Goal: Information Seeking & Learning: Find specific fact

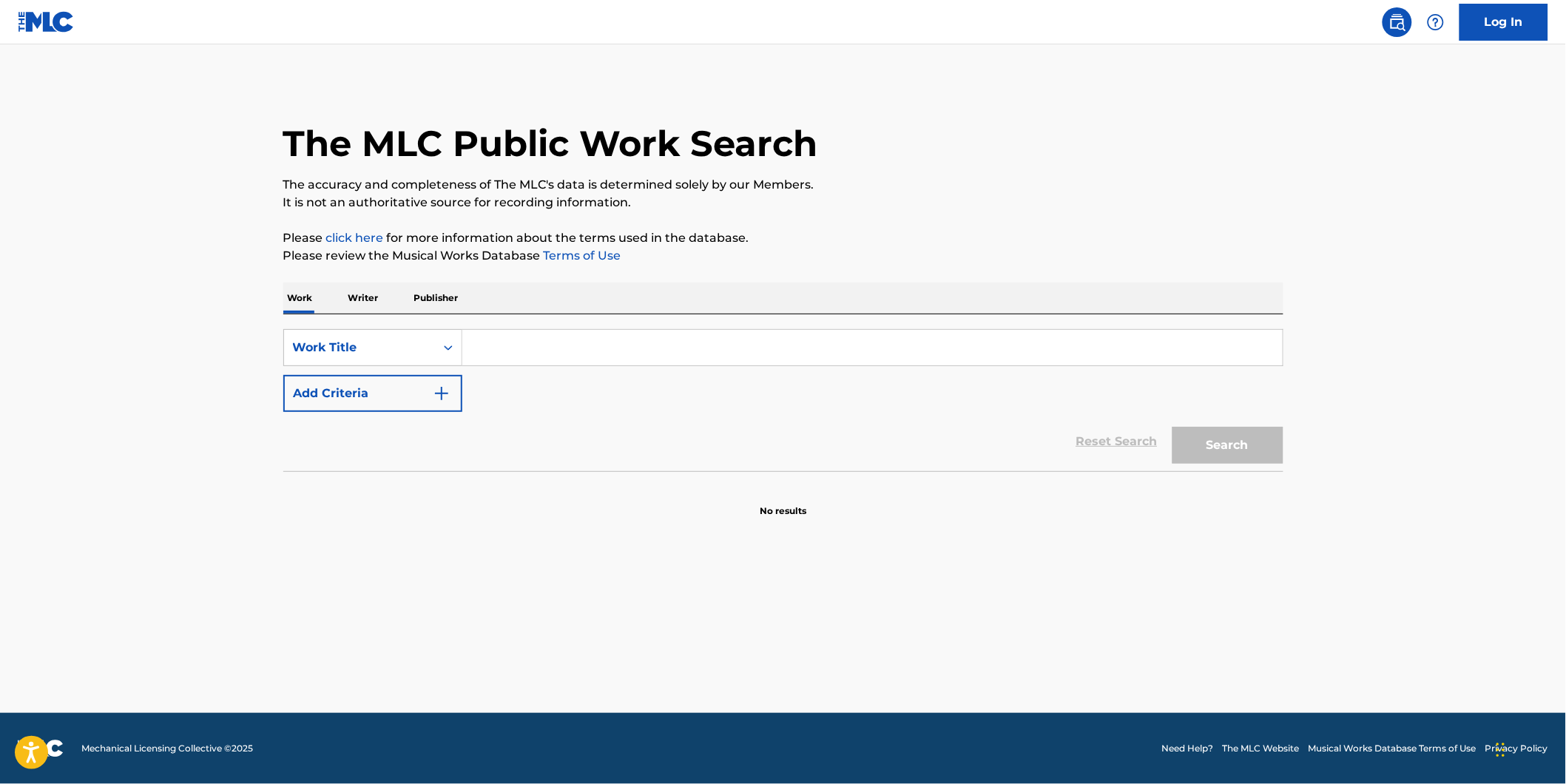
click at [409, 396] on button "Add Criteria" at bounding box center [373, 393] width 179 height 37
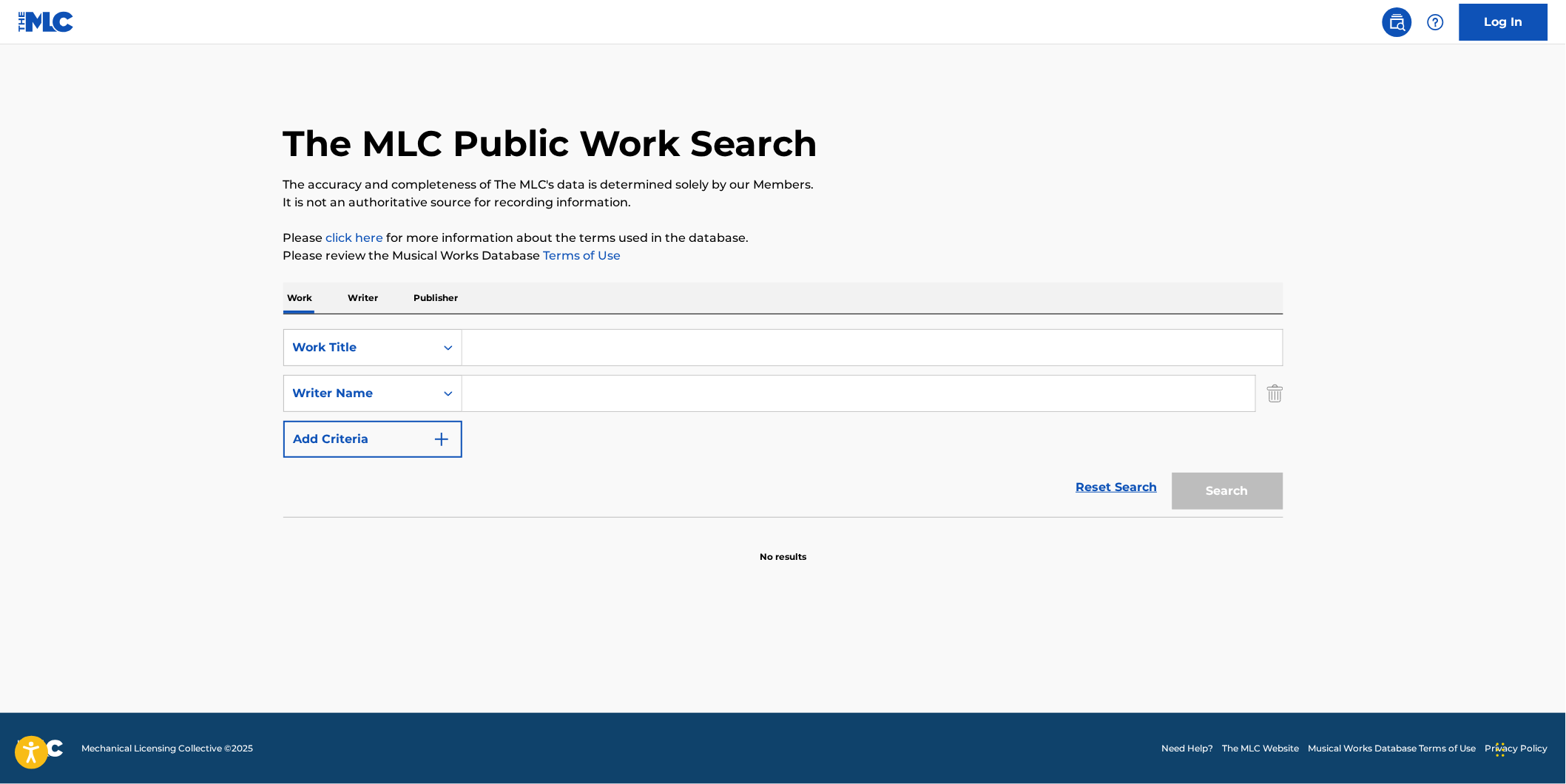
click at [566, 355] on input "Search Form" at bounding box center [872, 347] width 820 height 35
paste input "BLIKI"
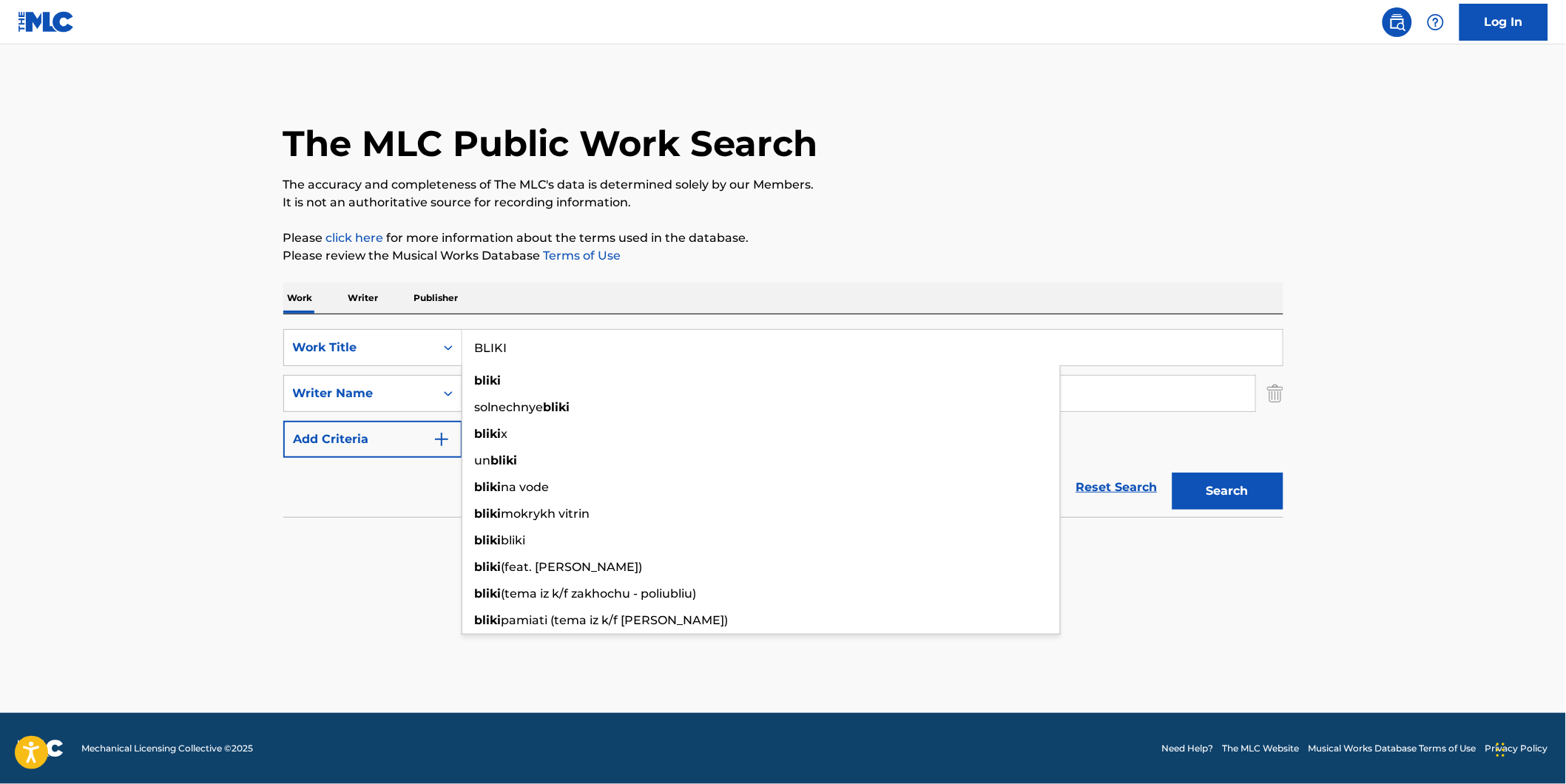
type input "BLIKI"
click at [0, 457] on html "Accessibility Screen-Reader Guide, Feedback, and Issue Reporting | New window C…" at bounding box center [783, 392] width 1566 height 784
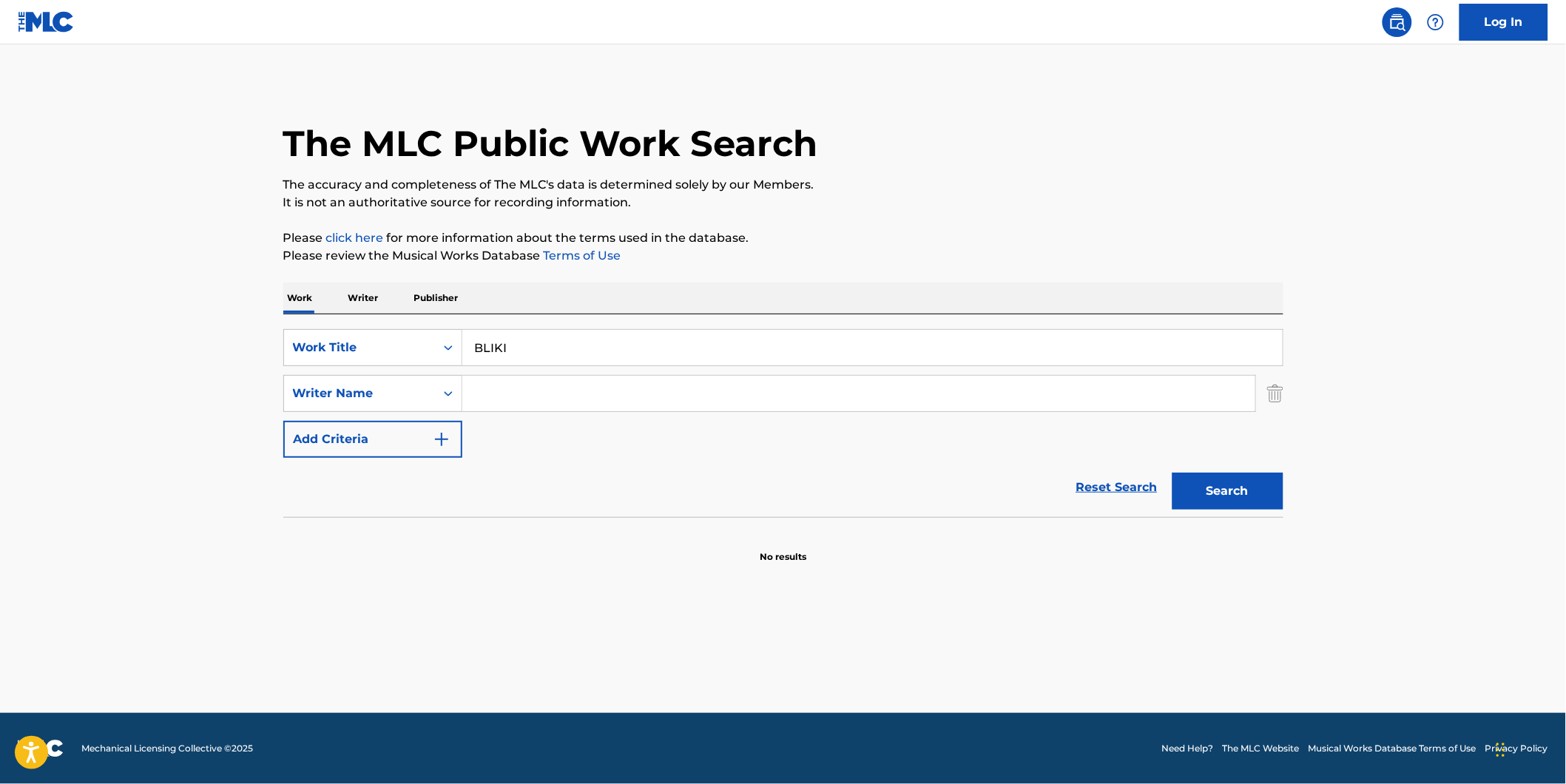
click at [475, 397] on input "Search Form" at bounding box center [858, 392] width 793 height 35
paste input "ATC Nico"
click at [1201, 486] on button "Search" at bounding box center [1228, 490] width 111 height 37
paste input "Christodoulidis Nikolaos"
drag, startPoint x: 602, startPoint y: 399, endPoint x: 412, endPoint y: 399, distance: 190.0
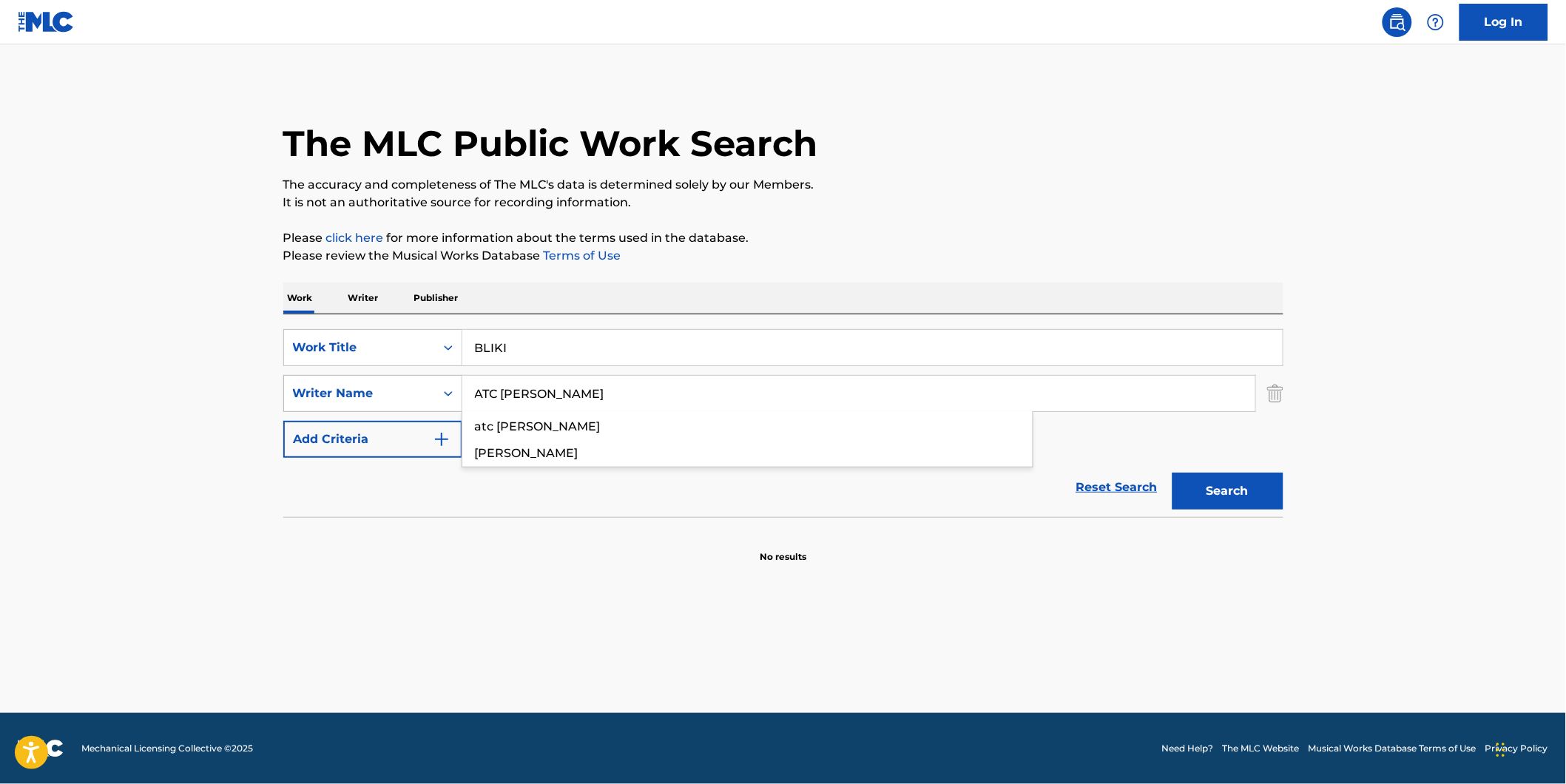
click at [412, 399] on div "SearchWithCriteriad3ed4b74-15e6-40a6-b42d-26546ec65246 Writer Name ATC Nico atc…" at bounding box center [783, 393] width 1000 height 37
click at [1062, 178] on p "The accuracy and completeness of The MLC's data is determined solely by our Mem…" at bounding box center [783, 185] width 1000 height 18
click at [1216, 503] on button "Search" at bounding box center [1228, 490] width 111 height 37
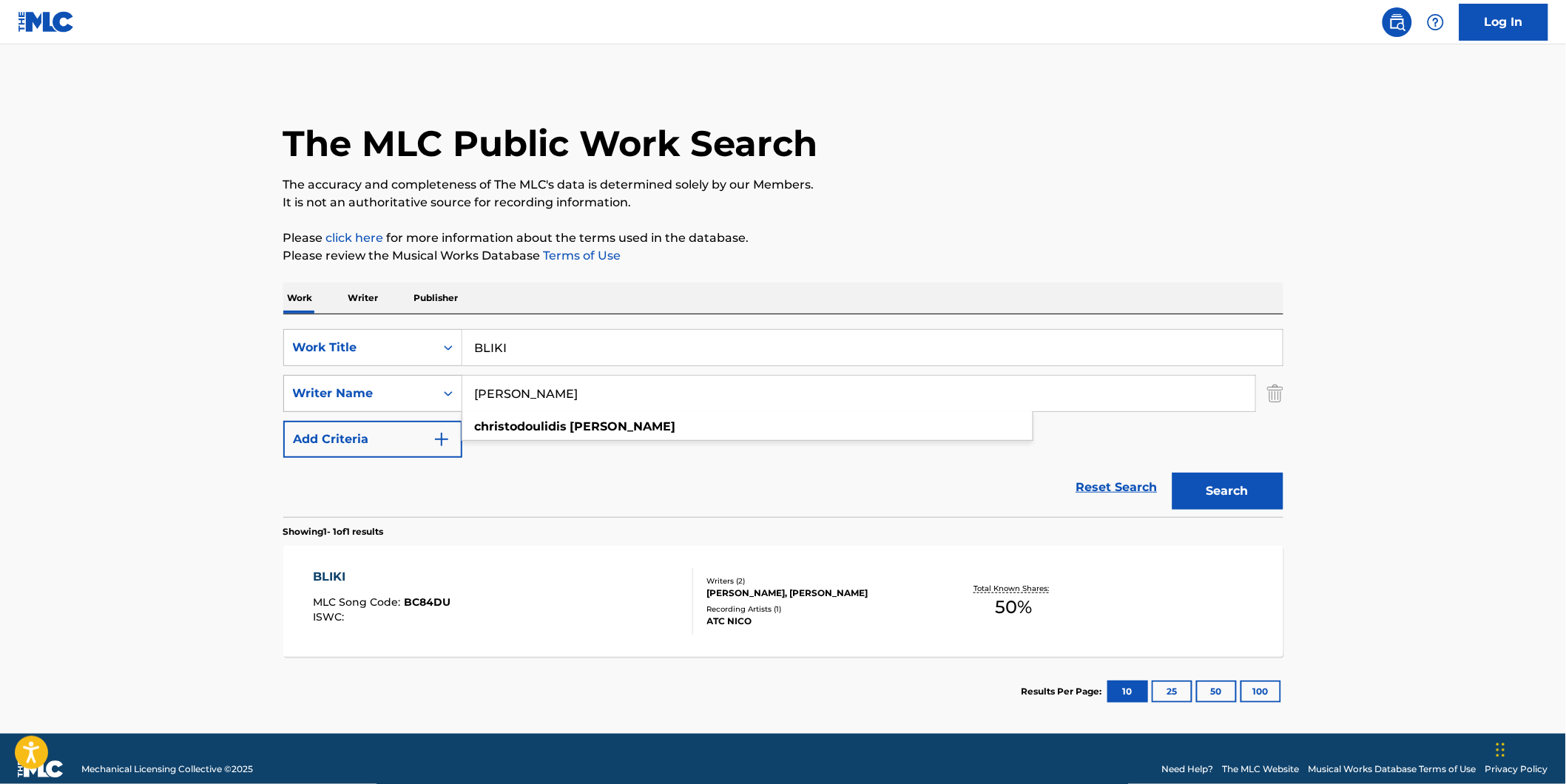
drag, startPoint x: 638, startPoint y: 391, endPoint x: 371, endPoint y: 397, distance: 267.1
click at [371, 397] on div "SearchWithCriteriad3ed4b74-15e6-40a6-b42d-26546ec65246 Writer Name Christodouli…" at bounding box center [783, 393] width 1000 height 37
paste input "Seitaridis Kyriak"
type input "Seitaridis Kyriakos"
click at [844, 232] on p "Please click here for more information about the terms used in the database." at bounding box center [783, 238] width 1000 height 18
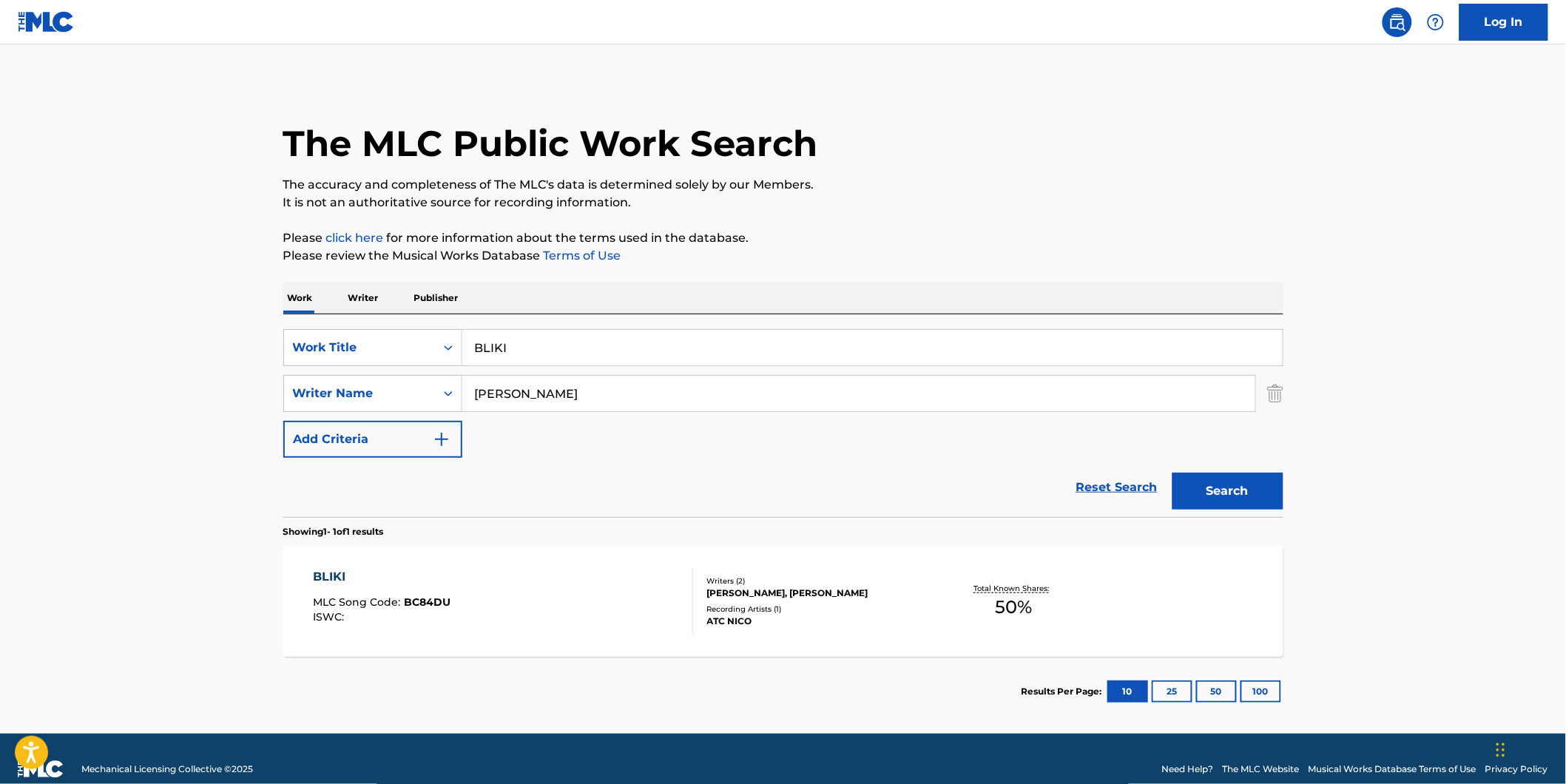
click at [1201, 483] on button "Search" at bounding box center [1228, 490] width 111 height 37
click at [492, 550] on div "BLIKI MLC Song Code : BC84DU ISWC : Writers ( 2 ) KYRIAKOS SEITARIDIS, CHRISTOD…" at bounding box center [783, 600] width 1000 height 111
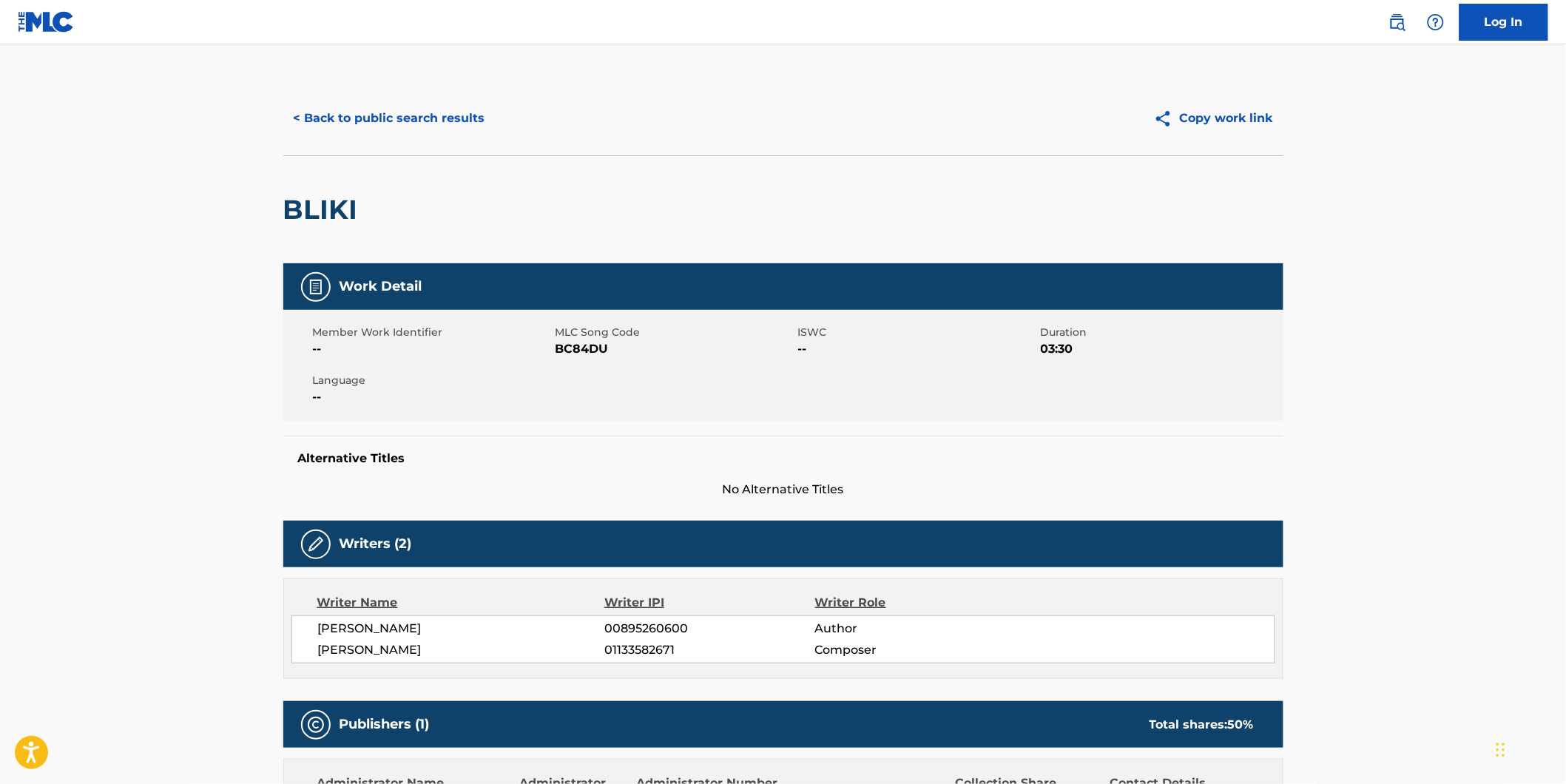
click at [334, 111] on button "< Back to public search results" at bounding box center [389, 118] width 212 height 37
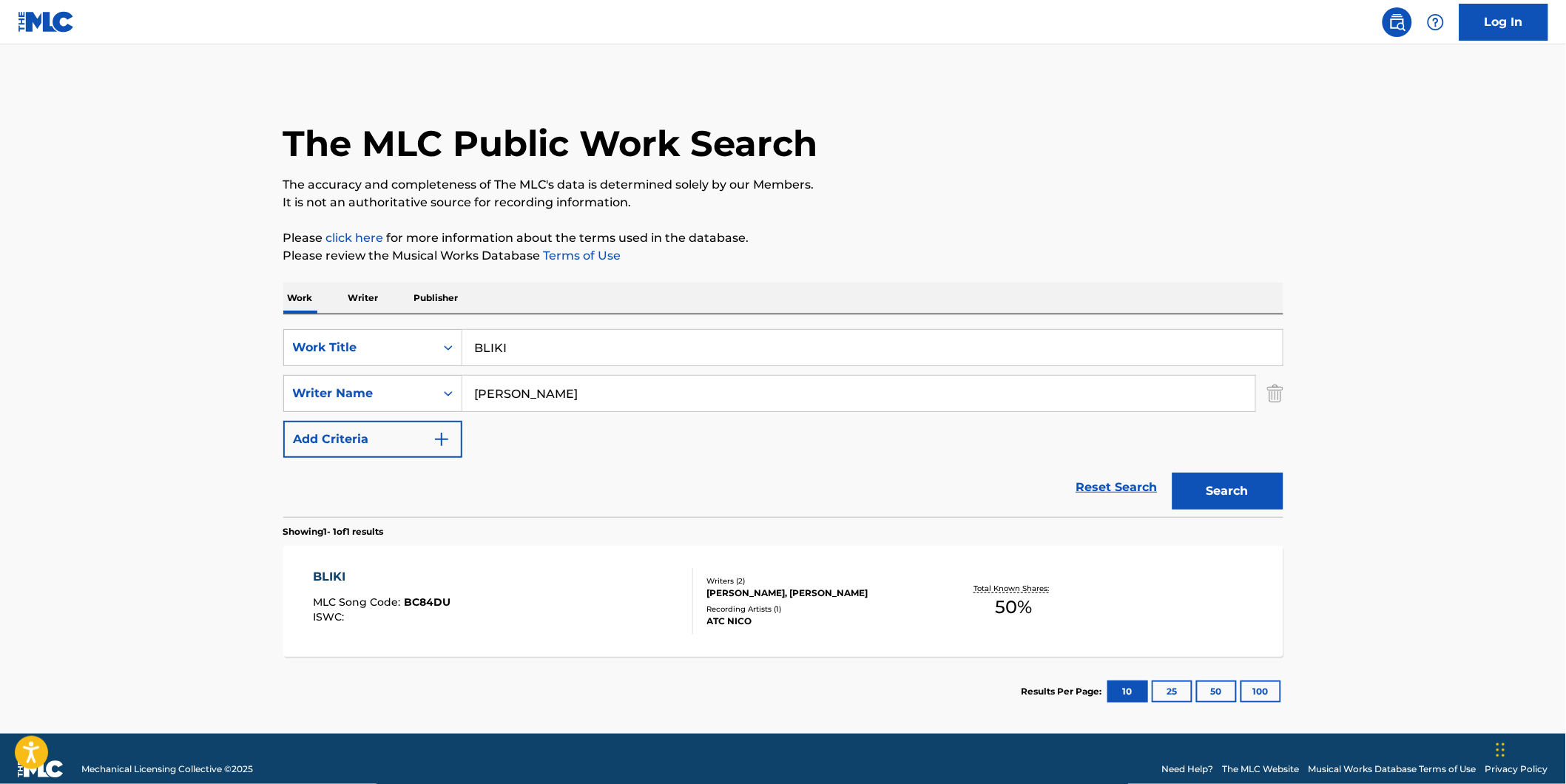
drag, startPoint x: 679, startPoint y: 343, endPoint x: 152, endPoint y: 358, distance: 527.2
click at [180, 358] on main "The MLC Public Work Search The accuracy and completeness of The MLC's data is d…" at bounding box center [783, 389] width 1566 height 690
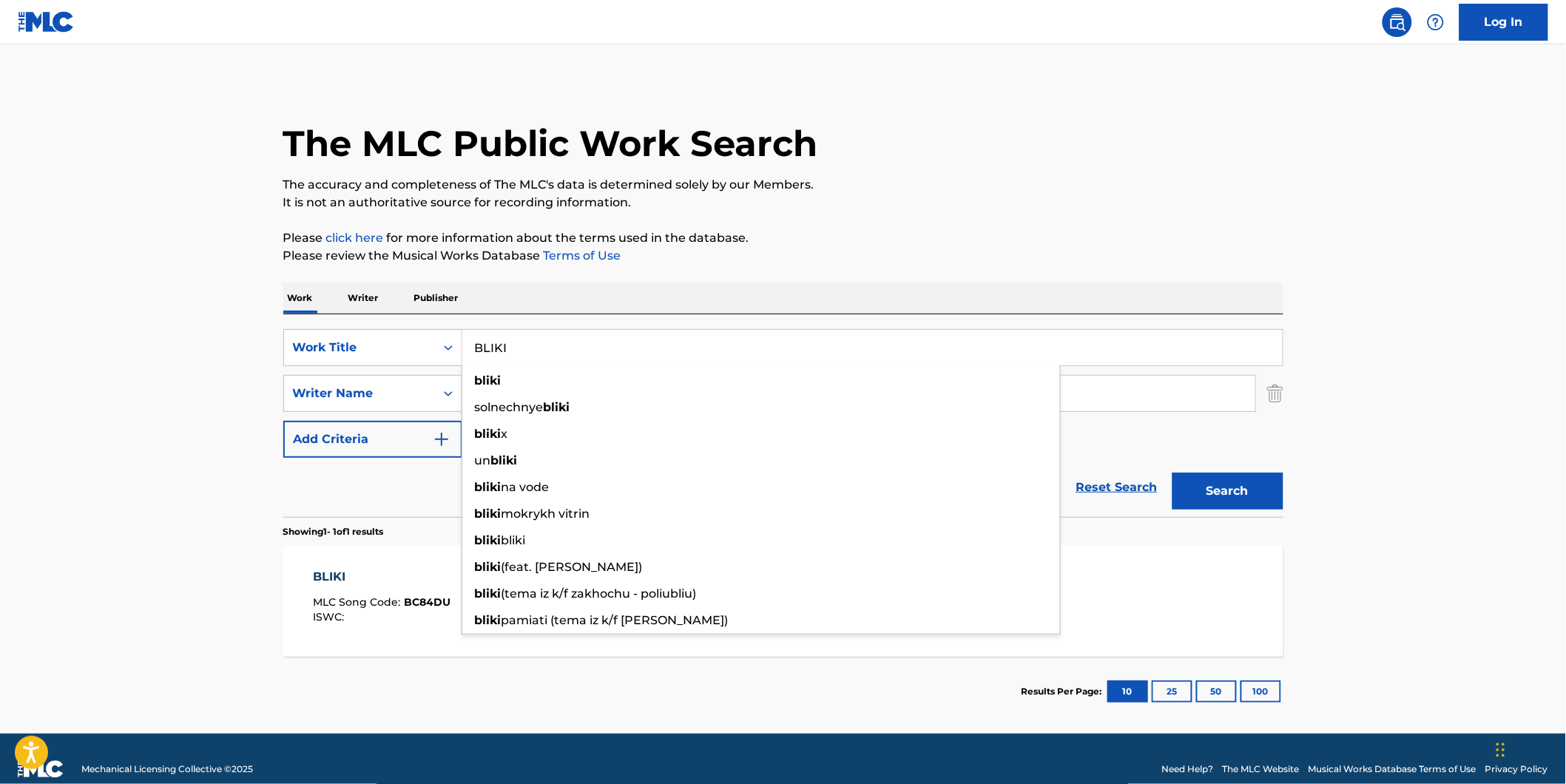
paste input "Cunhado"
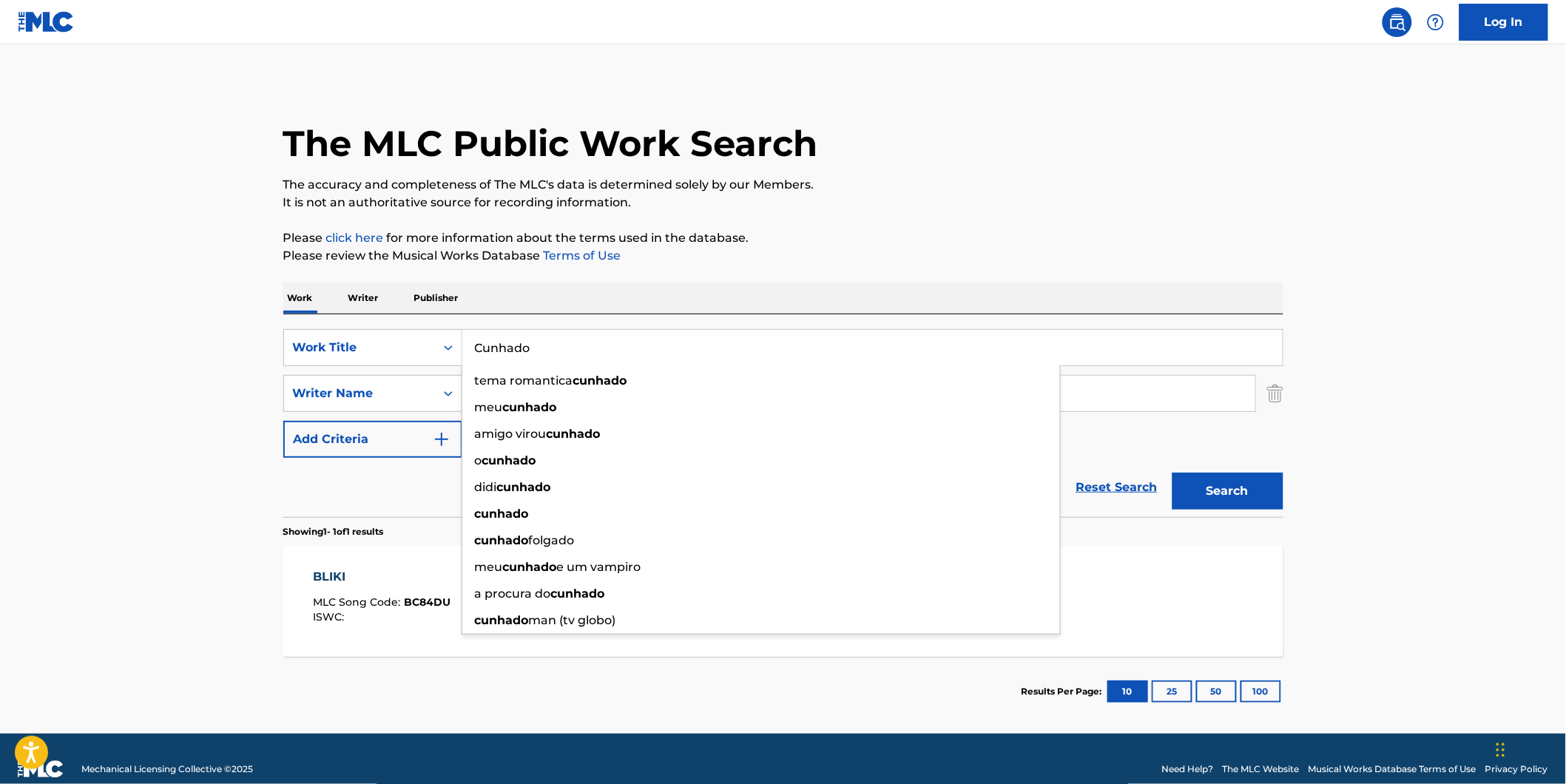
type input "Cunhado"
click at [0, 358] on html "Accessibility Screen-Reader Guide, Feedback, and Issue Reporting | New window C…" at bounding box center [783, 392] width 1566 height 784
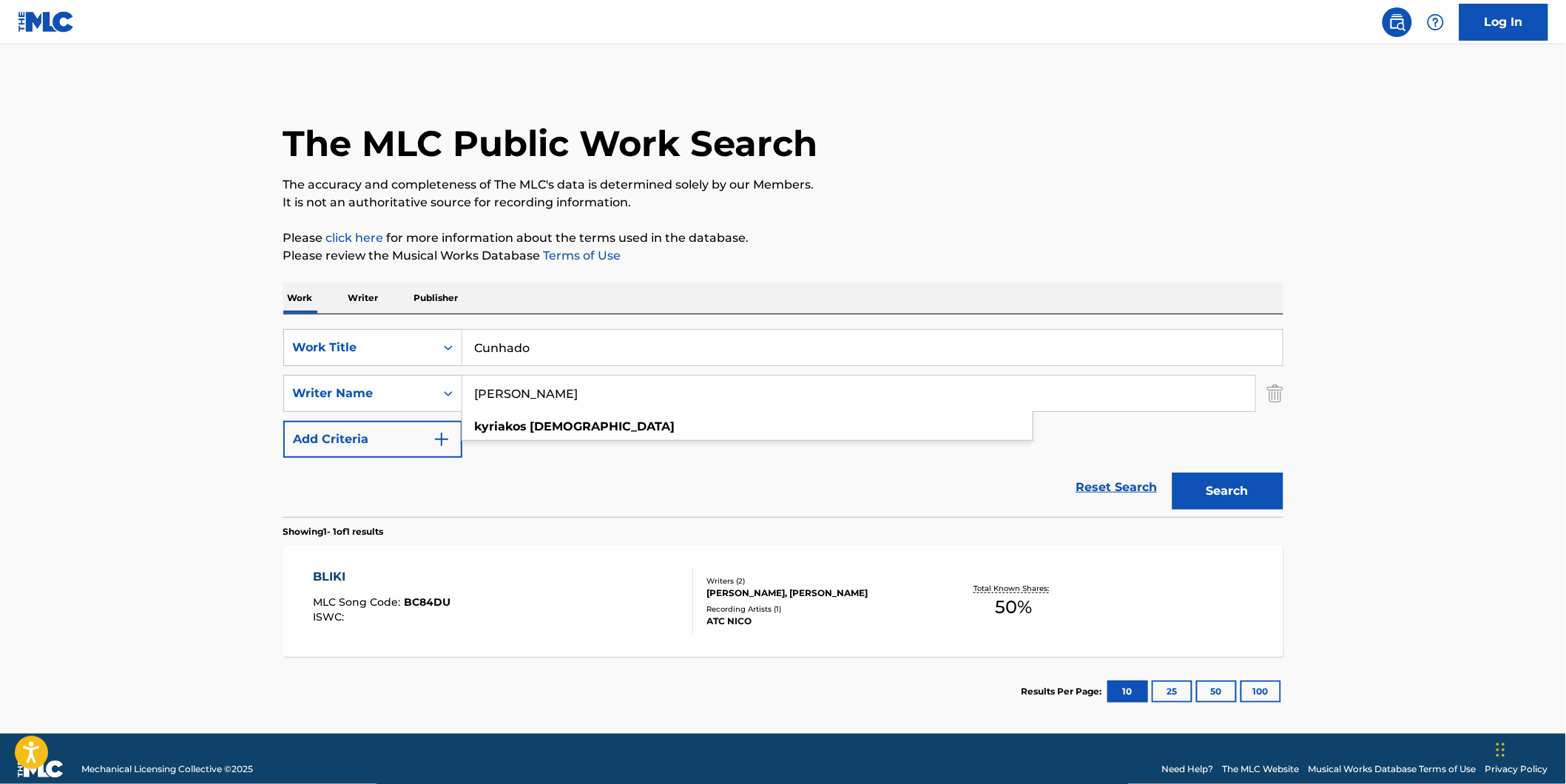
drag, startPoint x: 642, startPoint y: 385, endPoint x: 397, endPoint y: 374, distance: 245.2
click at [359, 392] on div "SearchWithCriteriad3ed4b74-15e6-40a6-b42d-26546ec65246 Writer Name Seitaridis K…" at bounding box center [783, 393] width 1000 height 37
paste input "Terceira Dimensao"
click at [1126, 146] on div "The MLC Public Work Search" at bounding box center [783, 136] width 1000 height 108
click at [1270, 484] on button "Search" at bounding box center [1228, 490] width 111 height 37
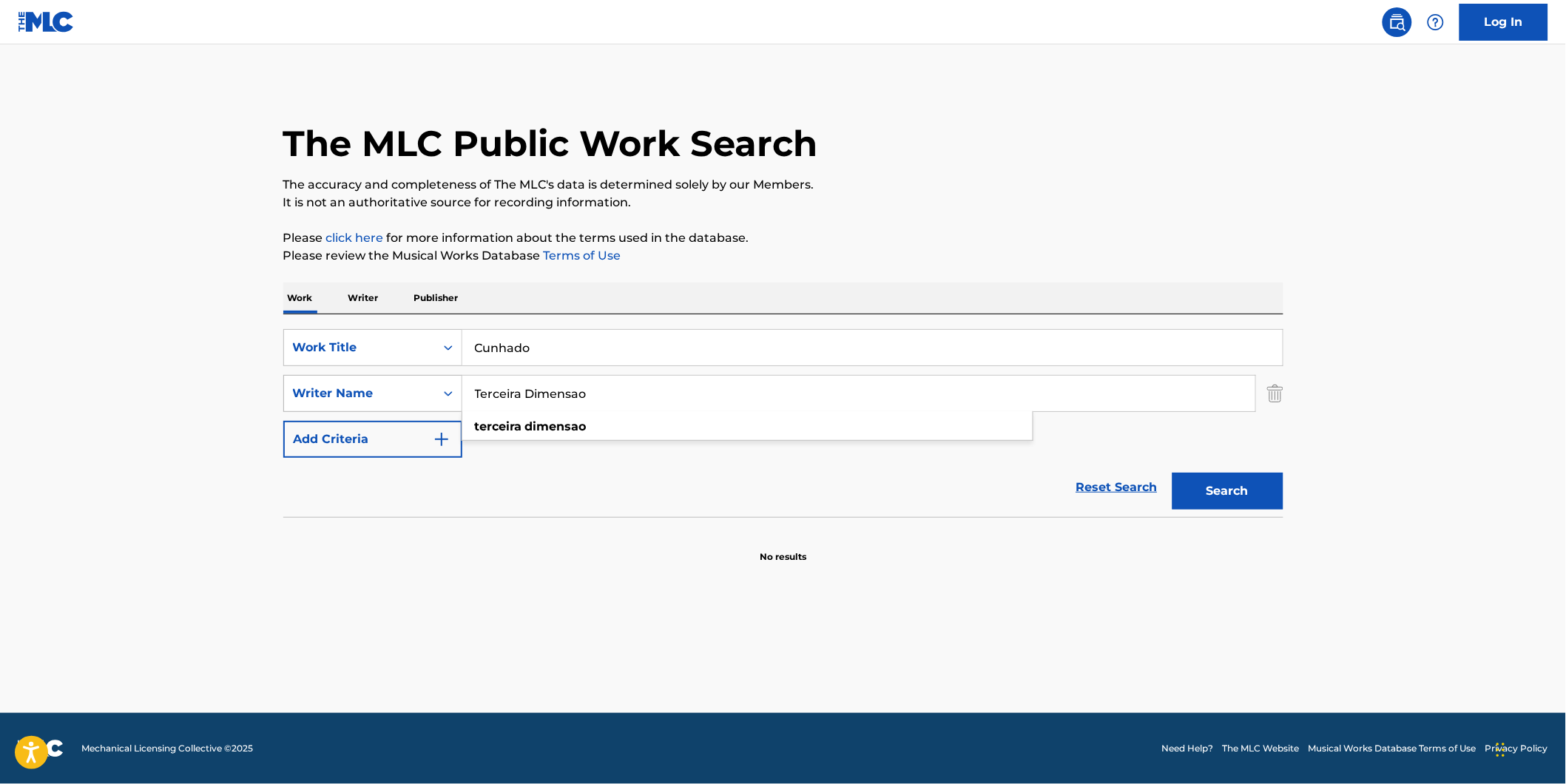
drag, startPoint x: 622, startPoint y: 397, endPoint x: 455, endPoint y: 403, distance: 167.1
click at [370, 403] on div "SearchWithCriteriad3ed4b74-15e6-40a6-b42d-26546ec65246 Writer Name Terceira Dim…" at bounding box center [783, 393] width 1000 height 37
paste input "Flavio Dalcin"
type input "Flavio Dalcin"
drag, startPoint x: 992, startPoint y: 610, endPoint x: 1214, endPoint y: 527, distance: 237.0
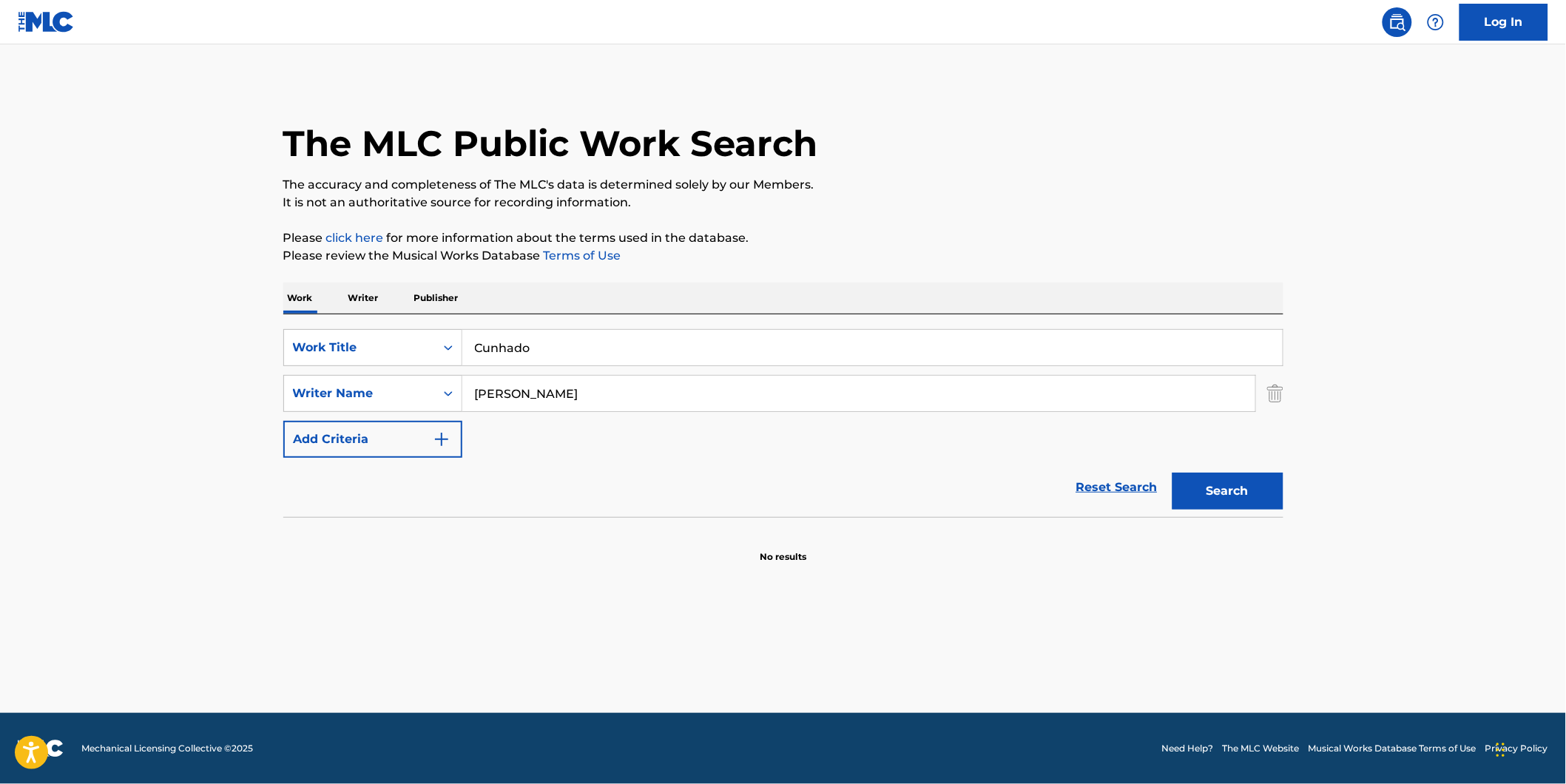
click at [993, 610] on main "The MLC Public Work Search The accuracy and completeness of The MLC's data is d…" at bounding box center [783, 379] width 1566 height 668
click at [1223, 493] on button "Search" at bounding box center [1228, 490] width 111 height 37
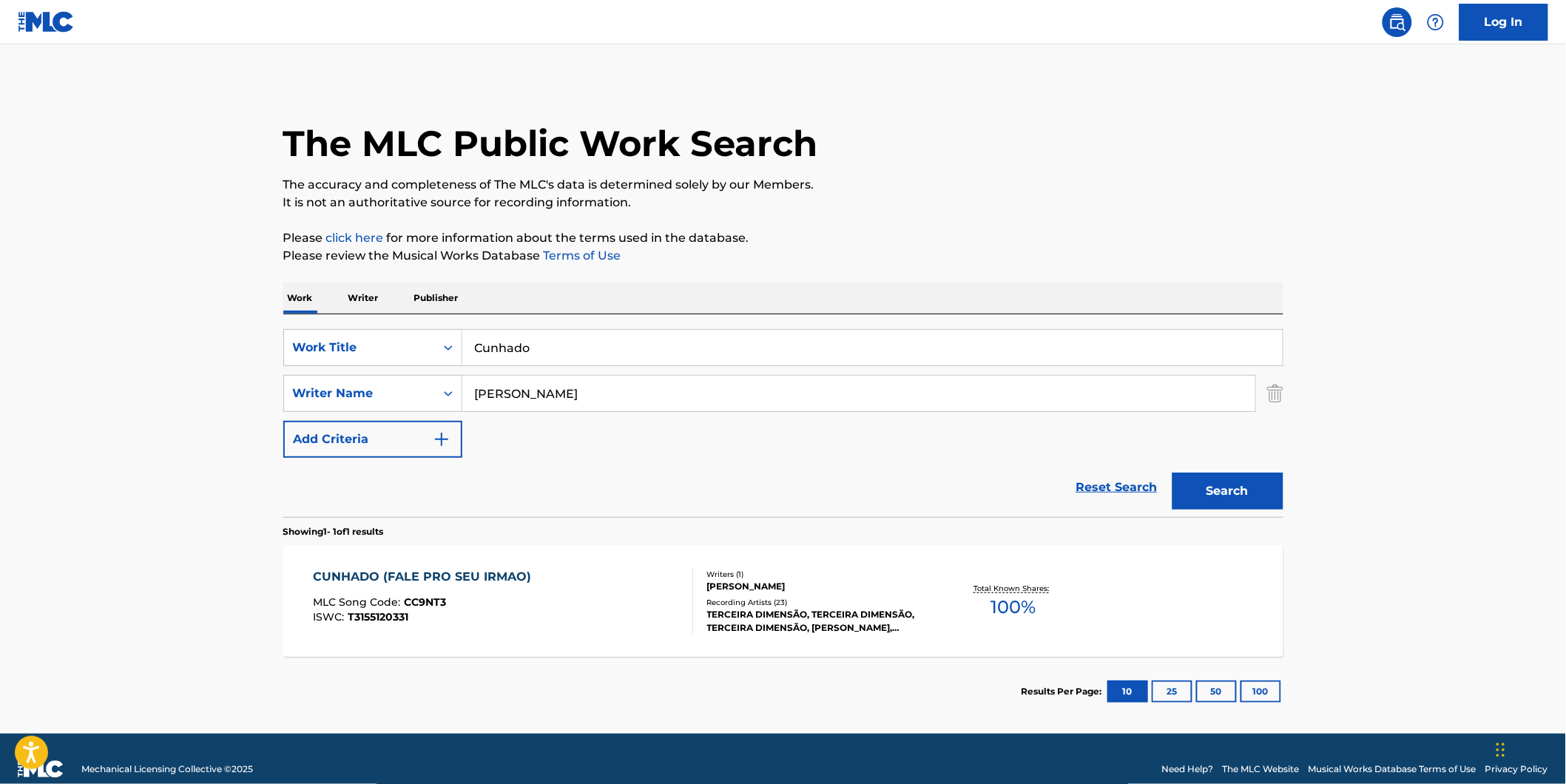
click at [453, 615] on div "ISWC : T3155120331" at bounding box center [425, 617] width 226 height 11
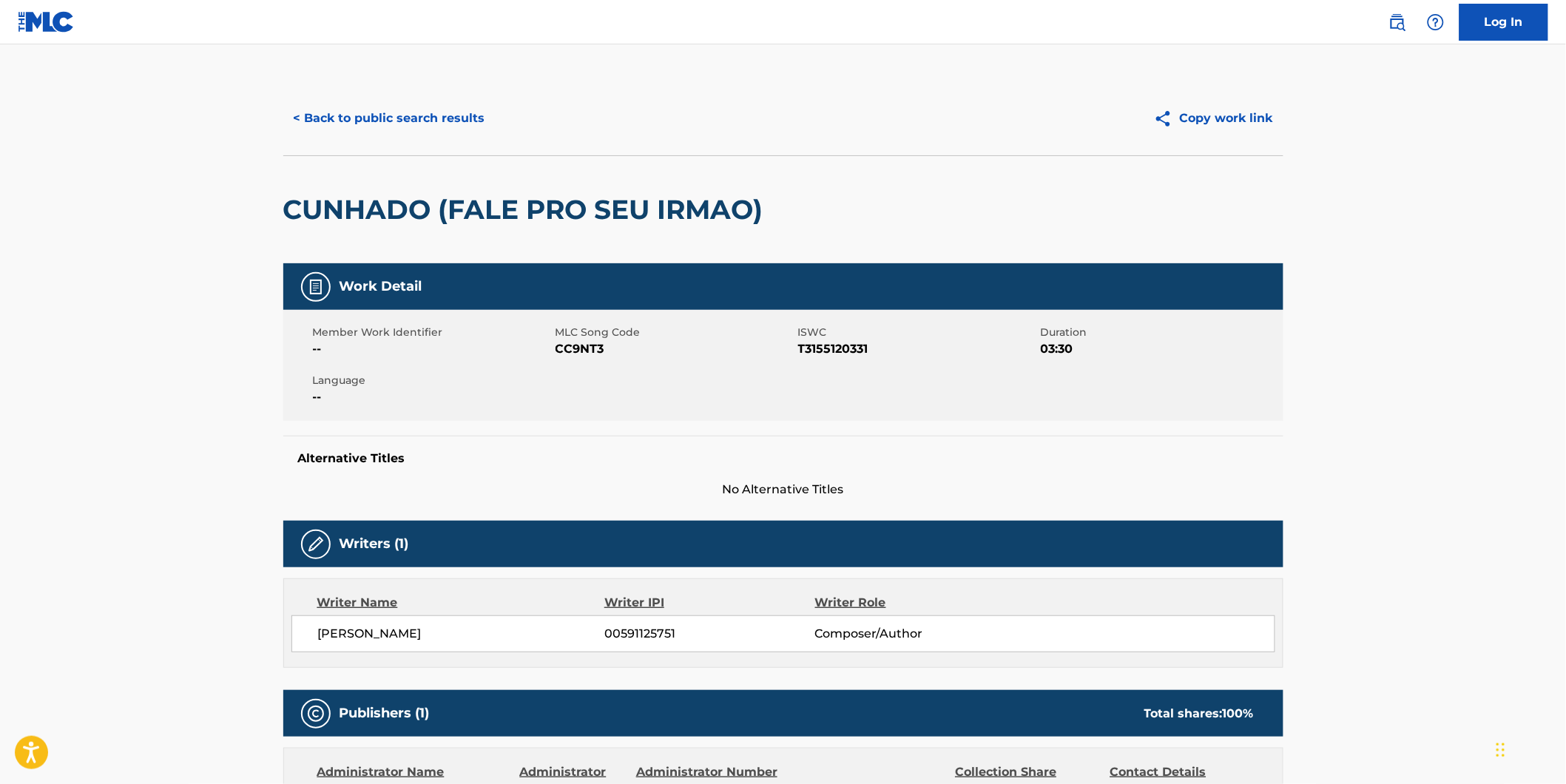
click at [338, 125] on button "< Back to public search results" at bounding box center [389, 118] width 212 height 37
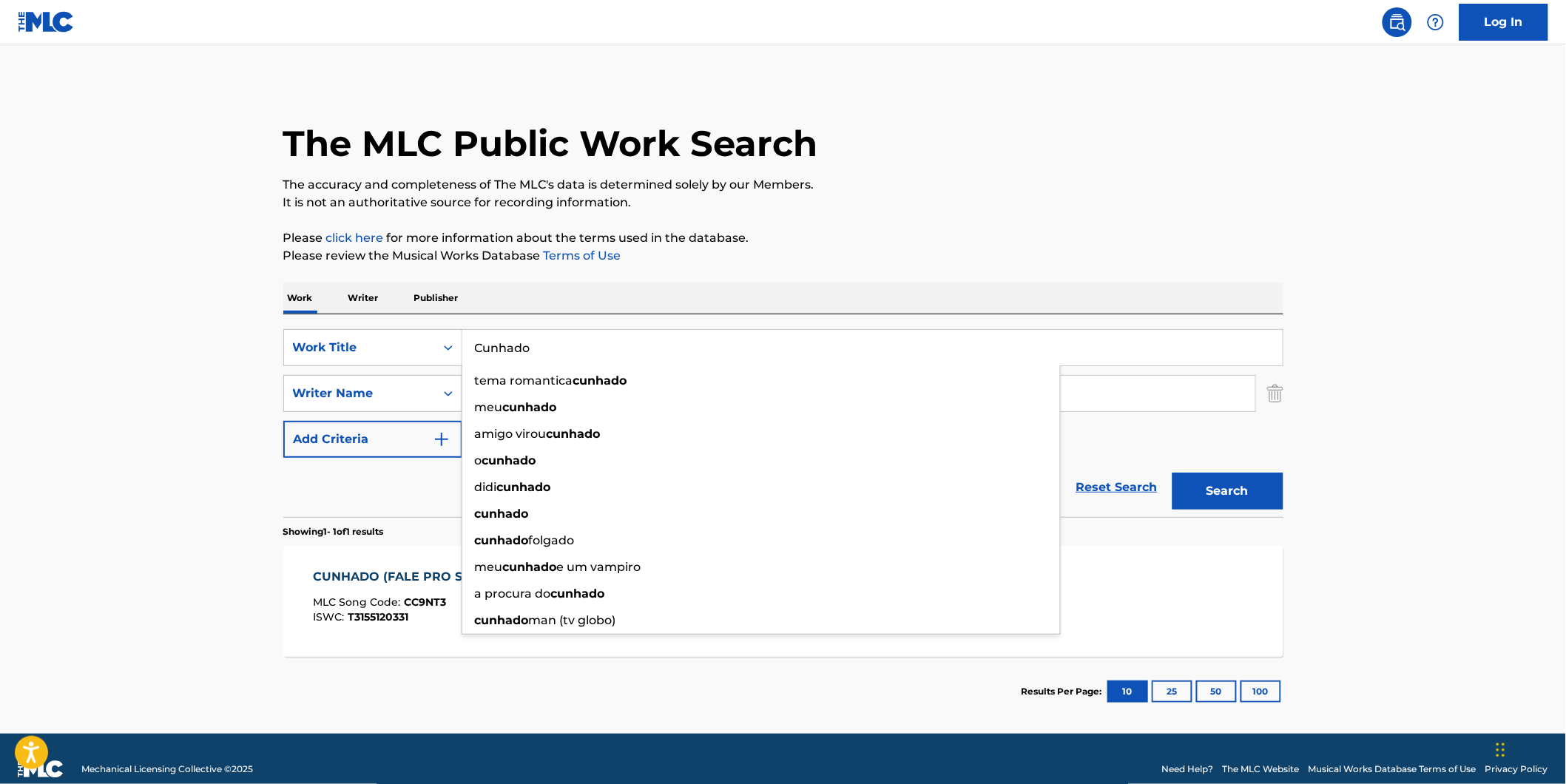
drag, startPoint x: 589, startPoint y: 338, endPoint x: 0, endPoint y: 362, distance: 589.5
click at [137, 363] on main "The MLC Public Work Search The accuracy and completeness of The MLC's data is d…" at bounding box center [783, 389] width 1566 height 690
paste input "Paradise"
type input "Paradise"
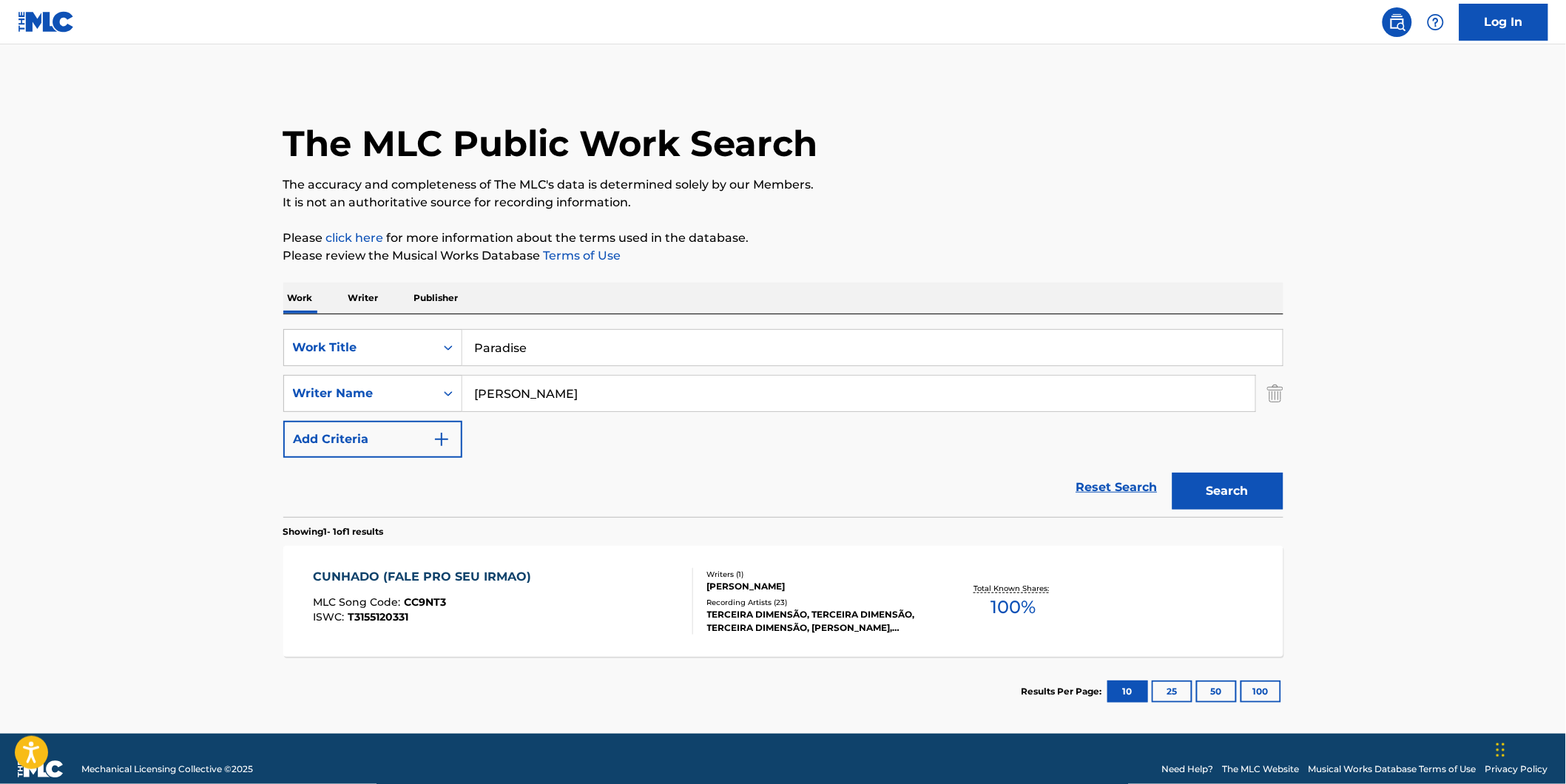
click at [0, 360] on html "Accessibility Screen-Reader Guide, Feedback, and Issue Reporting | New window C…" at bounding box center [783, 392] width 1566 height 784
drag, startPoint x: 618, startPoint y: 390, endPoint x: 284, endPoint y: 430, distance: 336.4
click at [284, 430] on div "SearchWithCriteriae606c1ea-5006-4ba2-83db-cd243f7dbd96 Work Title Paradise Sear…" at bounding box center [783, 393] width 1000 height 129
paste input "Mikey Dread"
click at [1181, 192] on p "The accuracy and completeness of The MLC's data is determined solely by our Mem…" at bounding box center [783, 185] width 1000 height 18
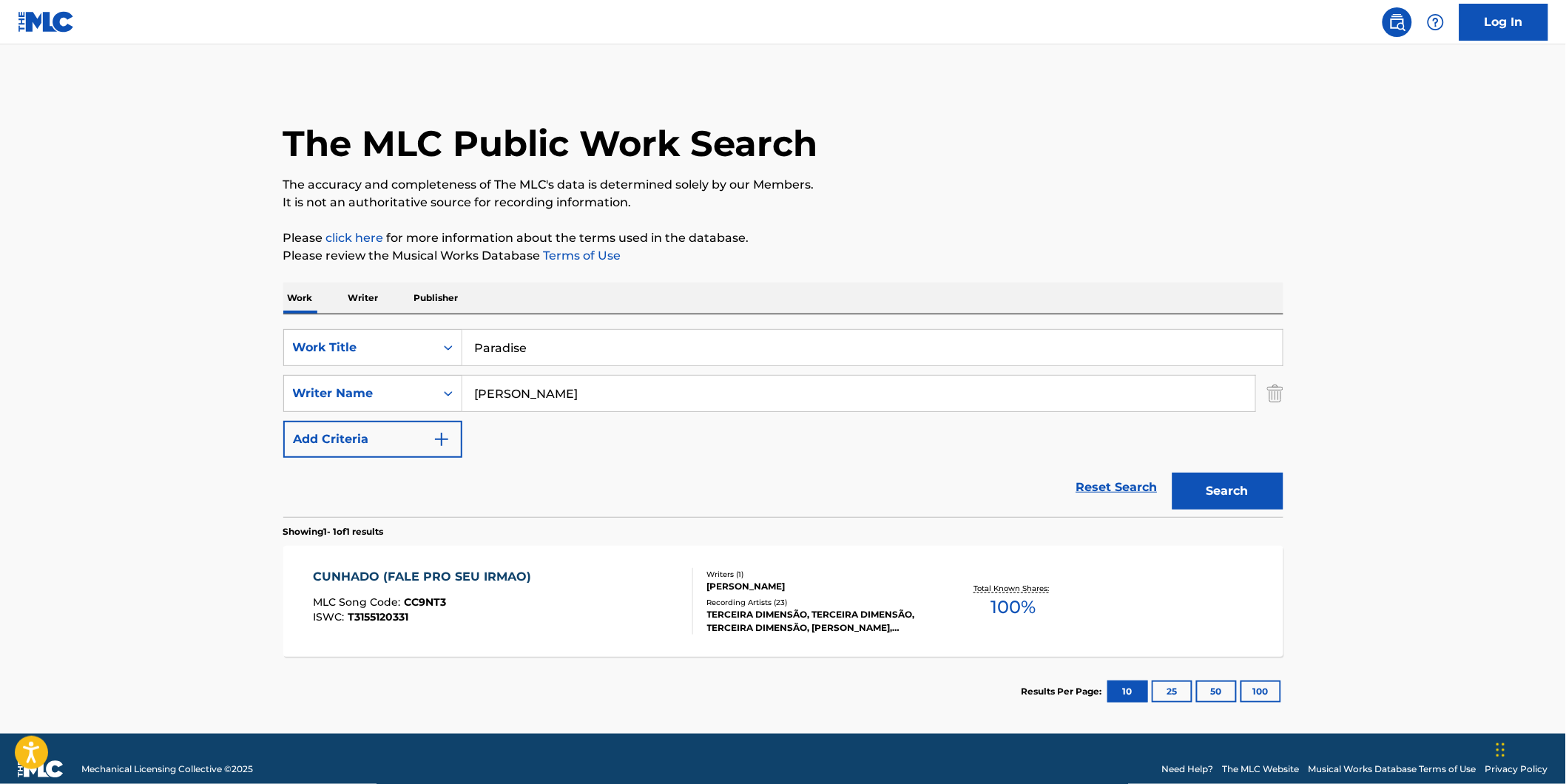
click at [1185, 501] on button "Search" at bounding box center [1228, 490] width 111 height 37
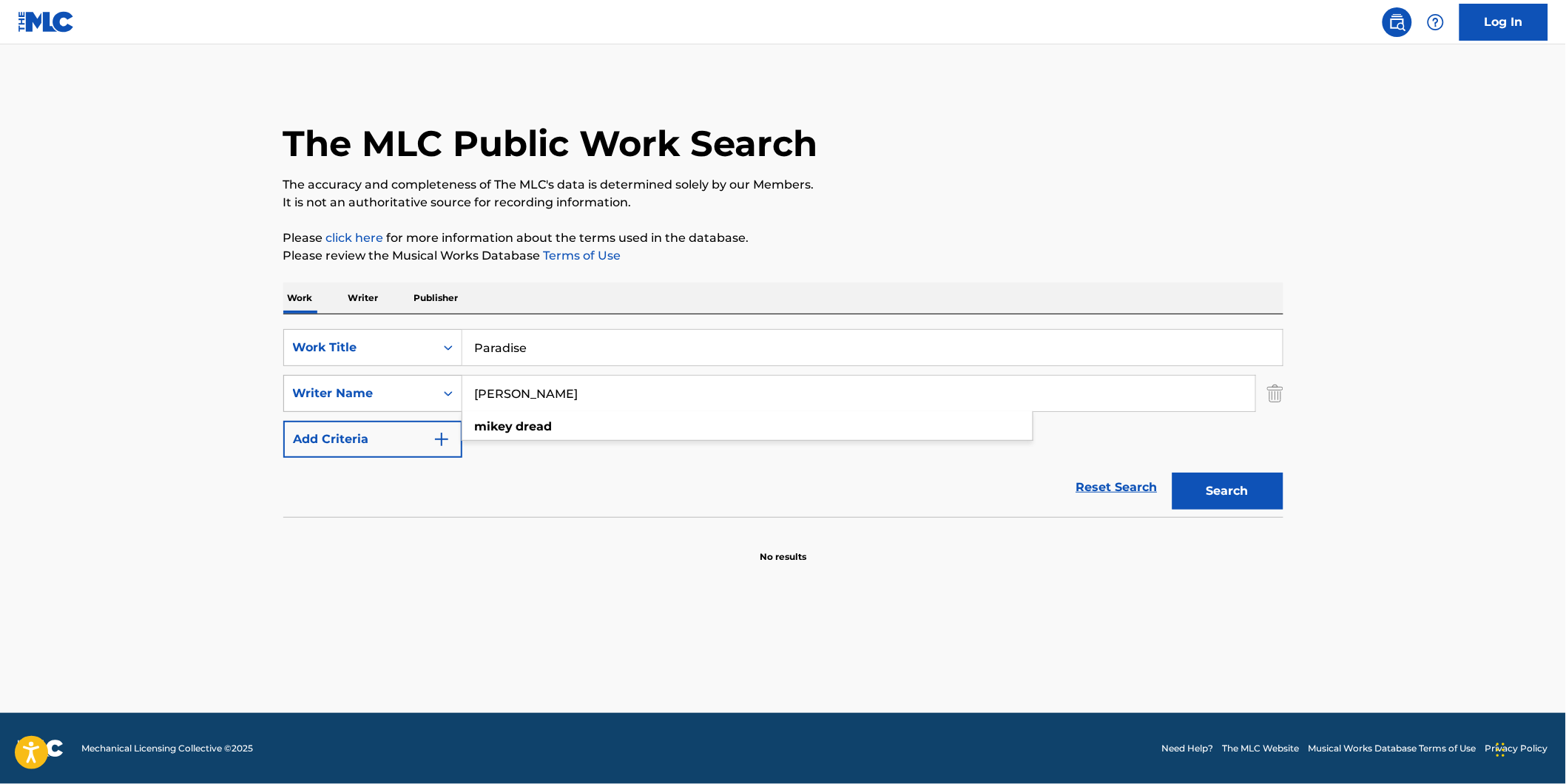
drag, startPoint x: 620, startPoint y: 398, endPoint x: 417, endPoint y: 407, distance: 203.2
click at [417, 407] on div "SearchWithCriteriad3ed4b74-15e6-40a6-b42d-26546ec65246 Writer Name Mikey Dread …" at bounding box center [783, 393] width 1000 height 37
paste input "chael George Campbell"
type input "Michael George Campbell"
click at [940, 109] on div "The MLC Public Work Search" at bounding box center [783, 136] width 1000 height 108
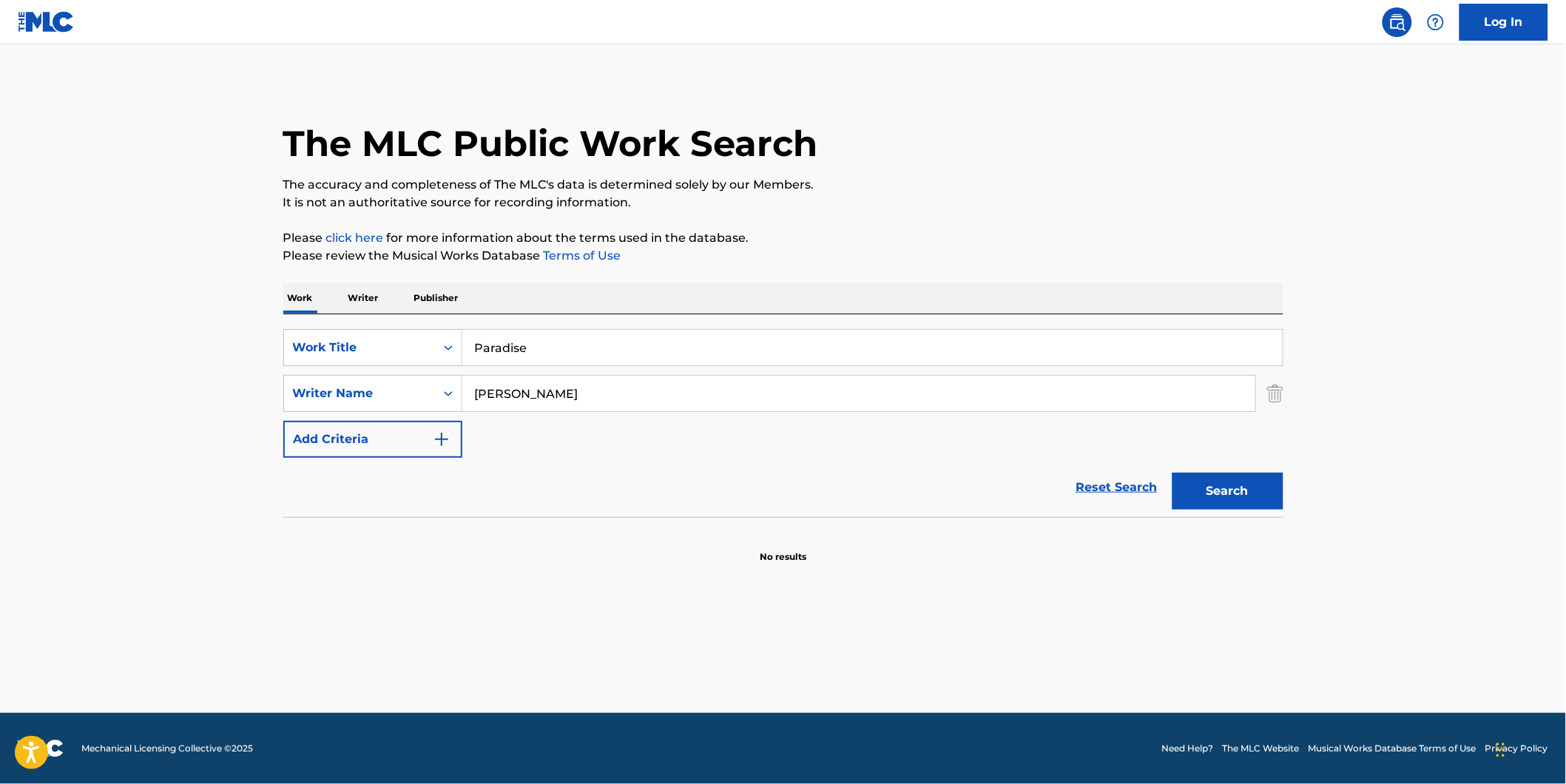
click at [1187, 506] on button "Search" at bounding box center [1228, 490] width 111 height 37
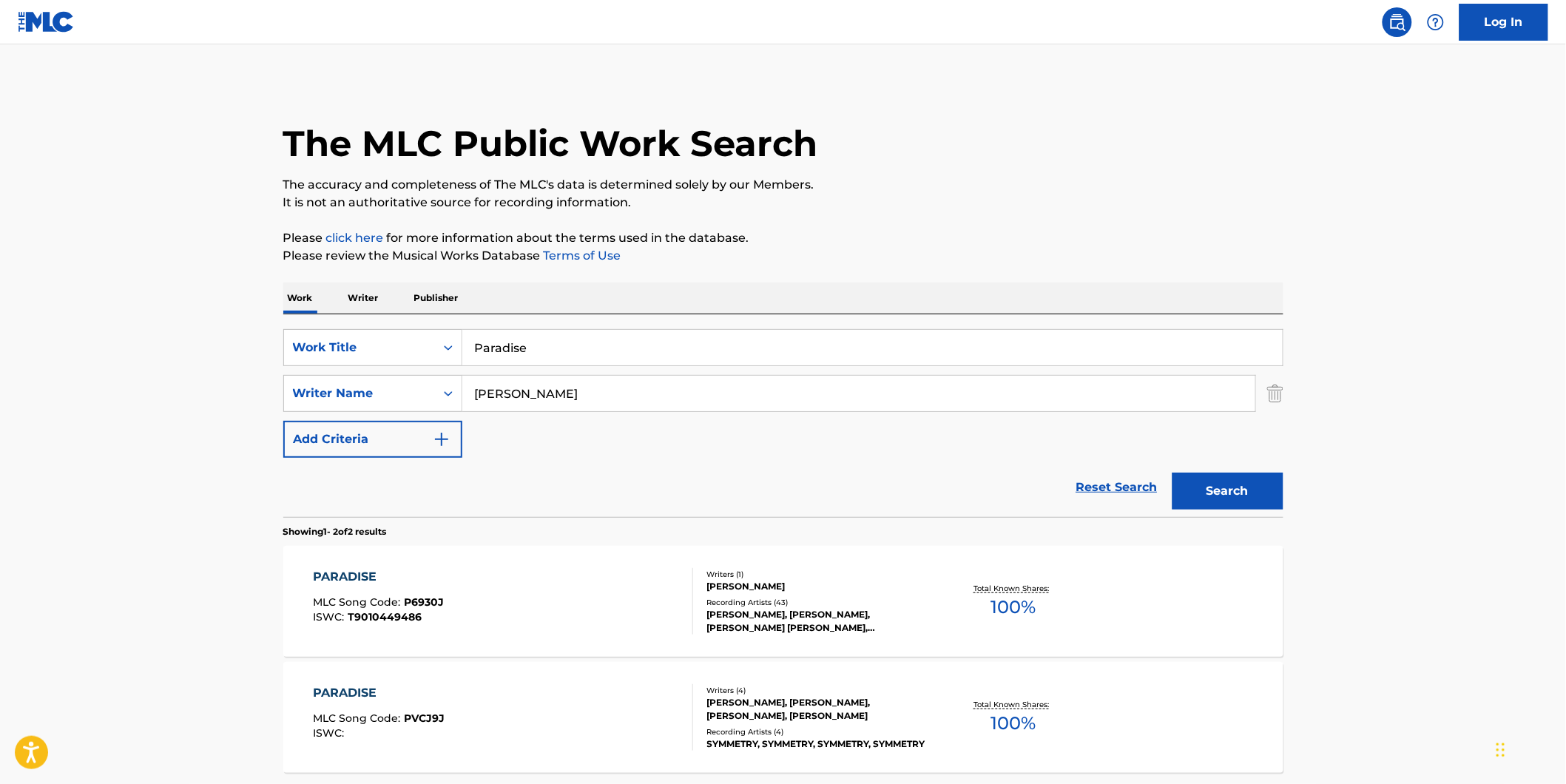
scroll to position [137, 0]
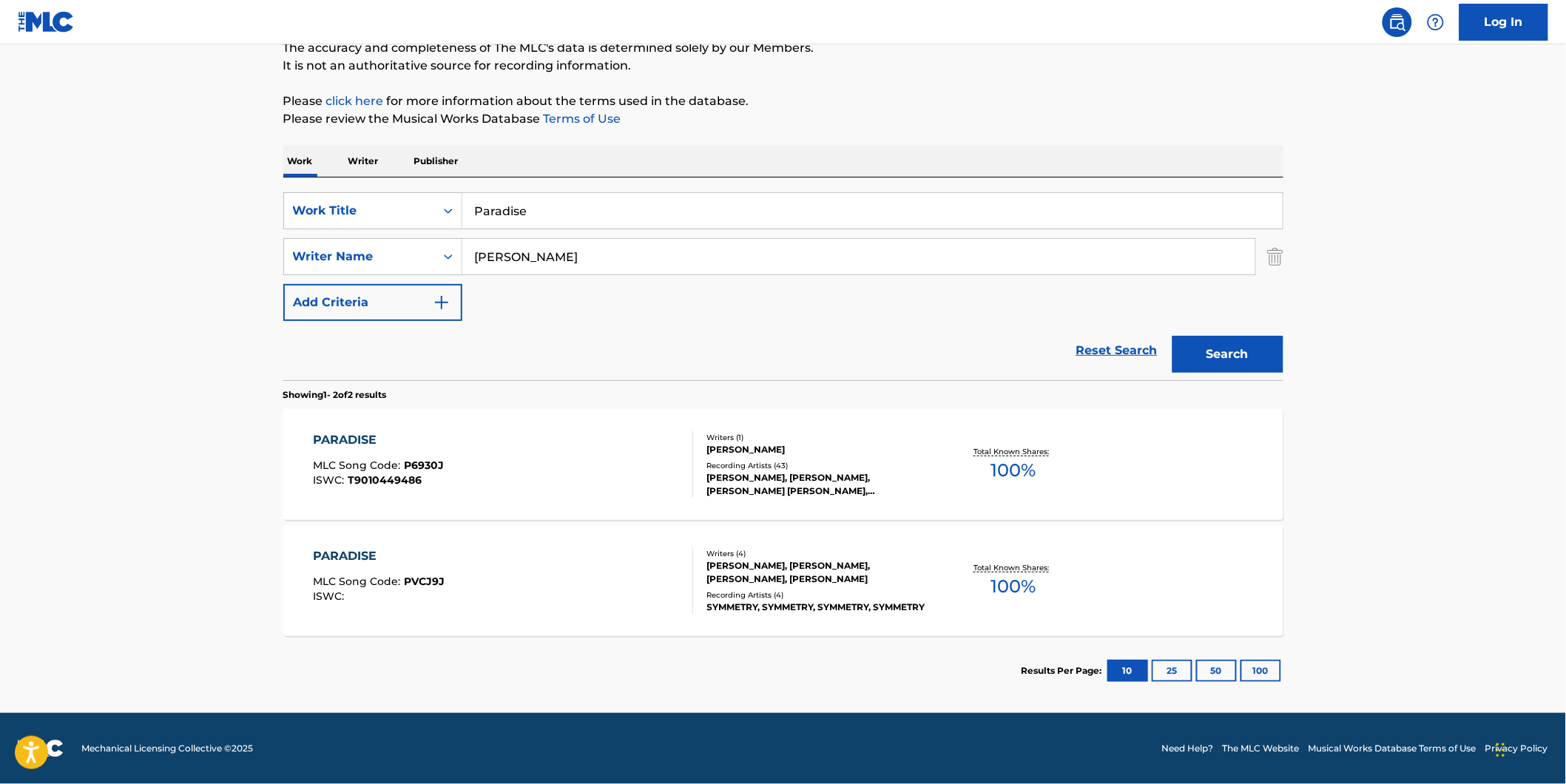
click at [612, 487] on div "PARADISE MLC Song Code : P6930J ISWC : T9010449486" at bounding box center [503, 464] width 381 height 66
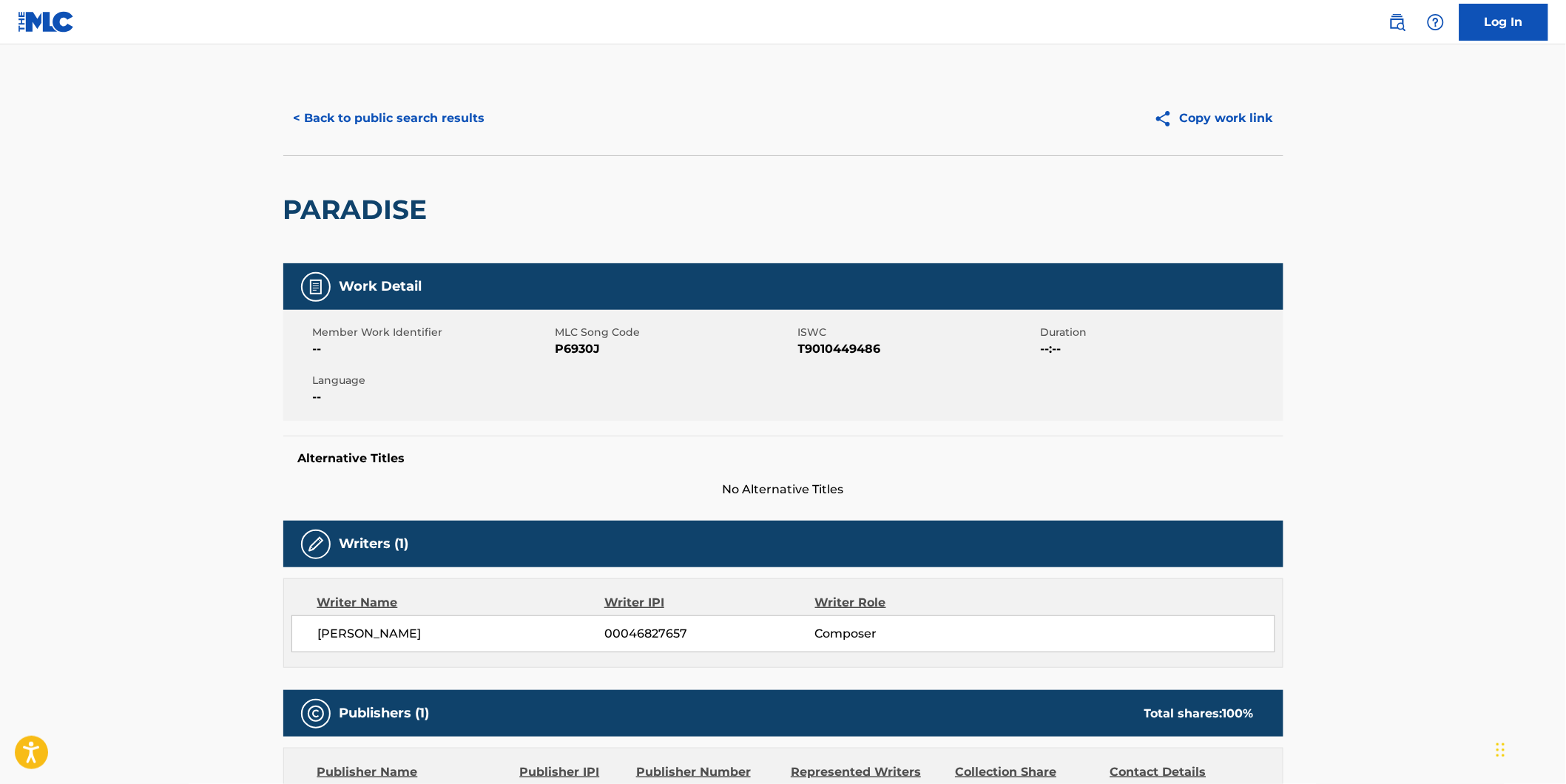
click at [567, 352] on span "P6930J" at bounding box center [675, 349] width 239 height 18
copy span "P6930J"
click at [399, 144] on div "< Back to public search results Copy work link" at bounding box center [783, 119] width 1000 height 74
click at [412, 121] on button "< Back to public search results" at bounding box center [389, 118] width 212 height 37
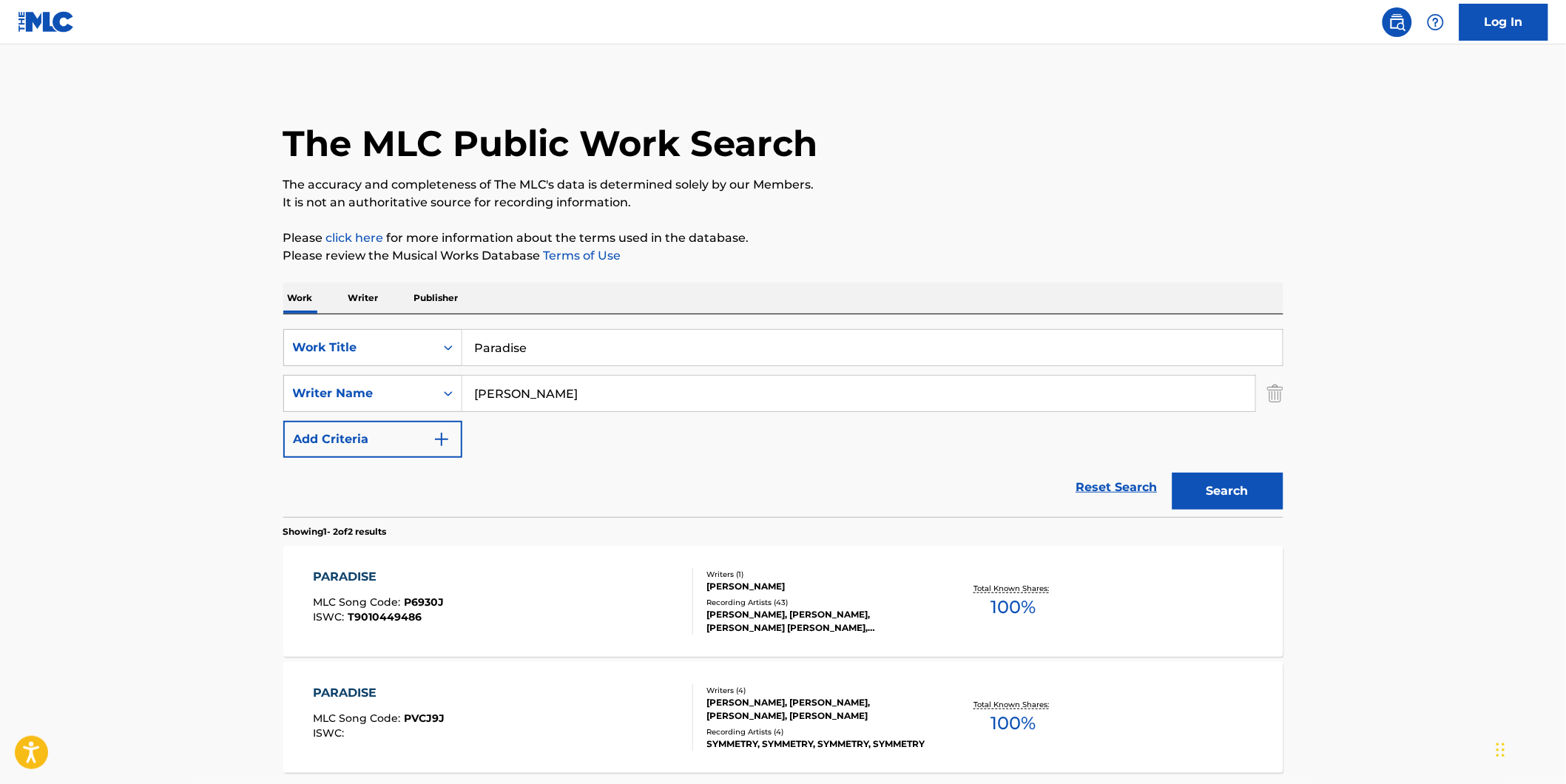
scroll to position [52, 0]
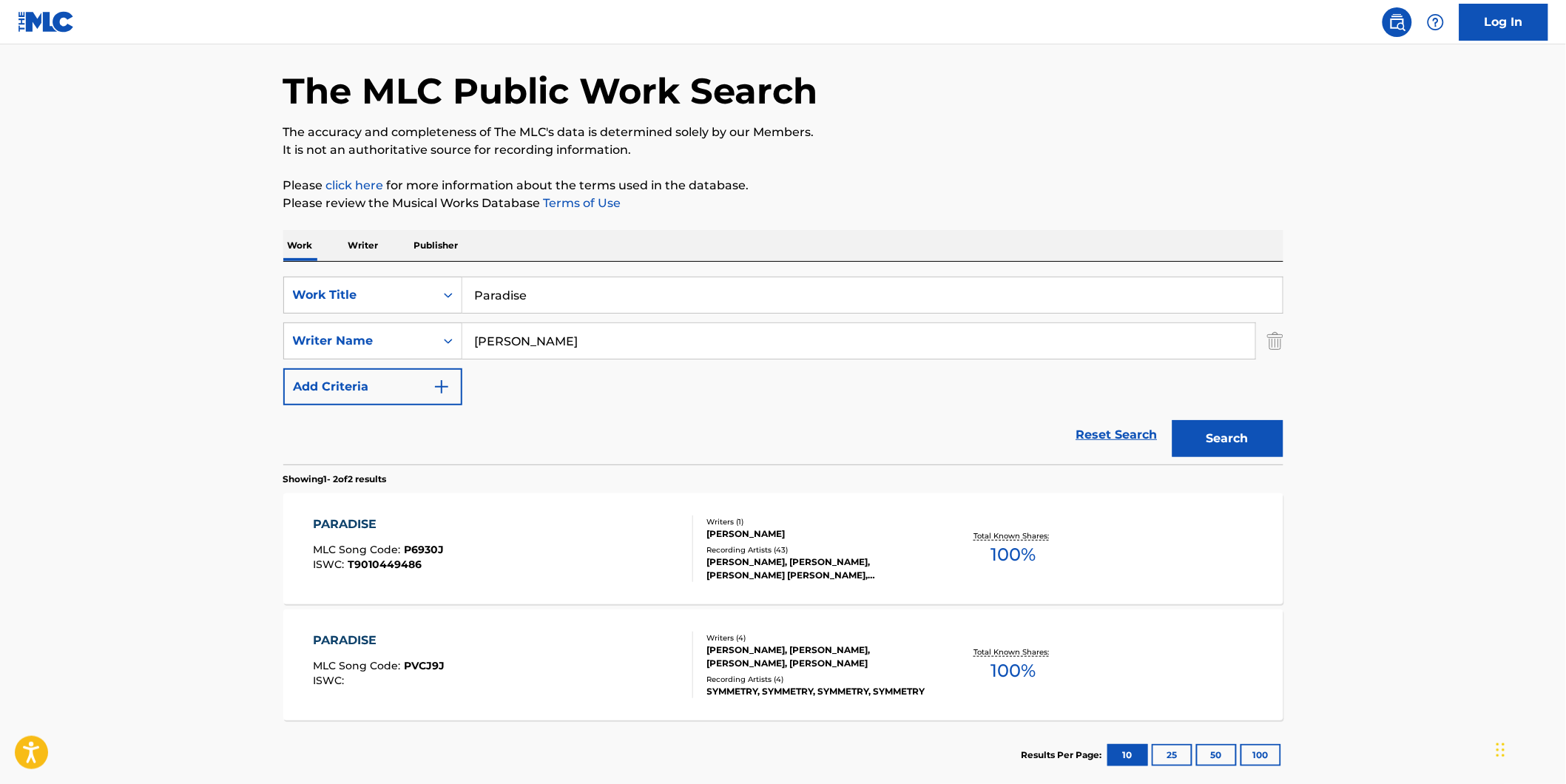
click at [355, 671] on span "MLC Song Code :" at bounding box center [358, 665] width 91 height 13
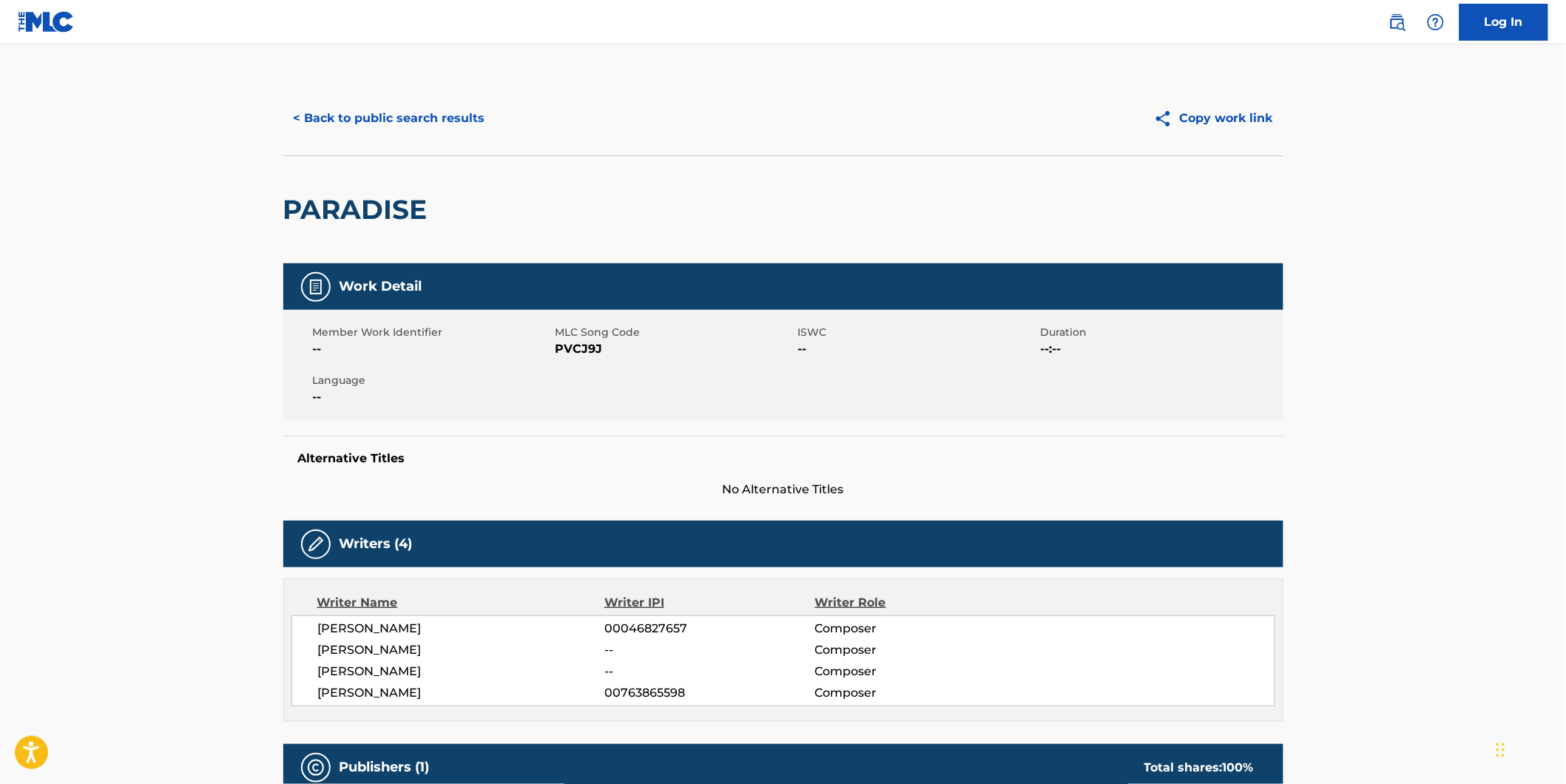
click at [566, 349] on span "PVCJ9J" at bounding box center [675, 349] width 239 height 18
copy span "PVCJ9J"
click at [407, 114] on button "< Back to public search results" at bounding box center [389, 118] width 212 height 37
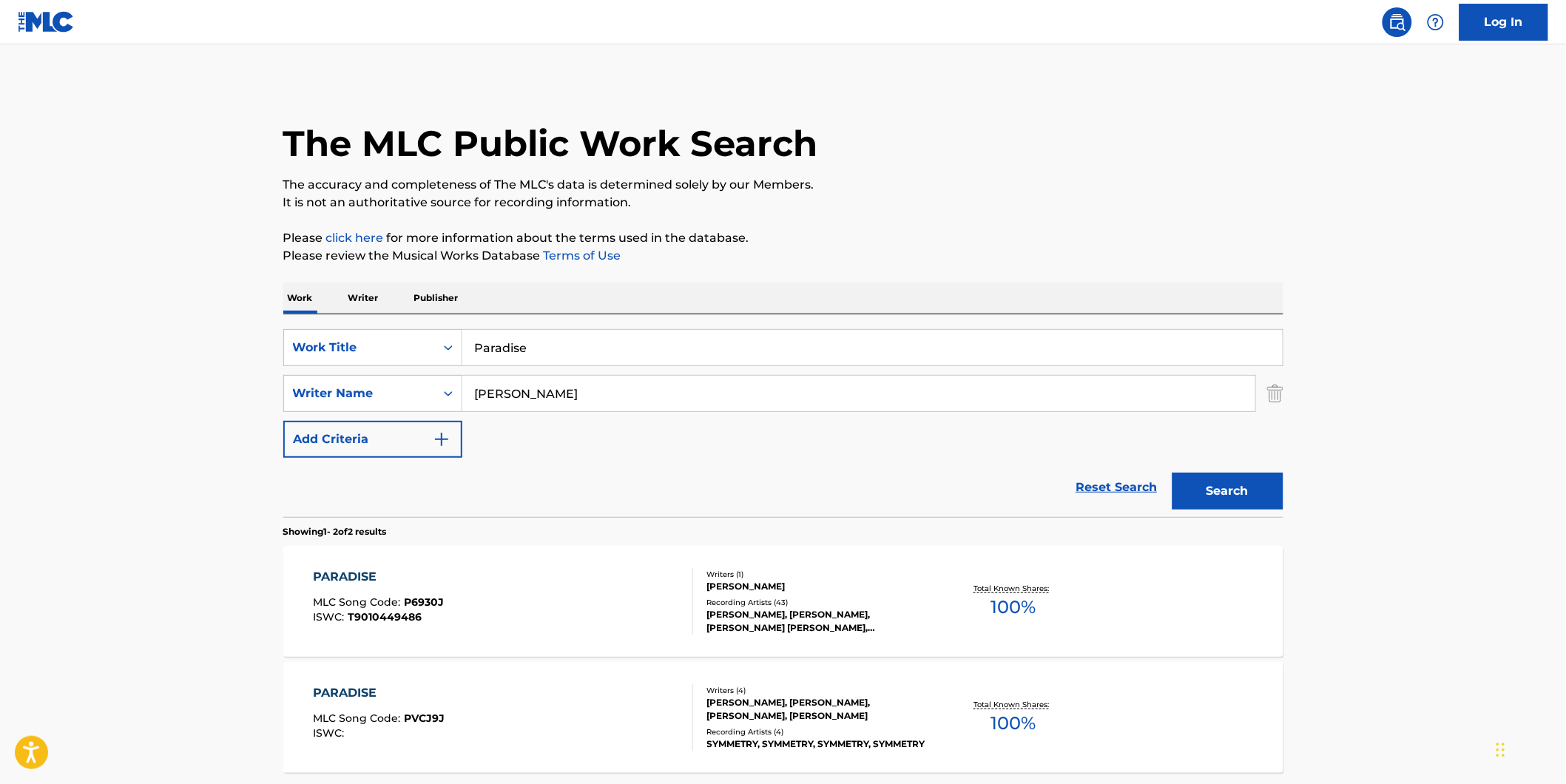
scroll to position [52, 0]
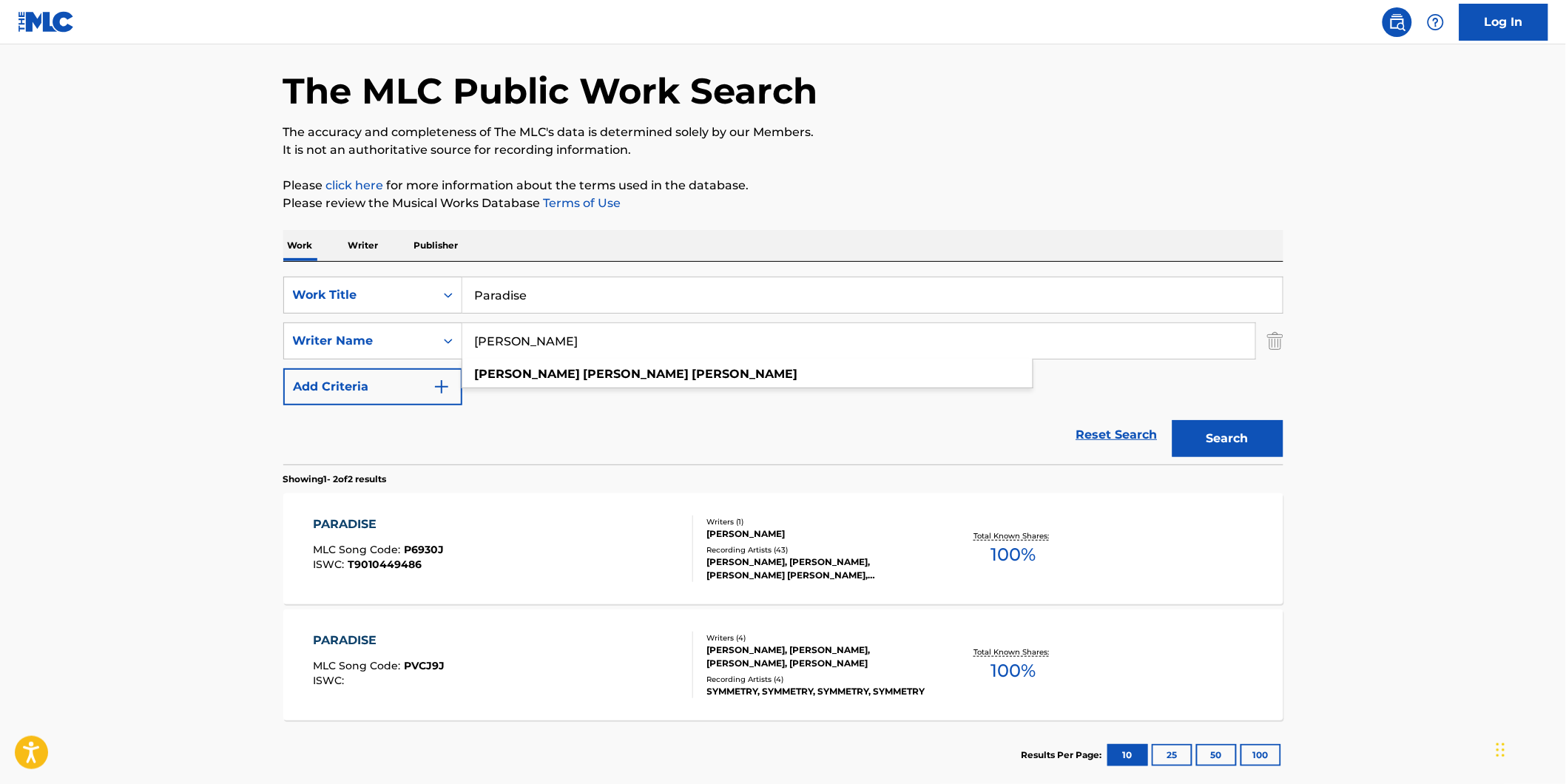
drag, startPoint x: 570, startPoint y: 344, endPoint x: 0, endPoint y: 338, distance: 570.0
click at [4, 338] on main "The MLC Public Work Search The accuracy and completeness of The MLC's data is d…" at bounding box center [783, 395] width 1566 height 805
type input "Monica Campbell"
drag, startPoint x: 929, startPoint y: 440, endPoint x: 1240, endPoint y: 404, distance: 313.1
click at [933, 440] on div "Reset Search Search" at bounding box center [783, 435] width 1000 height 59
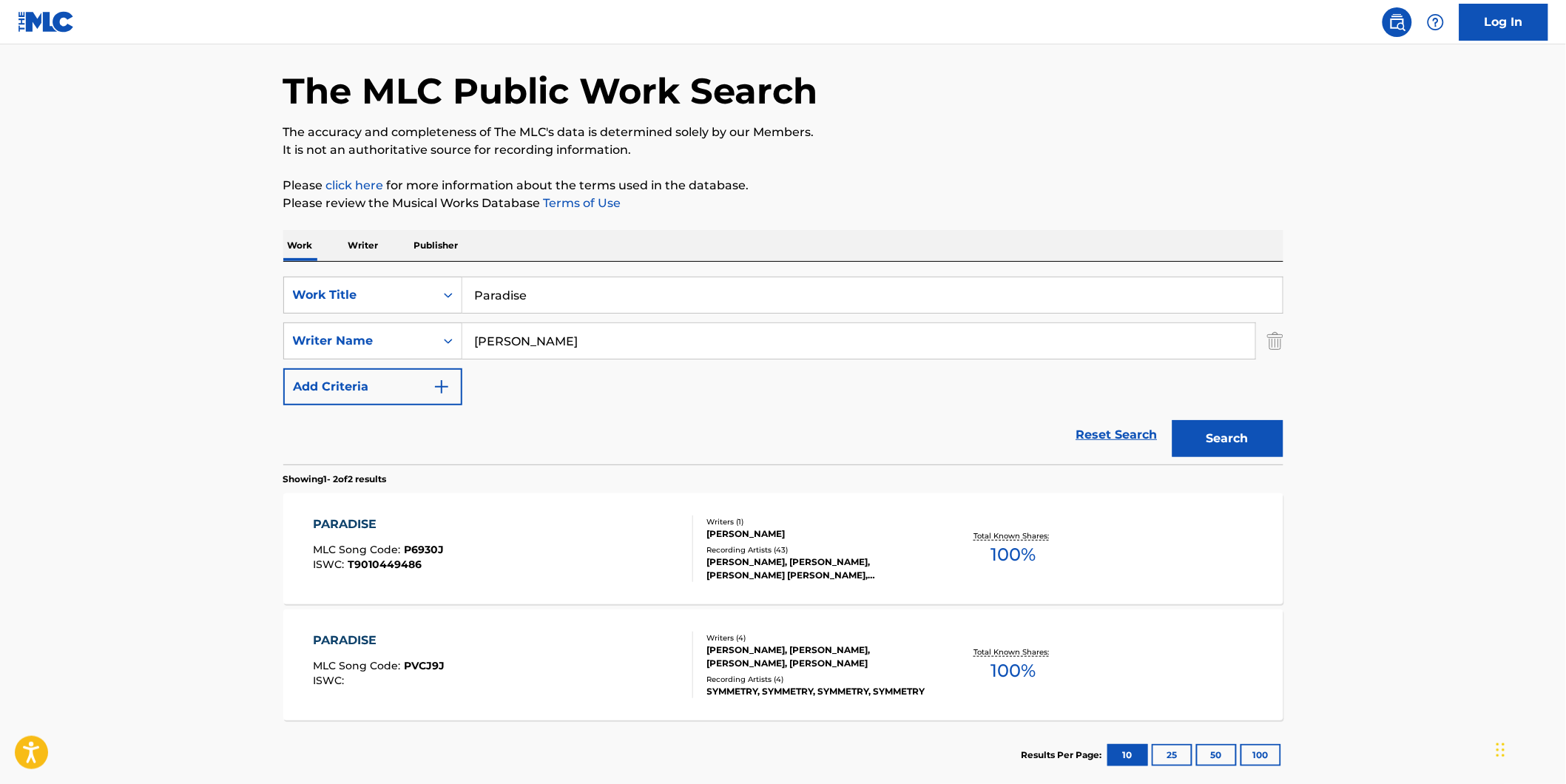
click at [1243, 422] on button "Search" at bounding box center [1228, 438] width 111 height 37
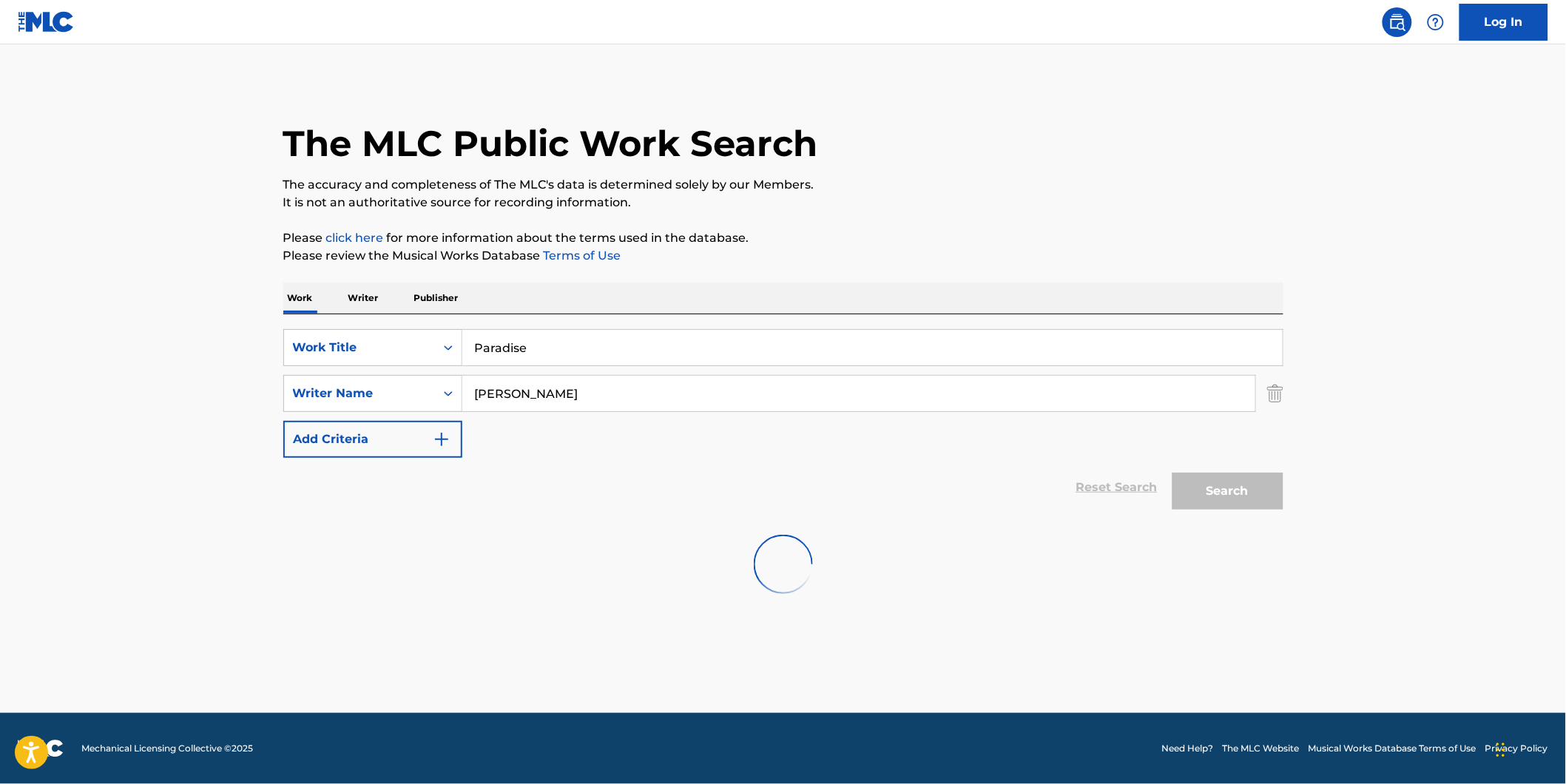
scroll to position [0, 0]
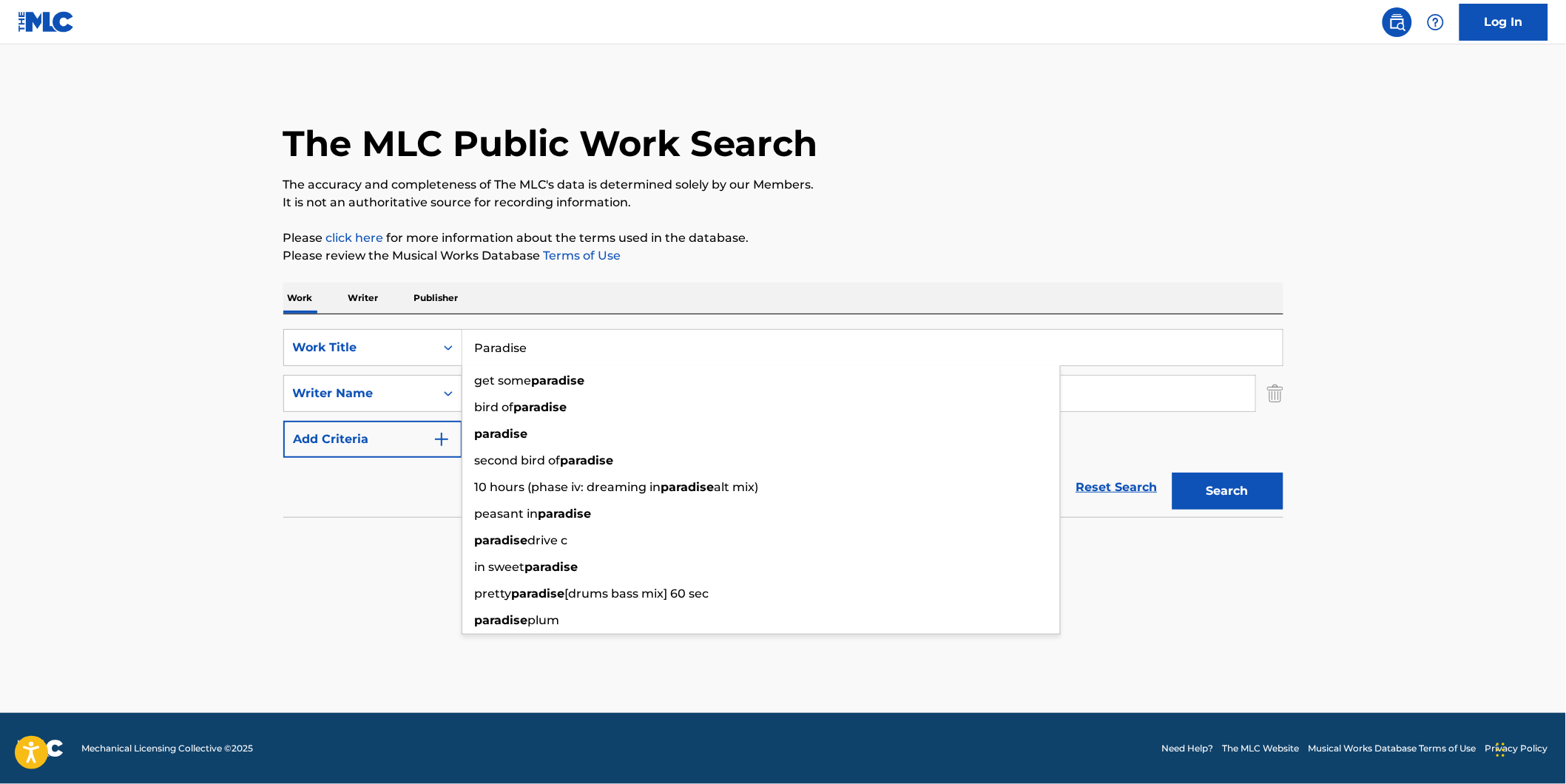
drag, startPoint x: 625, startPoint y: 338, endPoint x: 131, endPoint y: 353, distance: 494.2
click at [198, 353] on main "The MLC Public Work Search The accuracy and completeness of The MLC's data is d…" at bounding box center [783, 379] width 1566 height 668
paste input "Don't Play M"
type input "Don't Play Me"
click at [34, 353] on main "The MLC Public Work Search The accuracy and completeness of The MLC's data is d…" at bounding box center [783, 379] width 1566 height 668
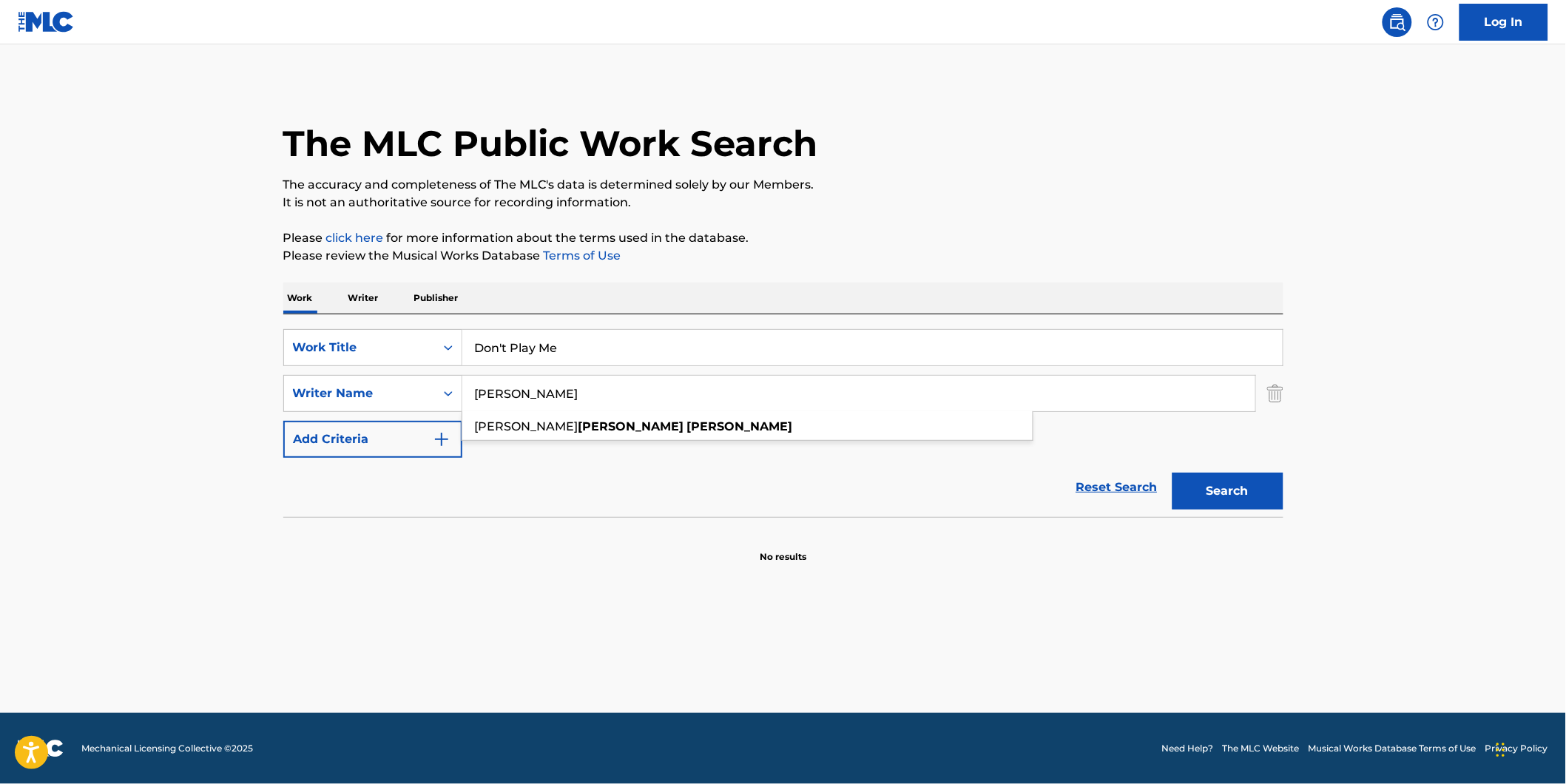
drag, startPoint x: 618, startPoint y: 397, endPoint x: 378, endPoint y: 428, distance: 242.0
click at [378, 428] on div "SearchWithCriteriae606c1ea-5006-4ba2-83db-cd243f7dbd96 Work Title Don't Play Me…" at bounding box center [783, 393] width 1000 height 129
paste input "KingsBlood"
click at [1118, 170] on div "The MLC Public Work Search" at bounding box center [783, 136] width 1000 height 108
click at [1201, 486] on button "Search" at bounding box center [1228, 490] width 111 height 37
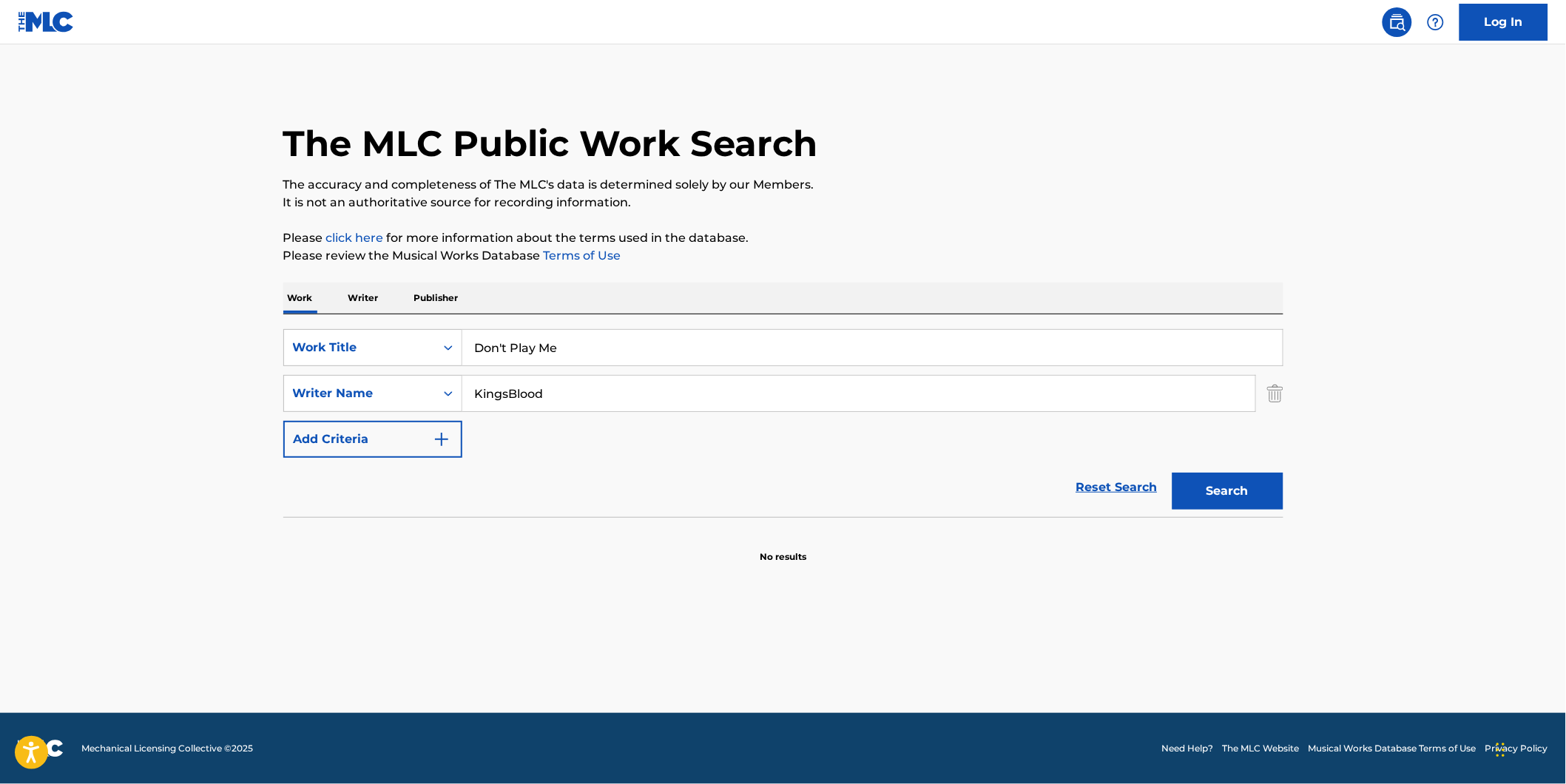
drag, startPoint x: 647, startPoint y: 394, endPoint x: 386, endPoint y: 434, distance: 264.0
click at [385, 434] on div "SearchWithCriteriae606c1ea-5006-4ba2-83db-cd243f7dbd96 Work Title Don't Play Me…" at bounding box center [783, 393] width 1000 height 129
paste input "Jakov Podvolotski"
click at [1188, 485] on button "Search" at bounding box center [1228, 490] width 111 height 37
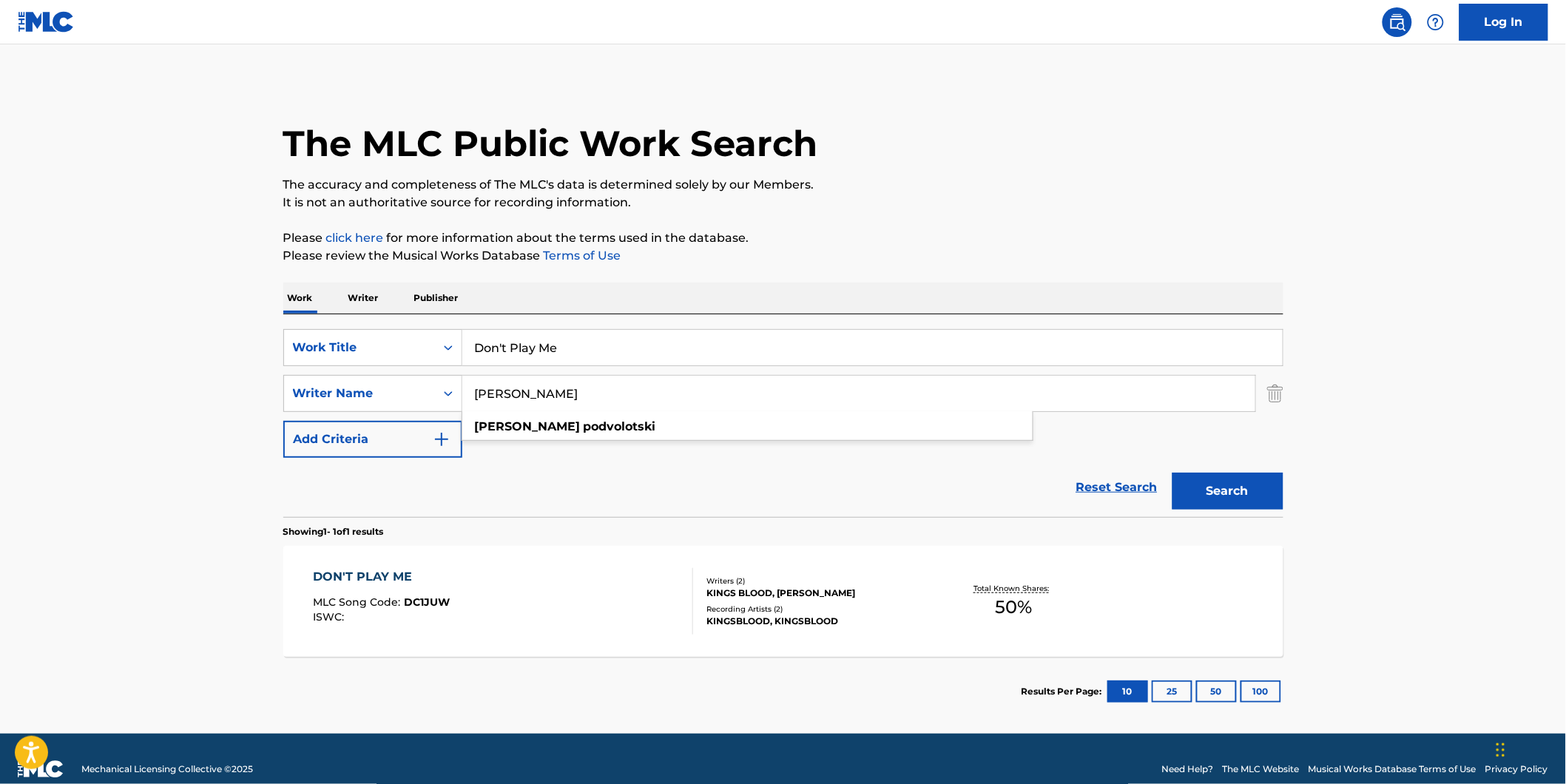
paste input "Kings Blood"
drag, startPoint x: 643, startPoint y: 405, endPoint x: 375, endPoint y: 422, distance: 268.5
click at [375, 422] on div "SearchWithCriteriae606c1ea-5006-4ba2-83db-cd243f7dbd96 Work Title Don't Play Me…" at bounding box center [783, 393] width 1000 height 129
type input "Kings Blood"
click at [858, 129] on div "The MLC Public Work Search" at bounding box center [783, 136] width 1000 height 108
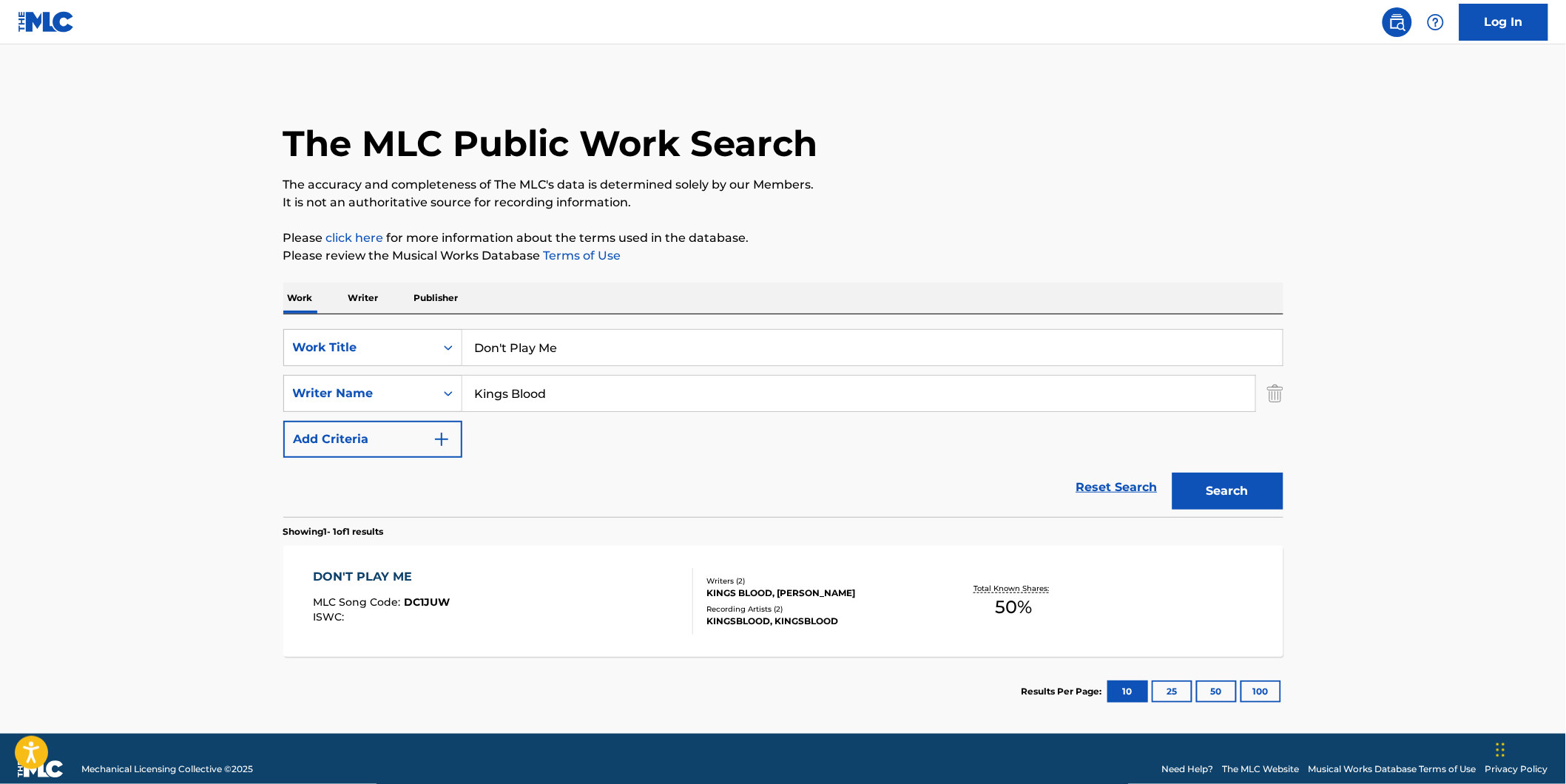
click at [1197, 496] on button "Search" at bounding box center [1228, 490] width 111 height 37
click at [332, 615] on span "ISWC :" at bounding box center [330, 616] width 34 height 13
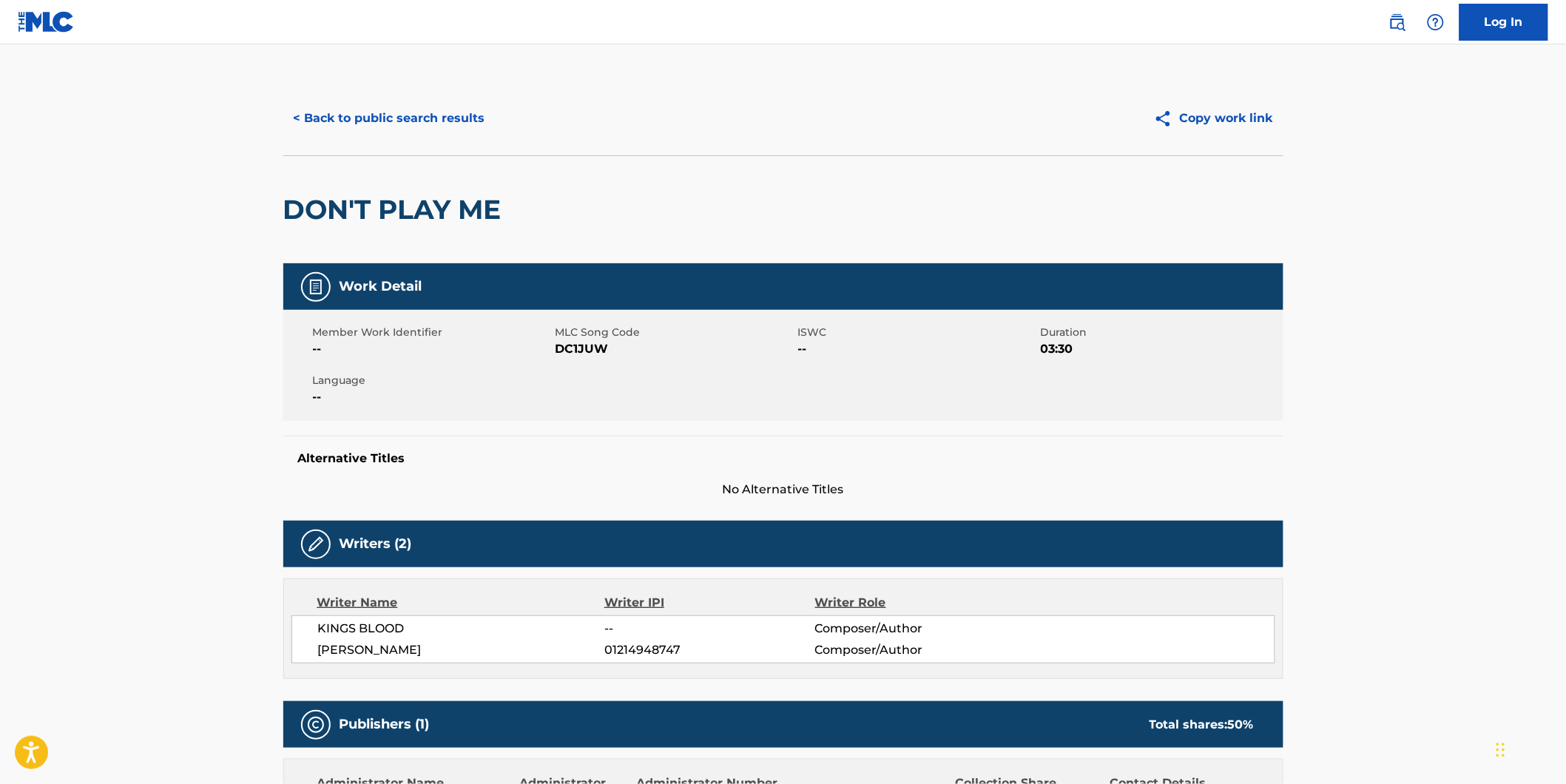
click at [333, 101] on button "< Back to public search results" at bounding box center [389, 118] width 212 height 37
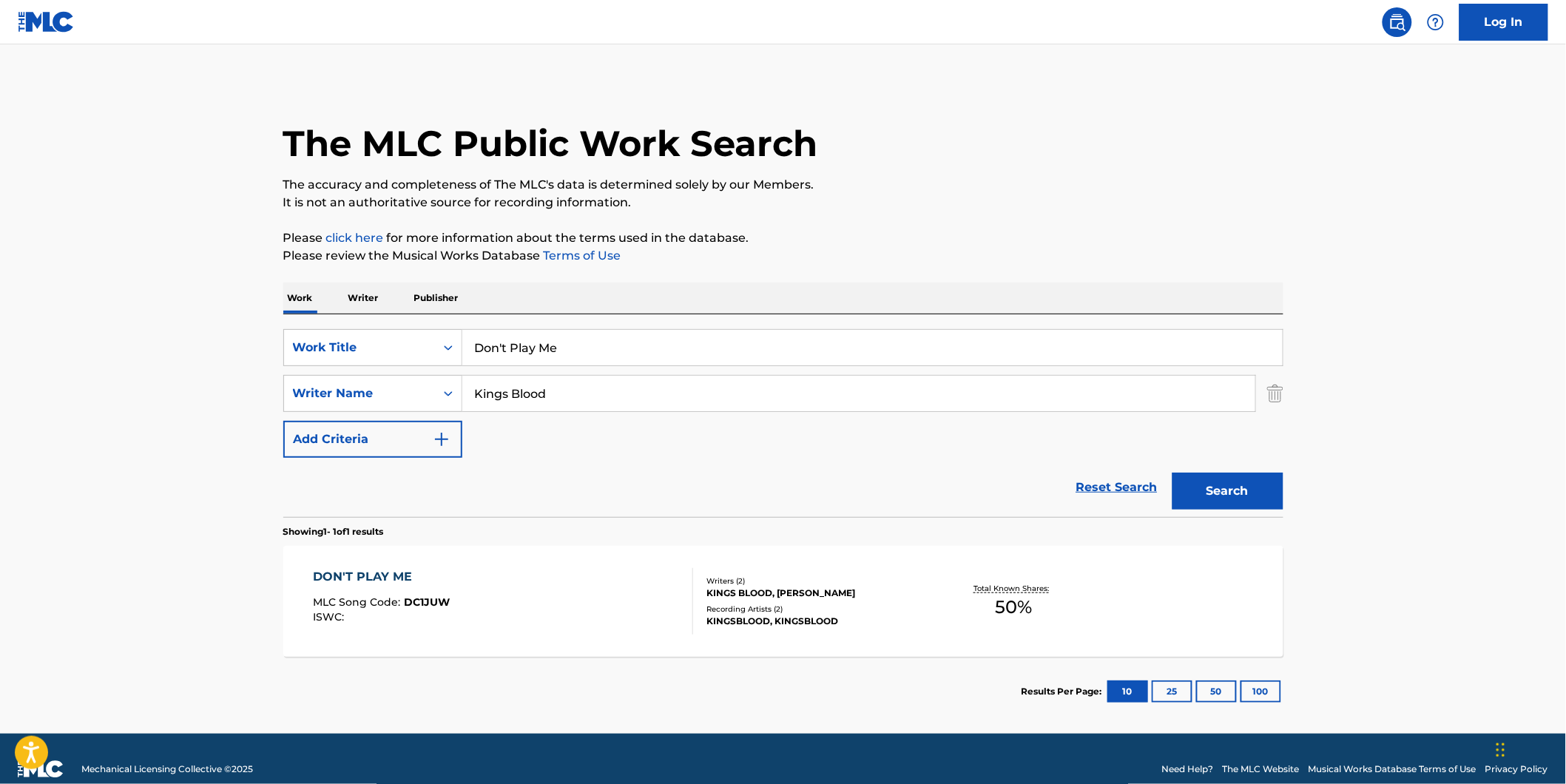
drag, startPoint x: 620, startPoint y: 352, endPoint x: 93, endPoint y: 362, distance: 527.1
click at [181, 355] on main "The MLC Public Work Search The accuracy and completeness of The MLC's data is d…" at bounding box center [783, 389] width 1566 height 690
paste input "On You"
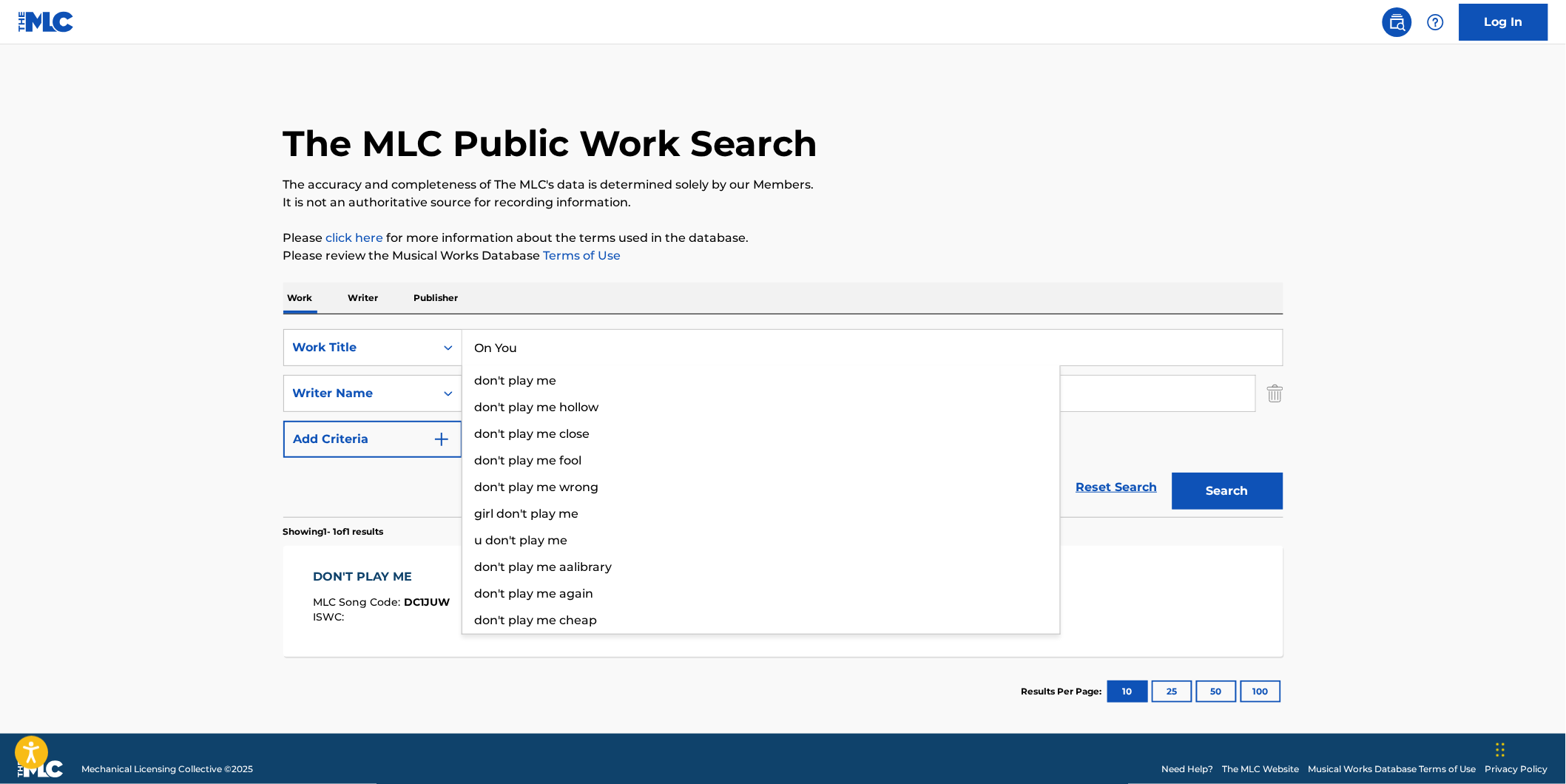
type input "On You"
click at [63, 365] on main "The MLC Public Work Search The accuracy and completeness of The MLC's data is d…" at bounding box center [783, 389] width 1566 height 690
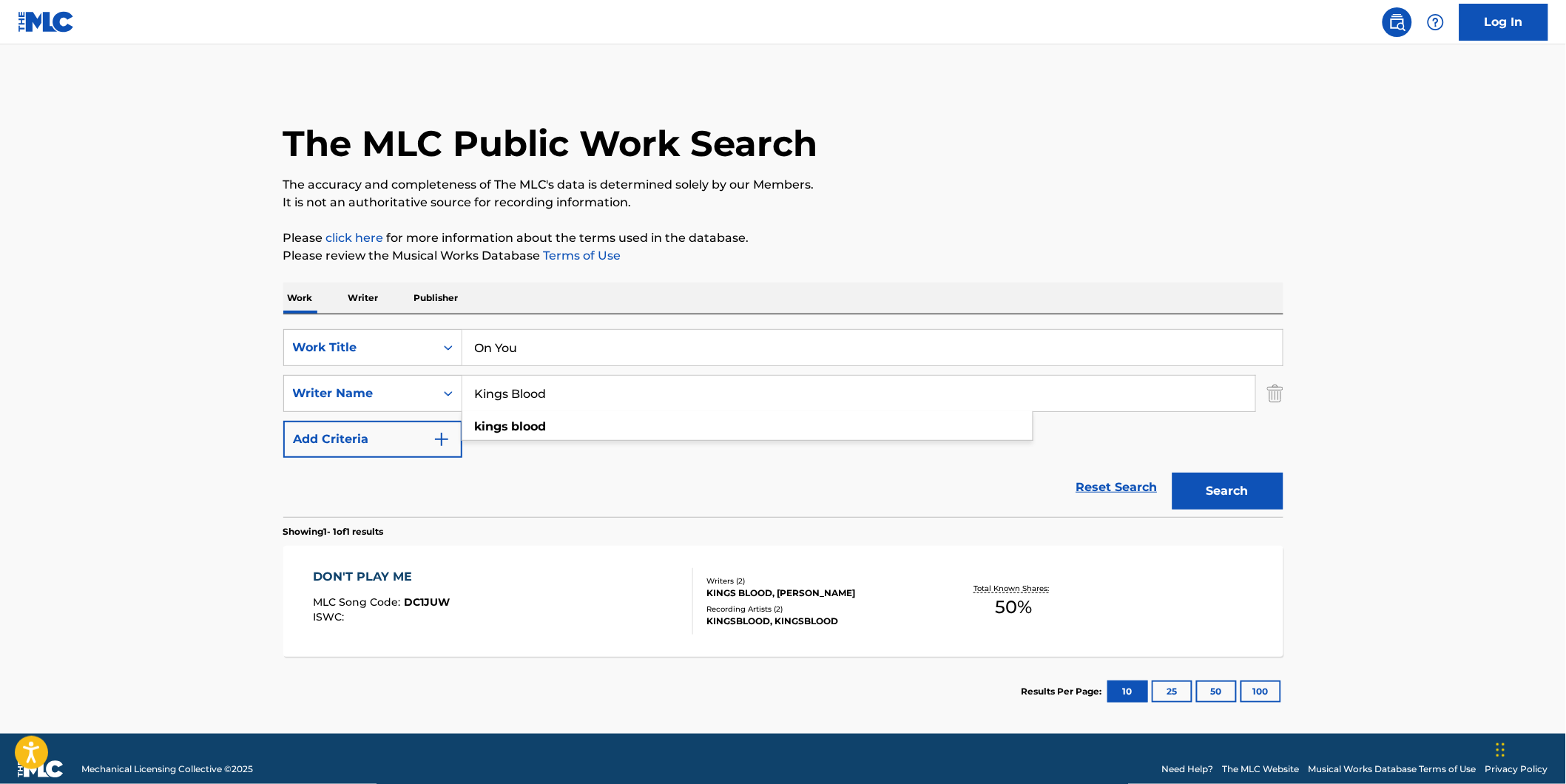
drag, startPoint x: 515, startPoint y: 394, endPoint x: 266, endPoint y: 394, distance: 249.0
click at [266, 394] on div "The MLC Public Work Search The accuracy and completeness of The MLC's data is d…" at bounding box center [783, 404] width 1035 height 645
paste input "Fella"
click at [1030, 151] on div "The MLC Public Work Search" at bounding box center [783, 136] width 1000 height 108
click at [1192, 483] on button "Search" at bounding box center [1228, 490] width 111 height 37
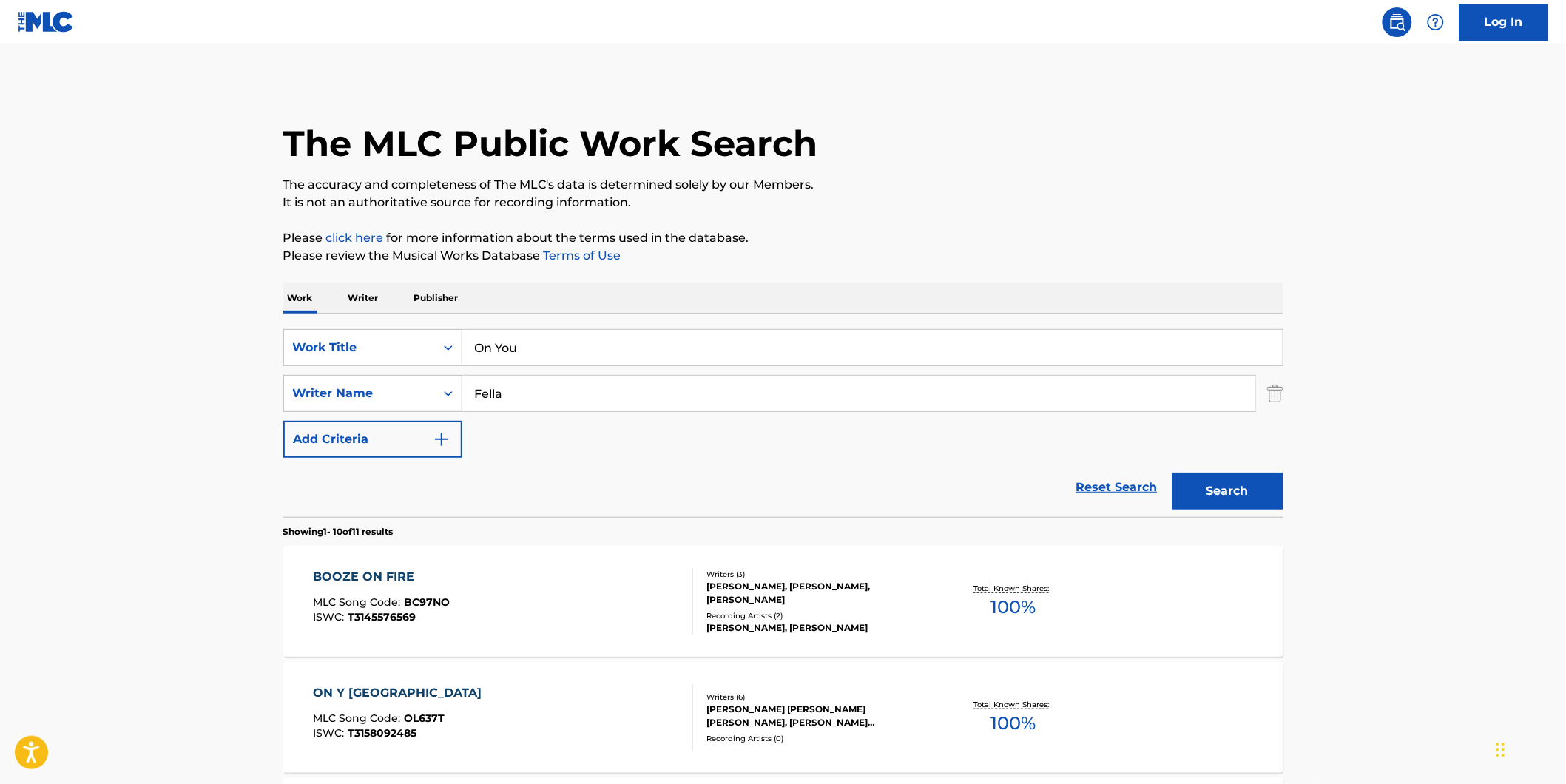
scroll to position [164, 0]
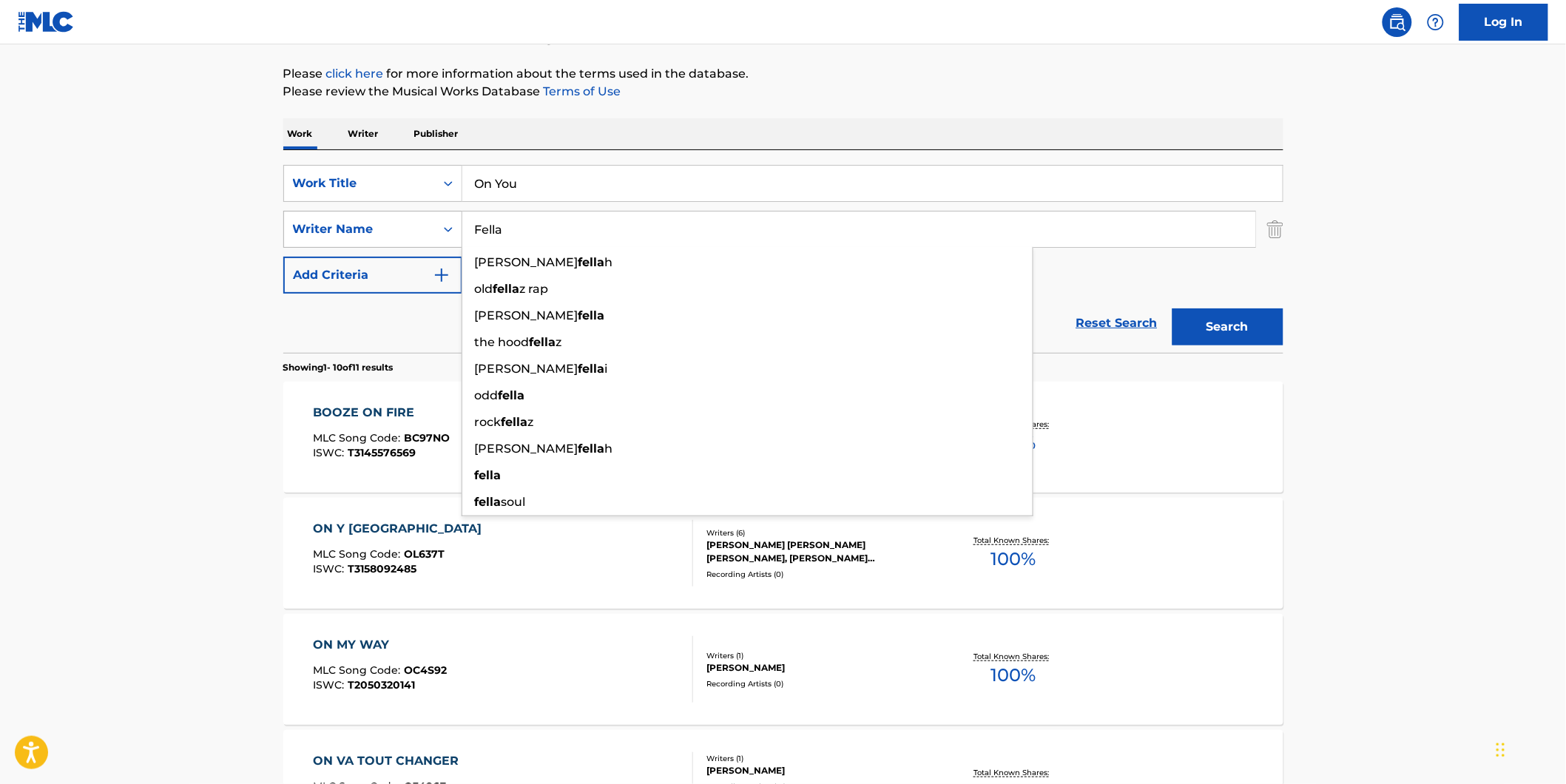
drag, startPoint x: 563, startPoint y: 235, endPoint x: 418, endPoint y: 241, distance: 145.1
click at [363, 241] on div "SearchWithCriteriad3ed4b74-15e6-40a6-b42d-26546ec65246 Writer Name Fella mohame…" at bounding box center [783, 228] width 1000 height 37
paste input "Benas Ivanovas"
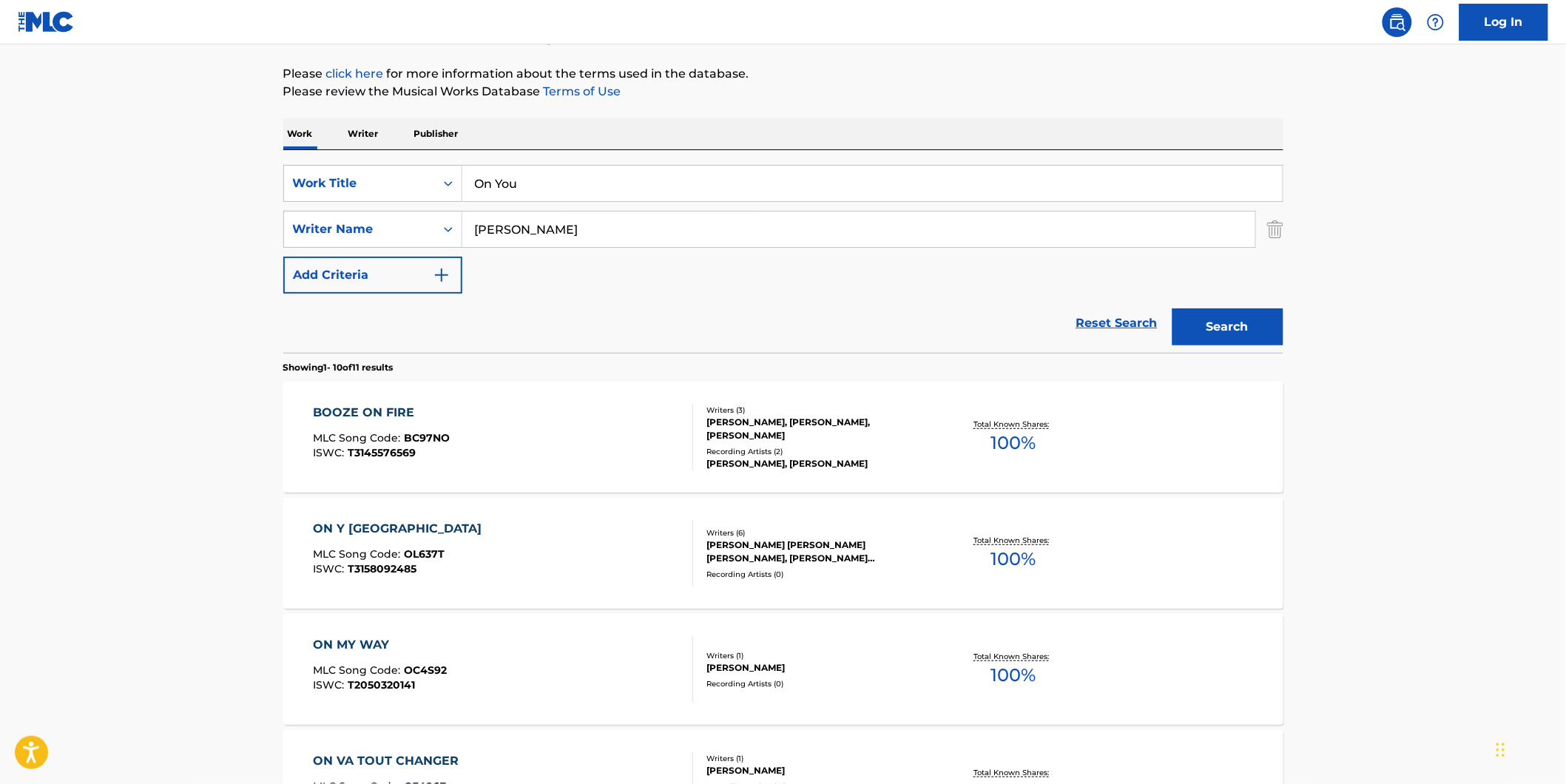
click at [137, 257] on main "The MLC Public Work Search The accuracy and completeness of The MLC's data is d…" at bounding box center [783, 751] width 1566 height 1741
click at [1221, 333] on button "Search" at bounding box center [1228, 326] width 111 height 37
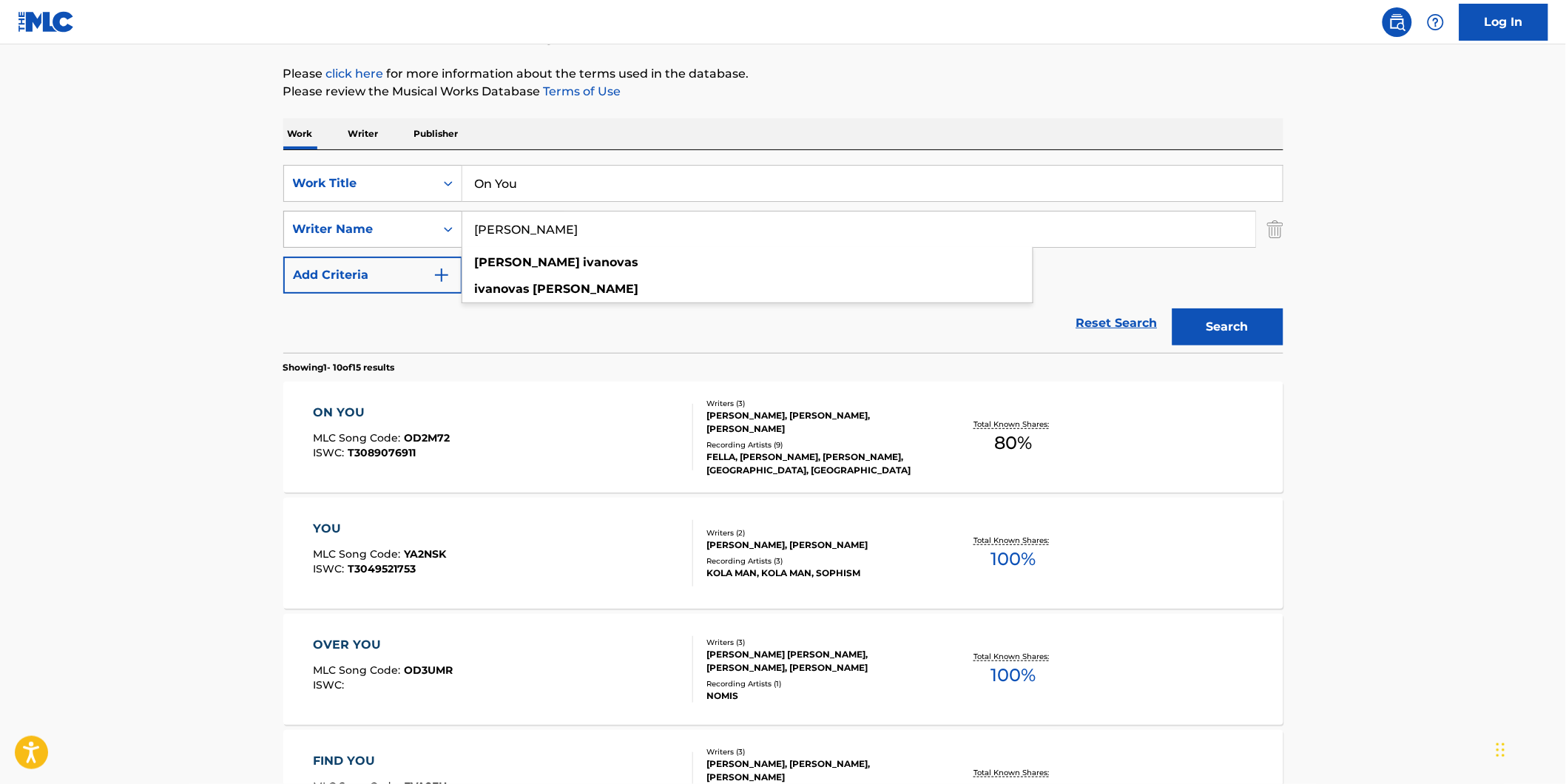
drag, startPoint x: 612, startPoint y: 225, endPoint x: 333, endPoint y: 221, distance: 279.0
click at [333, 221] on div "SearchWithCriteriad3ed4b74-15e6-40a6-b42d-26546ec65246 Writer Name Benas Ivanov…" at bounding box center [783, 228] width 1000 height 37
paste input "Augustas Verbu"
type input "Augustas Verbus"
click at [978, 109] on div "The MLC Public Work Search The accuracy and completeness of The MLC's data is d…" at bounding box center [783, 765] width 1035 height 1696
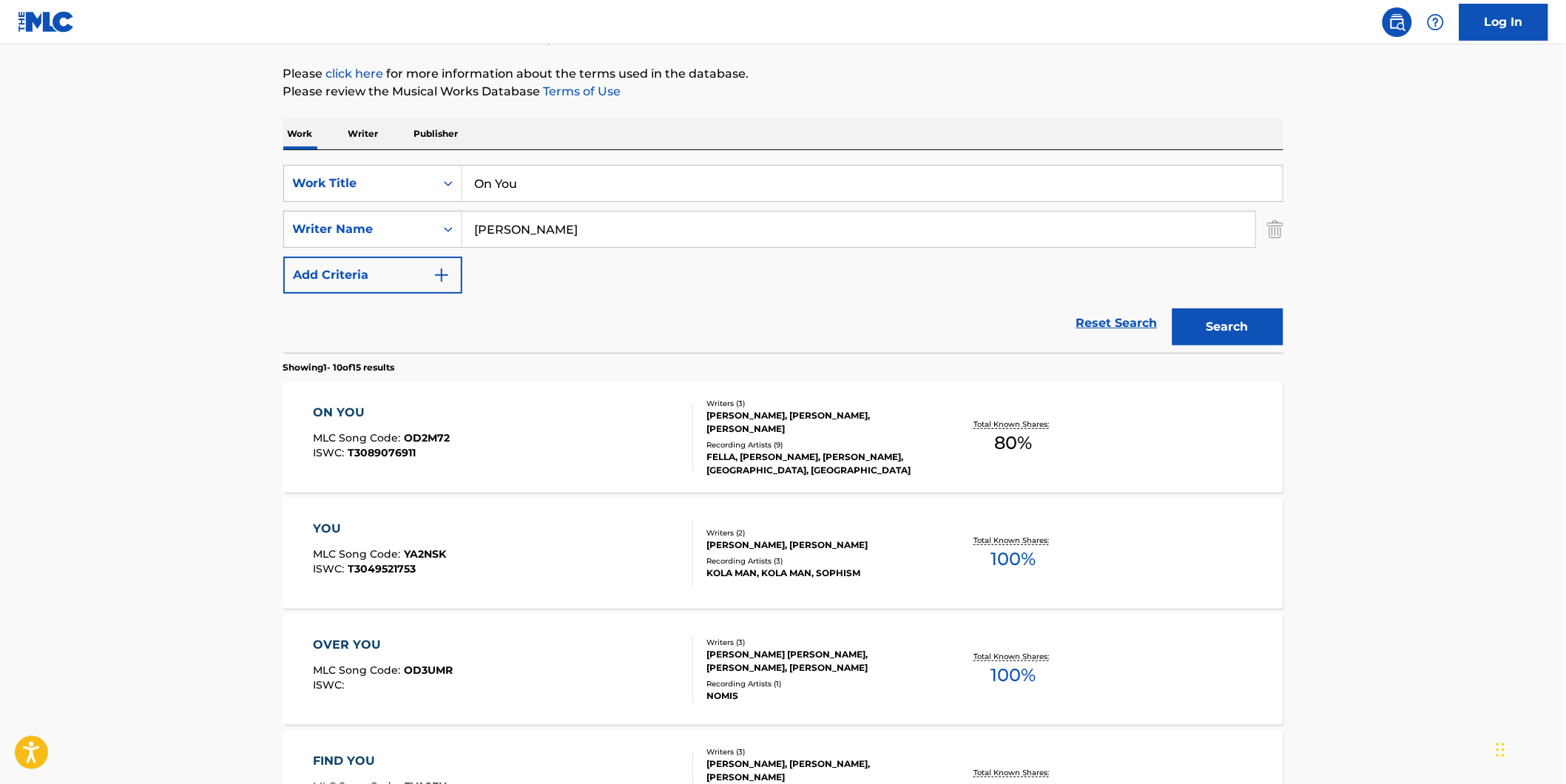
click at [1246, 329] on button "Search" at bounding box center [1228, 326] width 111 height 37
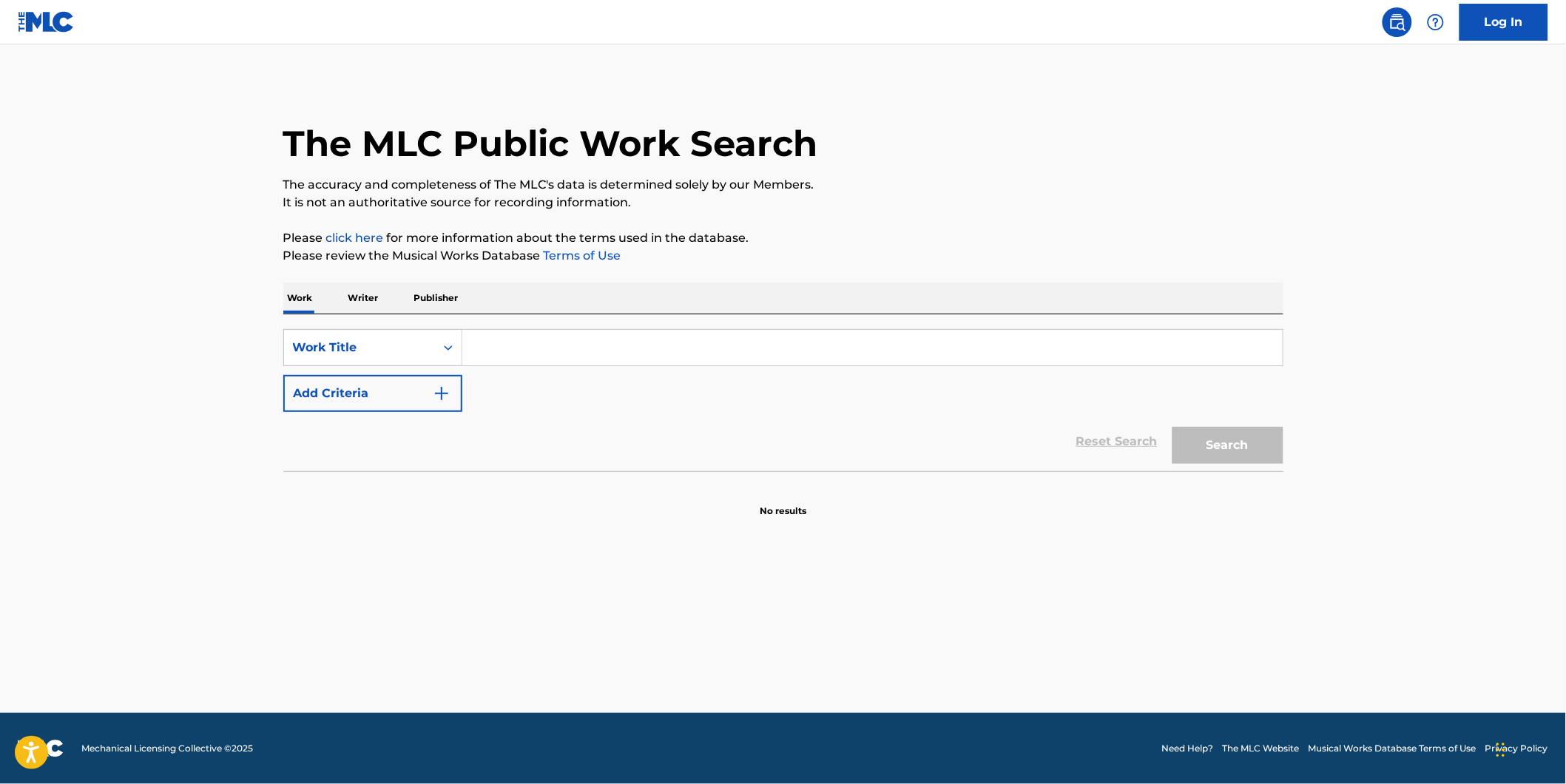
click at [422, 389] on button "Add Criteria" at bounding box center [373, 393] width 179 height 37
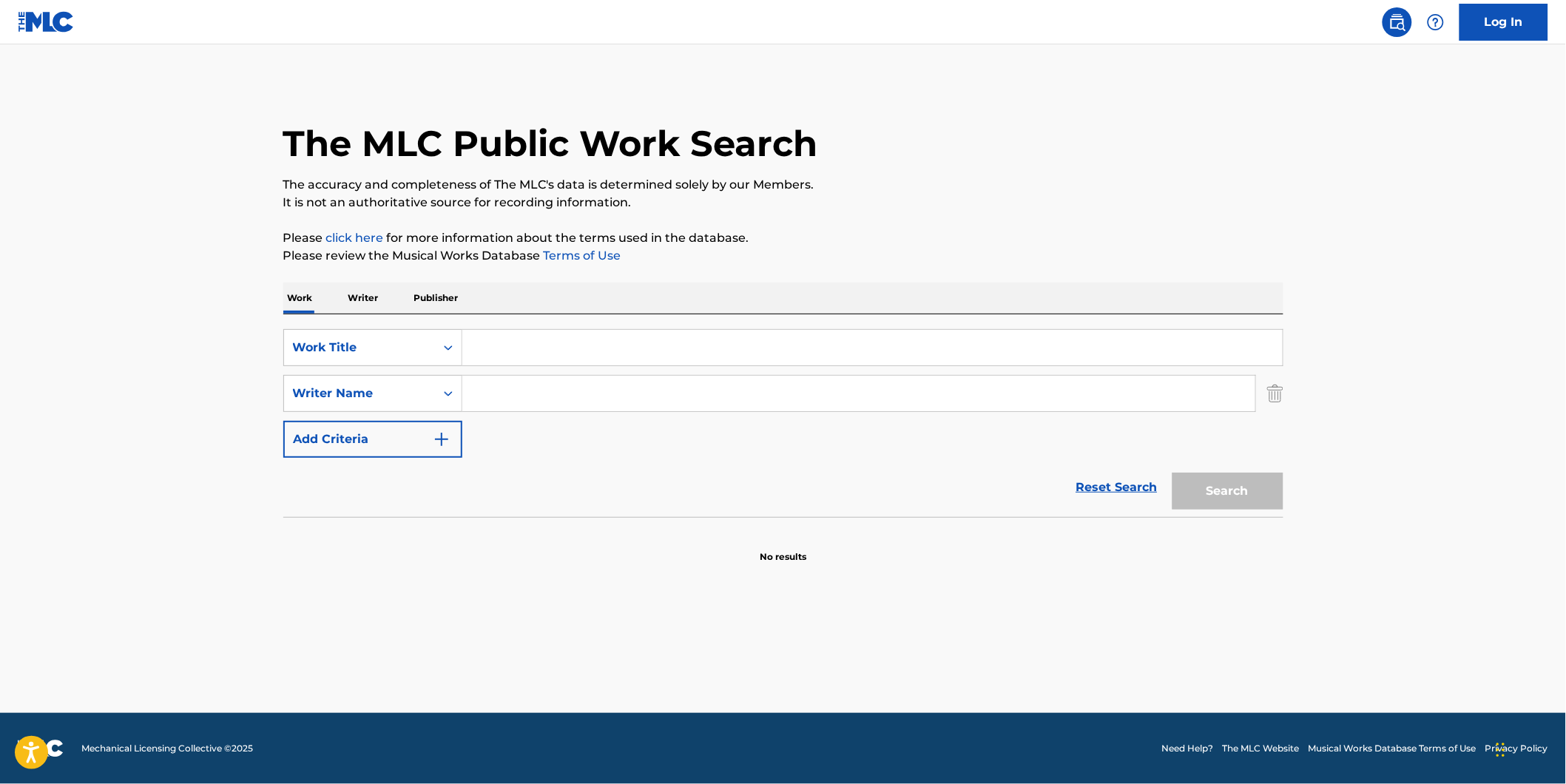
click at [503, 391] on input "Search Form" at bounding box center [858, 392] width 793 height 35
paste input "[PERSON_NAME]"
type input "[PERSON_NAME]"
click at [542, 344] on input "Search Form" at bounding box center [872, 347] width 820 height 35
paste input "On You"
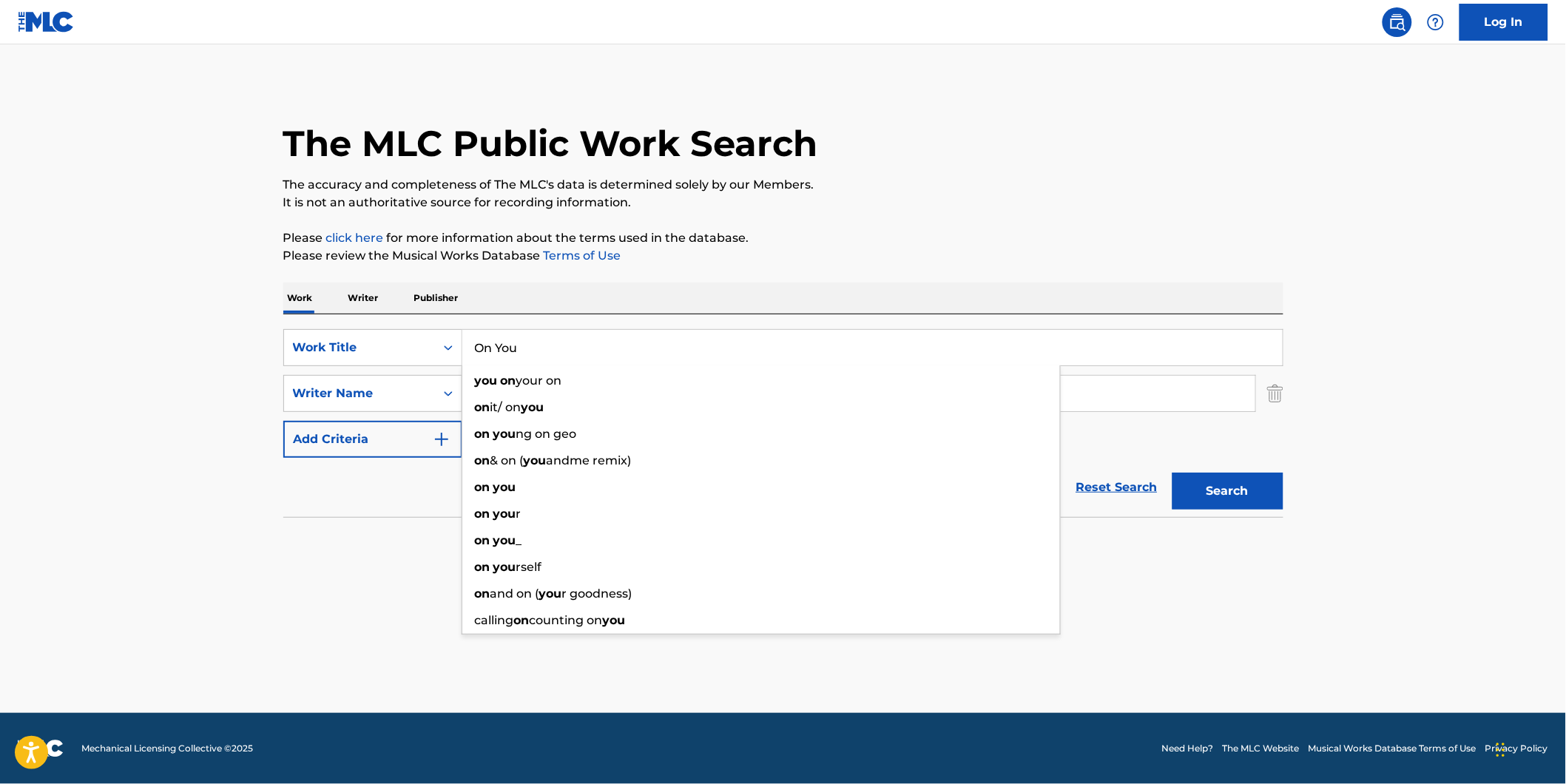
type input "On You"
click at [1231, 489] on button "Search" at bounding box center [1228, 490] width 111 height 37
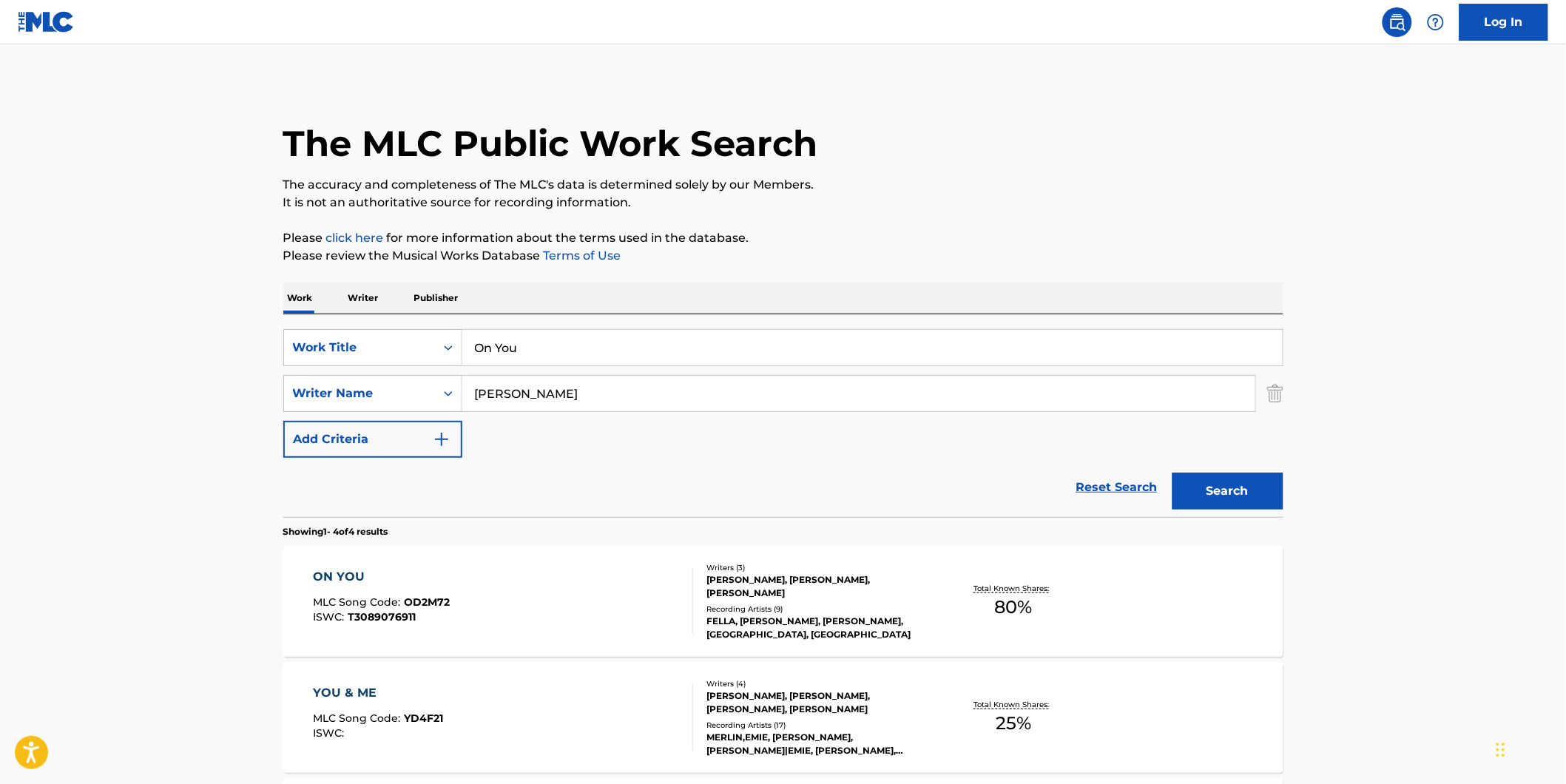
scroll to position [164, 0]
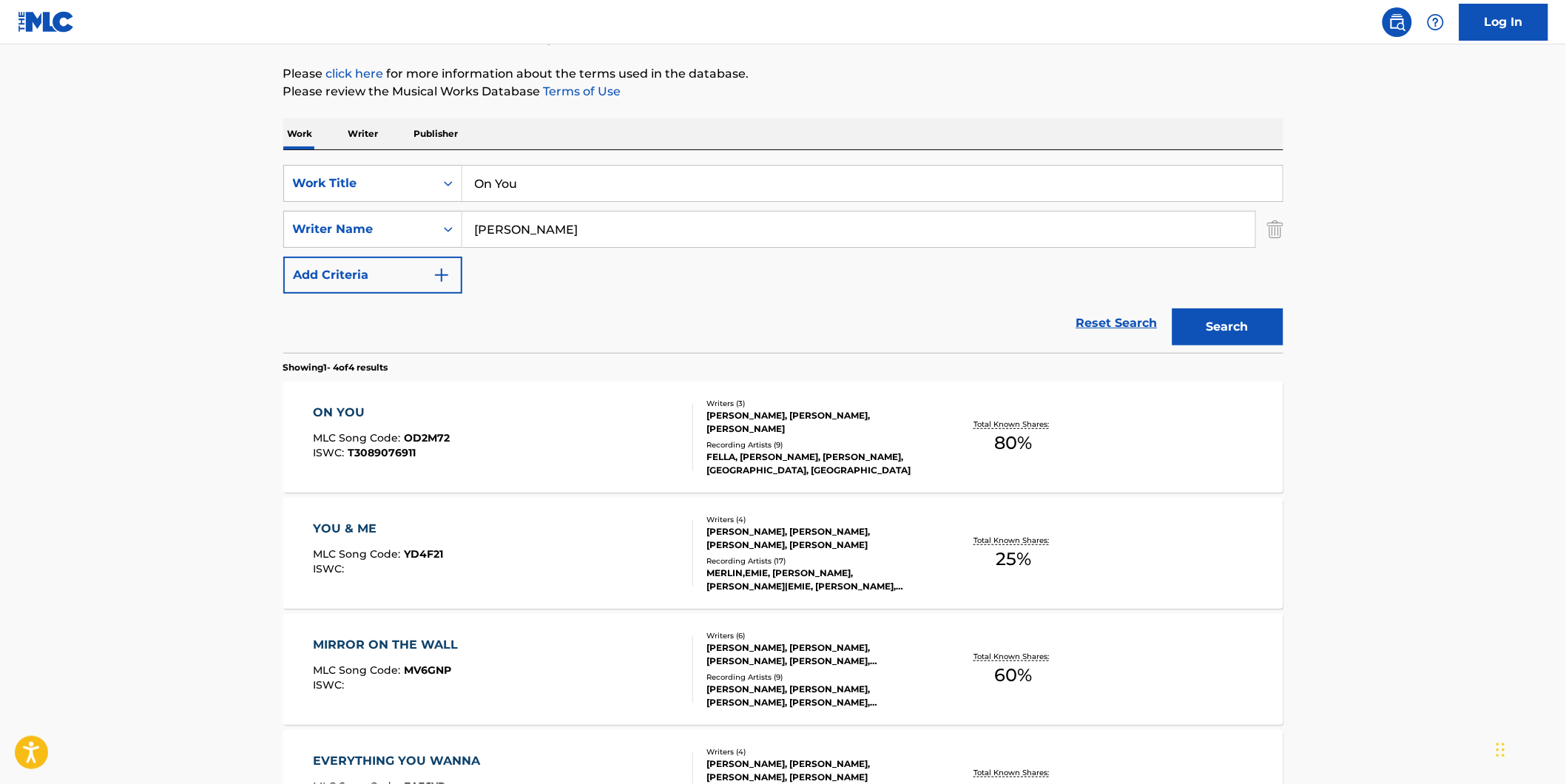
click at [407, 465] on div "ON YOU MLC Song Code : OD2M72 ISWC : T3089076911" at bounding box center [381, 436] width 137 height 66
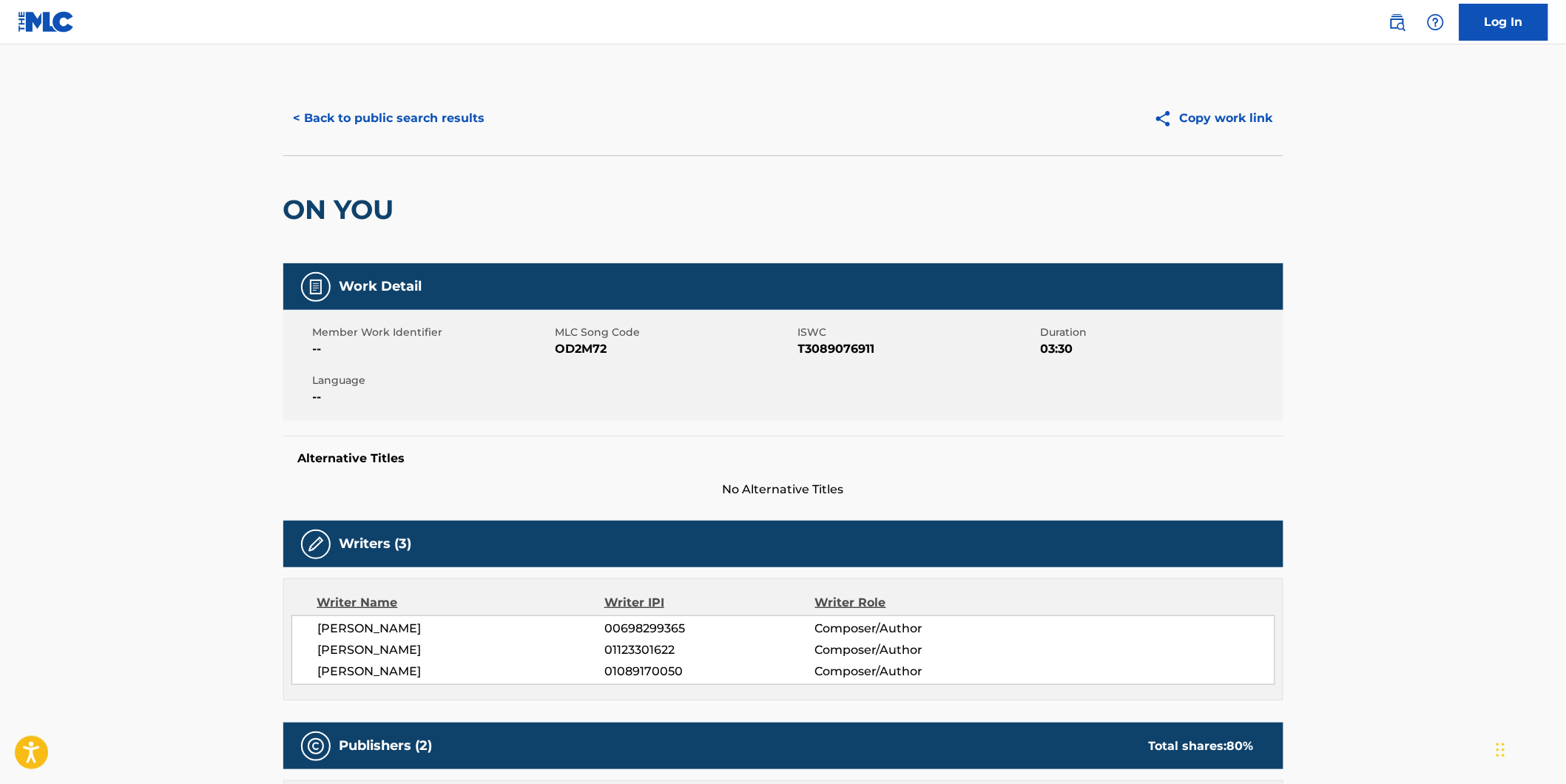
click at [329, 131] on button "< Back to public search results" at bounding box center [389, 118] width 212 height 37
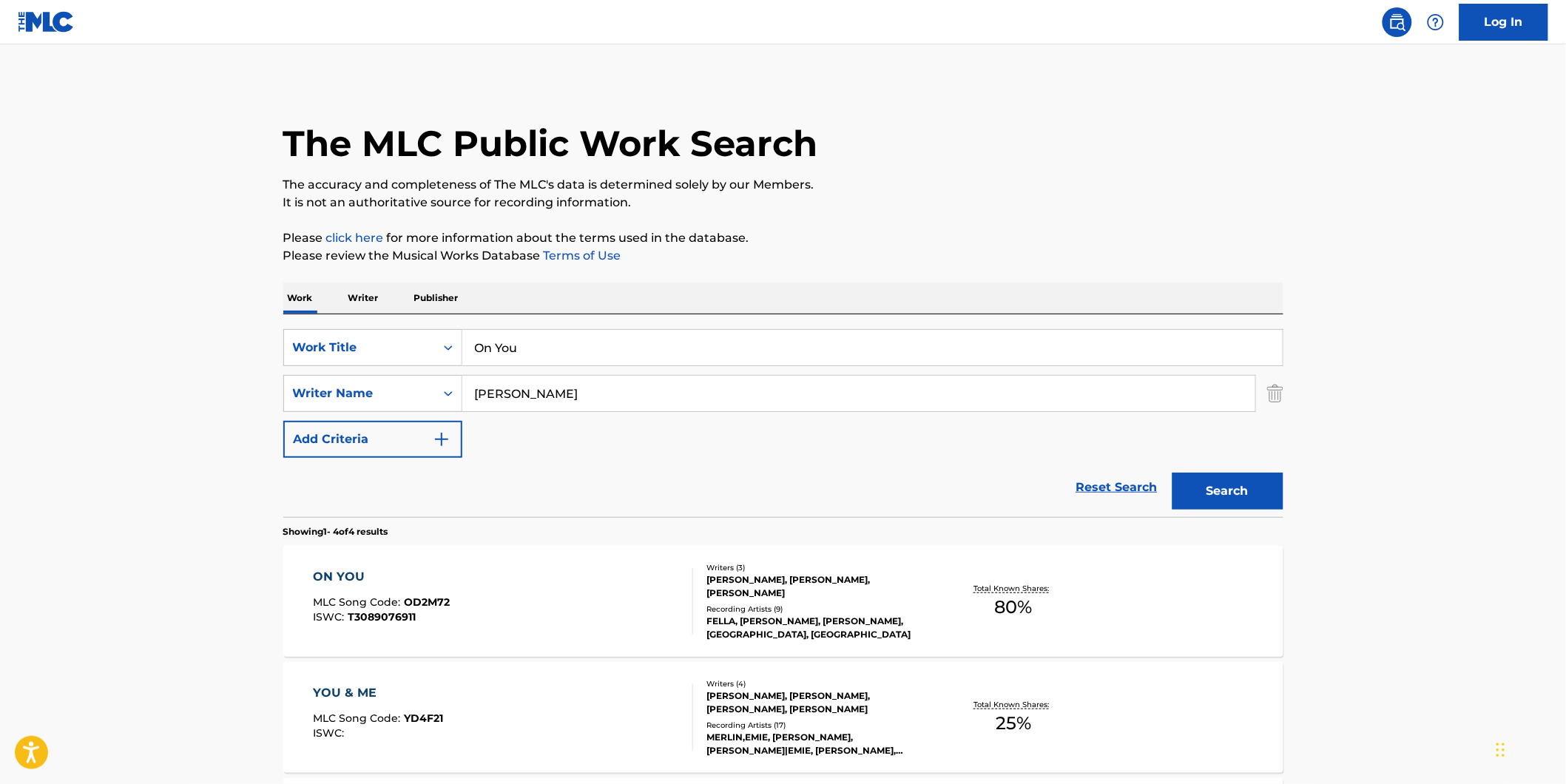
scroll to position [164, 0]
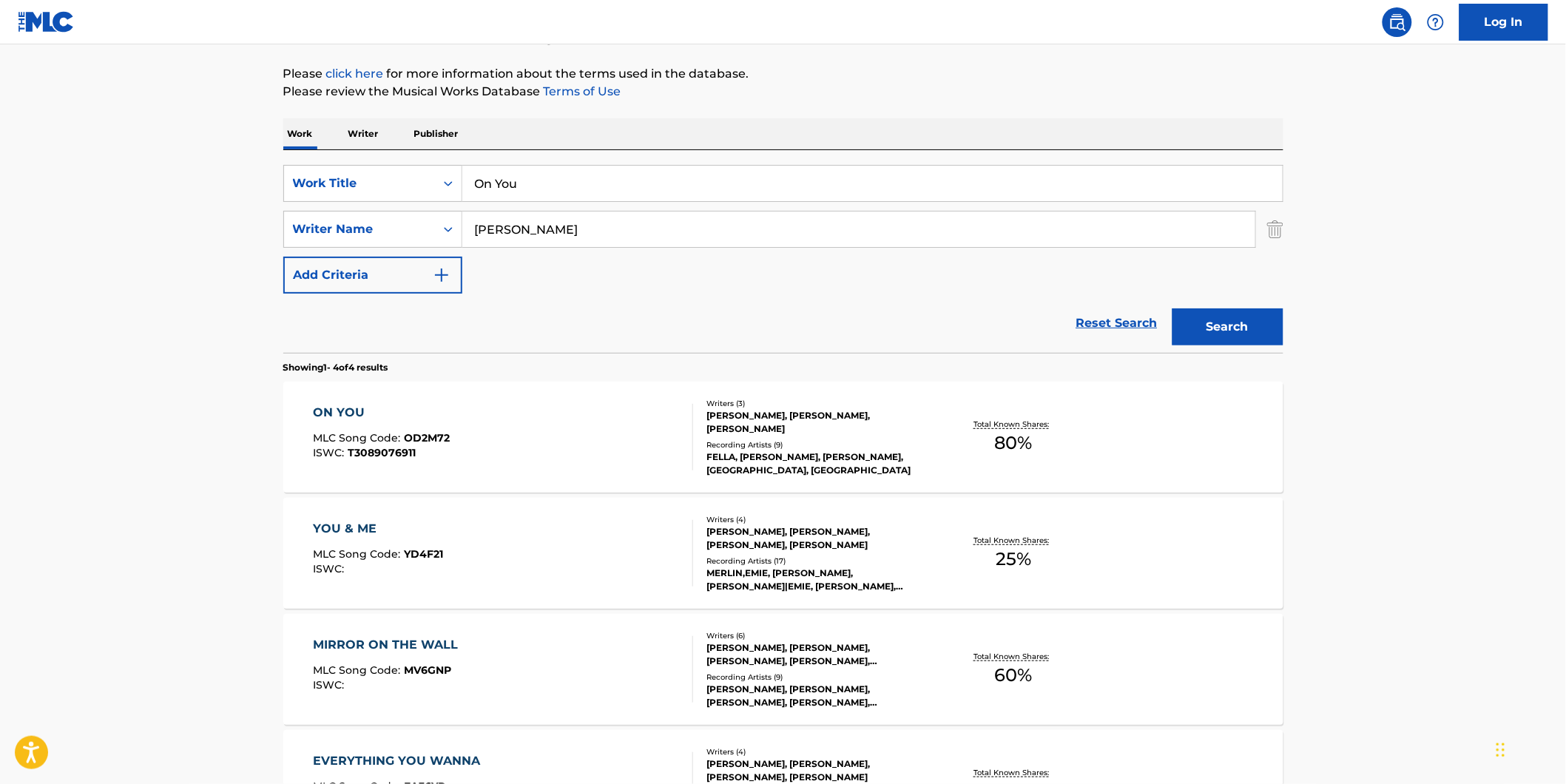
click at [497, 448] on div "ON YOU MLC Song Code : OD2M72 ISWC : T3089076911" at bounding box center [503, 436] width 381 height 66
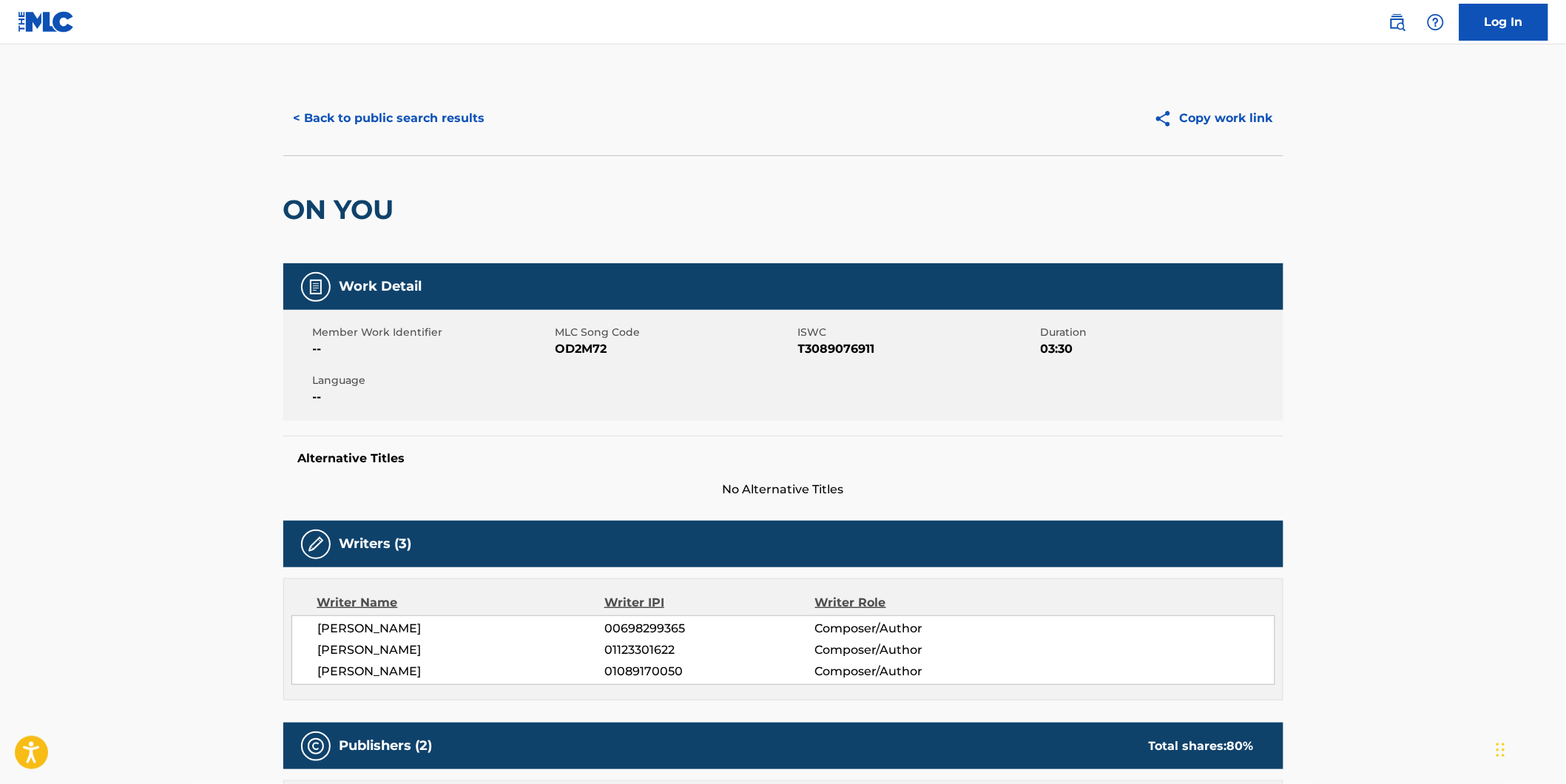
click at [309, 112] on button "< Back to public search results" at bounding box center [389, 118] width 212 height 37
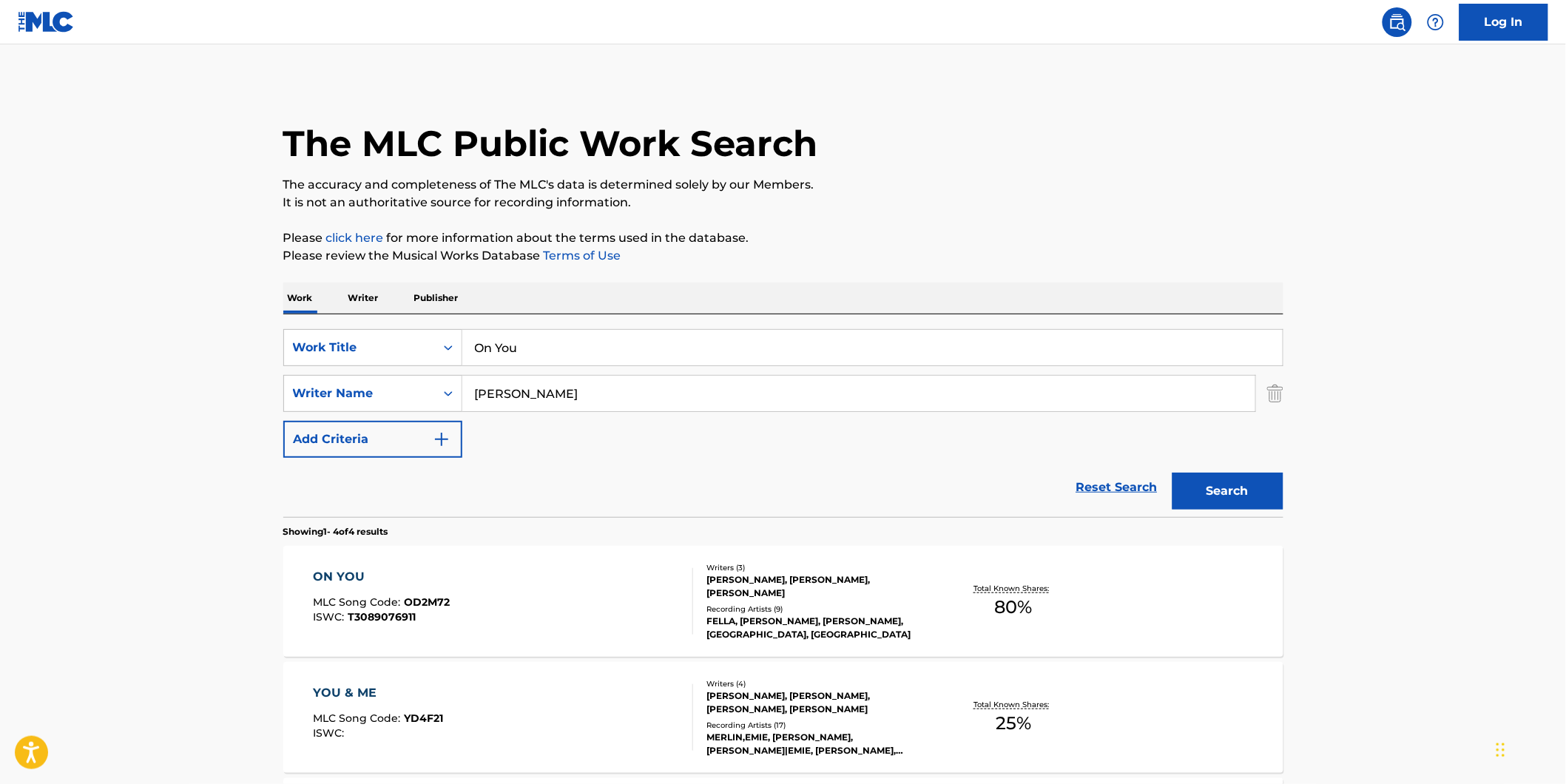
scroll to position [164, 0]
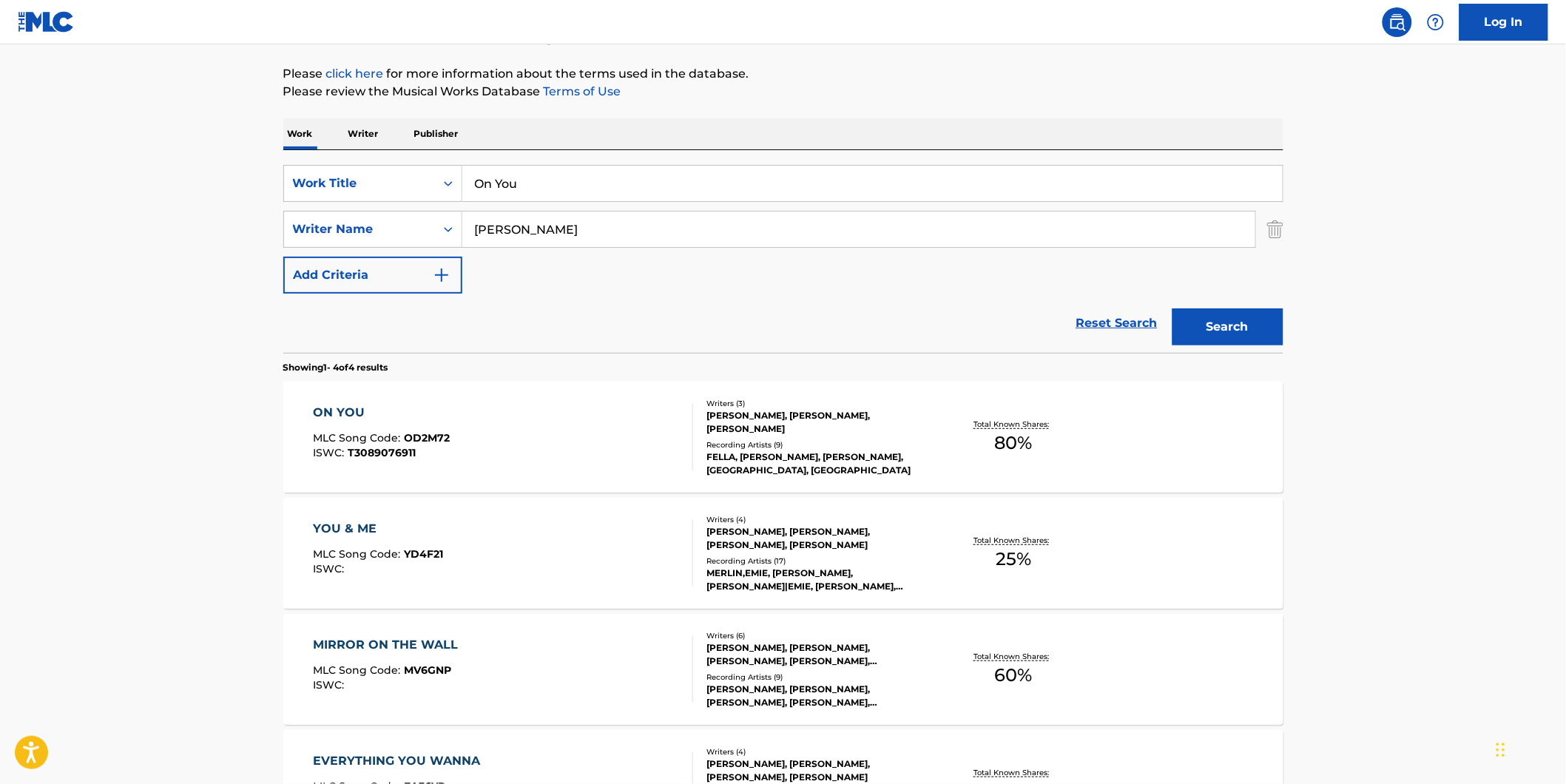
drag, startPoint x: 594, startPoint y: 170, endPoint x: 27, endPoint y: 269, distance: 575.6
click at [289, 225] on div "SearchWithCriteria02600ebb-9a79-40f0-b340-bfa1078c5c31 Work Title On You Search…" at bounding box center [783, 229] width 1000 height 129
paste input "THE BARREN ROCKS OF ADEN"
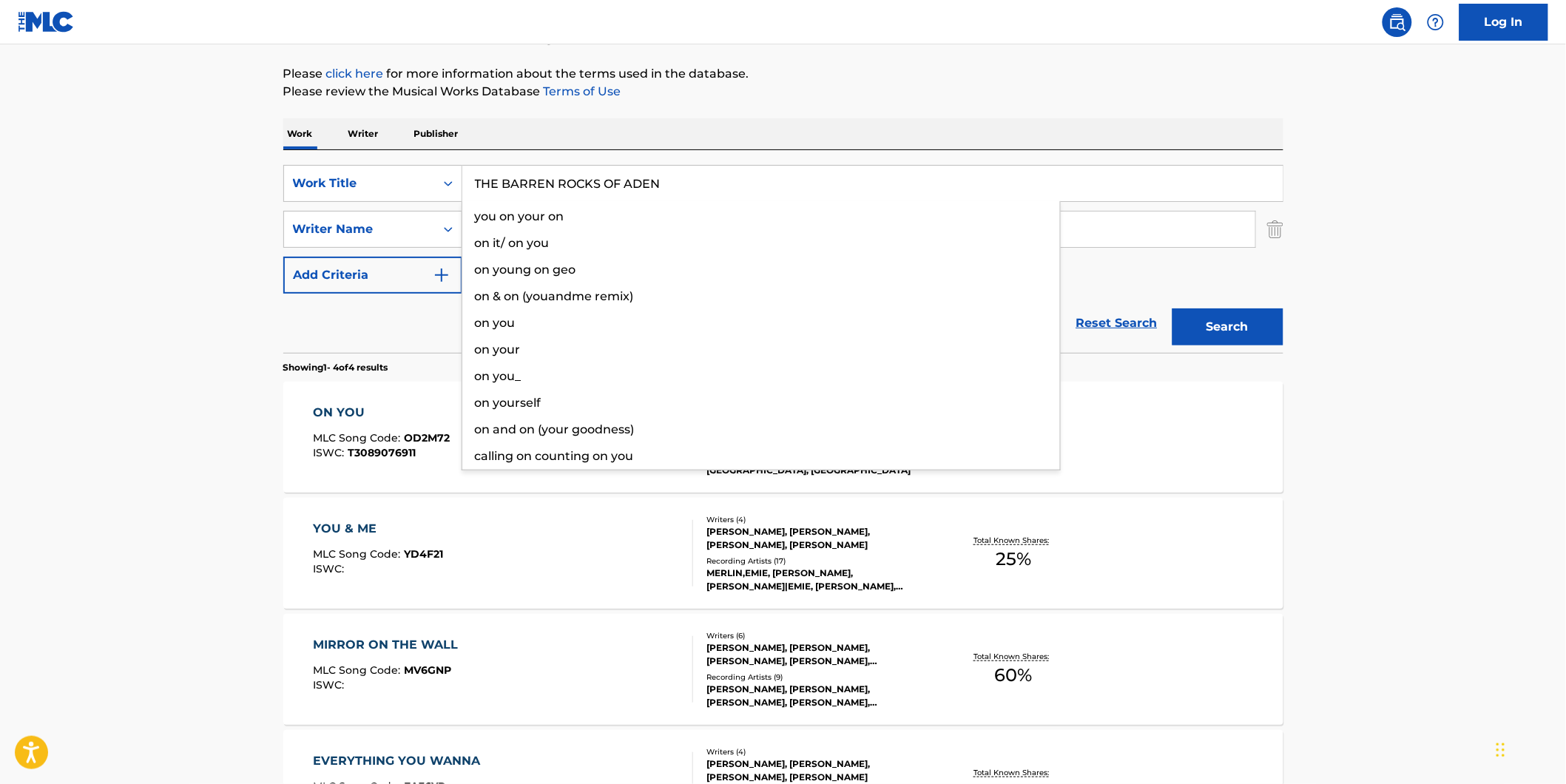
type input "THE BARREN ROCKS OF ADEN"
click at [0, 277] on html "Accessibility Screen-Reader Guide, Feedback, and Issue Reporting | New window L…" at bounding box center [783, 228] width 1566 height 784
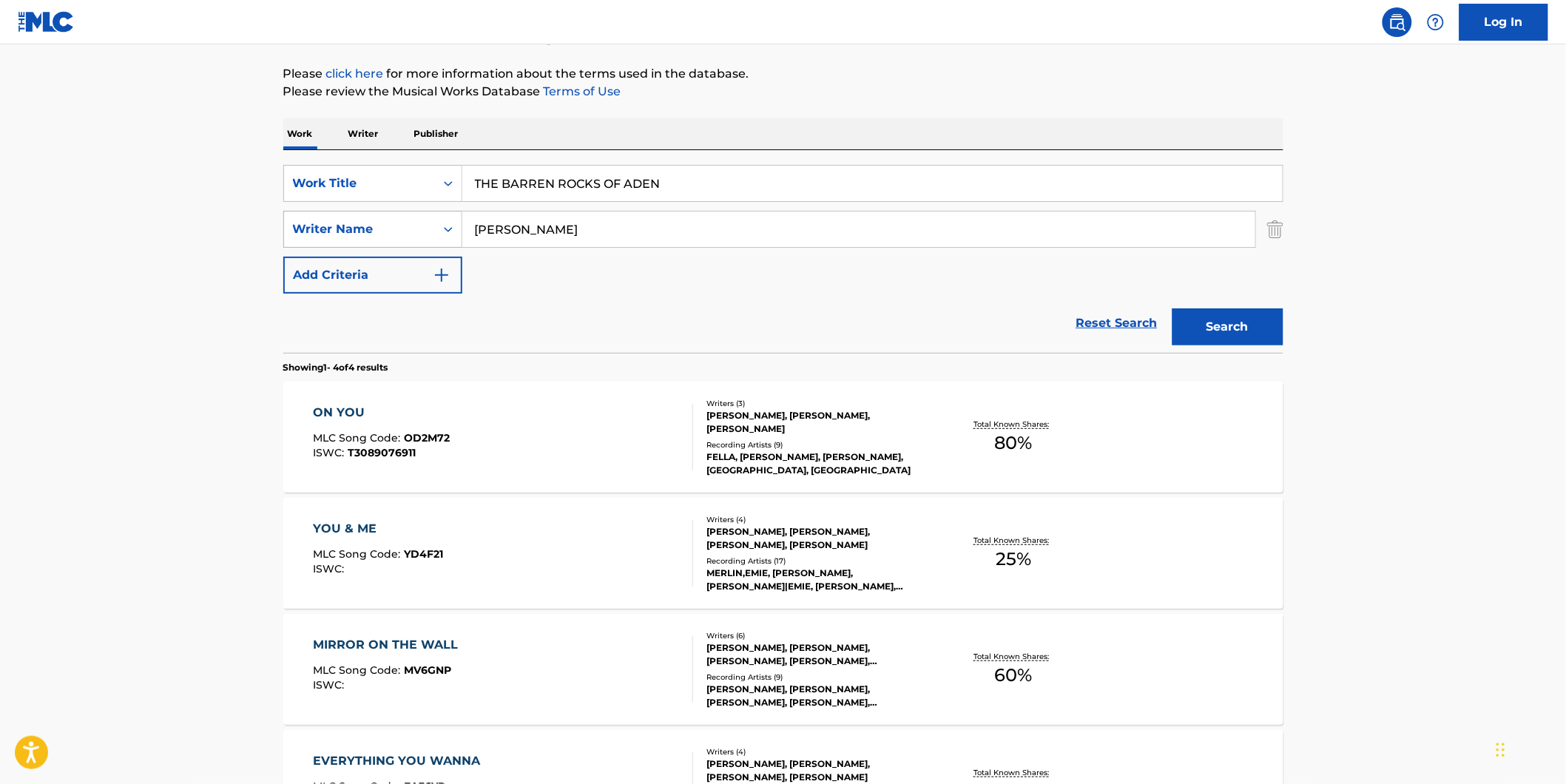
drag, startPoint x: 643, startPoint y: 216, endPoint x: 333, endPoint y: 216, distance: 310.0
click at [333, 216] on div "SearchWithCriteria81d436ea-9717-4304-9f3a-0acc2fe0215d Writer Name [PERSON_NAME]" at bounding box center [783, 228] width 1000 height 37
paste input "[PERSON_NAME] A"
click at [1046, 96] on p "Please review the Musical Works Database Terms of Use" at bounding box center [783, 91] width 1000 height 18
click at [1228, 325] on button "Search" at bounding box center [1228, 326] width 111 height 37
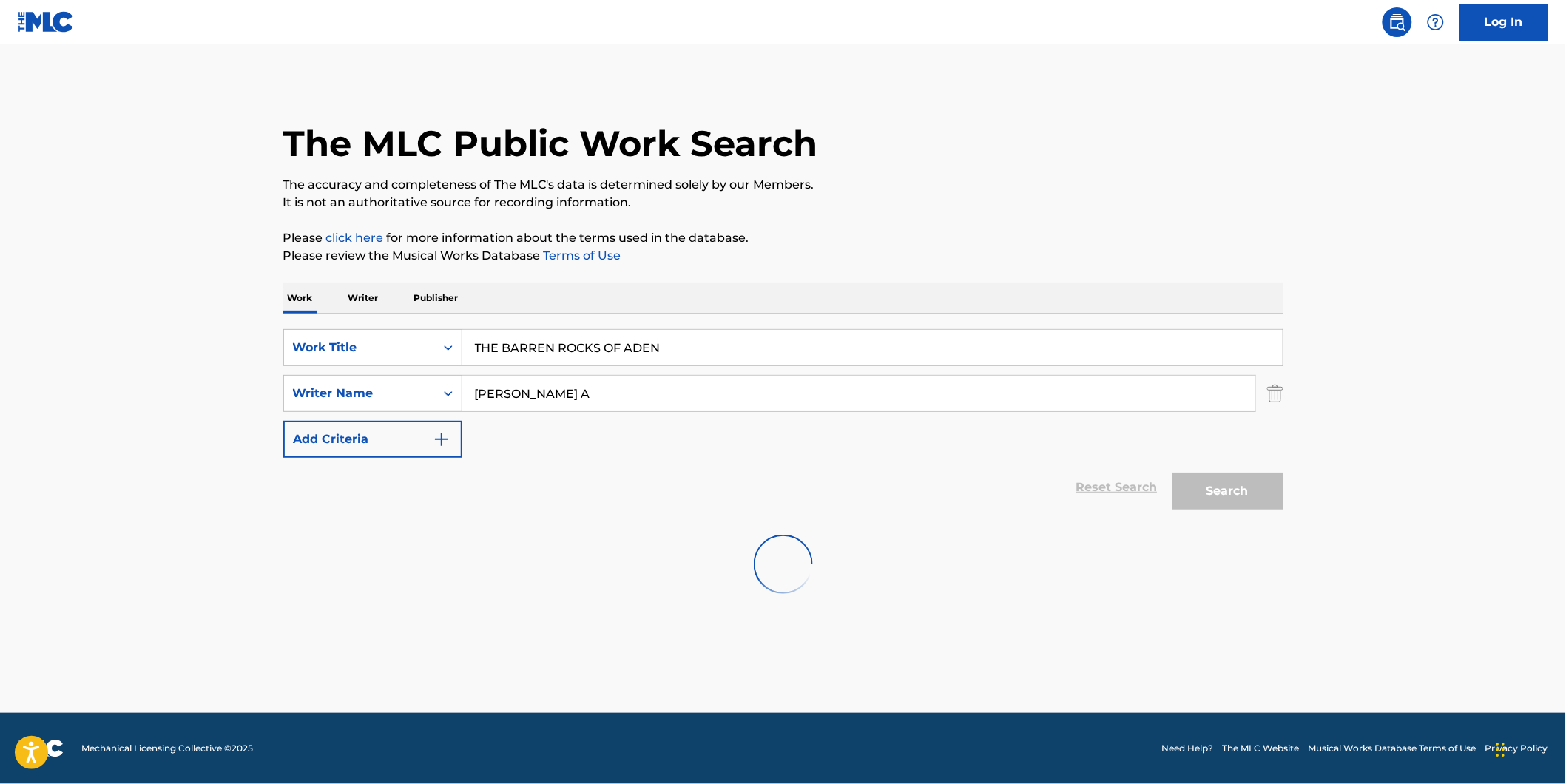
scroll to position [0, 0]
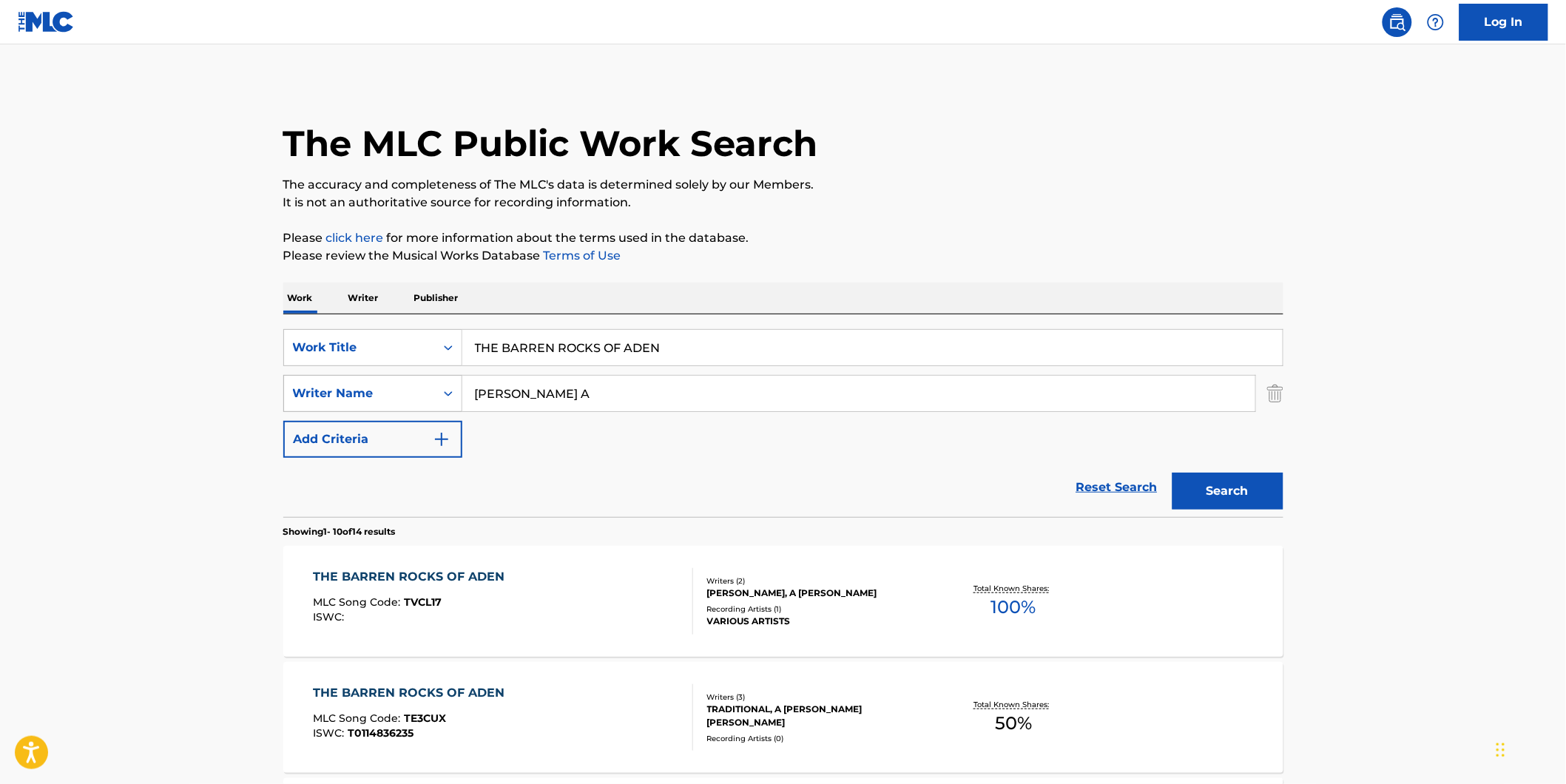
drag, startPoint x: 605, startPoint y: 397, endPoint x: 428, endPoint y: 397, distance: 177.0
click at [428, 397] on div "SearchWithCriteria81d436ea-9717-4304-9f3a-0acc2fe0215d Writer Name [PERSON_NAME]" at bounding box center [783, 393] width 1000 height 37
paste input "[PERSON_NAME]"
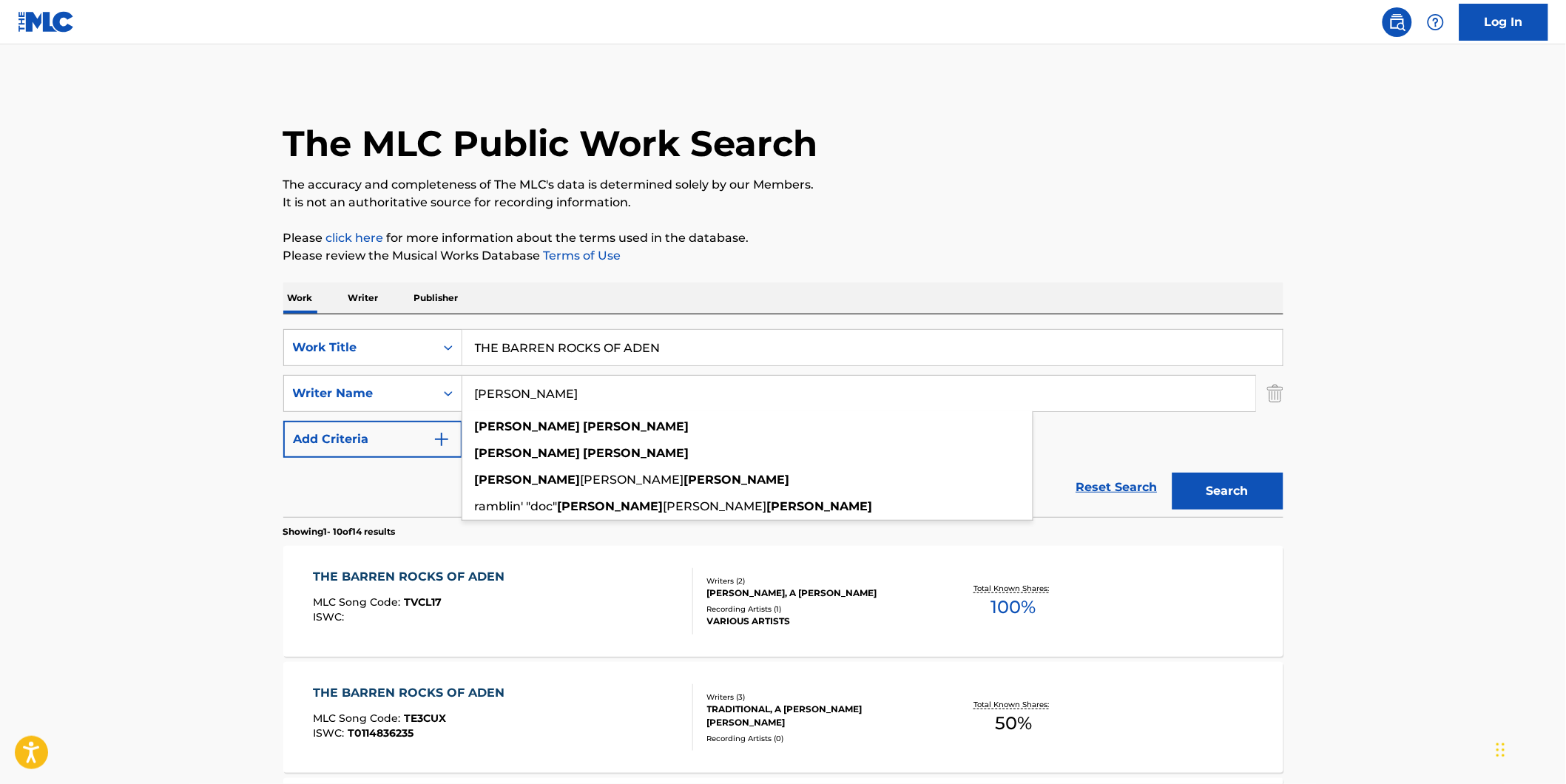
type input "[PERSON_NAME]"
click at [882, 204] on p "It is not an authoritative source for recording information." at bounding box center [783, 203] width 1000 height 18
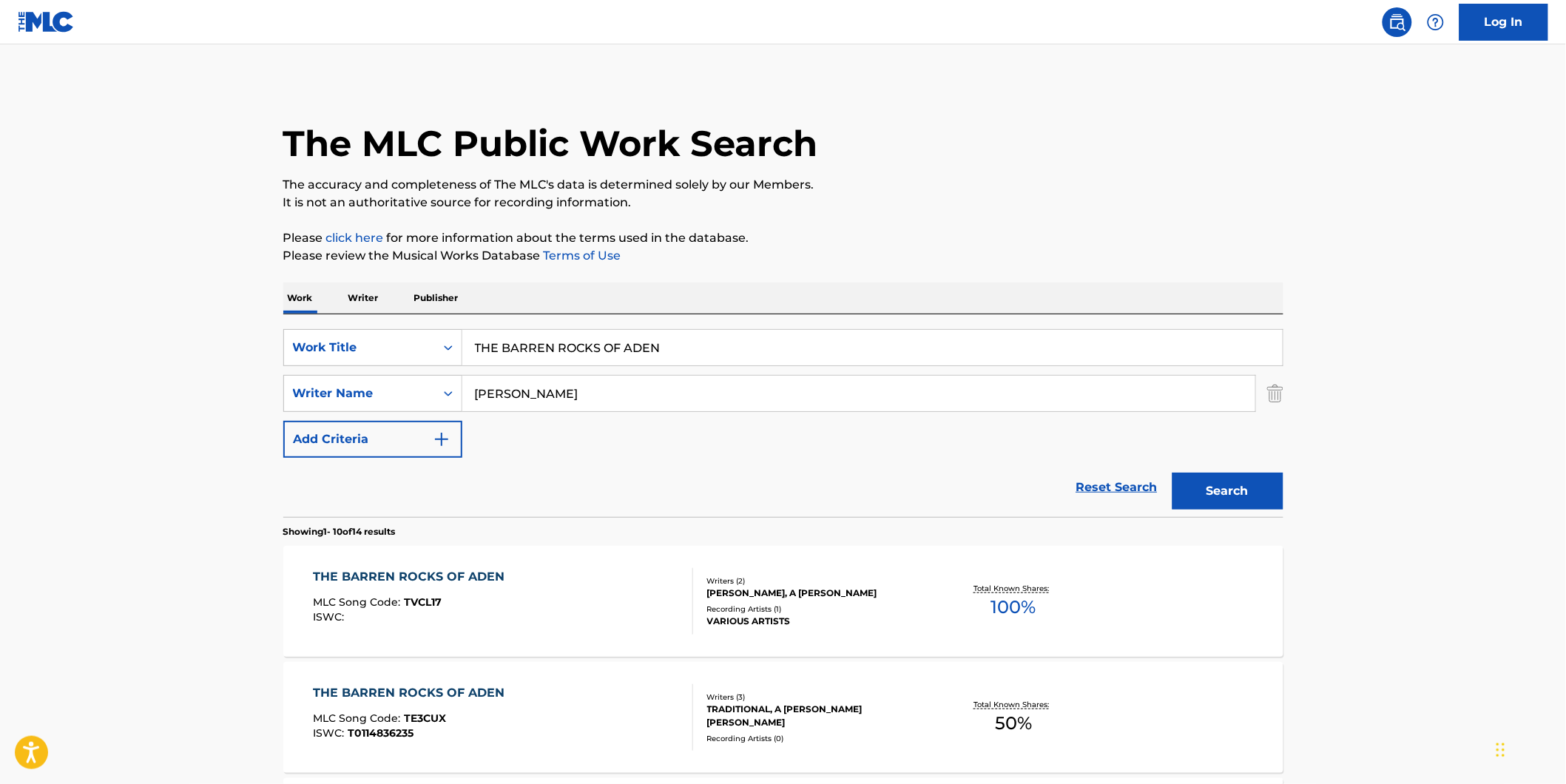
click at [1210, 483] on button "Search" at bounding box center [1228, 490] width 111 height 37
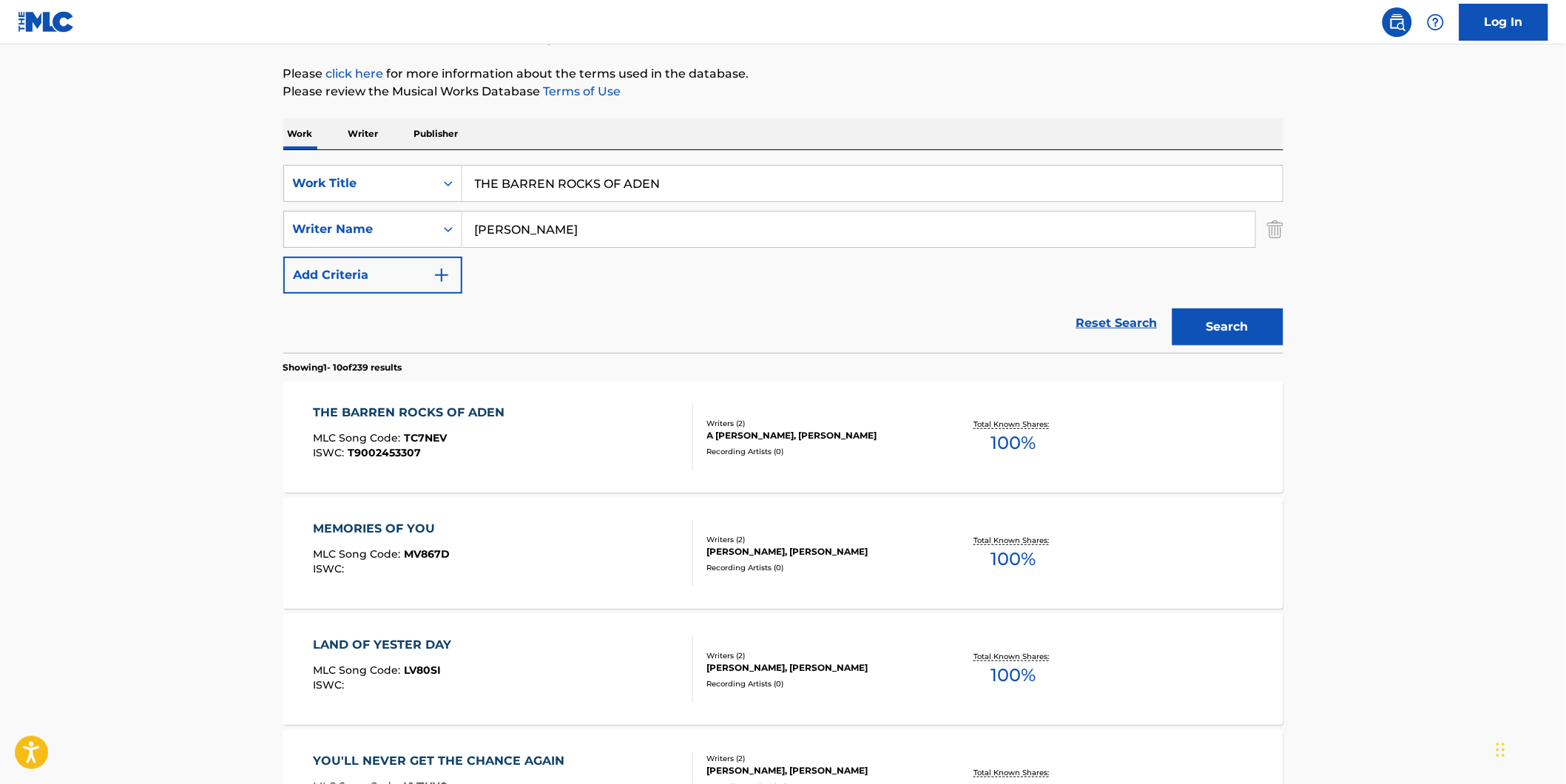
scroll to position [246, 0]
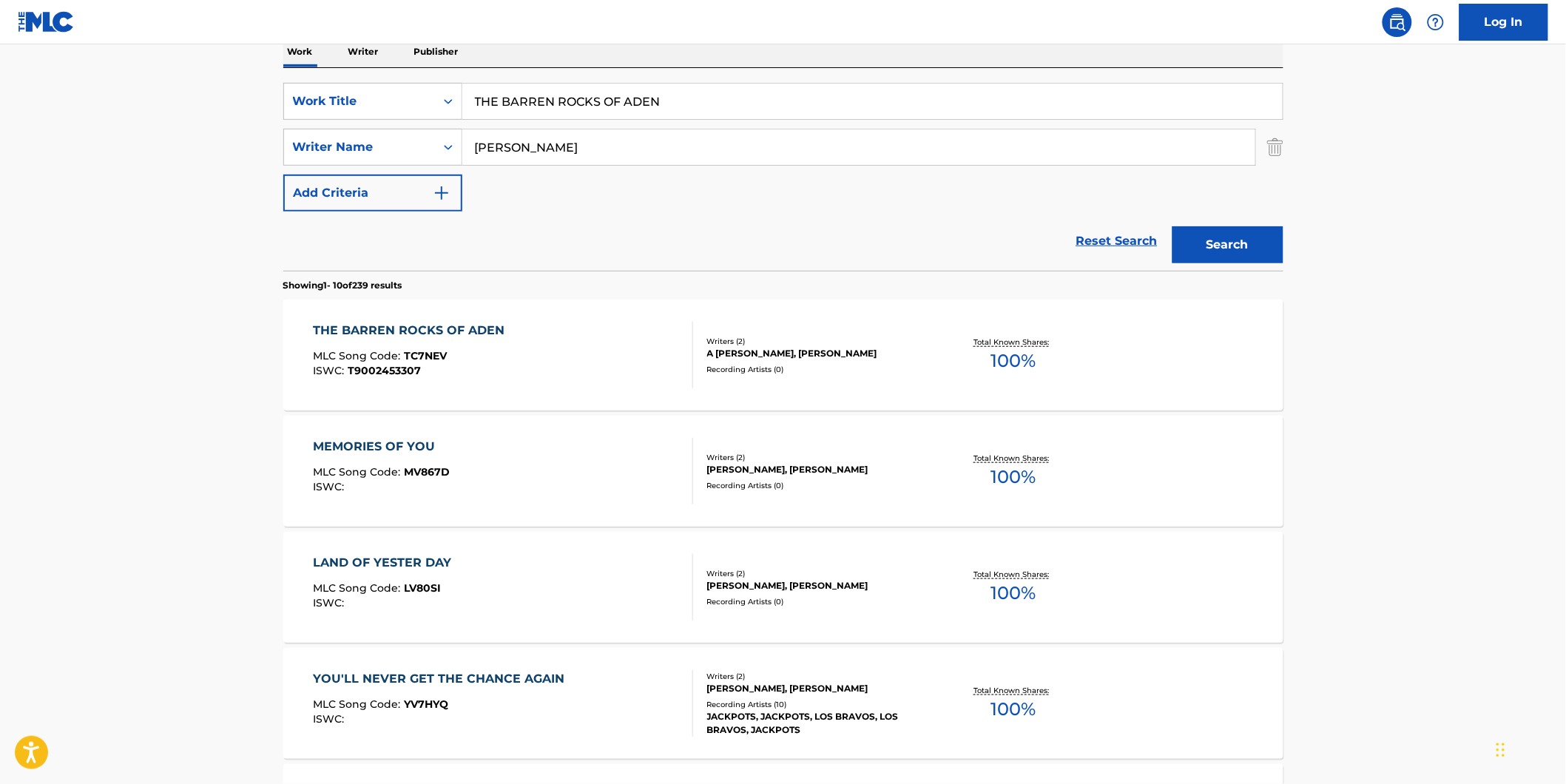
click at [431, 383] on div "THE BARREN ROCKS OF ADEN MLC Song Code : TC7NEV ISWC : T9002453307" at bounding box center [412, 355] width 199 height 66
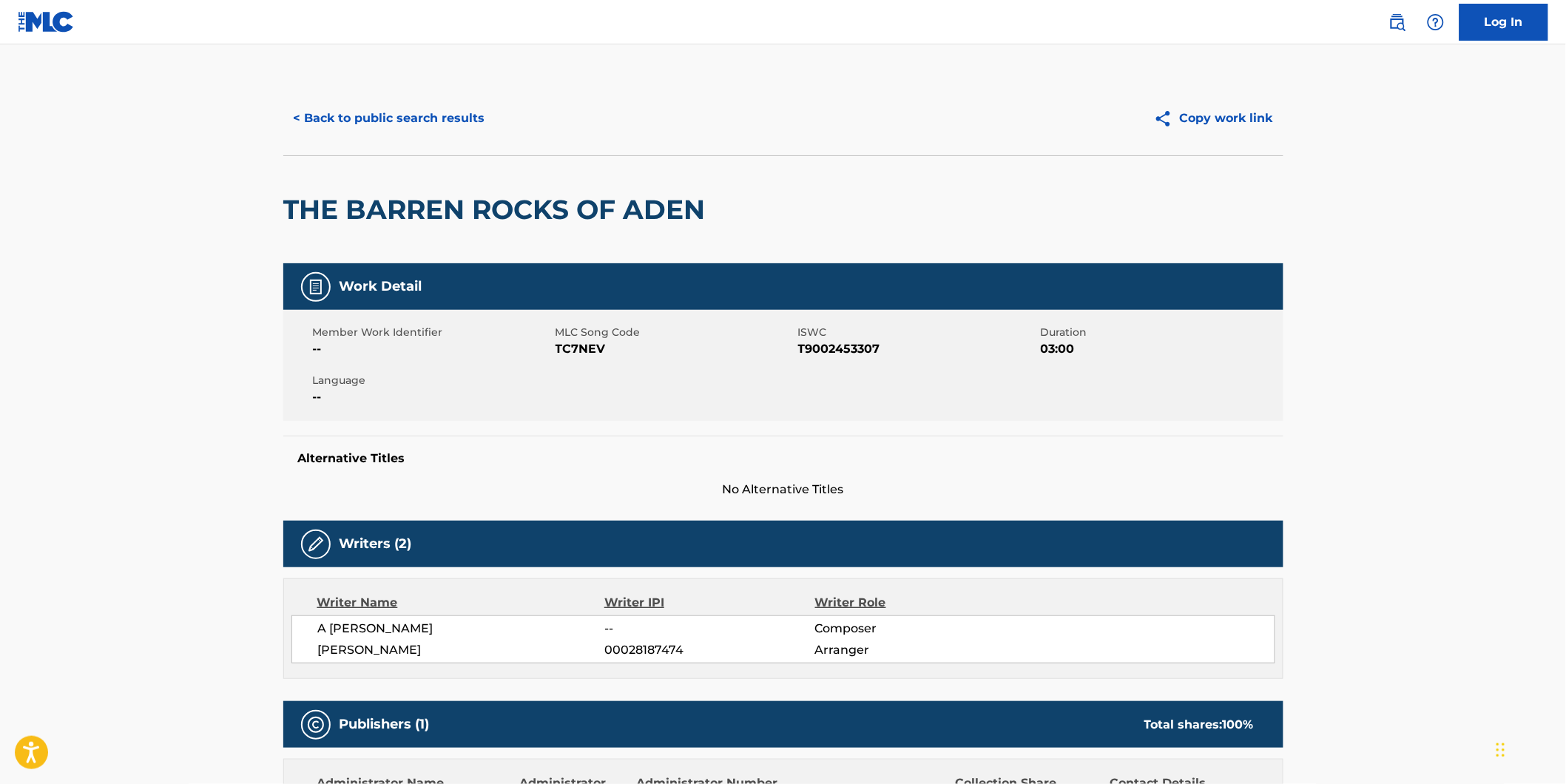
click at [581, 349] on span "TC7NEV" at bounding box center [675, 349] width 239 height 18
copy span "TC7NEV"
click at [394, 119] on button "< Back to public search results" at bounding box center [389, 118] width 212 height 37
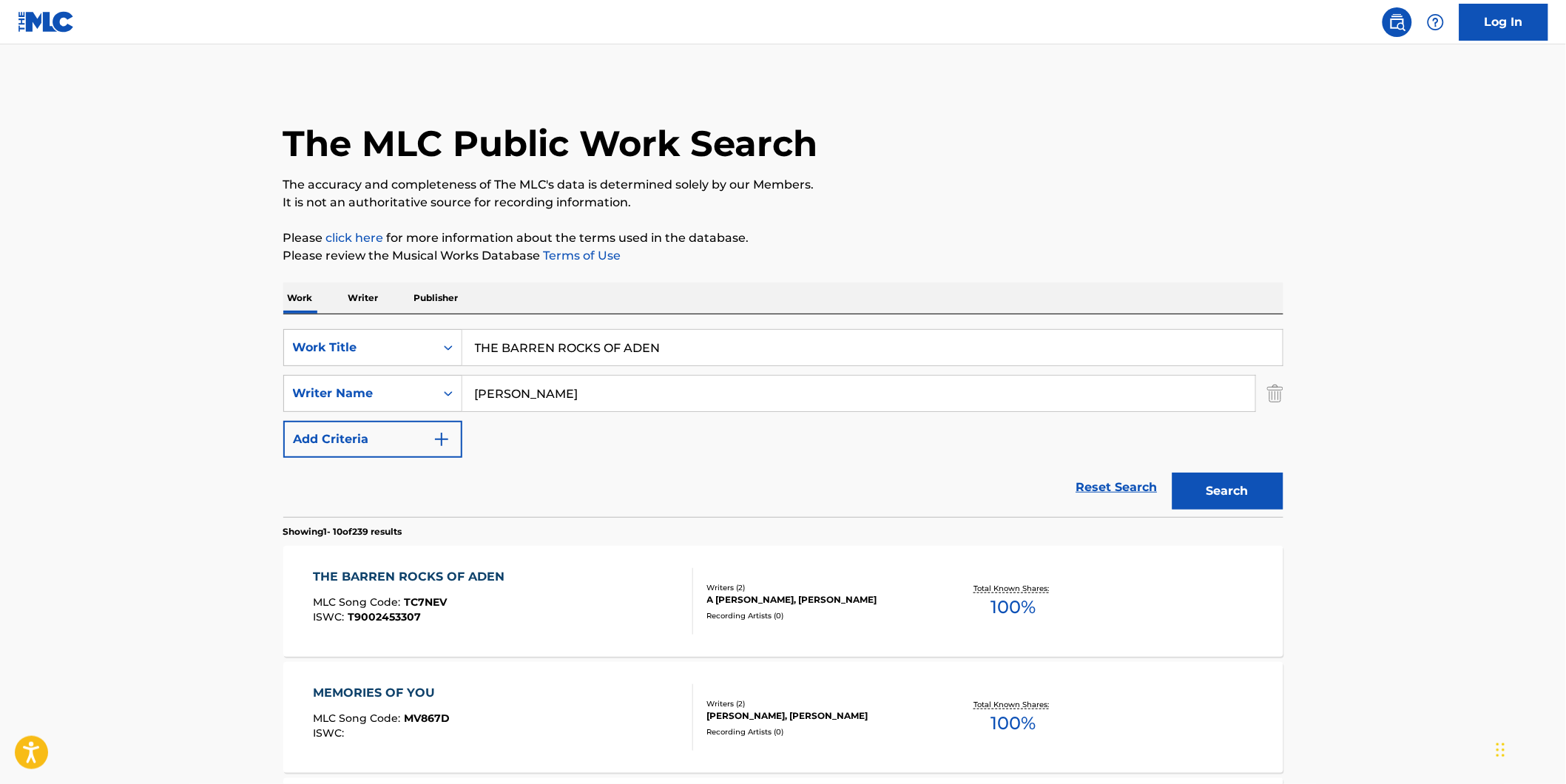
scroll to position [246, 0]
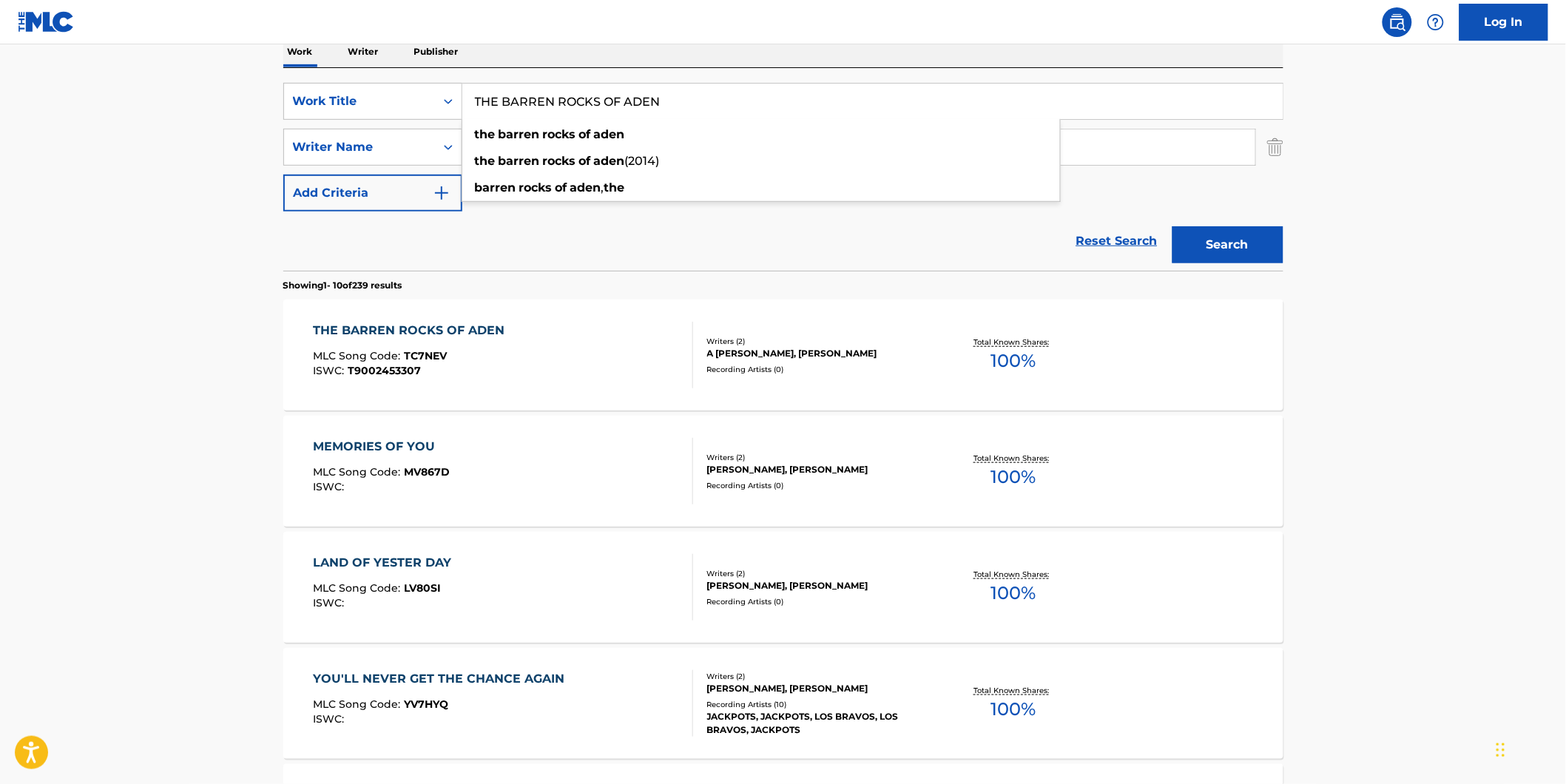
paste input "Losing Myself"
drag, startPoint x: 748, startPoint y: 104, endPoint x: 161, endPoint y: 194, distance: 593.9
click at [181, 190] on main "The MLC Public Work Search The accuracy and completeness of The MLC's data is d…" at bounding box center [783, 668] width 1566 height 1741
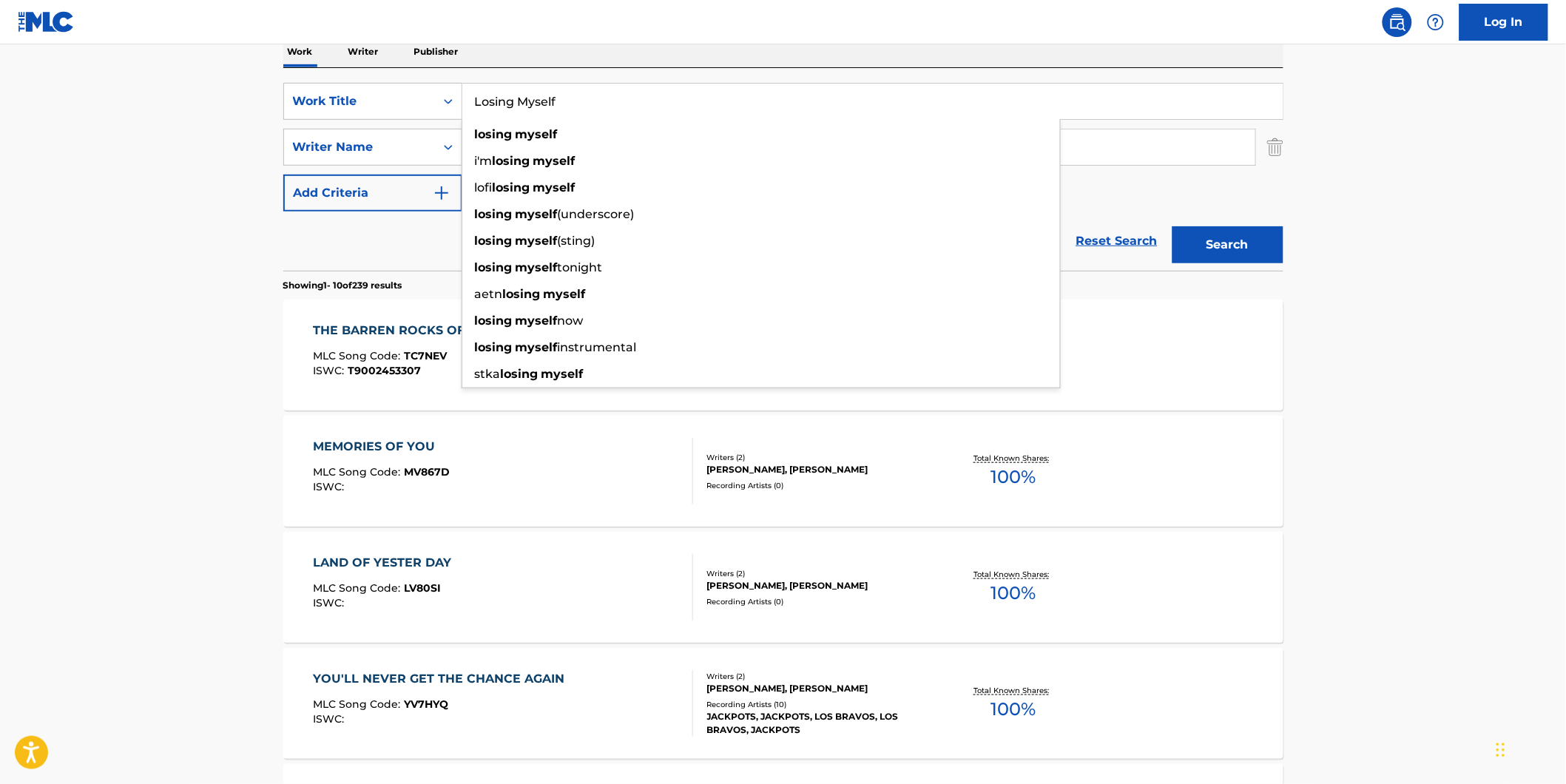
type input "Losing Myself"
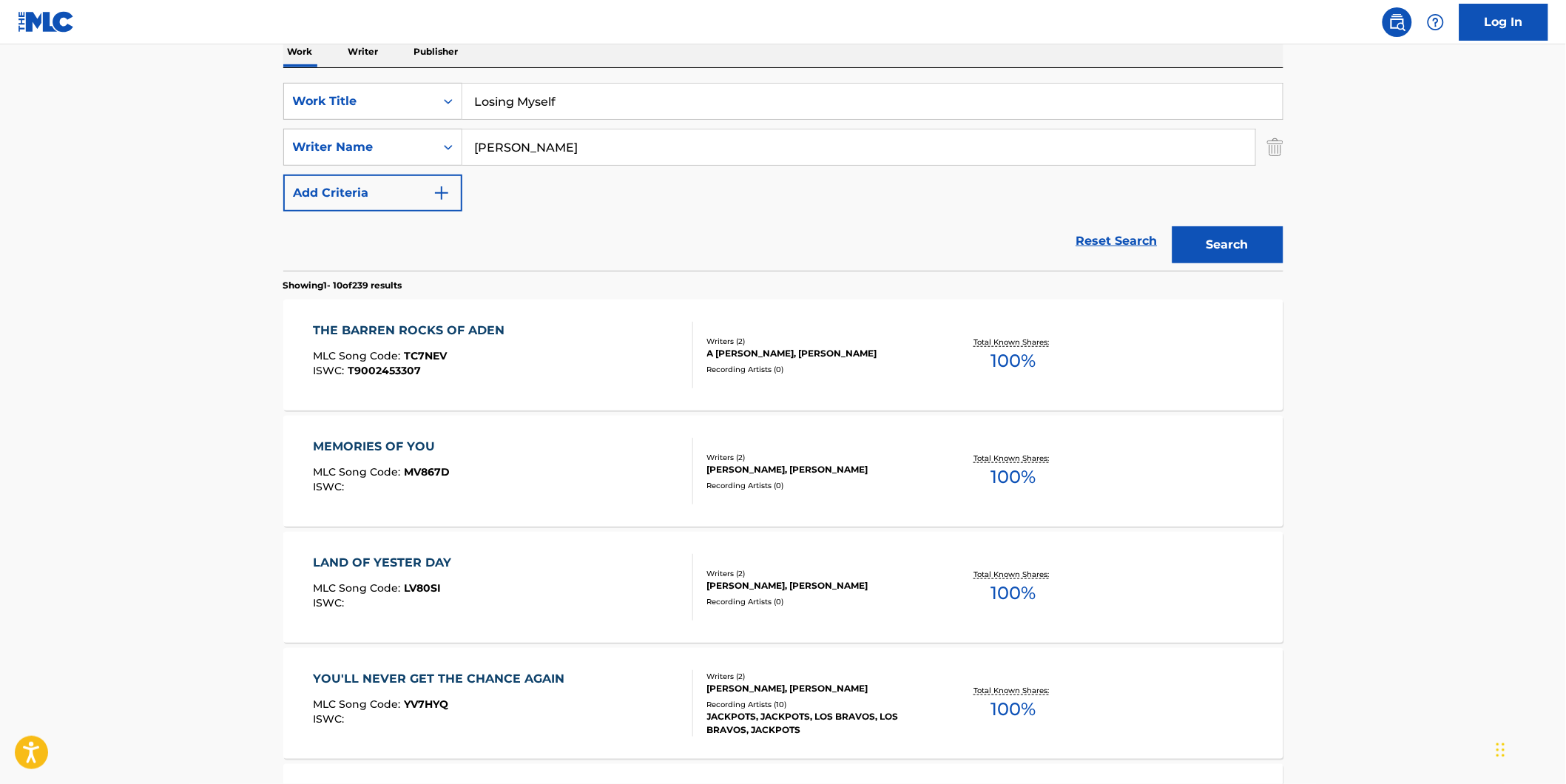
click at [43, 216] on main "The MLC Public Work Search The accuracy and completeness of The MLC's data is d…" at bounding box center [783, 668] width 1566 height 1741
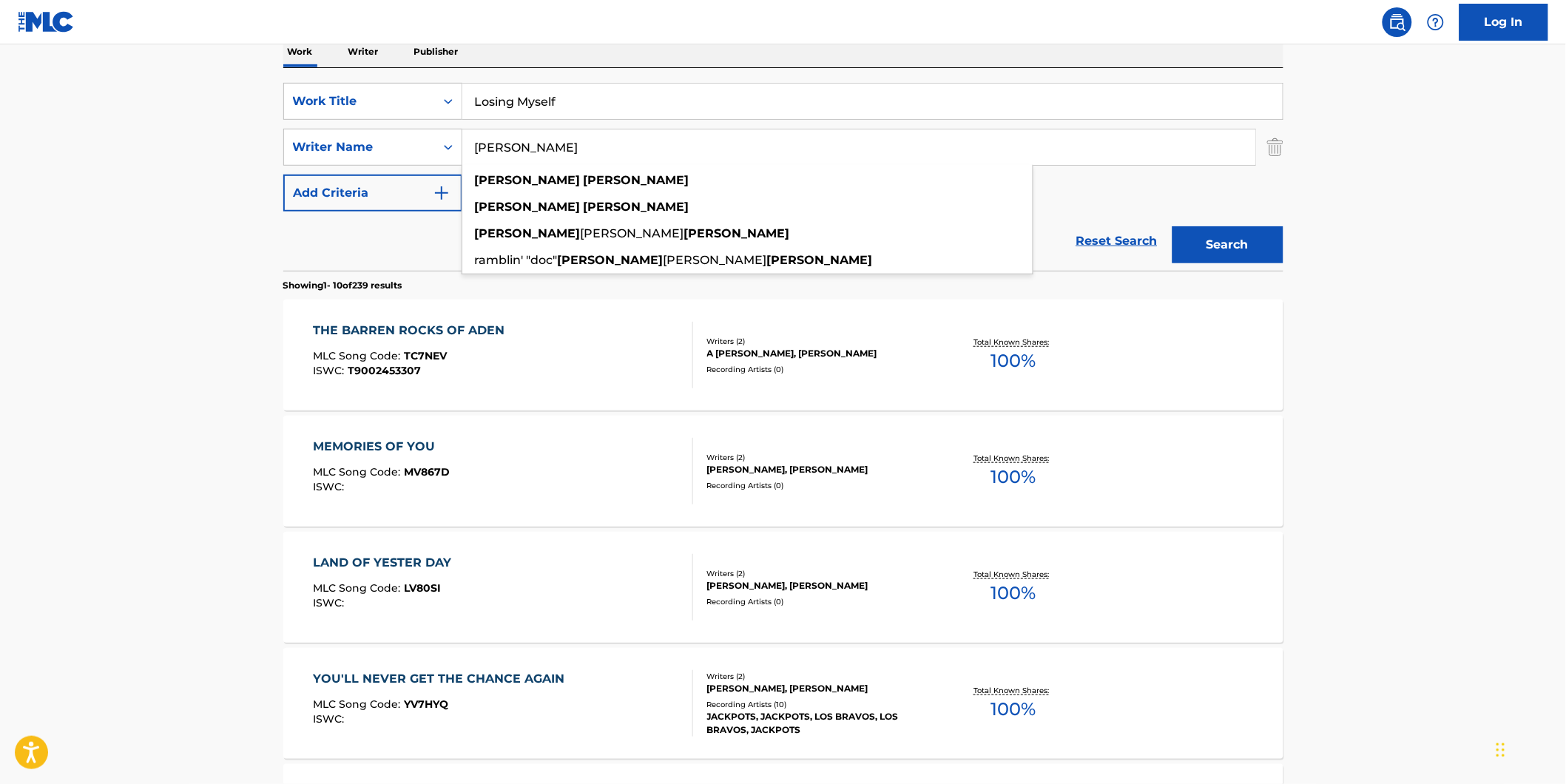
drag, startPoint x: 562, startPoint y: 146, endPoint x: 356, endPoint y: 187, distance: 210.0
click at [350, 175] on div "SearchWithCriteria02600ebb-9a79-40f0-b340-bfa1078c5c31 Work Title Losing Myself…" at bounding box center [783, 147] width 1000 height 129
paste input "Dreamhouse"
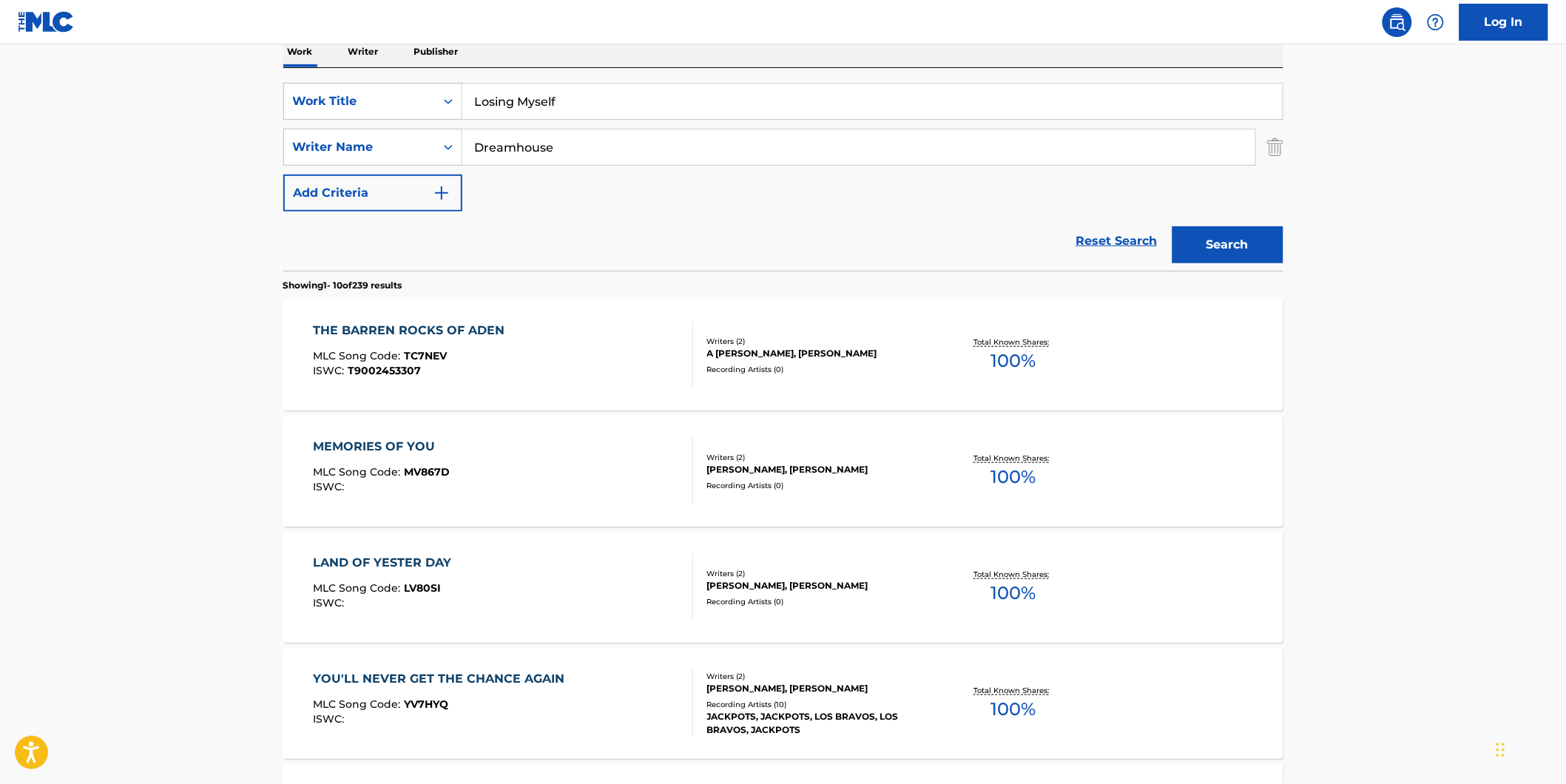
click at [1328, 204] on main "The MLC Public Work Search The accuracy and completeness of The MLC's data is d…" at bounding box center [783, 668] width 1566 height 1741
click at [1269, 247] on button "Search" at bounding box center [1228, 244] width 111 height 37
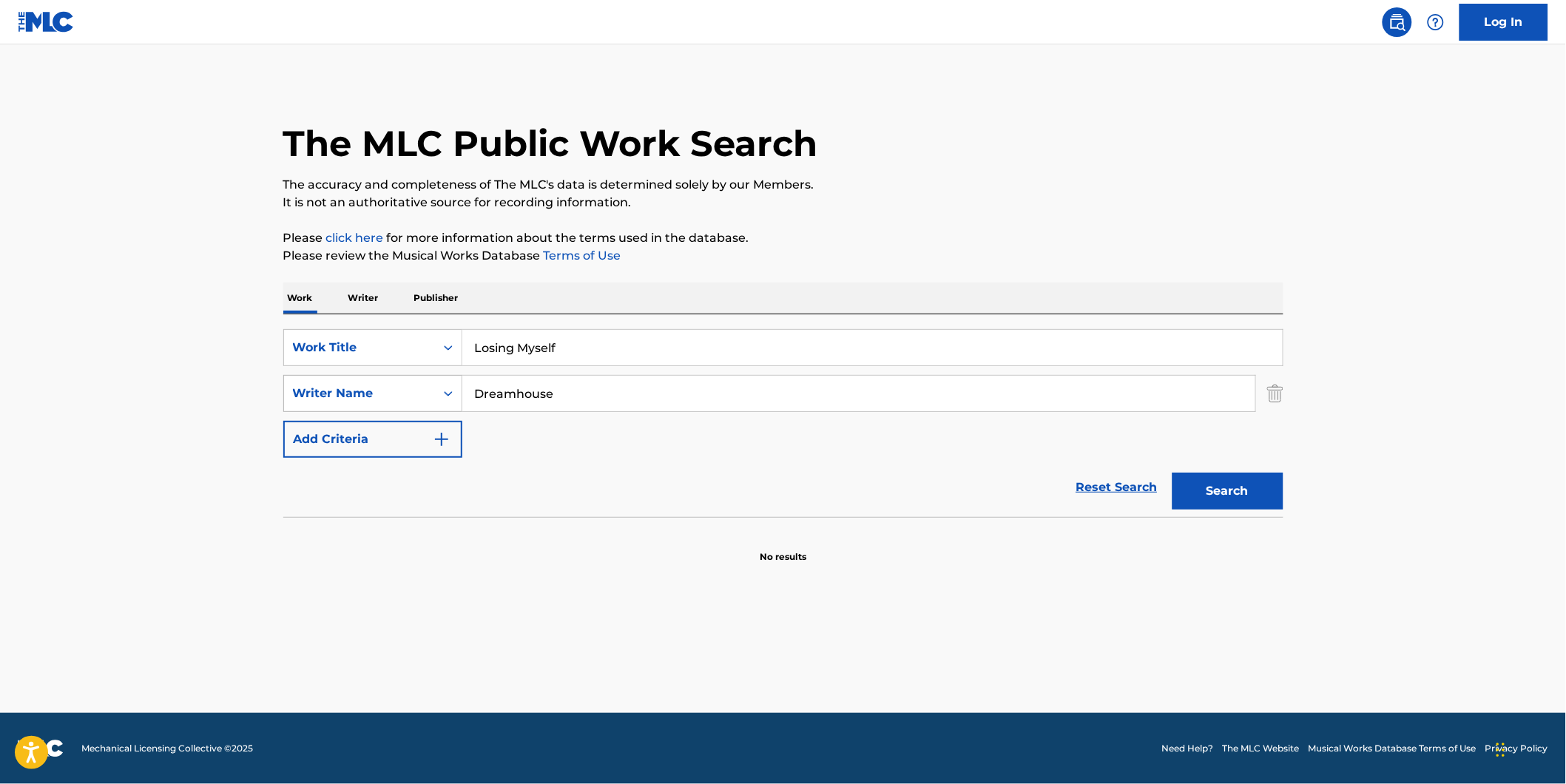
drag, startPoint x: 647, startPoint y: 391, endPoint x: 350, endPoint y: 402, distance: 297.2
click at [350, 402] on div "SearchWithCriteria81d436ea-9717-4304-9f3a-0acc2fe0215d Writer Name Dreamhouse" at bounding box center [783, 393] width 1000 height 37
paste input "[PERSON_NAME]"
click at [929, 219] on div "The MLC Public Work Search The accuracy and completeness of The MLC's data is d…" at bounding box center [783, 322] width 1035 height 482
click at [1182, 479] on button "Search" at bounding box center [1228, 490] width 111 height 37
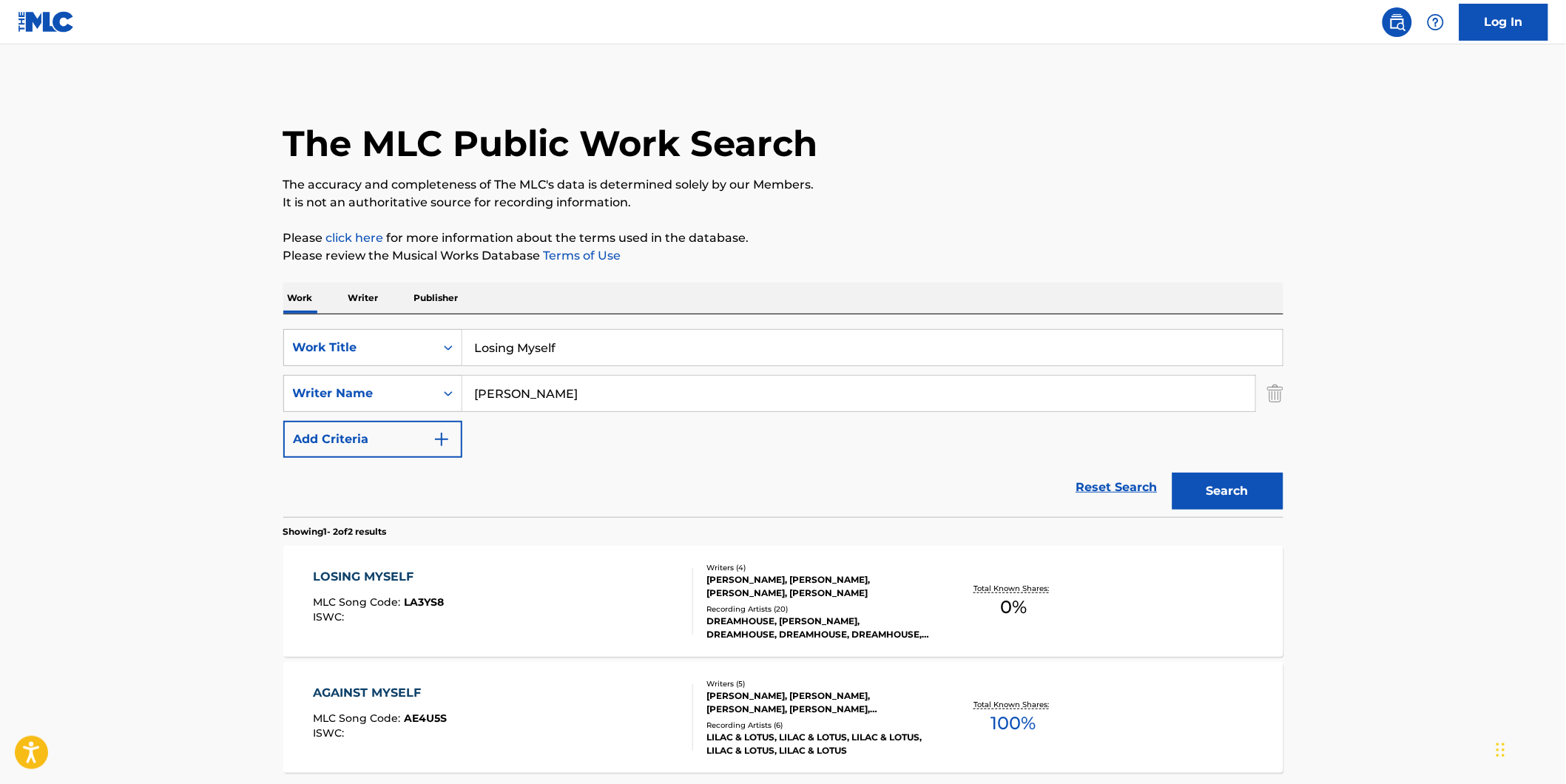
scroll to position [82, 0]
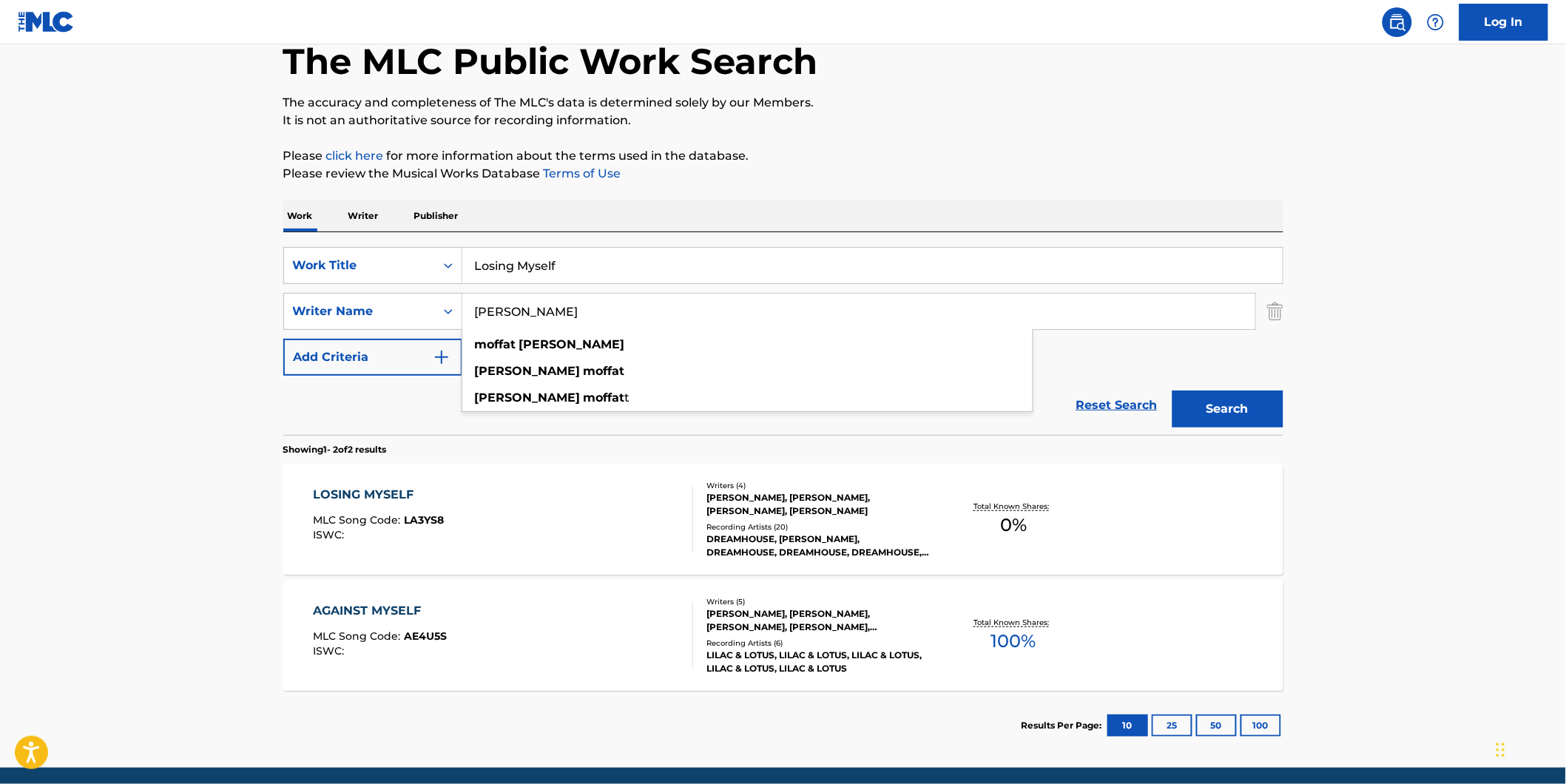
drag, startPoint x: 612, startPoint y: 315, endPoint x: 307, endPoint y: 332, distance: 305.5
click at [301, 332] on div "SearchWithCriteria02600ebb-9a79-40f0-b340-bfa1078c5c31 Work Title Losing Myself…" at bounding box center [783, 312] width 1000 height 129
paste input "[PERSON_NAME]"
click at [820, 143] on div "The MLC Public Work Search The accuracy and completeness of The MLC's data is d…" at bounding box center [783, 380] width 1035 height 761
click at [1193, 401] on button "Search" at bounding box center [1228, 409] width 111 height 37
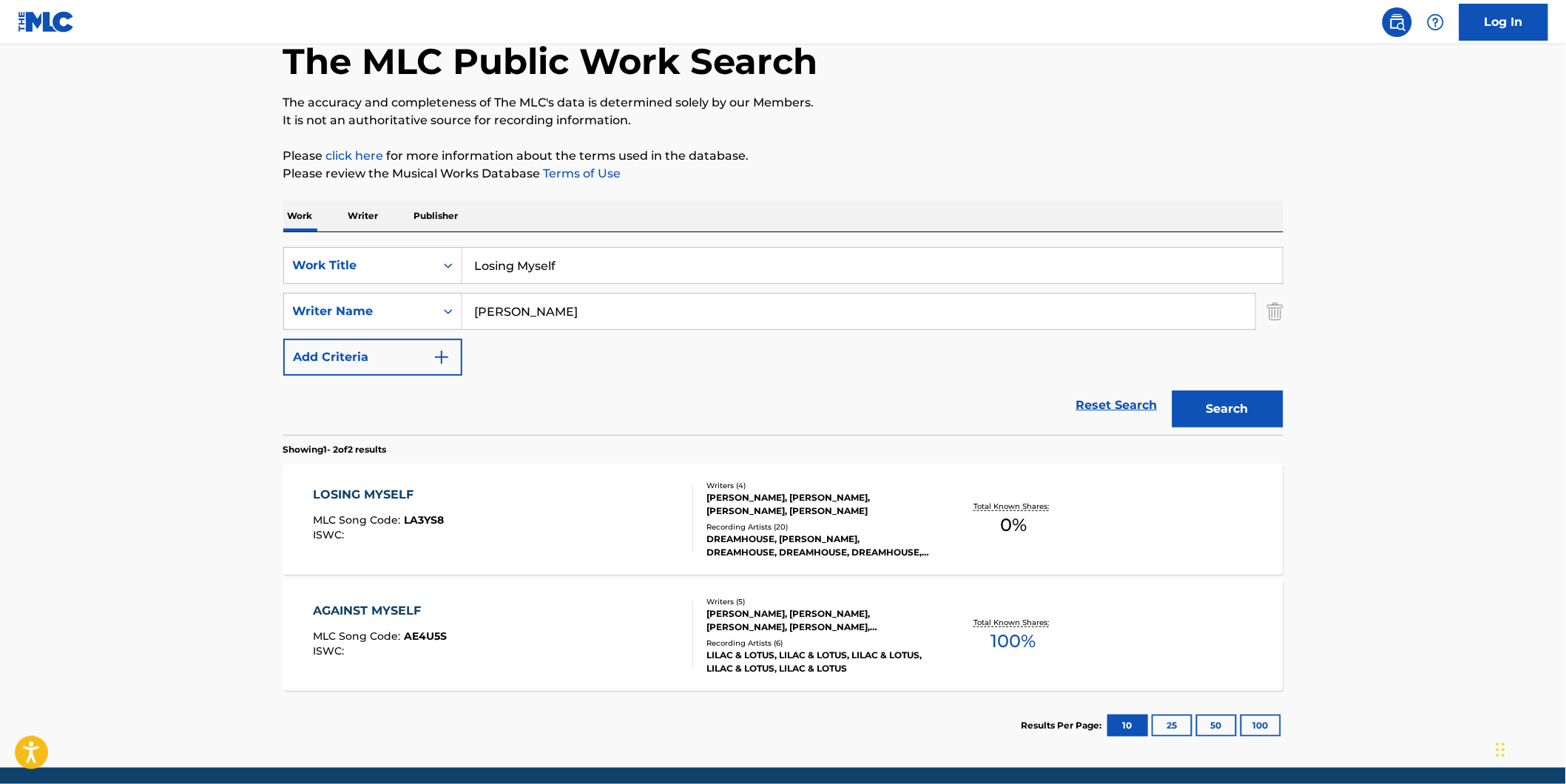
scroll to position [0, 0]
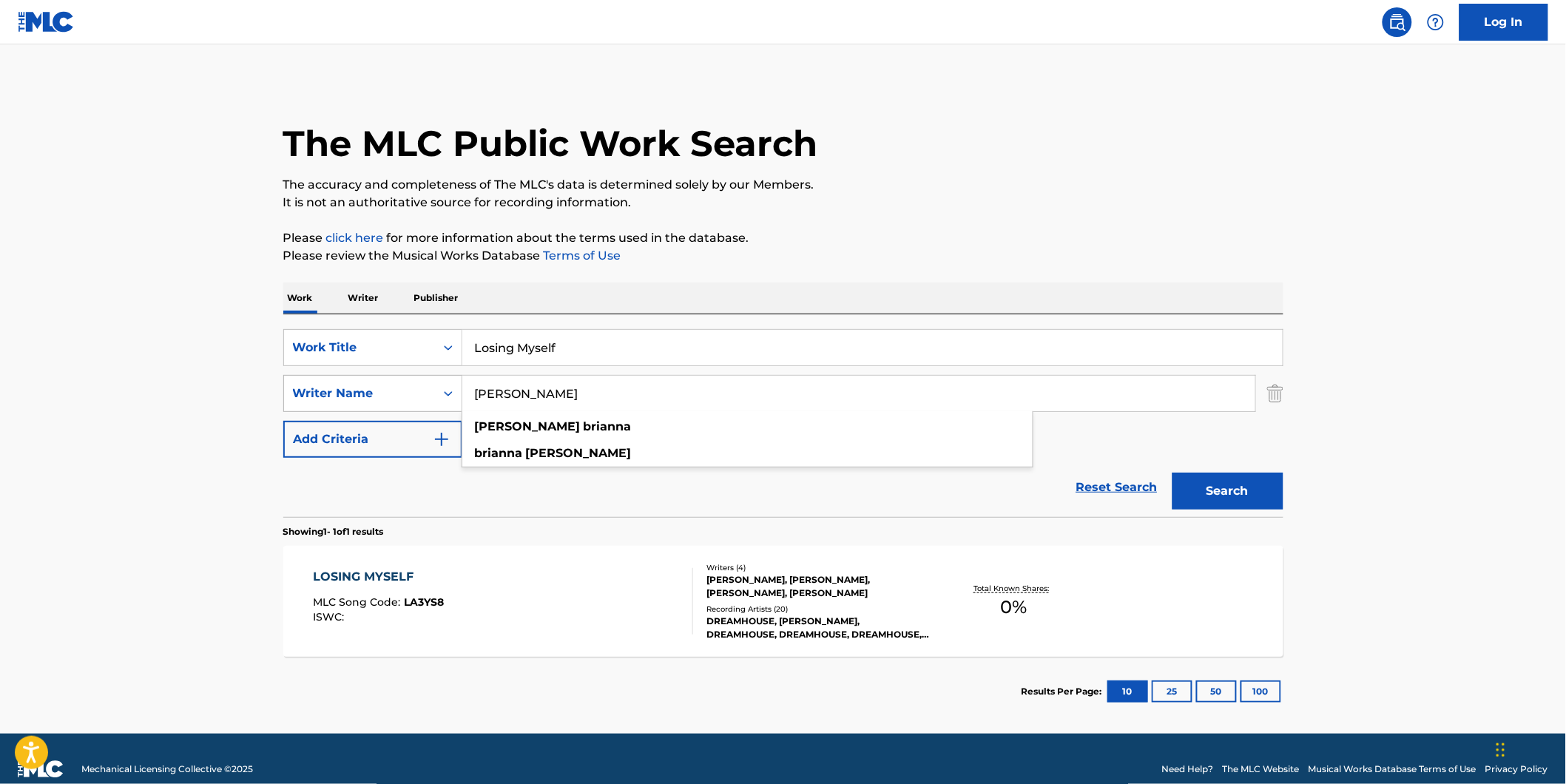
paste input "[PERSON_NAME]"
drag, startPoint x: 655, startPoint y: 391, endPoint x: 373, endPoint y: 410, distance: 282.6
click at [373, 410] on div "SearchWithCriteria81d436ea-9717-4304-9f3a-0acc2fe0215d Writer Name CRISP [PERSO…" at bounding box center [783, 393] width 1000 height 37
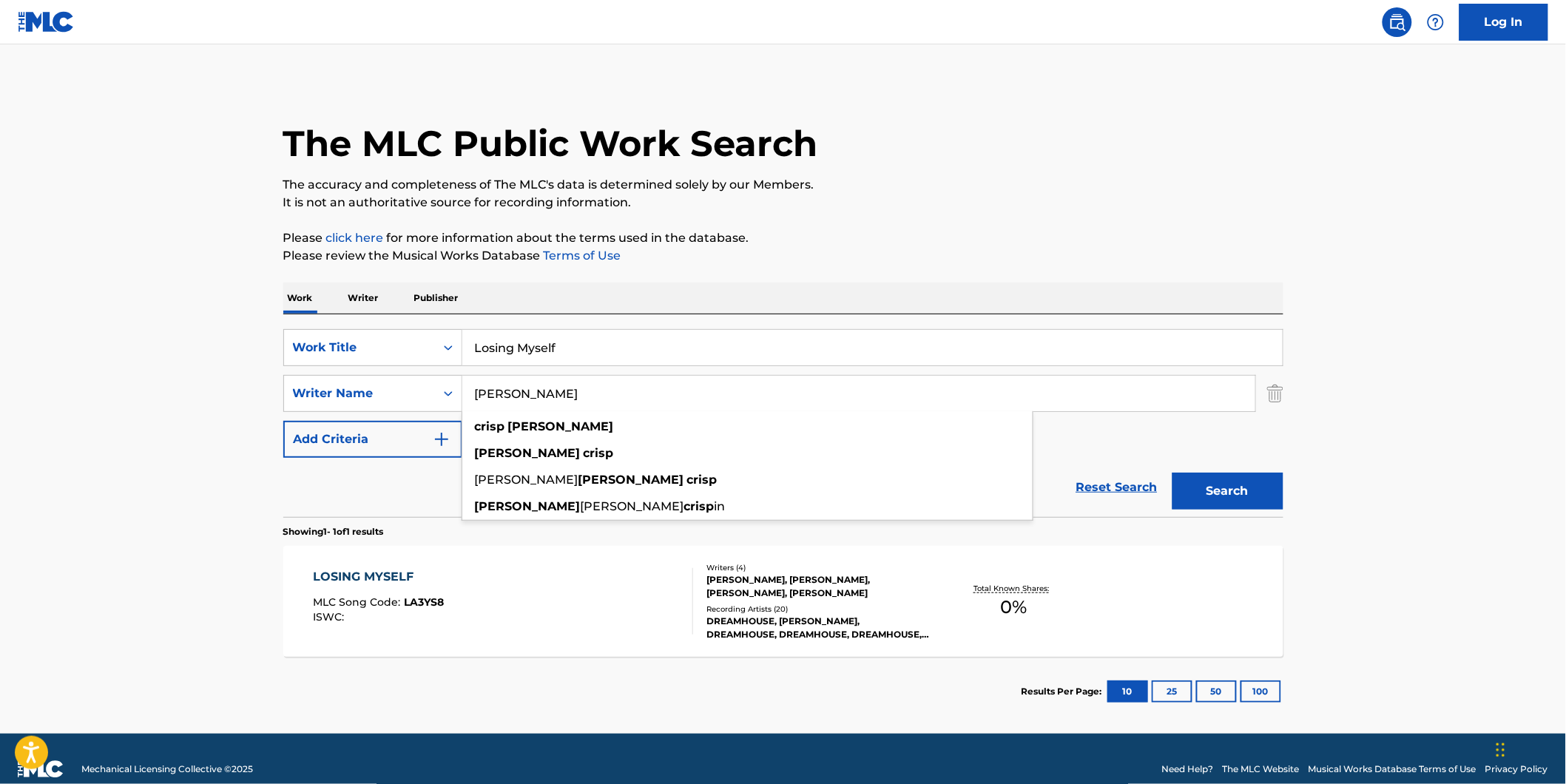
click at [955, 123] on div "The MLC Public Work Search" at bounding box center [783, 136] width 1000 height 108
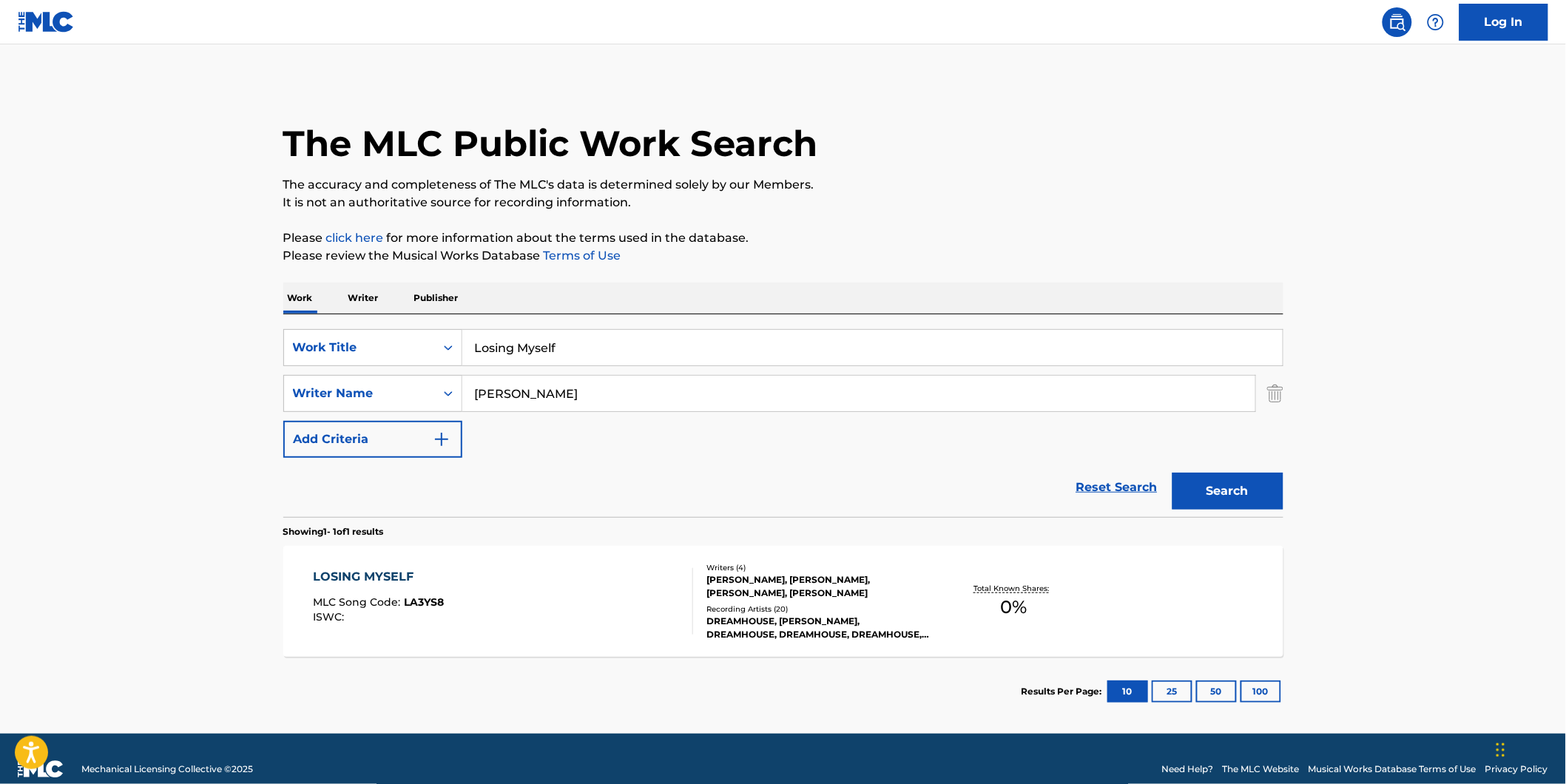
click at [1255, 500] on button "Search" at bounding box center [1228, 490] width 111 height 37
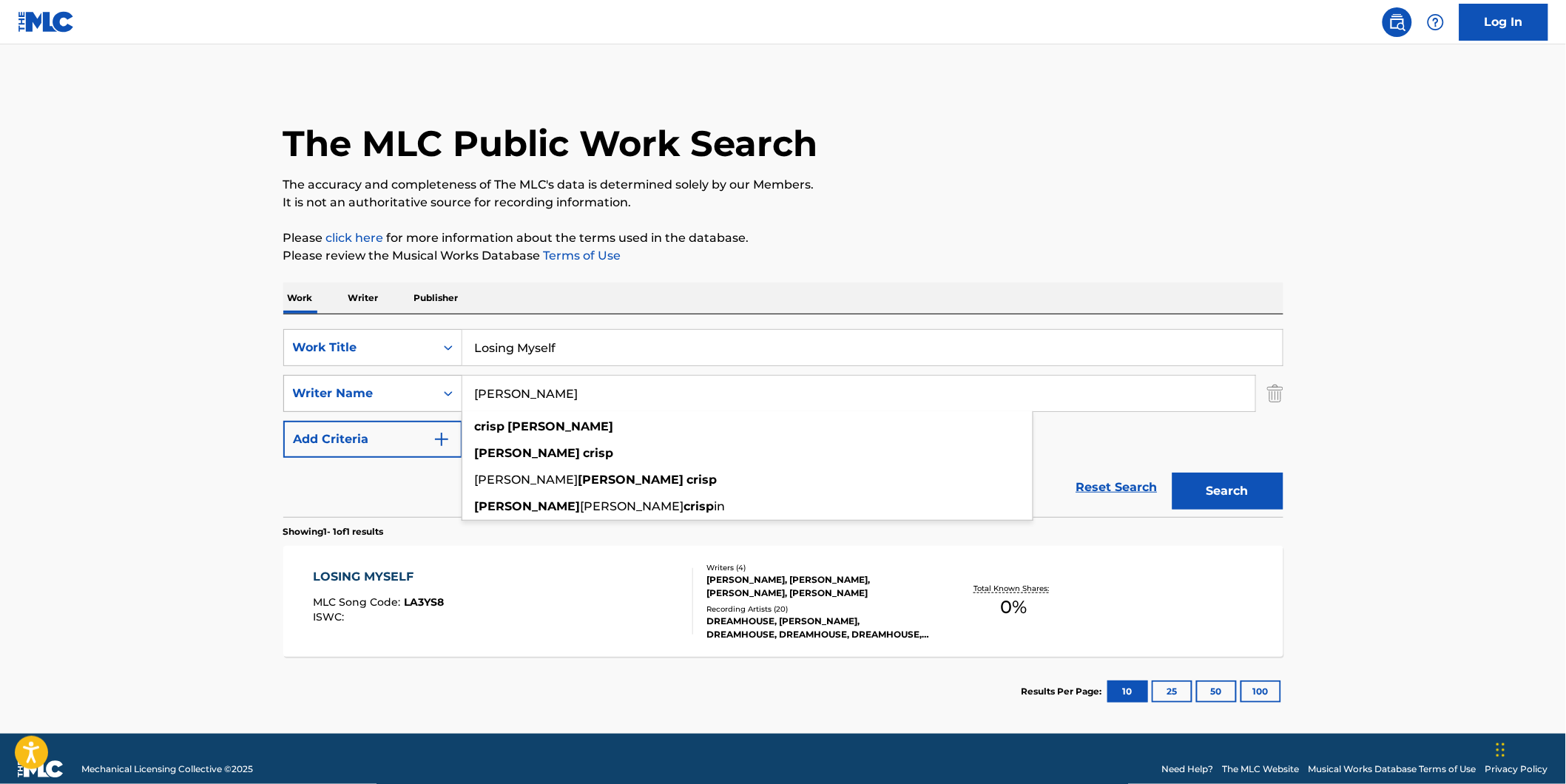
drag, startPoint x: 649, startPoint y: 397, endPoint x: 405, endPoint y: 392, distance: 244.1
click at [417, 395] on div "SearchWithCriteria81d436ea-9717-4304-9f3a-0acc2fe0215d Writer Name [PERSON_NAME…" at bounding box center [783, 393] width 1000 height 37
paste input "BLOCK [PERSON_NAME]"
type input "BLOCK [PERSON_NAME]"
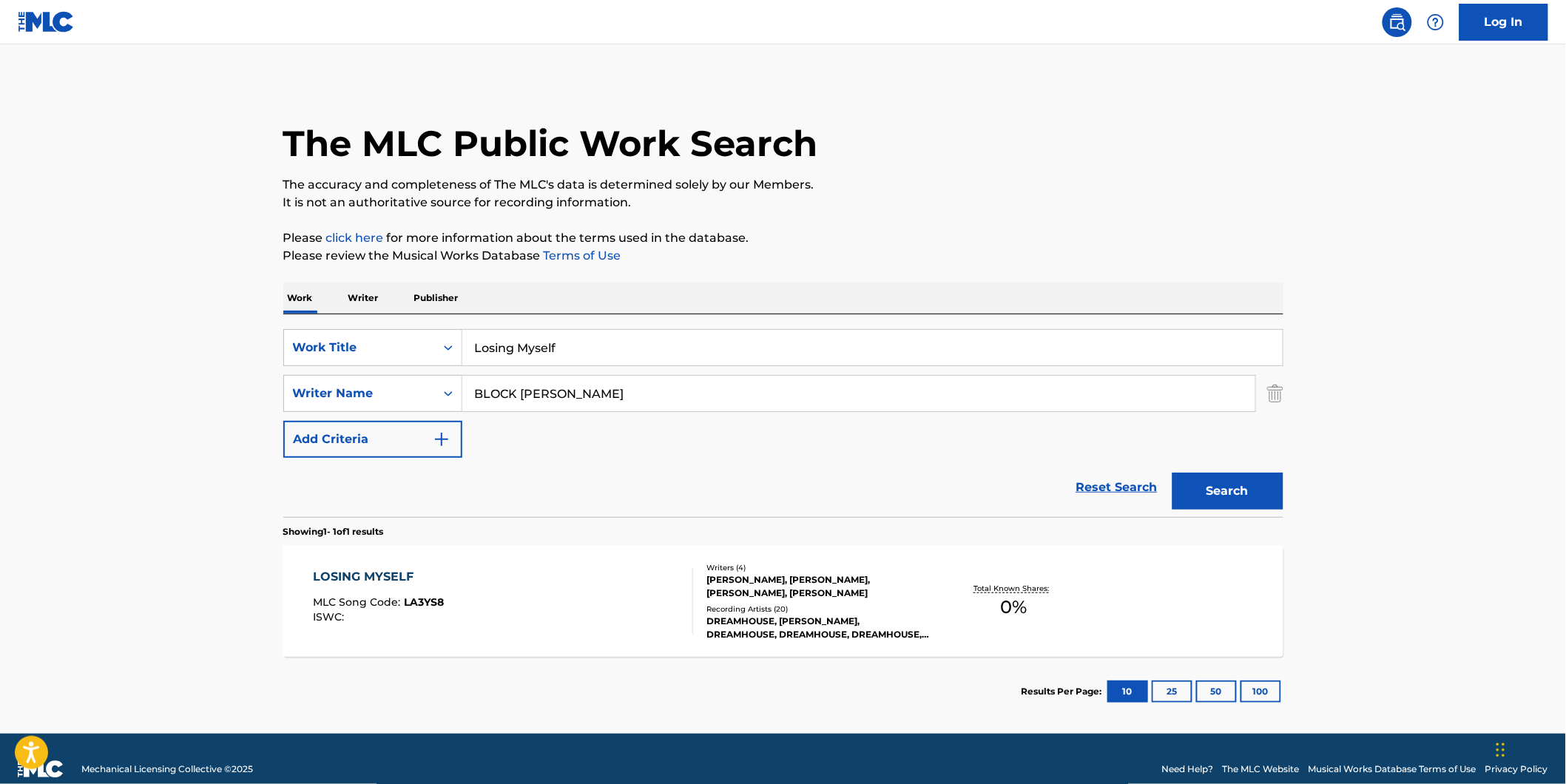
click at [916, 209] on p "It is not an authoritative source for recording information." at bounding box center [783, 203] width 1000 height 18
click at [1208, 481] on button "Search" at bounding box center [1228, 490] width 111 height 37
click at [291, 567] on div "LOSING MYSELF MLC Song Code : LA3YS8 ISWC : Writers ( 4 ) [PERSON_NAME], [PERSO…" at bounding box center [783, 600] width 1000 height 111
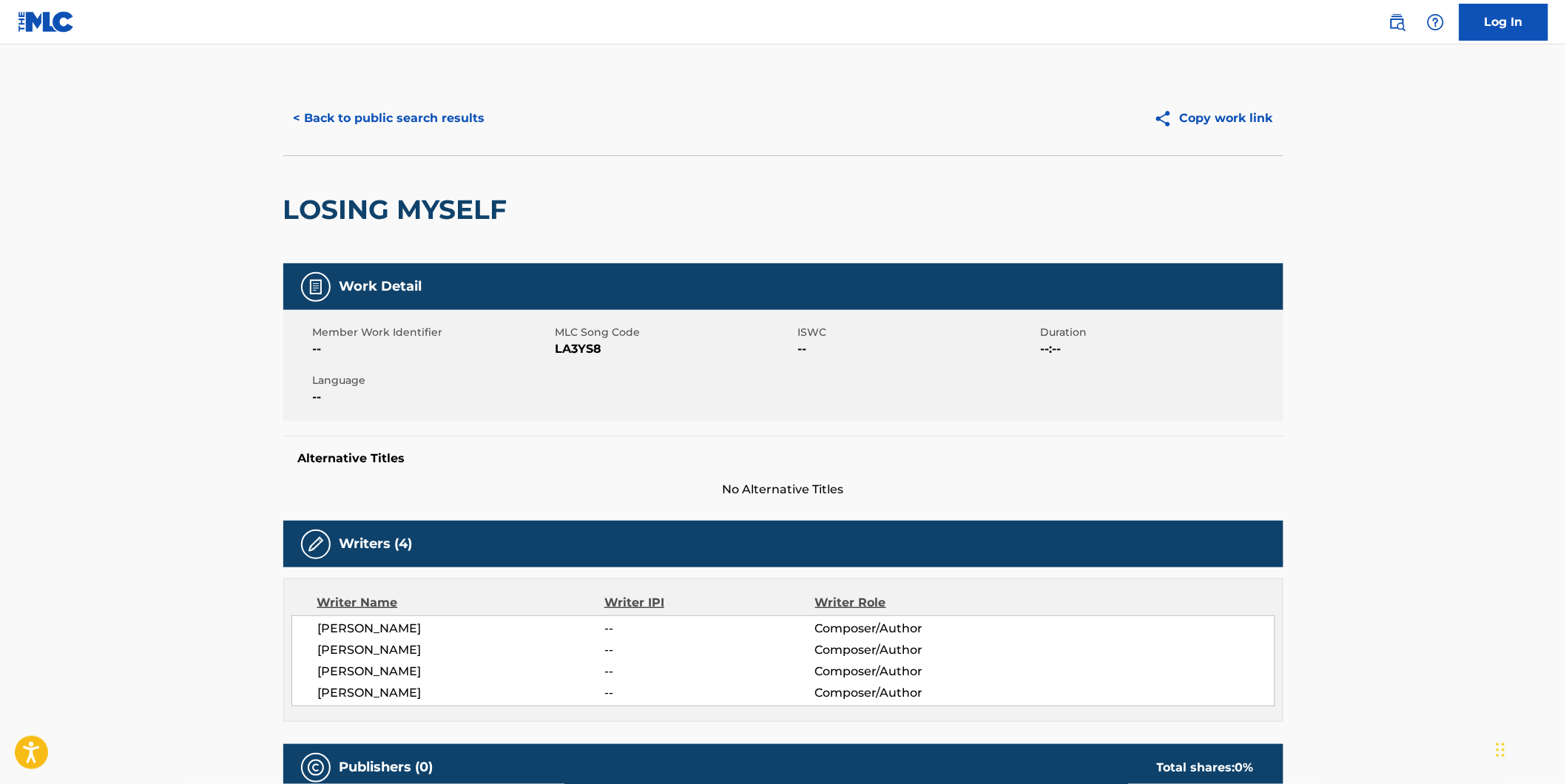
click at [574, 346] on span "LA3YS8" at bounding box center [675, 349] width 239 height 18
copy span "LA3YS8"
click at [424, 120] on button "< Back to public search results" at bounding box center [389, 118] width 212 height 37
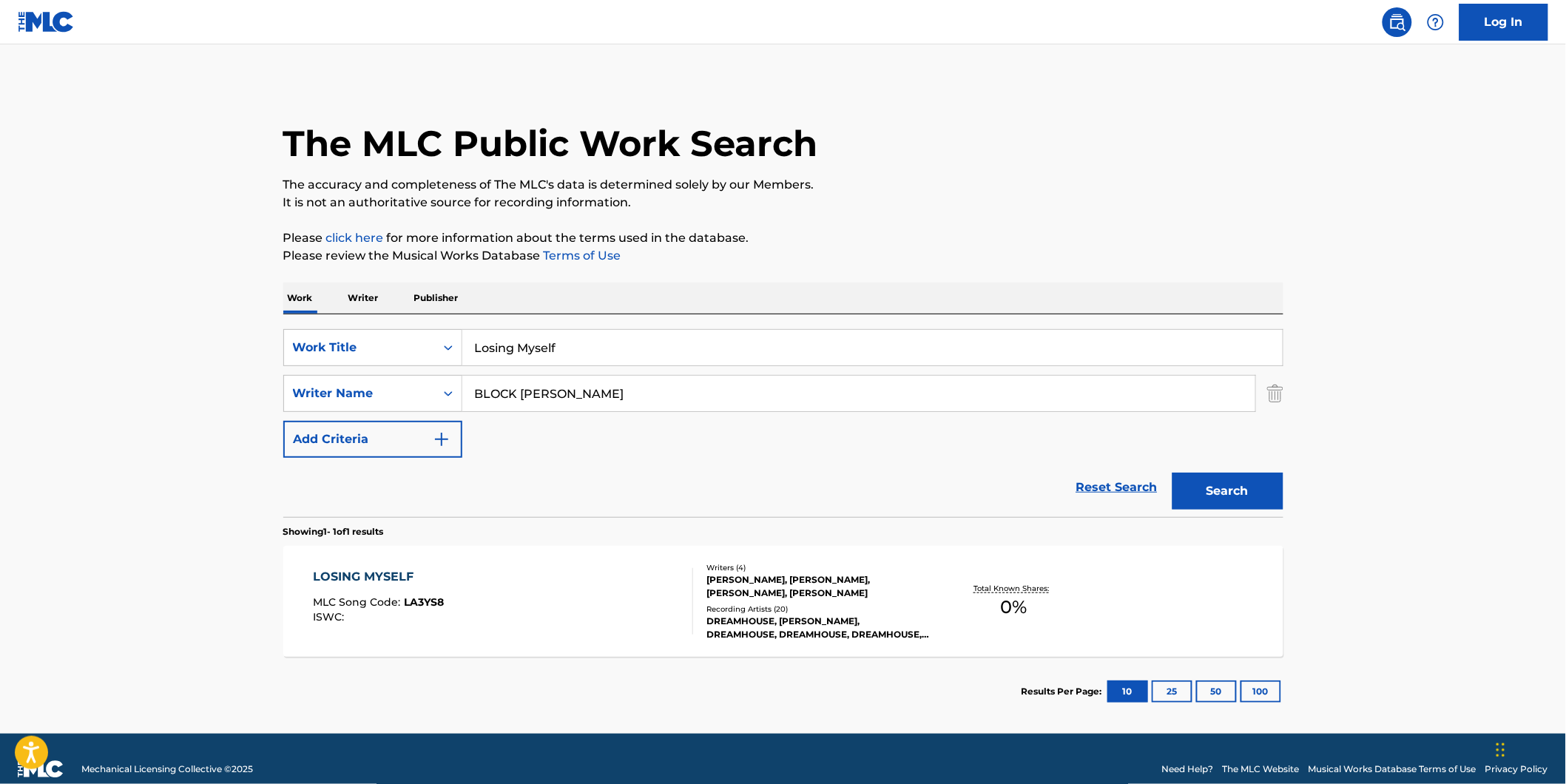
drag, startPoint x: 677, startPoint y: 345, endPoint x: 77, endPoint y: 372, distance: 600.6
click at [86, 371] on main "The MLC Public Work Search The accuracy and completeness of The MLC's data is d…" at bounding box center [783, 389] width 1566 height 690
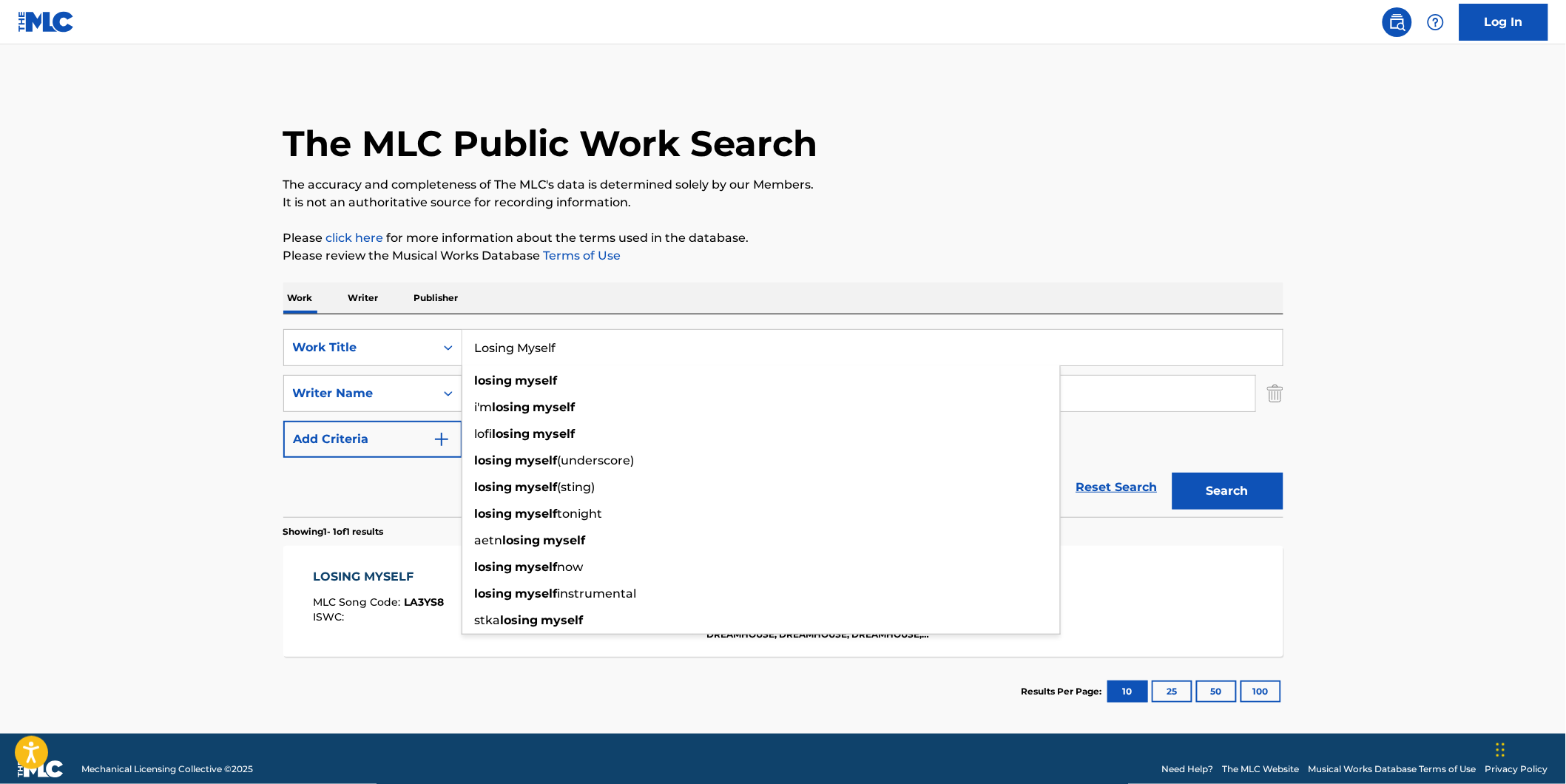
paste input "[MEDICAL_DATA]"
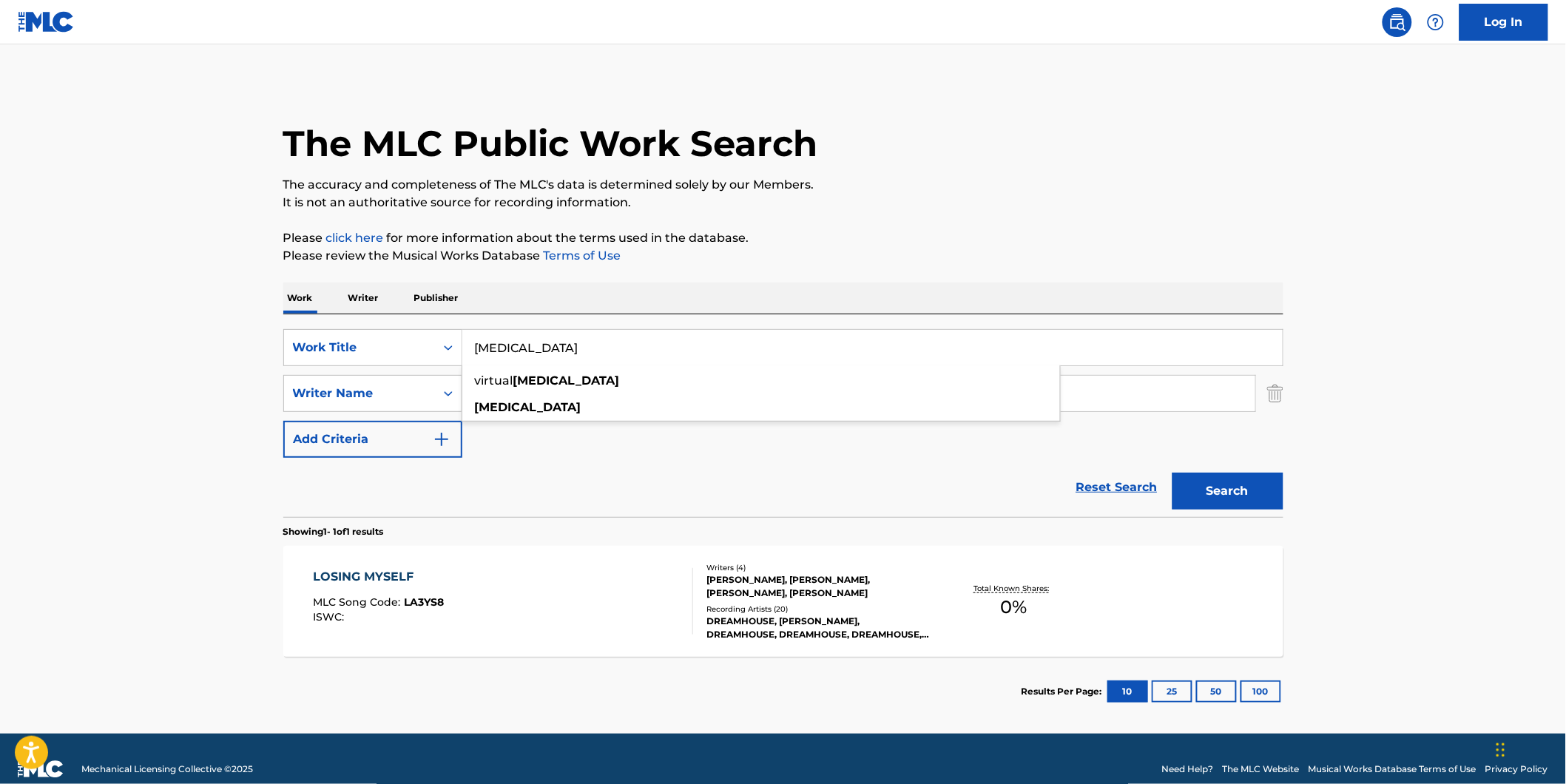
type input "[MEDICAL_DATA]"
click at [0, 389] on html "Accessibility Screen-Reader Guide, Feedback, and Issue Reporting | New window L…" at bounding box center [783, 392] width 1566 height 784
drag, startPoint x: 721, startPoint y: 363, endPoint x: 567, endPoint y: 402, distance: 158.9
click at [514, 365] on div "[MEDICAL_DATA] virtual [MEDICAL_DATA] [MEDICAL_DATA]" at bounding box center [872, 347] width 820 height 35
click at [590, 515] on div "Reset Search Search" at bounding box center [783, 487] width 1000 height 59
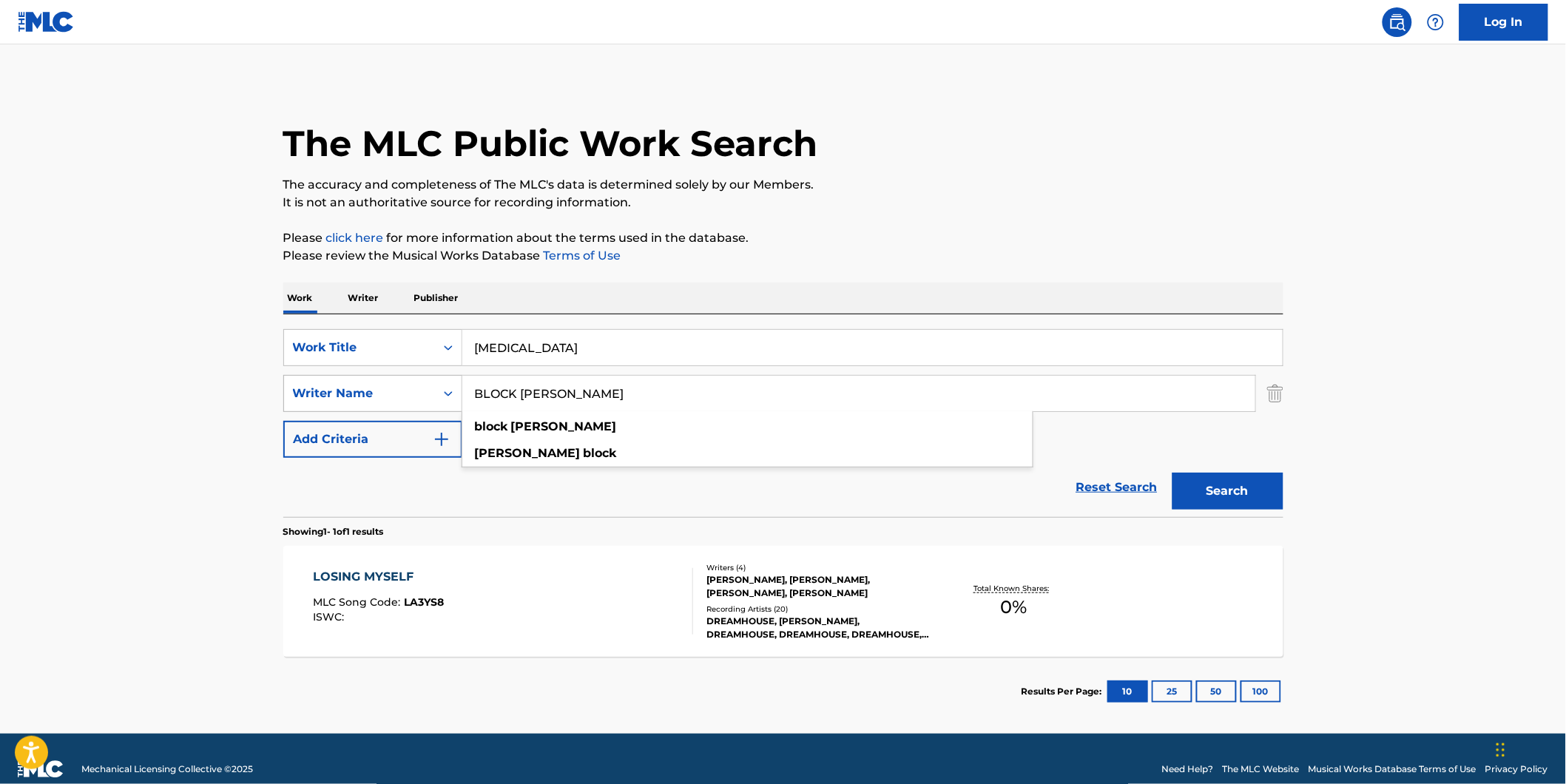
drag, startPoint x: 575, startPoint y: 401, endPoint x: 436, endPoint y: 410, distance: 139.3
click at [436, 410] on div "SearchWithCriteria81d436ea-9717-4304-9f3a-0acc2fe0215d Writer Name BLOCK [PERSO…" at bounding box center [783, 393] width 1000 height 37
paste input "Revocation"
click at [950, 240] on p "Please click here for more information about the terms used in the database." at bounding box center [783, 238] width 1000 height 18
click at [1246, 493] on button "Search" at bounding box center [1228, 490] width 111 height 37
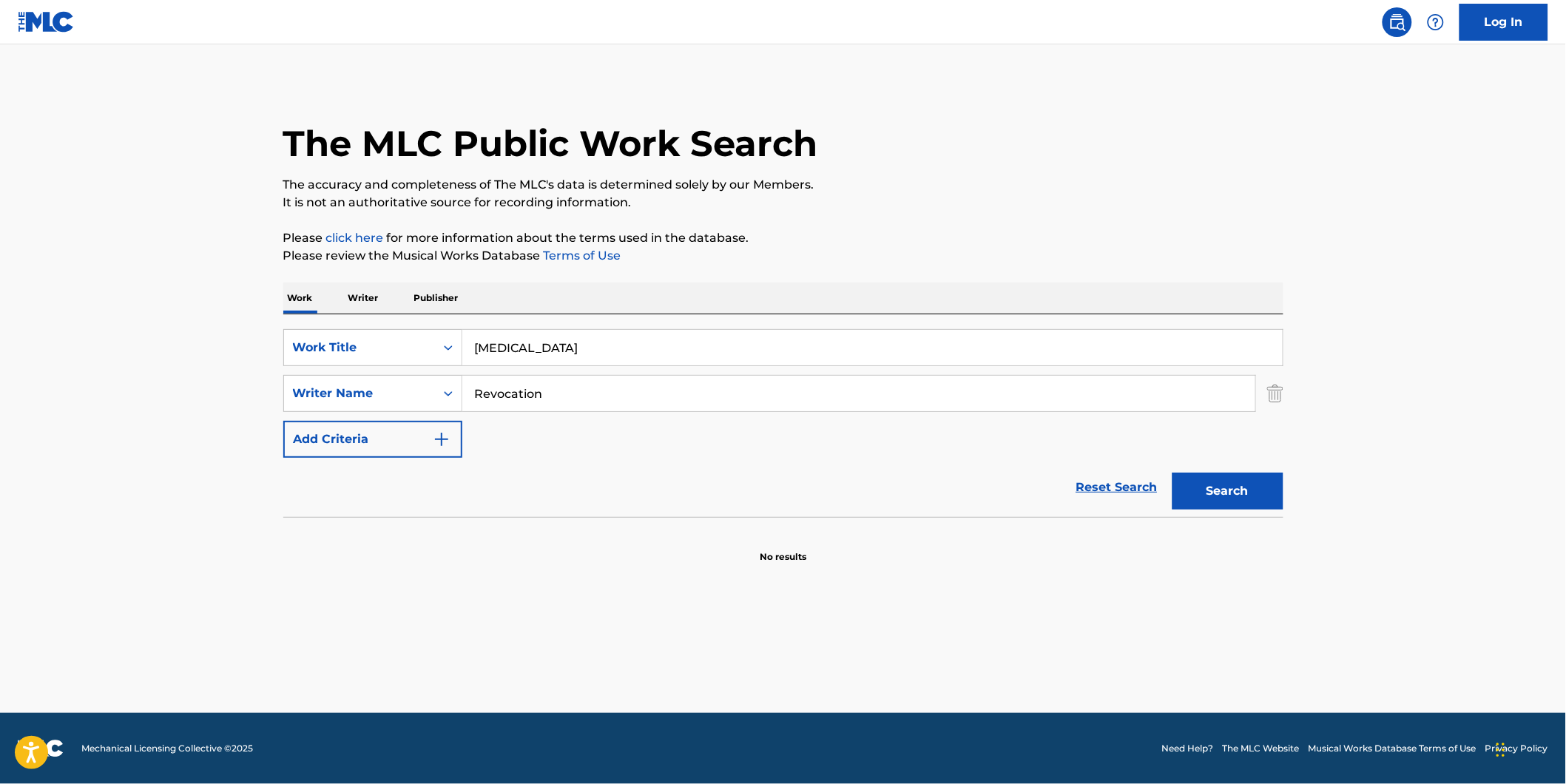
drag, startPoint x: 672, startPoint y: 405, endPoint x: 270, endPoint y: 405, distance: 402.0
click at [270, 405] on div "The MLC Public Work Search The accuracy and completeness of The MLC's data is d…" at bounding box center [783, 322] width 1035 height 482
paste input "[PERSON_NAME]"
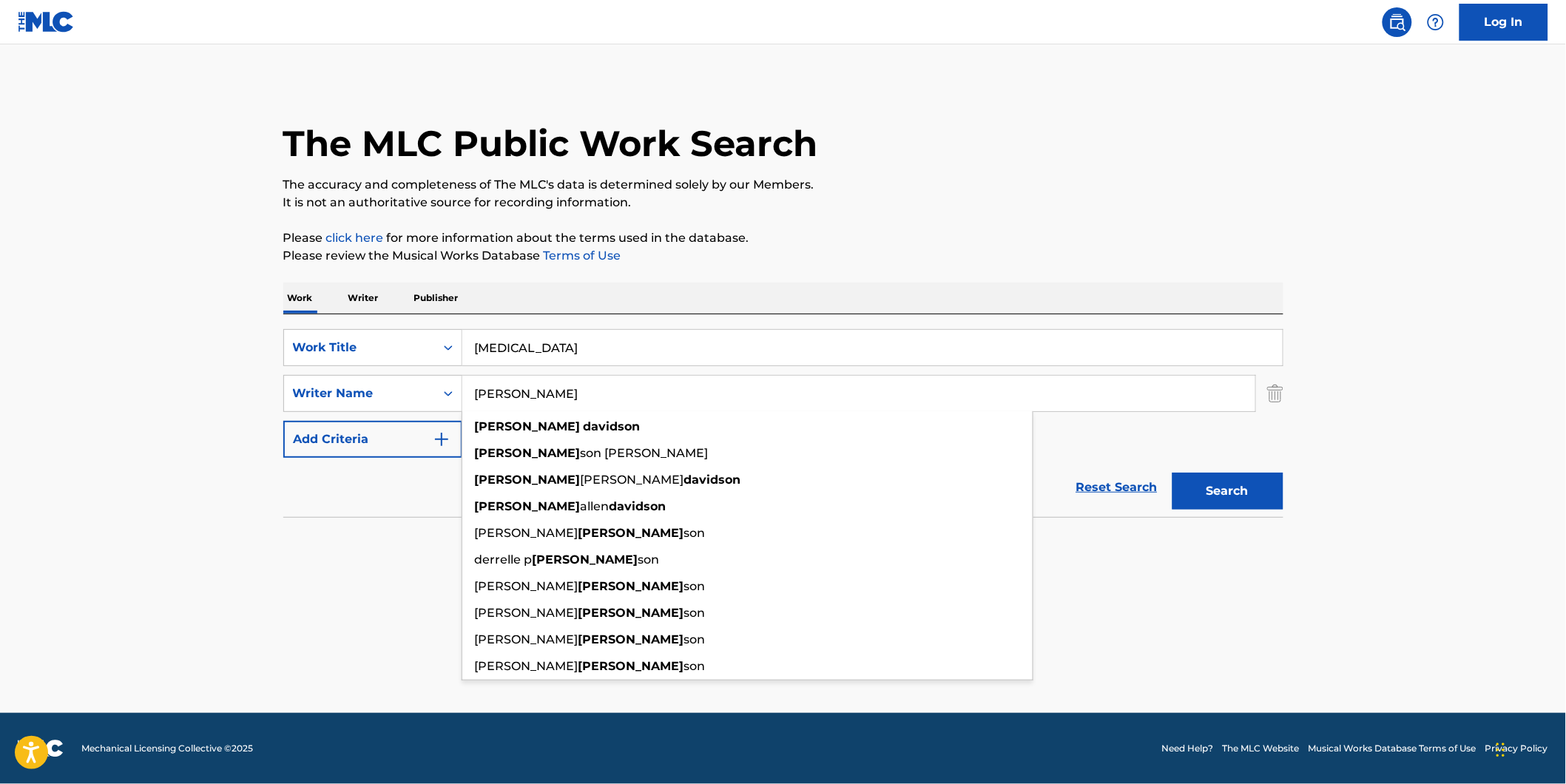
type input "[PERSON_NAME]"
click at [1319, 501] on main "The MLC Public Work Search The accuracy and completeness of The MLC's data is d…" at bounding box center [783, 379] width 1566 height 668
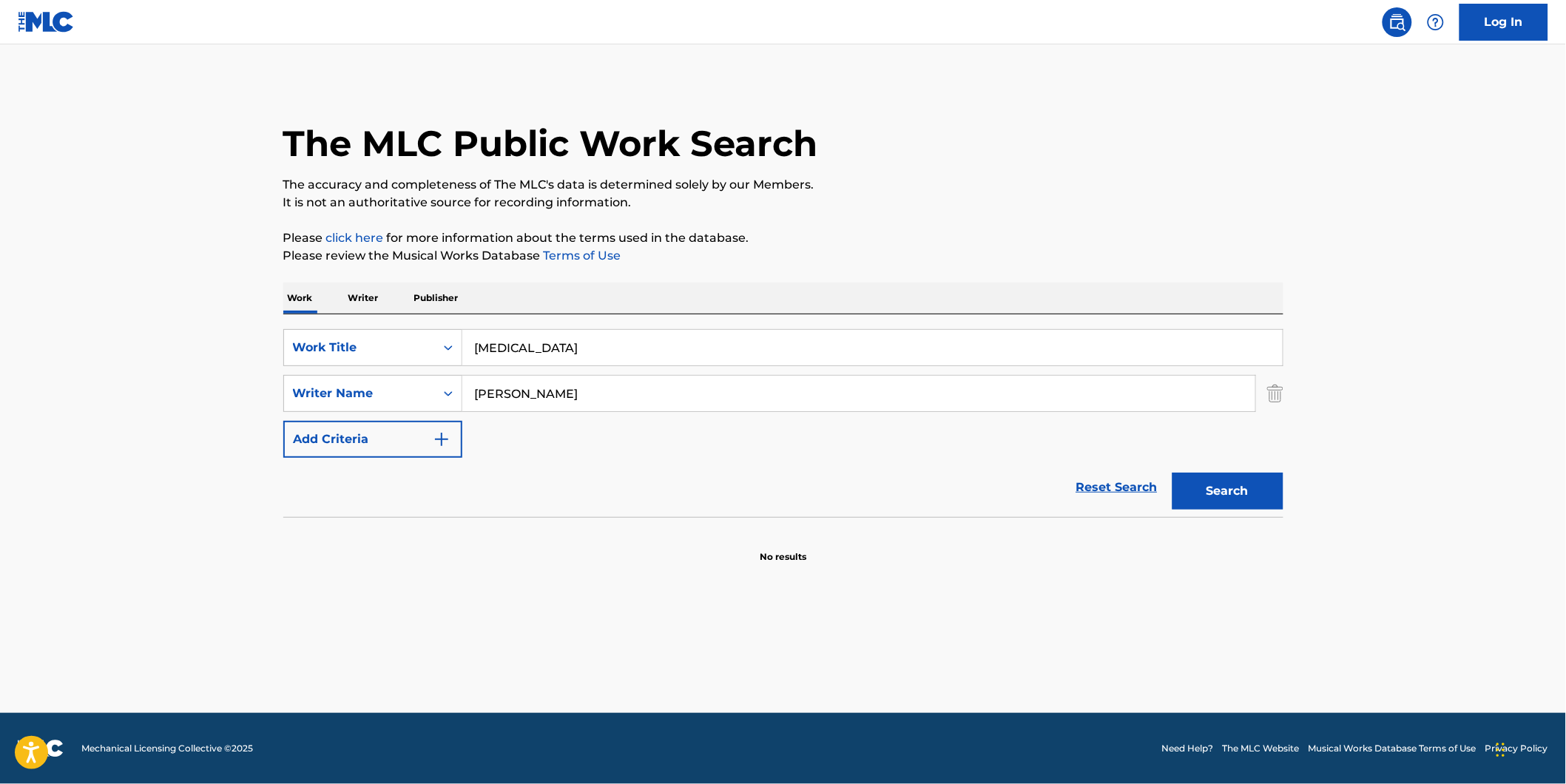
click at [1186, 486] on button "Search" at bounding box center [1228, 490] width 111 height 37
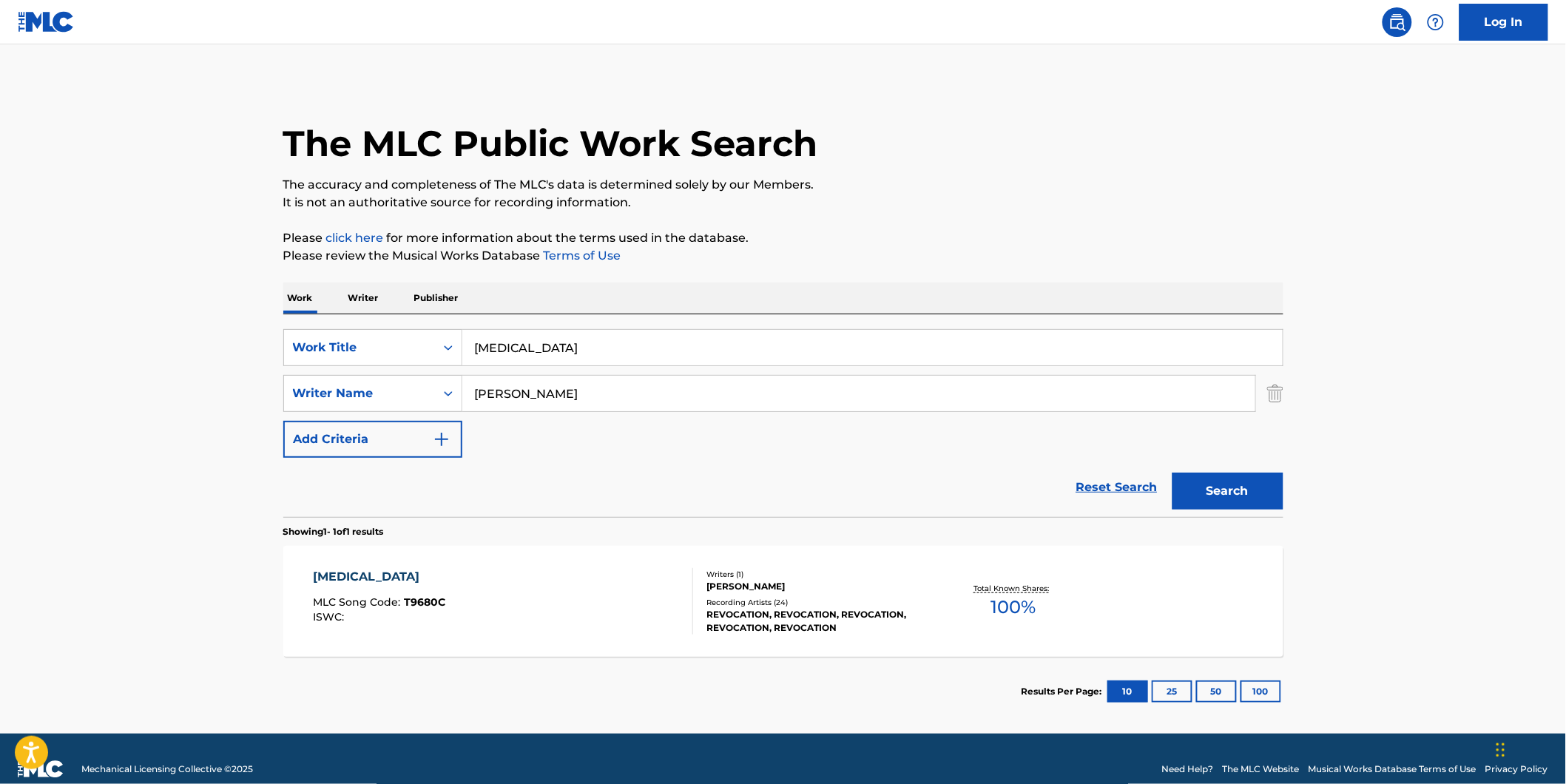
click at [403, 594] on div "[MEDICAL_DATA] MLC Song Code : T9680C ISWC :" at bounding box center [379, 600] width 132 height 66
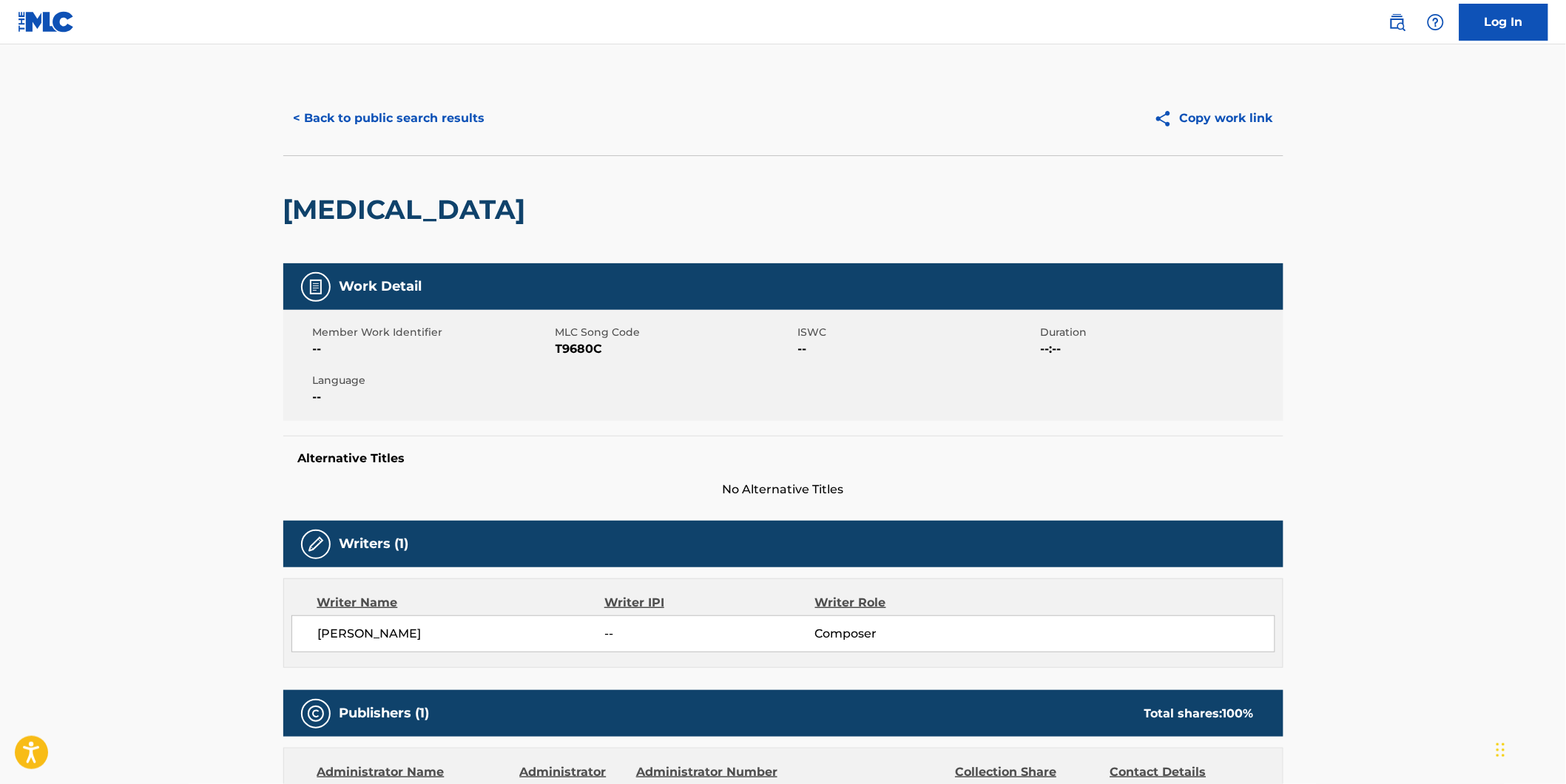
click at [368, 117] on button "< Back to public search results" at bounding box center [389, 118] width 212 height 37
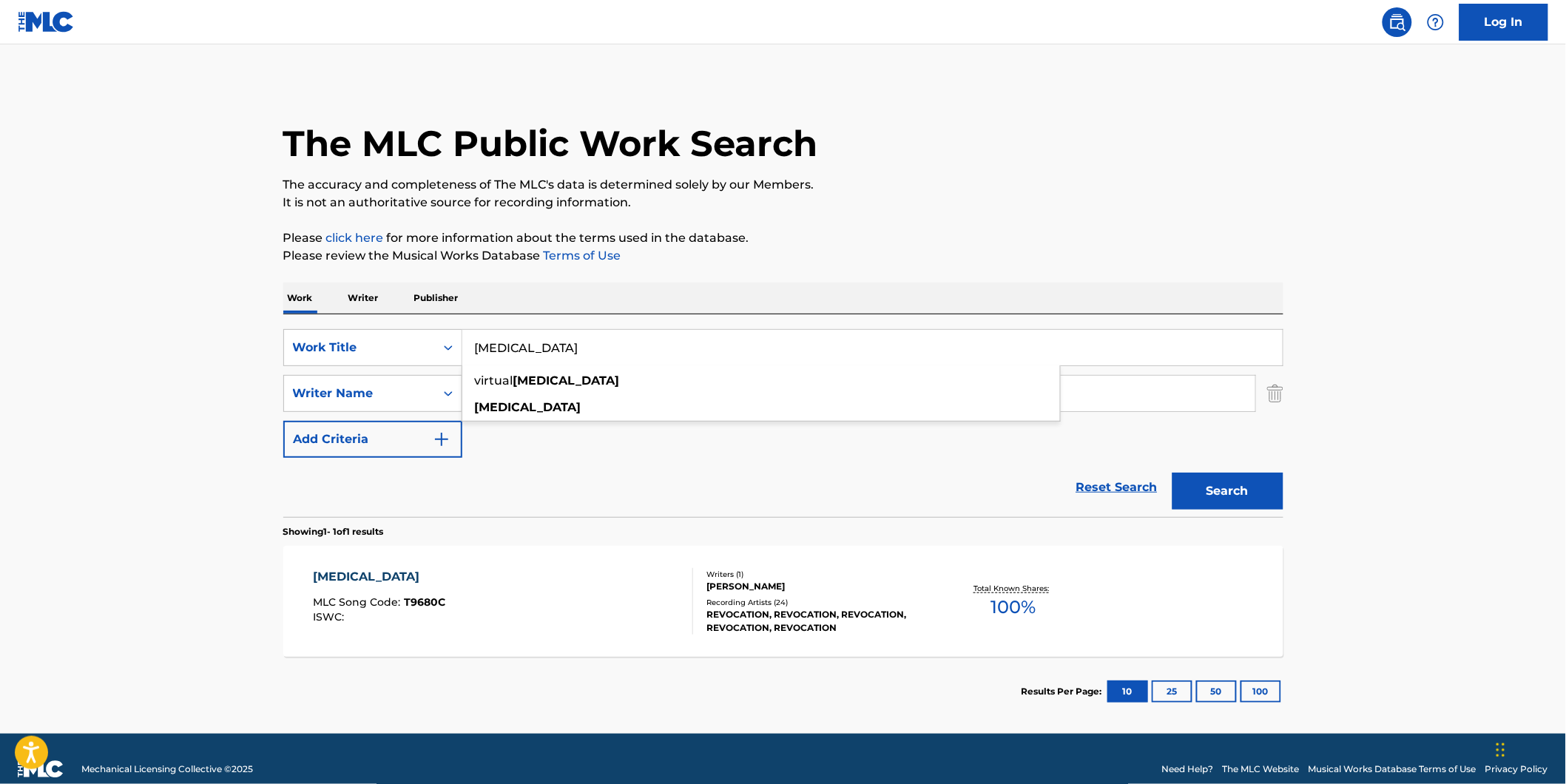
drag, startPoint x: 492, startPoint y: 345, endPoint x: 239, endPoint y: 345, distance: 253.0
click at [267, 345] on div "The MLC Public Work Search The accuracy and completeness of The MLC's data is d…" at bounding box center [783, 404] width 1035 height 645
paste input "[PERSON_NAME]"
type input "[PERSON_NAME]"
click at [94, 320] on main "The MLC Public Work Search The accuracy and completeness of The MLC's data is d…" at bounding box center [783, 389] width 1566 height 690
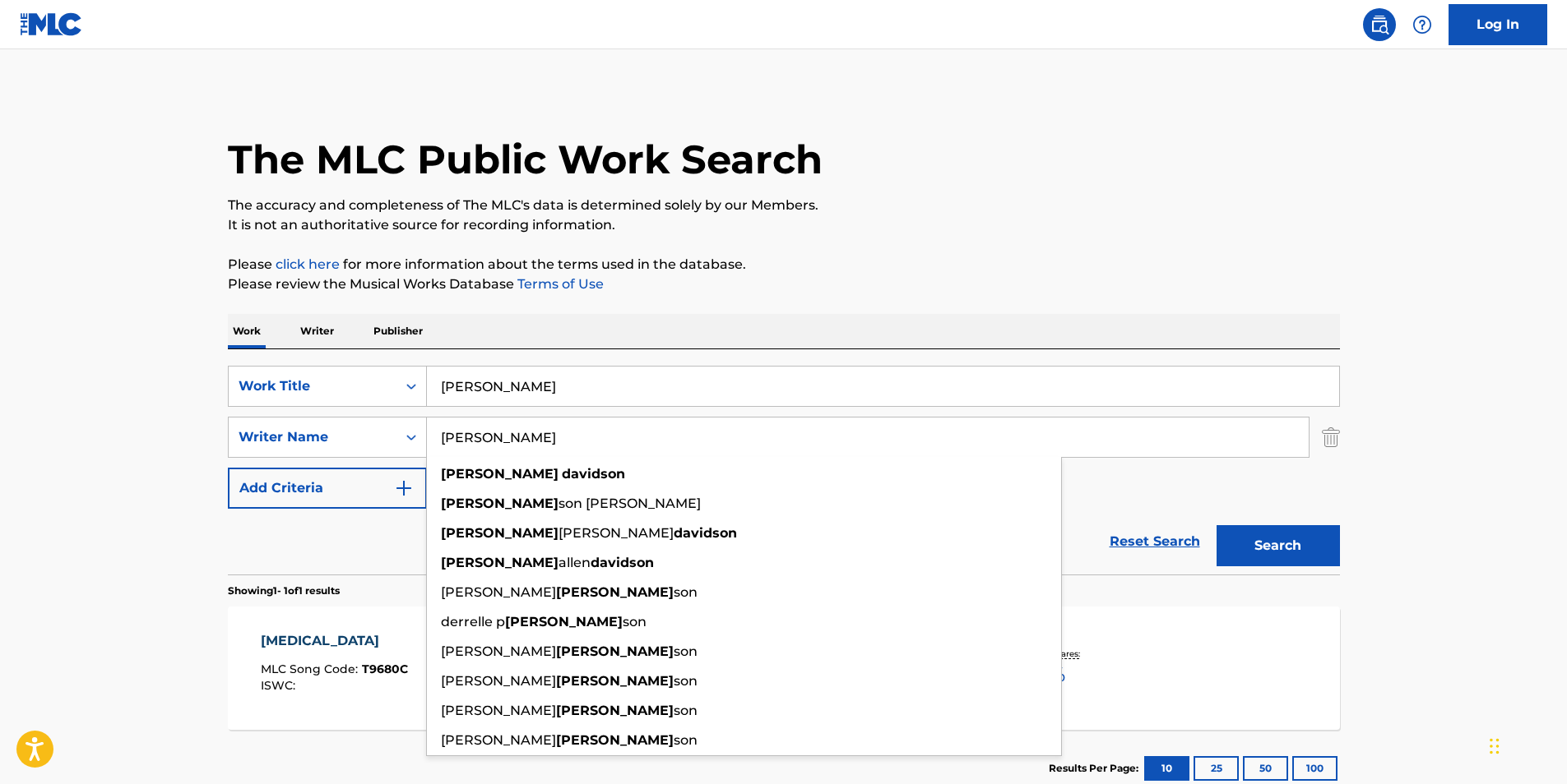
drag, startPoint x: 504, startPoint y: 444, endPoint x: 366, endPoint y: 471, distance: 140.6
click at [366, 471] on div "SearchWithCriteria02600ebb-9a79-40f0-b340-bfa1078c5c31 Work Title [PERSON_NAME]…" at bounding box center [784, 437] width 1112 height 143
paste input "Mente Fuerte"
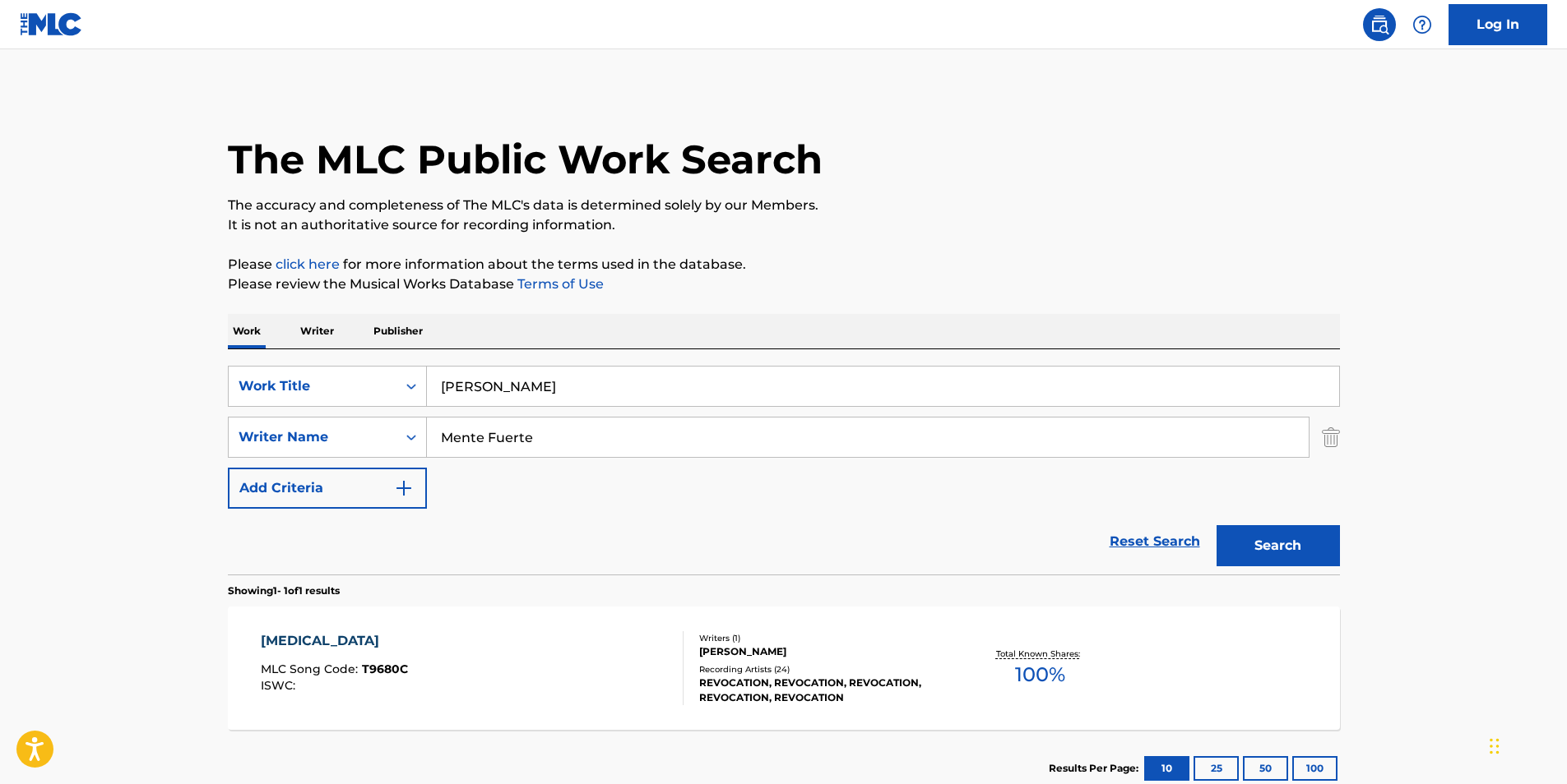
click at [879, 186] on div "The MLC Public Work Search" at bounding box center [784, 151] width 1112 height 120
click at [1244, 546] on button "Search" at bounding box center [1278, 545] width 123 height 41
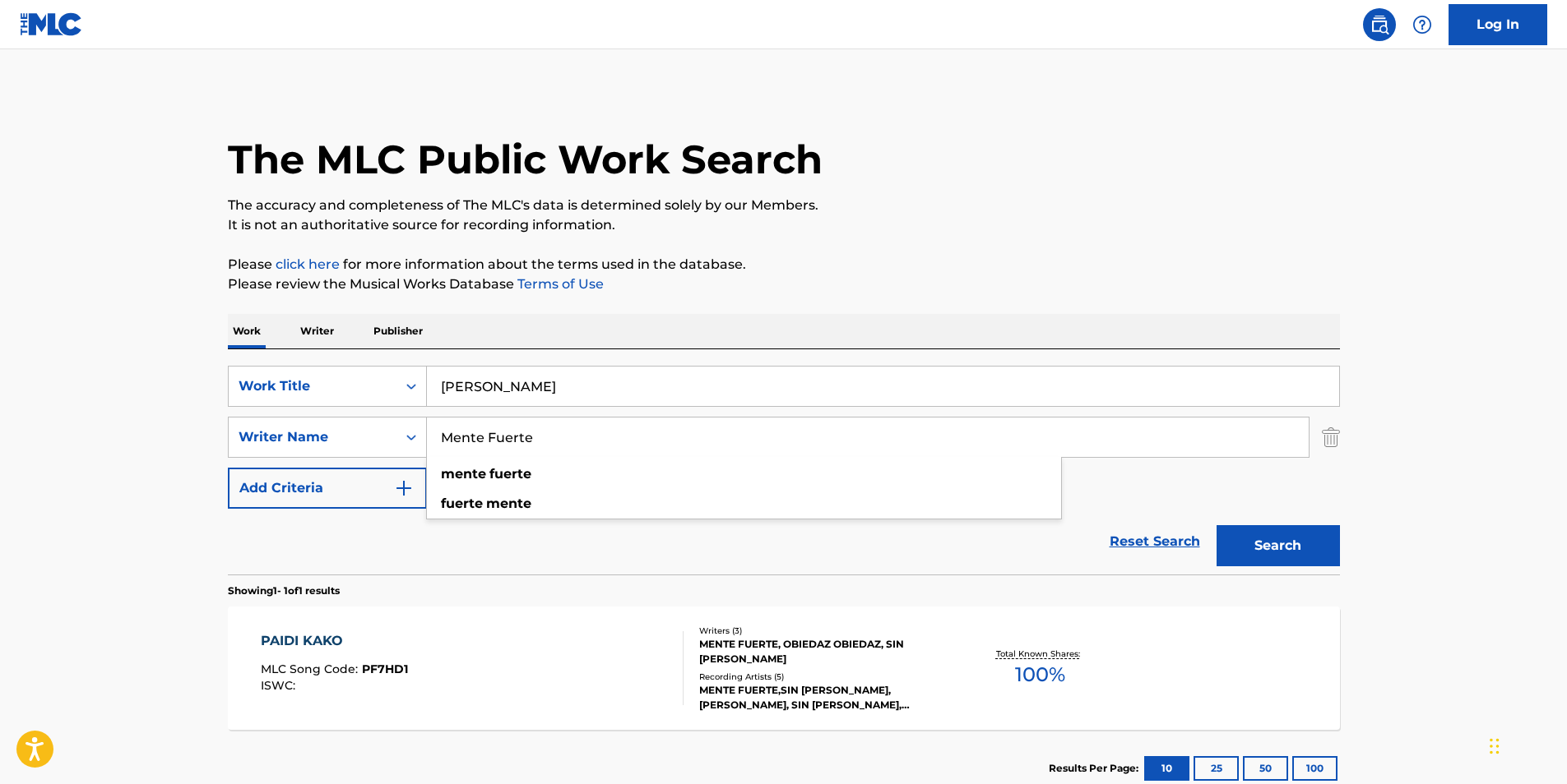
paste input "[PERSON_NAME]"
drag, startPoint x: 642, startPoint y: 432, endPoint x: 403, endPoint y: 463, distance: 241.0
click at [403, 463] on div "SearchWithCriteria02600ebb-9a79-40f0-b340-bfa1078c5c31 Work Title Paidi Kako Se…" at bounding box center [784, 437] width 1112 height 143
type input "[PERSON_NAME]"
click at [911, 190] on div "The MLC Public Work Search" at bounding box center [784, 151] width 1112 height 120
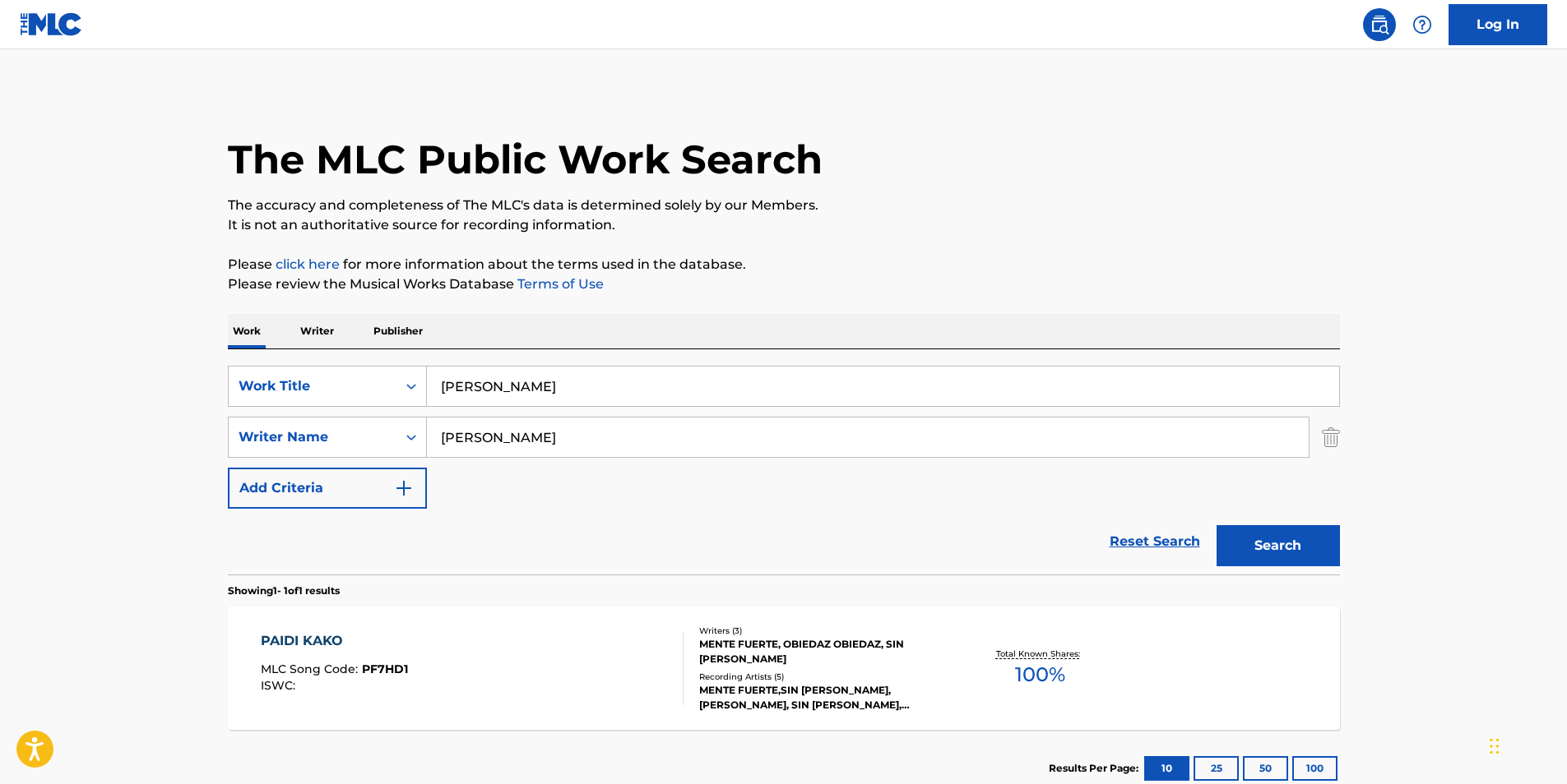
click at [655, 703] on div "PAIDI KAKO MLC Song Code : PF7HD1 ISWC :" at bounding box center [472, 667] width 423 height 74
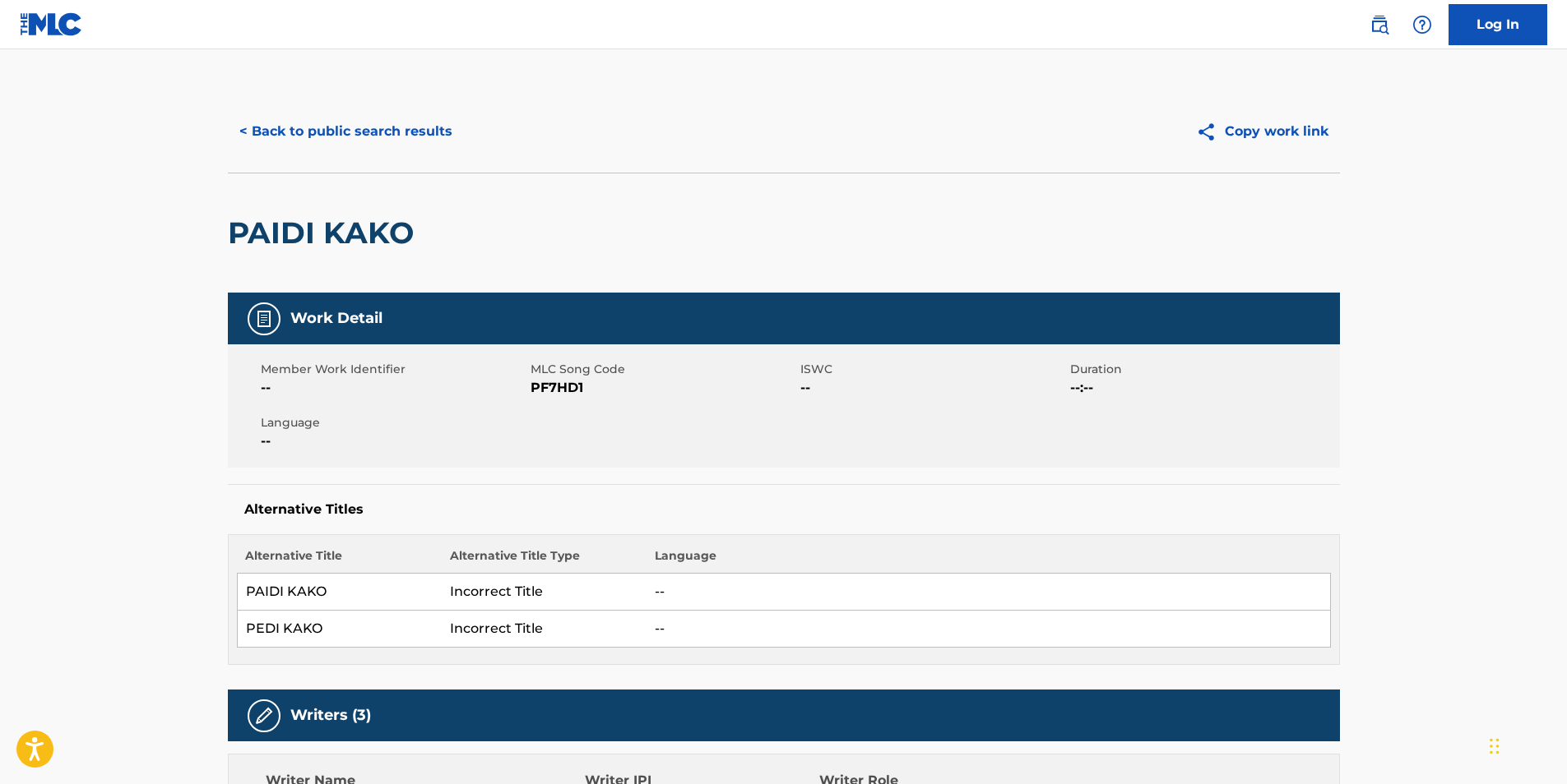
click at [554, 385] on span "PF7HD1" at bounding box center [663, 388] width 266 height 20
copy span "PF7HD1"
click at [414, 145] on button "< Back to public search results" at bounding box center [346, 131] width 236 height 41
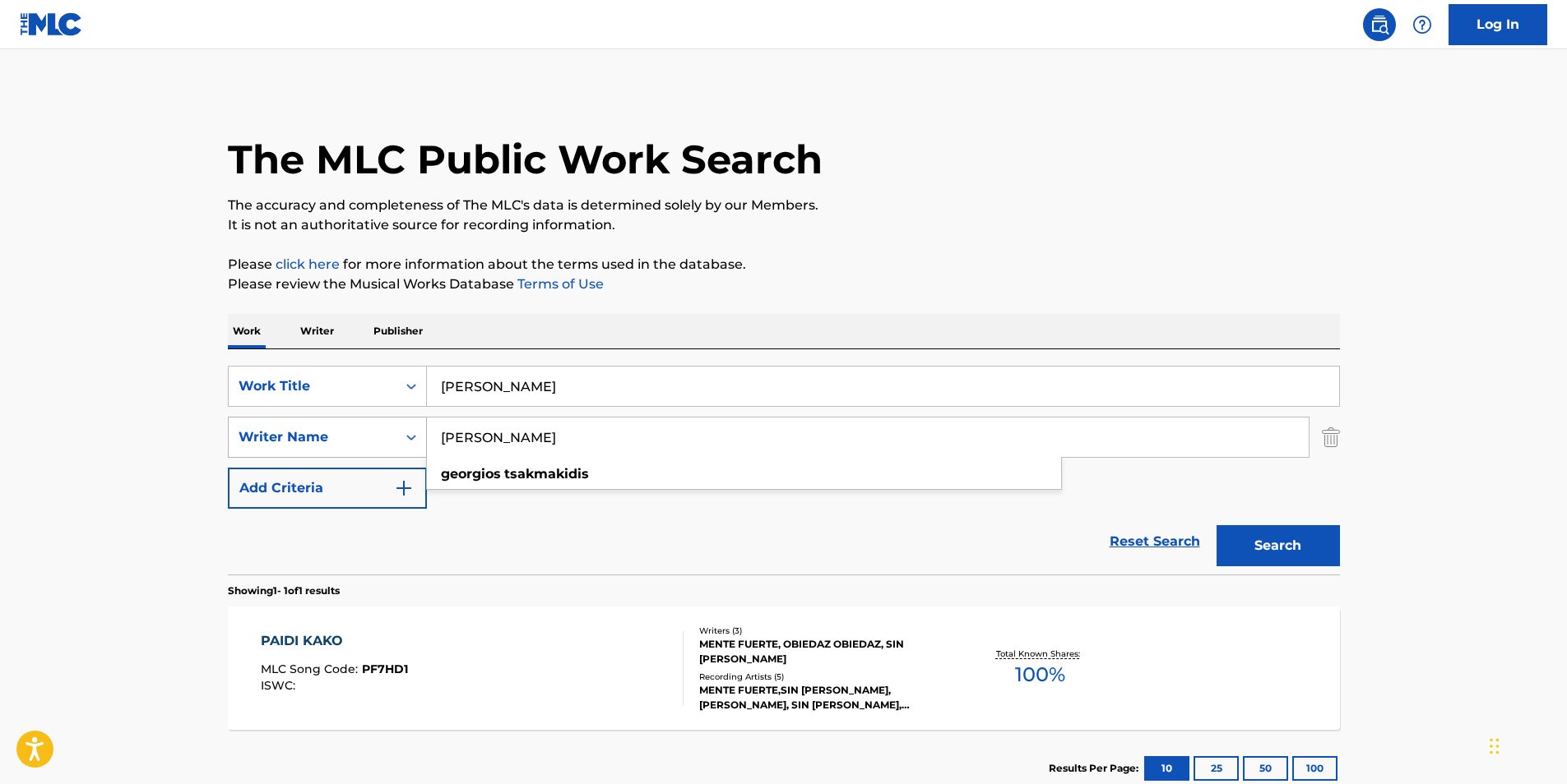
drag, startPoint x: 638, startPoint y: 440, endPoint x: 354, endPoint y: 434, distance: 284.1
click at [354, 434] on div "SearchWithCriteria81d436ea-9717-4304-9f3a-0acc2fe0215d Writer Name Tsakmakidis …" at bounding box center [784, 437] width 1112 height 41
click at [1024, 313] on div "The MLC Public Work Search The accuracy and completeness of The MLC's data is d…" at bounding box center [784, 449] width 1151 height 717
click at [1299, 538] on button "Search" at bounding box center [1278, 545] width 123 height 41
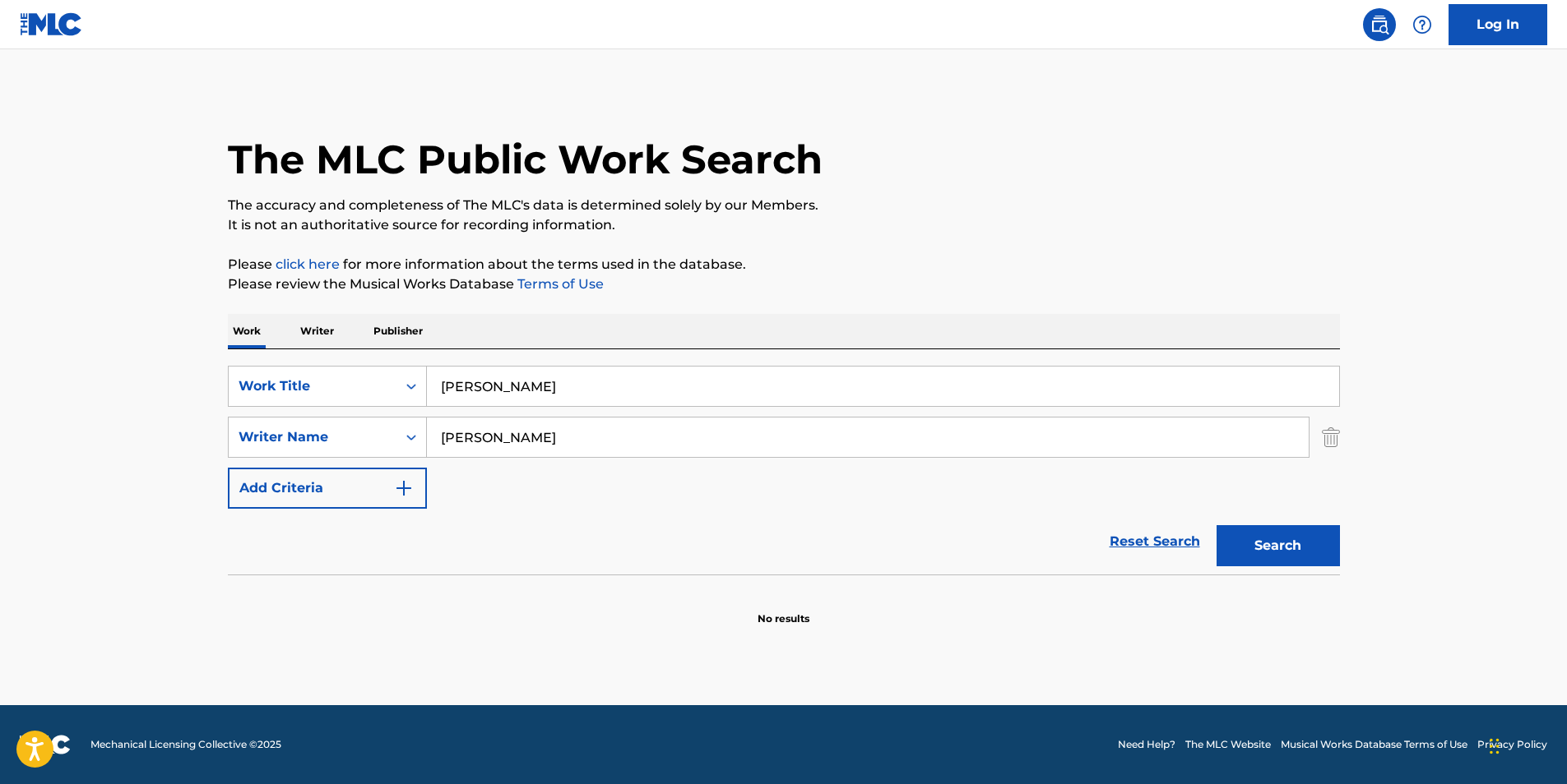
drag, startPoint x: 526, startPoint y: 435, endPoint x: -3, endPoint y: 449, distance: 529.2
click at [0, 449] on html "Accessibility Screen-Reader Guide, Feedback, and Issue Reporting | New window L…" at bounding box center [784, 392] width 1567 height 784
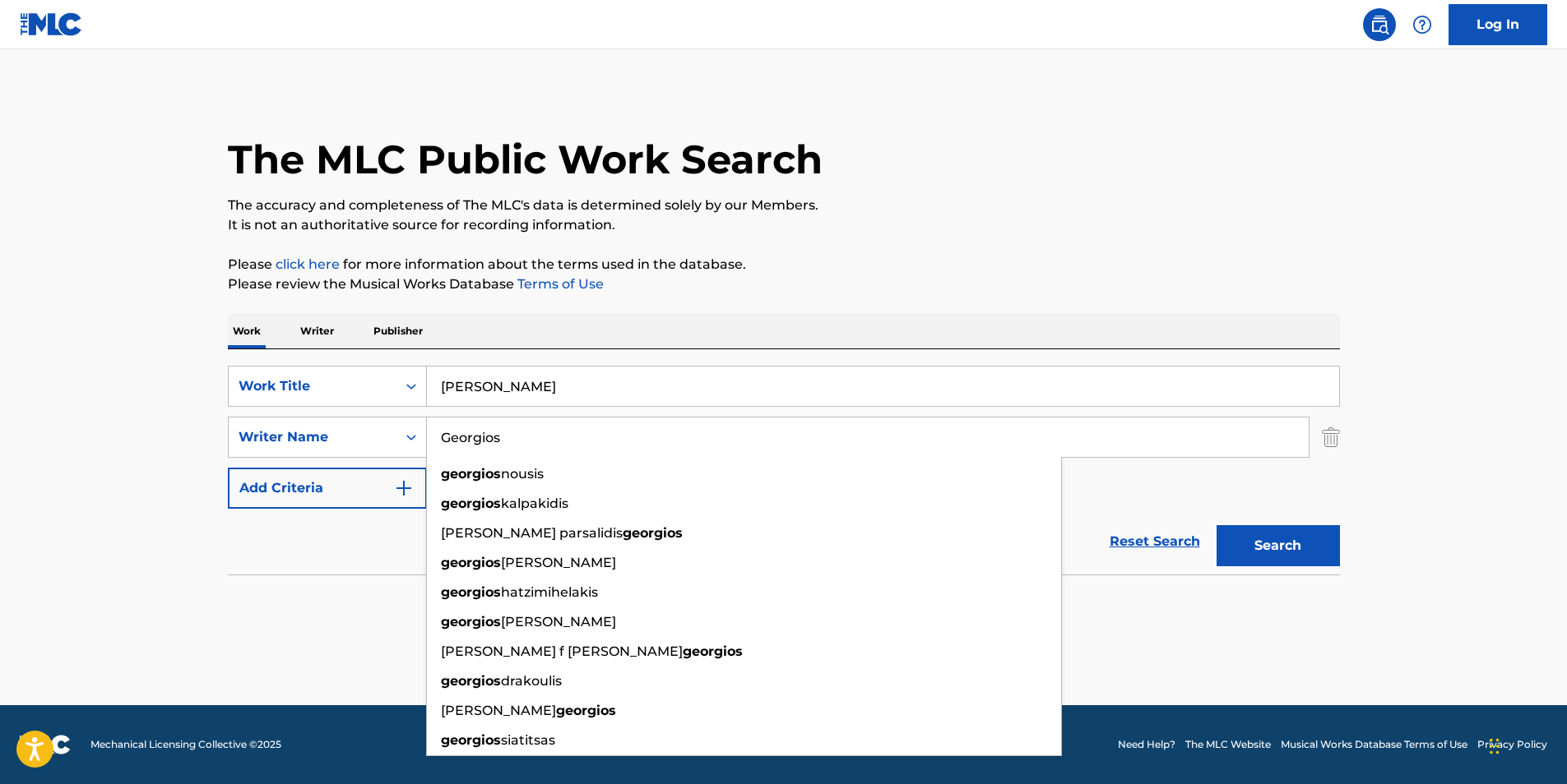
click at [1217, 525] on button "Search" at bounding box center [1278, 545] width 123 height 41
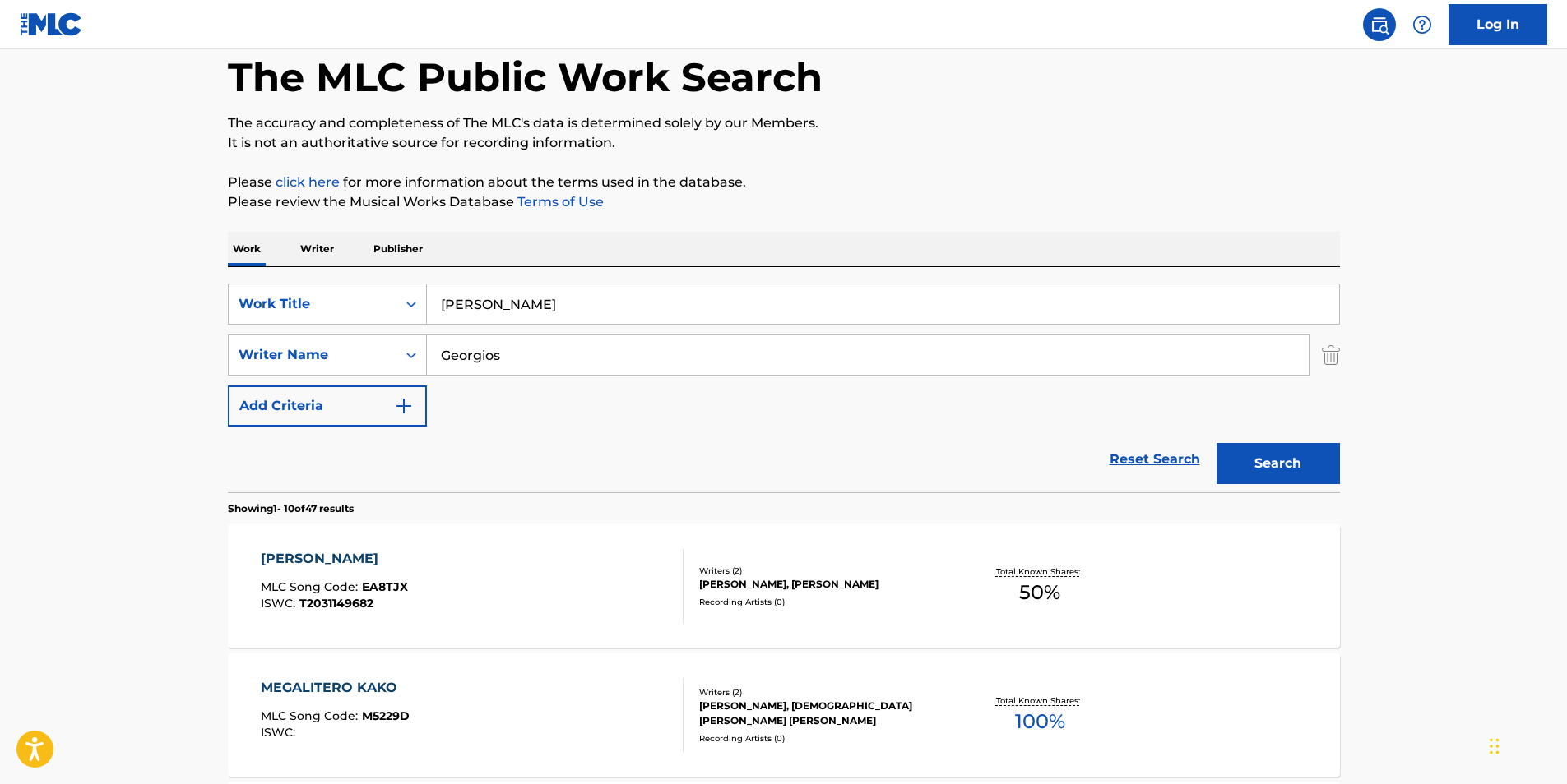
scroll to position [328, 0]
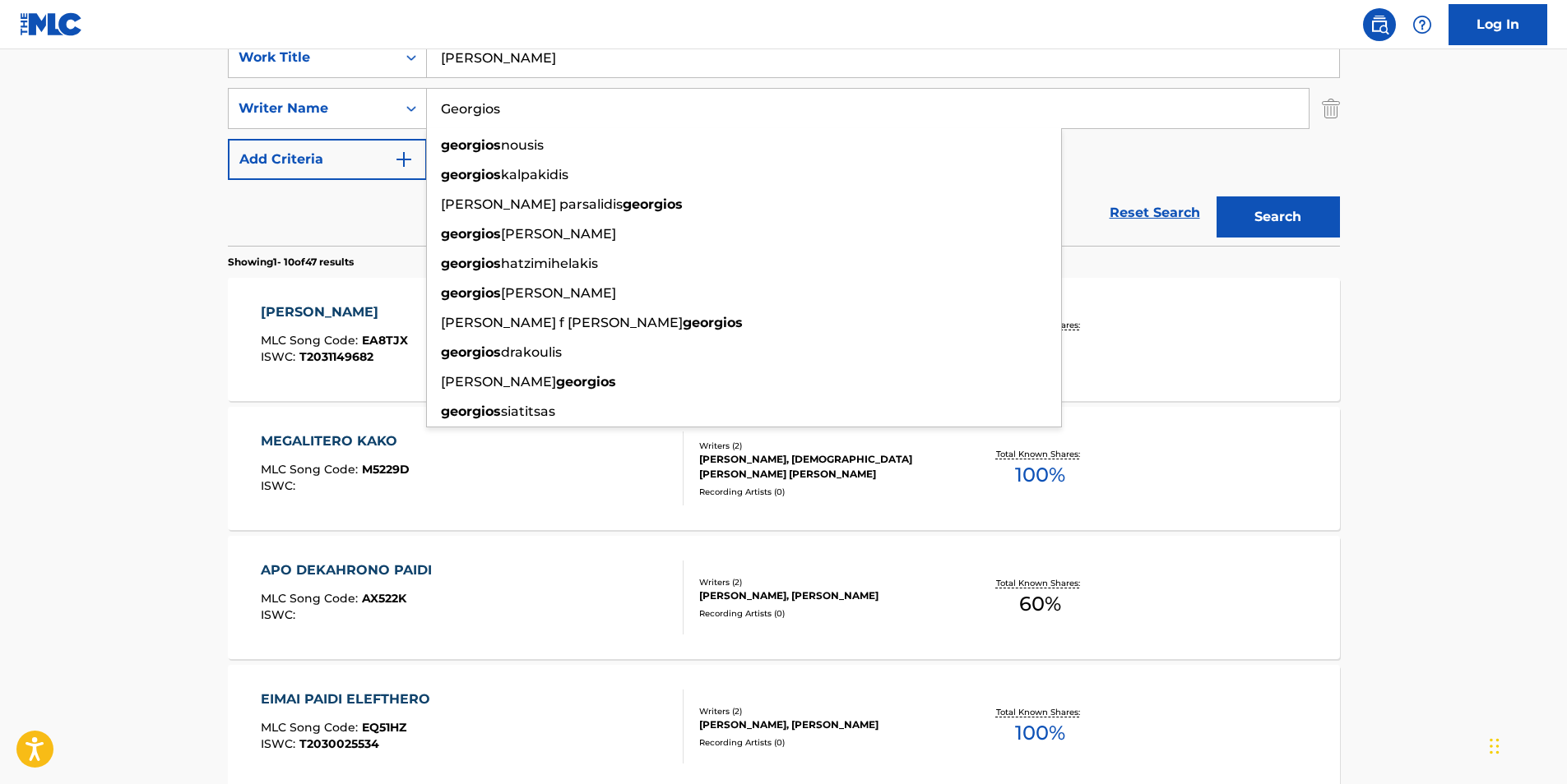
click at [33, 234] on main "The MLC Public Work Search The accuracy and completeness of The MLC's data is d…" at bounding box center [784, 688] width 1567 height 1936
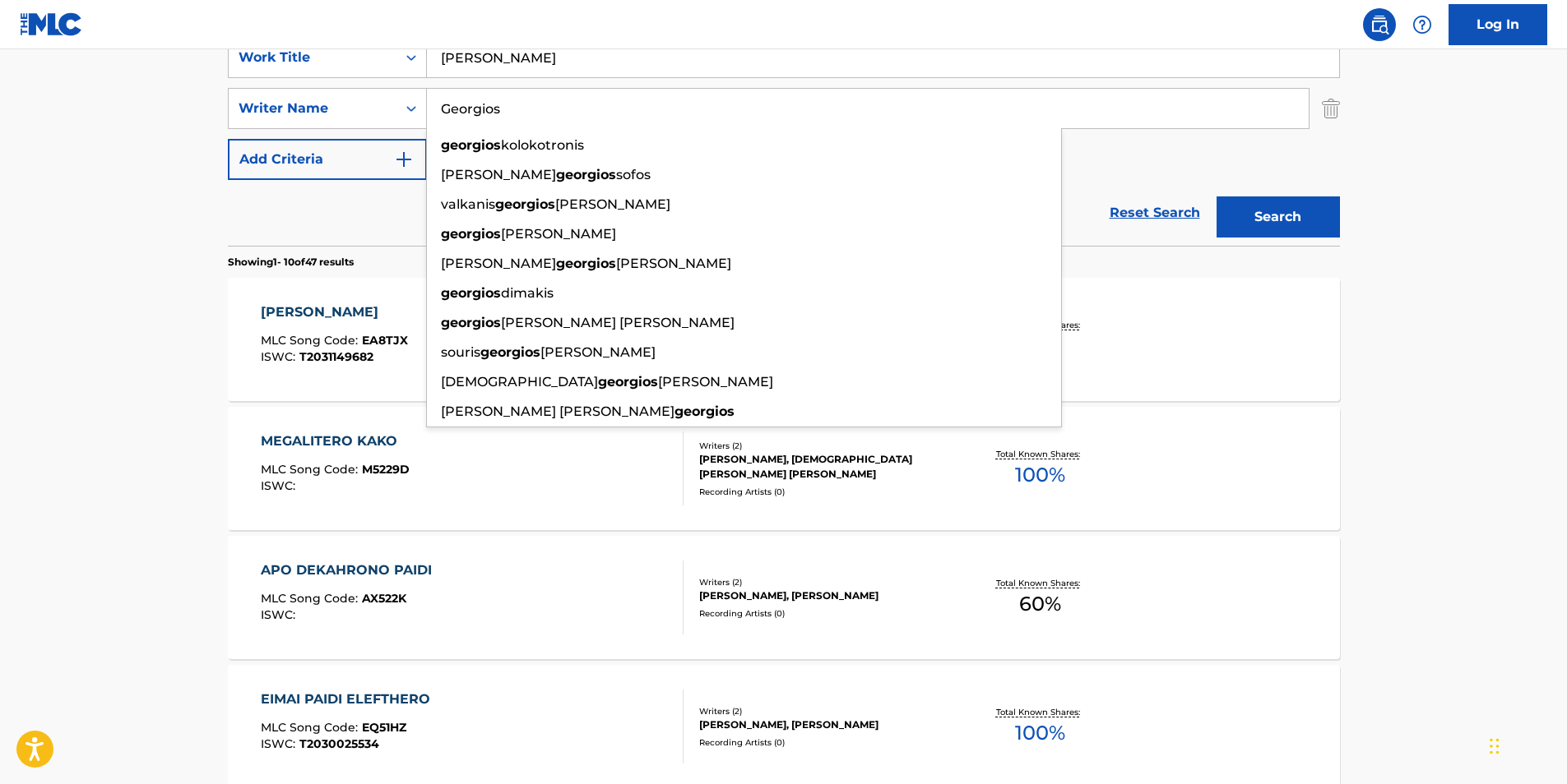
paste input "[PERSON_NAME]"
drag, startPoint x: 543, startPoint y: 110, endPoint x: 375, endPoint y: 131, distance: 169.3
click at [370, 127] on div "SearchWithCriteria81d436ea-9717-4304-9f3a-0acc2fe0215d Writer Name [PERSON_NAME…" at bounding box center [784, 108] width 1112 height 41
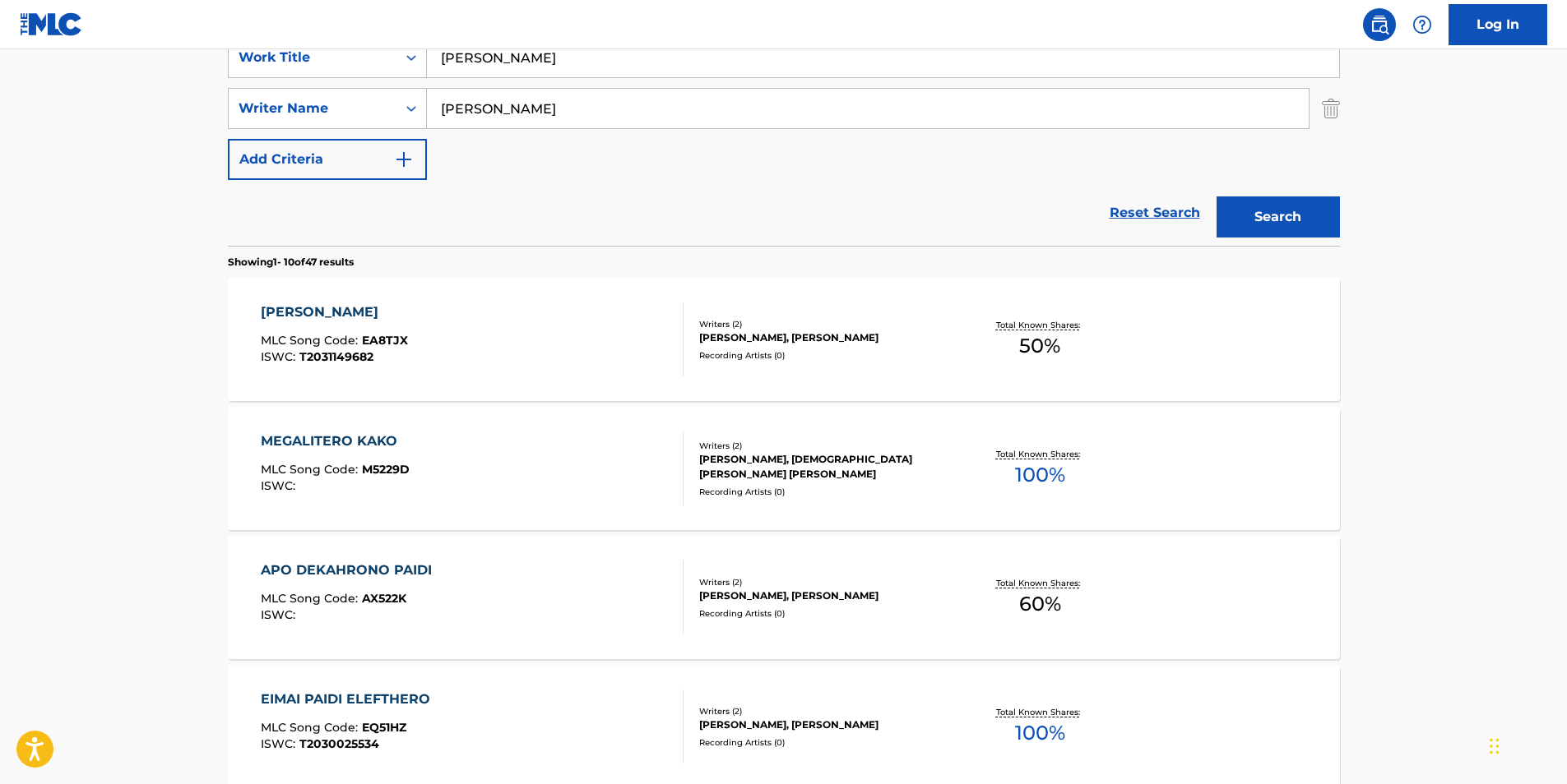
click at [1299, 221] on button "Search" at bounding box center [1278, 217] width 123 height 41
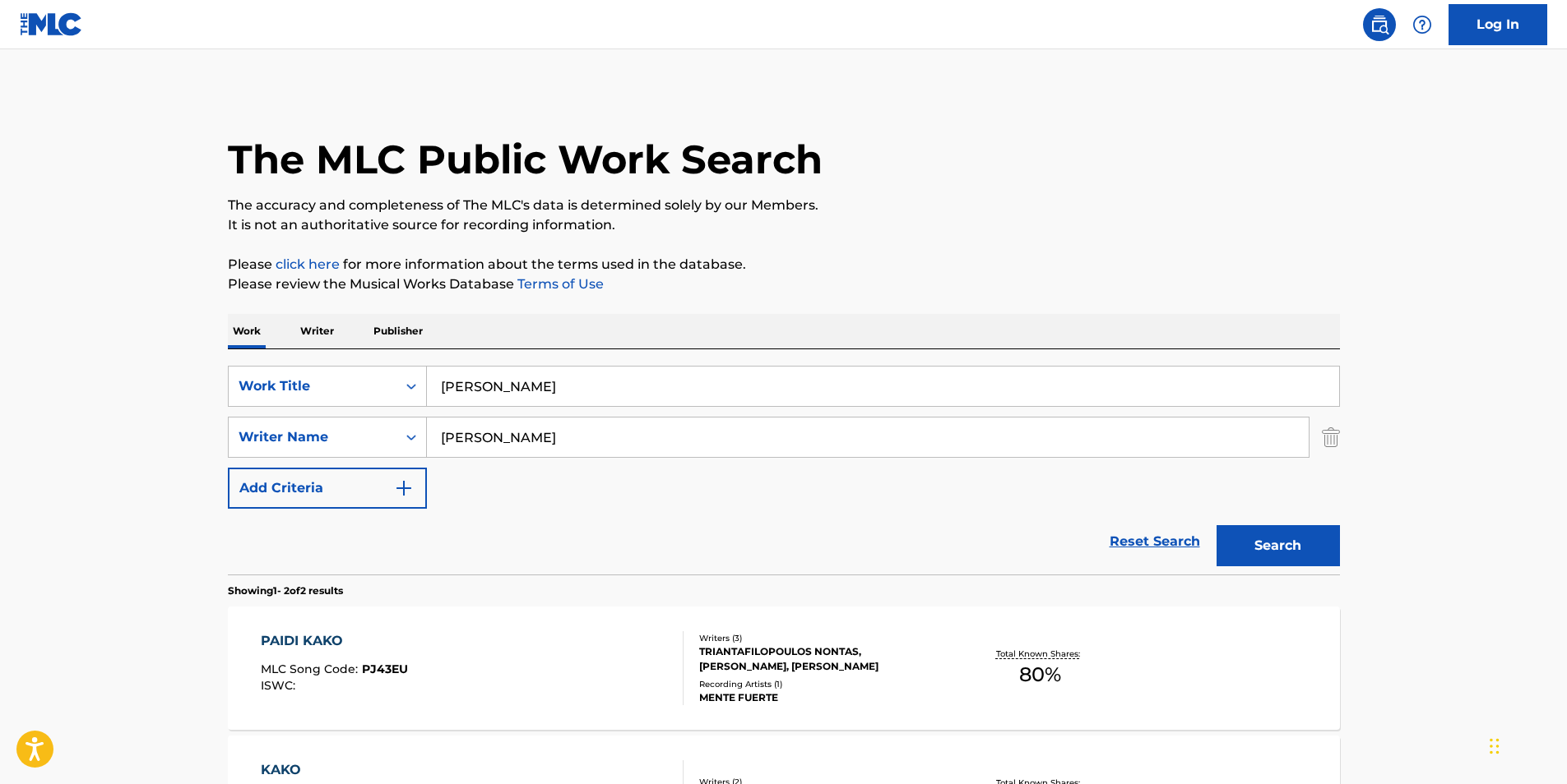
scroll to position [240, 0]
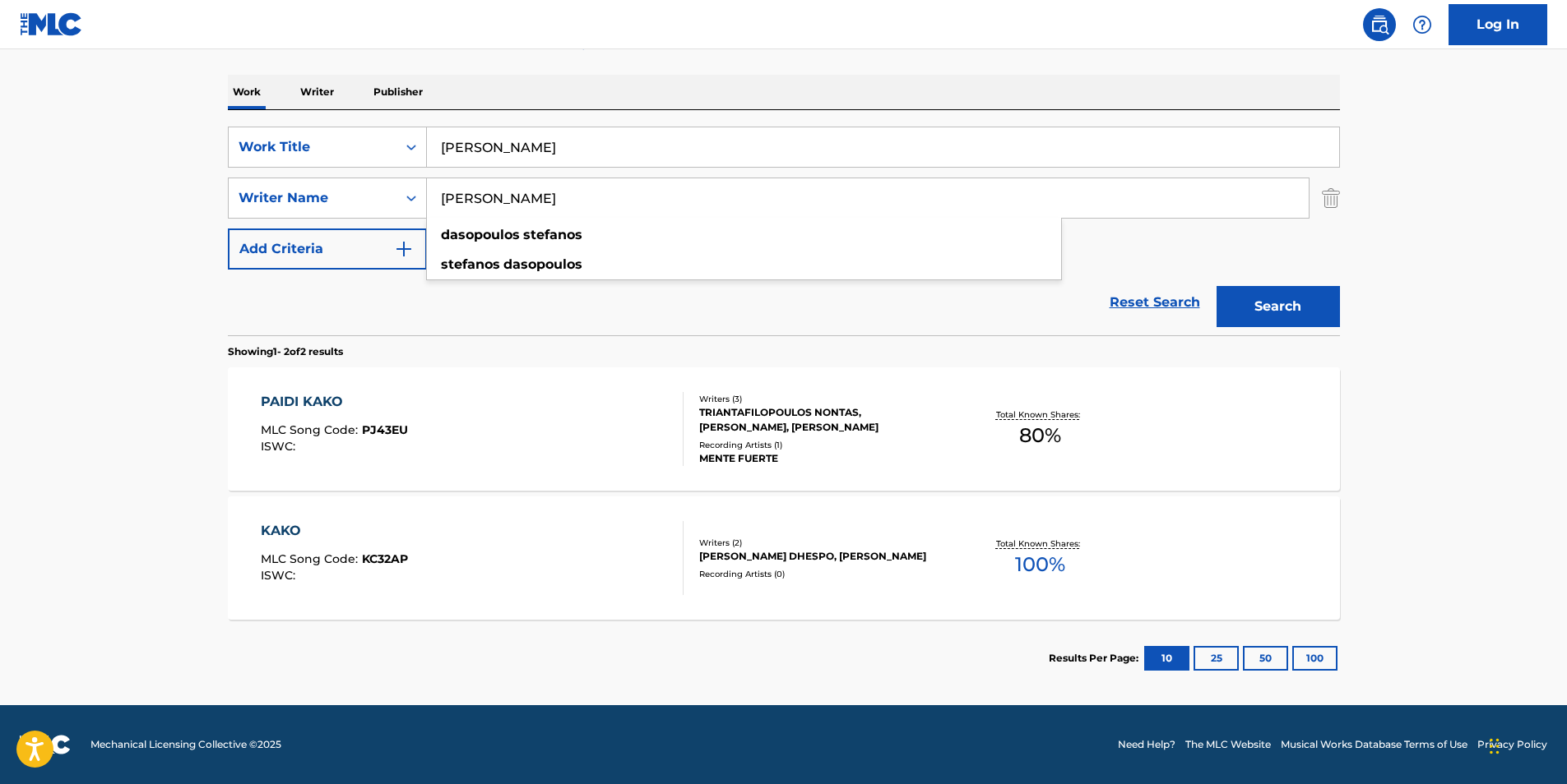
drag, startPoint x: 701, startPoint y: 197, endPoint x: 337, endPoint y: 224, distance: 365.0
click at [325, 223] on div "SearchWithCriteria02600ebb-9a79-40f0-b340-bfa1078c5c31 Work Title Paidi Kako Se…" at bounding box center [784, 199] width 1112 height 143
paste input "Triantafyllopoulos Epameinonda"
click at [0, 327] on html "Accessibility Screen-Reader Guide, Feedback, and Issue Reporting | New window L…" at bounding box center [784, 152] width 1567 height 784
click at [1296, 309] on button "Search" at bounding box center [1278, 307] width 123 height 41
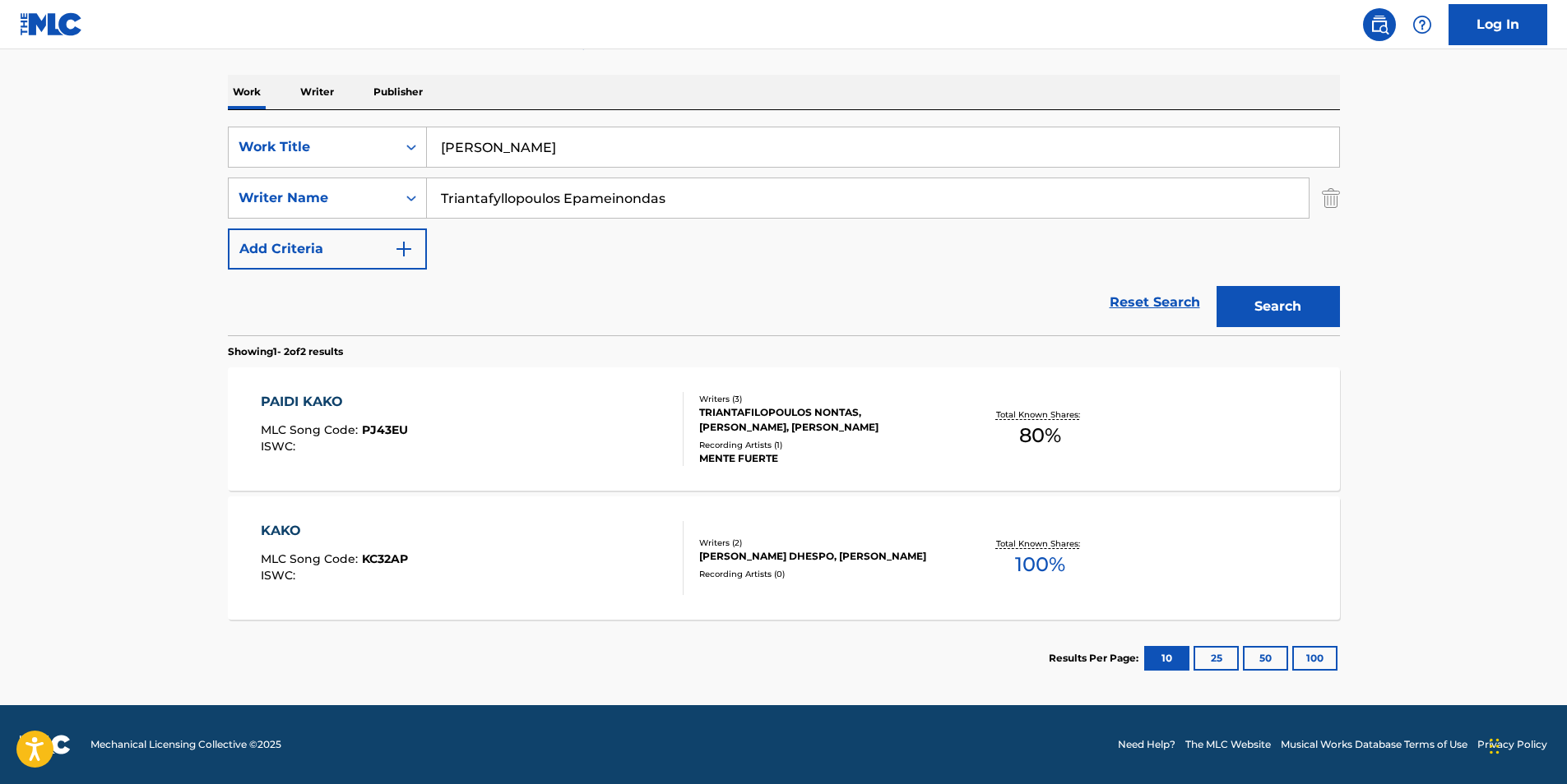
scroll to position [0, 0]
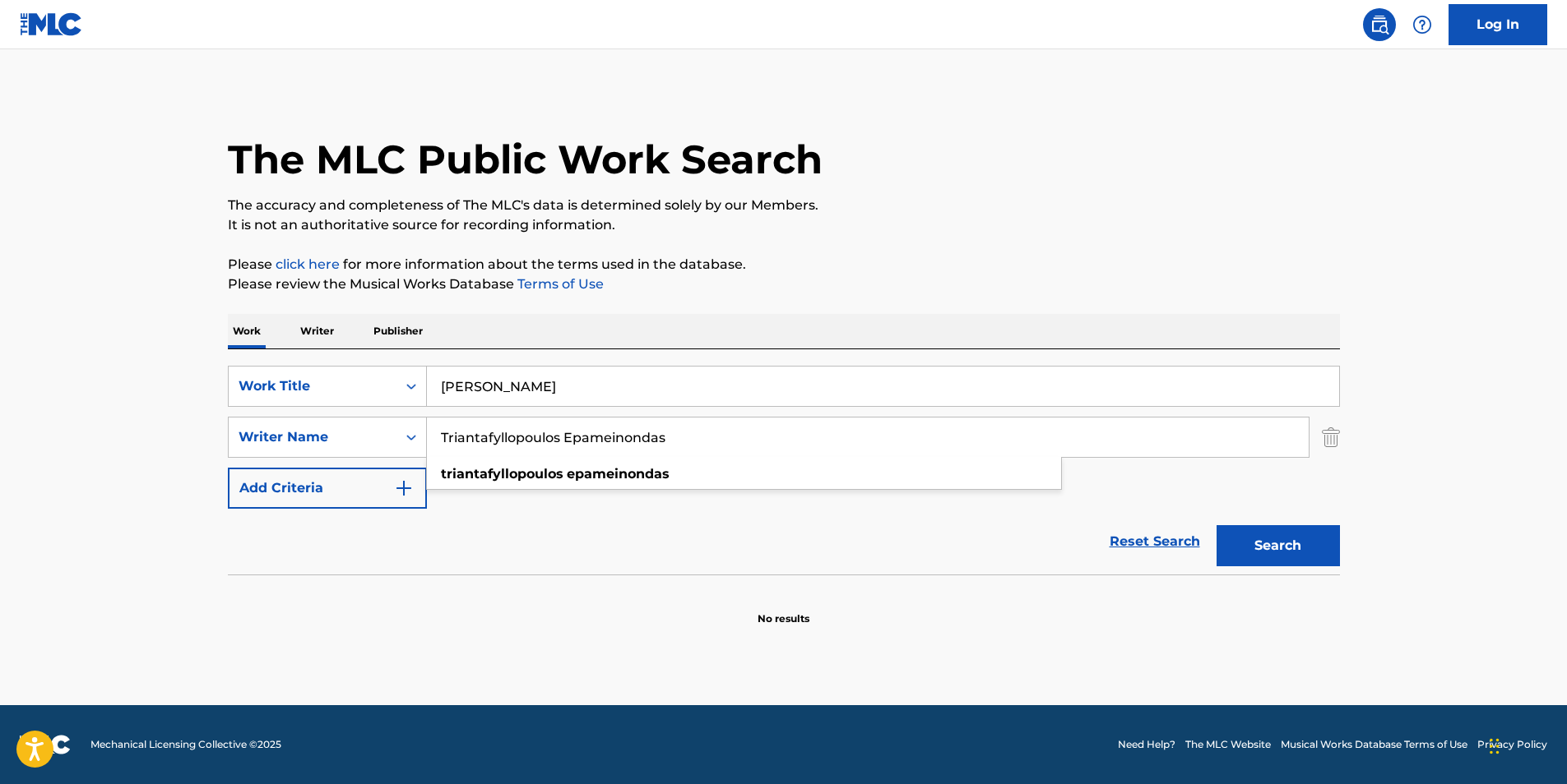
drag, startPoint x: 562, startPoint y: 434, endPoint x: 163, endPoint y: 463, distance: 400.1
click at [164, 463] on main "The MLC Public Work Search The accuracy and completeness of The MLC's data is d…" at bounding box center [784, 377] width 1567 height 656
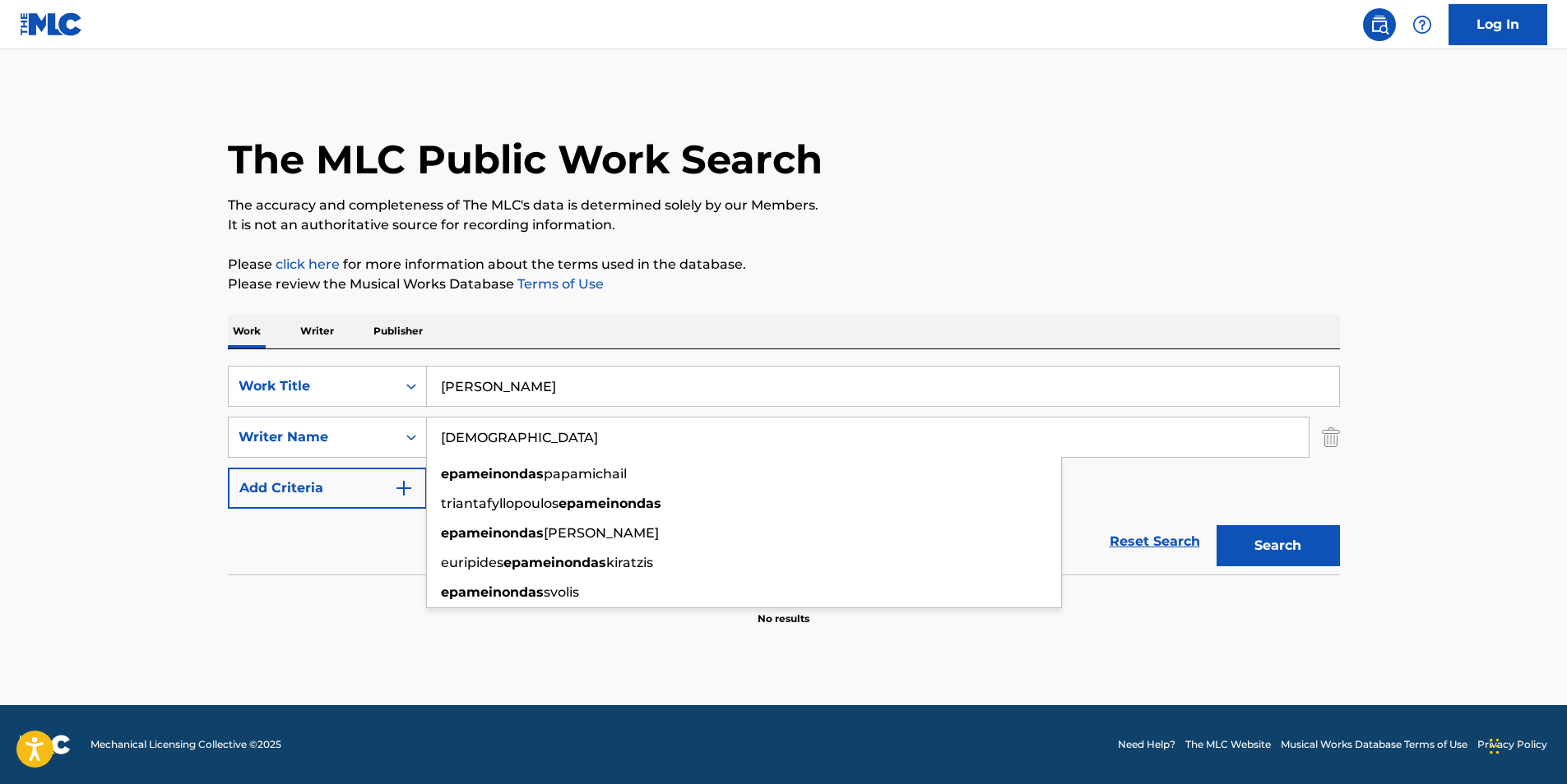
click at [1290, 528] on button "Search" at bounding box center [1278, 545] width 123 height 41
drag, startPoint x: 511, startPoint y: 440, endPoint x: 257, endPoint y: 447, distance: 254.1
click at [257, 447] on div "SearchWithCriteria81d436ea-9717-4304-9f3a-0acc2fe0215d Writer Name Epameinondas…" at bounding box center [784, 437] width 1112 height 41
paste input "Triantafyllopoulos"
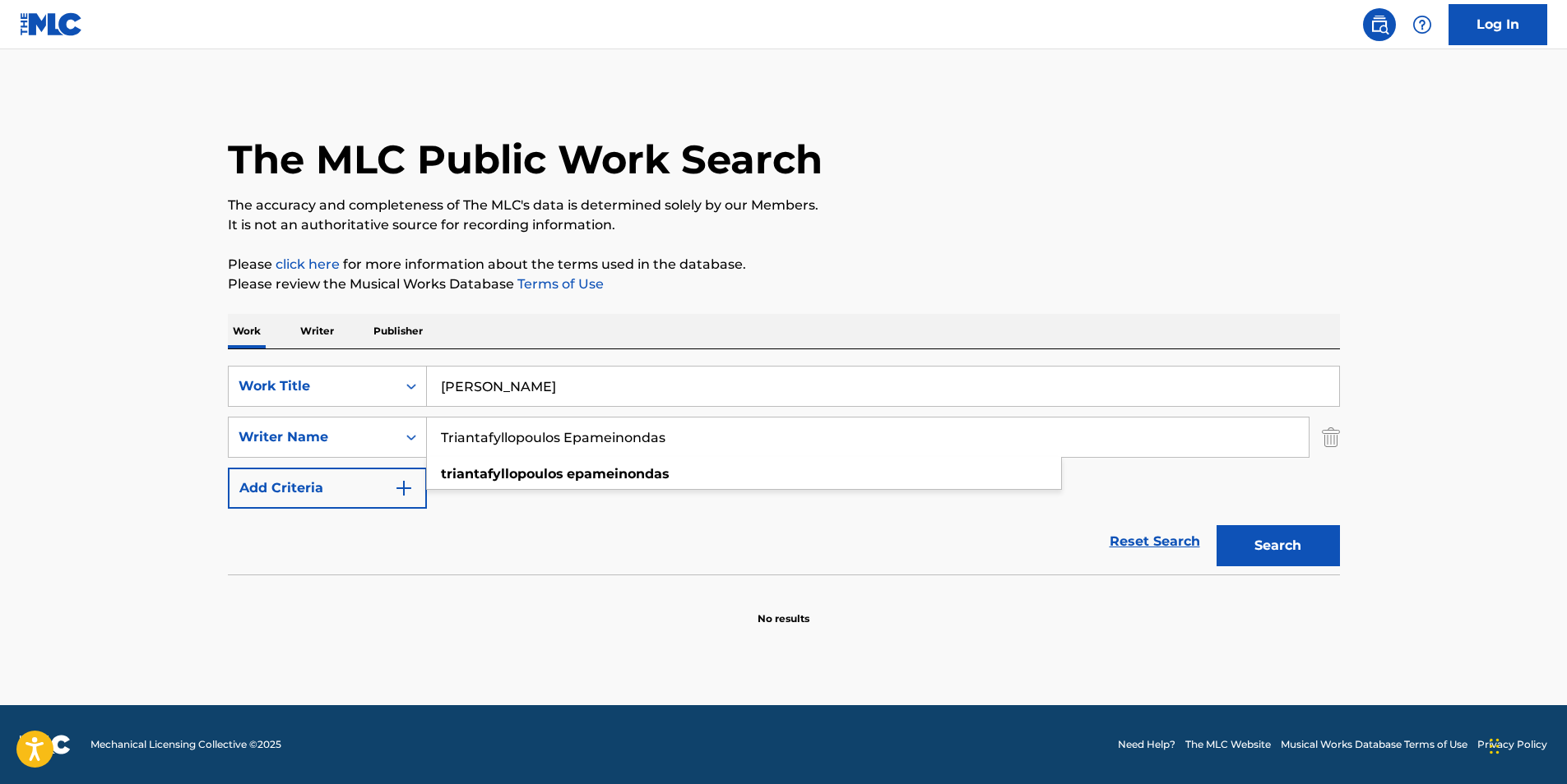
click at [619, 434] on input "Triantafyllopoulos Epameinondas" at bounding box center [868, 436] width 882 height 39
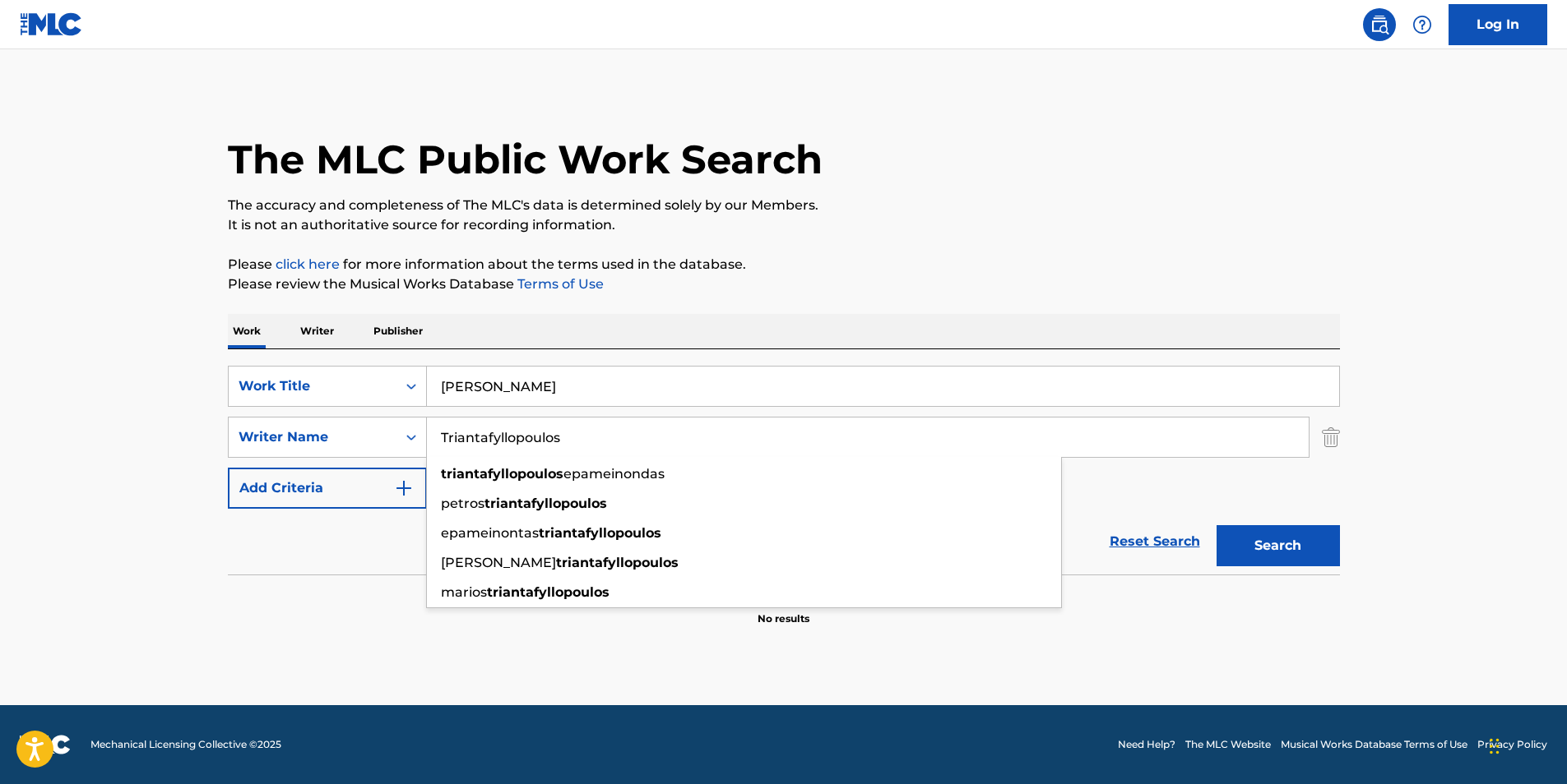
click at [1277, 510] on div "Search" at bounding box center [1275, 541] width 132 height 66
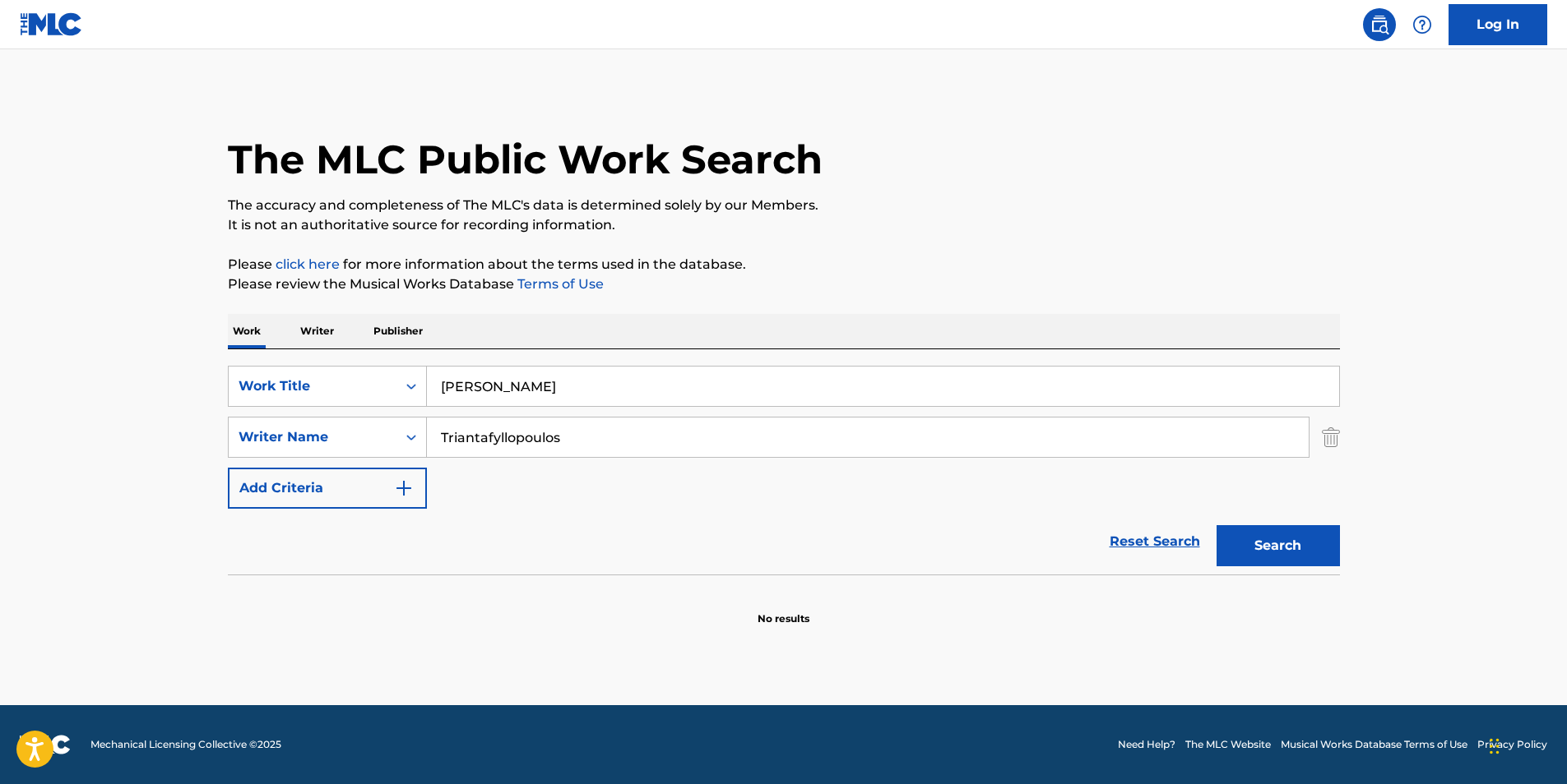
click at [1287, 549] on button "Search" at bounding box center [1278, 545] width 123 height 41
drag, startPoint x: 619, startPoint y: 417, endPoint x: 264, endPoint y: 447, distance: 356.3
click at [264, 447] on div "SearchWithCriteria81d436ea-9717-4304-9f3a-0acc2fe0215d Writer Name [PERSON_NAME]" at bounding box center [784, 437] width 1112 height 41
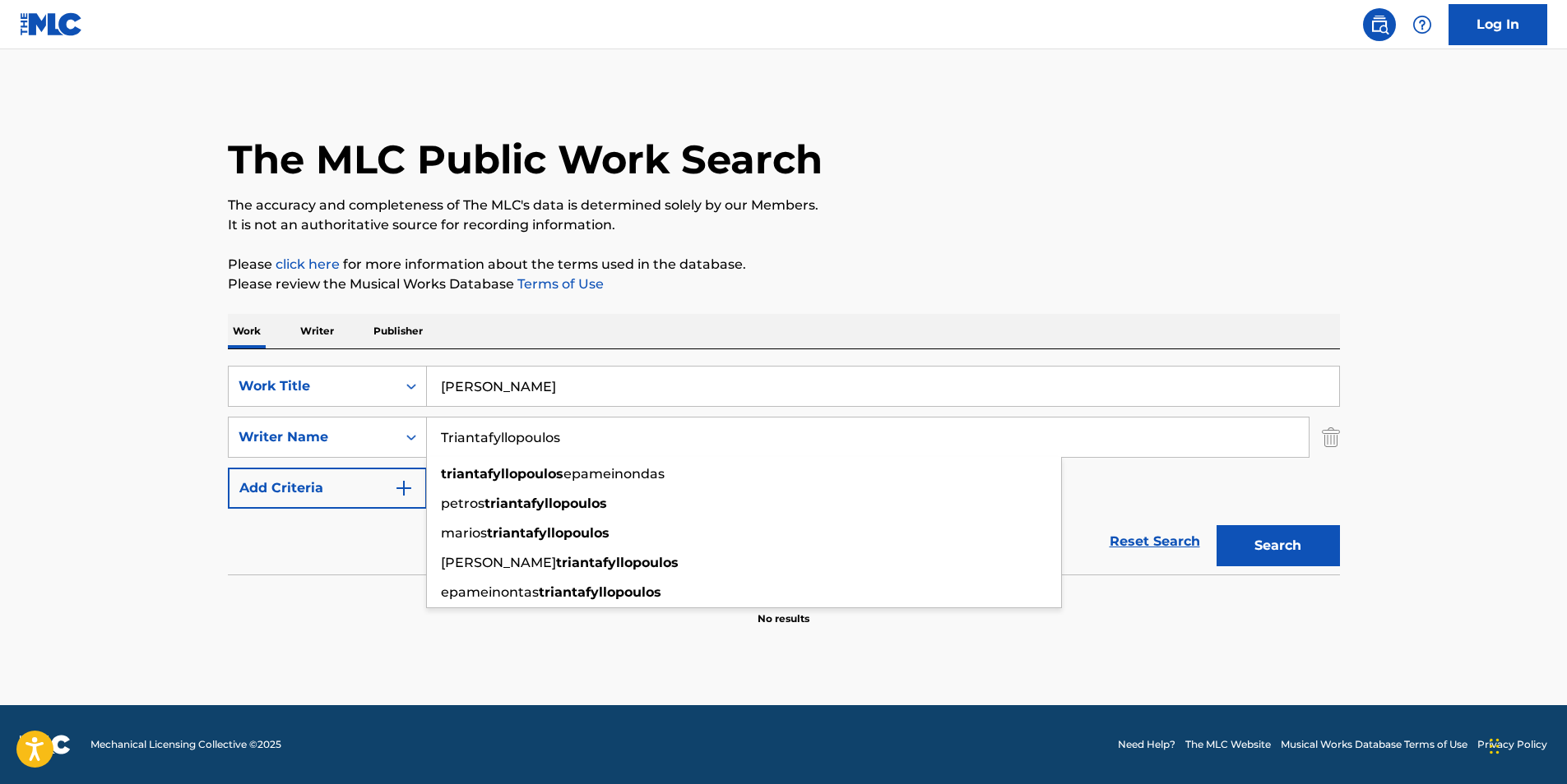
paste input "[PERSON_NAME]"
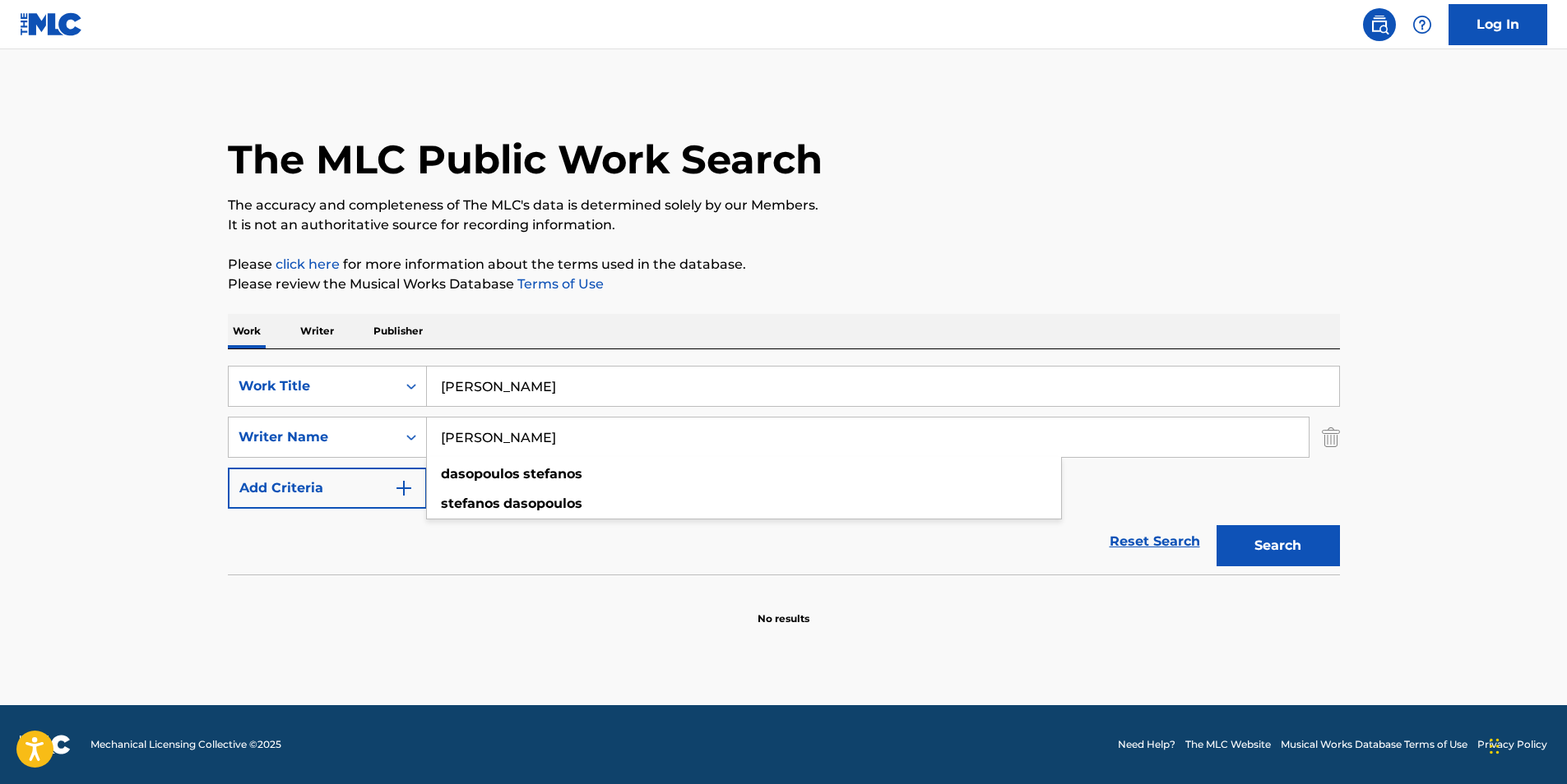
type input "[PERSON_NAME]"
click at [1023, 180] on div "The MLC Public Work Search" at bounding box center [784, 151] width 1112 height 120
click at [1321, 530] on button "Search" at bounding box center [1278, 545] width 123 height 41
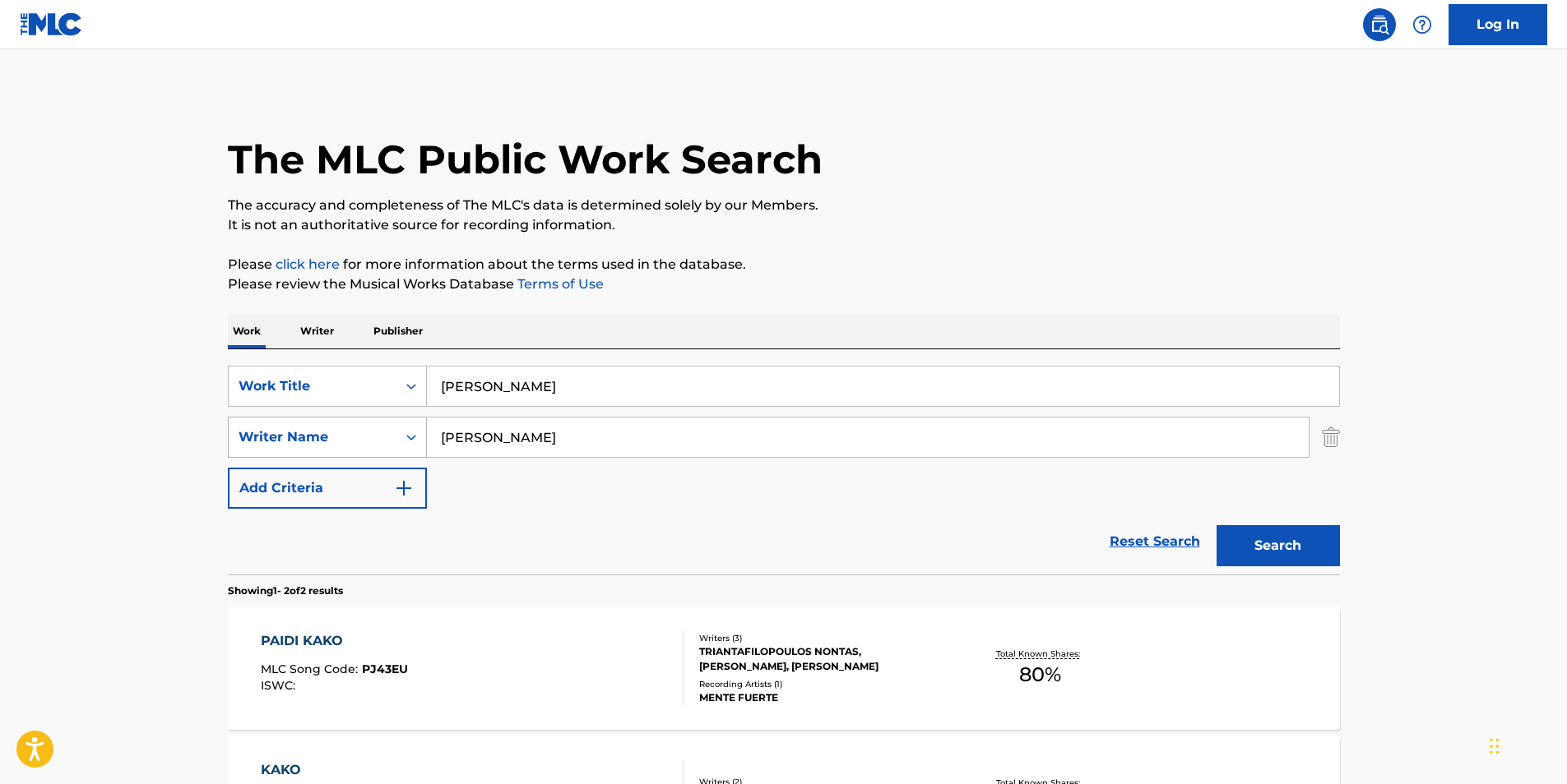
scroll to position [240, 0]
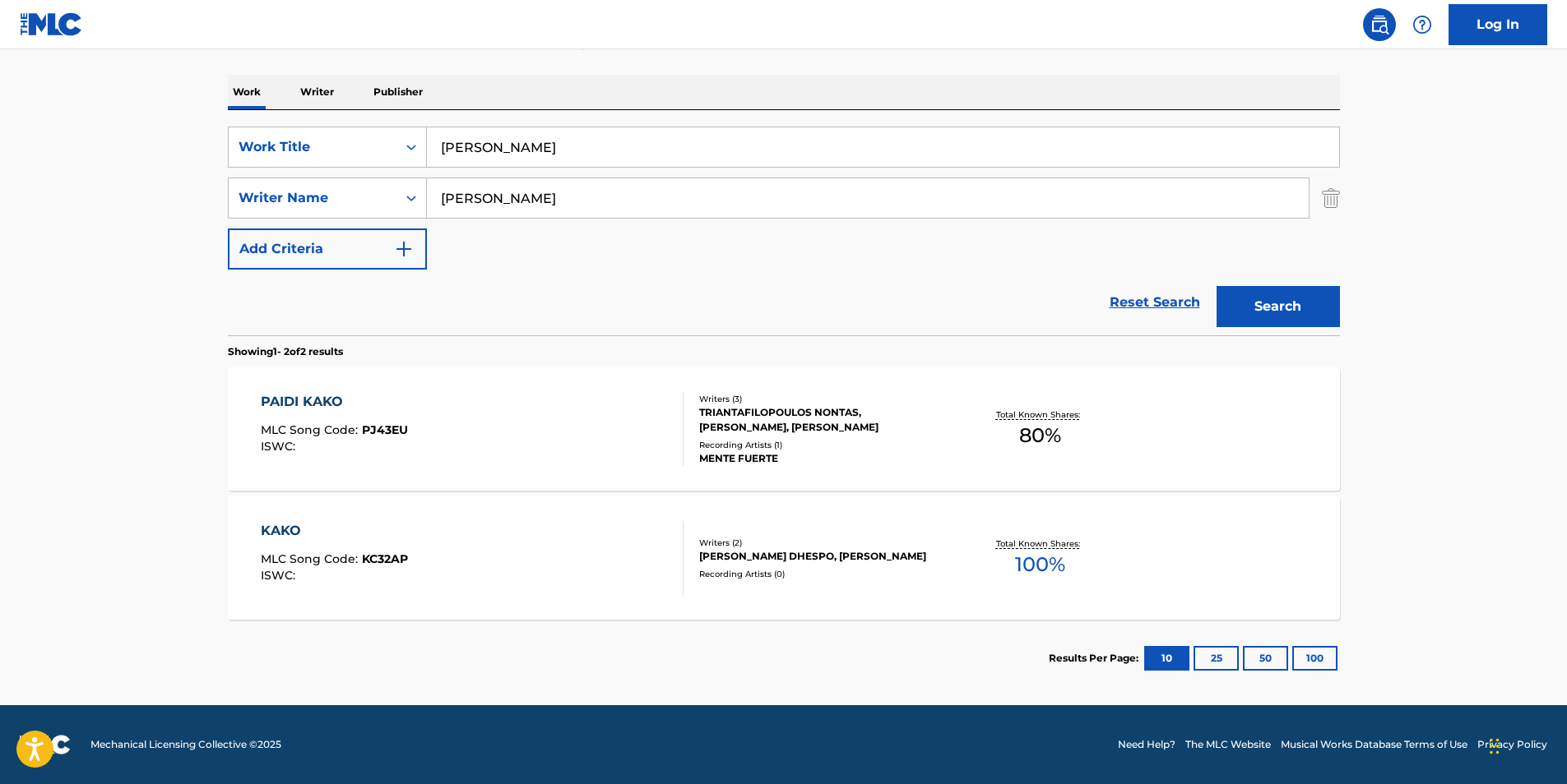
click at [403, 386] on div "PAIDI KAKO MLC Song Code : PJ43EU ISWC : Writers ( 3 ) TRIANTAFILOPOULOS NONTAS…" at bounding box center [784, 429] width 1112 height 123
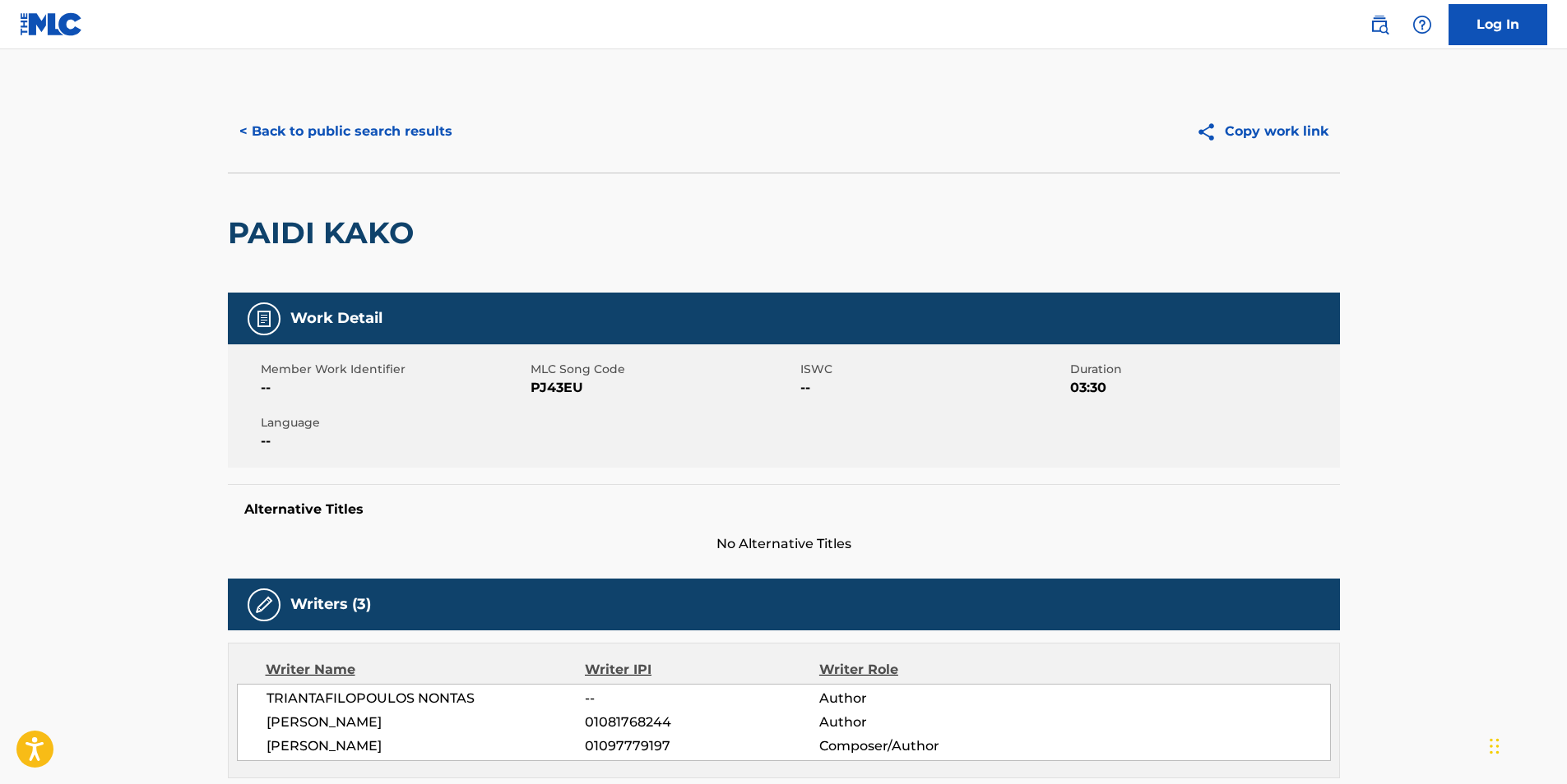
click at [548, 395] on span "PJ43EU" at bounding box center [663, 388] width 266 height 20
copy span "PJ43EU"
click at [380, 137] on button "< Back to public search results" at bounding box center [346, 131] width 236 height 41
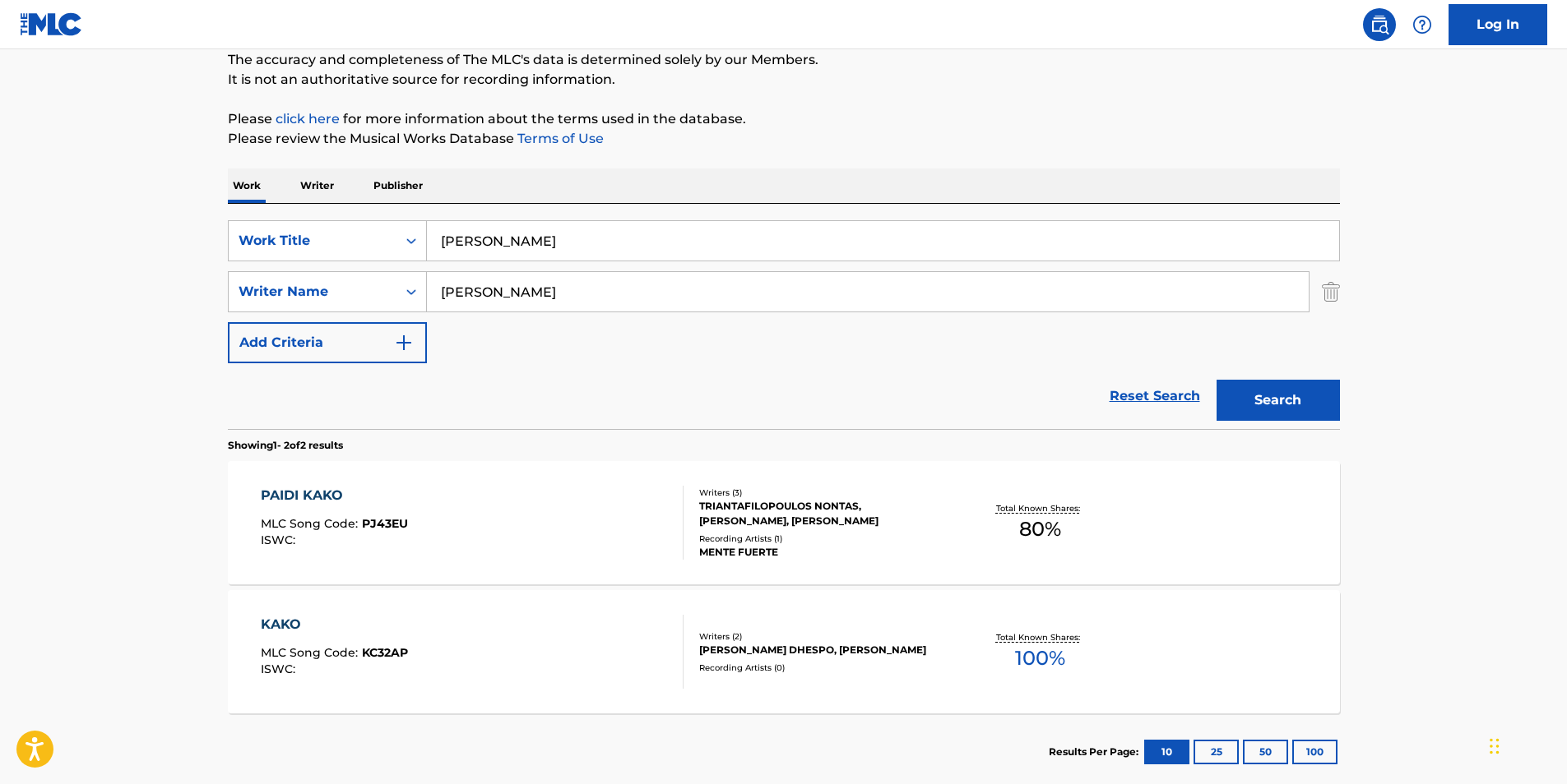
drag, startPoint x: 612, startPoint y: 245, endPoint x: 0, endPoint y: 295, distance: 614.0
click at [175, 247] on main "The MLC Public Work Search The accuracy and completeness of The MLC's data is d…" at bounding box center [784, 351] width 1567 height 896
paste input "Demonic Bruxaria"
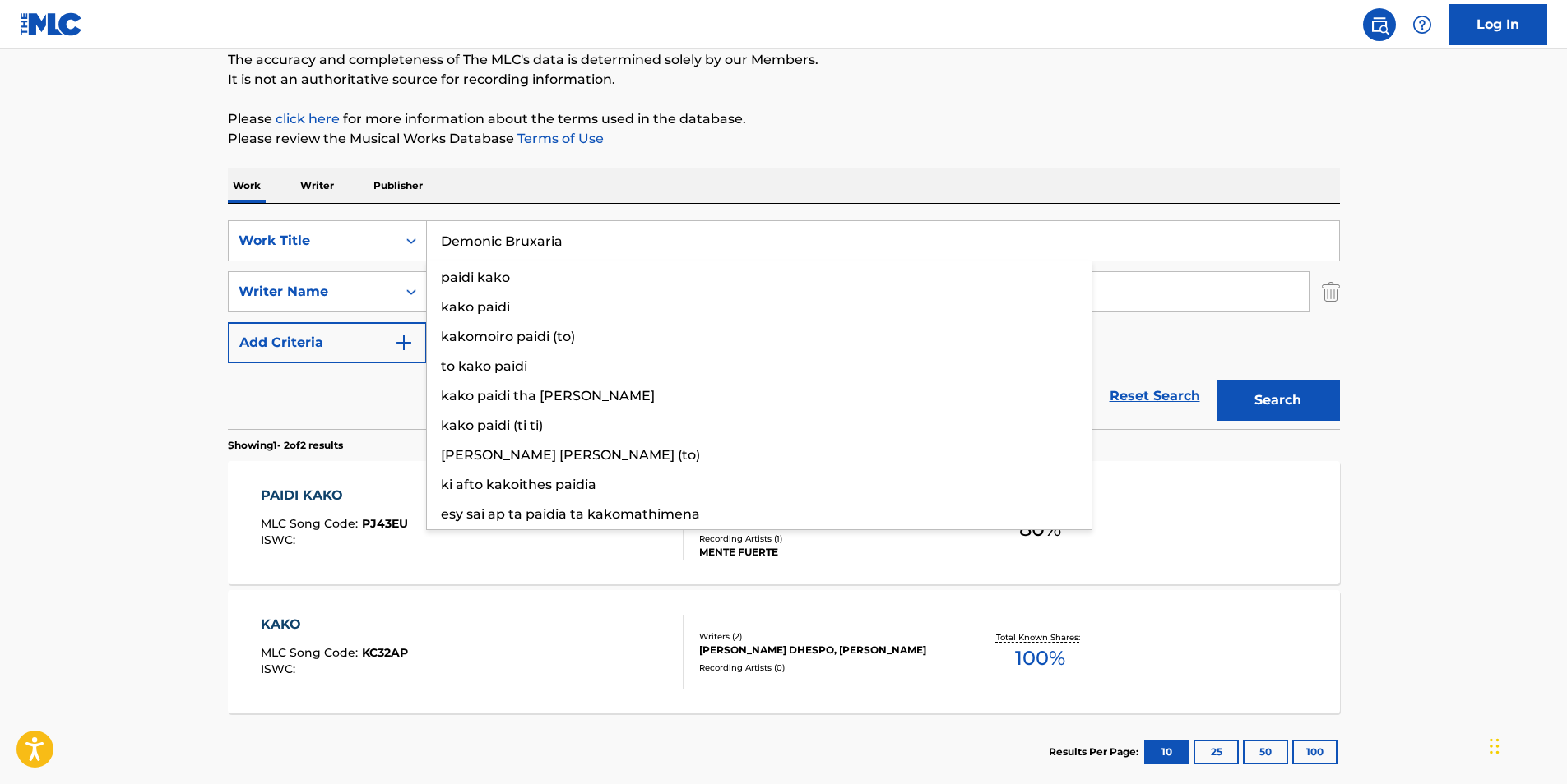
type input "Demonic Bruxaria"
click at [0, 295] on html "Accessibility Screen-Reader Guide, Feedback, and Issue Reporting | New window L…" at bounding box center [784, 246] width 1567 height 784
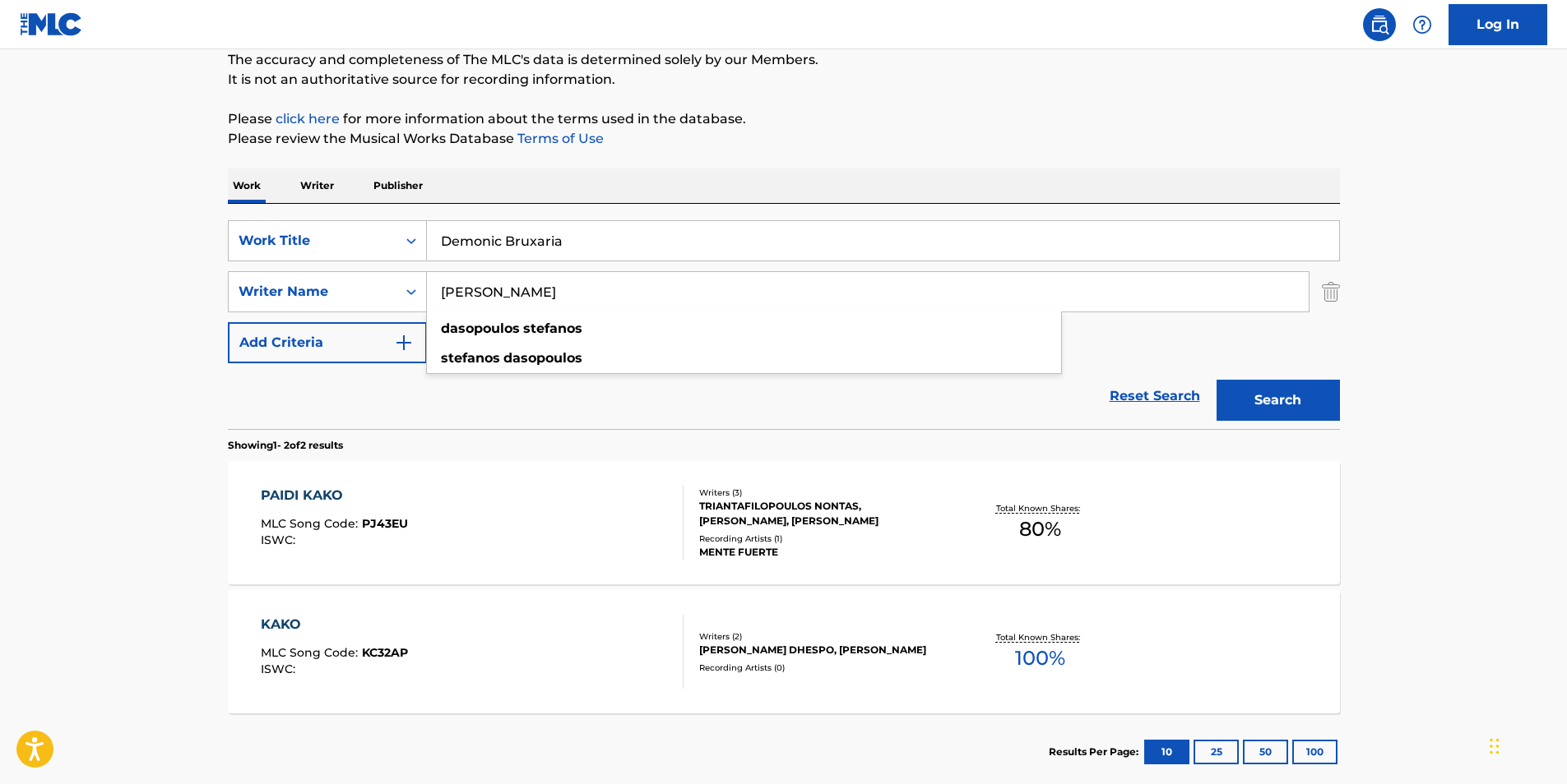
drag, startPoint x: 659, startPoint y: 288, endPoint x: 339, endPoint y: 326, distance: 322.2
click at [339, 326] on div "SearchWithCriteria02600ebb-9a79-40f0-b340-bfa1078c5c31 Work Title Demonic Bruxa…" at bounding box center [784, 292] width 1112 height 143
paste input "SXID"
click at [865, 127] on p "Please click here for more information about the terms used in the database." at bounding box center [784, 119] width 1112 height 20
click at [1273, 407] on button "Search" at bounding box center [1278, 400] width 123 height 41
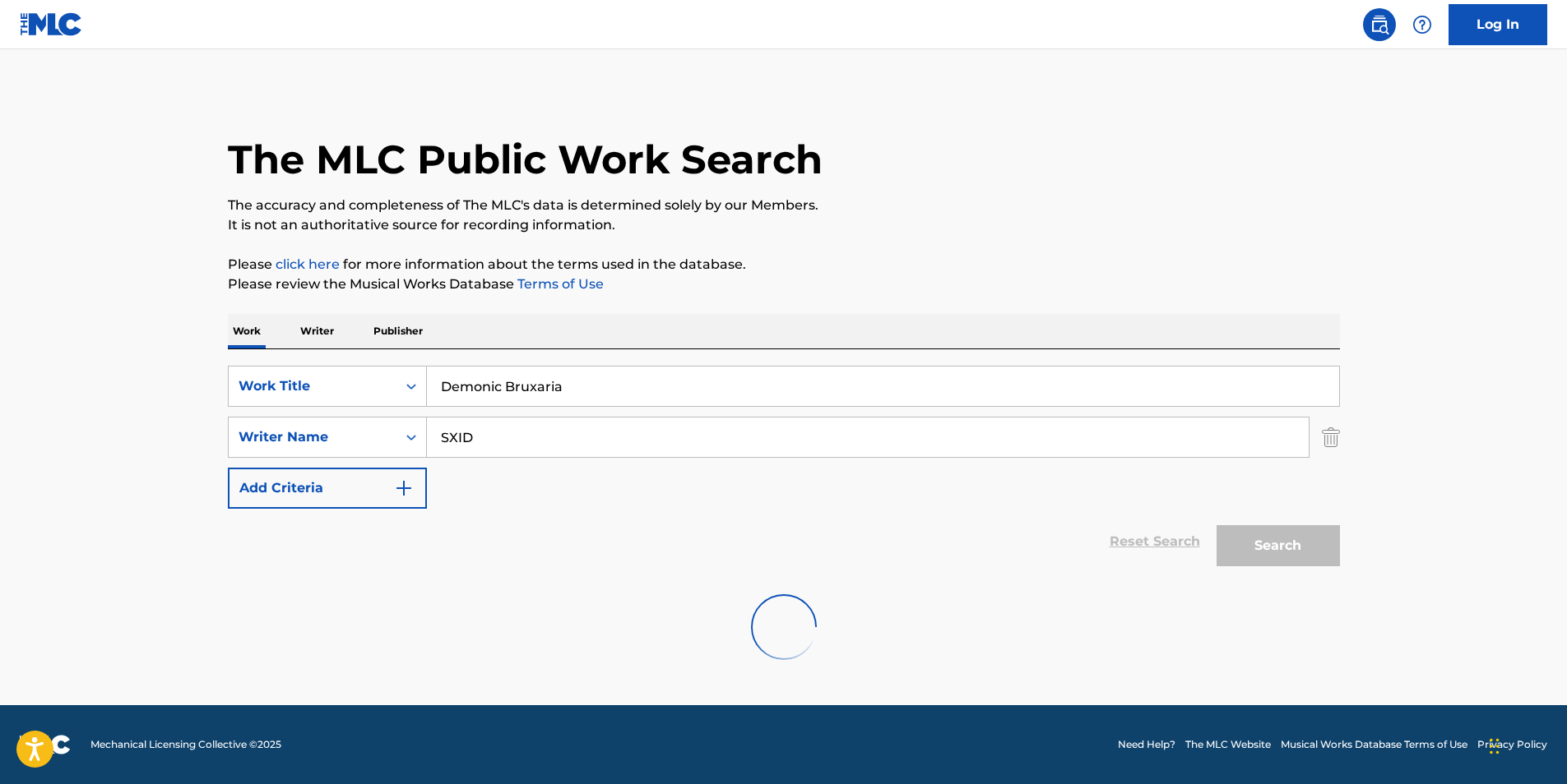
scroll to position [0, 0]
drag, startPoint x: 540, startPoint y: 439, endPoint x: 406, endPoint y: 454, distance: 134.8
click at [407, 453] on div "SearchWithCriteria81d436ea-9717-4304-9f3a-0acc2fe0215d Writer Name SXID" at bounding box center [784, 437] width 1112 height 41
paste input "[PERSON_NAME]"
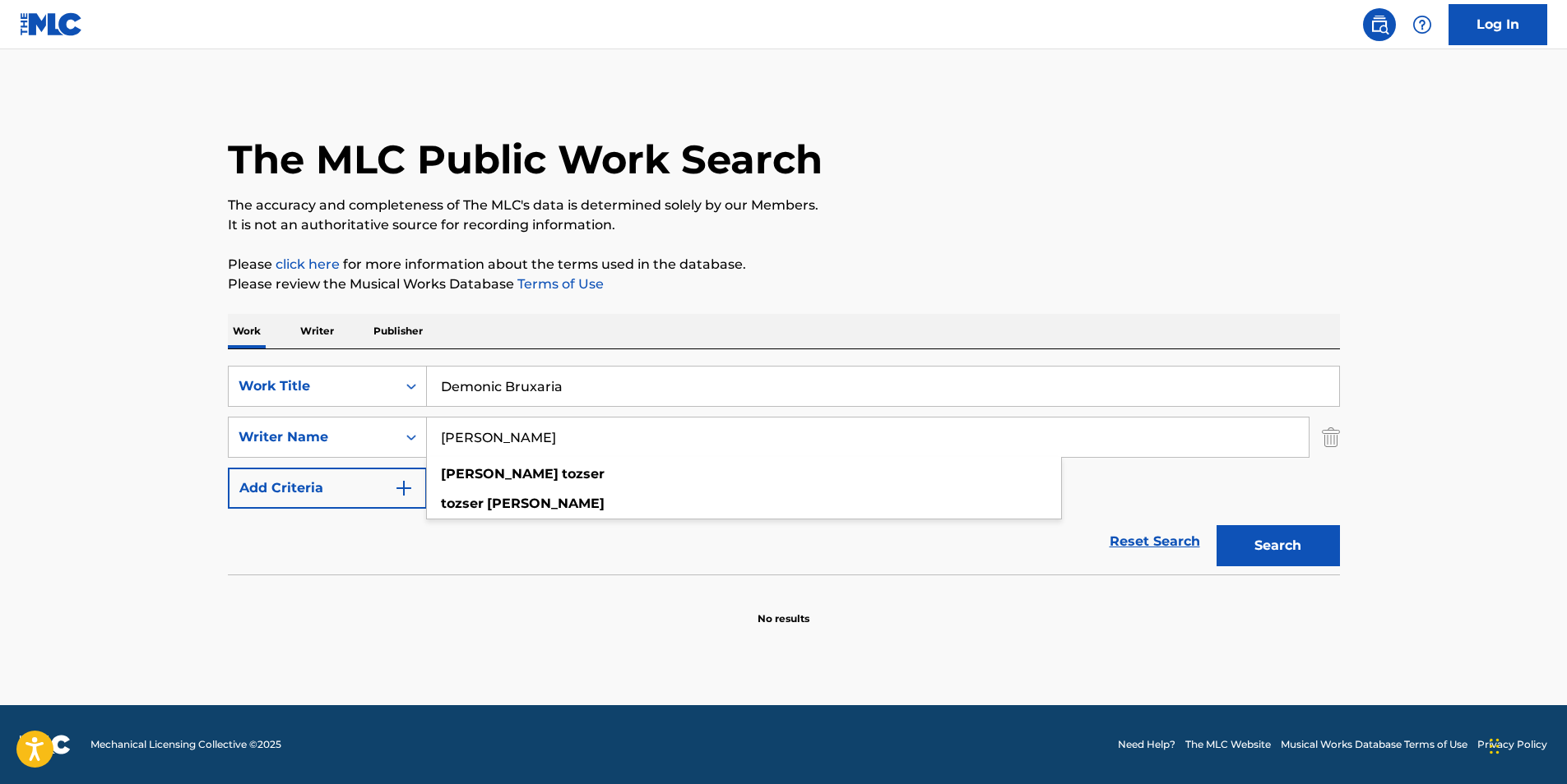
click at [1062, 222] on p "It is not an authoritative source for recording information." at bounding box center [784, 225] width 1112 height 20
click at [1247, 553] on button "Search" at bounding box center [1278, 545] width 123 height 41
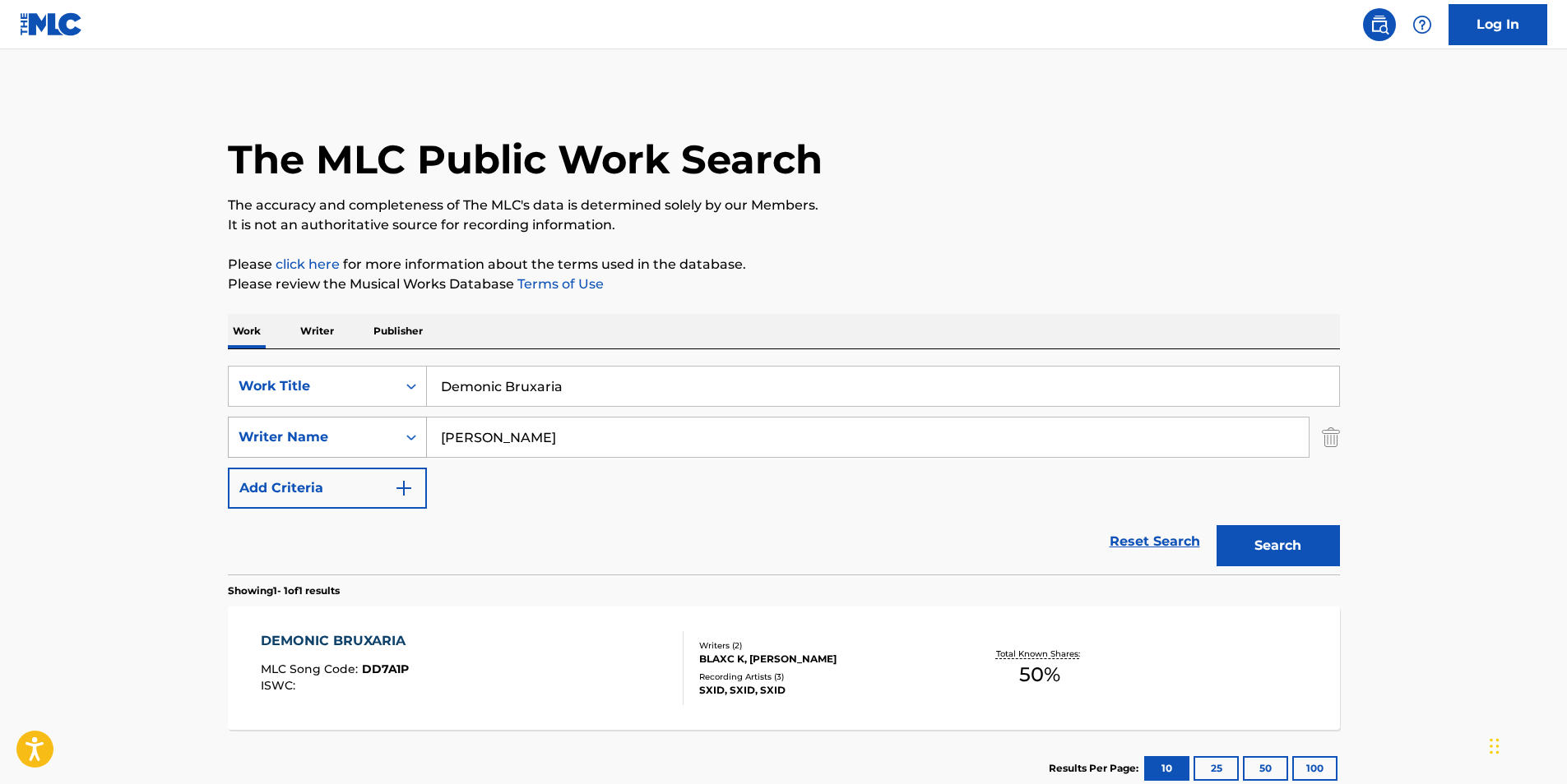
drag, startPoint x: 580, startPoint y: 441, endPoint x: 377, endPoint y: 456, distance: 203.6
click at [377, 456] on div "SearchWithCriteria81d436ea-9717-4304-9f3a-0acc2fe0215d Writer Name [PERSON_NAME]" at bounding box center [784, 437] width 1112 height 41
paste input "Blaxc K"
type input "Blaxc K"
click at [866, 216] on p "It is not an authoritative source for recording information." at bounding box center [784, 225] width 1112 height 20
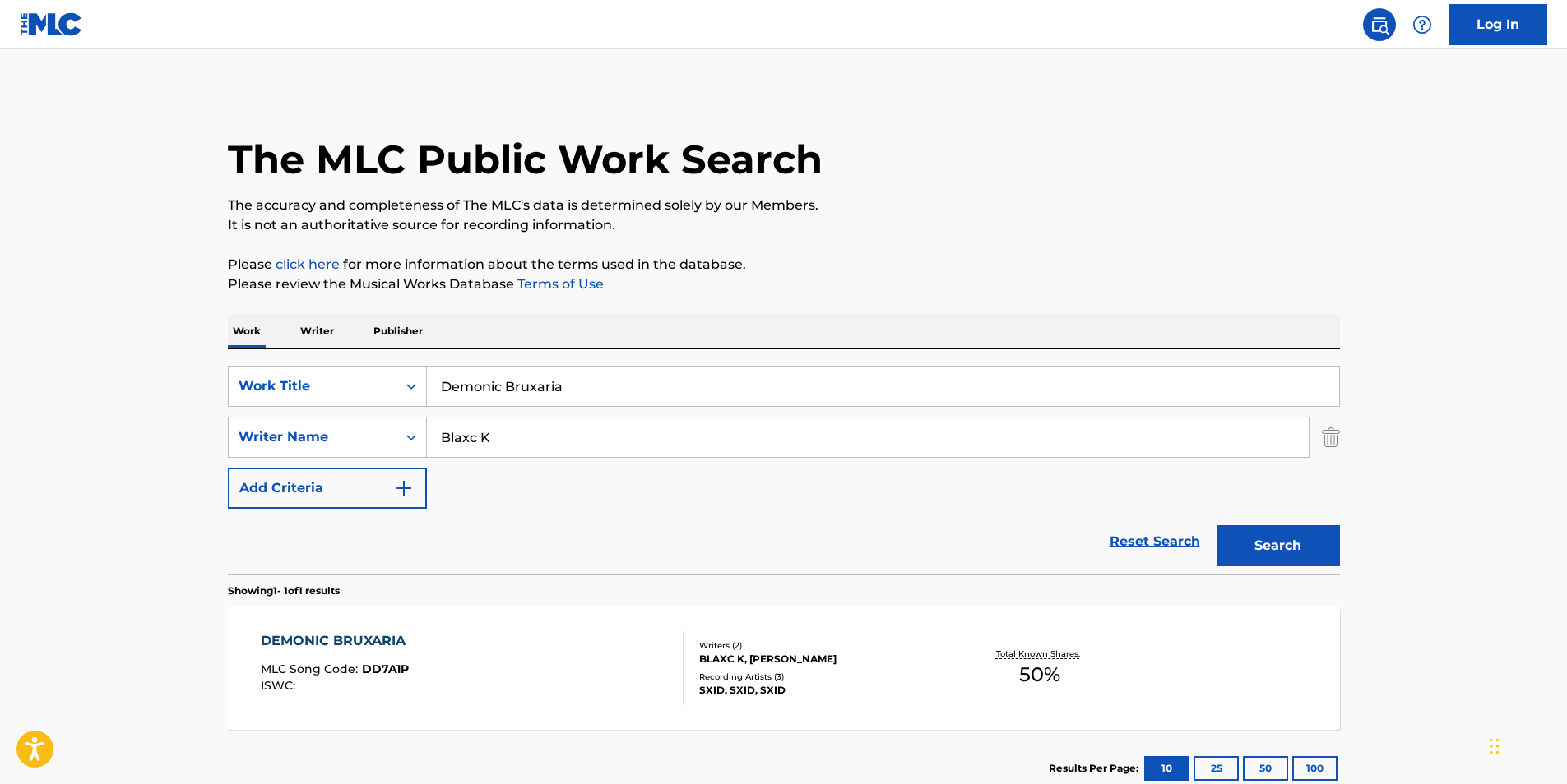
click at [1247, 537] on button "Search" at bounding box center [1278, 545] width 123 height 41
click at [567, 648] on div "DEMONIC BRUXARIA MLC Song Code : DD7A1P ISWC :" at bounding box center [472, 667] width 423 height 74
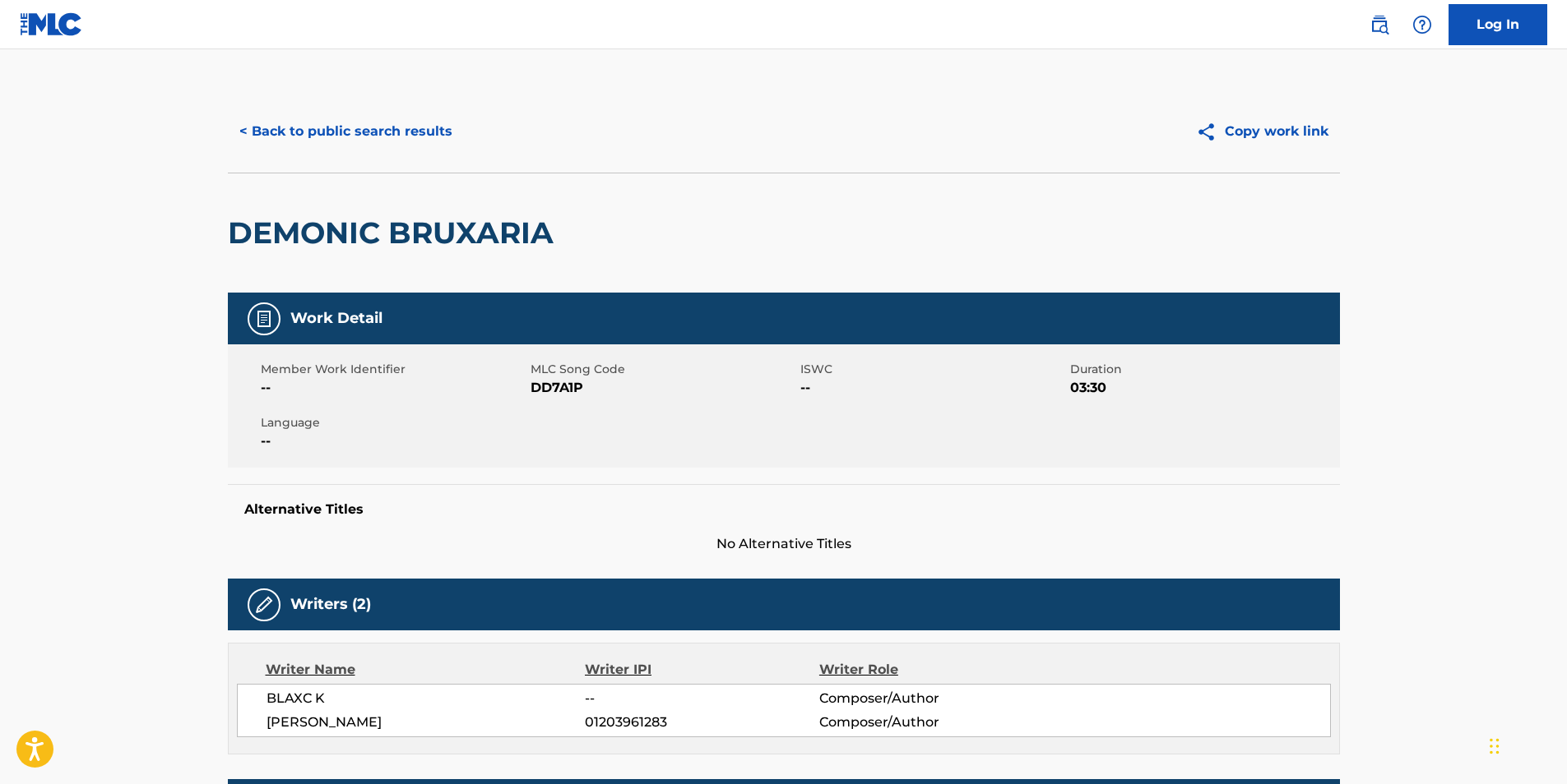
click at [285, 110] on div "< Back to public search results Copy work link" at bounding box center [784, 132] width 1112 height 82
click at [284, 124] on button "< Back to public search results" at bounding box center [346, 131] width 236 height 41
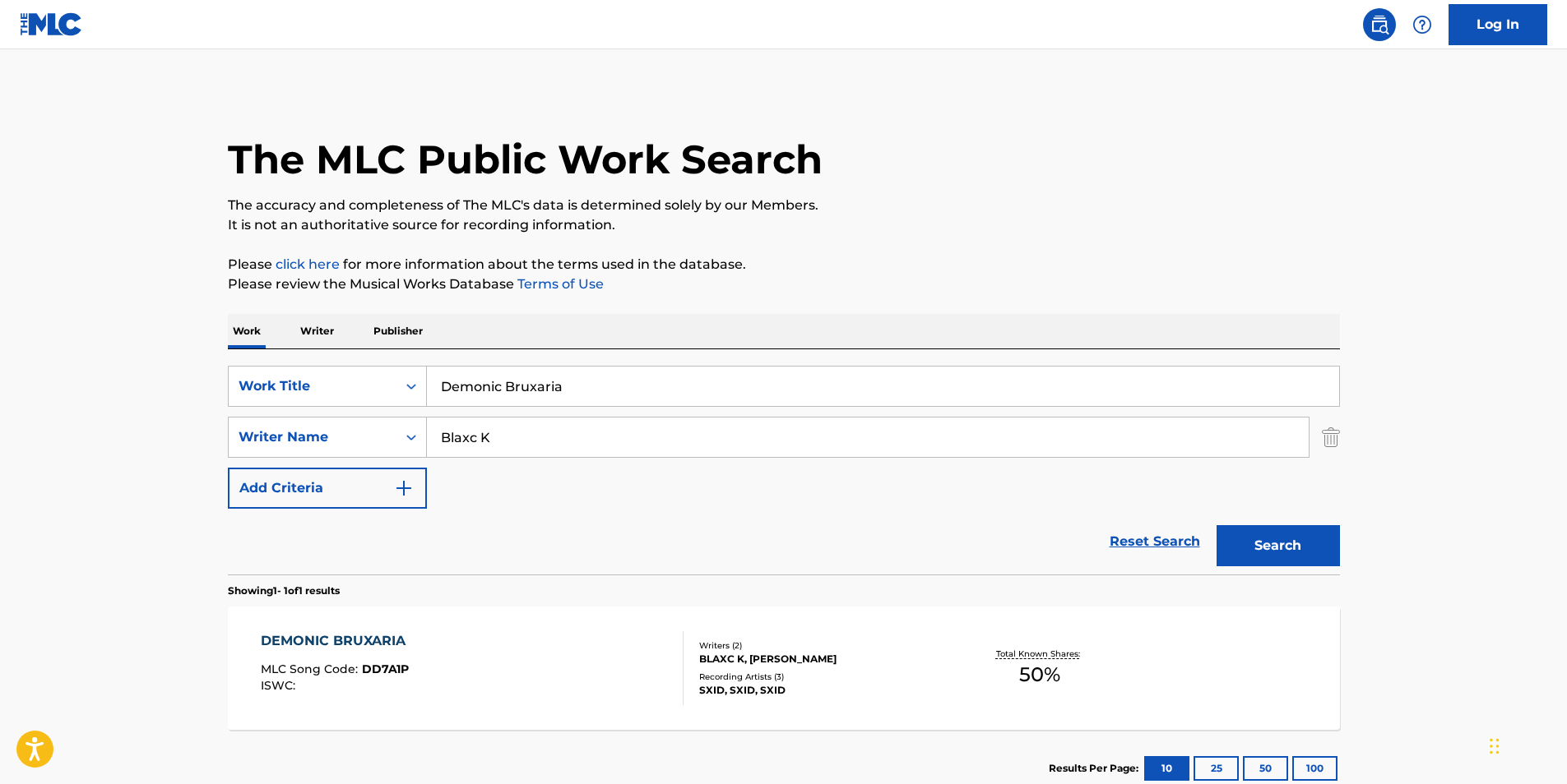
click at [560, 703] on div "DEMONIC BRUXARIA MLC Song Code : DD7A1P ISWC :" at bounding box center [472, 667] width 423 height 74
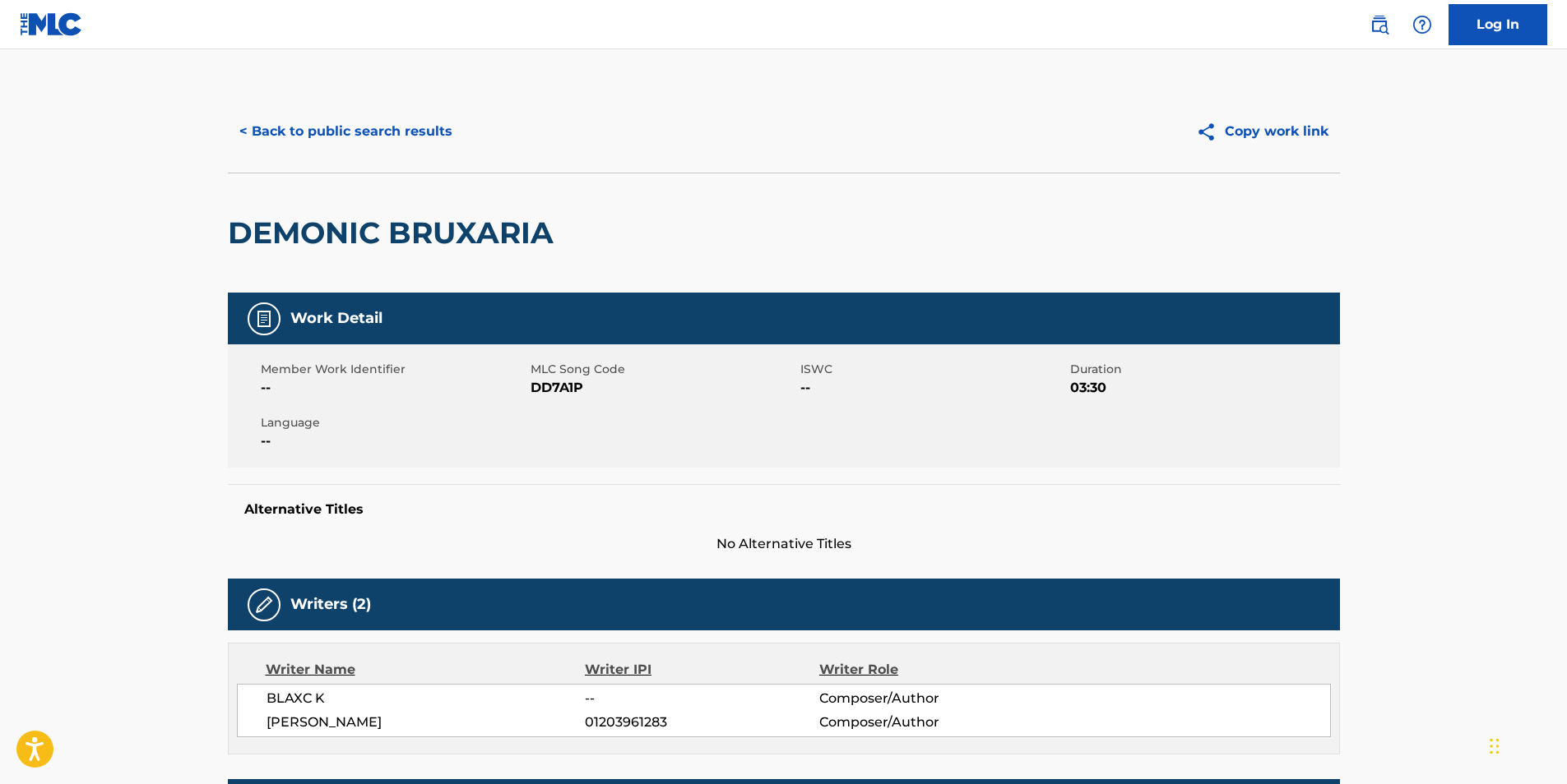
click at [405, 136] on button "< Back to public search results" at bounding box center [346, 131] width 236 height 41
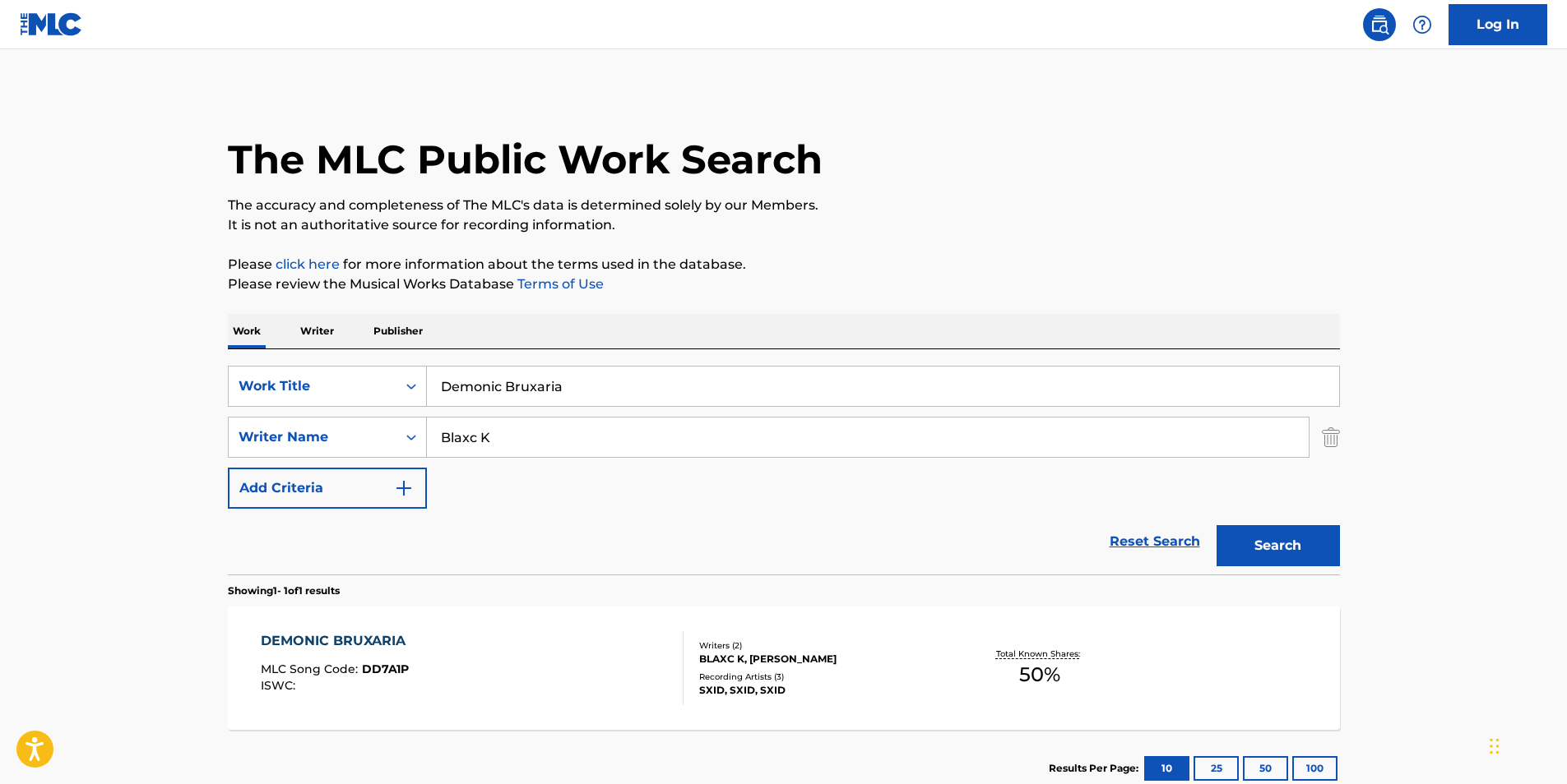
click at [304, 646] on div "DEMONIC BRUXARIA" at bounding box center [337, 641] width 153 height 20
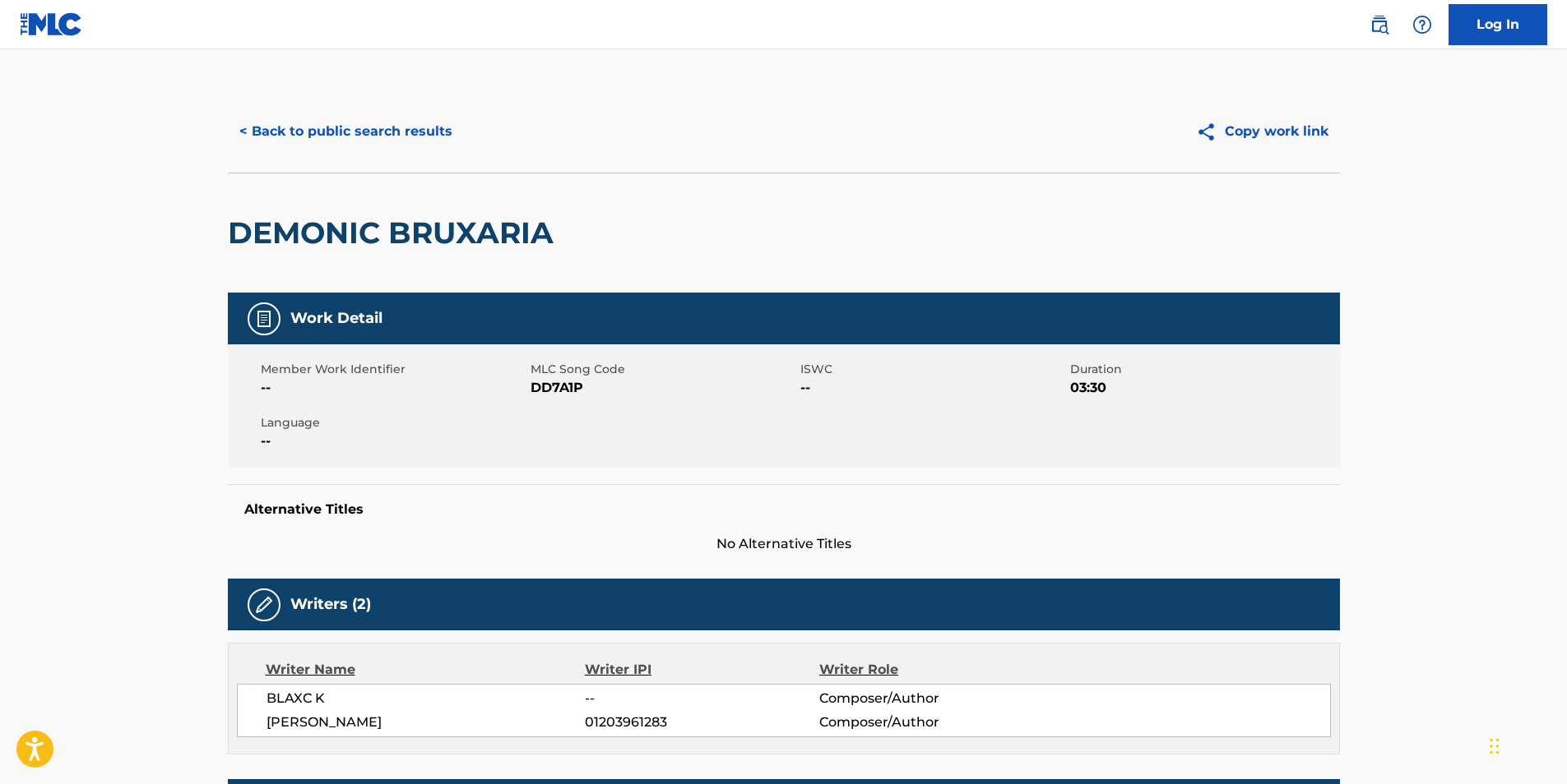
click at [281, 139] on button "< Back to public search results" at bounding box center [346, 131] width 236 height 41
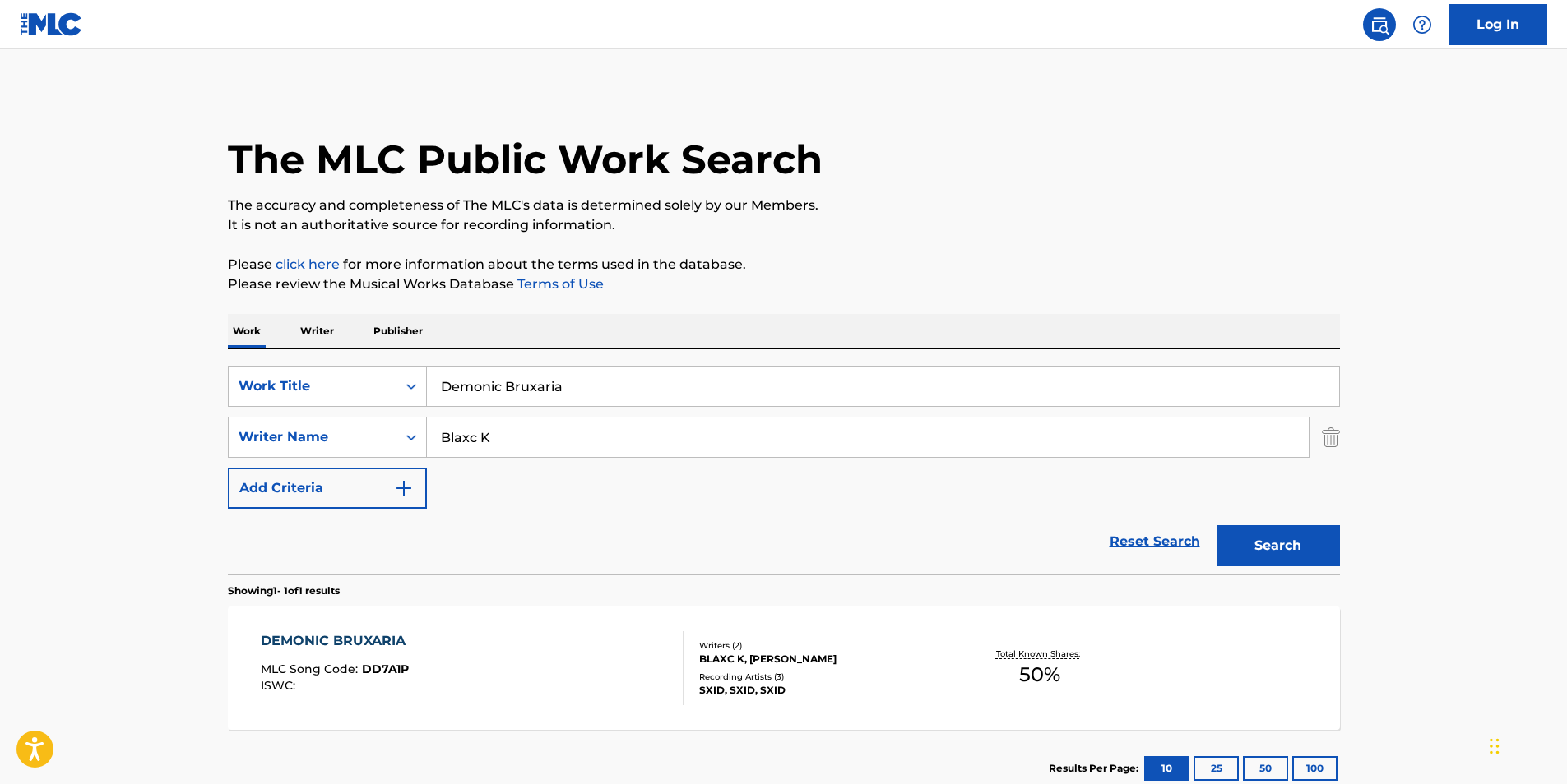
drag, startPoint x: 633, startPoint y: 400, endPoint x: 180, endPoint y: 419, distance: 453.4
click at [181, 419] on main "The MLC Public Work Search The accuracy and completeness of The MLC's data is d…" at bounding box center [784, 433] width 1567 height 767
paste input "HOUSE OF LIES"
type input "HOUSE OF LIES"
click at [787, 234] on p "It is not an authoritative source for recording information." at bounding box center [784, 225] width 1112 height 20
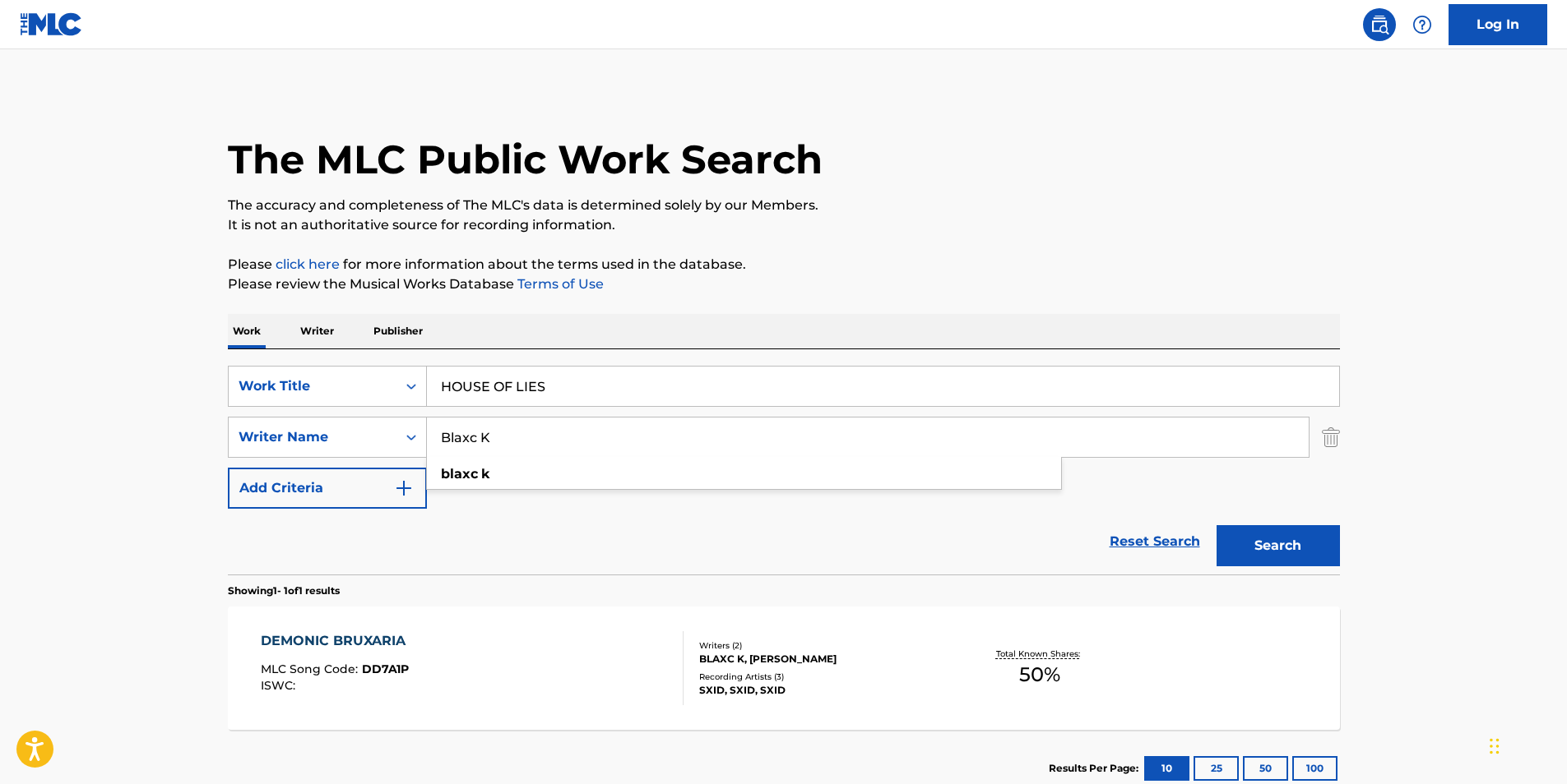
drag, startPoint x: 567, startPoint y: 447, endPoint x: 435, endPoint y: 422, distance: 134.3
click at [367, 451] on div "SearchWithCriteria81d436ea-9717-4304-9f3a-0acc2fe0215d Writer Name Blaxc K blax…" at bounding box center [784, 437] width 1112 height 41
paste input "Convictions"
click at [1088, 100] on div "The MLC Public Work Search" at bounding box center [784, 151] width 1112 height 120
click at [1308, 537] on button "Search" at bounding box center [1278, 545] width 123 height 41
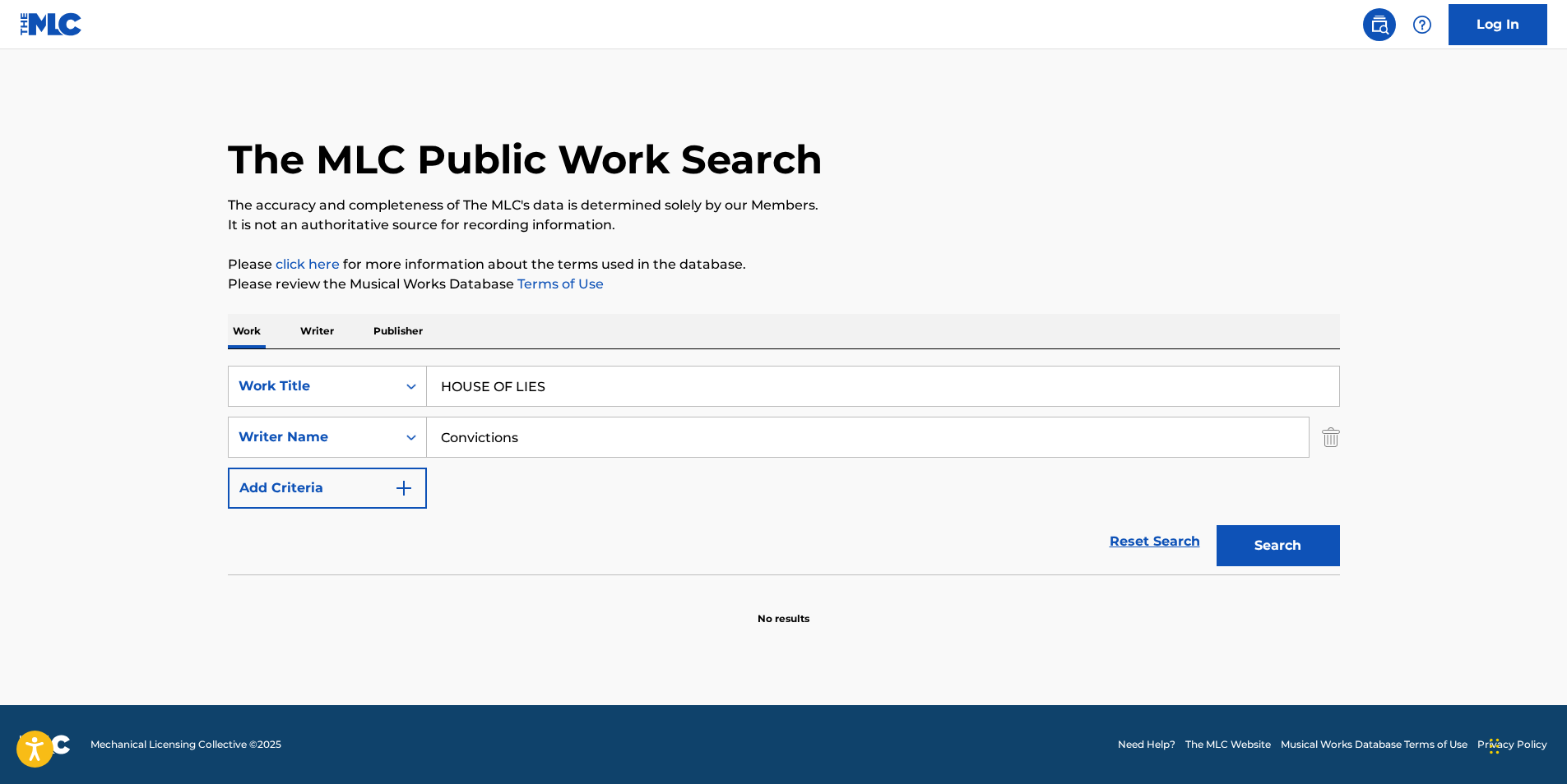
drag, startPoint x: 599, startPoint y: 434, endPoint x: 325, endPoint y: 465, distance: 275.7
click at [325, 465] on div "SearchWithCriteria02600ebb-9a79-40f0-b340-bfa1078c5c31 Work Title HOUSE OF LIES…" at bounding box center [784, 437] width 1112 height 143
paste input "[PERSON_NAME]"
click at [1131, 152] on div "The MLC Public Work Search" at bounding box center [784, 151] width 1112 height 120
click at [1262, 566] on div "Search" at bounding box center [1275, 541] width 132 height 66
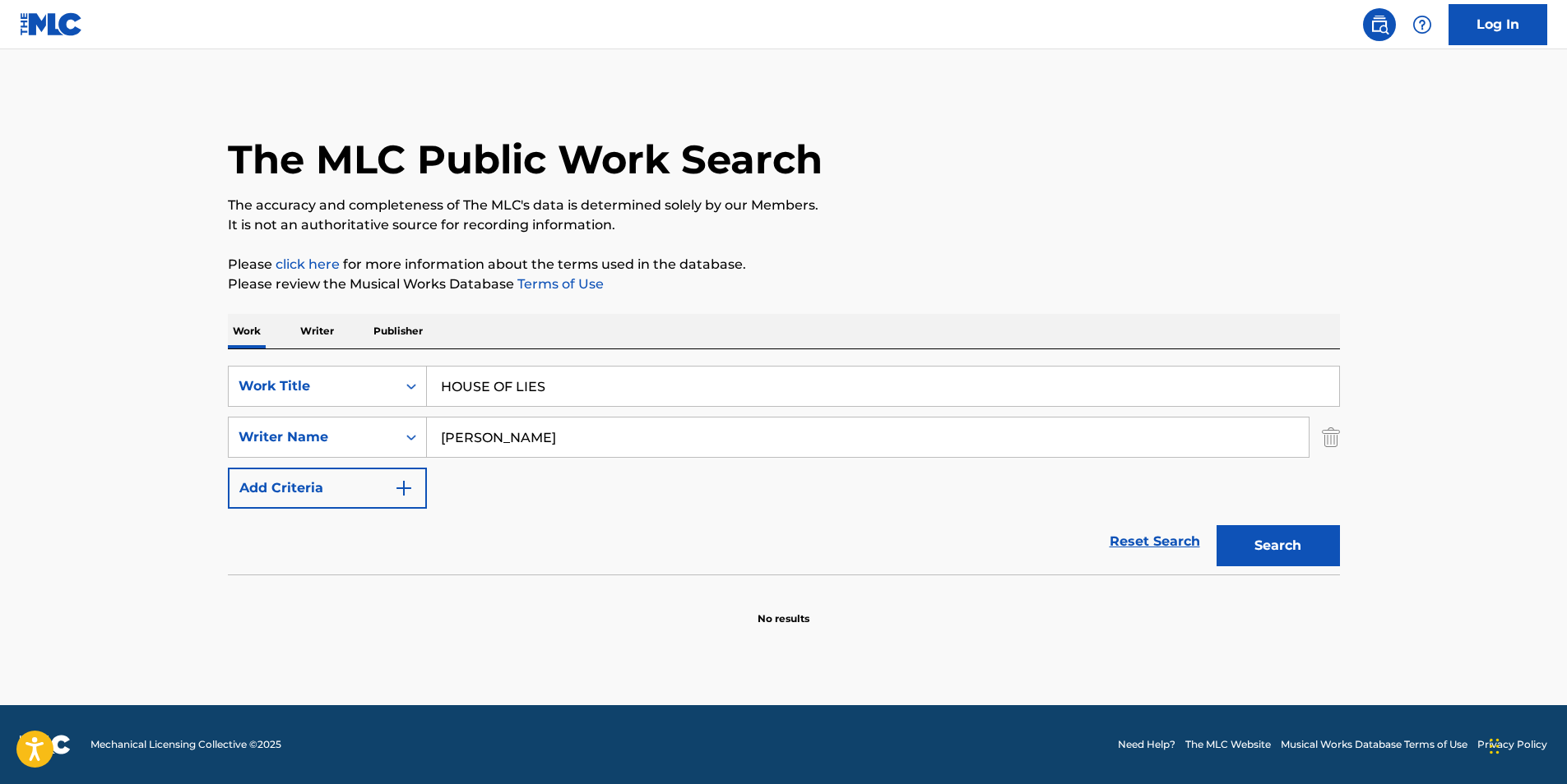
click at [1272, 553] on button "Search" at bounding box center [1278, 545] width 123 height 41
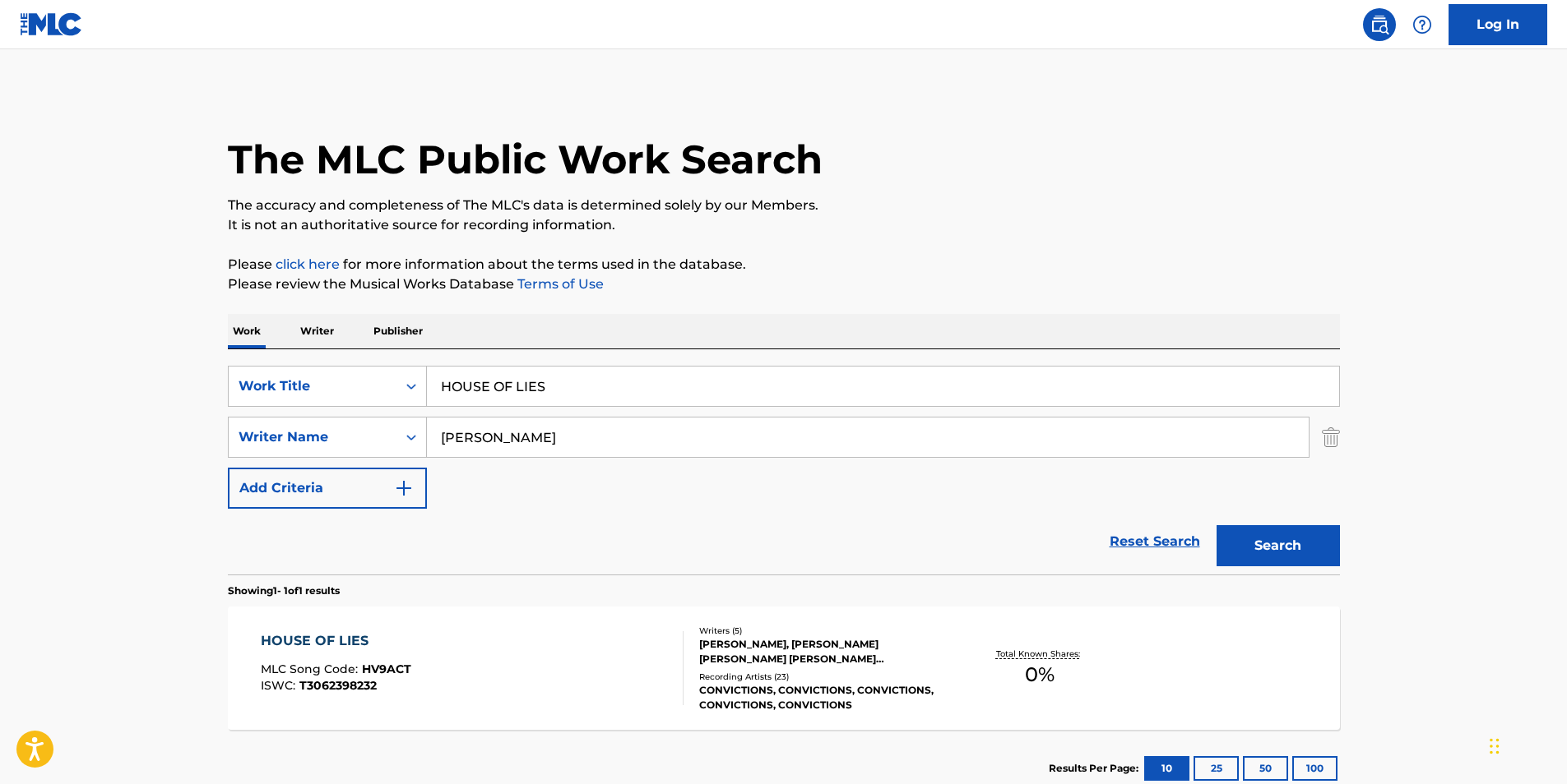
scroll to position [110, 0]
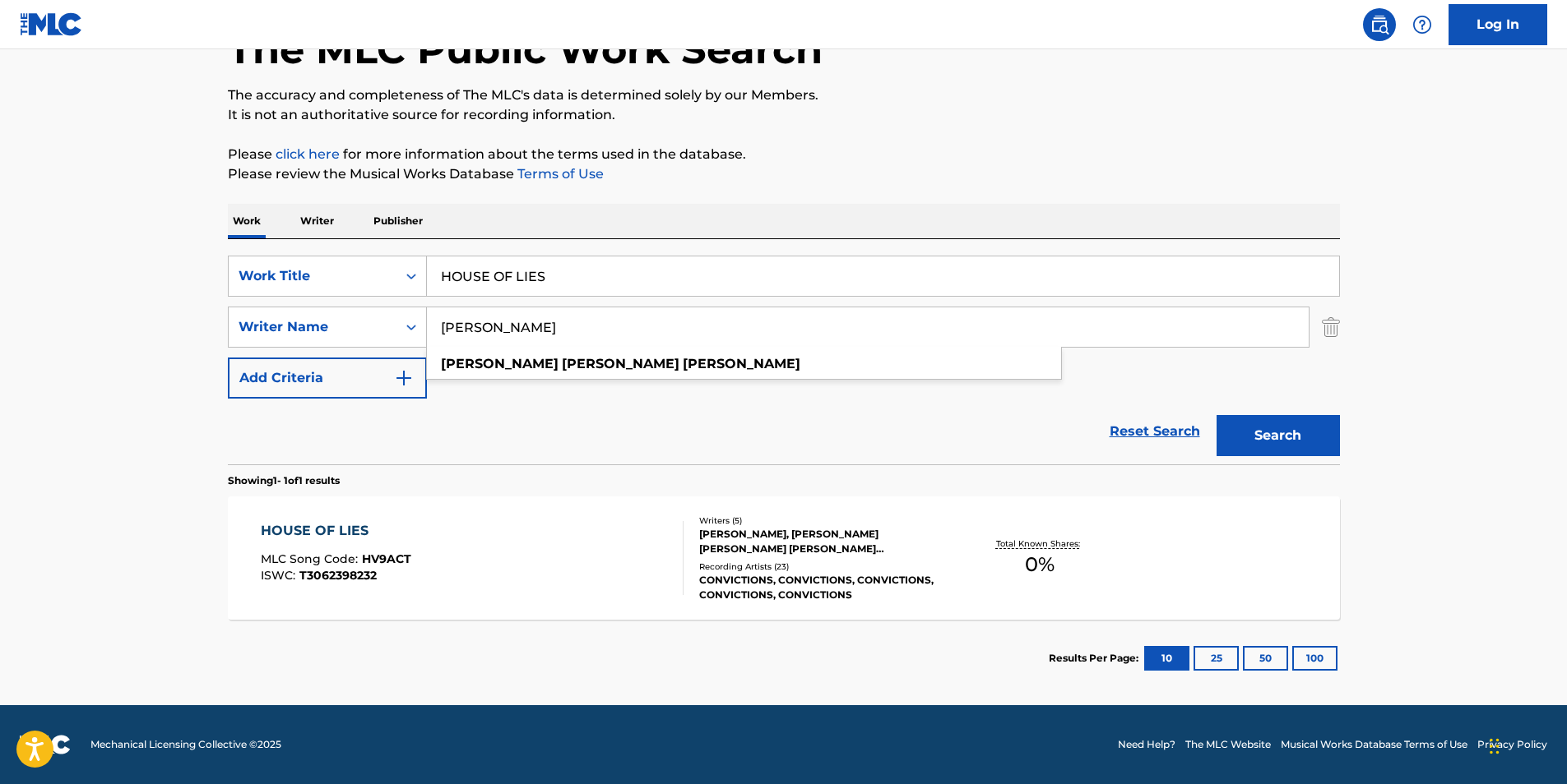
drag, startPoint x: 722, startPoint y: 338, endPoint x: 260, endPoint y: 361, distance: 462.6
click at [260, 361] on div "SearchWithCriteria02600ebb-9a79-40f0-b340-bfa1078c5c31 Work Title HOUSE OF LIES…" at bounding box center [784, 328] width 1112 height 143
paste input "[PERSON_NAME] [PERSON_NAME]"
click at [1105, 73] on div "The MLC Public Work Search" at bounding box center [784, 40] width 1112 height 120
click at [1275, 434] on button "Search" at bounding box center [1278, 435] width 123 height 41
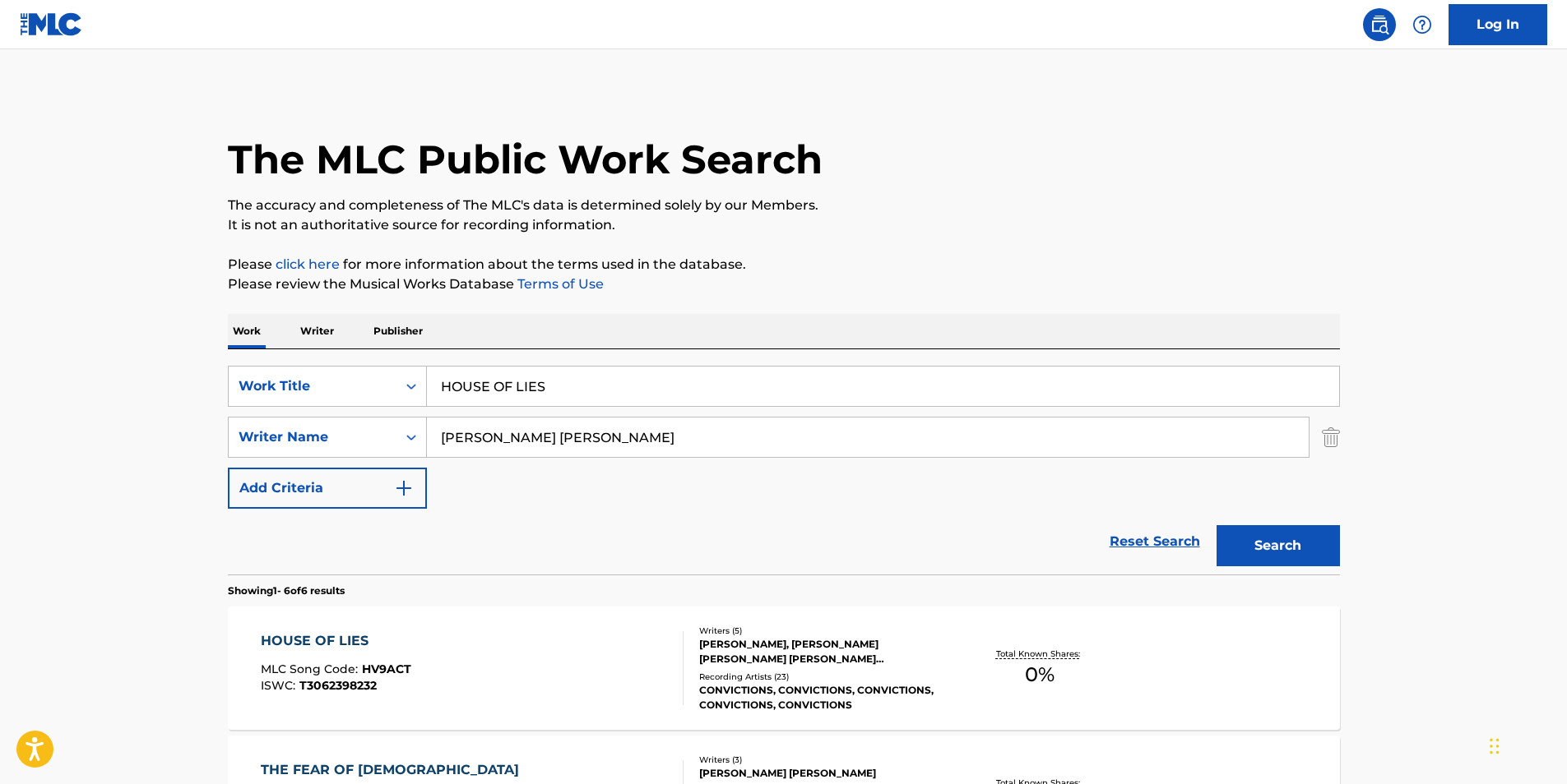
scroll to position [164, 0]
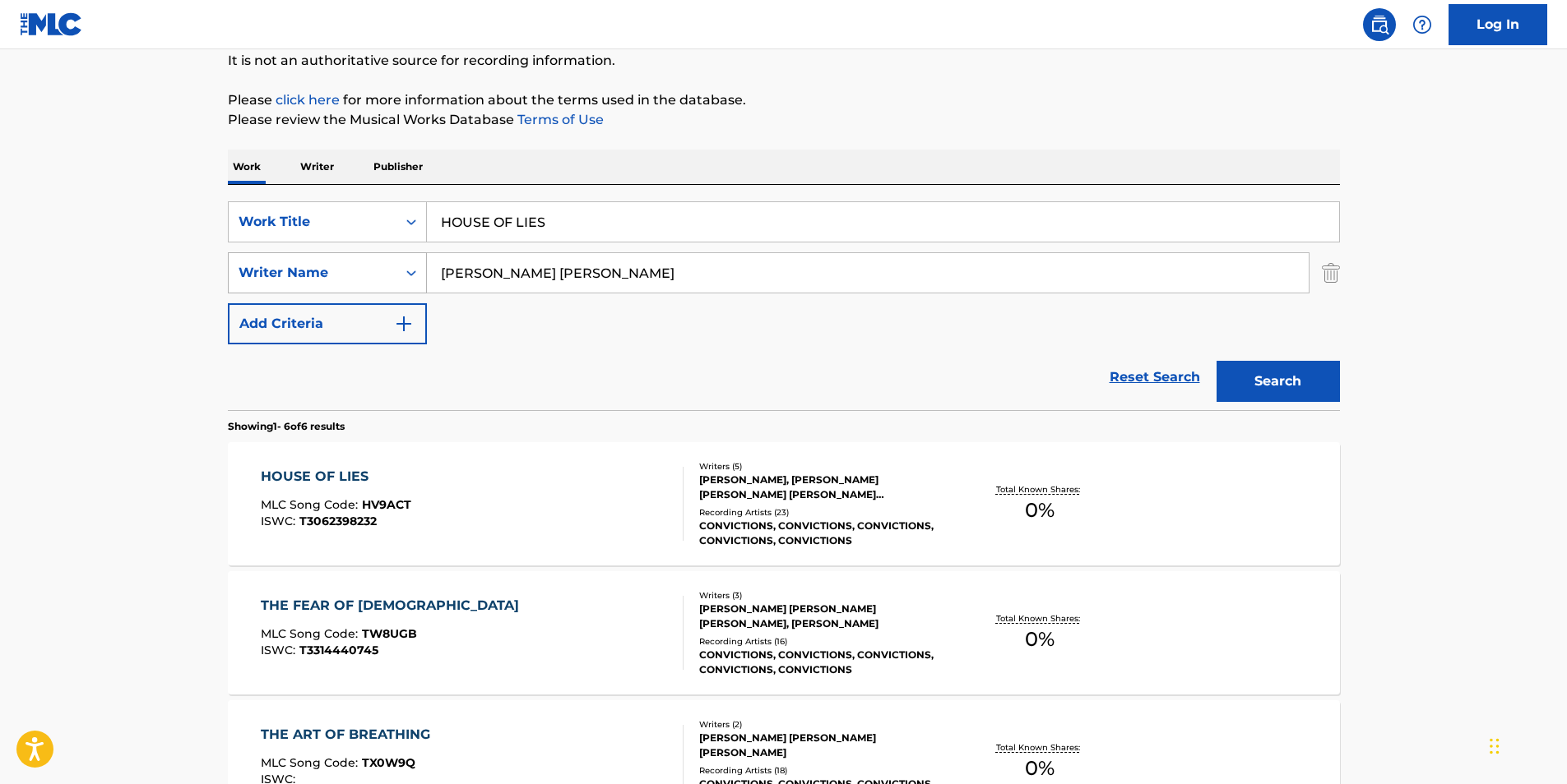
paste input "[PERSON_NAME]"
drag, startPoint x: 479, startPoint y: 273, endPoint x: 347, endPoint y: 289, distance: 133.0
click at [354, 289] on div "SearchWithCriteria81d436ea-9717-4304-9f3a-0acc2fe0215d Writer Name [PERSON_NAME]" at bounding box center [784, 272] width 1112 height 41
click at [901, 105] on p "Please click here for more information about the terms used in the database." at bounding box center [784, 100] width 1112 height 20
click at [1289, 384] on button "Search" at bounding box center [1278, 381] width 123 height 41
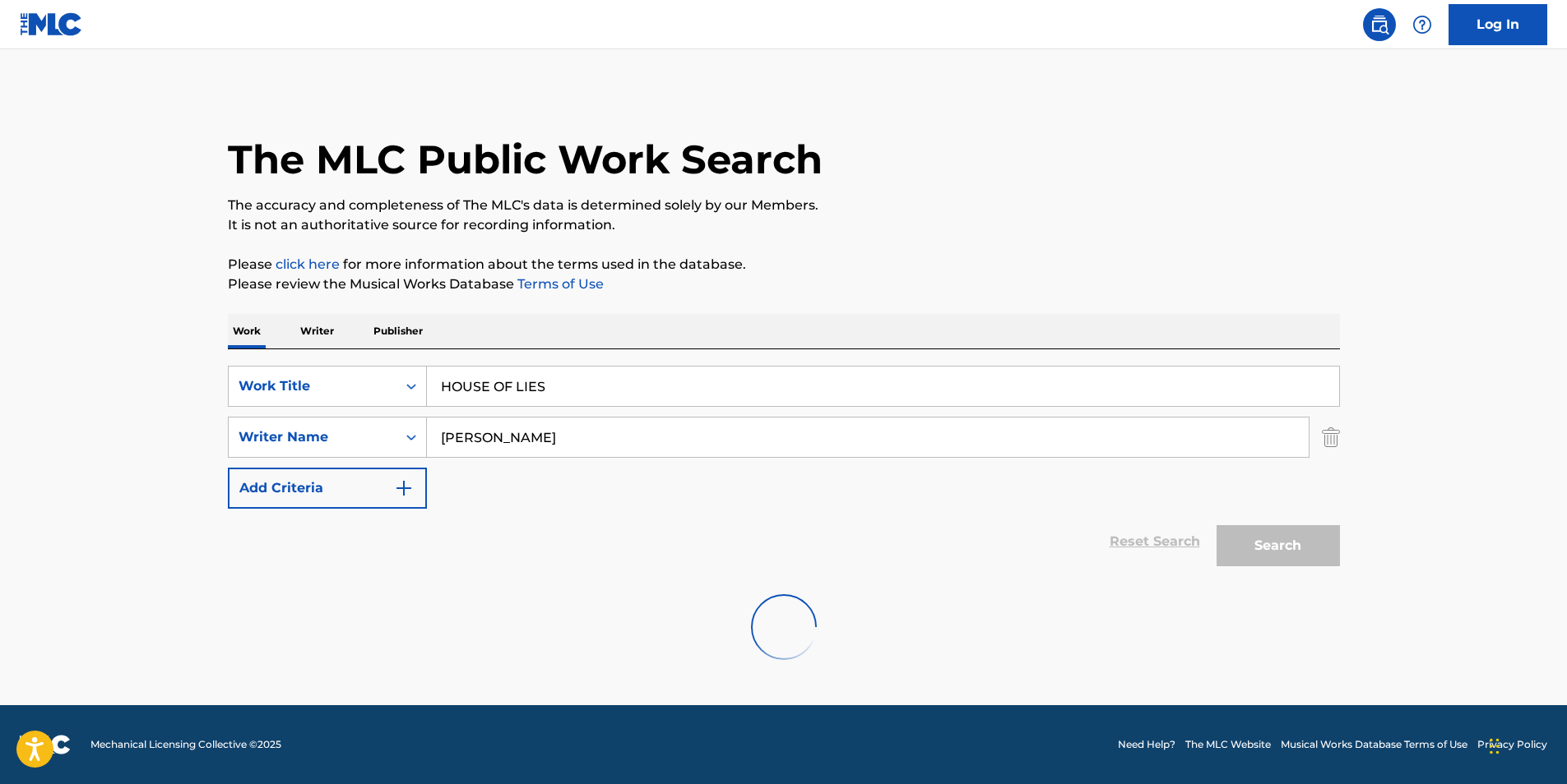
scroll to position [0, 0]
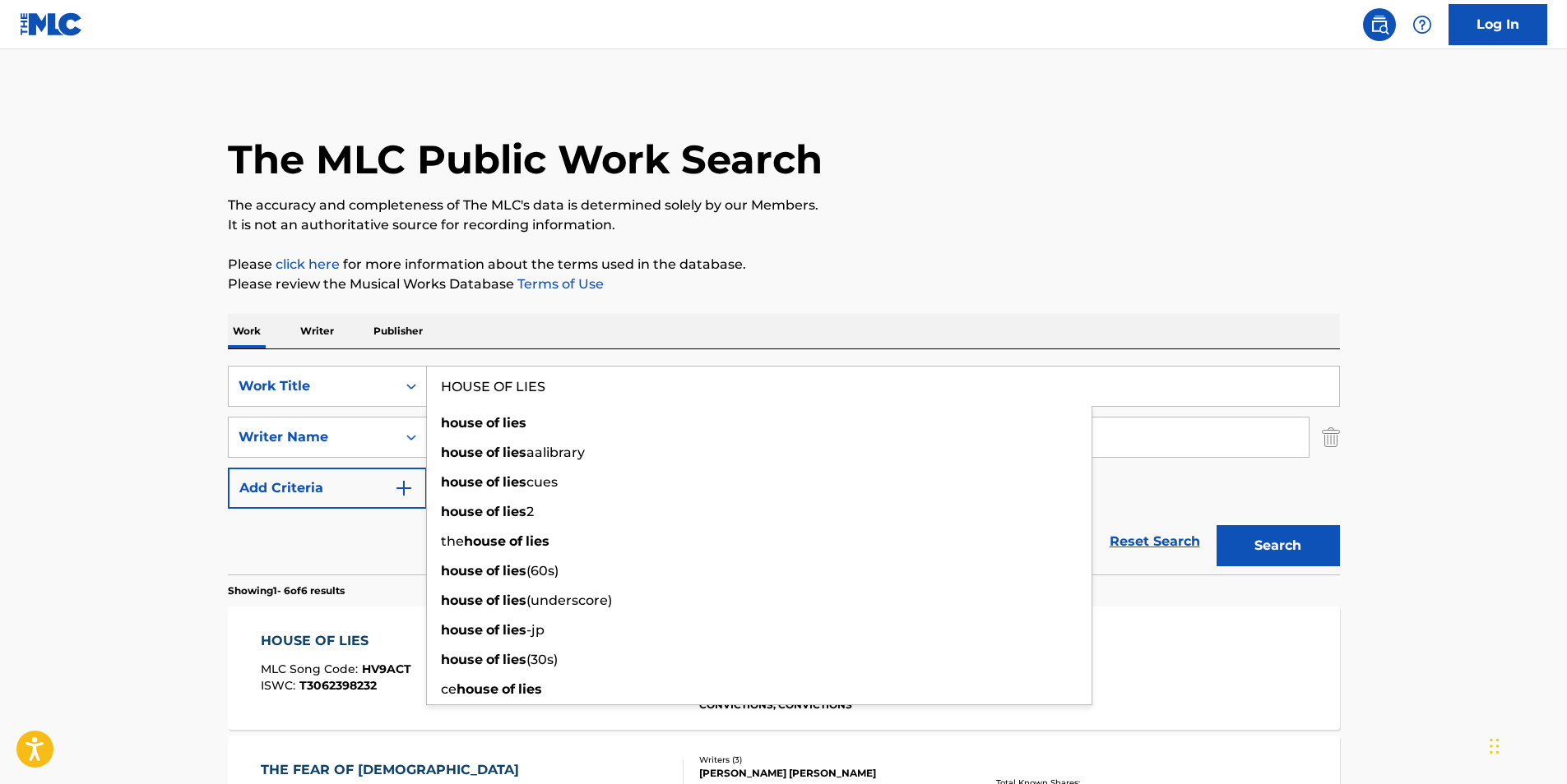
click at [1289, 384] on input "HOUSE OF LIES" at bounding box center [883, 386] width 912 height 39
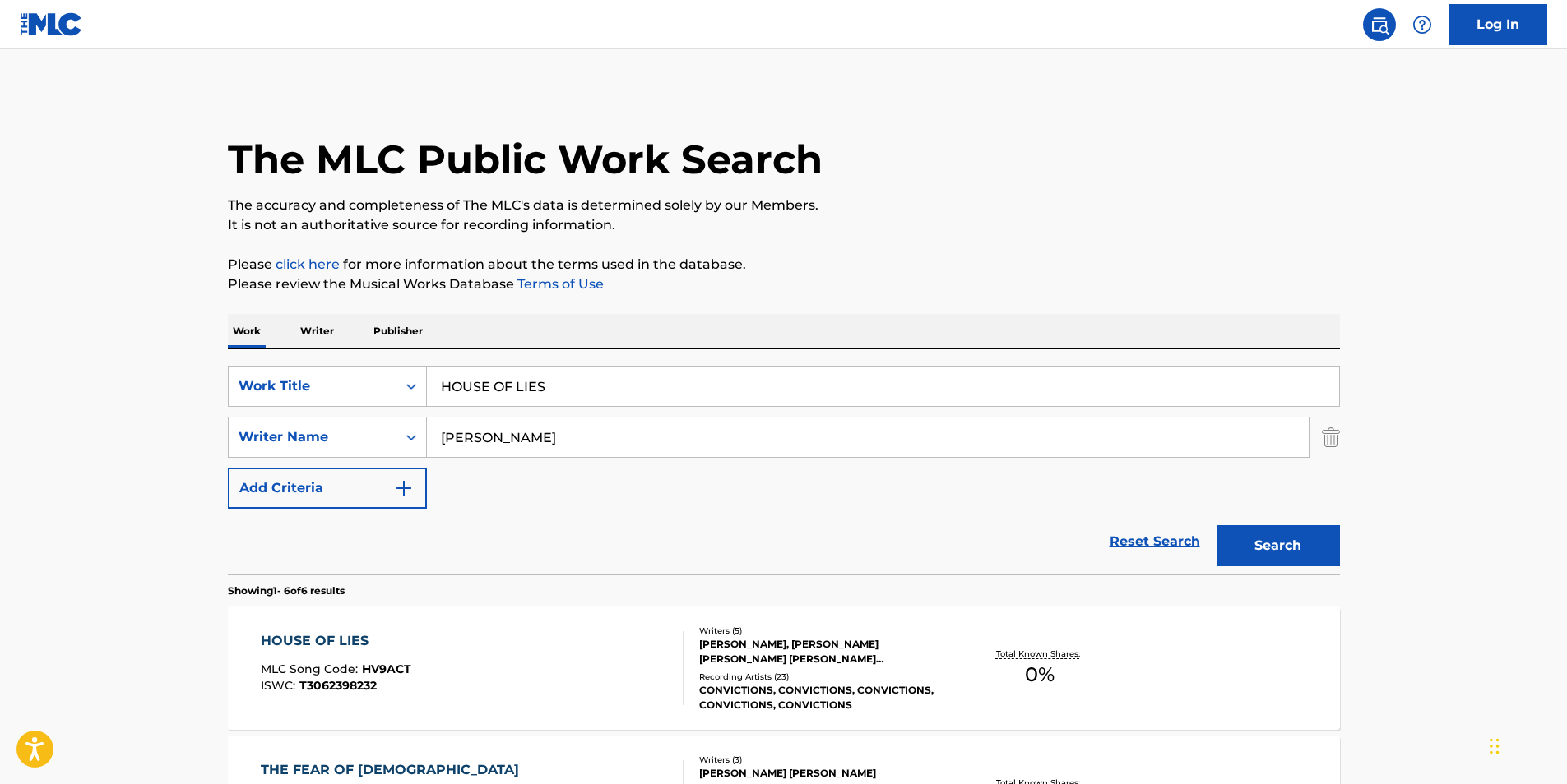
click at [3, 349] on main "The MLC Public Work Search The accuracy and completeness of The MLC's data is d…" at bounding box center [784, 755] width 1567 height 1411
drag, startPoint x: 741, startPoint y: 425, endPoint x: 364, endPoint y: 441, distance: 377.3
click at [364, 441] on div "SearchWithCriteria81d436ea-9717-4304-9f3a-0acc2fe0215d Writer Name [PERSON_NAME…" at bounding box center [784, 437] width 1112 height 41
paste input "[PERSON_NAME] [PERSON_NAME] [PERSON_NAME]"
click at [896, 244] on div "The MLC Public Work Search The accuracy and completeness of The MLC's data is d…" at bounding box center [784, 772] width 1151 height 1363
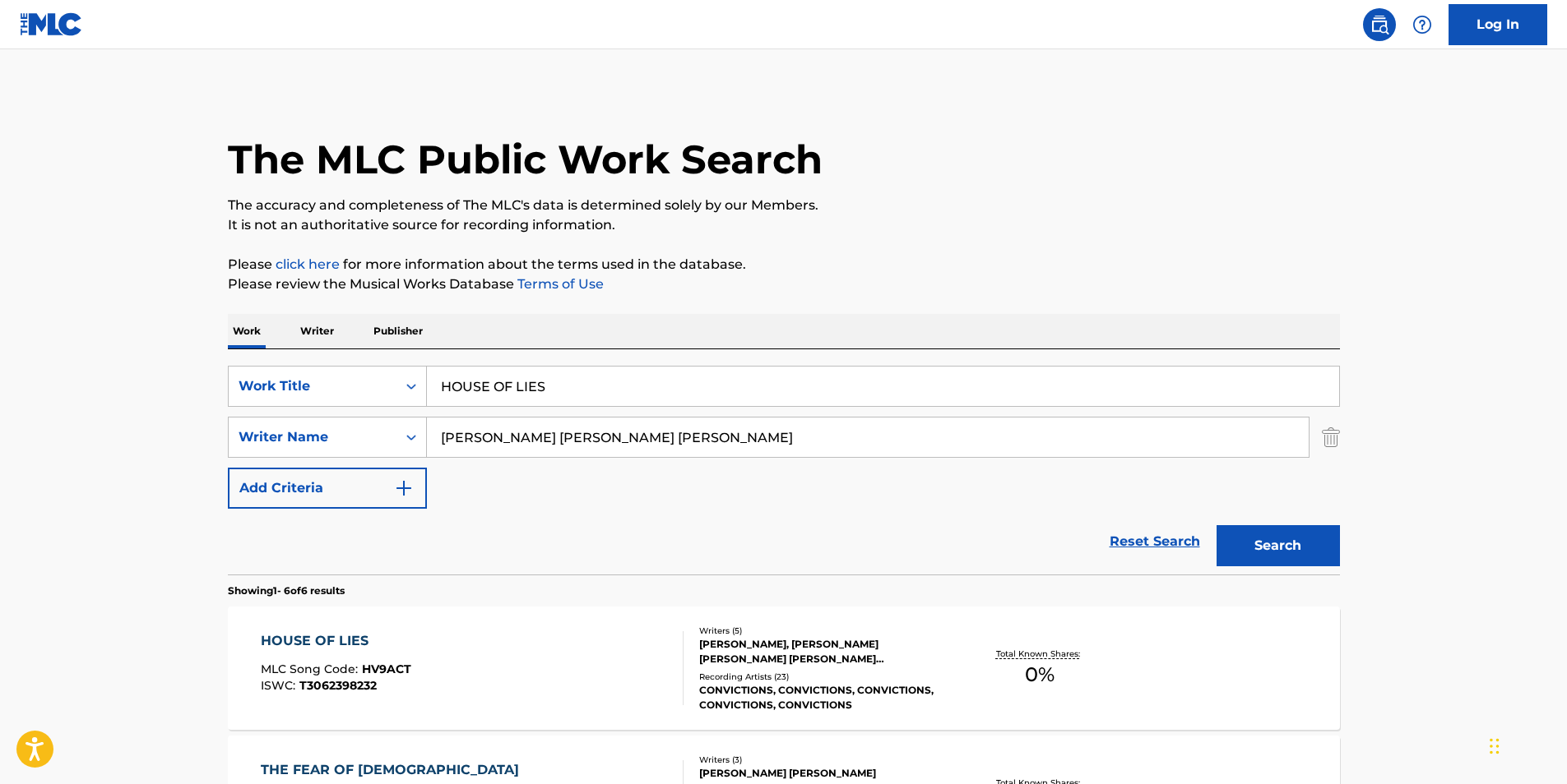
scroll to position [82, 0]
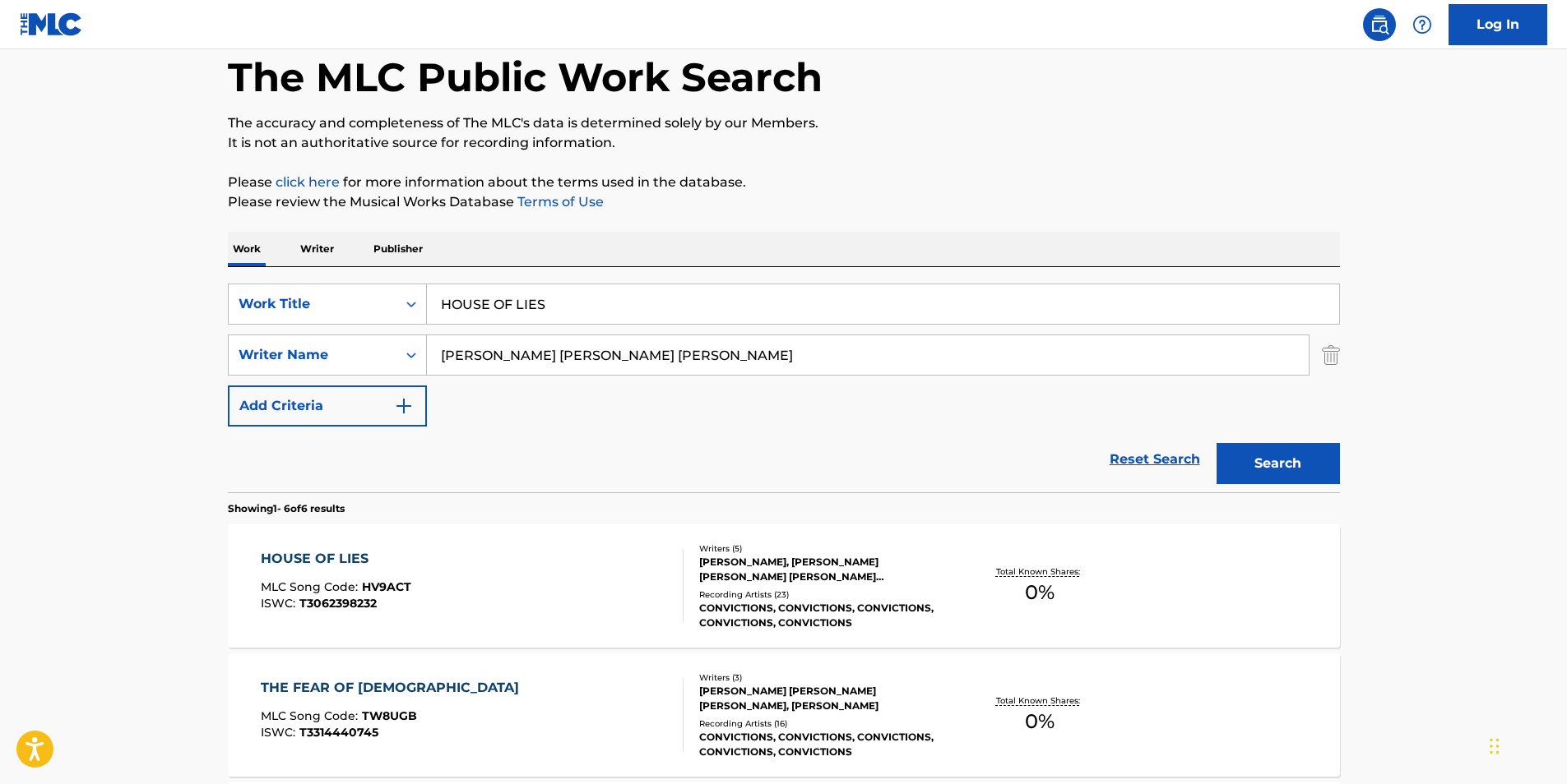
click at [1225, 461] on button "Search" at bounding box center [1278, 463] width 123 height 41
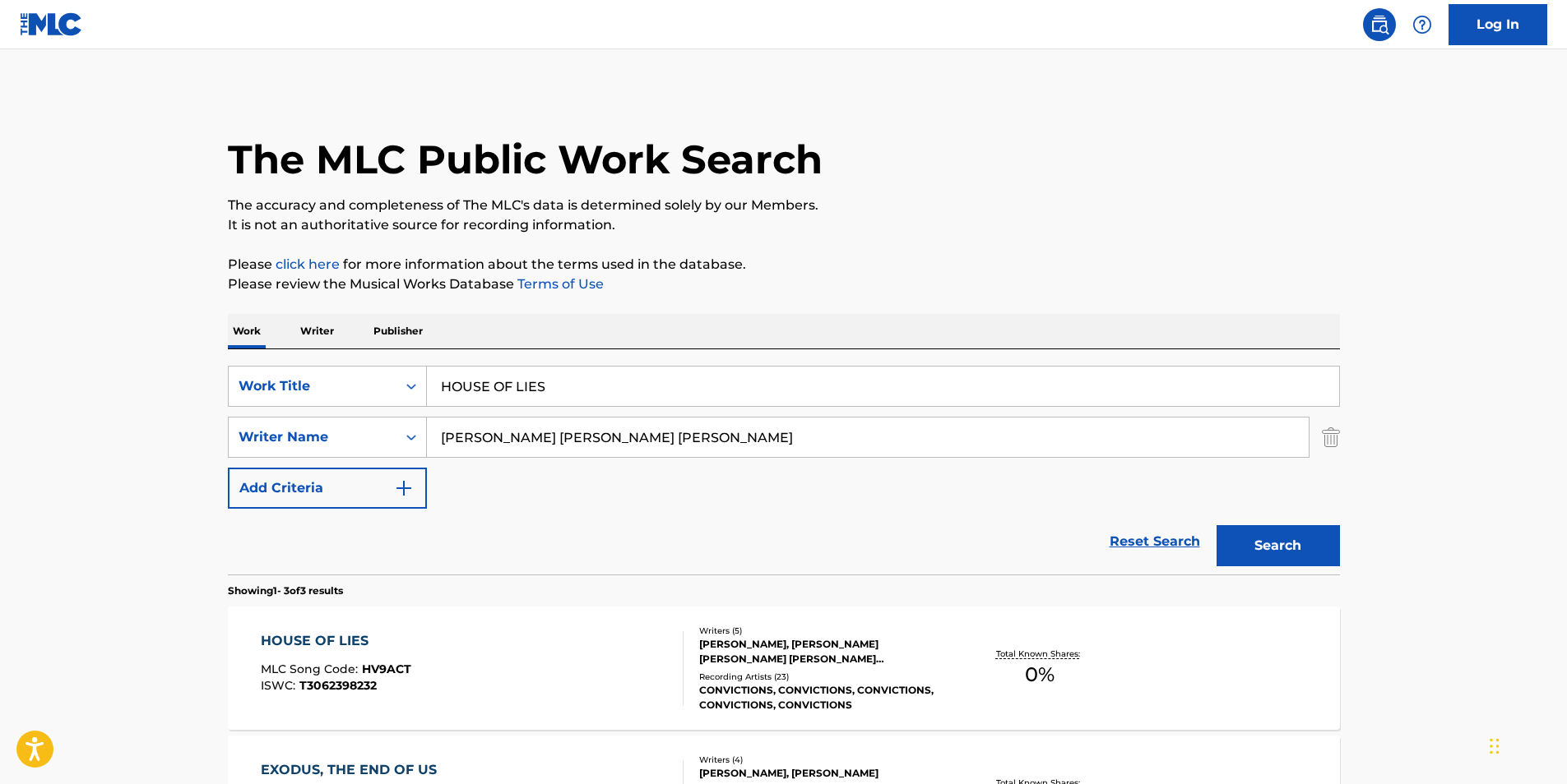
scroll to position [164, 0]
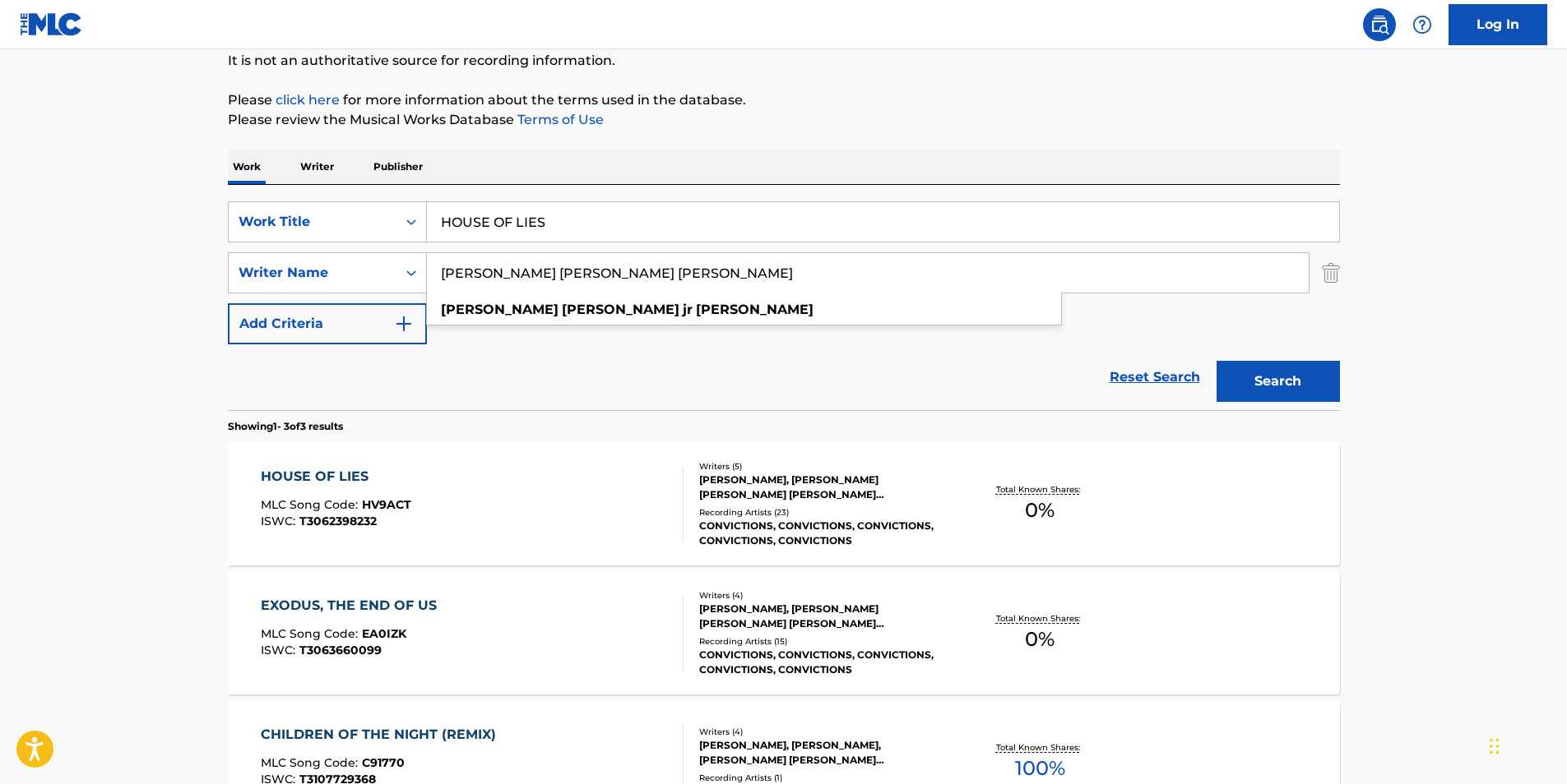
paste input "[PERSON_NAME]"
drag, startPoint x: 750, startPoint y: 276, endPoint x: 209, endPoint y: 332, distance: 543.9
click at [209, 332] on div "The MLC Public Work Search The accuracy and completeness of The MLC's data is d…" at bounding box center [784, 413] width 1151 height 975
type input "[PERSON_NAME]"
click at [956, 133] on div "The MLC Public Work Search The accuracy and completeness of The MLC's data is d…" at bounding box center [784, 413] width 1151 height 975
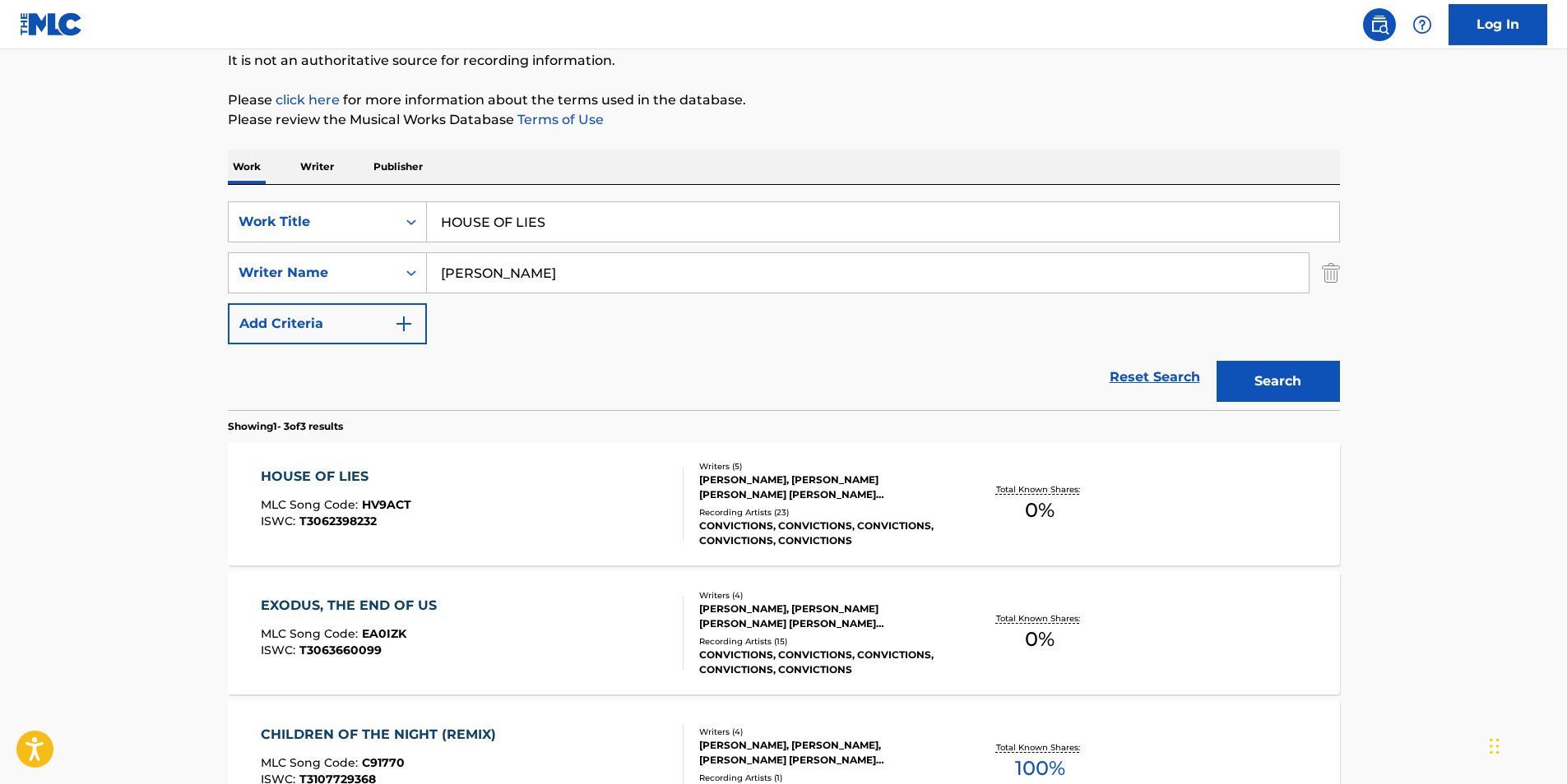
click at [1320, 386] on button "Search" at bounding box center [1278, 381] width 123 height 41
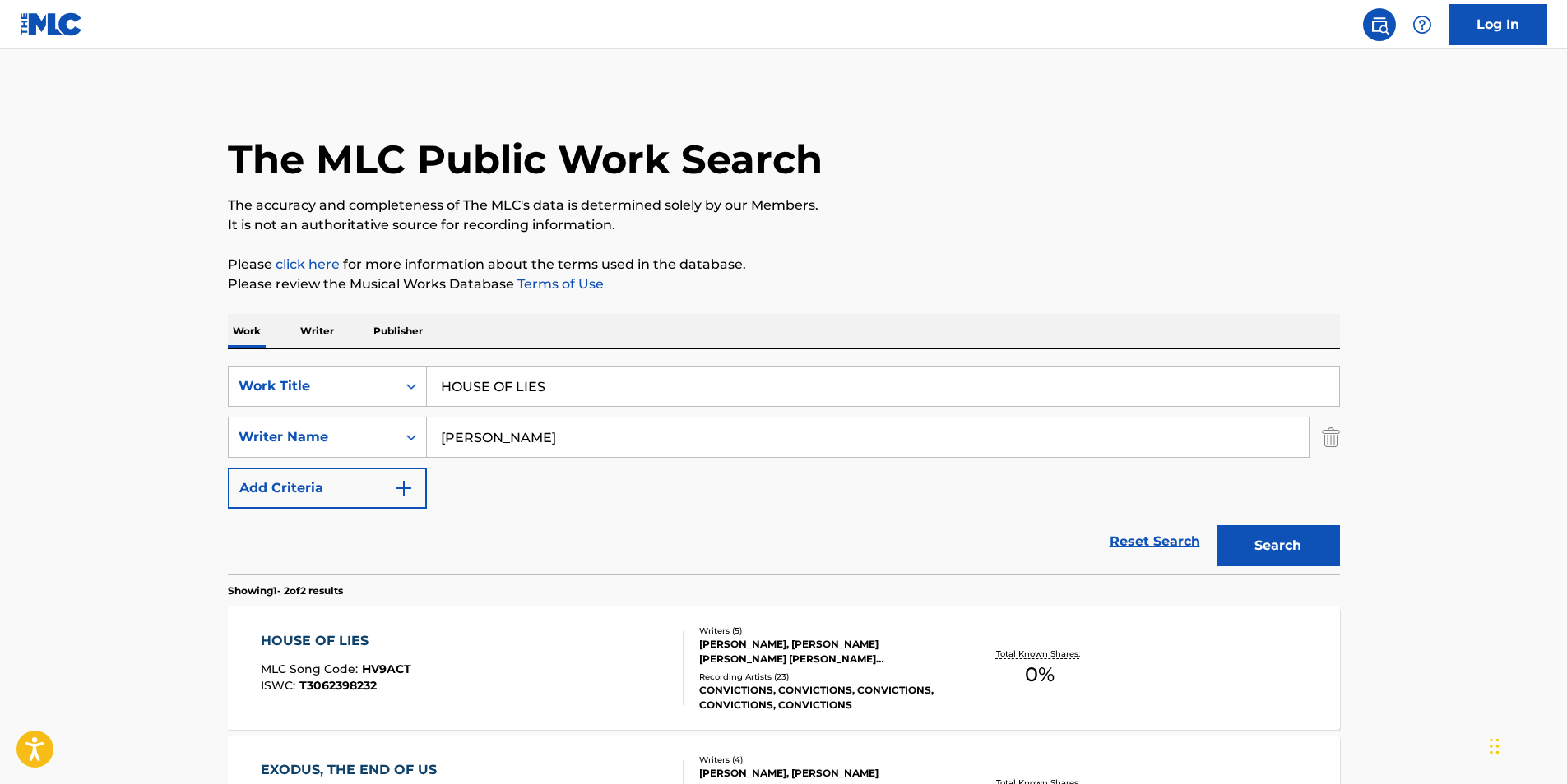
scroll to position [240, 0]
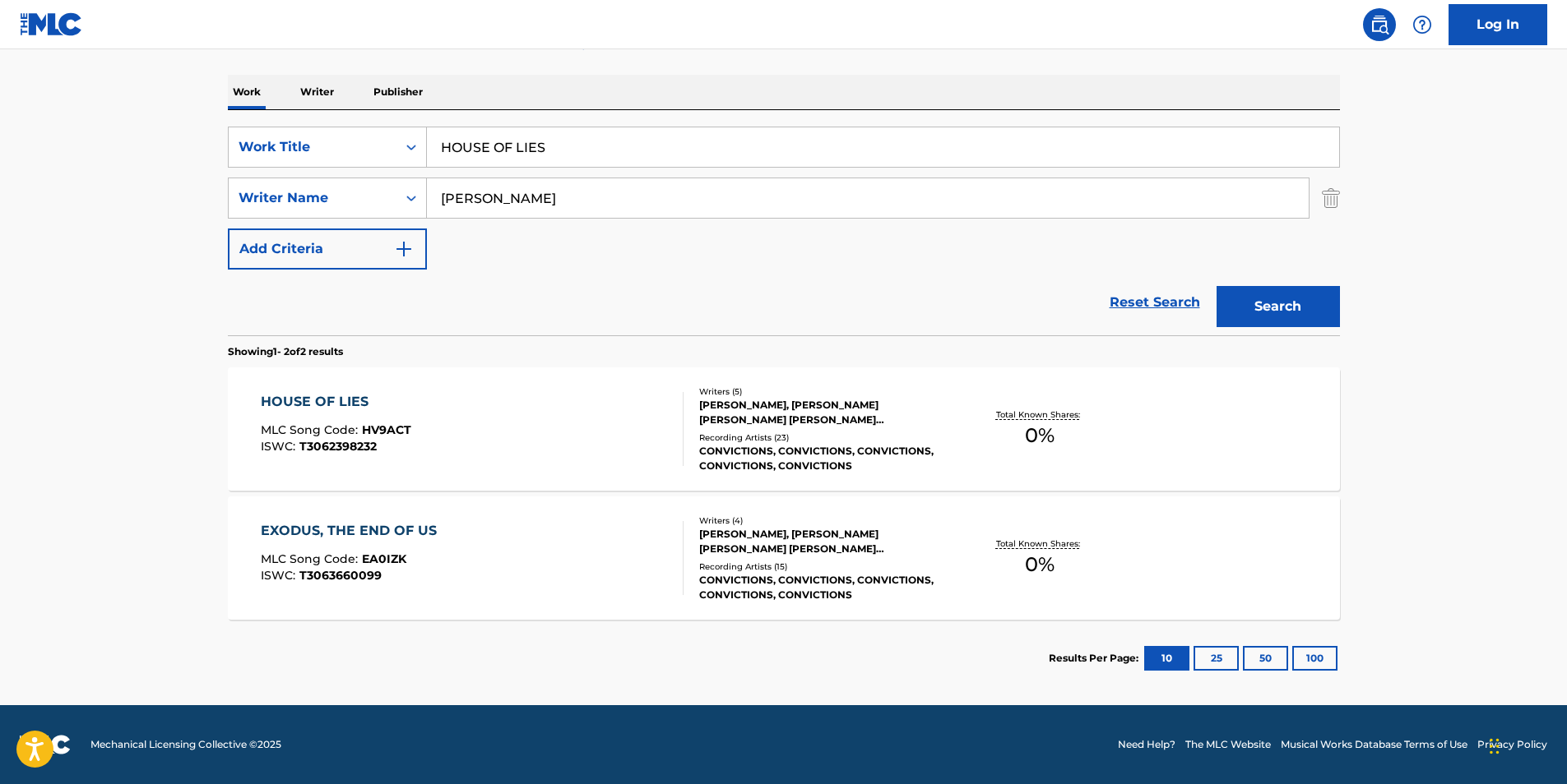
click at [419, 429] on div "HOUSE OF LIES MLC Song Code : HV9ACT ISWC : T3062398232" at bounding box center [472, 429] width 423 height 74
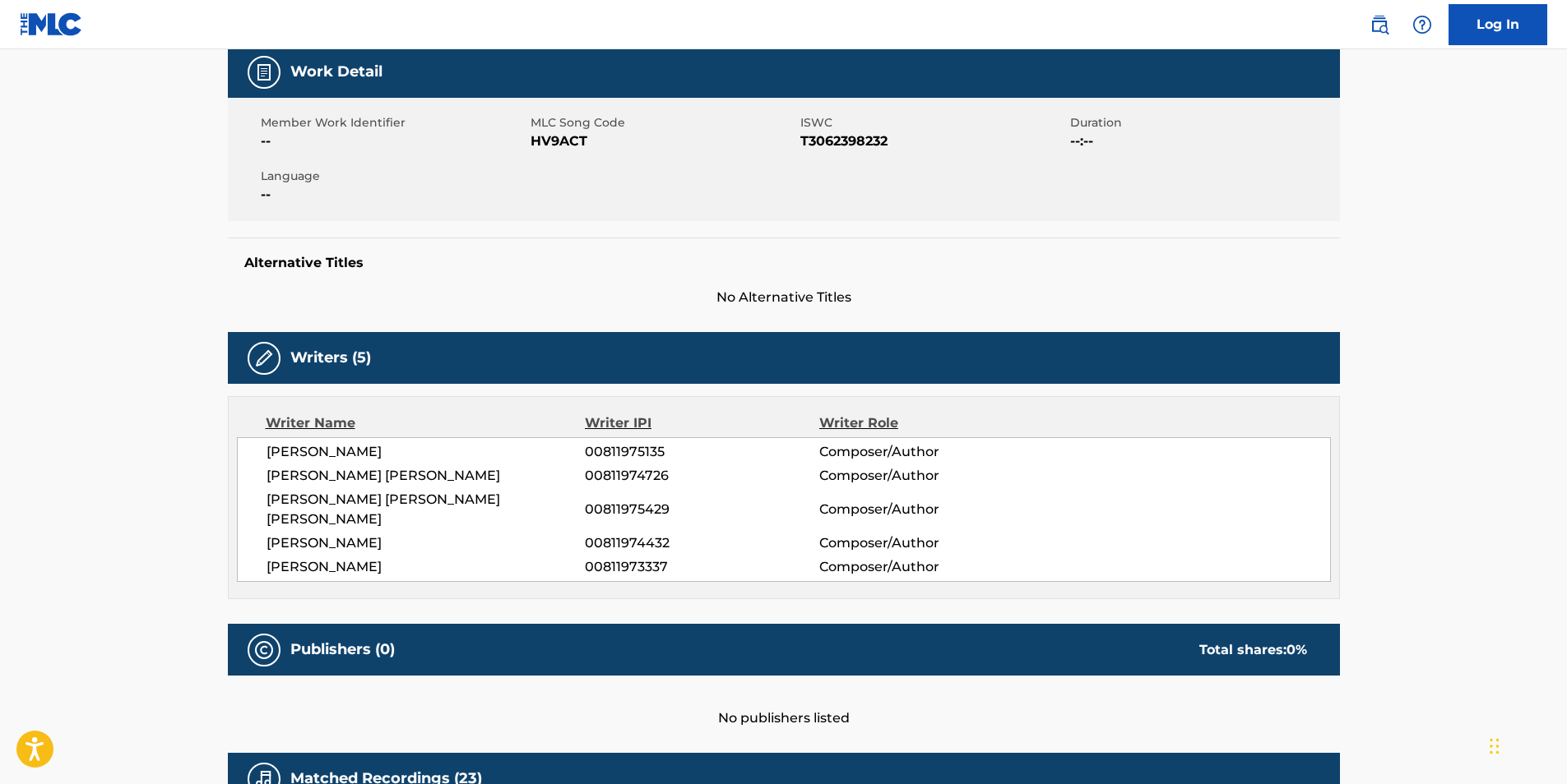
scroll to position [82, 0]
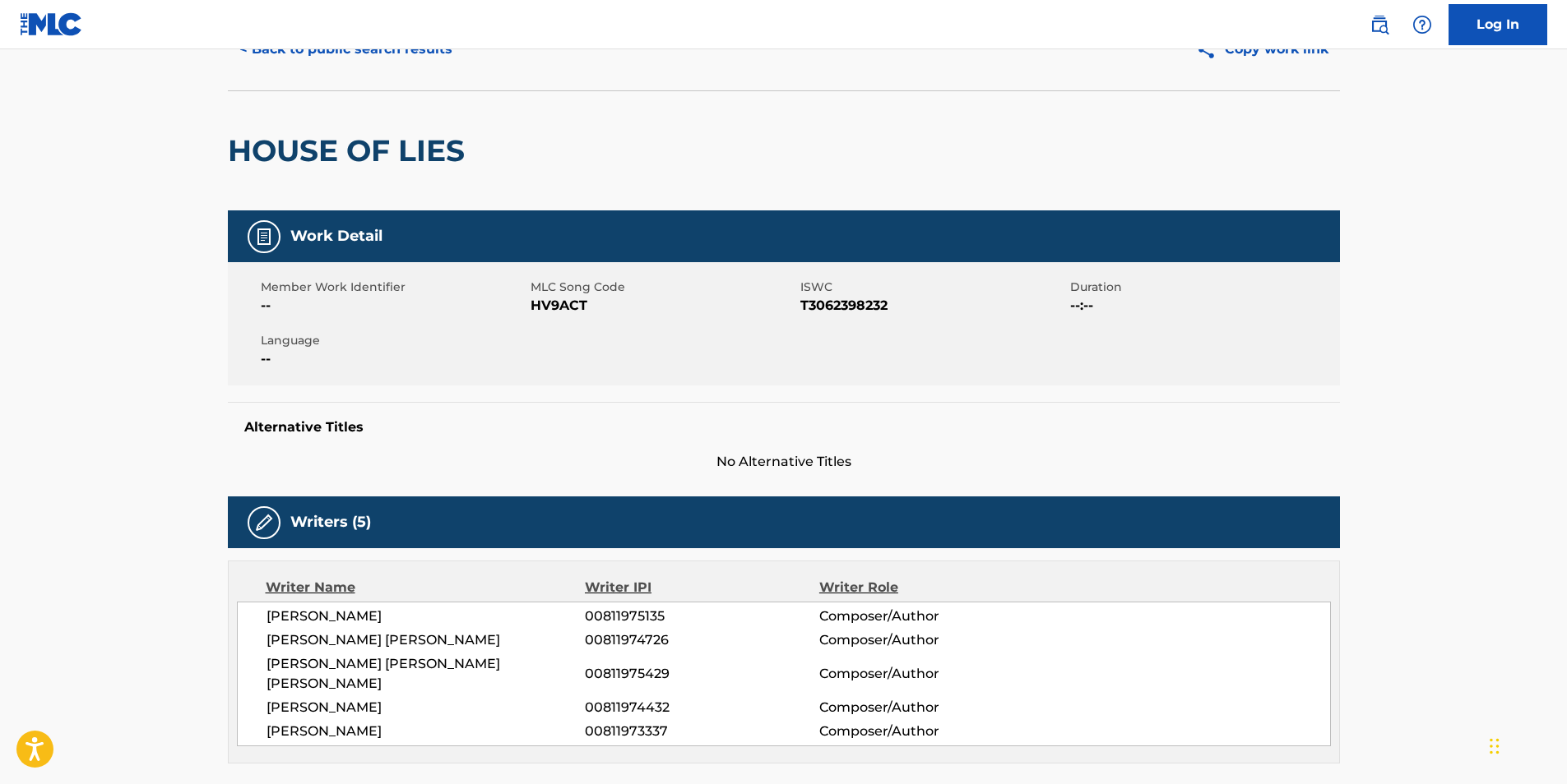
click at [554, 307] on span "HV9ACT" at bounding box center [663, 306] width 266 height 20
copy span "HV9ACT"
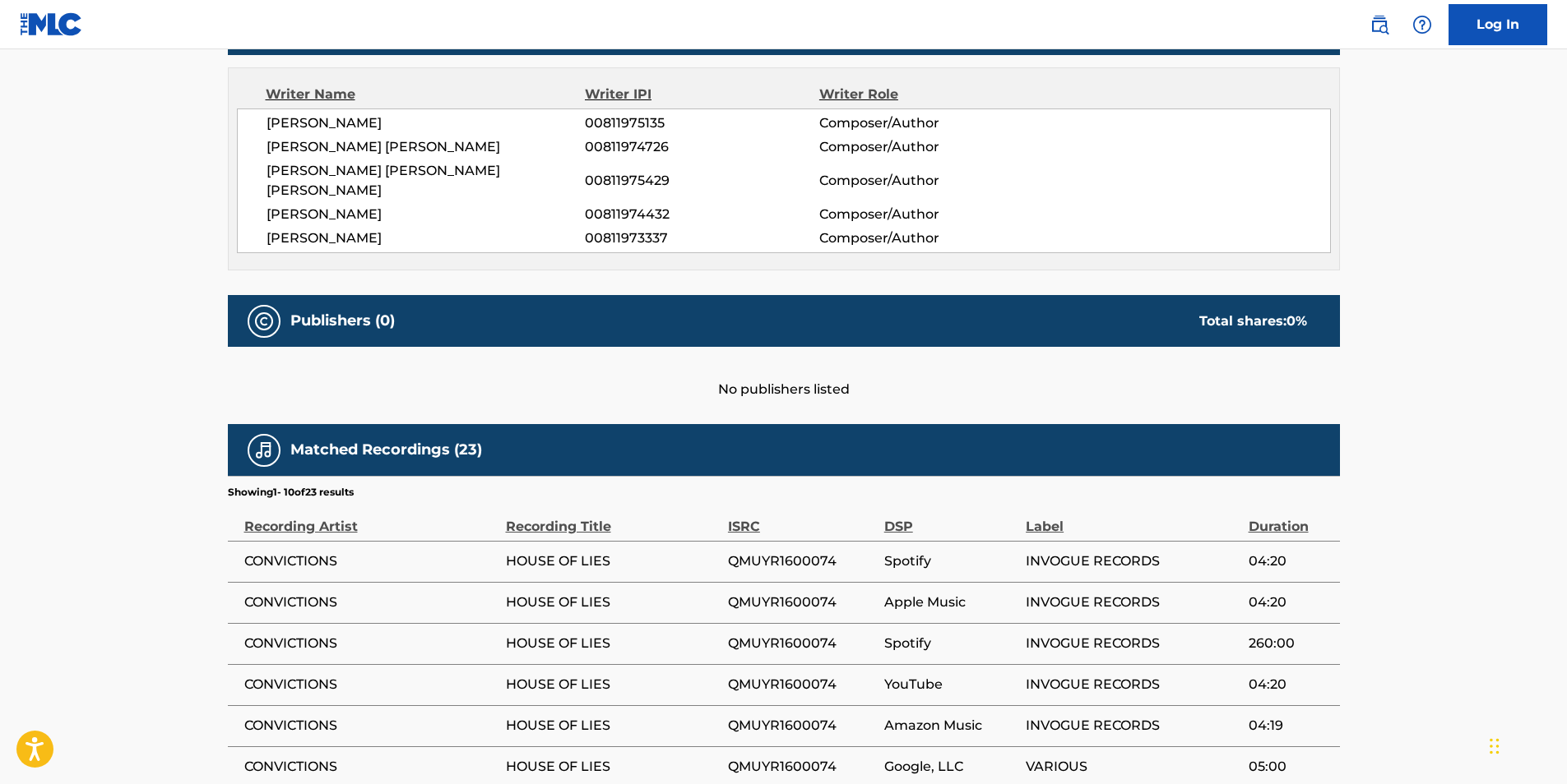
scroll to position [0, 0]
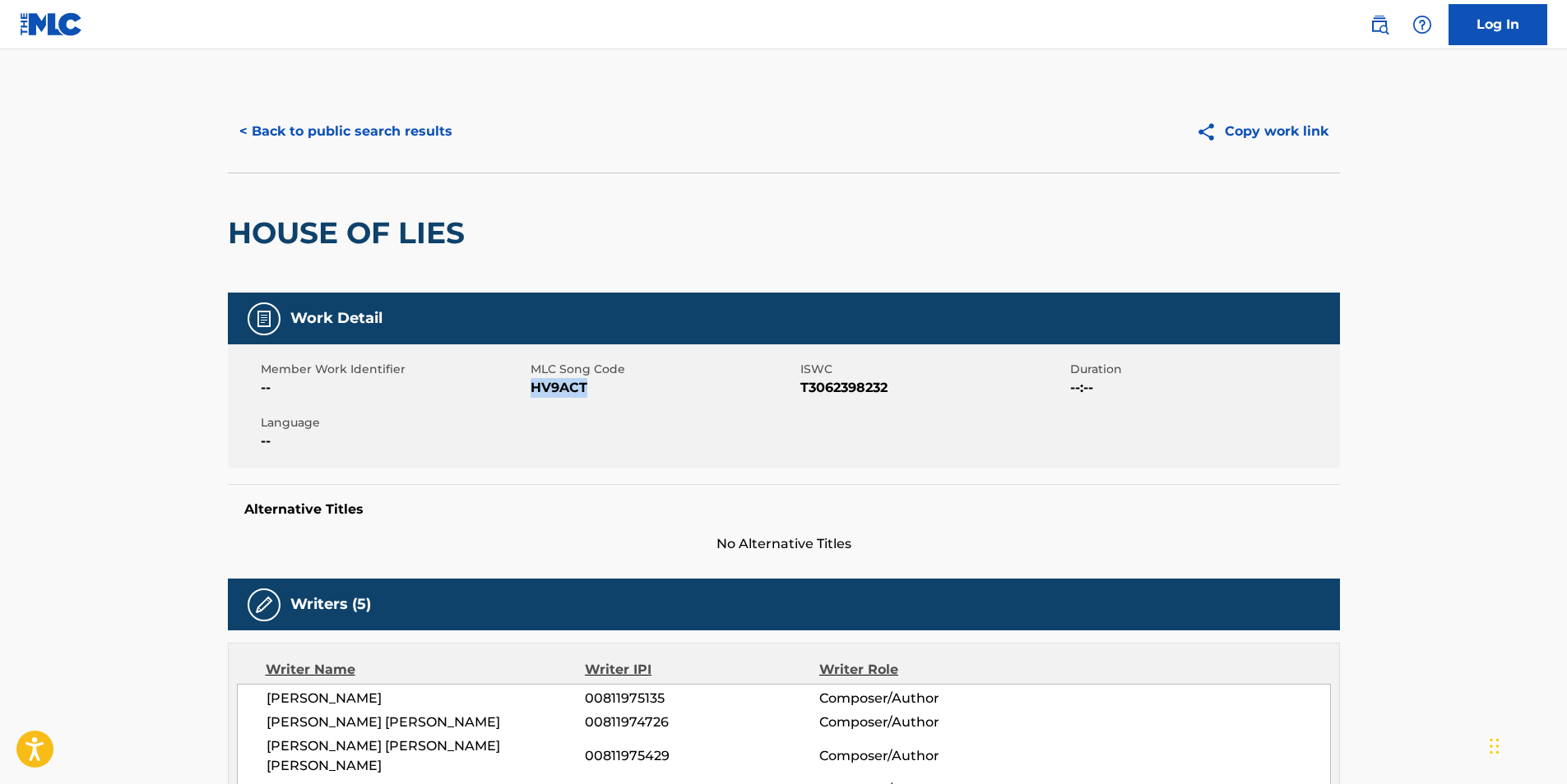
click at [278, 135] on button "< Back to public search results" at bounding box center [346, 131] width 236 height 41
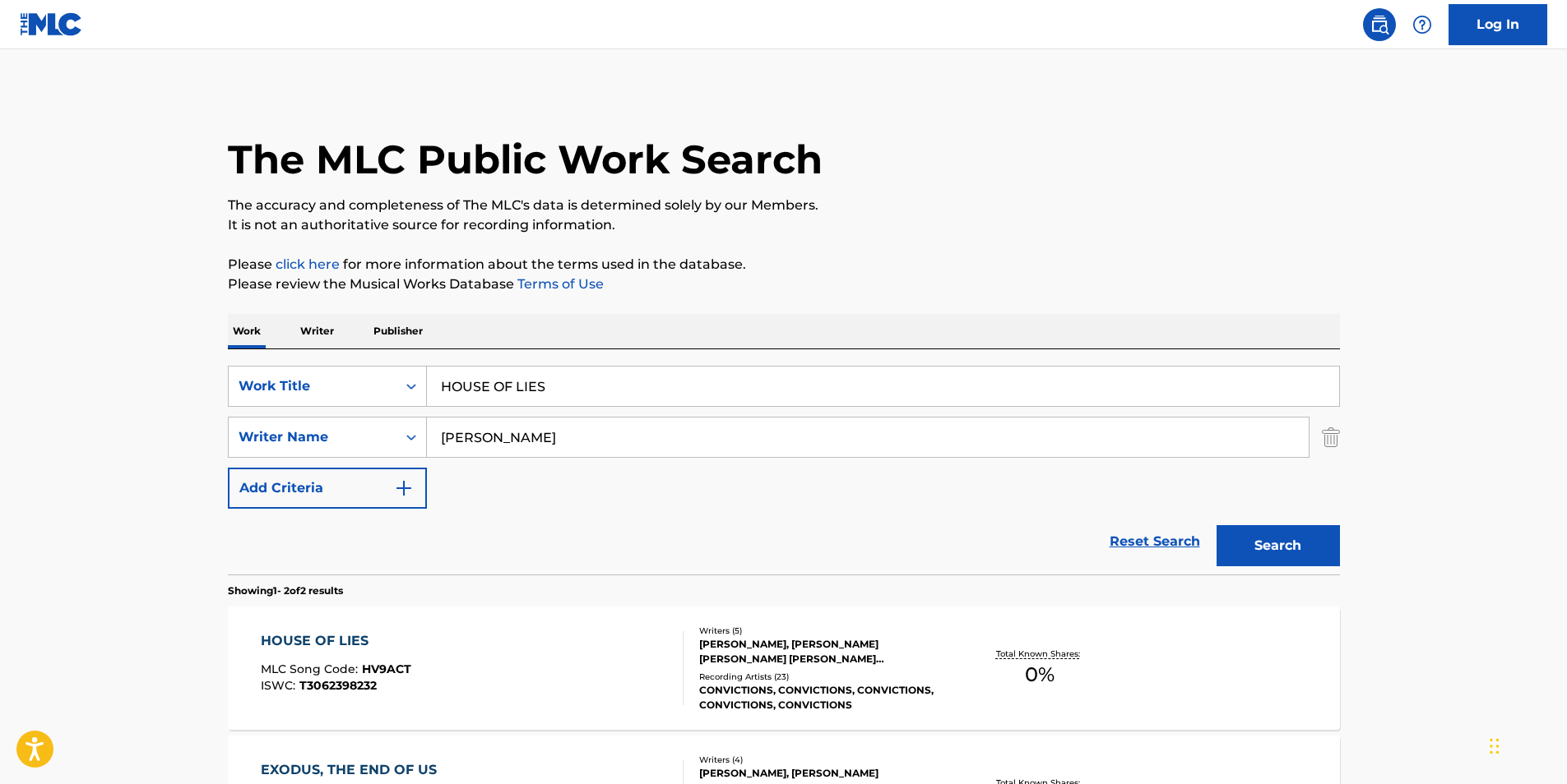
drag, startPoint x: 369, startPoint y: 407, endPoint x: 215, endPoint y: 427, distance: 155.3
click at [219, 427] on div "The MLC Public Work Search The accuracy and completeness of The MLC's data is d…" at bounding box center [784, 514] width 1151 height 846
paste input "DOME O MEDO"
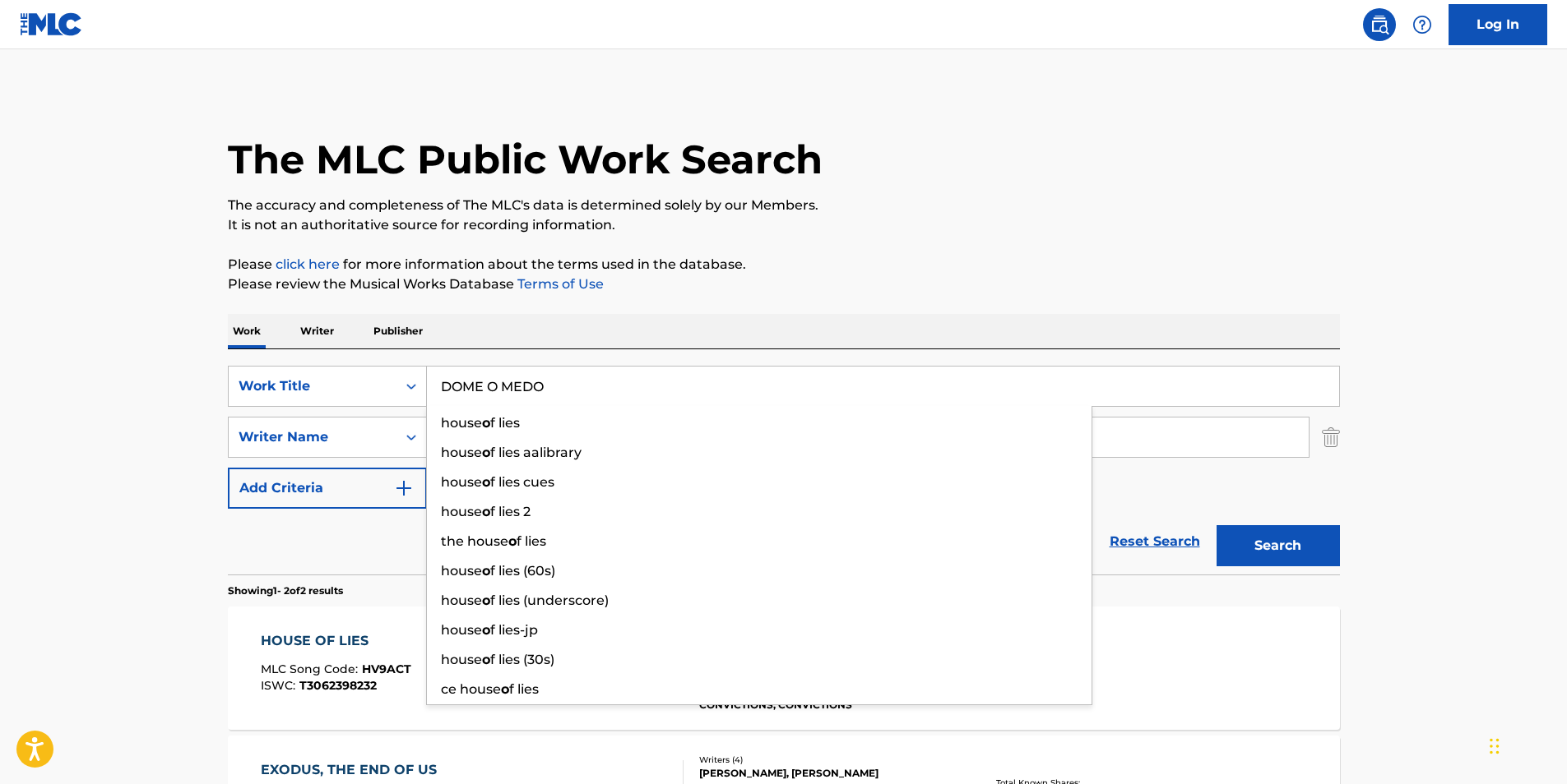
type input "DOME O MEDO"
click at [40, 388] on main "The MLC Public Work Search The accuracy and completeness of The MLC's data is d…" at bounding box center [784, 498] width 1567 height 896
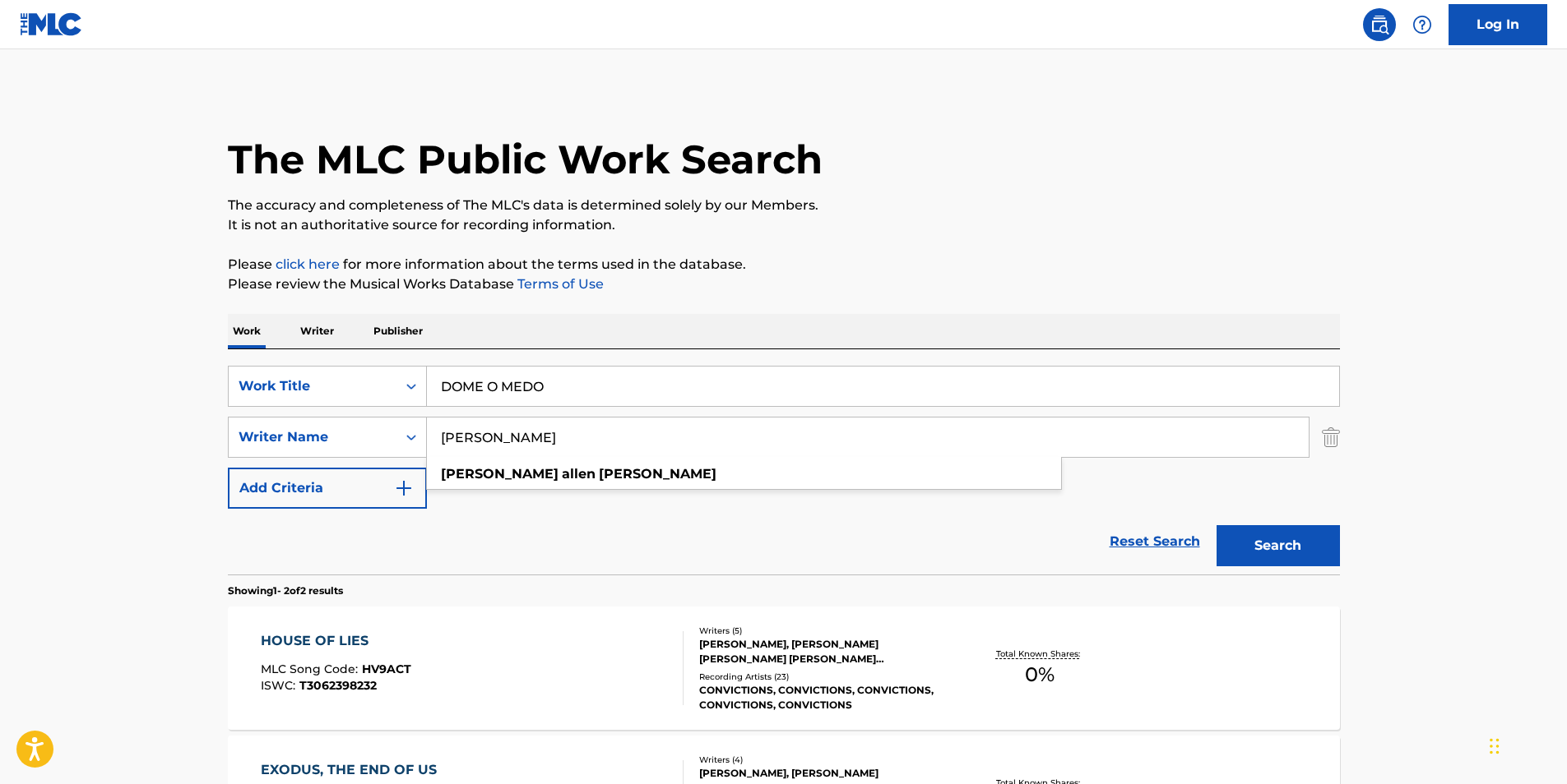
drag, startPoint x: 719, startPoint y: 442, endPoint x: 362, endPoint y: 464, distance: 357.7
click at [362, 464] on div "SearchWithCriteria02600ebb-9a79-40f0-b340-bfa1078c5c31 Work Title DOME O MEDO S…" at bounding box center [784, 437] width 1112 height 143
paste input "[PERSON_NAME]"
click at [808, 159] on h1 "The MLC Public Work Search" at bounding box center [526, 159] width 595 height 50
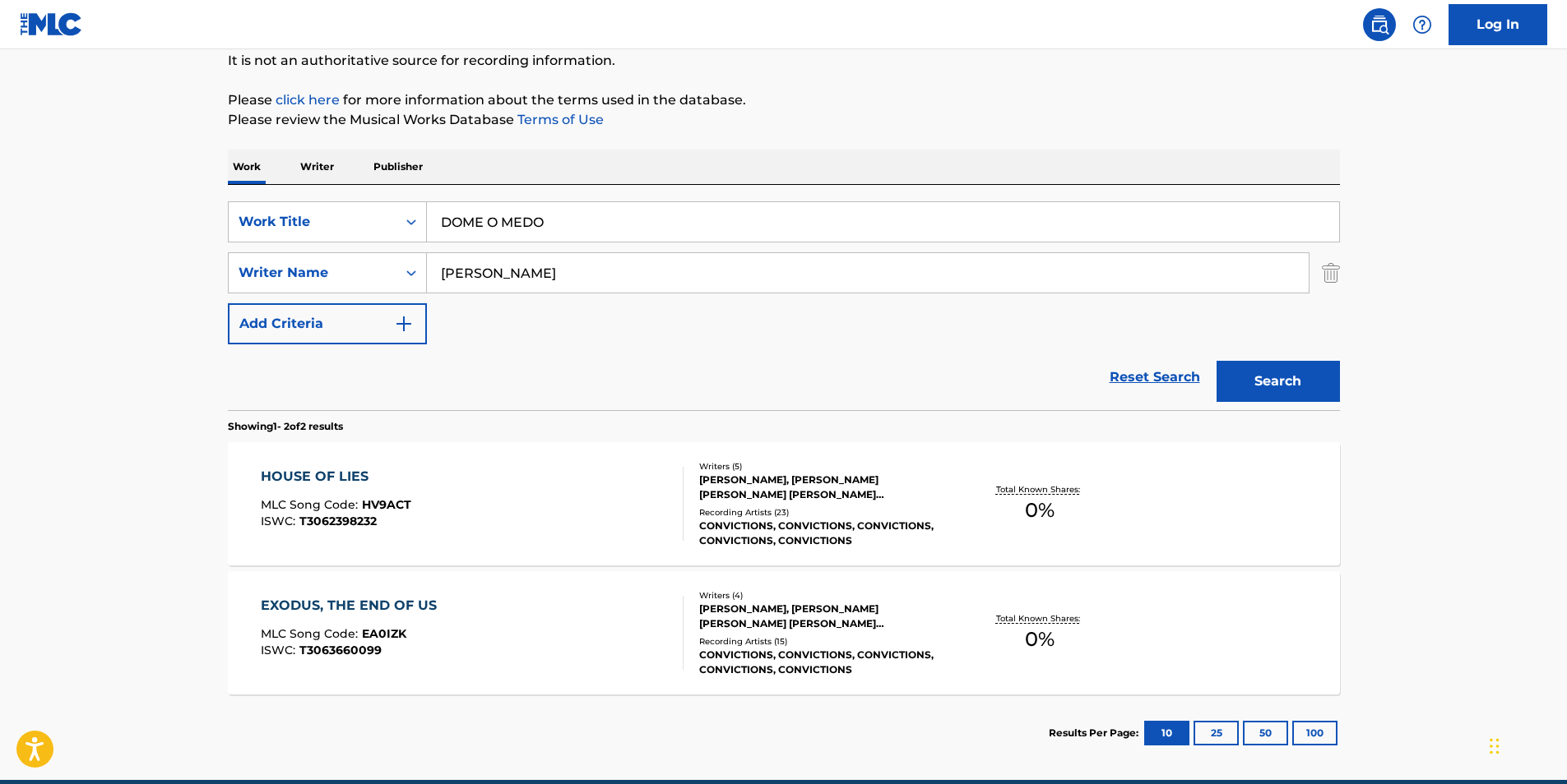
click at [1289, 380] on button "Search" at bounding box center [1278, 381] width 123 height 41
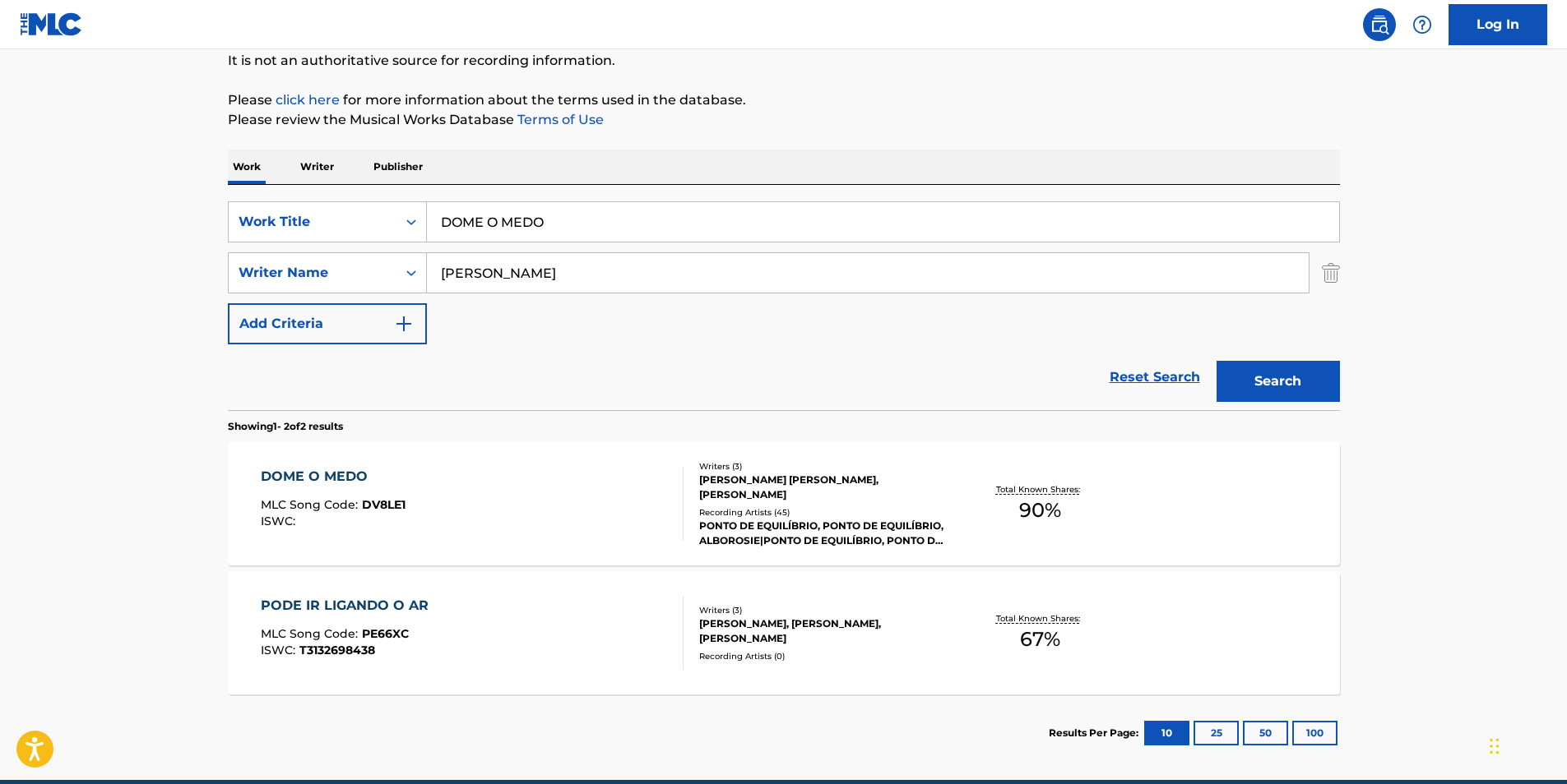
scroll to position [240, 0]
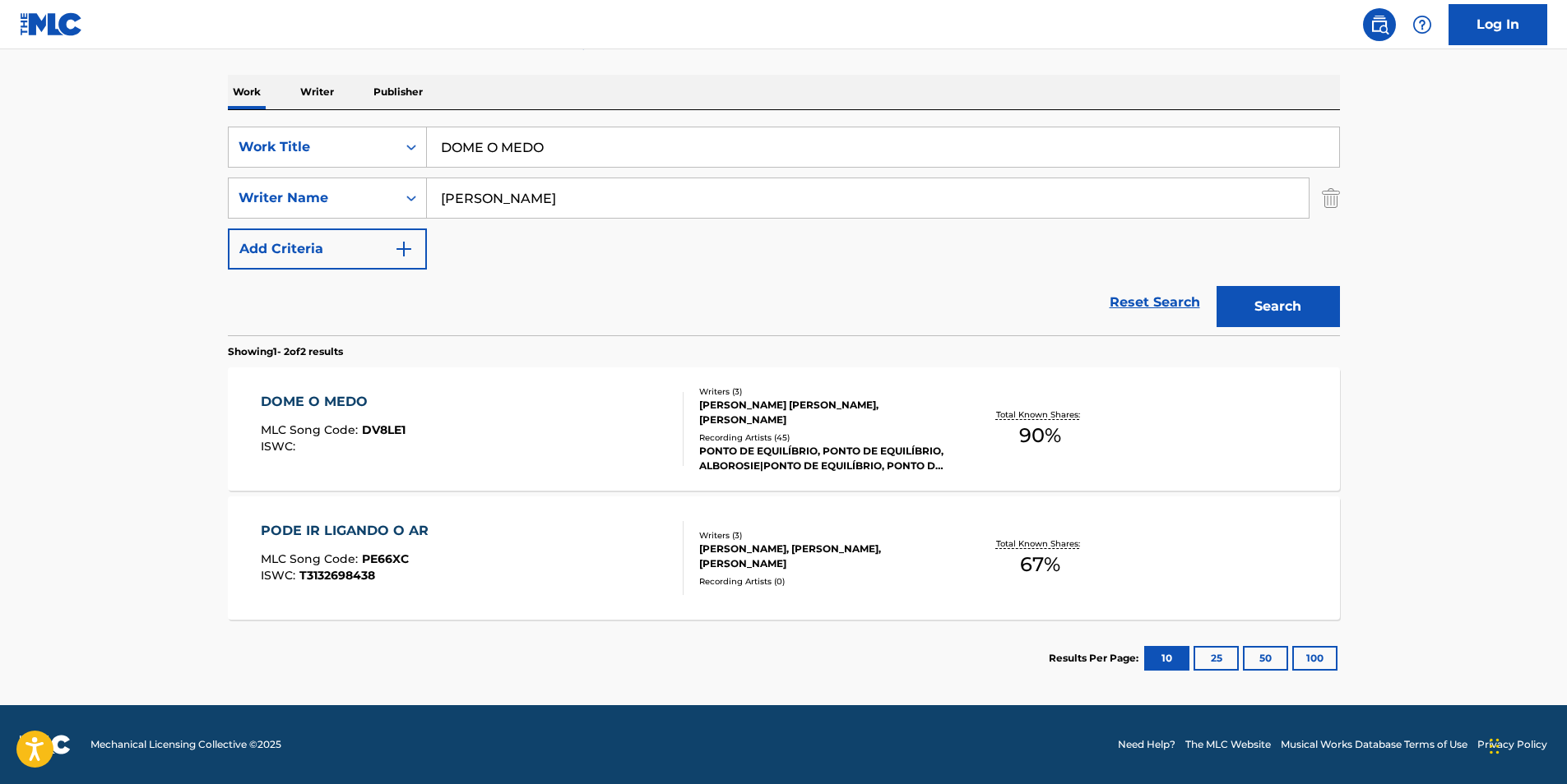
drag, startPoint x: 690, startPoint y: 201, endPoint x: 363, endPoint y: 235, distance: 328.8
click at [251, 230] on div "SearchWithCriteria02600ebb-9a79-40f0-b340-bfa1078c5c31 Work Title DOME O MEDO S…" at bounding box center [784, 199] width 1112 height 143
paste input "[PERSON_NAME]"
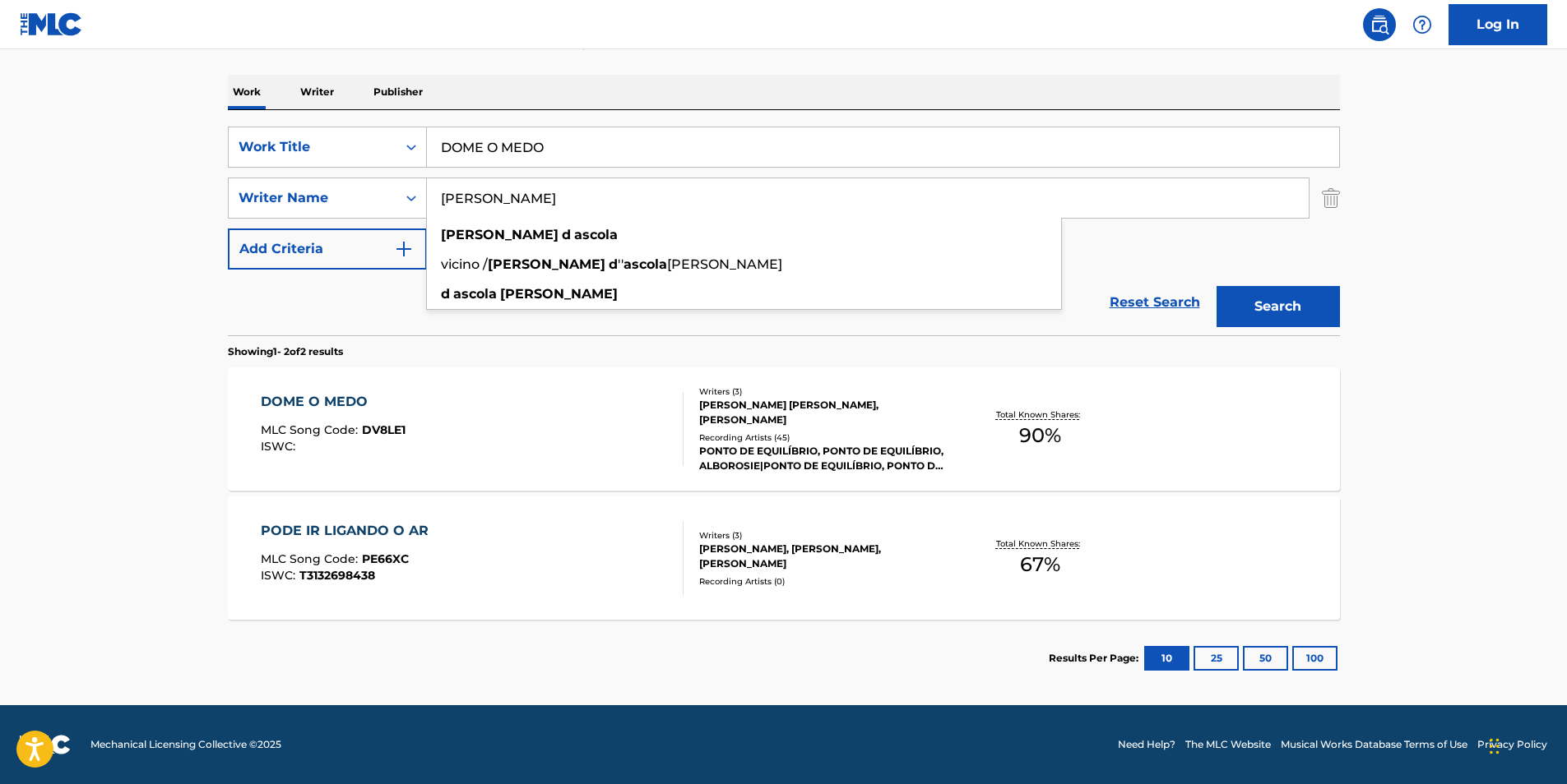
click at [1366, 313] on main "The MLC Public Work Search The accuracy and completeness of The MLC's data is d…" at bounding box center [784, 258] width 1567 height 896
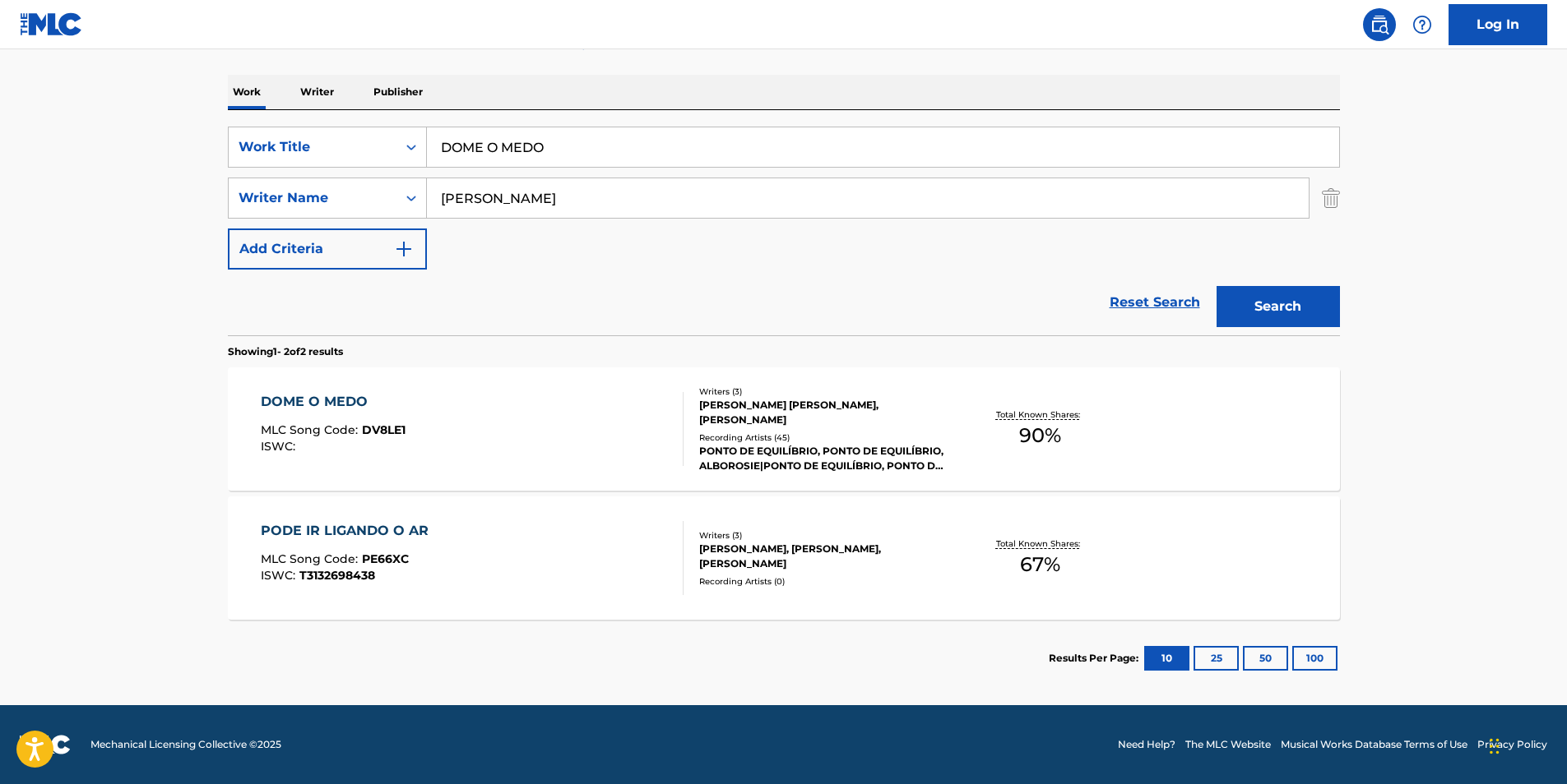
click at [1288, 309] on button "Search" at bounding box center [1278, 307] width 123 height 41
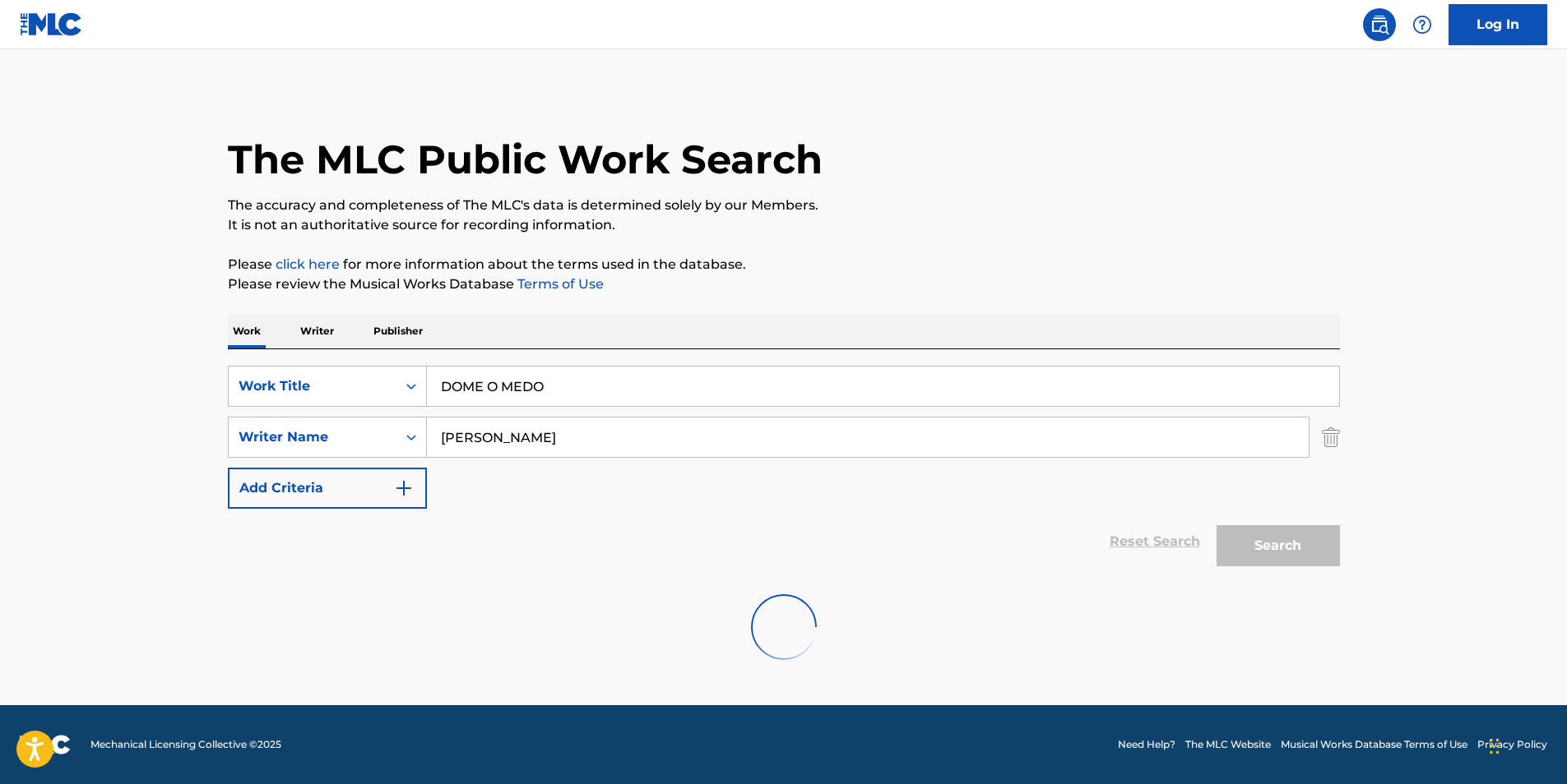
scroll to position [0, 0]
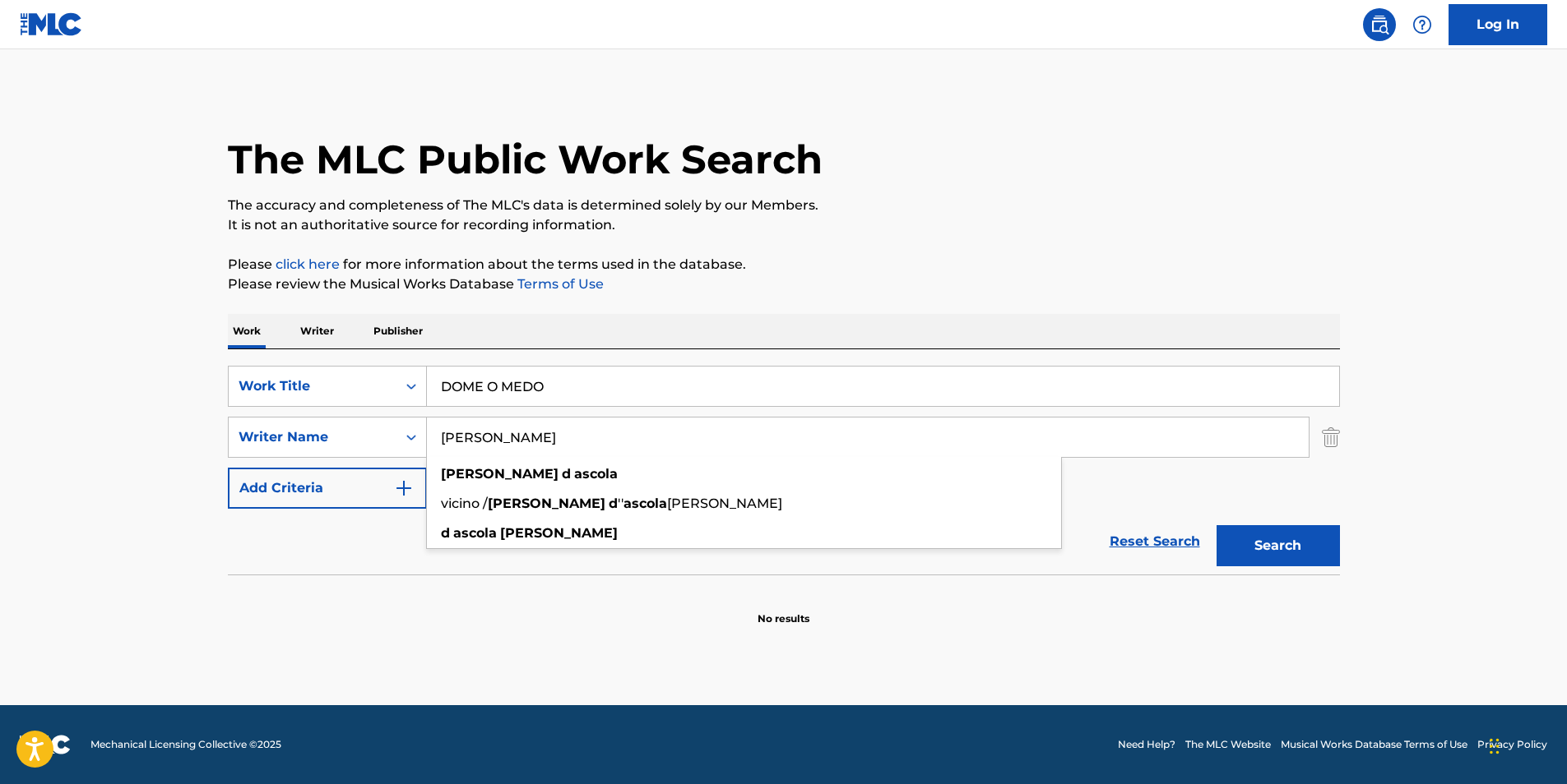
drag, startPoint x: 518, startPoint y: 443, endPoint x: 4, endPoint y: 443, distance: 514.0
click at [6, 443] on main "The MLC Public Work Search The accuracy and completeness of The MLC's data is d…" at bounding box center [784, 377] width 1567 height 656
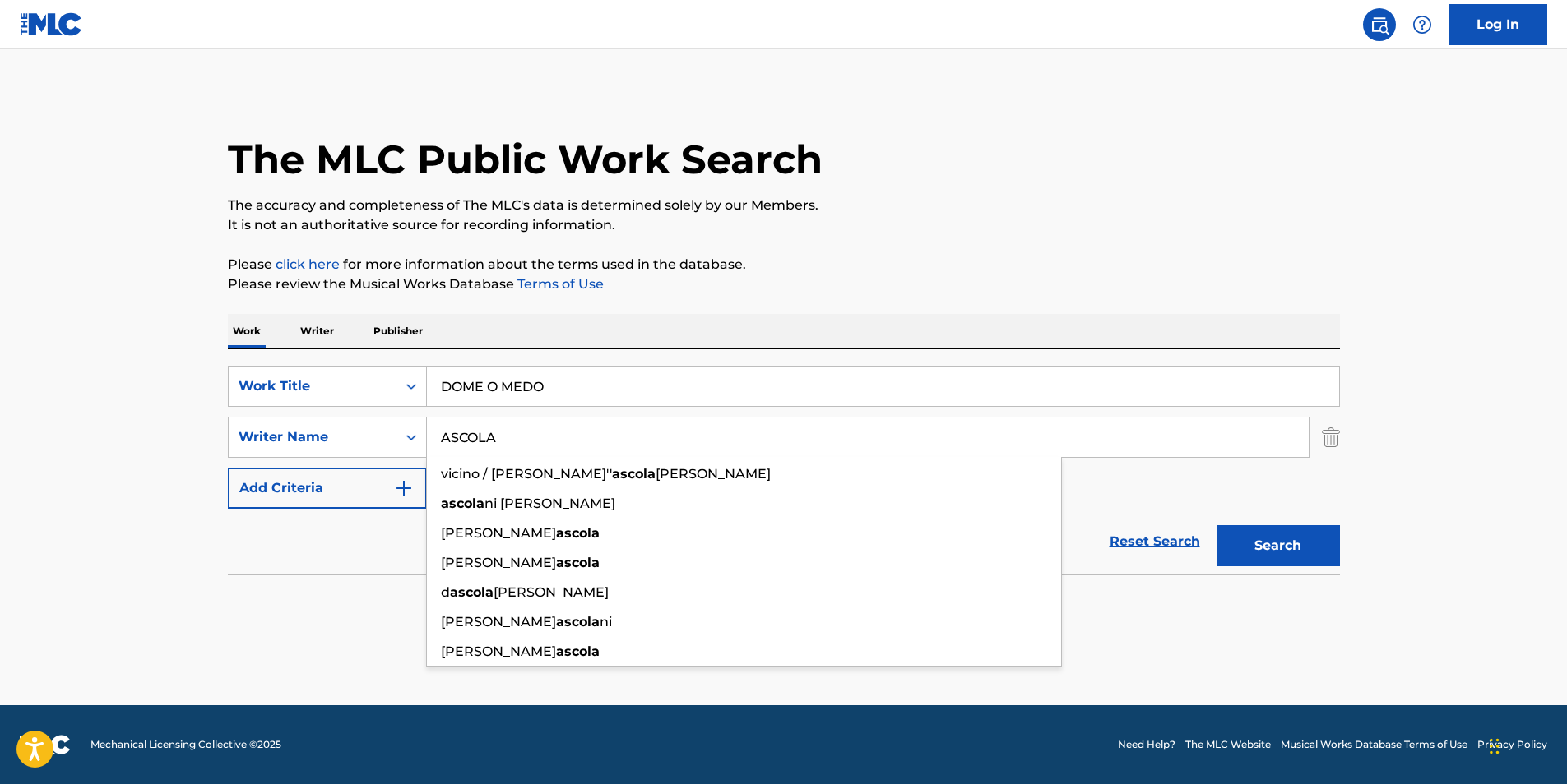
click at [1244, 533] on button "Search" at bounding box center [1278, 545] width 123 height 41
drag, startPoint x: 755, startPoint y: 430, endPoint x: 501, endPoint y: 477, distance: 258.3
click at [152, 430] on main "The MLC Public Work Search The accuracy and completeness of The MLC's data is d…" at bounding box center [784, 377] width 1567 height 656
paste input "[PERSON_NAME]"
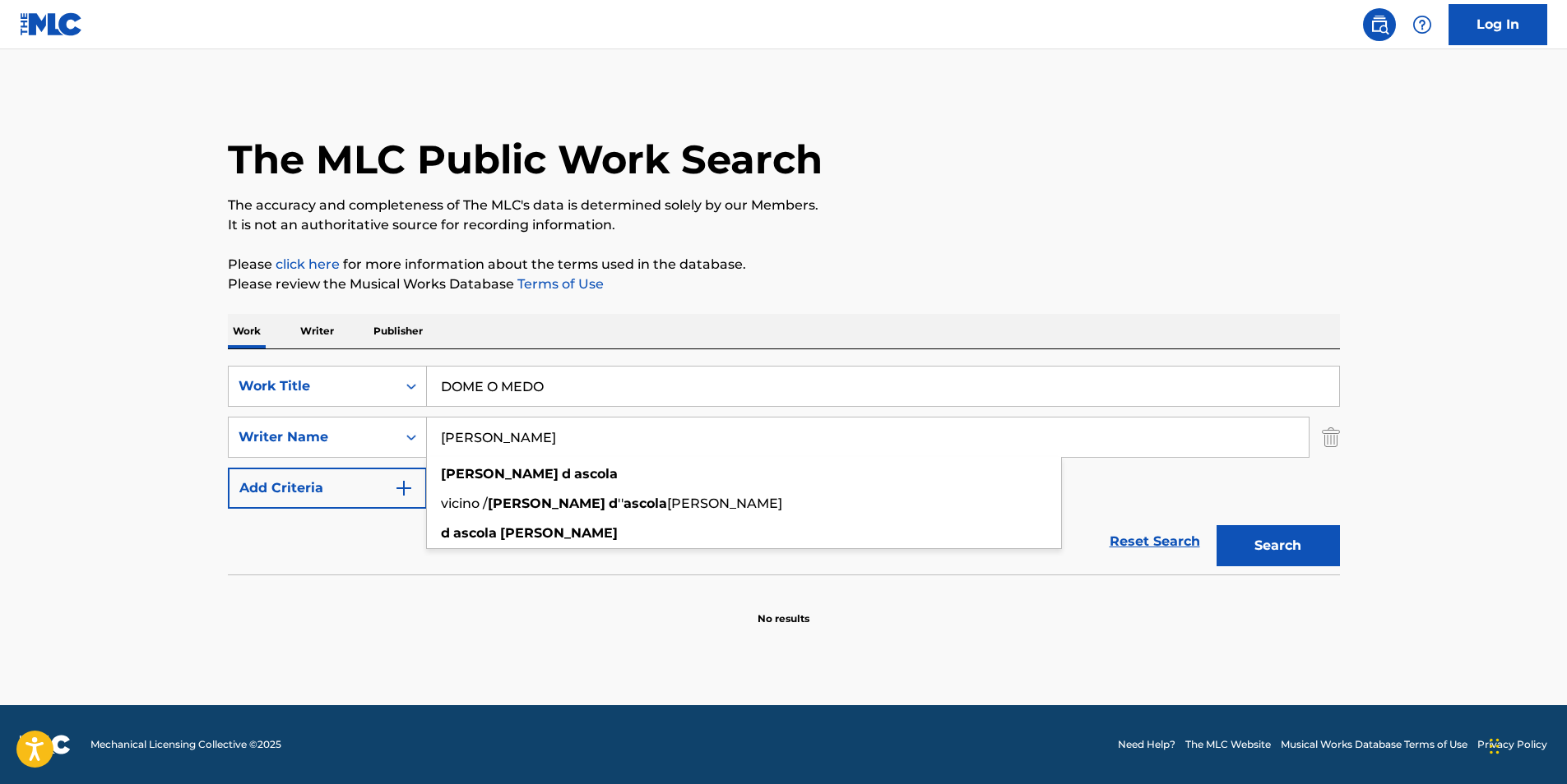
drag, startPoint x: 511, startPoint y: 436, endPoint x: 851, endPoint y: 450, distance: 340.3
click at [851, 450] on input "[PERSON_NAME]" at bounding box center [868, 436] width 882 height 39
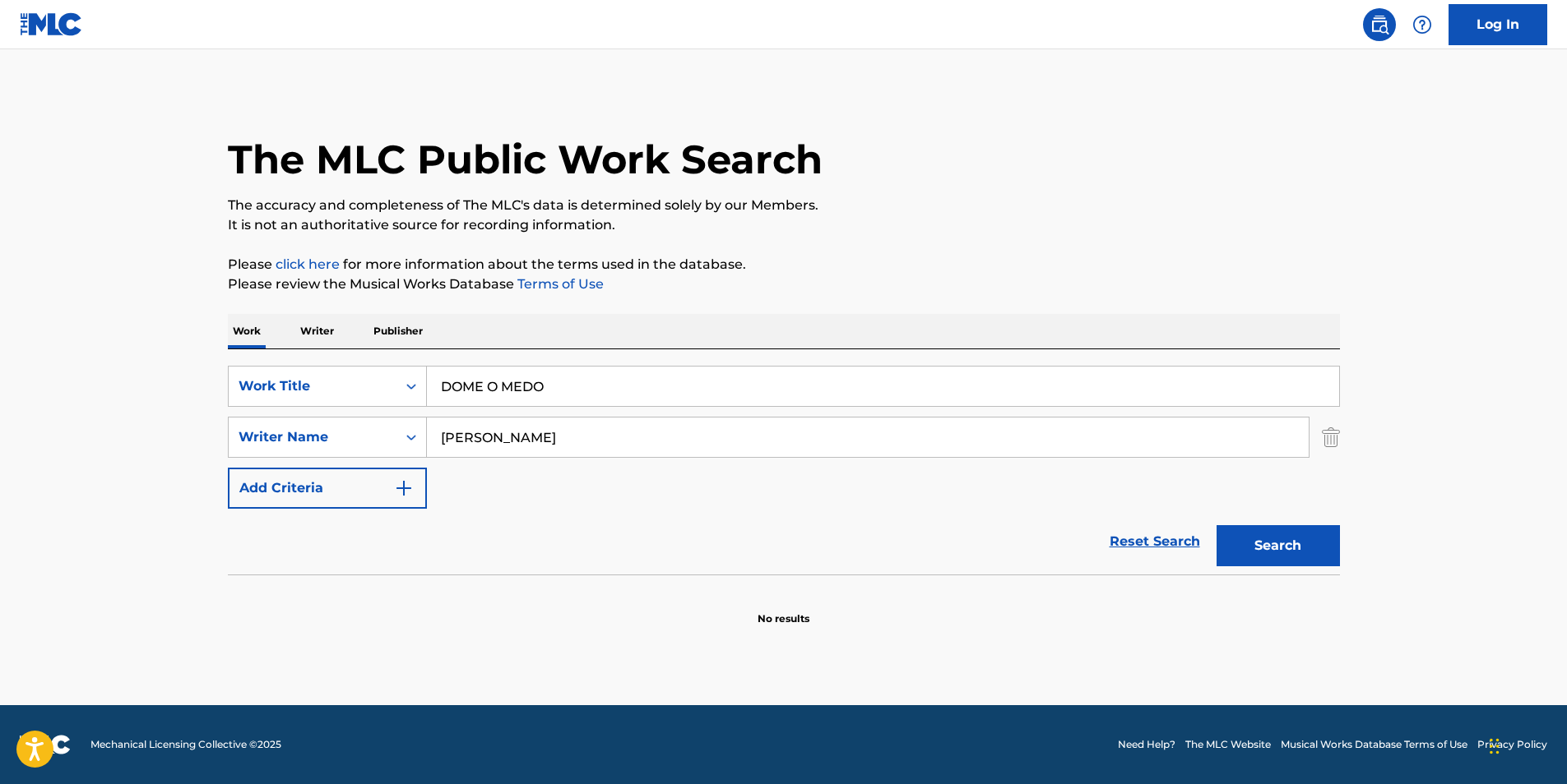
click at [1530, 451] on main "The MLC Public Work Search The accuracy and completeness of The MLC's data is d…" at bounding box center [784, 377] width 1567 height 656
click at [1273, 554] on button "Search" at bounding box center [1278, 545] width 123 height 41
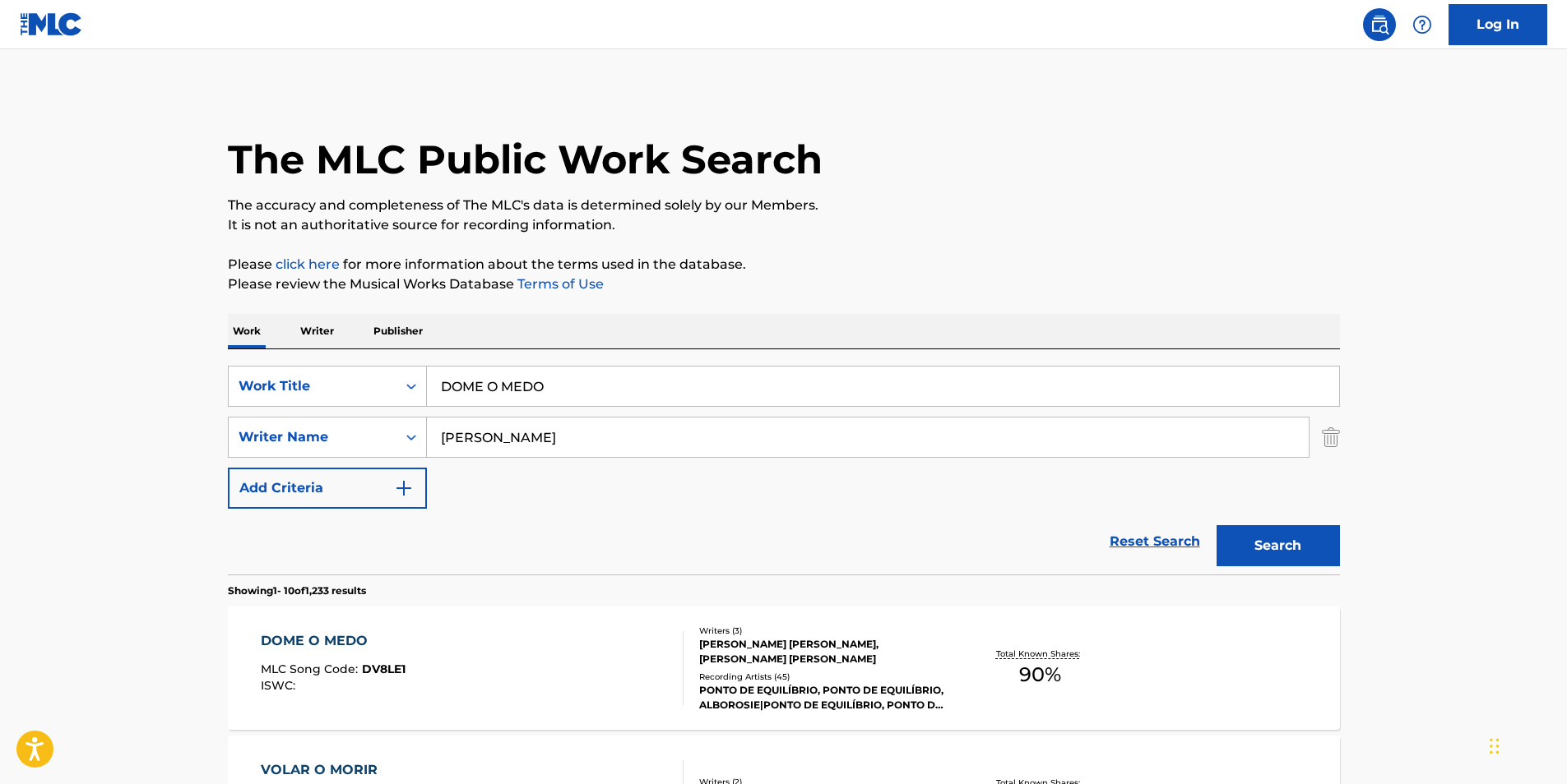
scroll to position [164, 0]
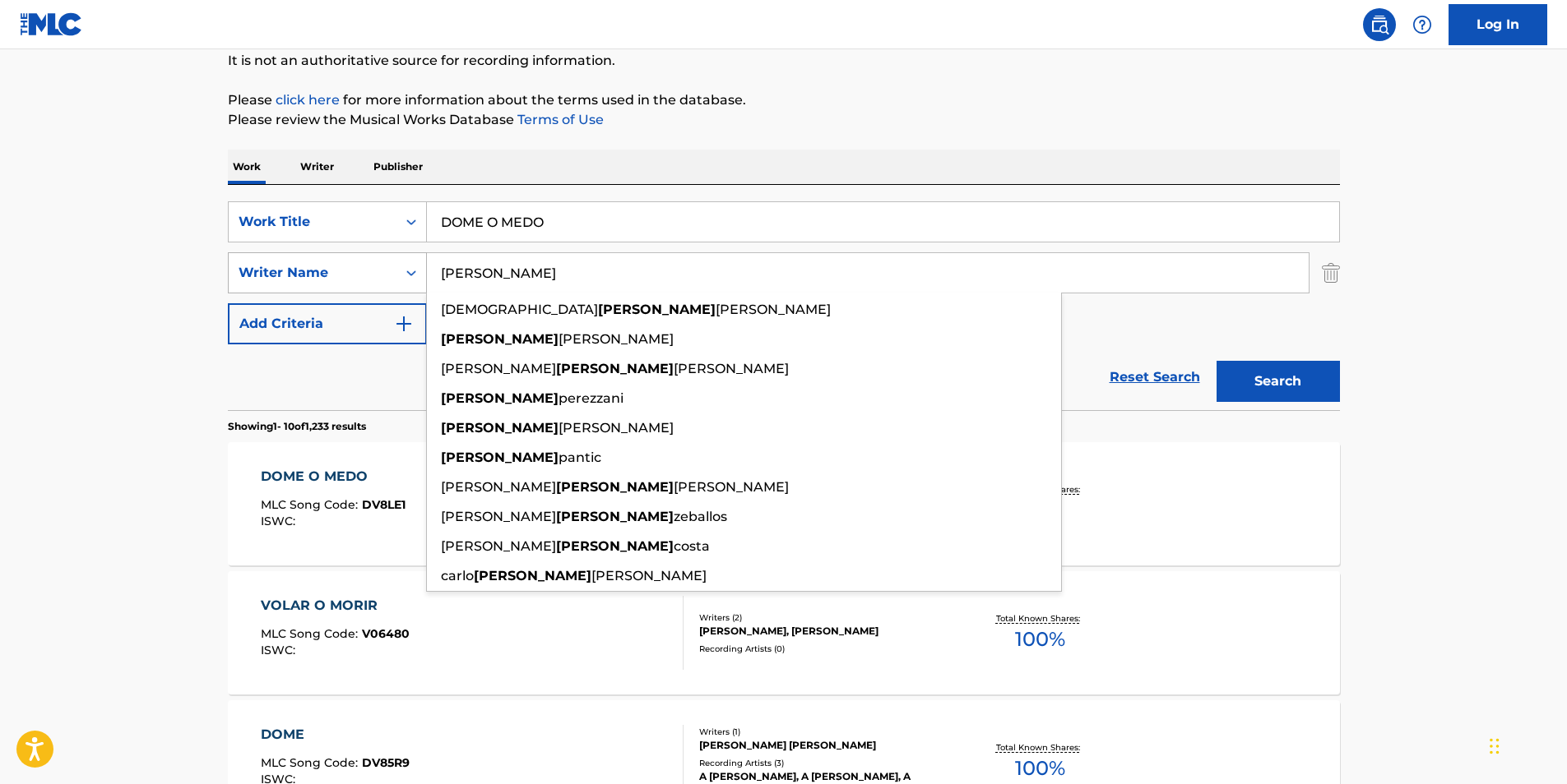
paste input "[PERSON_NAME] [PERSON_NAME]"
drag, startPoint x: 558, startPoint y: 276, endPoint x: 394, endPoint y: 281, distance: 164.1
click at [373, 281] on div "SearchWithCriteria81d436ea-9717-4304-9f3a-0acc2fe0215d Writer Name [PERSON_NAME…" at bounding box center [784, 272] width 1112 height 41
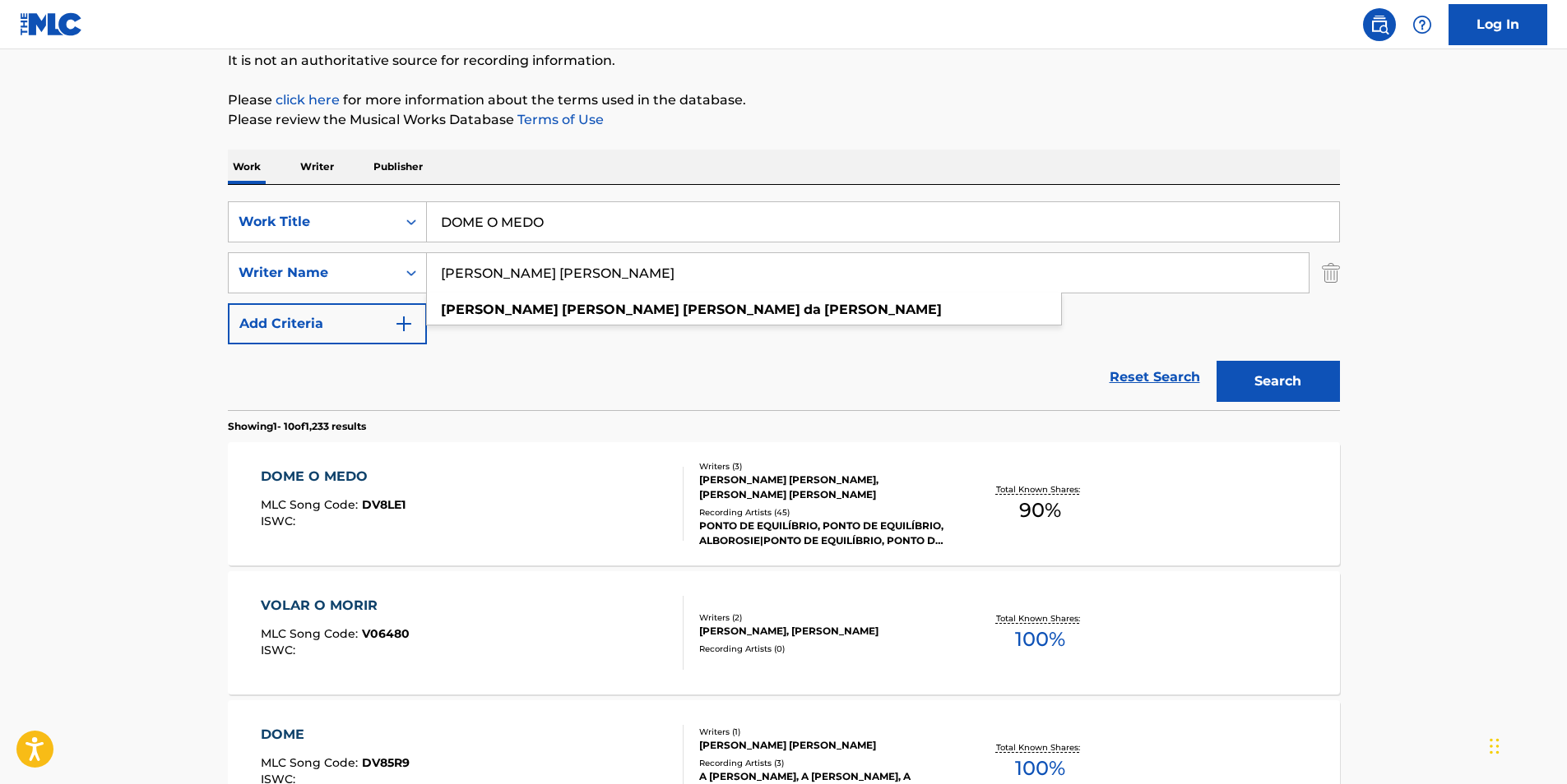
type input "[PERSON_NAME] [PERSON_NAME]"
click at [1305, 383] on button "Search" at bounding box center [1278, 381] width 123 height 41
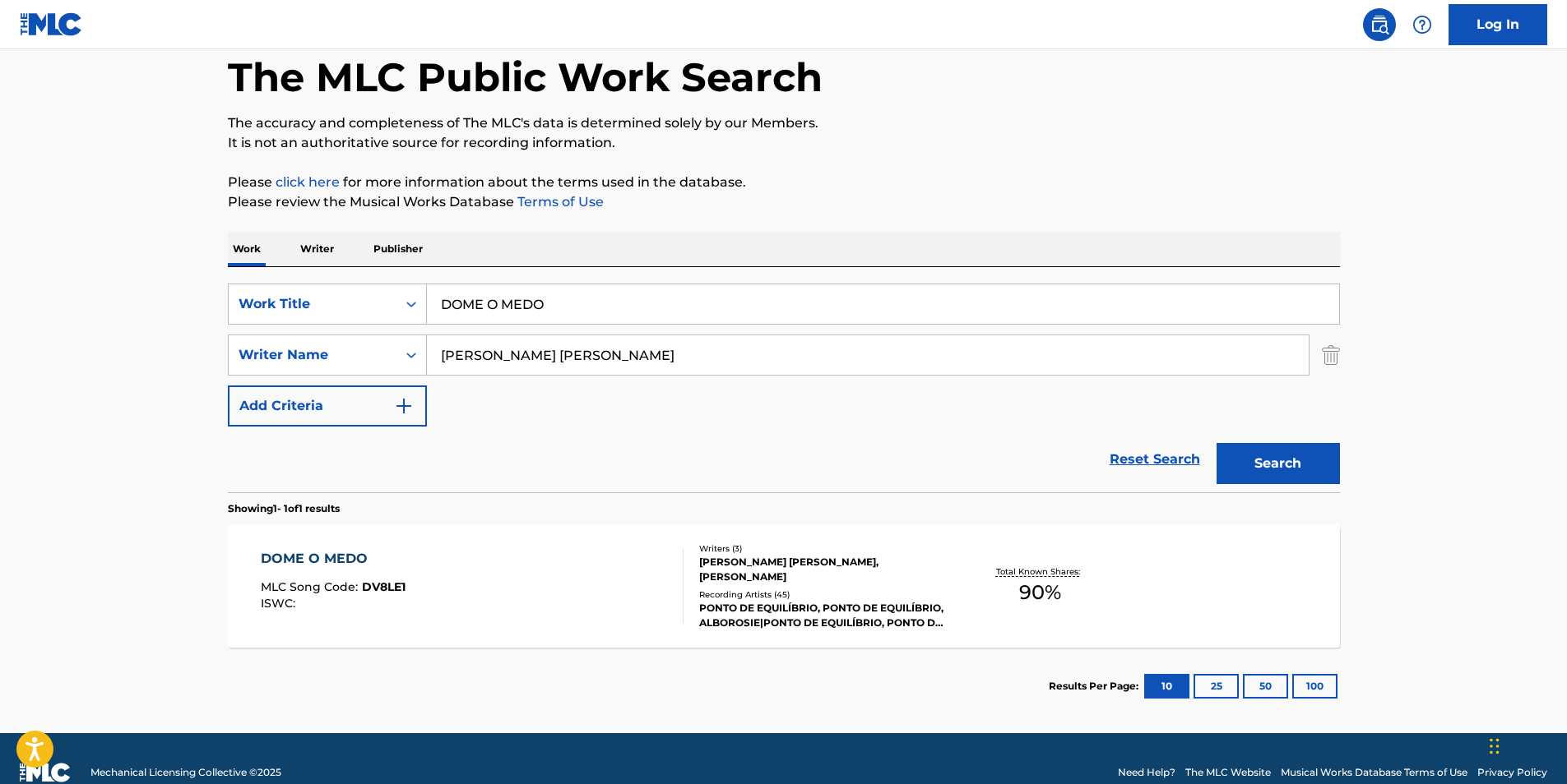
scroll to position [110, 0]
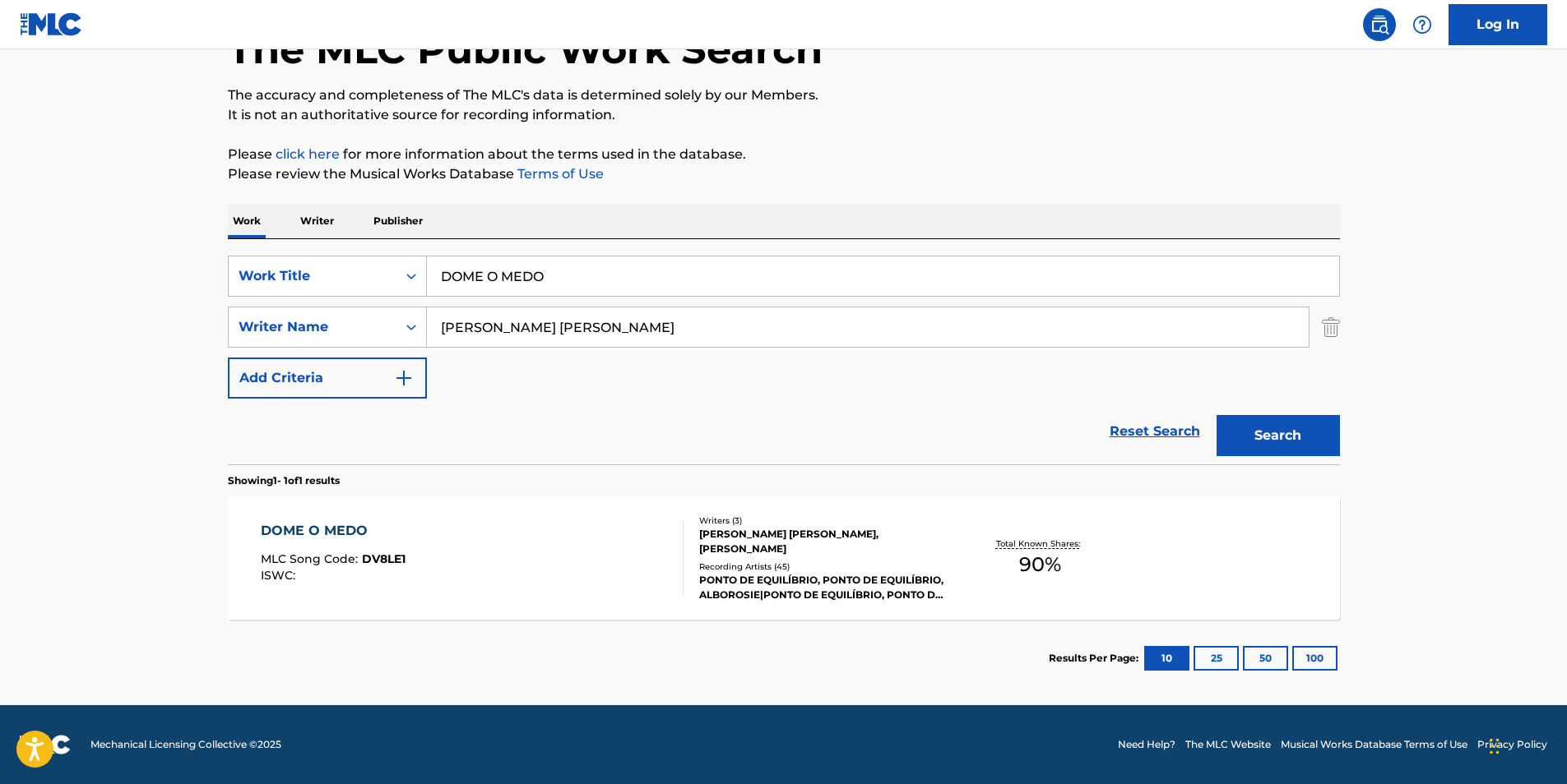
click at [590, 529] on div "DOME O MEDO MLC Song Code : DV8LE1 ISWC :" at bounding box center [472, 558] width 423 height 74
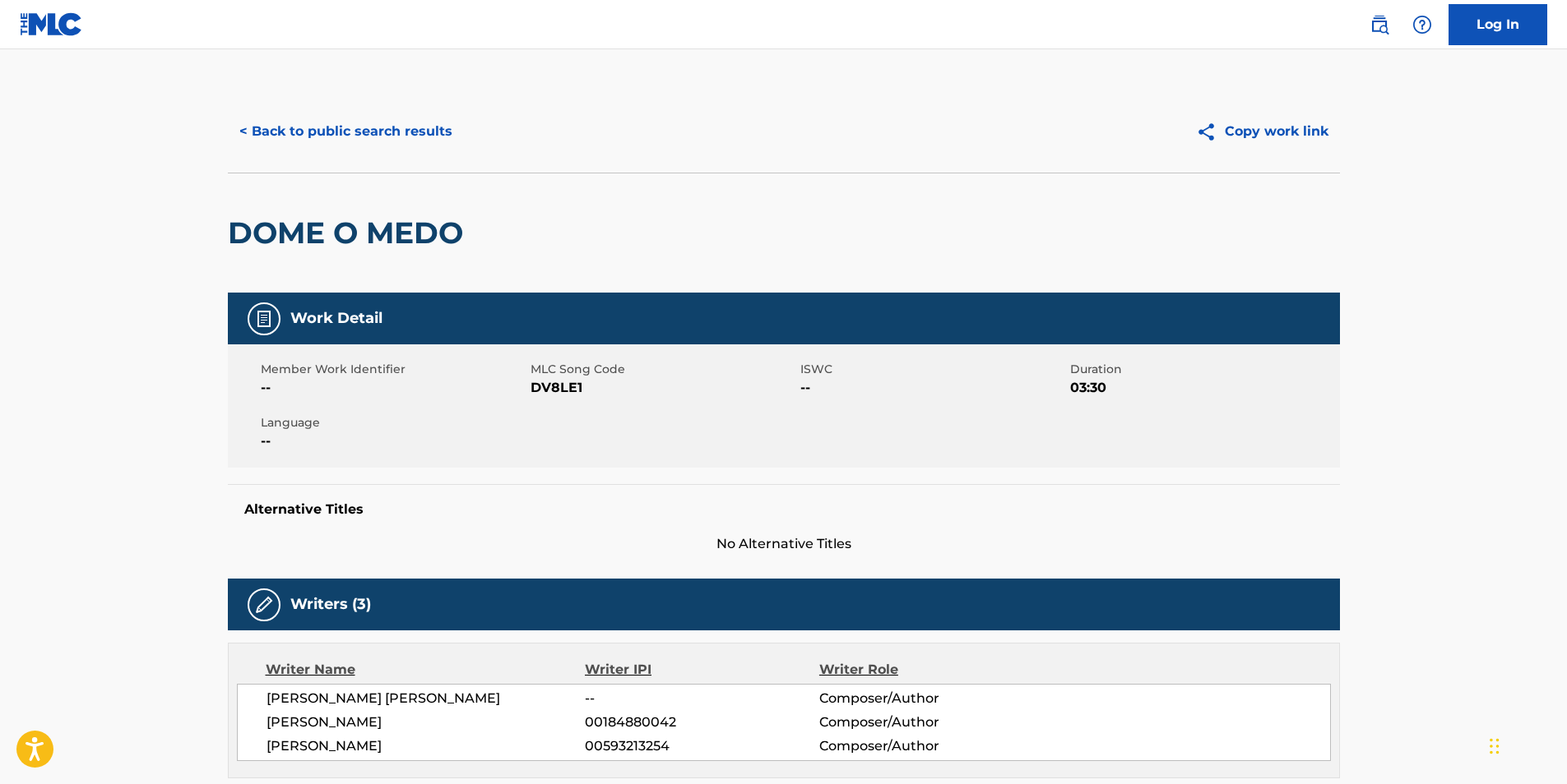
click at [322, 139] on button "< Back to public search results" at bounding box center [346, 131] width 236 height 41
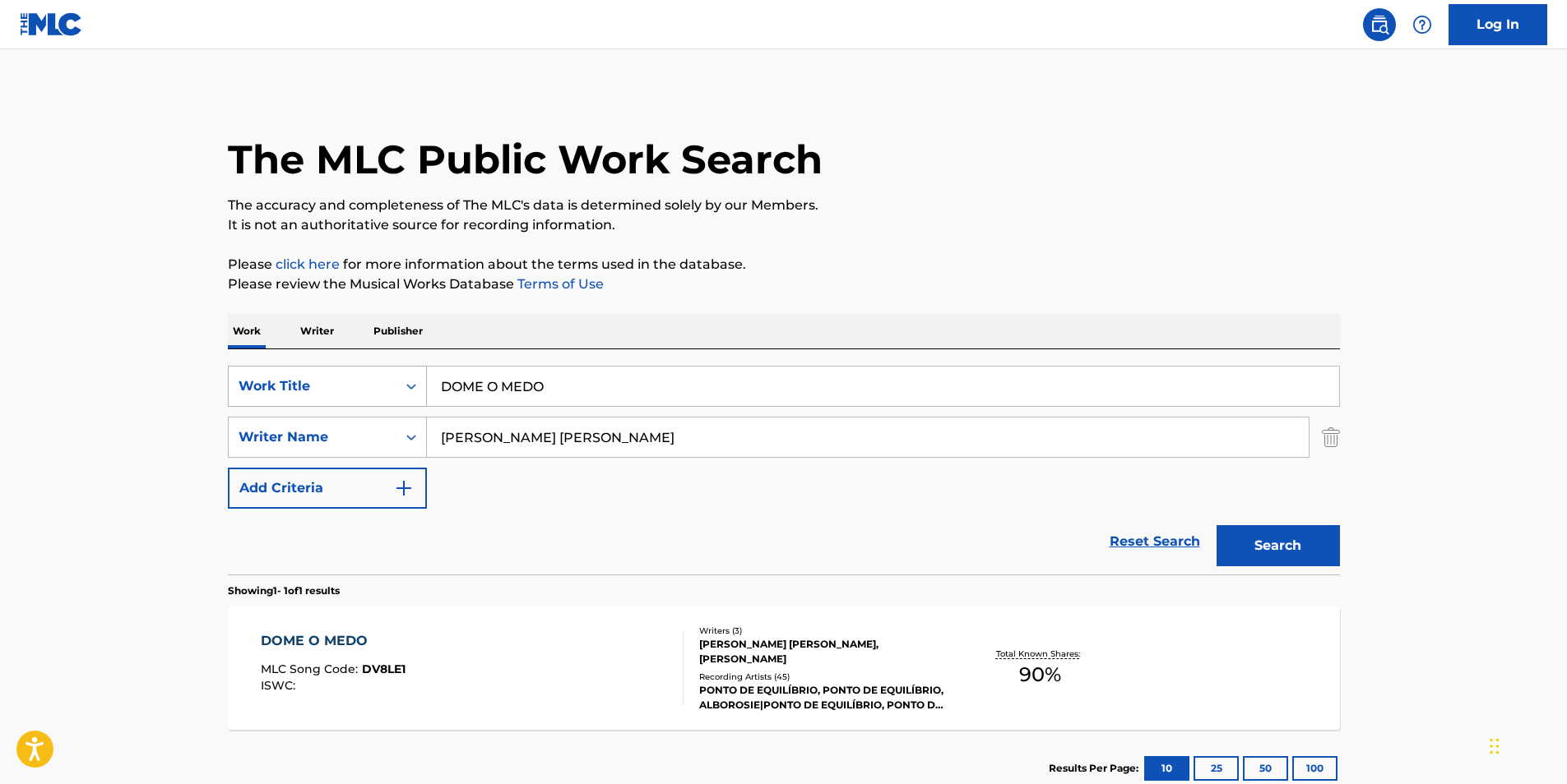
drag, startPoint x: 604, startPoint y: 400, endPoint x: 377, endPoint y: 399, distance: 227.0
click at [378, 399] on div "SearchWithCriteria02600ebb-9a79-40f0-b340-bfa1078c5c31 Work Title DOME O MEDO" at bounding box center [784, 386] width 1112 height 41
paste input "[GEOGRAPHIC_DATA]"
type input "[GEOGRAPHIC_DATA]"
click at [974, 234] on p "It is not an authoritative source for recording information." at bounding box center [784, 225] width 1112 height 20
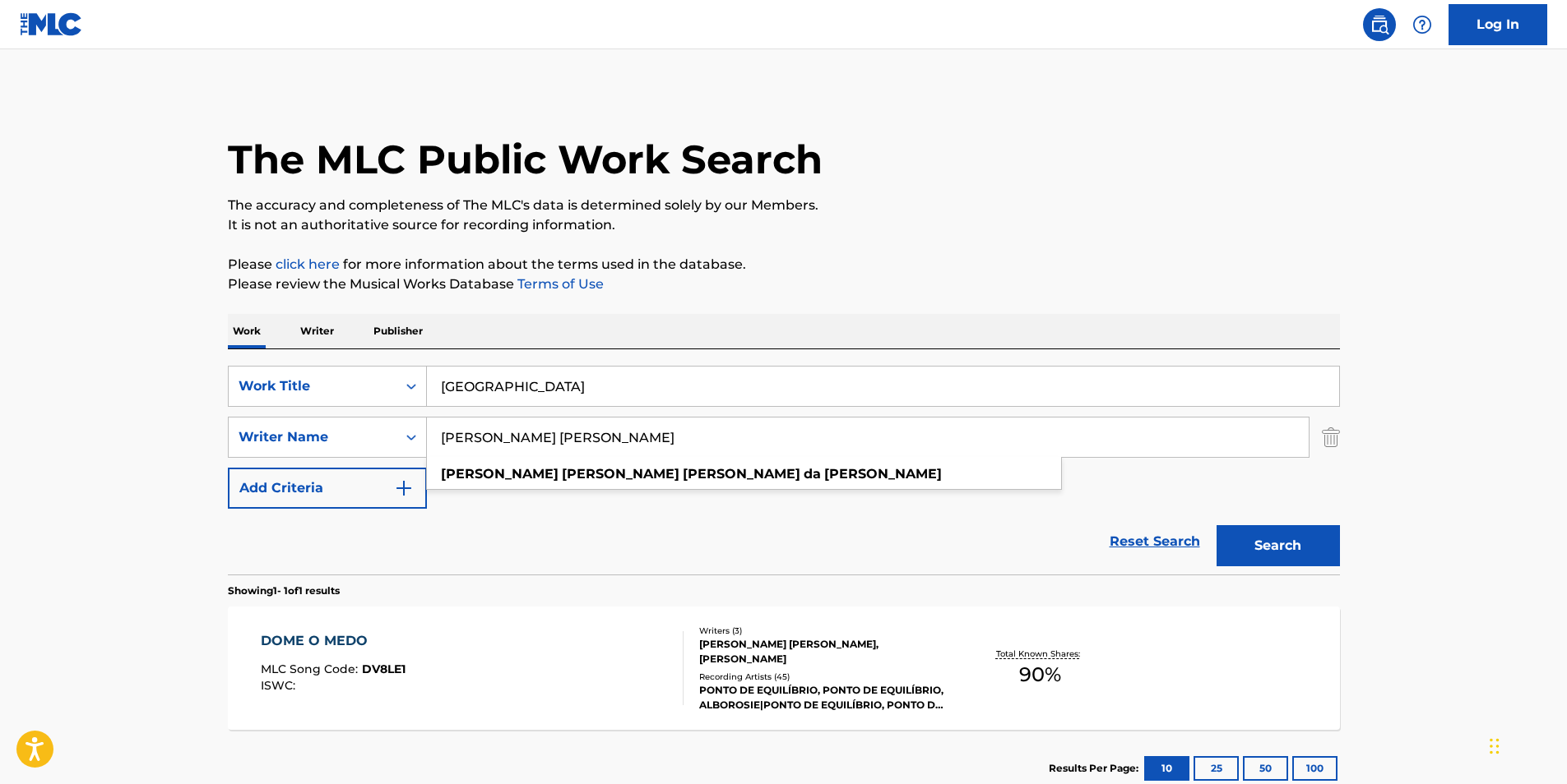
drag, startPoint x: 698, startPoint y: 422, endPoint x: 611, endPoint y: 357, distance: 108.6
click at [311, 453] on div "SearchWithCriteria81d436ea-9717-4304-9f3a-0acc2fe0215d Writer Name [PERSON_NAME…" at bounding box center [784, 437] width 1112 height 41
paste input "Ethismos"
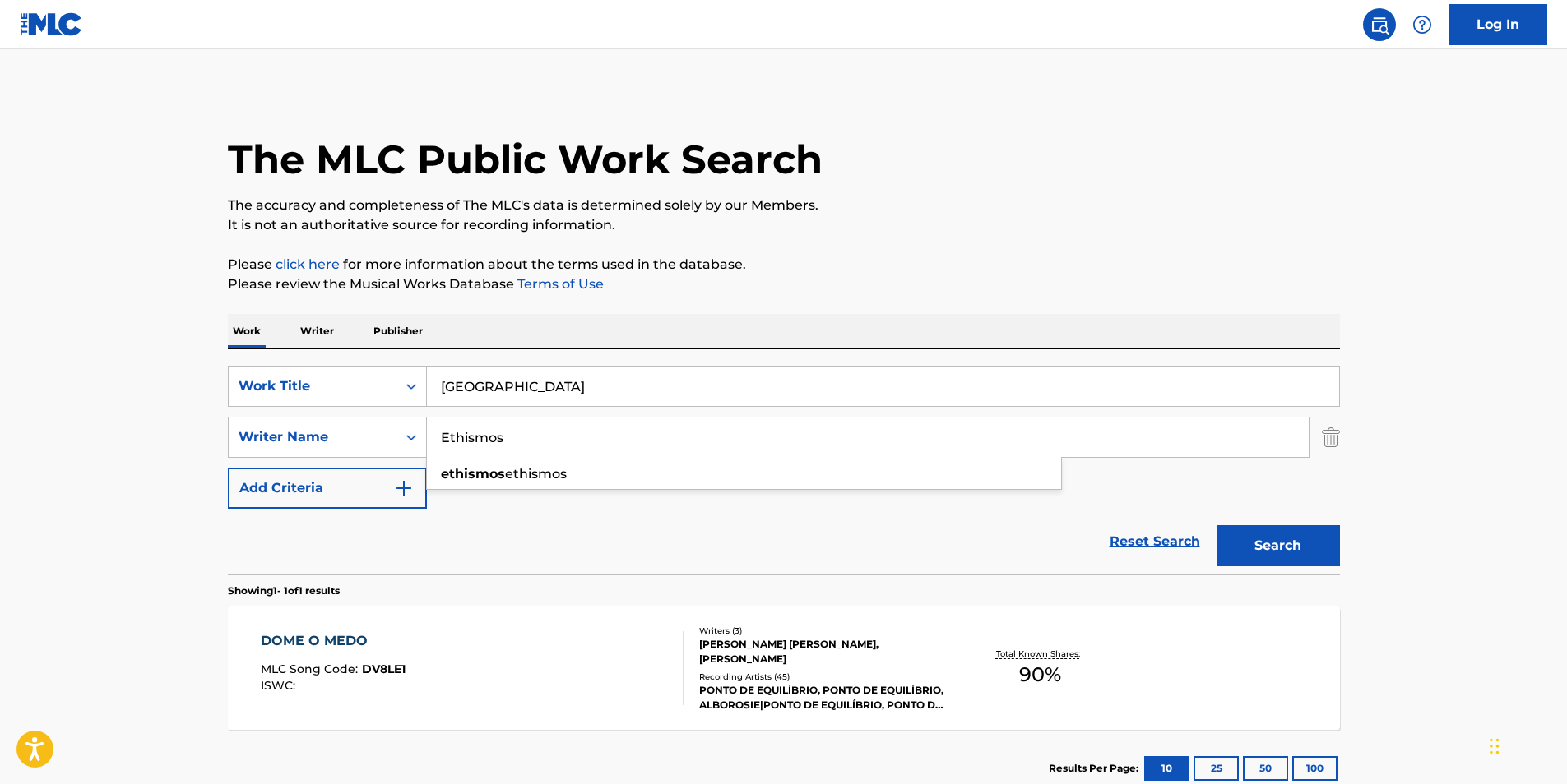
click at [1004, 222] on p "It is not an authoritative source for recording information." at bounding box center [784, 225] width 1112 height 20
click at [1282, 531] on button "Search" at bounding box center [1278, 545] width 123 height 41
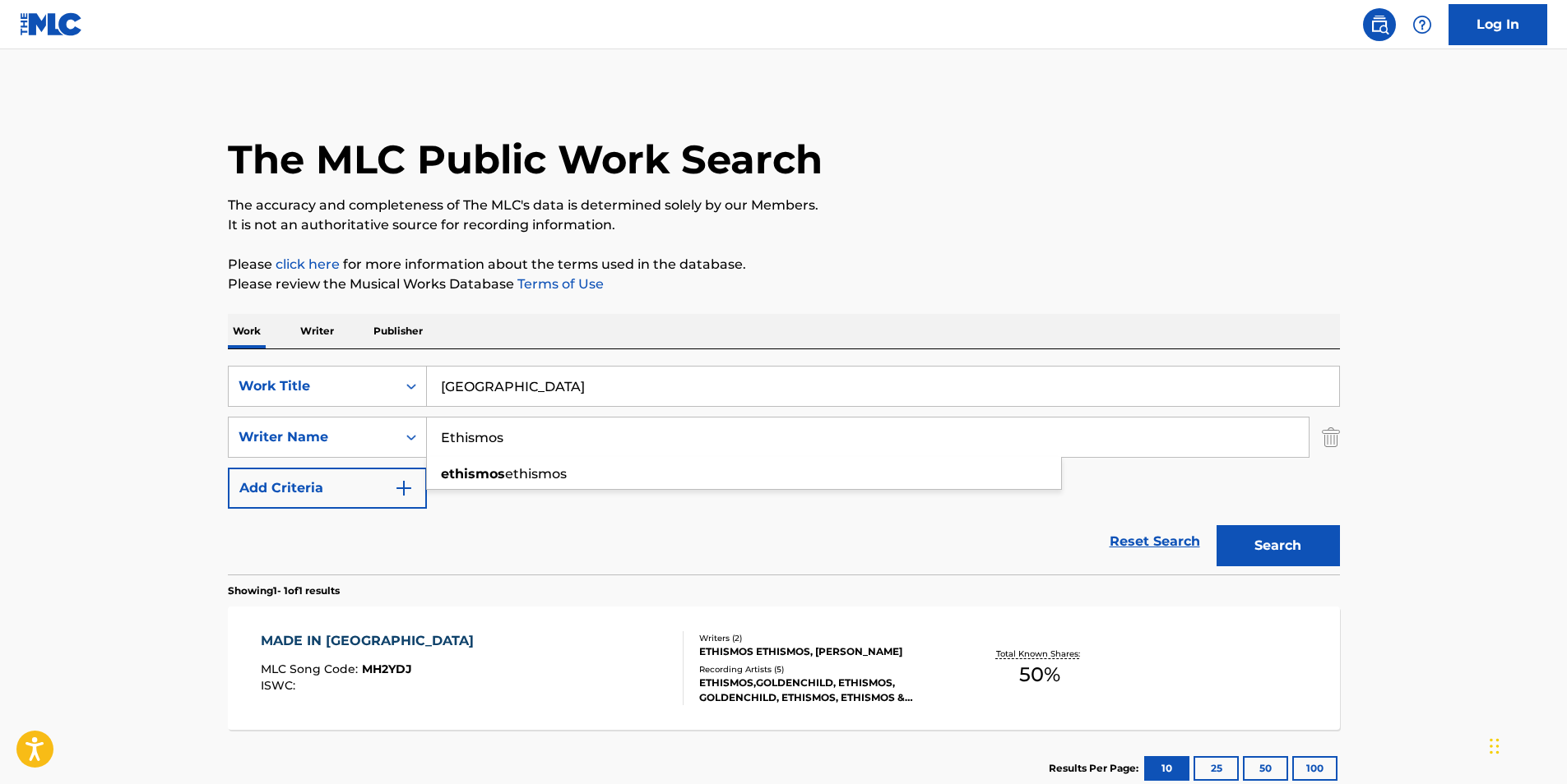
drag, startPoint x: 576, startPoint y: 434, endPoint x: 408, endPoint y: 467, distance: 171.2
click at [408, 467] on div "SearchWithCriteria02600ebb-9a79-40f0-b340-bfa1078c5c31 Work Title Athens Block …" at bounding box center [784, 437] width 1112 height 143
paste input "[PERSON_NAME]"
click at [1116, 157] on div "The MLC Public Work Search" at bounding box center [784, 151] width 1112 height 120
click at [1263, 554] on button "Search" at bounding box center [1278, 545] width 123 height 41
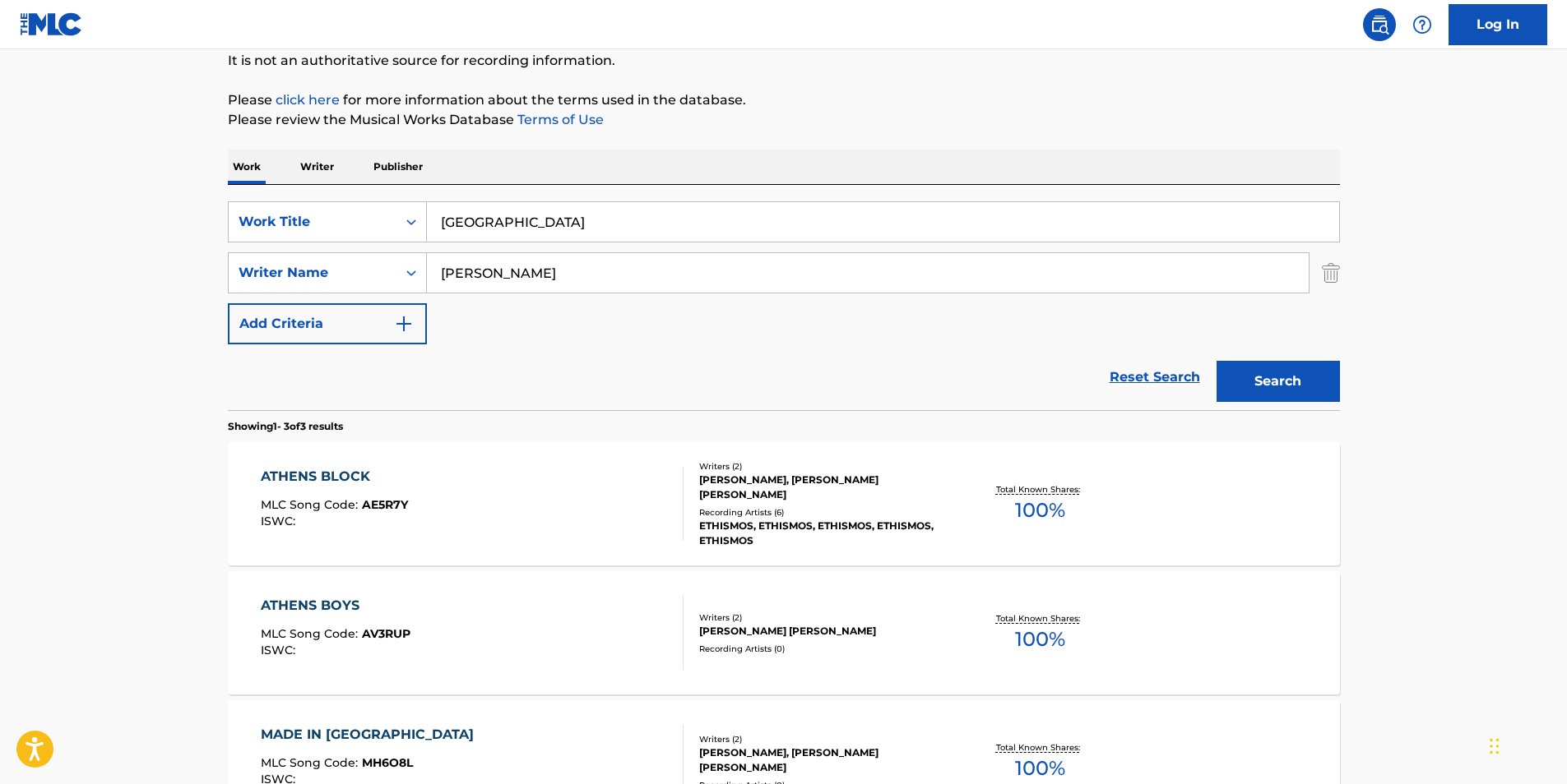
scroll to position [246, 0]
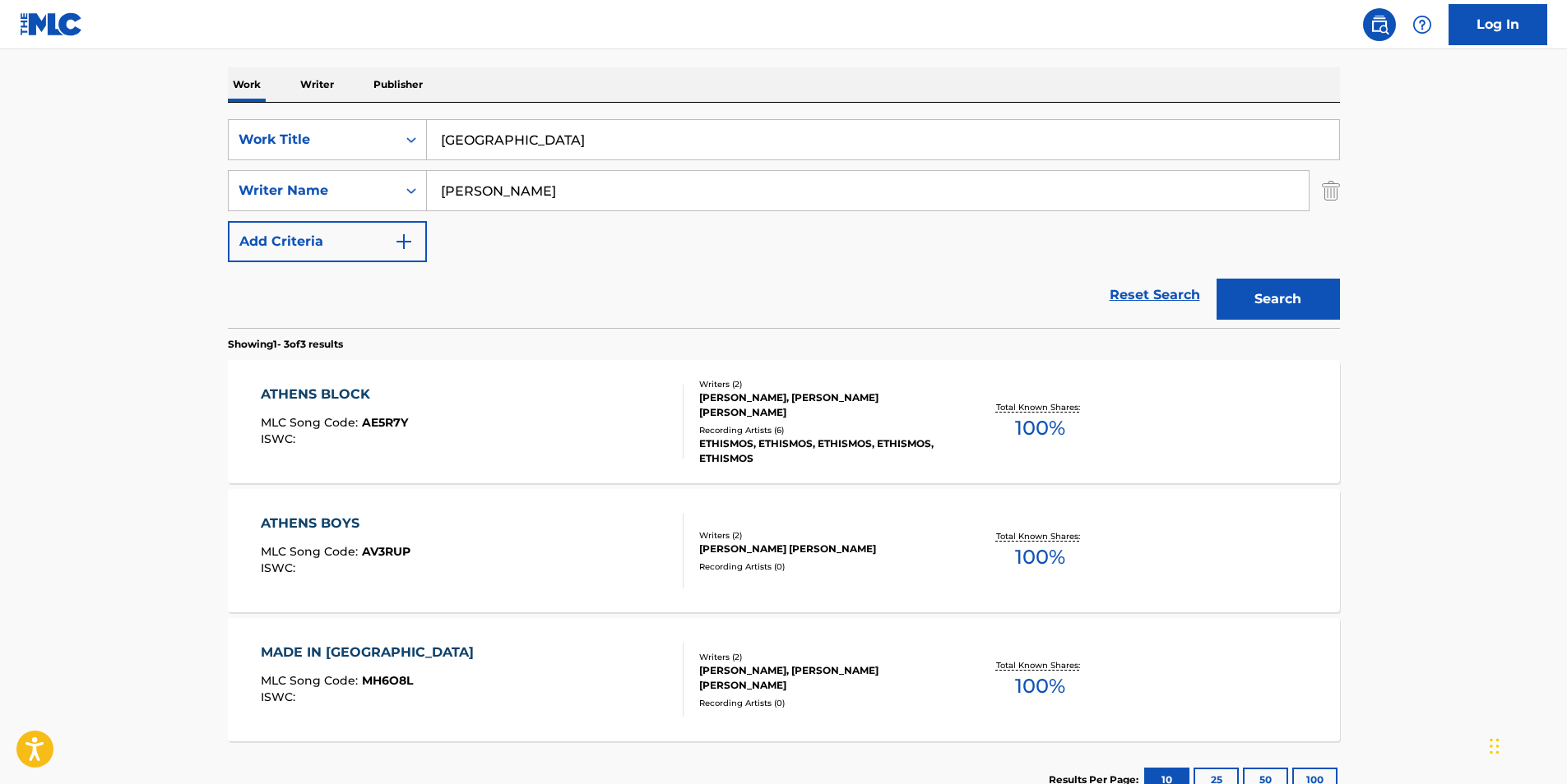
drag, startPoint x: 638, startPoint y: 198, endPoint x: 291, endPoint y: 243, distance: 349.9
click at [291, 243] on div "SearchWithCriteria02600ebb-9a79-40f0-b340-bfa1078c5c31 Work Title Athens Block …" at bounding box center [784, 191] width 1112 height 143
paste input "Mpayekoula [PERSON_NAME]"
type input "Mpayekoula [PERSON_NAME]"
click at [542, 307] on div "Reset Search Search" at bounding box center [784, 295] width 1112 height 66
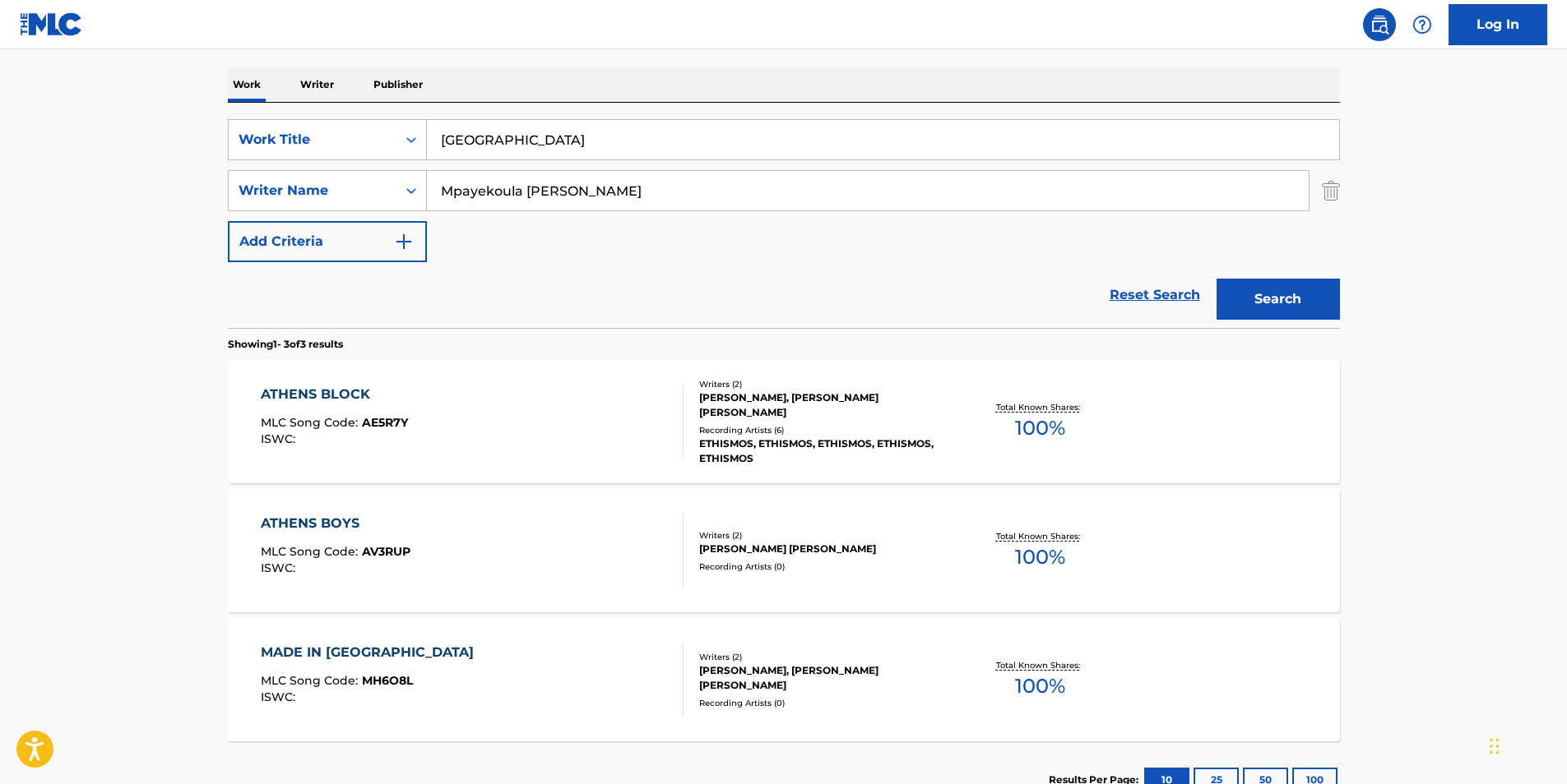
click at [1298, 297] on button "Search" at bounding box center [1278, 299] width 123 height 41
click at [434, 440] on div "ATHENS BLOCK MLC Song Code : AE5R7Y ISWC :" at bounding box center [472, 421] width 423 height 74
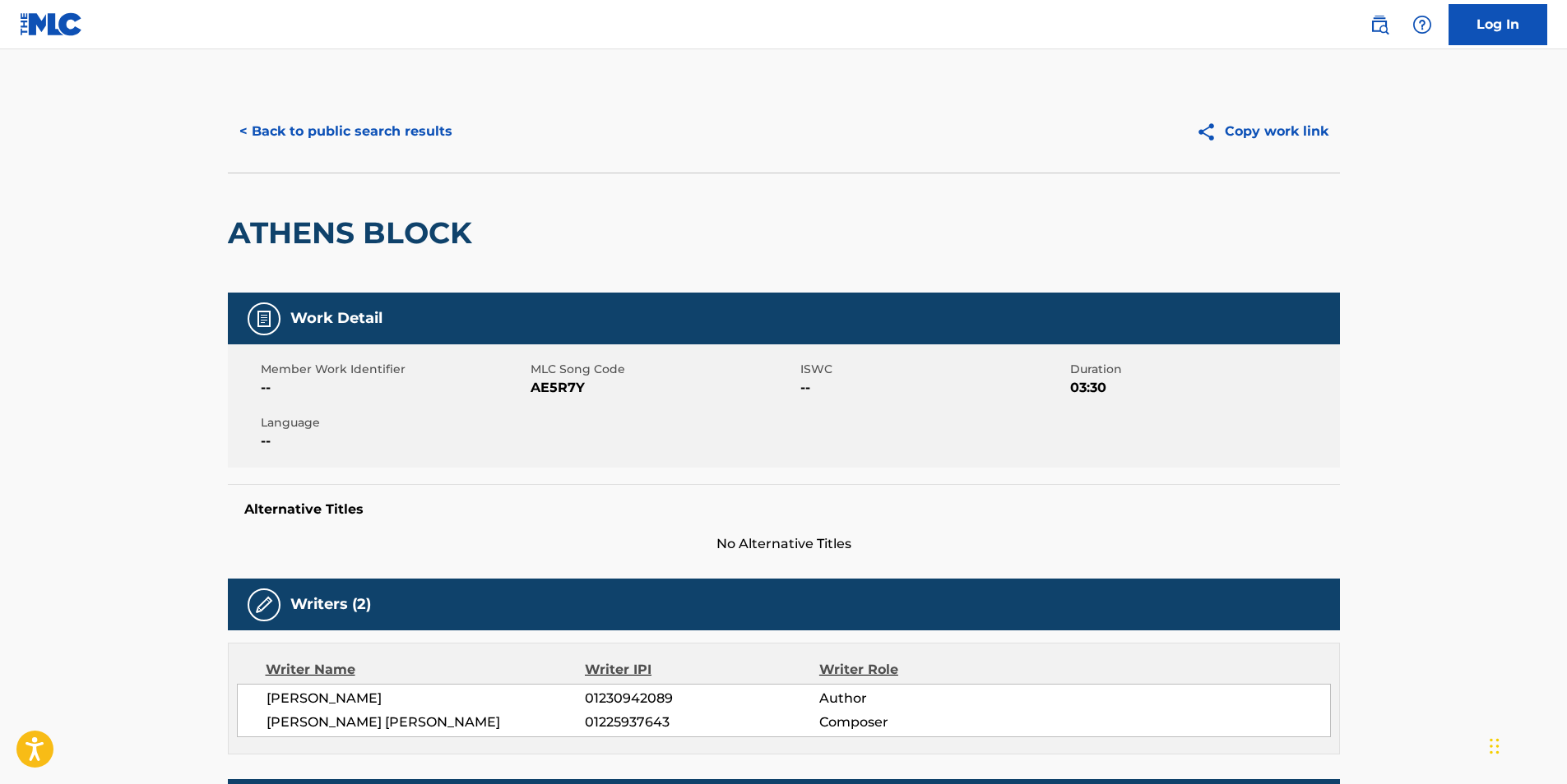
click at [305, 135] on button "< Back to public search results" at bounding box center [346, 131] width 236 height 41
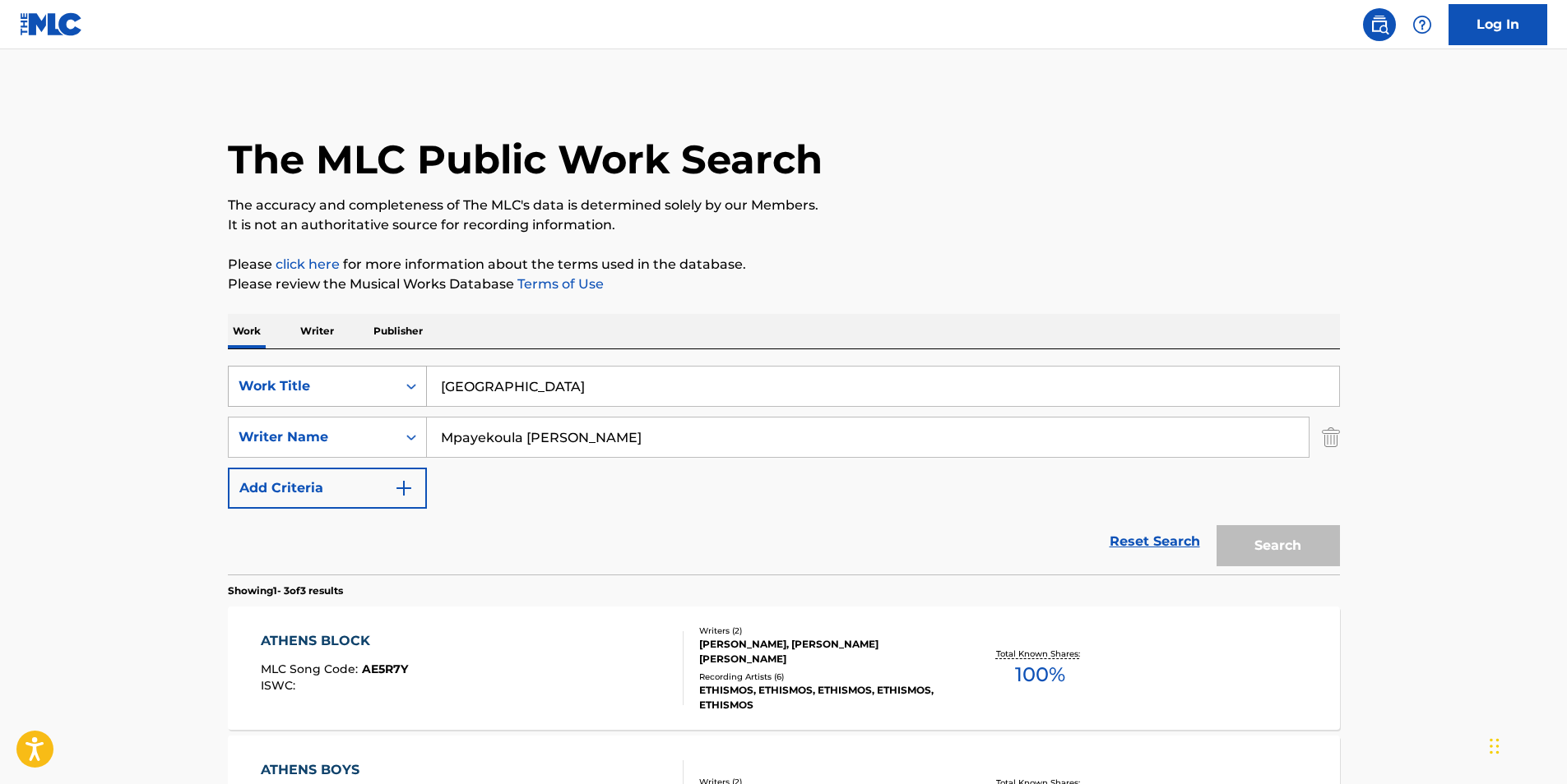
scroll to position [246, 0]
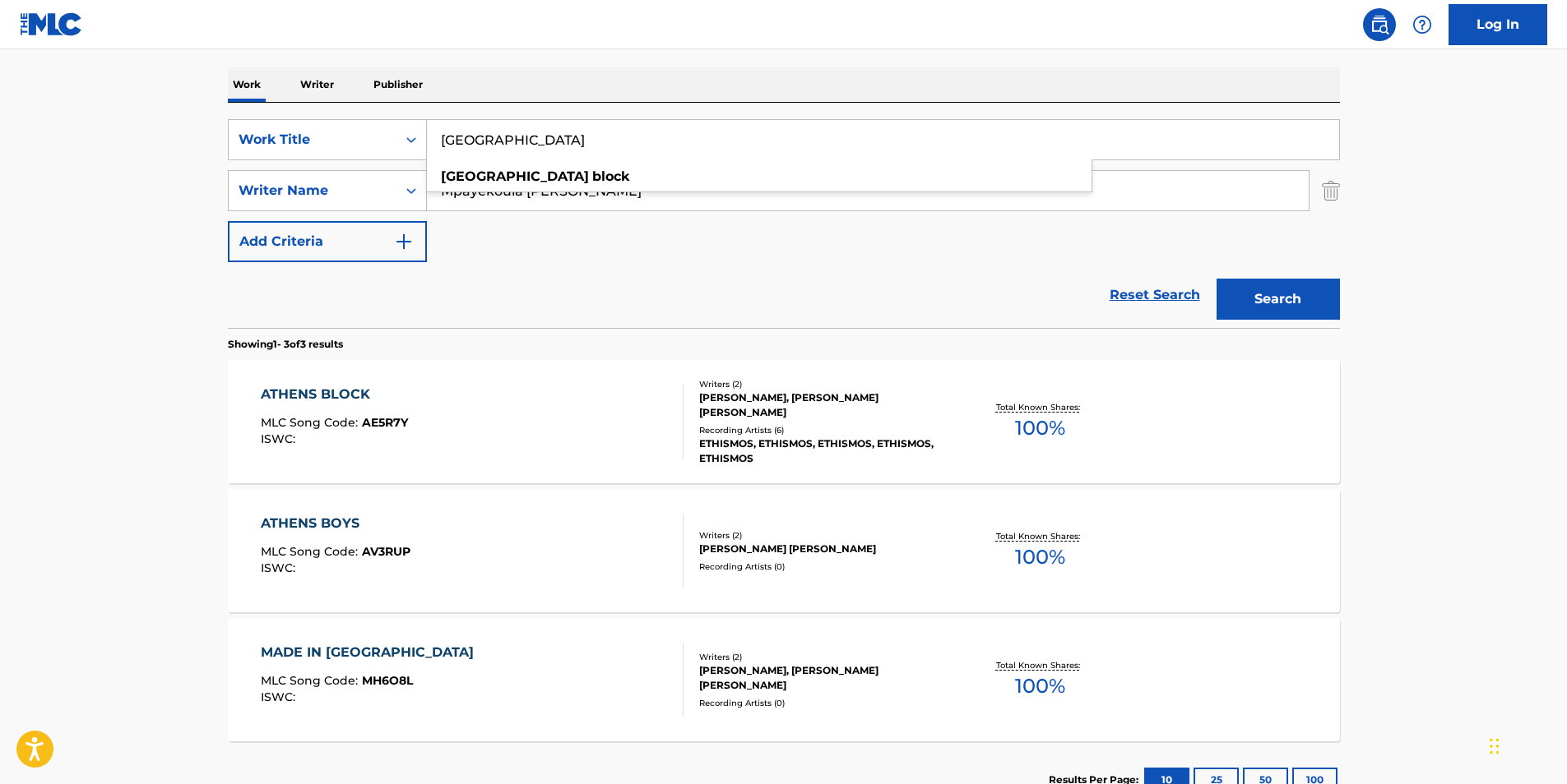
drag, startPoint x: 655, startPoint y: 150, endPoint x: 225, endPoint y: 218, distance: 435.3
click at [316, 190] on div "SearchWithCriteria02600ebb-9a79-40f0-b340-bfa1078c5c31 Work Title Athens Block …" at bounding box center [784, 191] width 1112 height 143
paste input "Prayerworks I"
type input "Prayerworks I"
click at [118, 265] on main "The MLC Public Work Search The accuracy and completeness of The MLC's data is d…" at bounding box center [784, 314] width 1567 height 1025
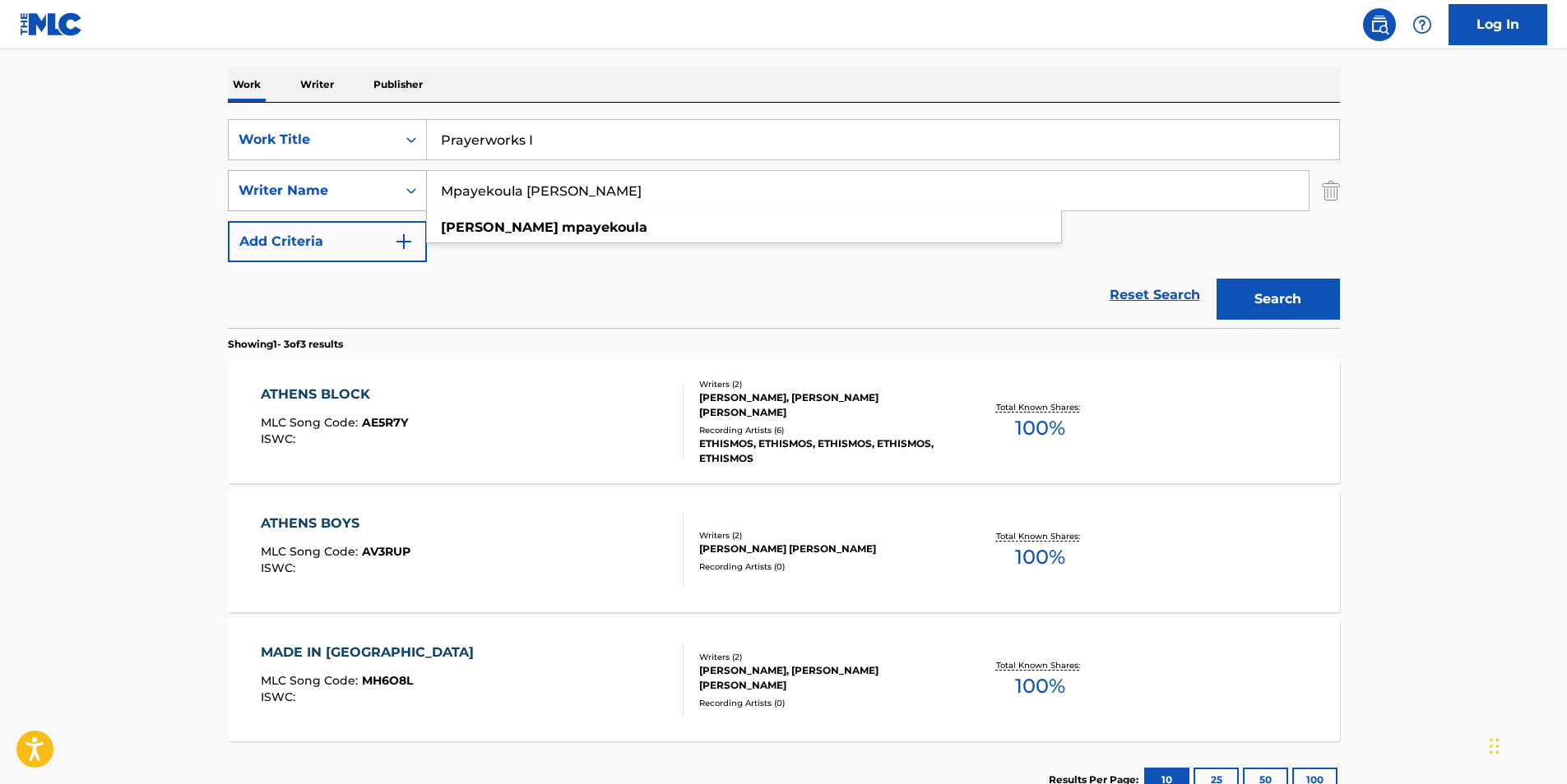
drag, startPoint x: 571, startPoint y: 195, endPoint x: 371, endPoint y: 205, distance: 200.2
click at [371, 205] on div "SearchWithCriteria81d436ea-9717-4304-9f3a-0acc2fe0215d Writer Name [PERSON_NAME…" at bounding box center [784, 190] width 1112 height 41
paste input "Heart of [DEMOGRAPHIC_DATA]"
click at [1288, 300] on button "Search" at bounding box center [1278, 299] width 123 height 41
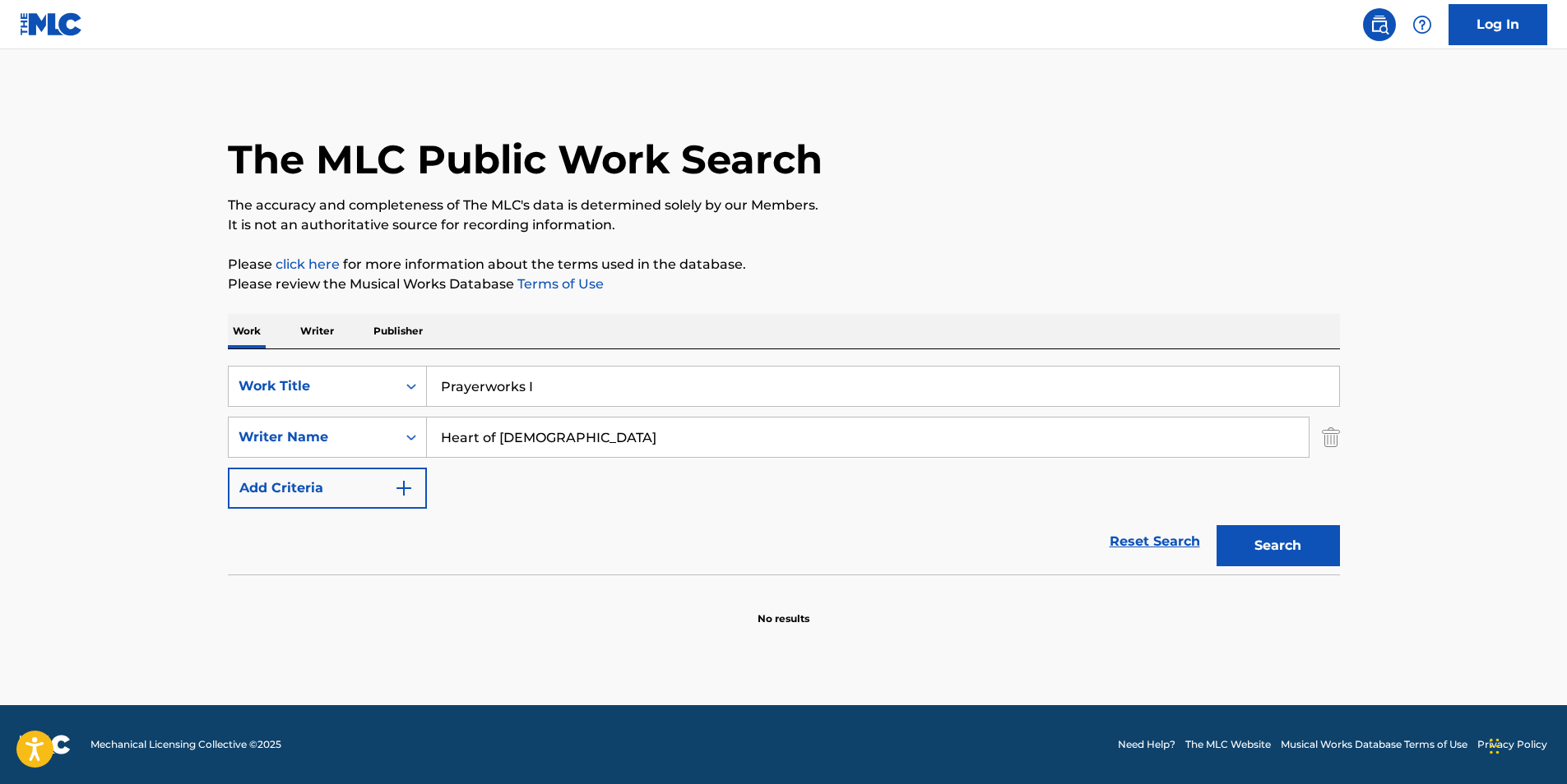
drag, startPoint x: 648, startPoint y: 443, endPoint x: 514, endPoint y: 434, distance: 134.3
click at [382, 466] on div "SearchWithCriteria02600ebb-9a79-40f0-b340-bfa1078c5c31 Work Title Prayerworks I…" at bounding box center [784, 437] width 1112 height 143
paste input "[PERSON_NAME]"
type input "[PERSON_NAME]"
click at [882, 230] on p "It is not an authoritative source for recording information." at bounding box center [784, 225] width 1112 height 20
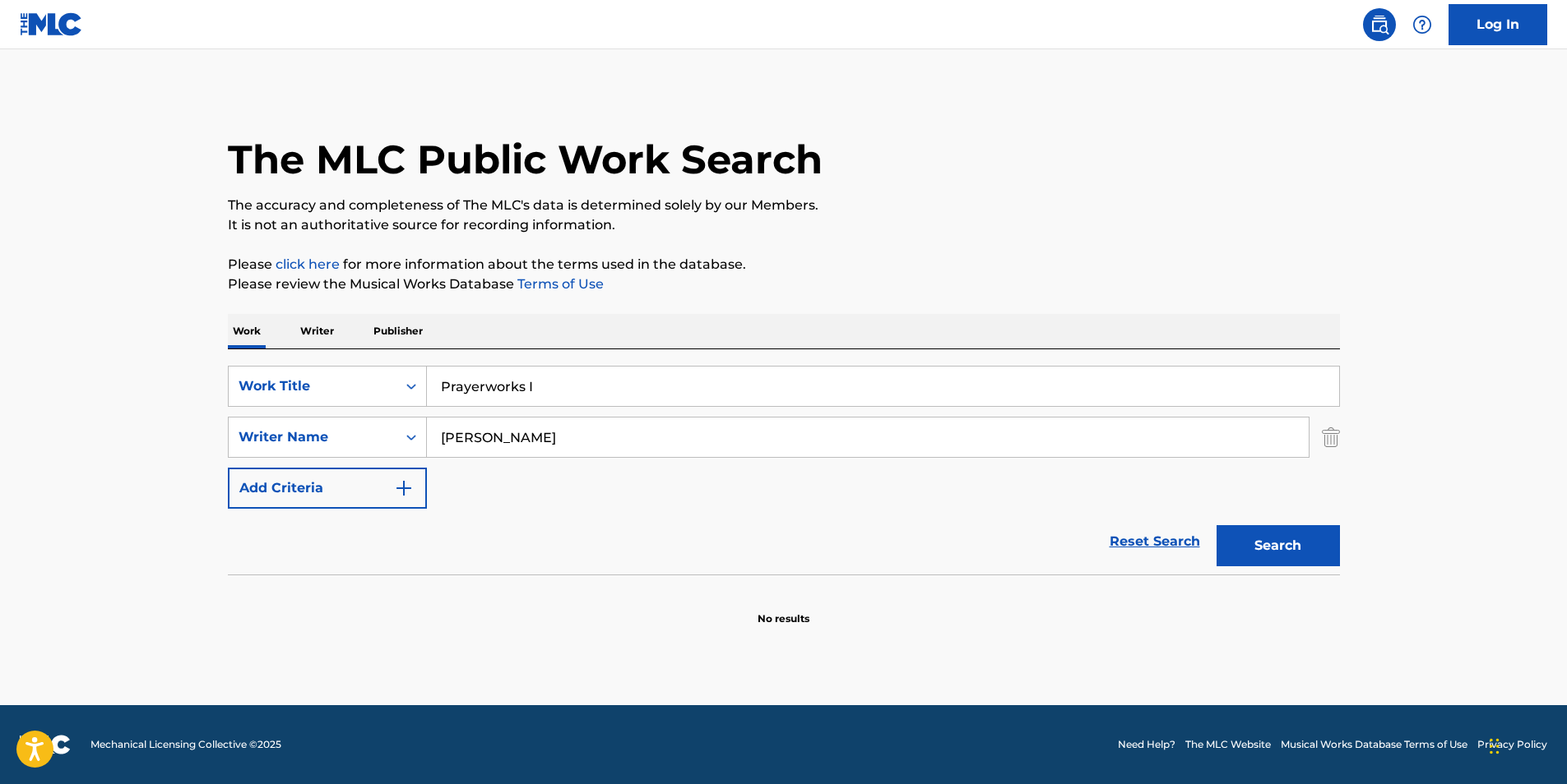
click at [1270, 543] on button "Search" at bounding box center [1278, 545] width 123 height 41
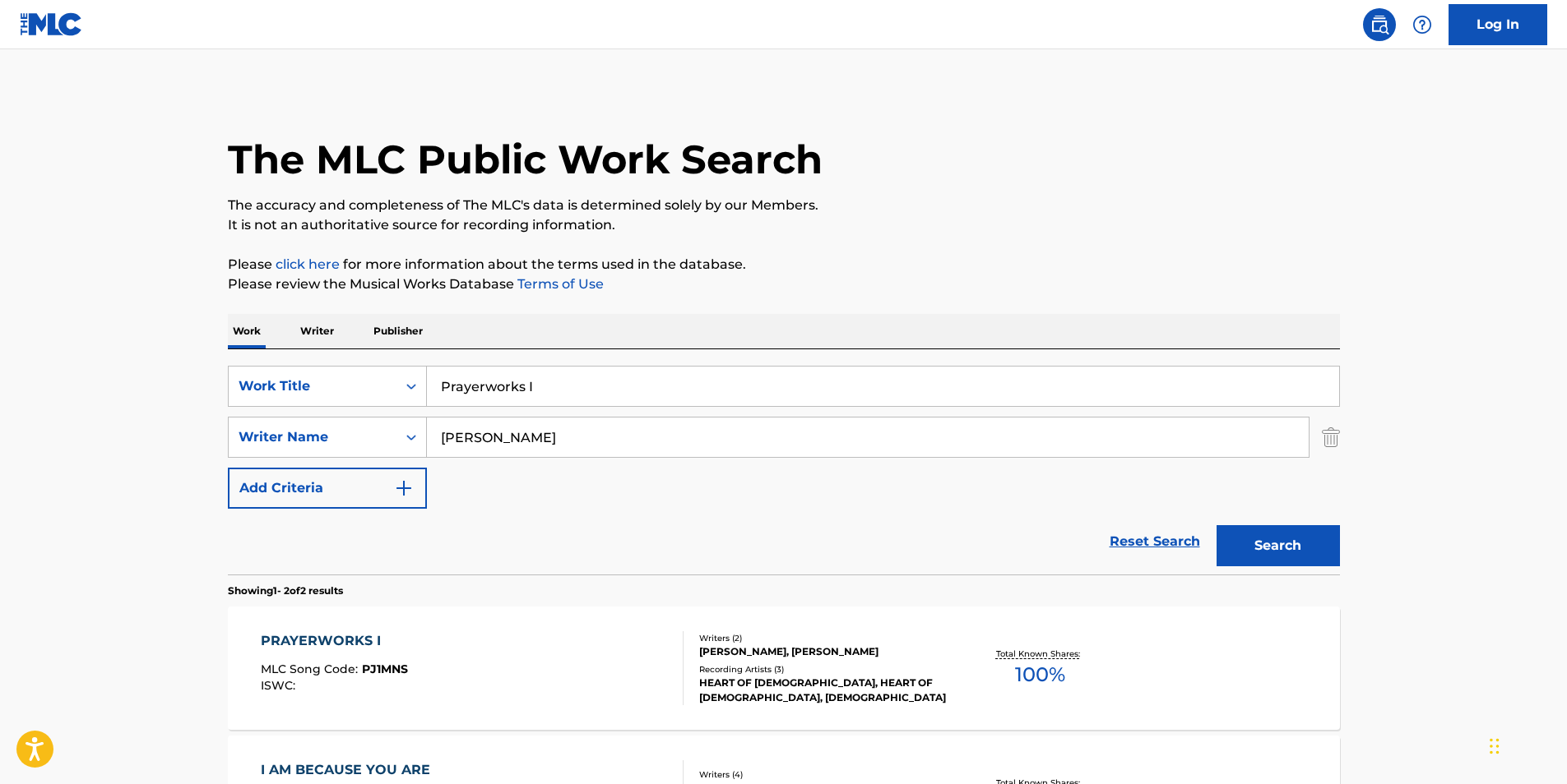
scroll to position [164, 0]
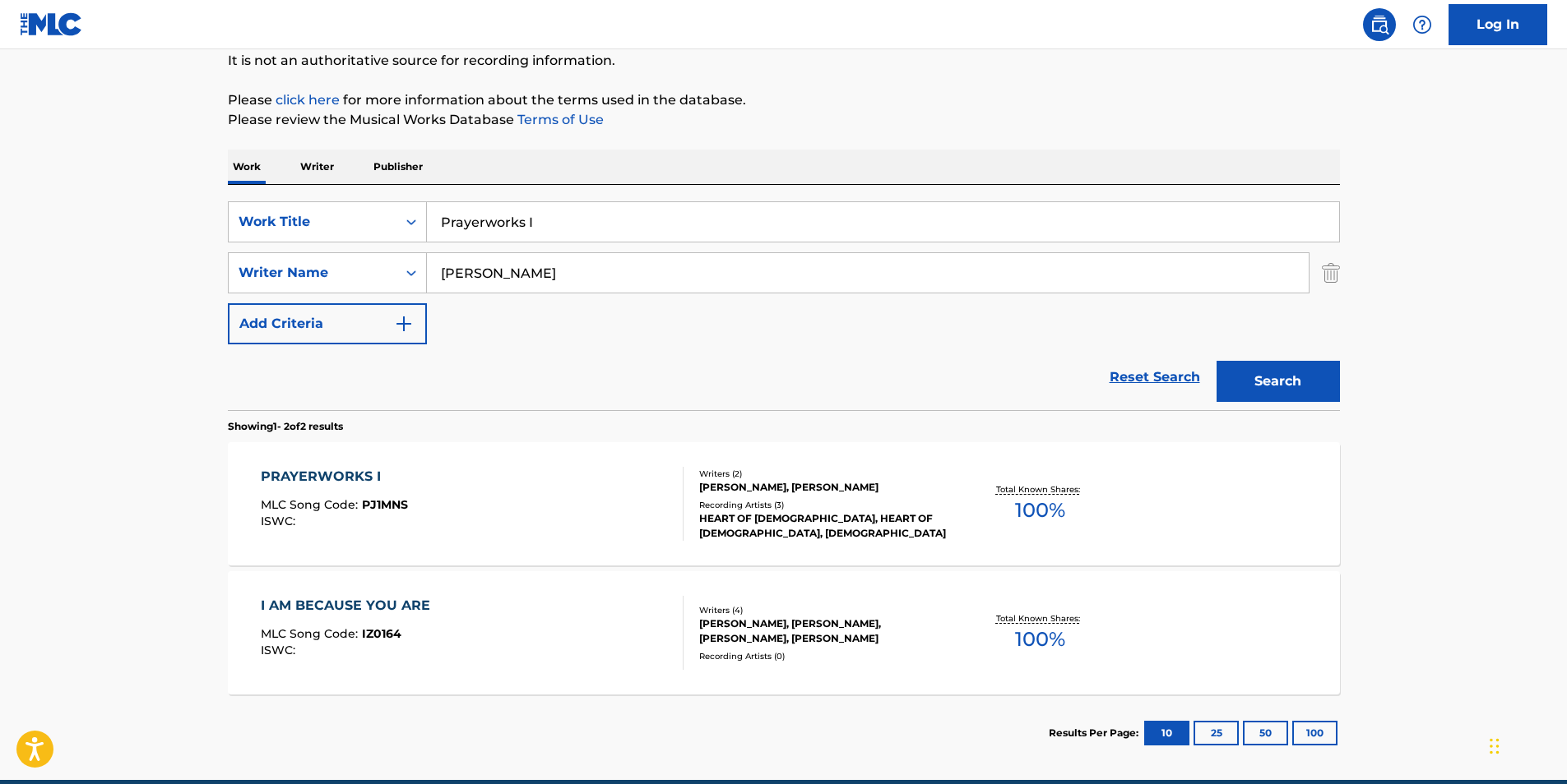
click at [550, 232] on input "Prayerworks I" at bounding box center [883, 222] width 912 height 39
type input "Prayerworks"
click at [1275, 376] on button "Search" at bounding box center [1278, 381] width 123 height 41
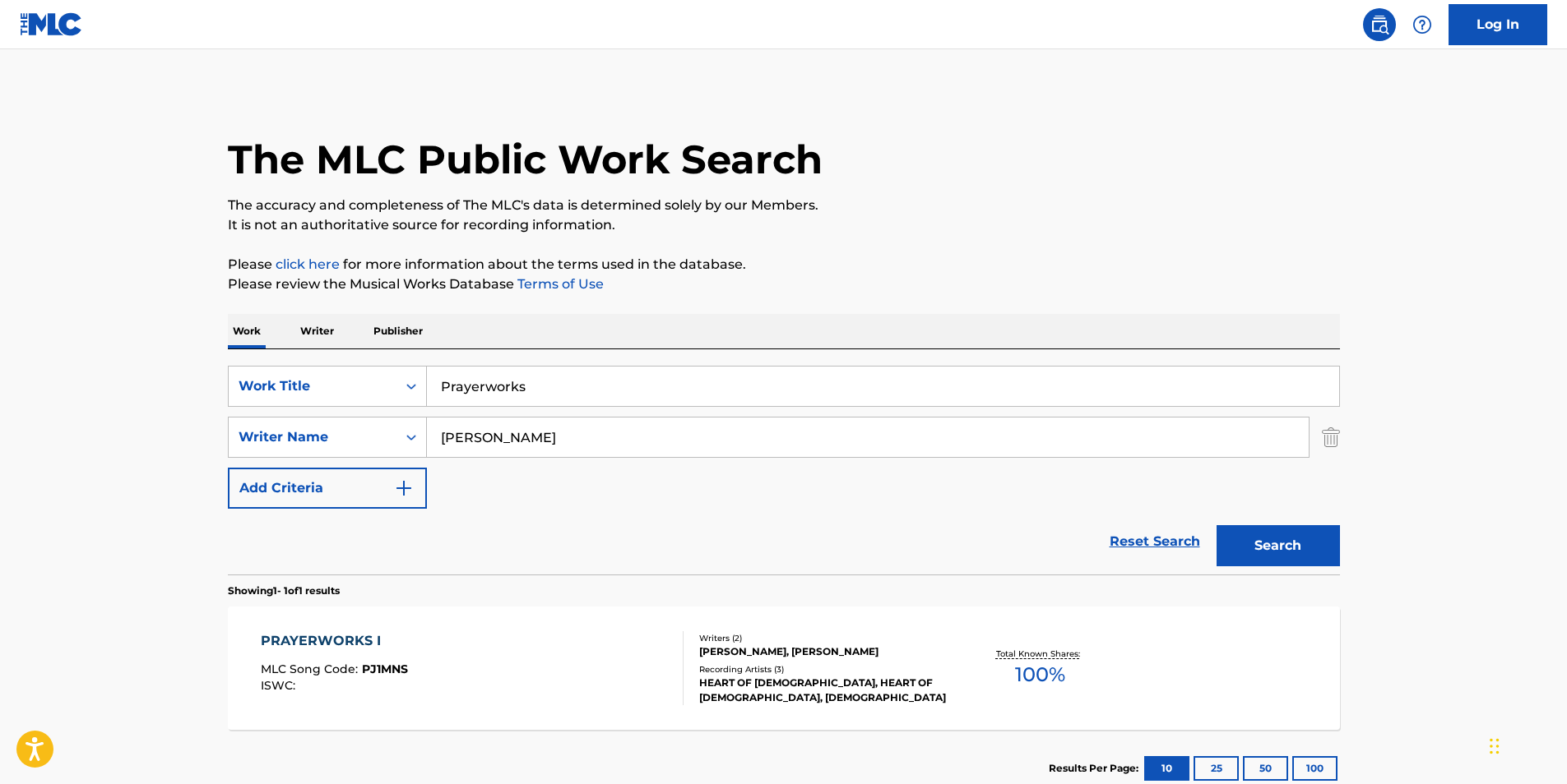
scroll to position [82, 0]
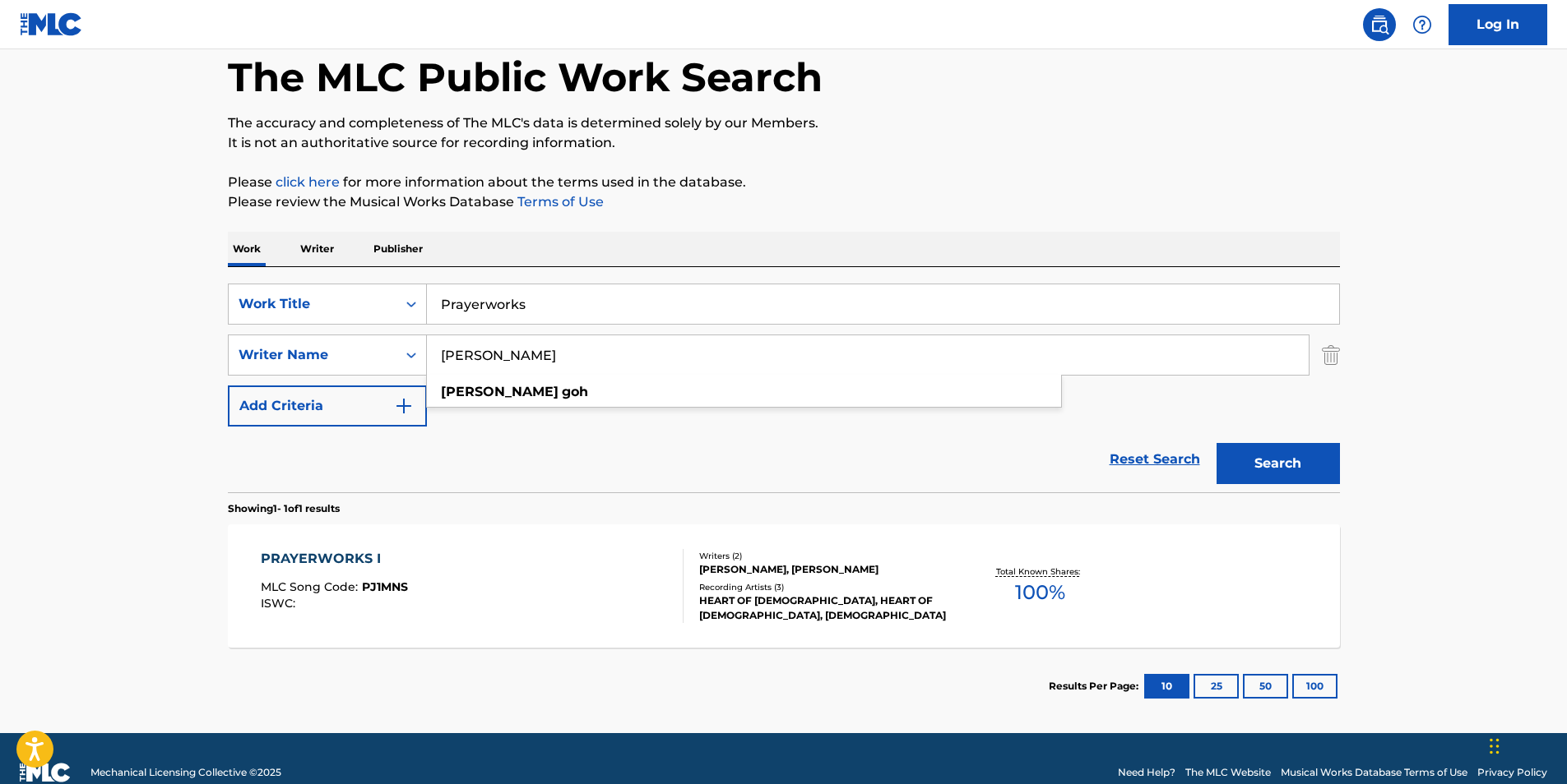
drag, startPoint x: 561, startPoint y: 357, endPoint x: 387, endPoint y: 398, distance: 178.8
click at [382, 398] on div "SearchWithCriteria02600ebb-9a79-40f0-b340-bfa1078c5c31 Work Title Prayerworks S…" at bounding box center [784, 355] width 1112 height 143
paste input "[PERSON_NAME]"
type input "[PERSON_NAME]"
click at [934, 203] on p "Please review the Musical Works Database Terms of Use" at bounding box center [784, 201] width 1112 height 20
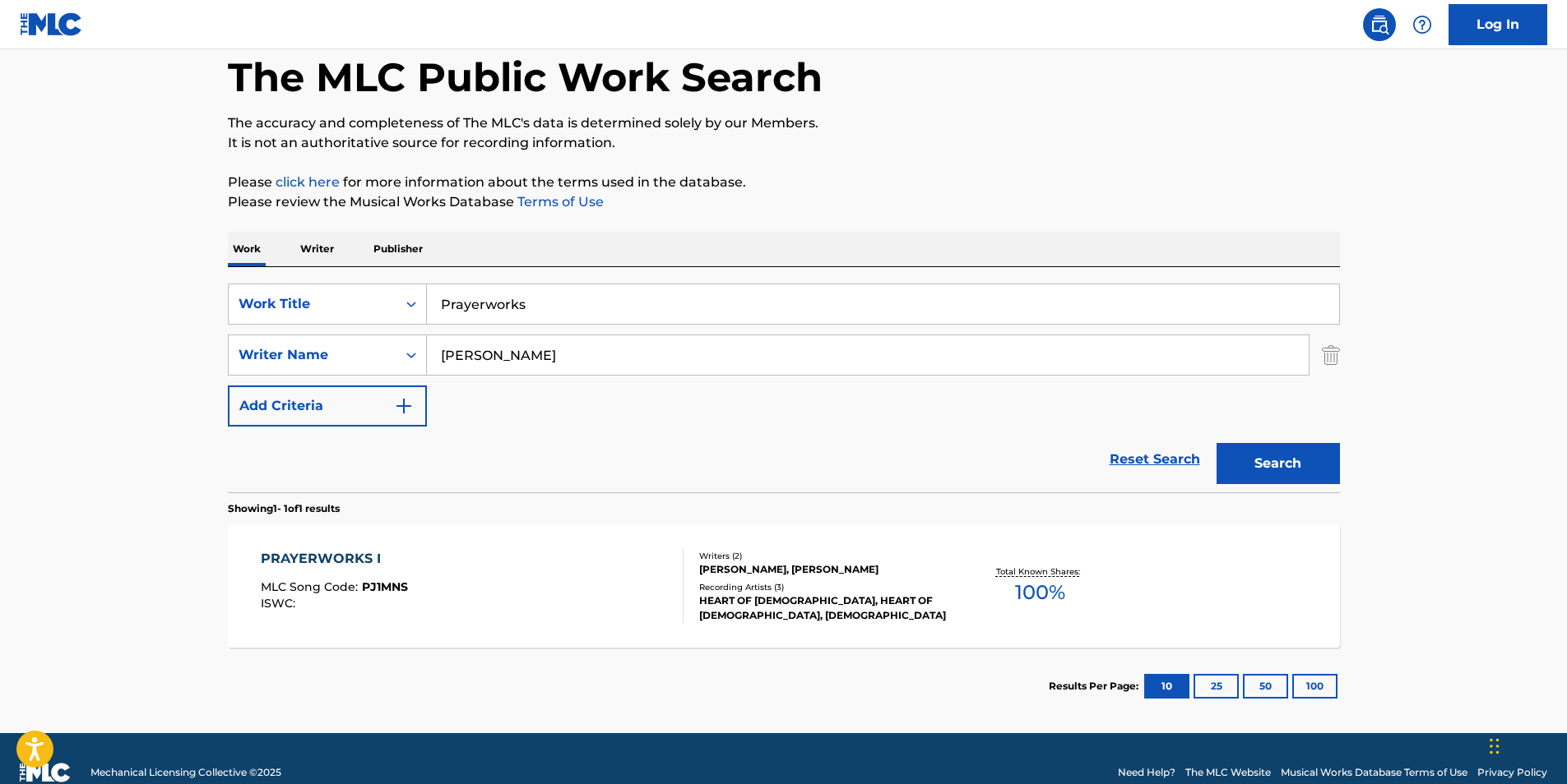
click at [1282, 471] on button "Search" at bounding box center [1278, 463] width 123 height 41
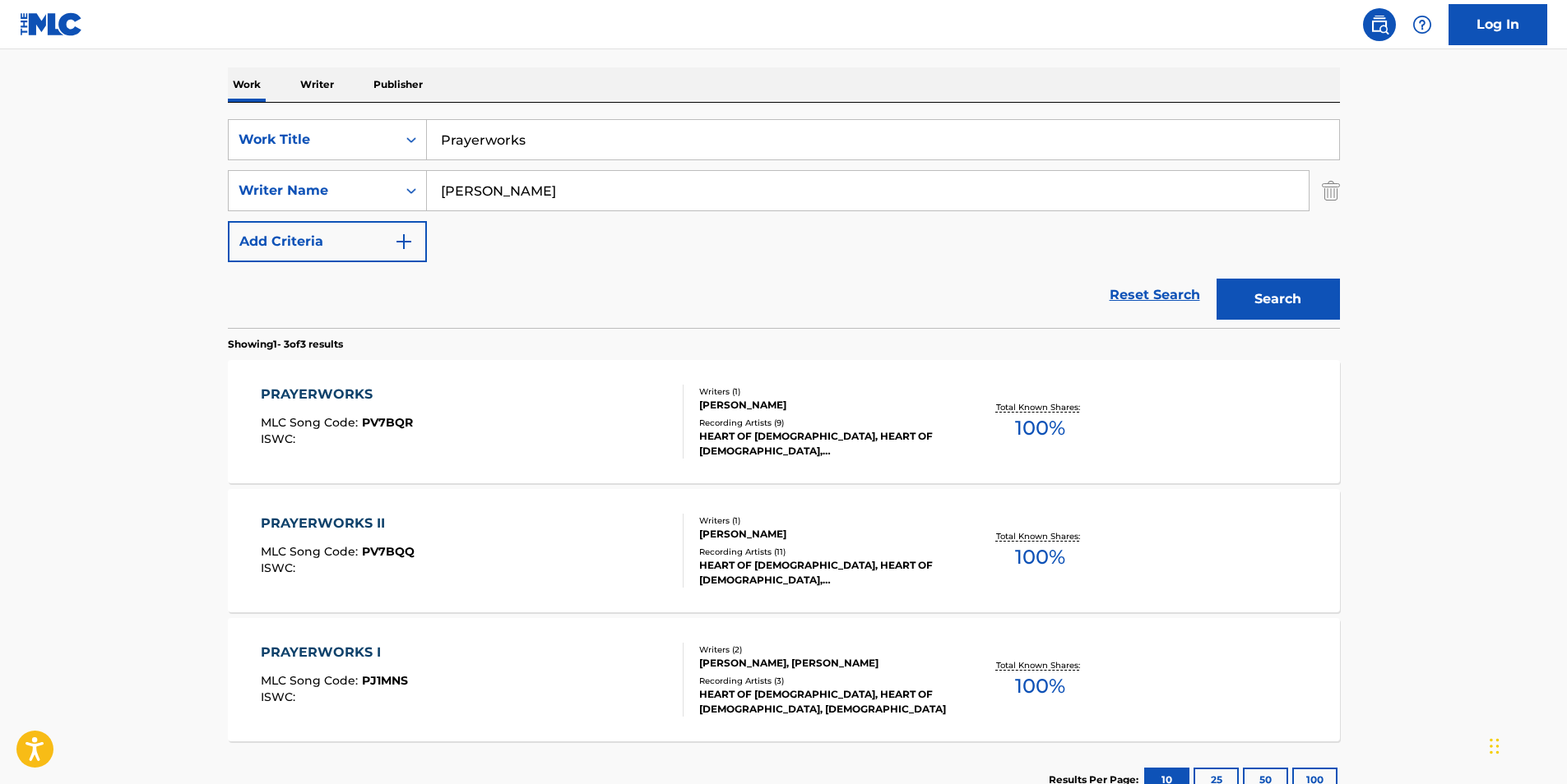
scroll to position [328, 0]
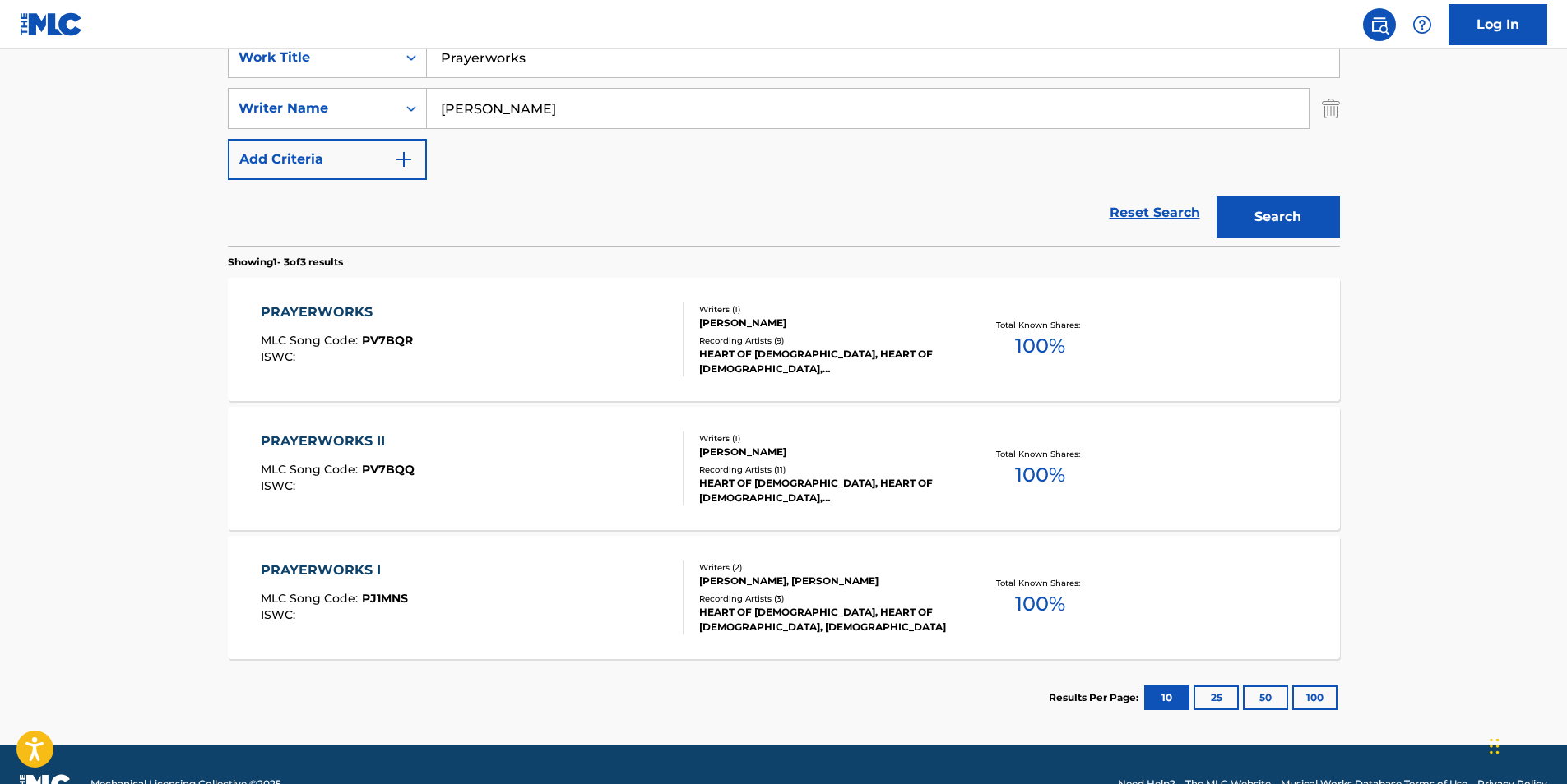
click at [422, 332] on div "PRAYERWORKS MLC Song Code : PV7BQR ISWC :" at bounding box center [472, 339] width 423 height 74
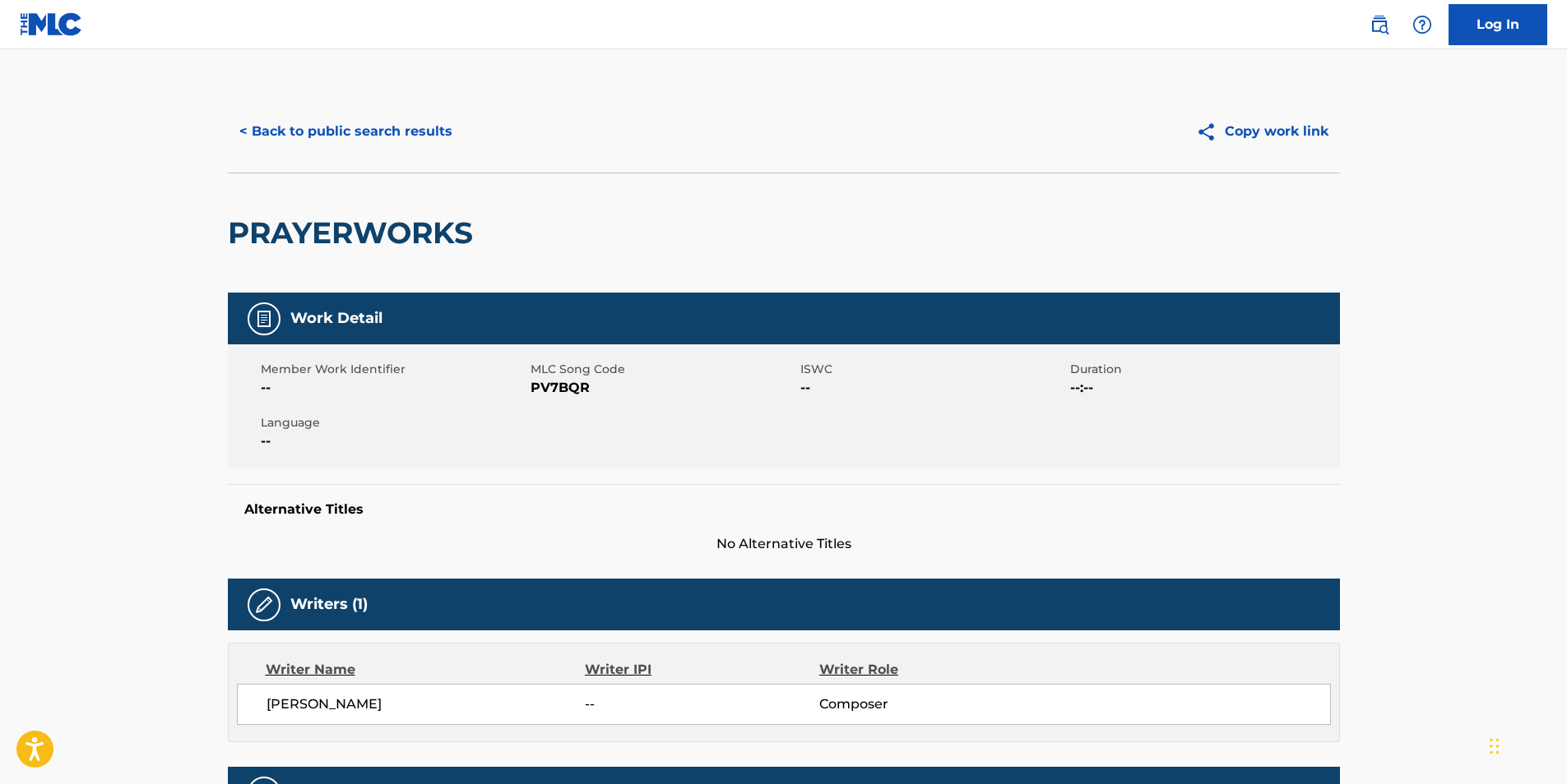
click at [556, 388] on span "PV7BQR" at bounding box center [663, 388] width 266 height 20
copy span "PV7BQR"
click at [408, 136] on button "< Back to public search results" at bounding box center [346, 131] width 236 height 41
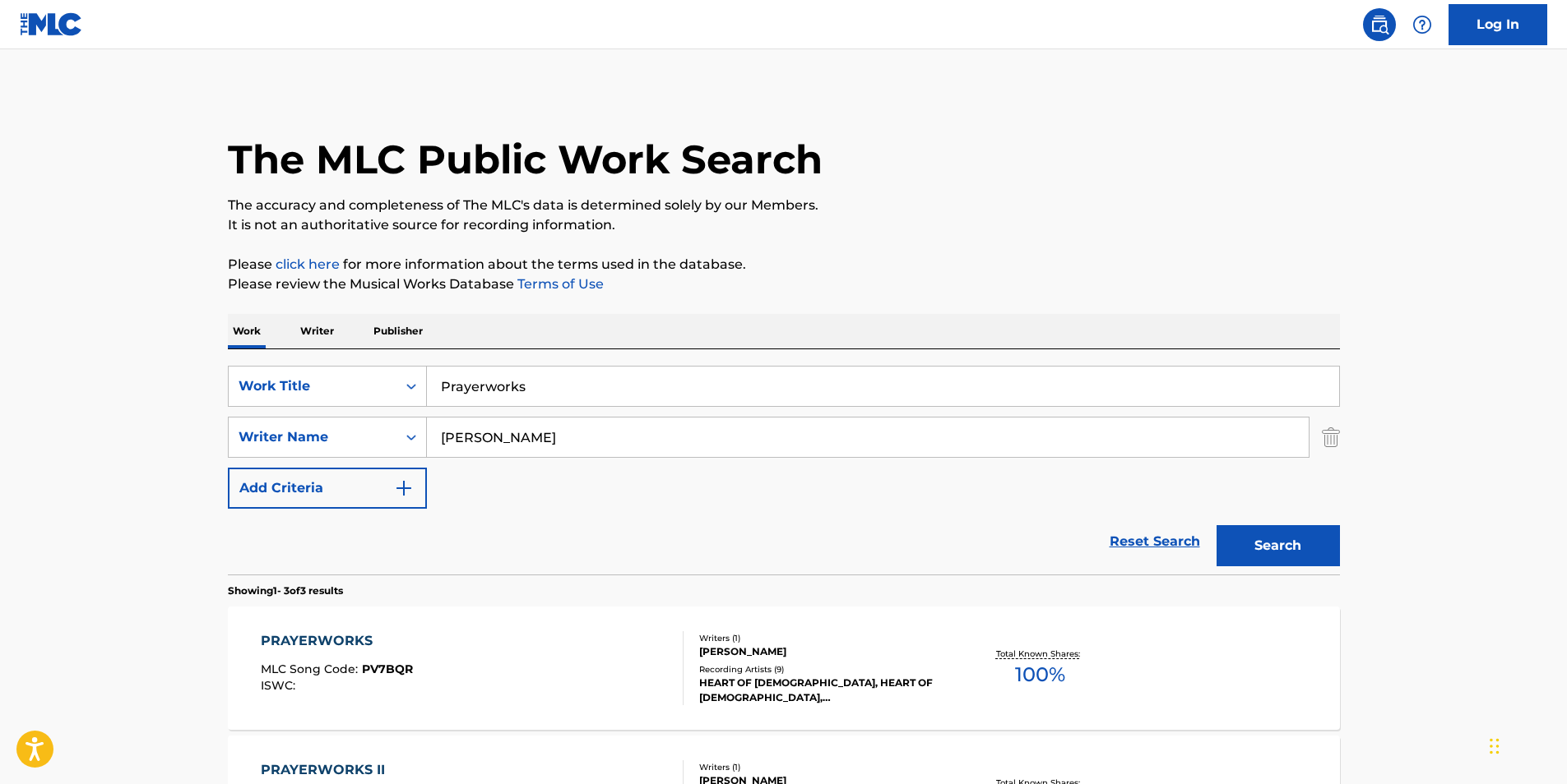
scroll to position [275, 0]
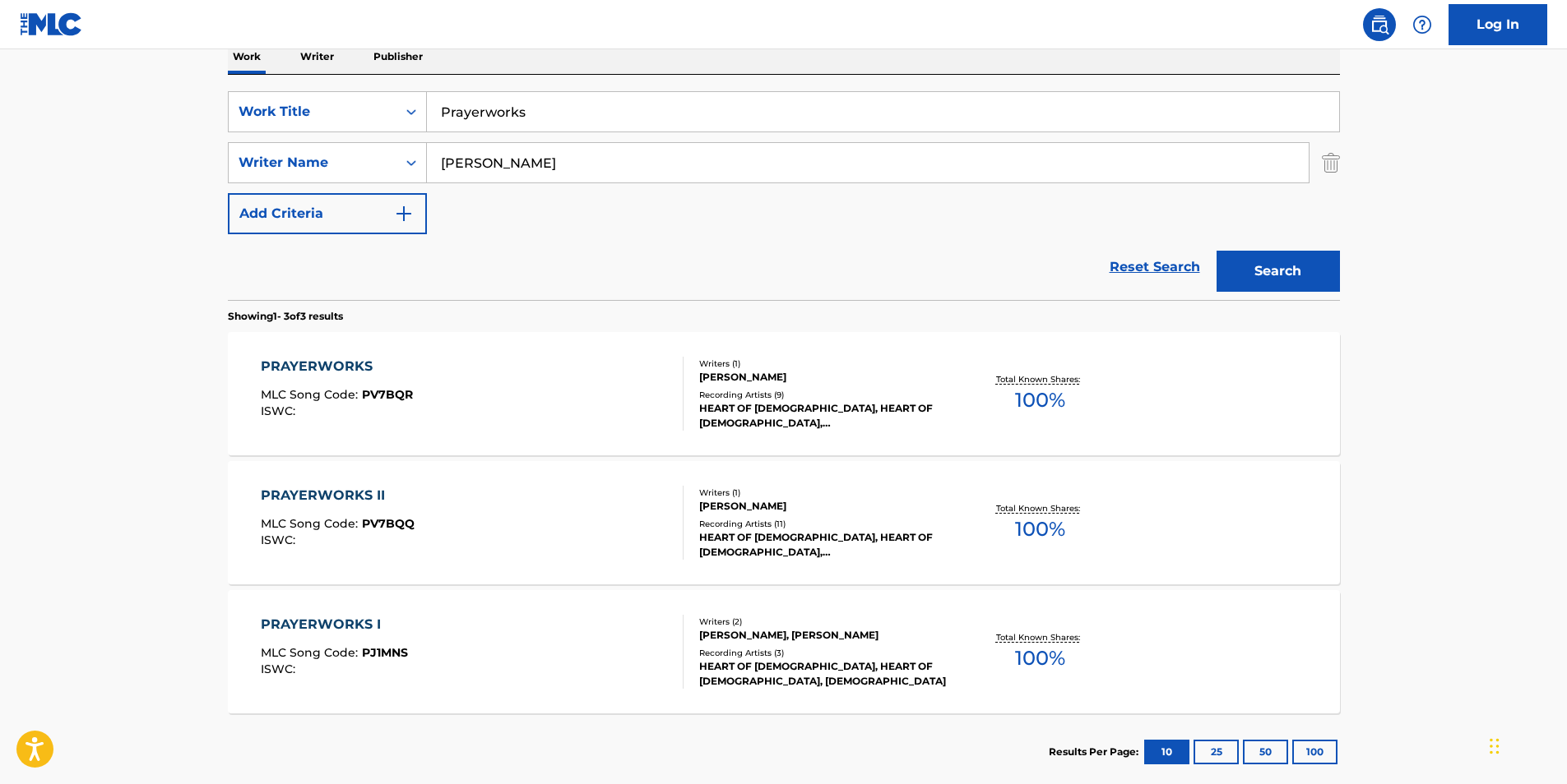
click at [334, 560] on div "PRAYERWORKS II MLC Song Code : PV7BQQ ISWC :" at bounding box center [337, 522] width 154 height 74
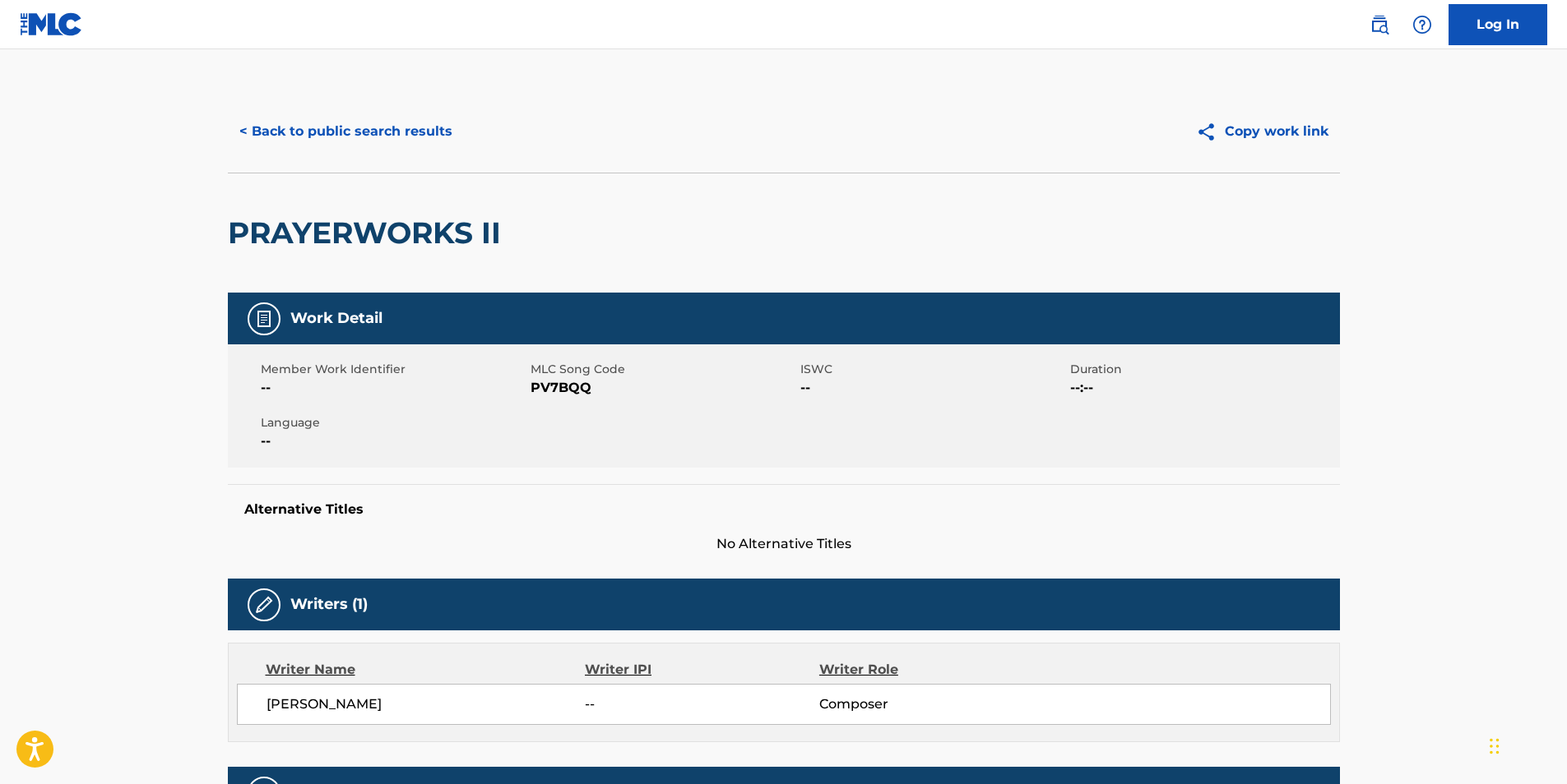
click at [555, 391] on span "PV7BQQ" at bounding box center [663, 388] width 266 height 20
copy span "PV7BQQ"
click at [376, 139] on button "< Back to public search results" at bounding box center [346, 131] width 236 height 41
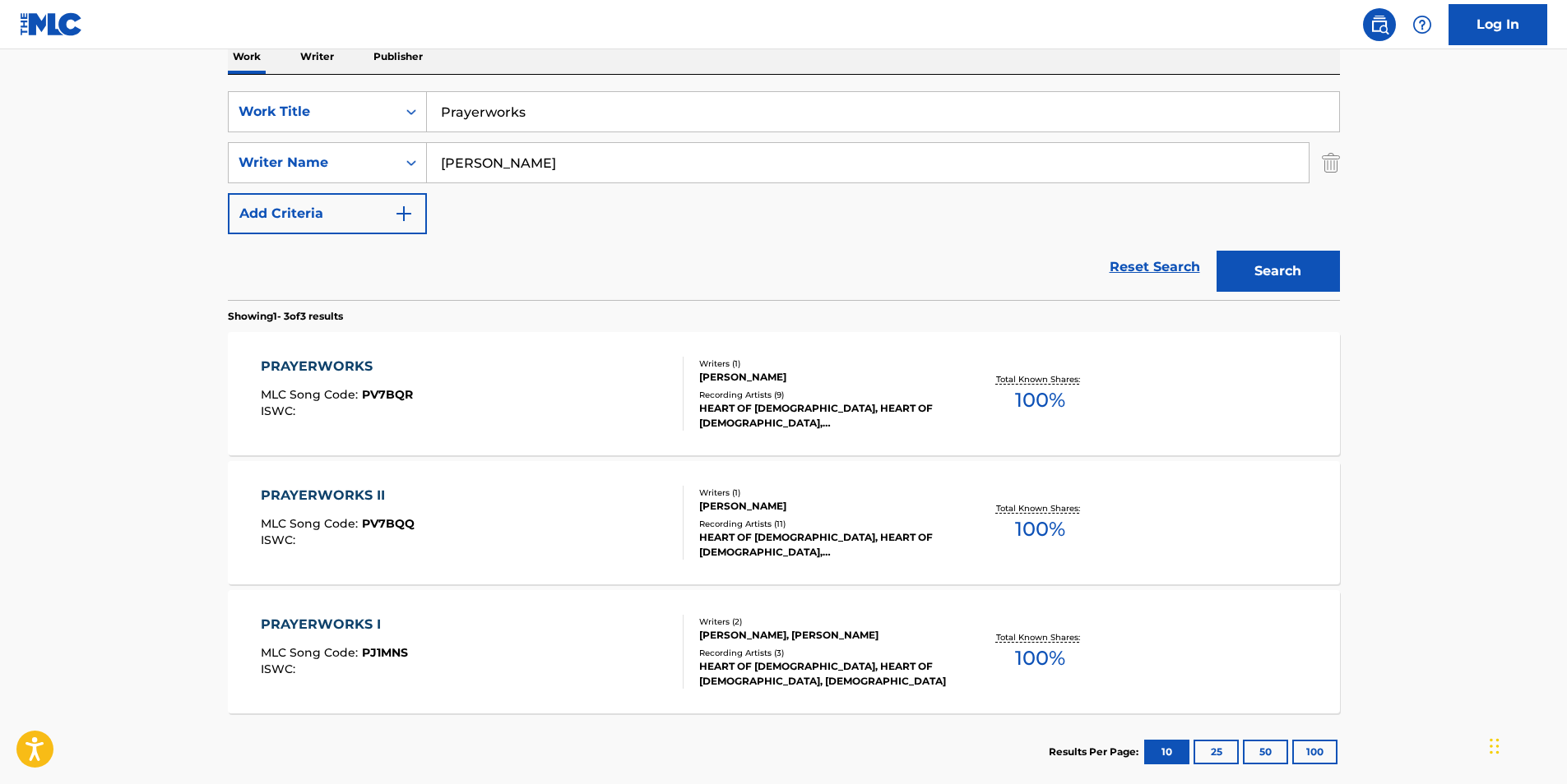
scroll to position [369, 0]
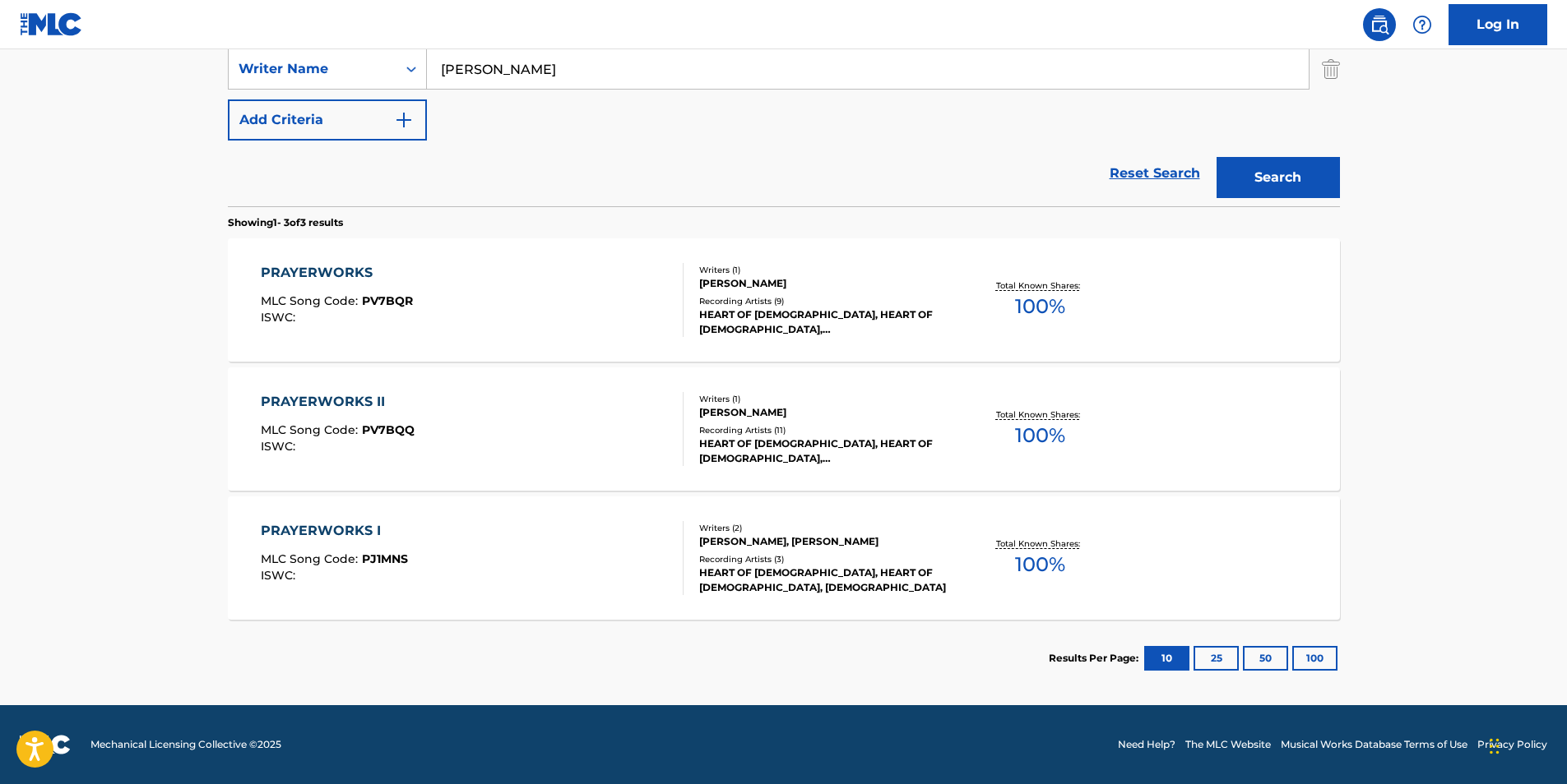
click at [311, 543] on div "PRAYERWORKS I MLC Song Code : PJ1MNS ISWC :" at bounding box center [334, 558] width 147 height 74
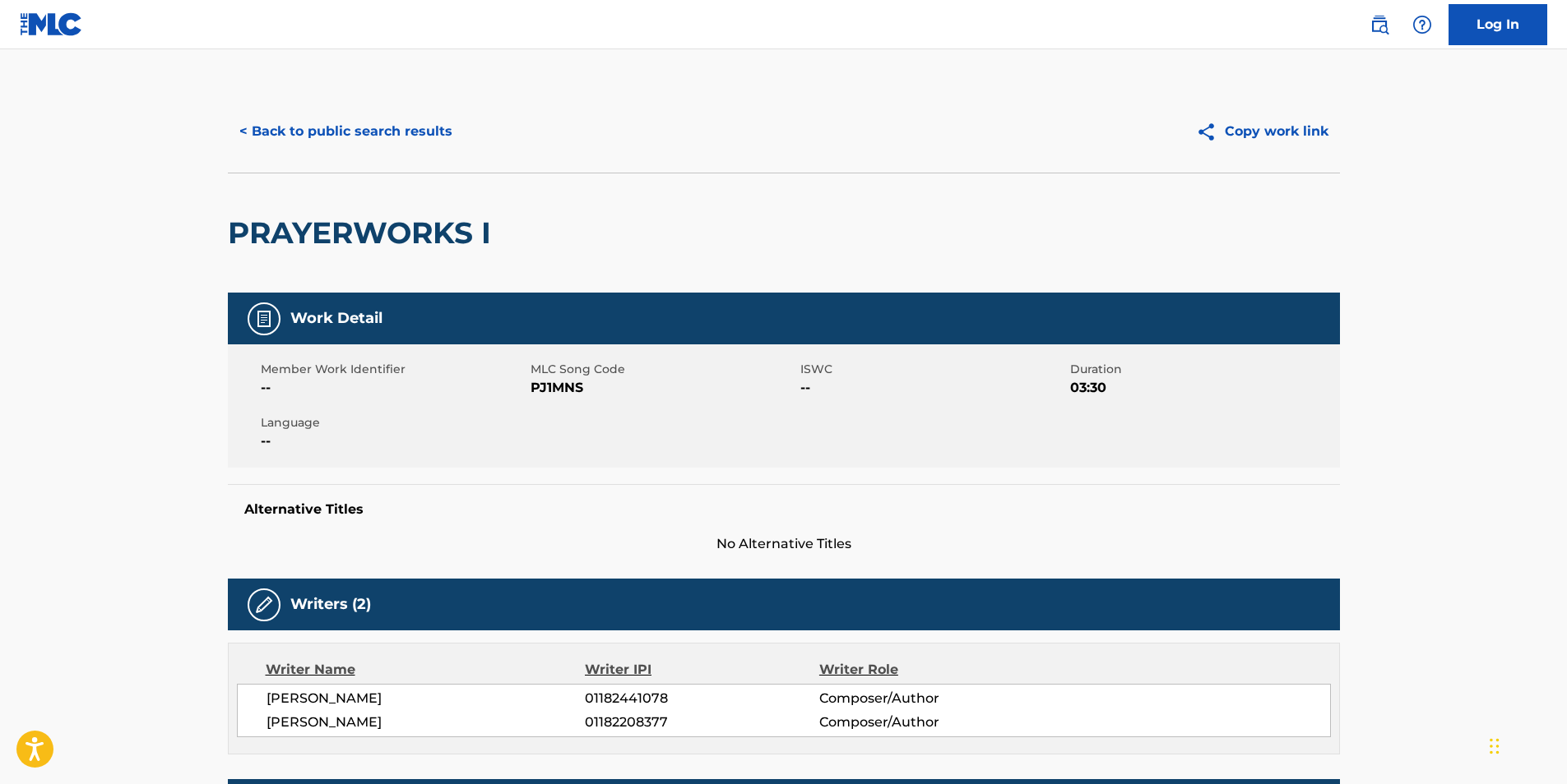
click at [544, 387] on span "PJ1MNS" at bounding box center [663, 388] width 266 height 20
copy span "PJ1MNS"
click at [288, 139] on button "< Back to public search results" at bounding box center [346, 131] width 236 height 41
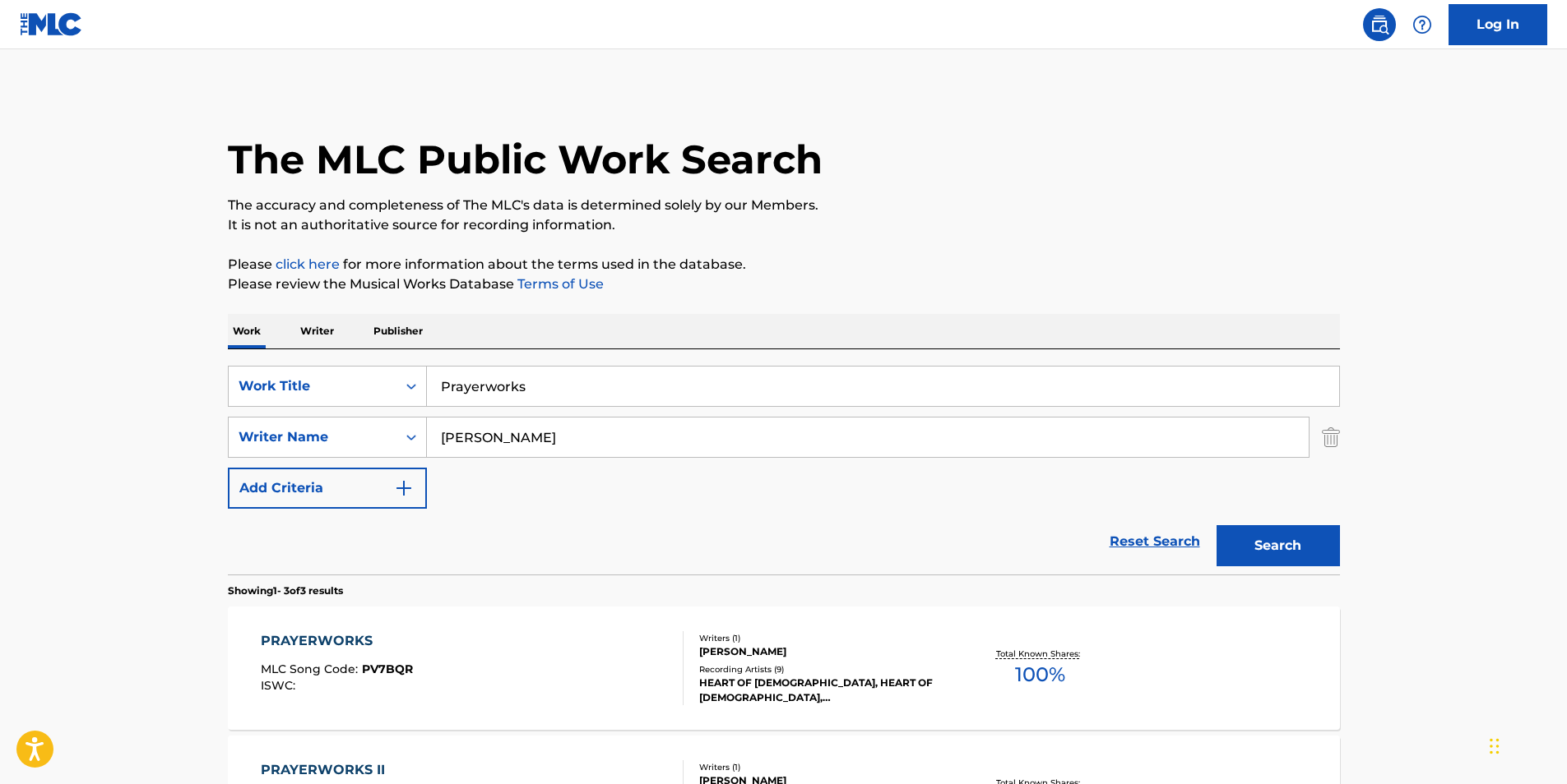
drag, startPoint x: 583, startPoint y: 396, endPoint x: 107, endPoint y: 434, distance: 477.5
click at [226, 417] on div "The MLC Public Work Search The accuracy and completeness of The MLC's data is d…" at bounding box center [784, 578] width 1151 height 975
paste input "Hold & Dissolve"
type input "Hold & Dissolve"
click at [0, 460] on html "Accessibility Screen-Reader Guide, Feedback, and Issue Reporting | New window L…" at bounding box center [784, 392] width 1567 height 784
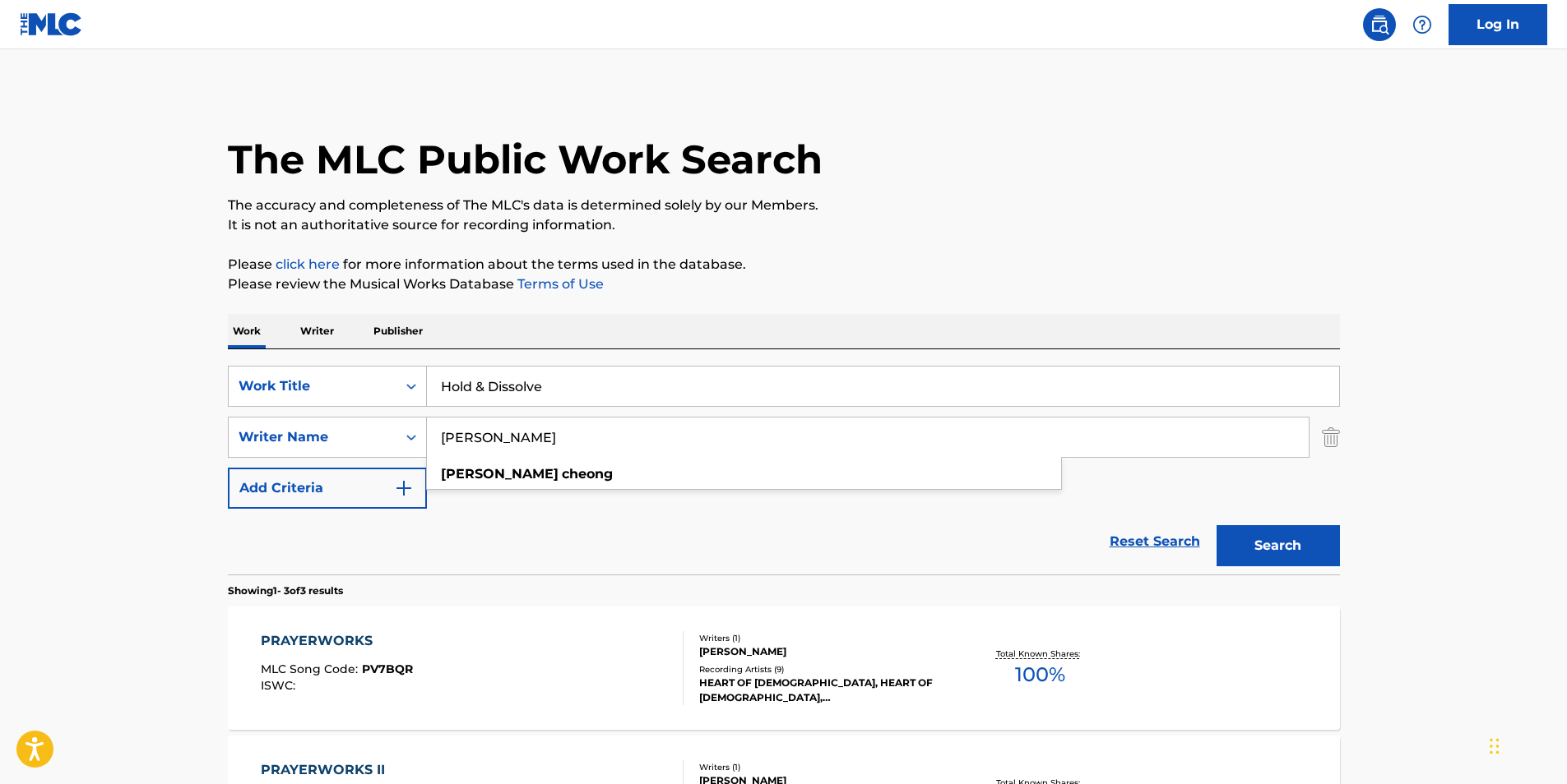
drag, startPoint x: 584, startPoint y: 435, endPoint x: 327, endPoint y: 470, distance: 259.4
click at [327, 470] on div "SearchWithCriteria02600ebb-9a79-40f0-b340-bfa1078c5c31 Work Title Hold & Dissol…" at bounding box center [784, 437] width 1112 height 143
paste input "[PERSON_NAME] [PERSON_NAME]"
click at [944, 258] on p "Please click here for more information about the terms used in the database." at bounding box center [784, 265] width 1112 height 20
click at [1241, 540] on button "Search" at bounding box center [1278, 545] width 123 height 41
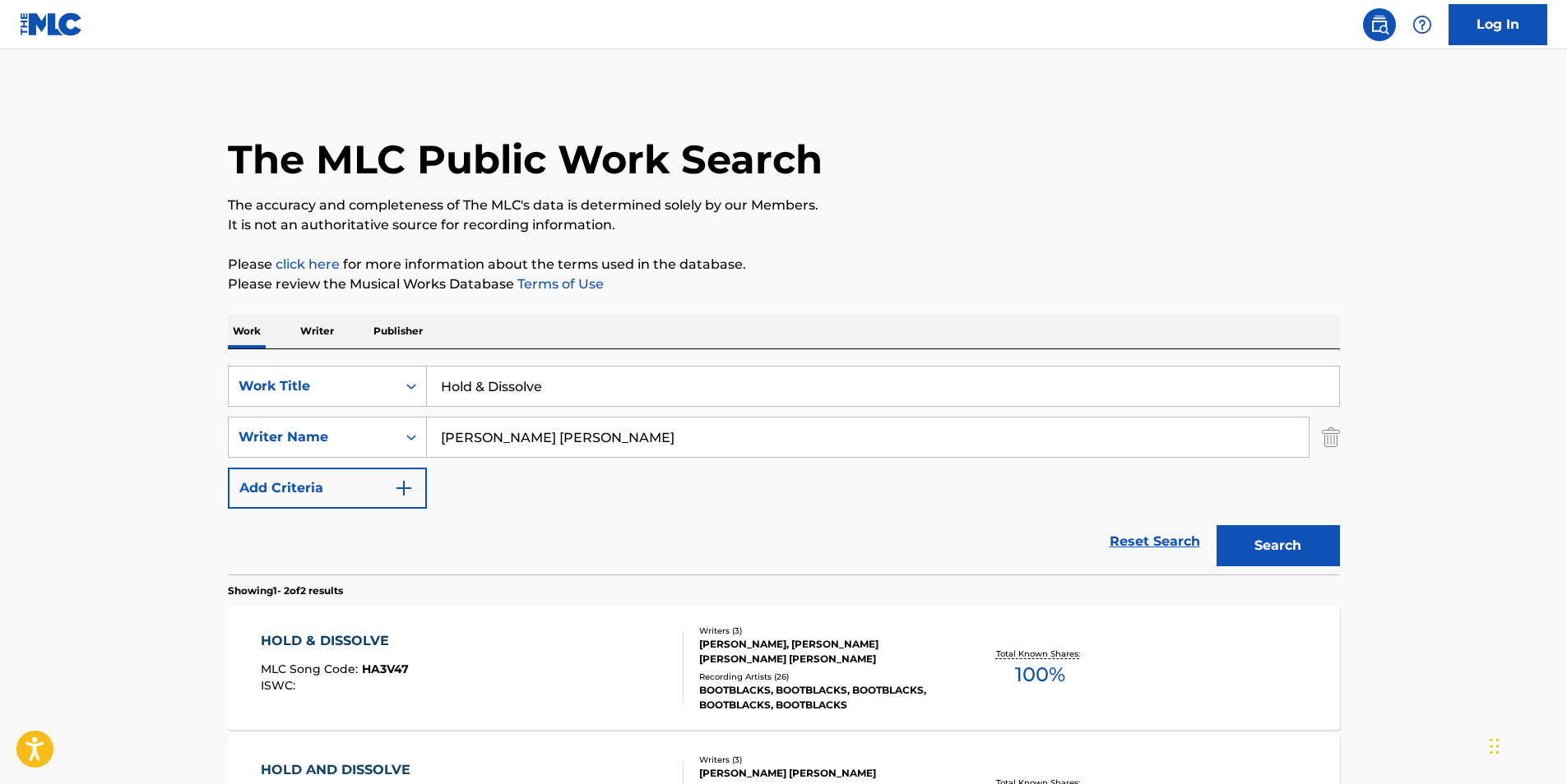
scroll to position [164, 0]
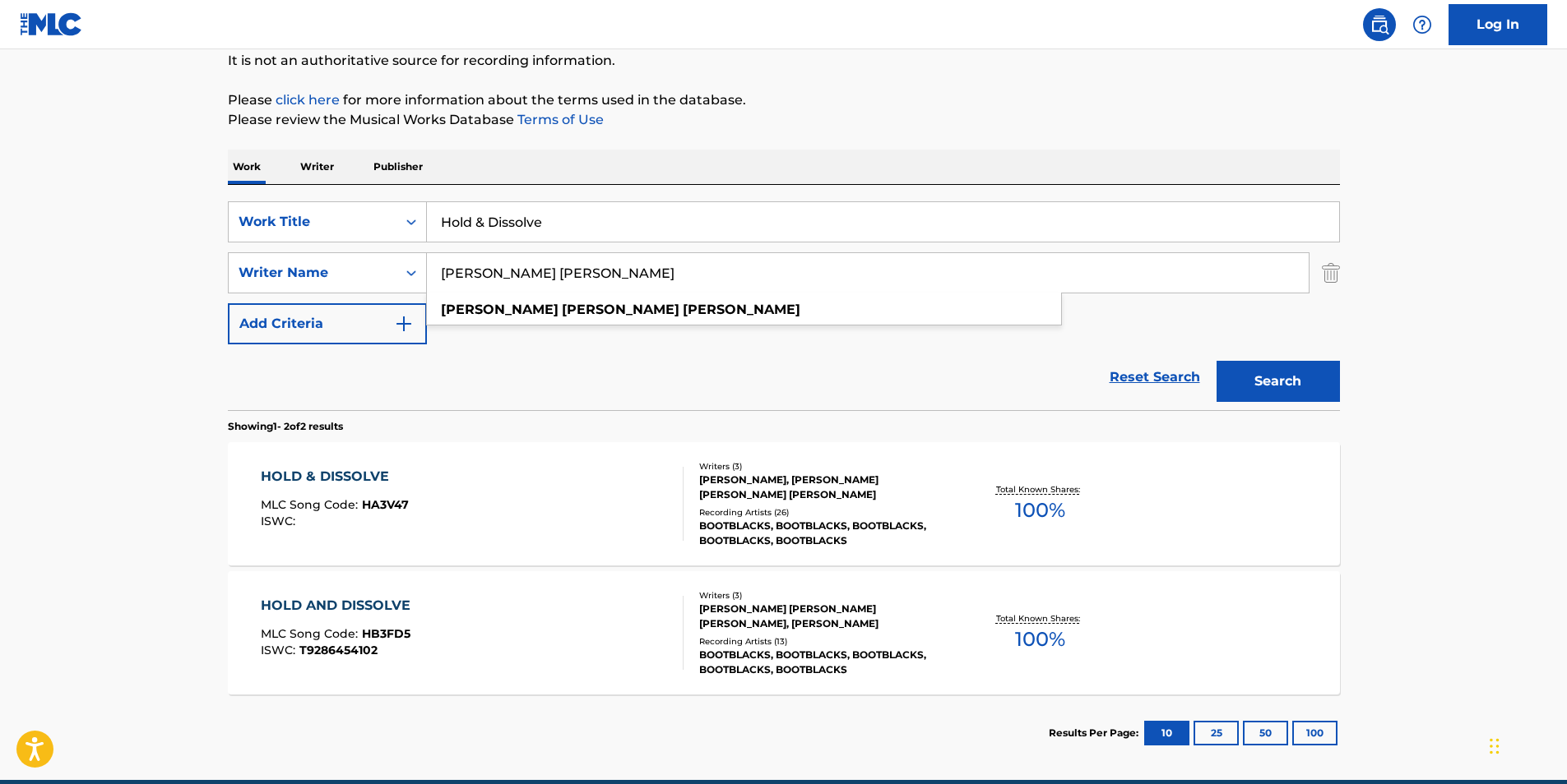
drag, startPoint x: 598, startPoint y: 270, endPoint x: 412, endPoint y: 327, distance: 194.5
click at [311, 337] on div "SearchWithCriteria02600ebb-9a79-40f0-b340-bfa1078c5c31 Work Title Hold & Dissol…" at bounding box center [784, 273] width 1112 height 143
paste input "[PERSON_NAME] [PERSON_NAME]"
click at [1460, 334] on main "The MLC Public Work Search The accuracy and completeness of The MLC's data is d…" at bounding box center [784, 332] width 1567 height 896
click at [1303, 387] on button "Search" at bounding box center [1278, 381] width 123 height 41
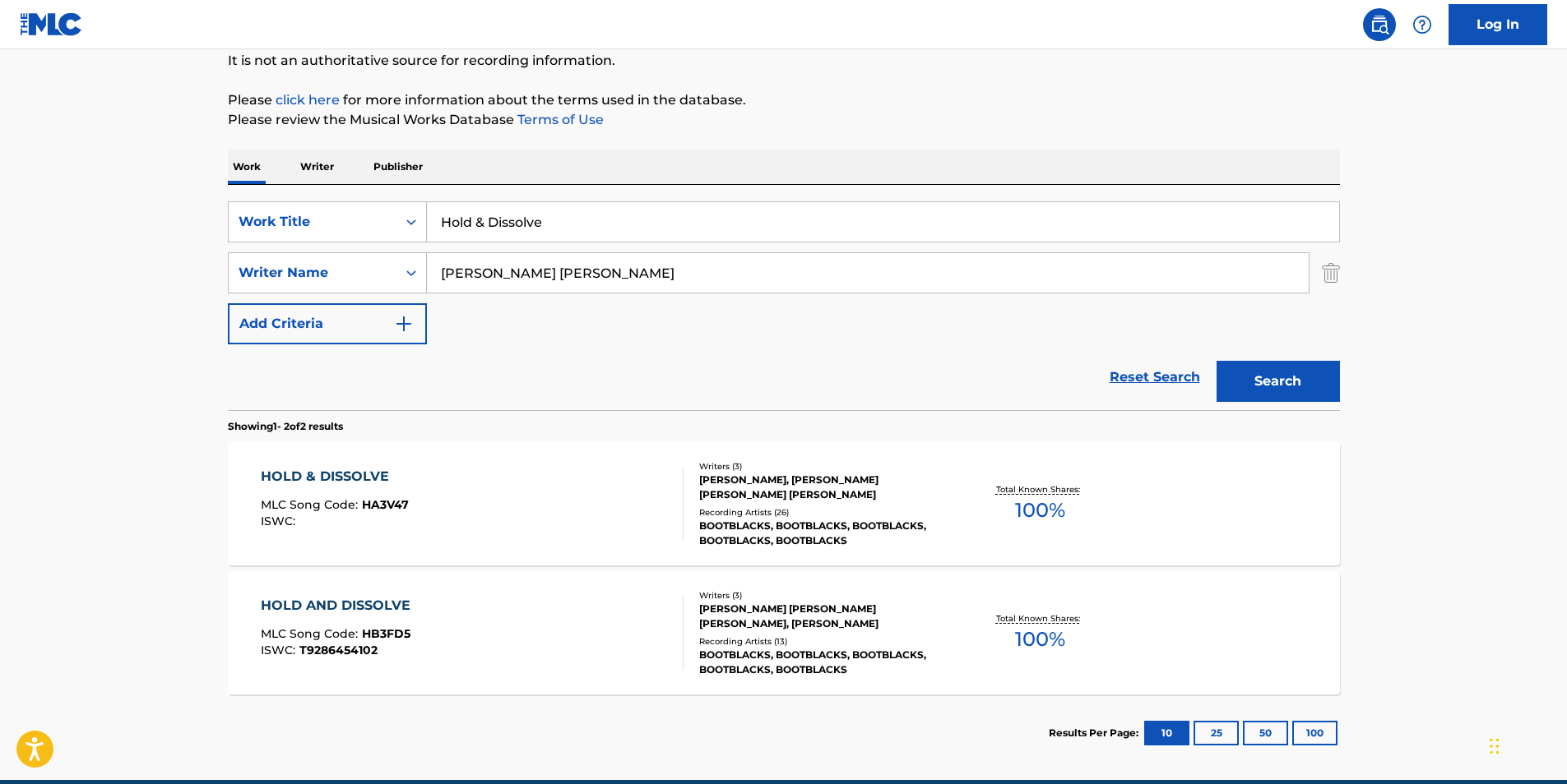
scroll to position [0, 0]
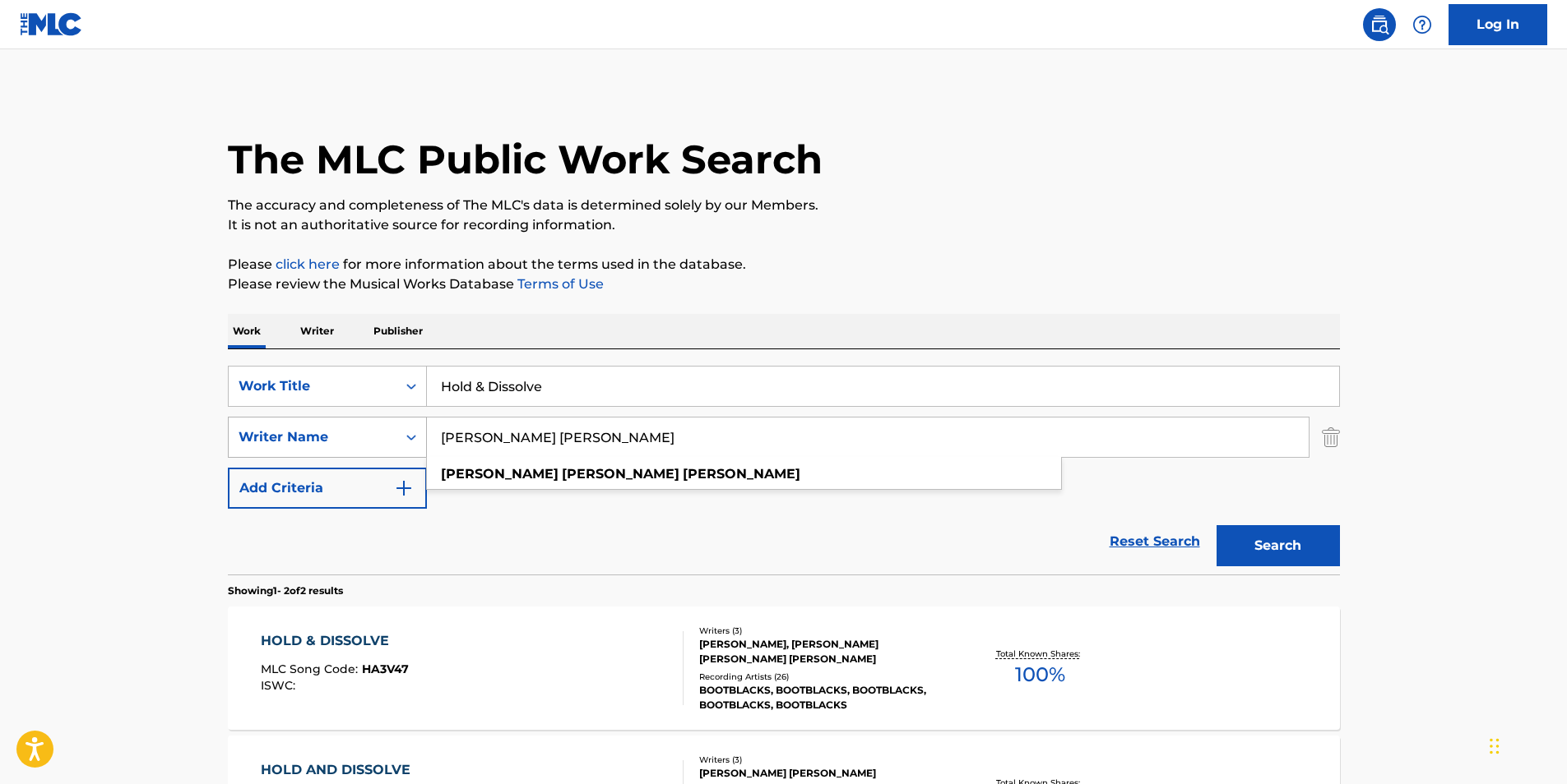
drag, startPoint x: 382, startPoint y: 435, endPoint x: 241, endPoint y: 430, distance: 141.1
click at [213, 435] on div "The MLC Public Work Search The accuracy and completeness of The MLC's data is d…" at bounding box center [784, 514] width 1151 height 846
paste input "Panther [PERSON_NAME]"
click at [962, 204] on p "The accuracy and completeness of The MLC's data is determined solely by our Mem…" at bounding box center [784, 205] width 1112 height 20
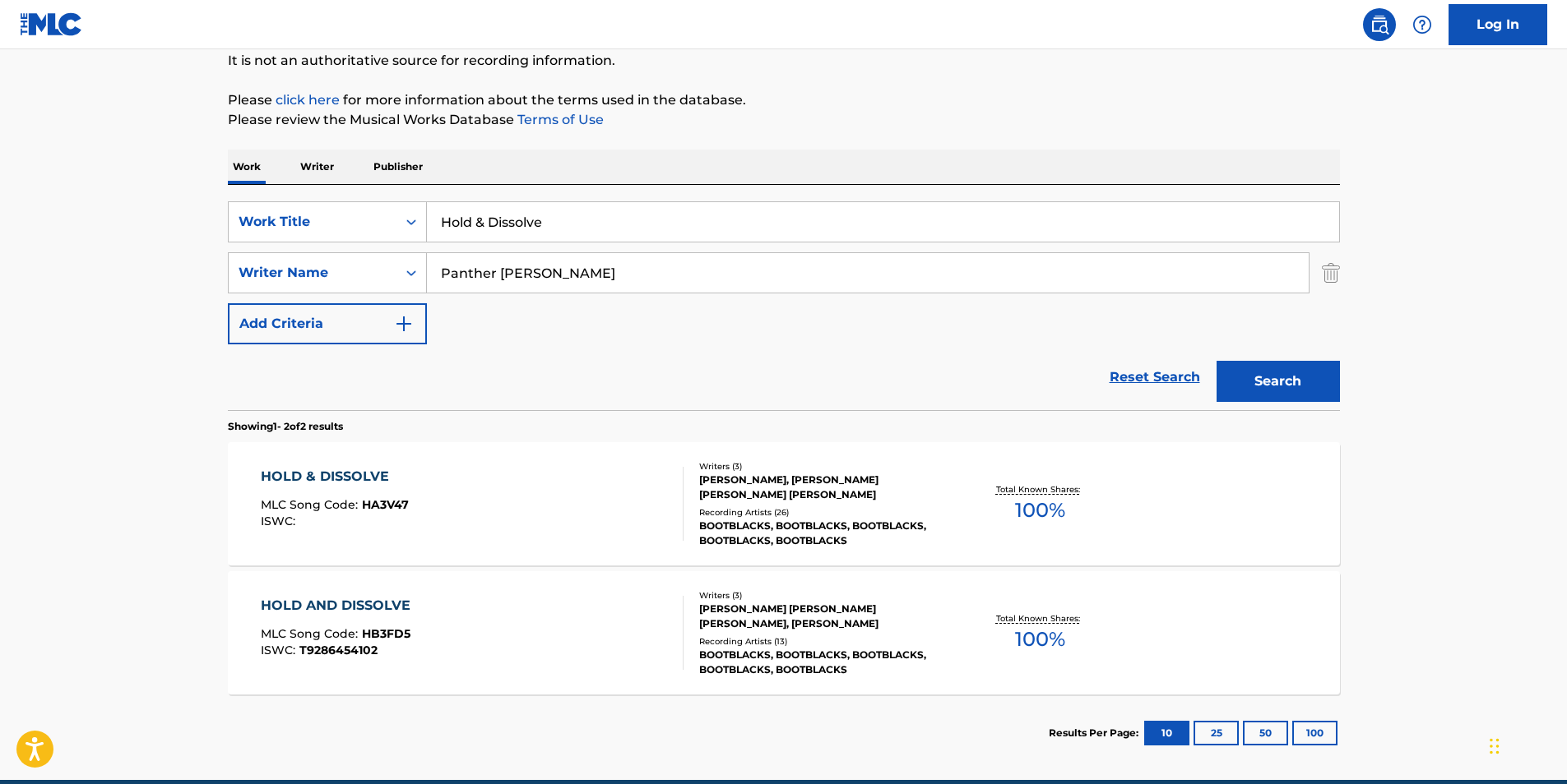
click at [1249, 382] on button "Search" at bounding box center [1278, 381] width 123 height 41
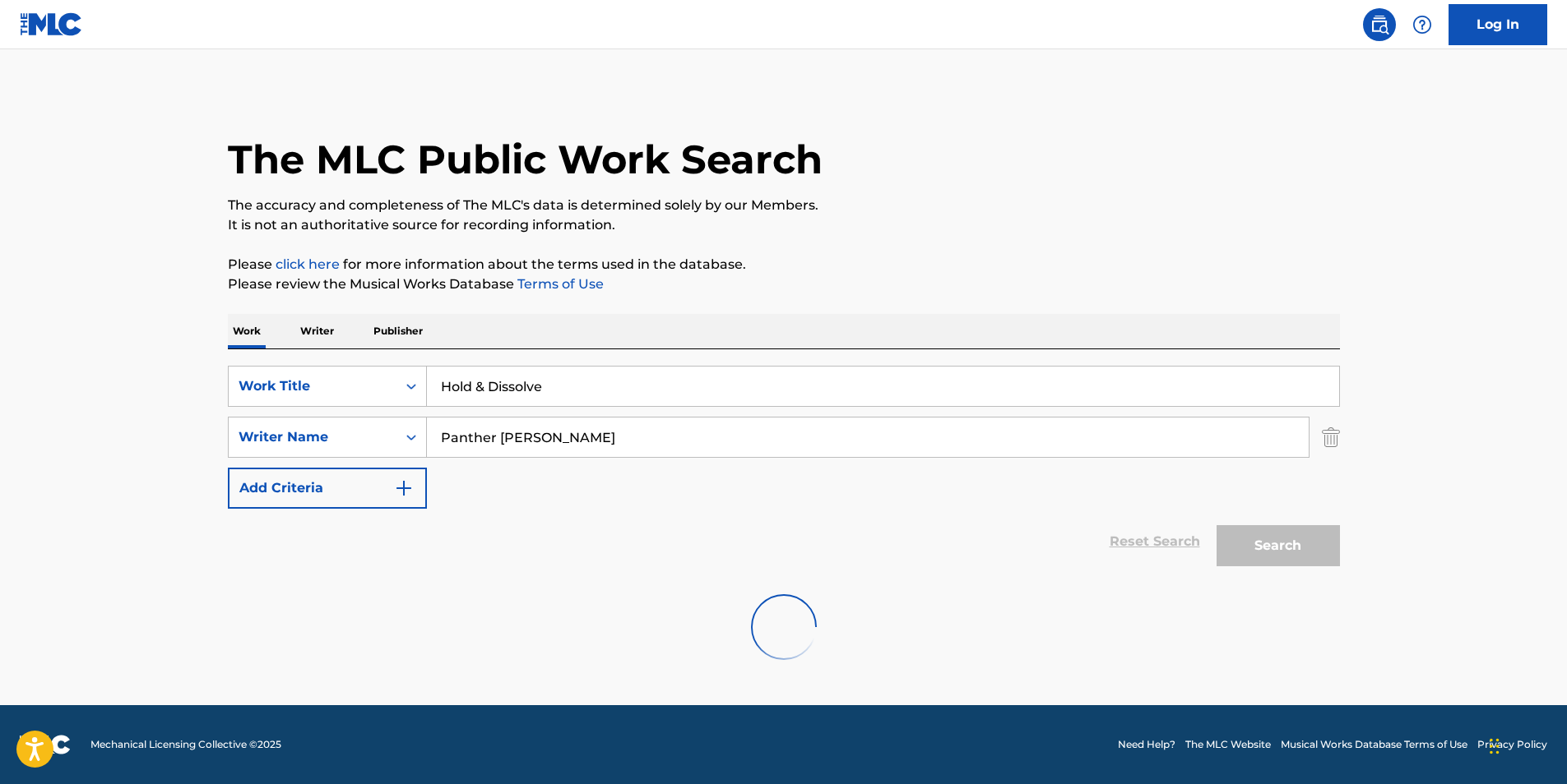
scroll to position [0, 0]
drag, startPoint x: 498, startPoint y: 441, endPoint x: 0, endPoint y: 529, distance: 505.7
click at [0, 521] on html "Accessibility Screen-Reader Guide, Feedback, and Issue Reporting | New window L…" at bounding box center [784, 392] width 1567 height 784
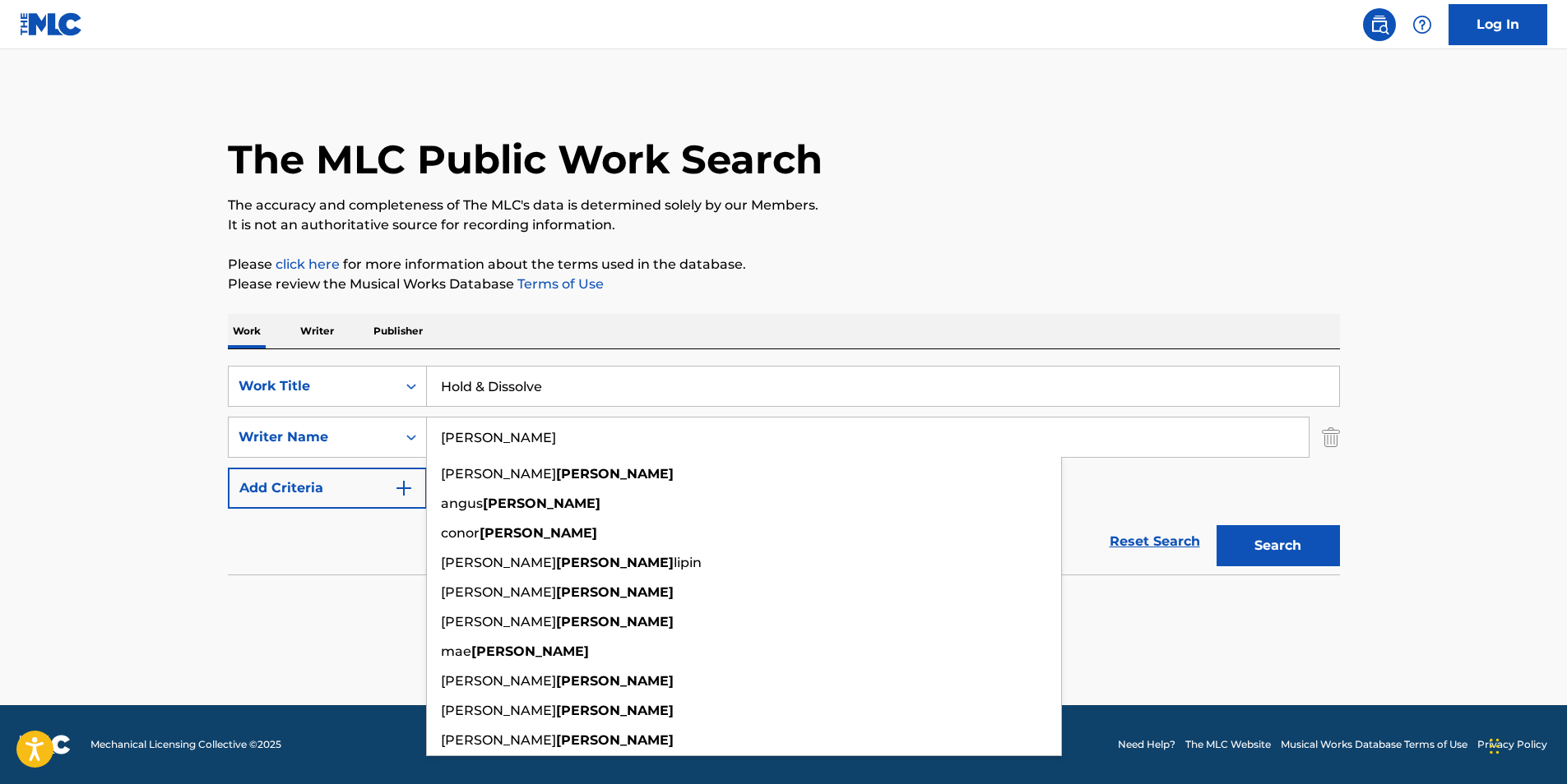
type input "[PERSON_NAME]"
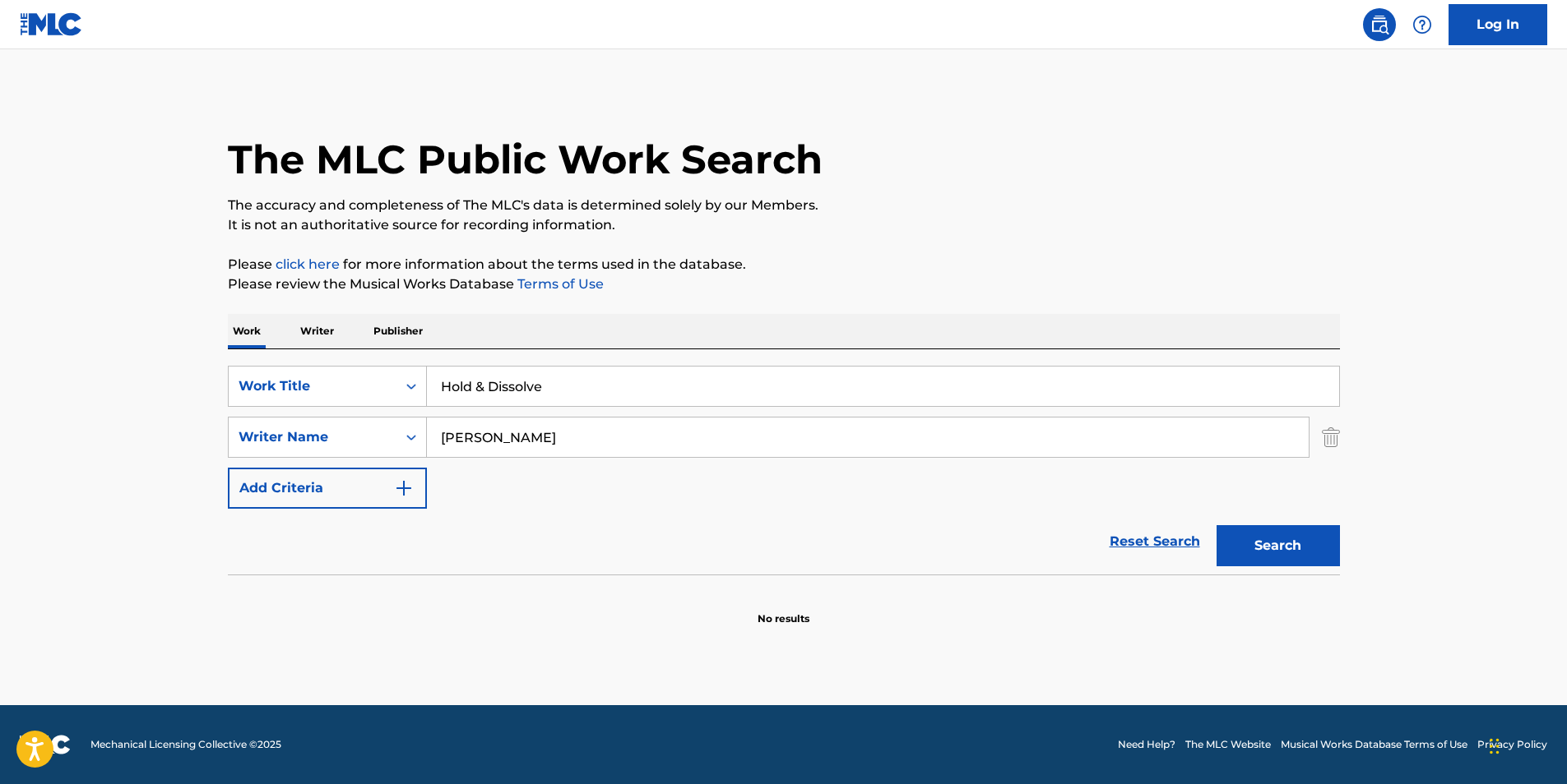
click at [1230, 555] on button "Search" at bounding box center [1278, 545] width 123 height 41
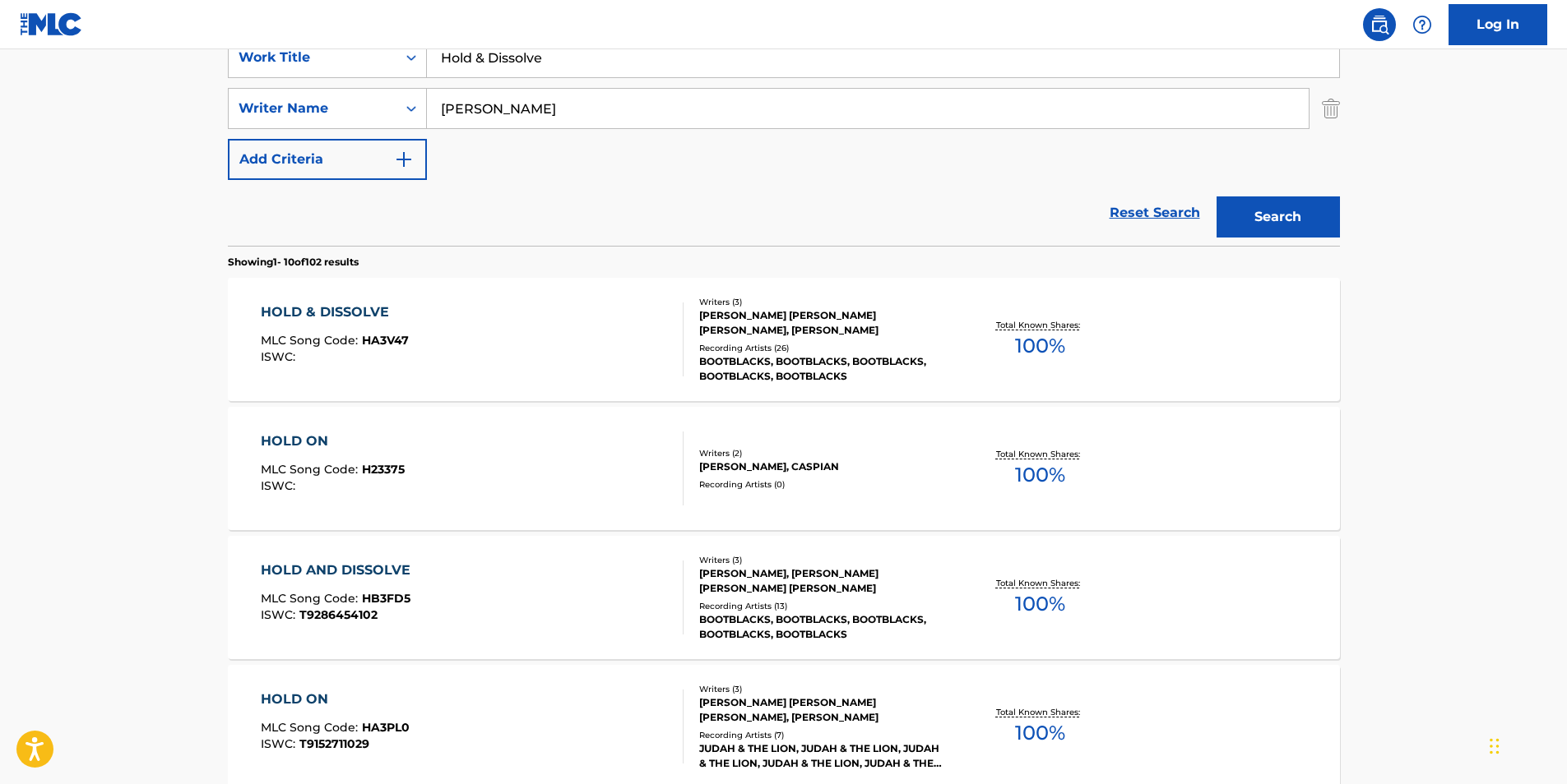
scroll to position [246, 0]
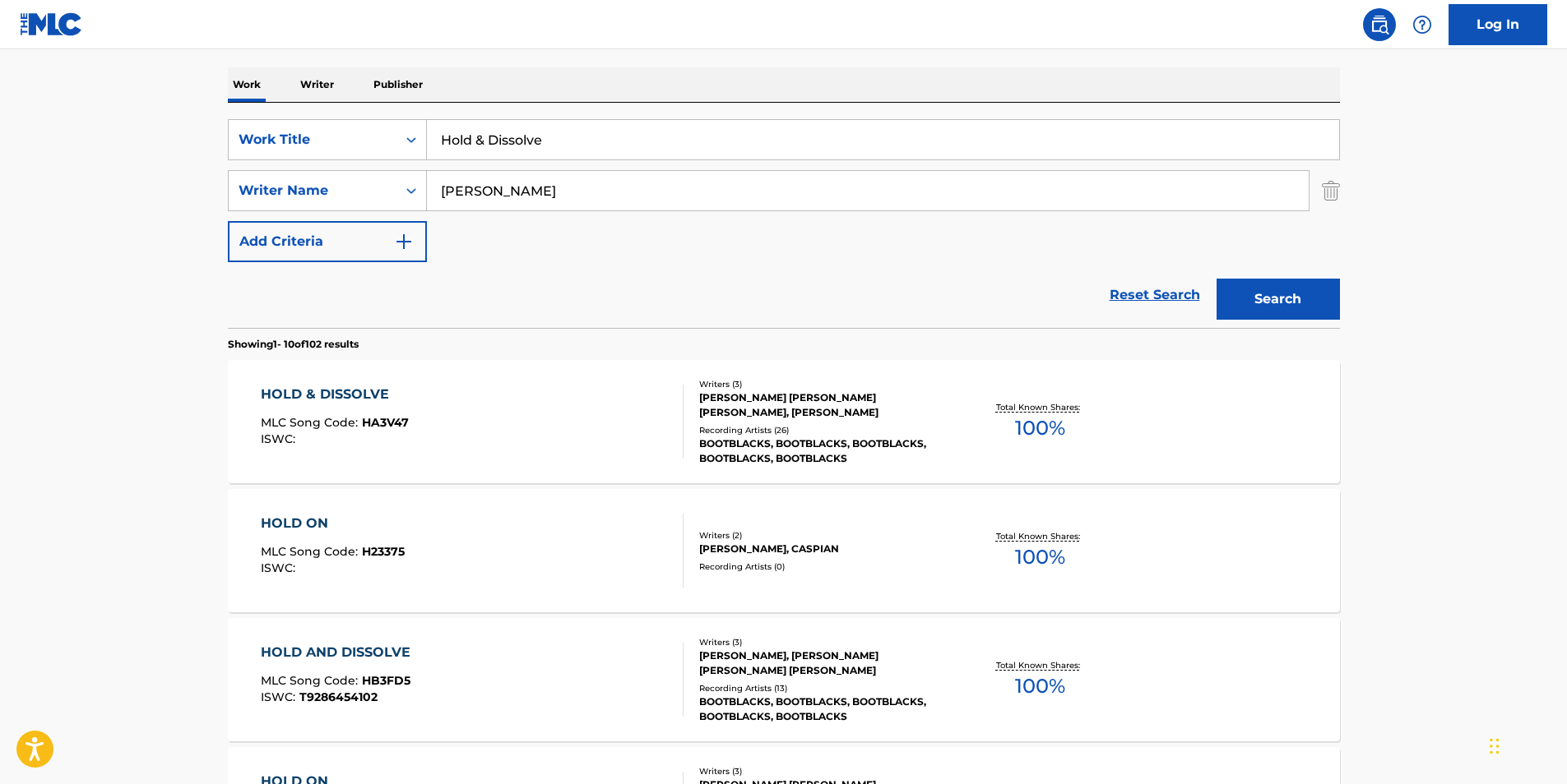
click at [553, 441] on div "HOLD & DISSOLVE MLC Song Code : HA3V47 ISWC :" at bounding box center [472, 421] width 423 height 74
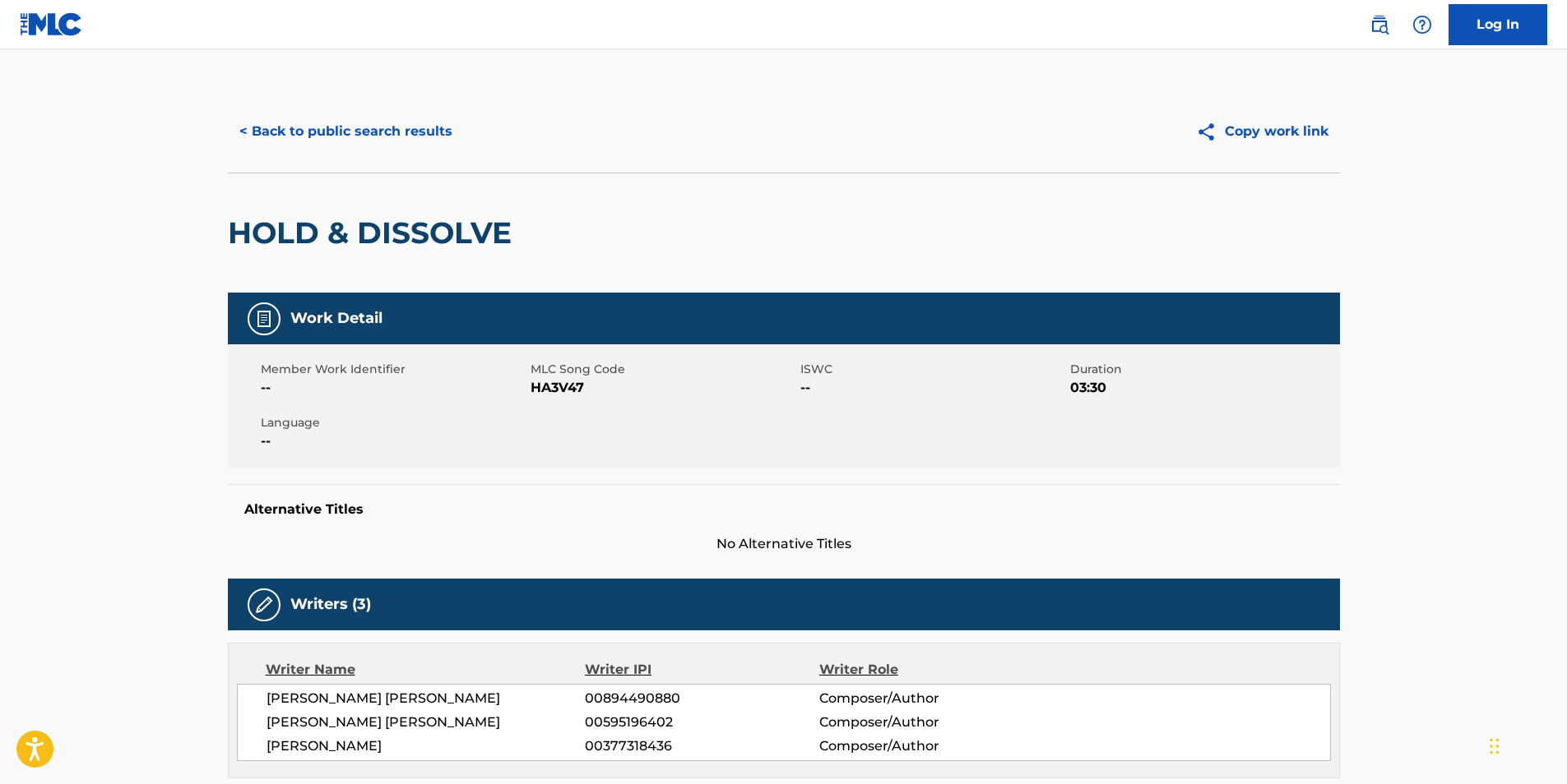
click at [566, 380] on span "HA3V47" at bounding box center [663, 388] width 266 height 20
copy span "HA3V47"
click at [429, 140] on button "< Back to public search results" at bounding box center [346, 131] width 236 height 41
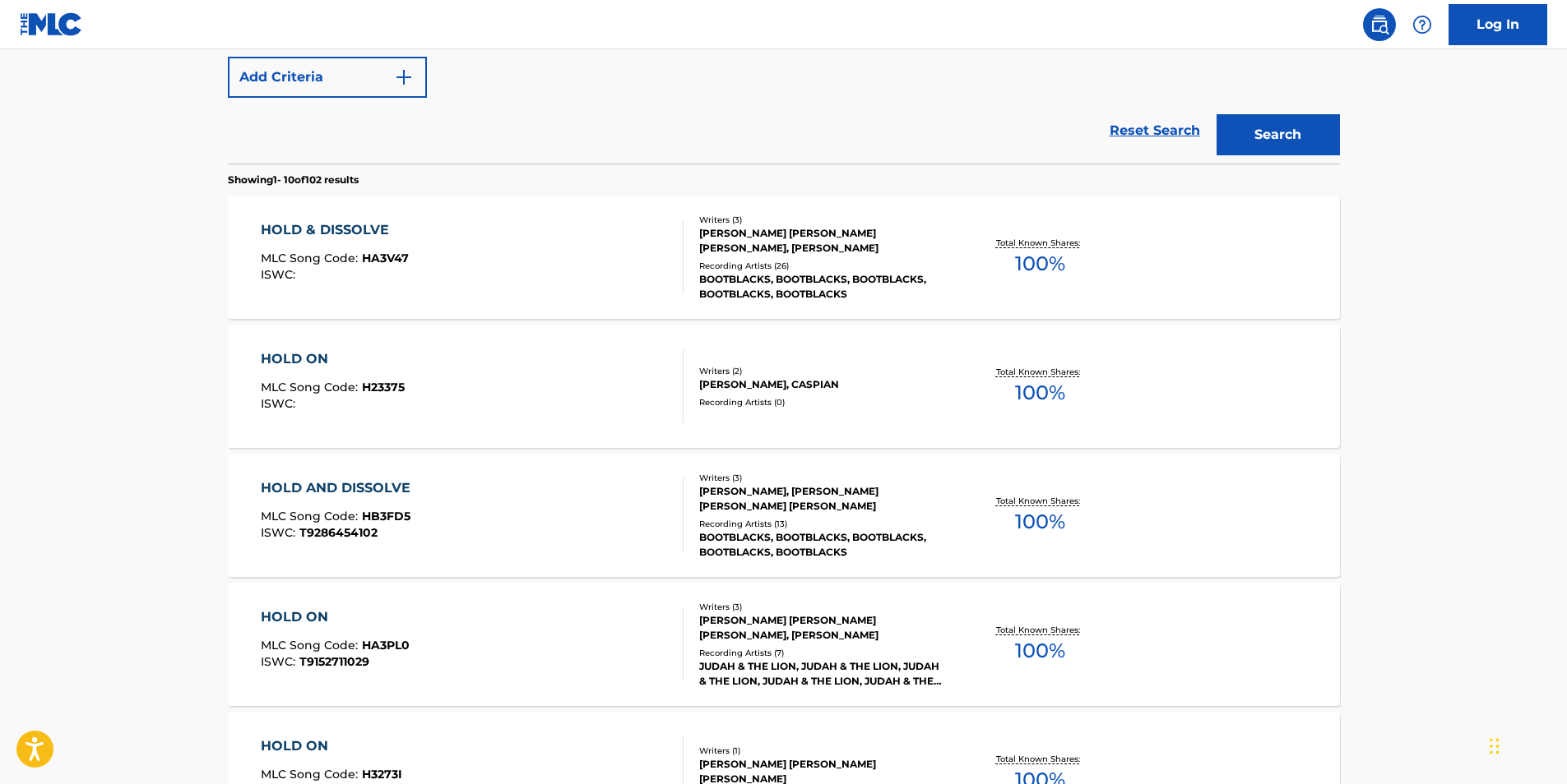
scroll to position [494, 0]
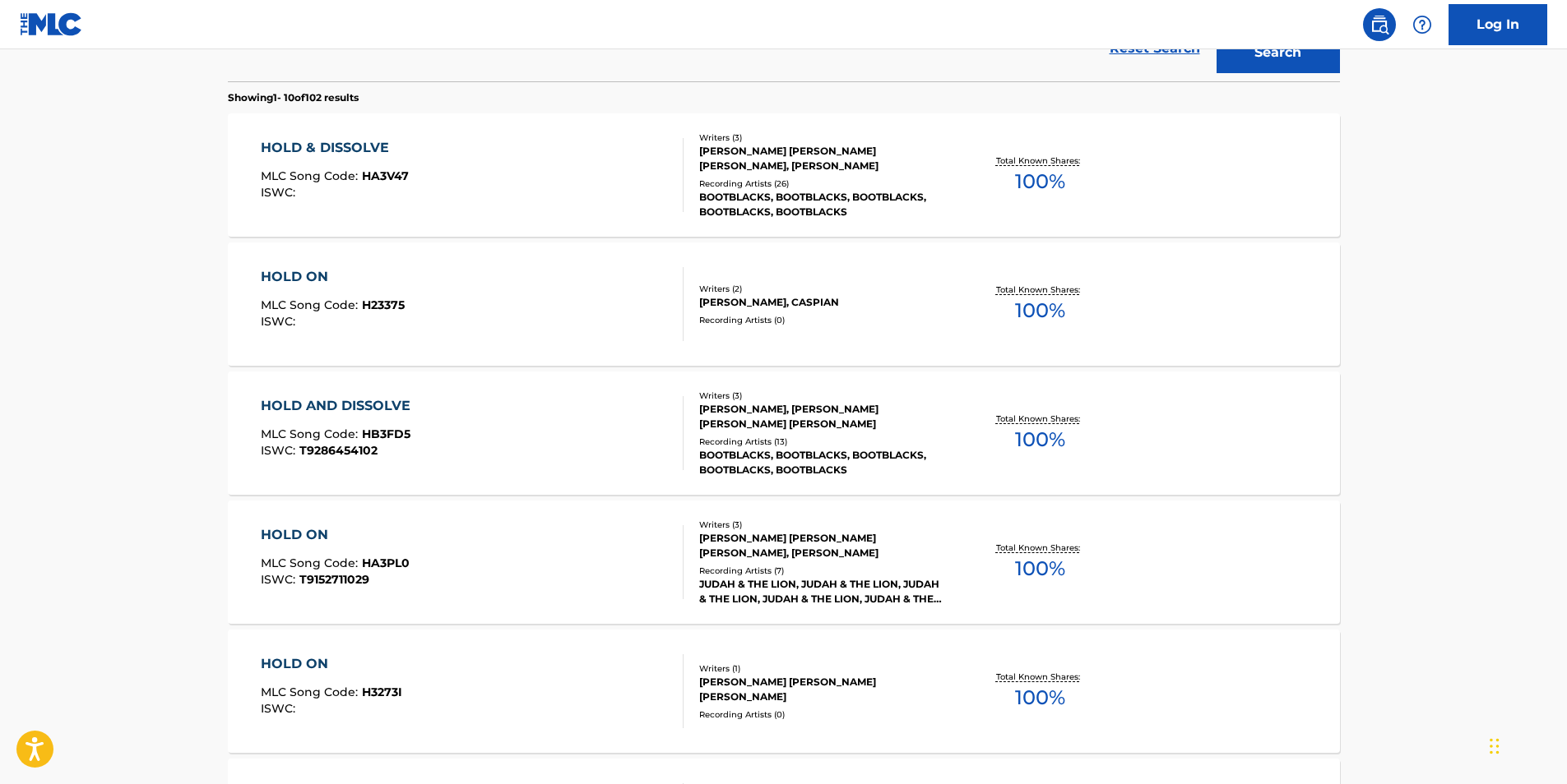
click at [317, 413] on div "HOLD AND DISSOLVE" at bounding box center [339, 406] width 158 height 20
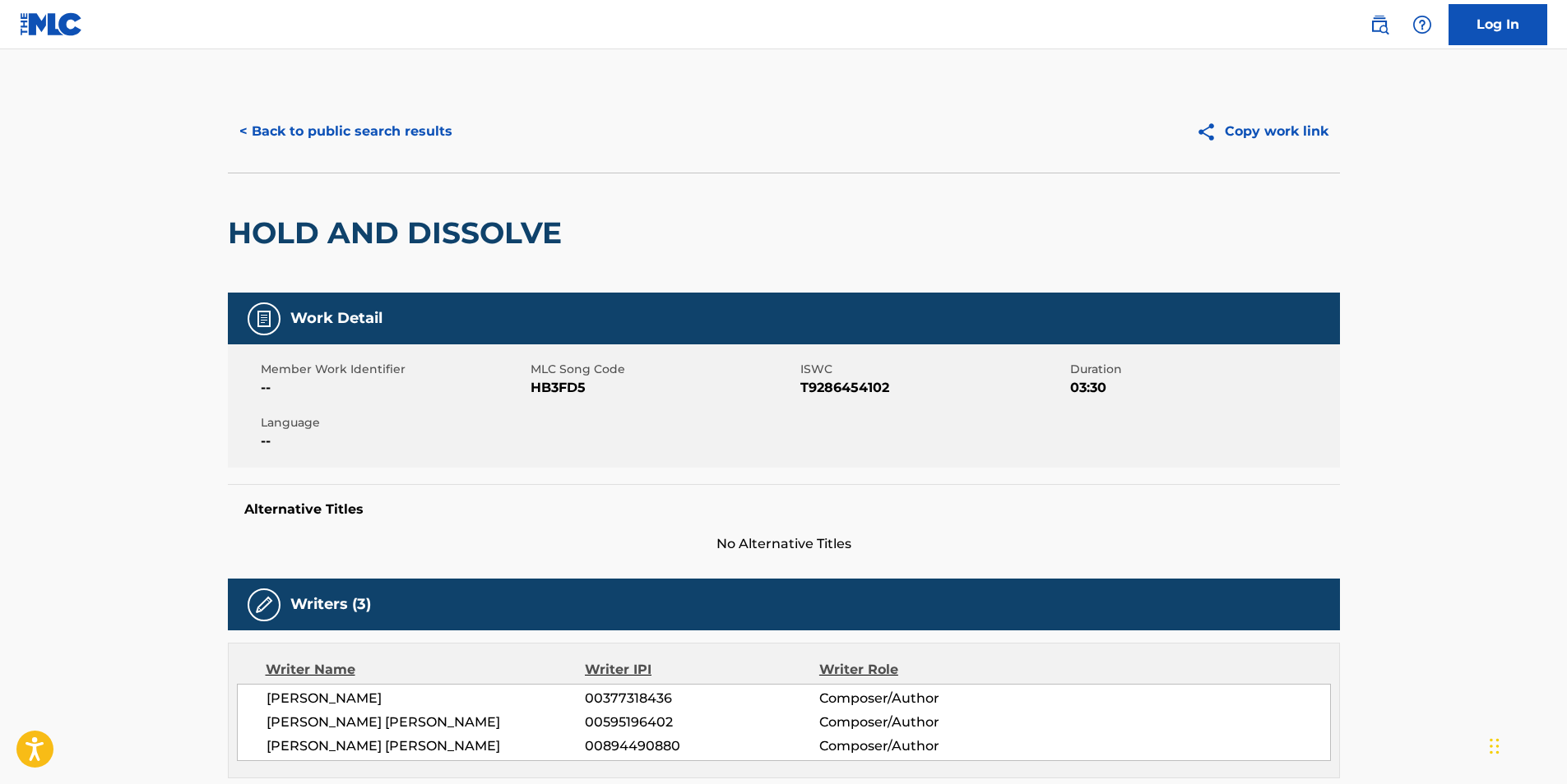
click at [564, 391] on span "HB3FD5" at bounding box center [663, 388] width 266 height 20
copy span "HB3FD5"
click at [370, 142] on button "< Back to public search results" at bounding box center [346, 131] width 236 height 41
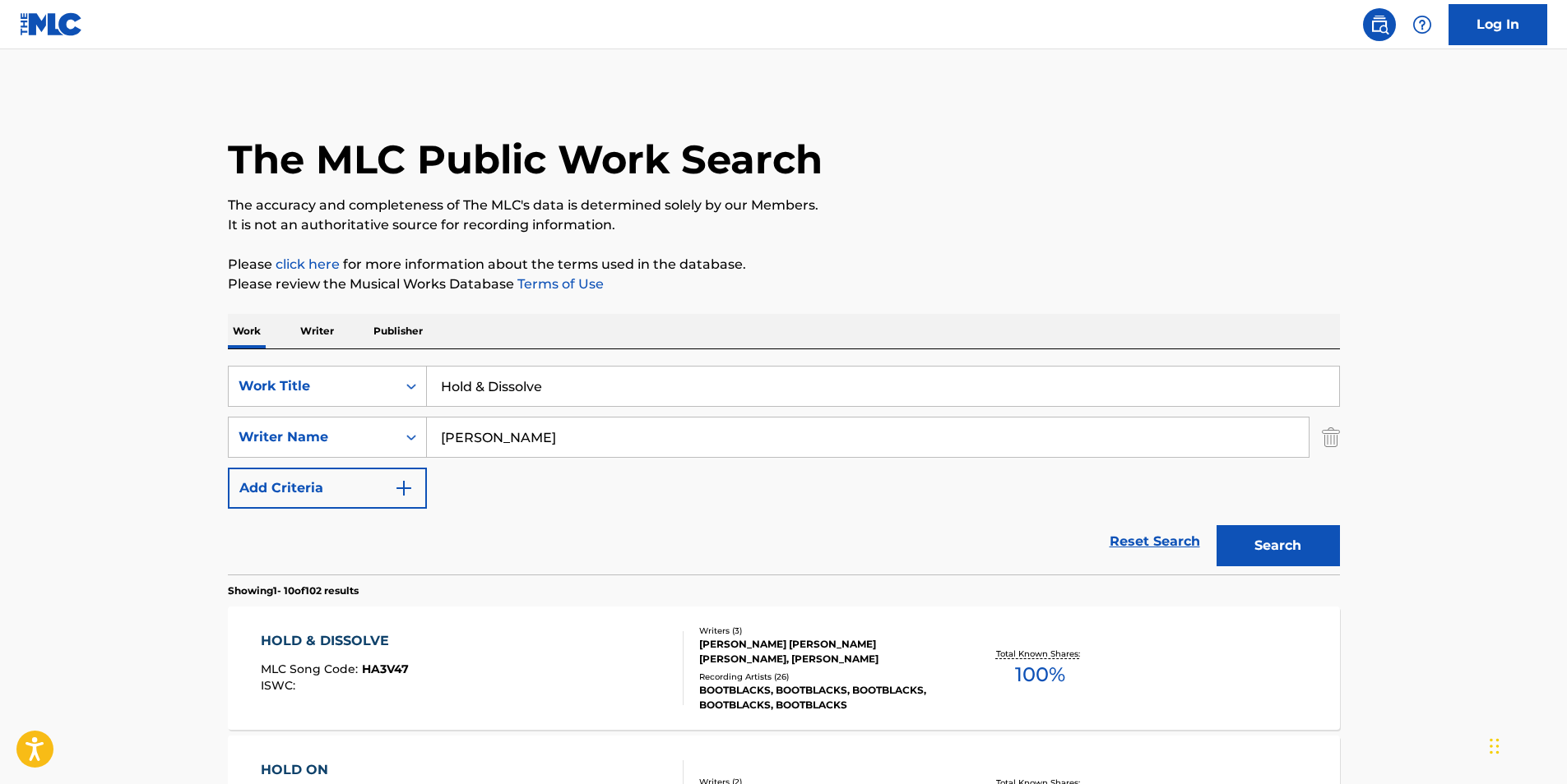
drag, startPoint x: 607, startPoint y: 383, endPoint x: 96, endPoint y: 426, distance: 512.8
click at [313, 390] on div "SearchWithCriteria02600ebb-9a79-40f0-b340-bfa1078c5c31 Work Title Hold & Dissol…" at bounding box center [784, 386] width 1112 height 41
paste input "Abrazo Tu Presencia"
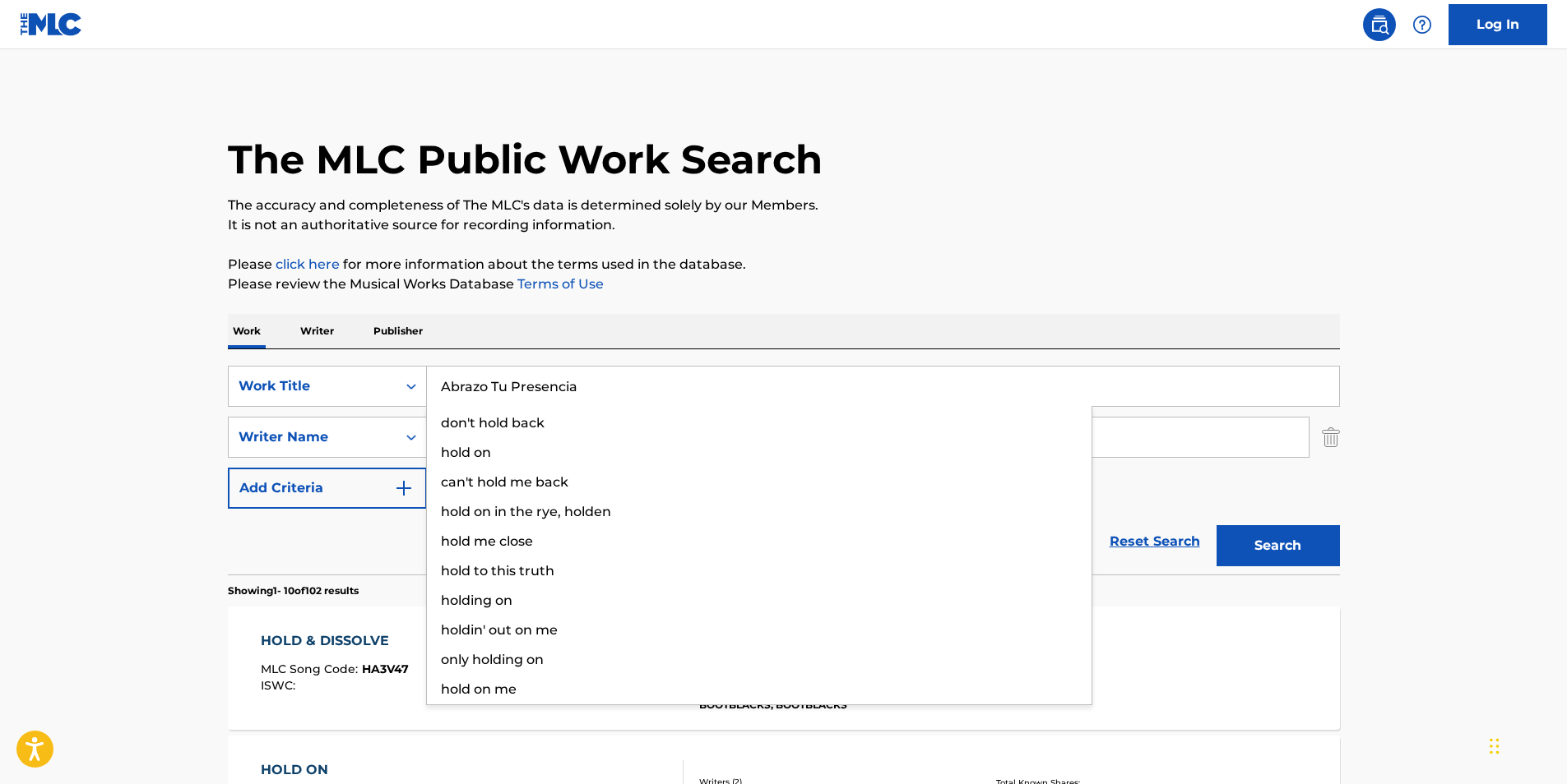
type input "Abrazo Tu Presencia"
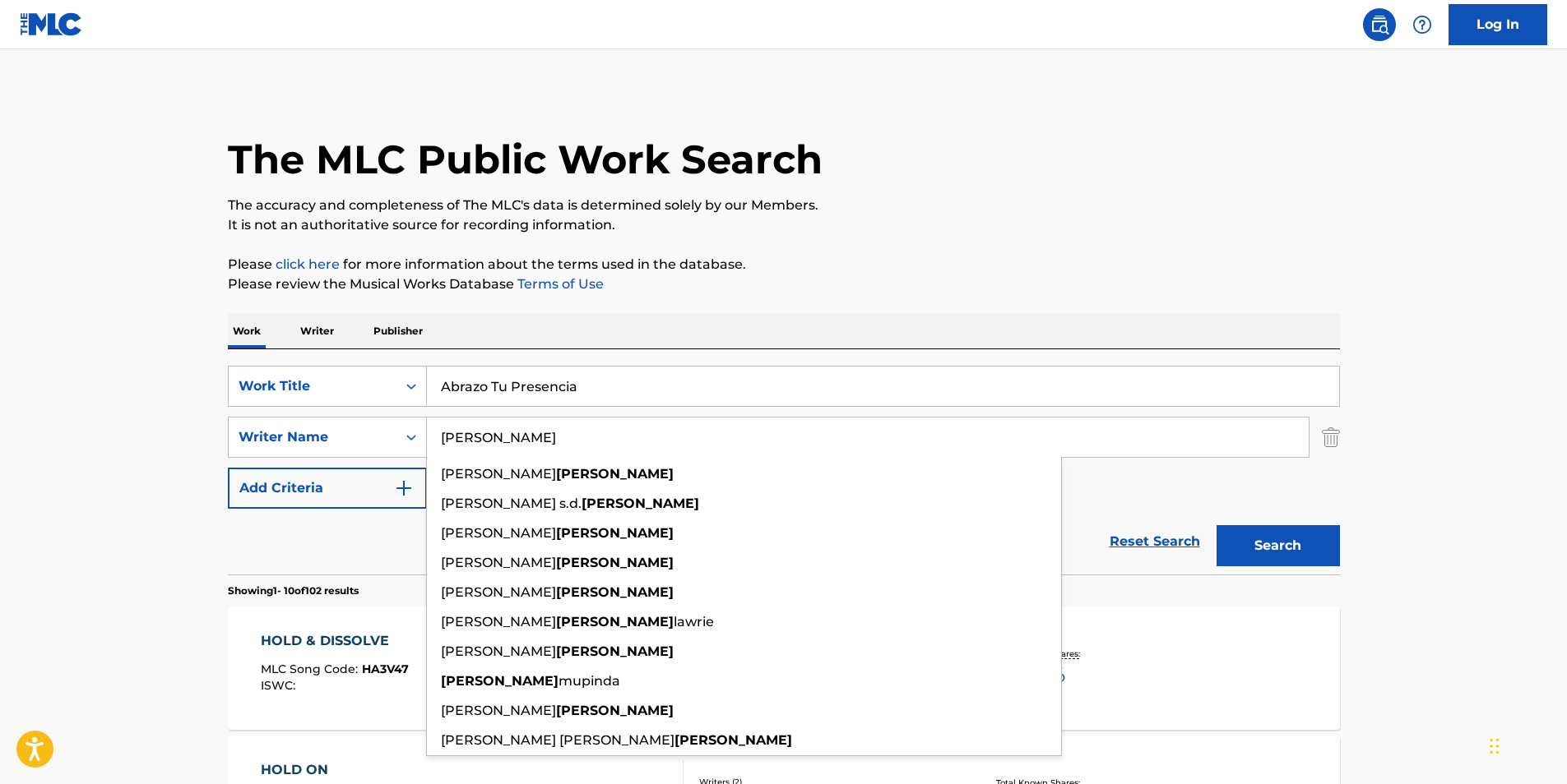
drag, startPoint x: 556, startPoint y: 441, endPoint x: 258, endPoint y: 494, distance: 302.7
click at [258, 494] on div "SearchWithCriteria02600ebb-9a79-40f0-b340-bfa1078c5c31 Work Title Abrazo Tu Pre…" at bounding box center [784, 437] width 1112 height 143
paste input "[DEMOGRAPHIC_DATA] Worship Center"
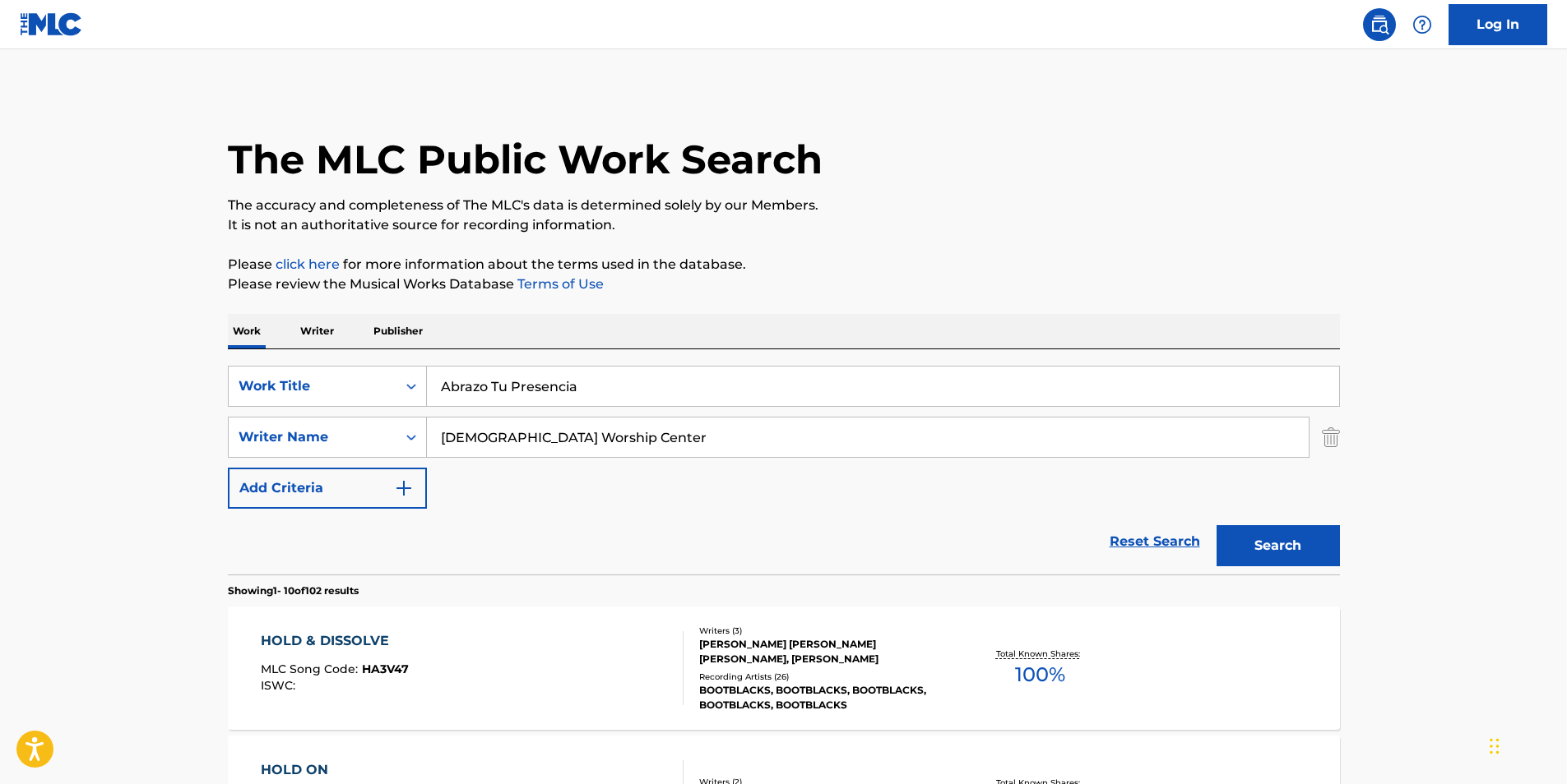
click at [1247, 544] on button "Search" at bounding box center [1278, 545] width 123 height 41
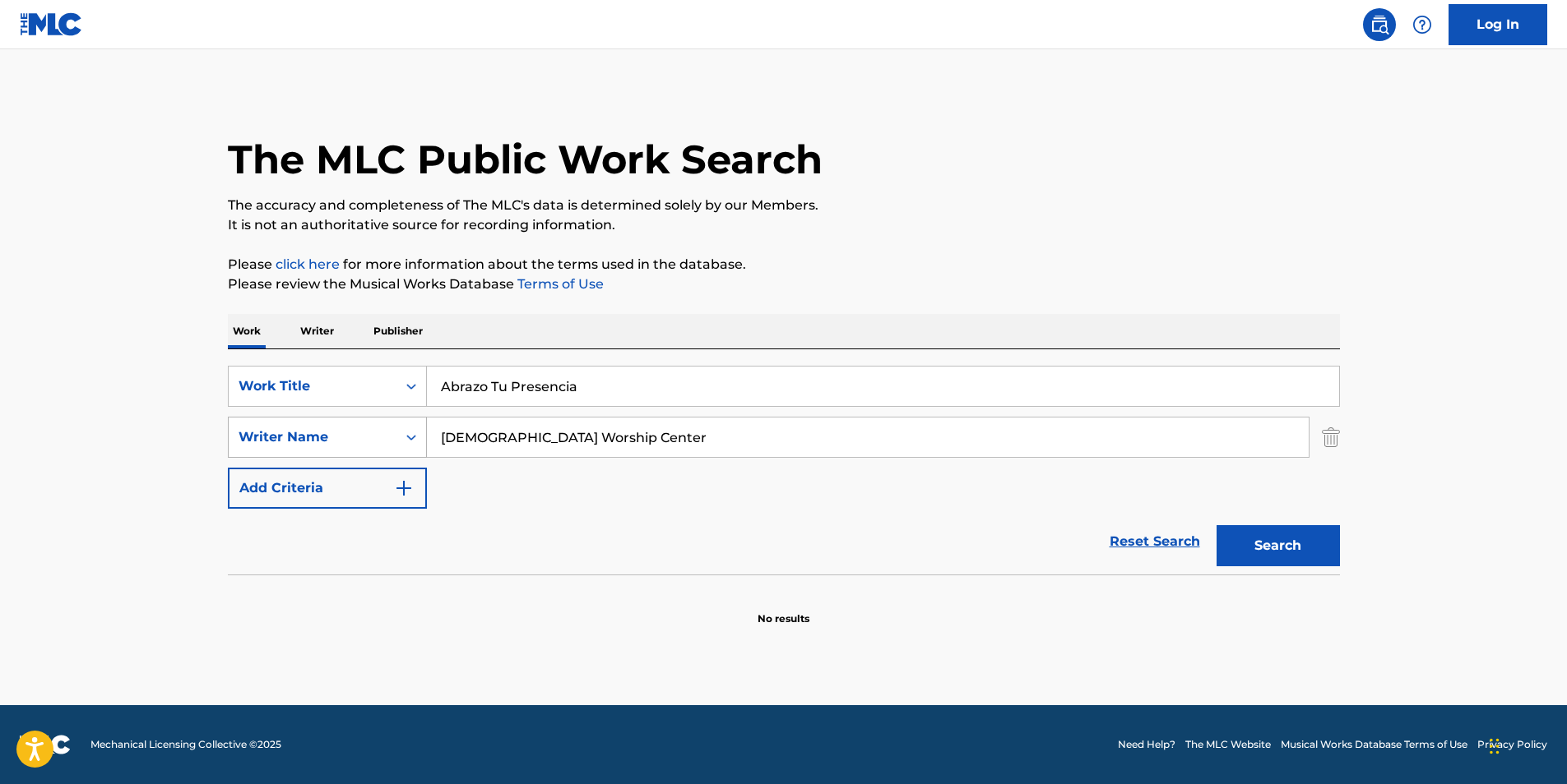
paste input "Emir [PERSON_NAME]"
drag, startPoint x: 566, startPoint y: 434, endPoint x: 290, endPoint y: 438, distance: 276.0
click at [290, 438] on div "SearchWithCriteria81d436ea-9717-4304-9f3a-0acc2fe0215d Writer Name [DEMOGRAPHIC…" at bounding box center [784, 437] width 1112 height 41
click at [1230, 548] on button "Search" at bounding box center [1278, 545] width 123 height 41
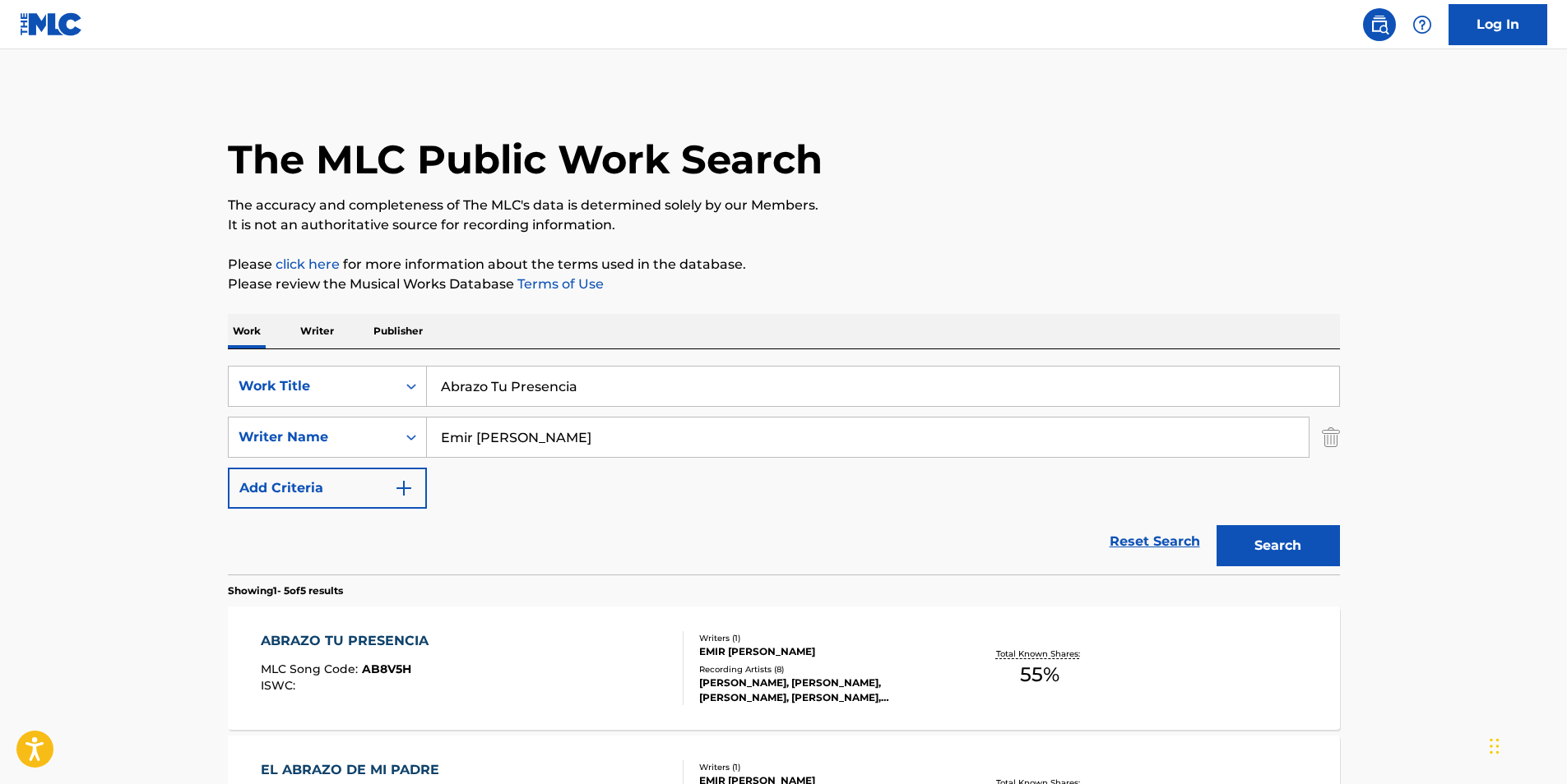
click at [1406, 197] on main "The MLC Public Work Search The accuracy and completeness of The MLC's data is d…" at bounding box center [784, 690] width 1567 height 1282
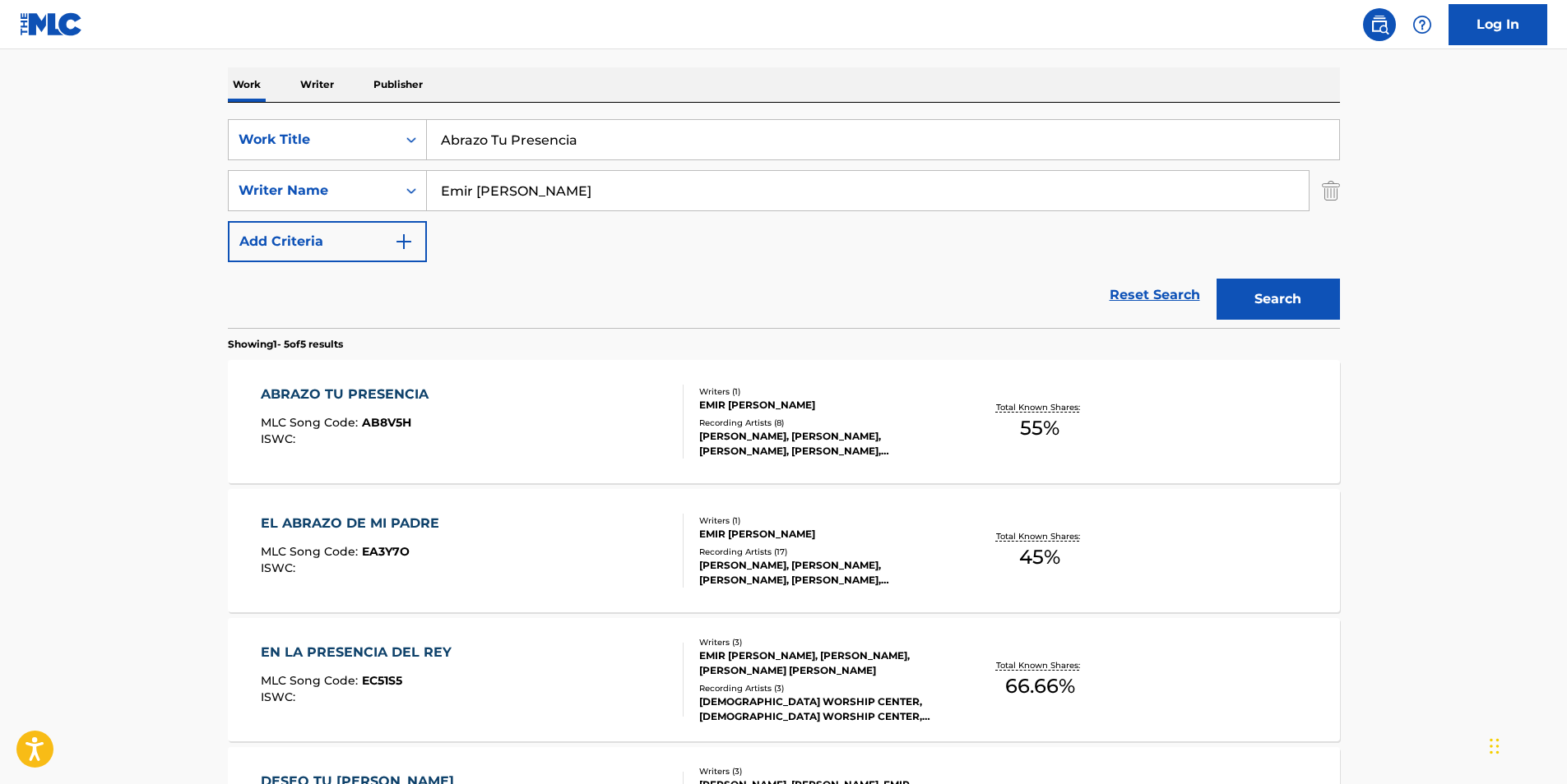
scroll to position [82, 0]
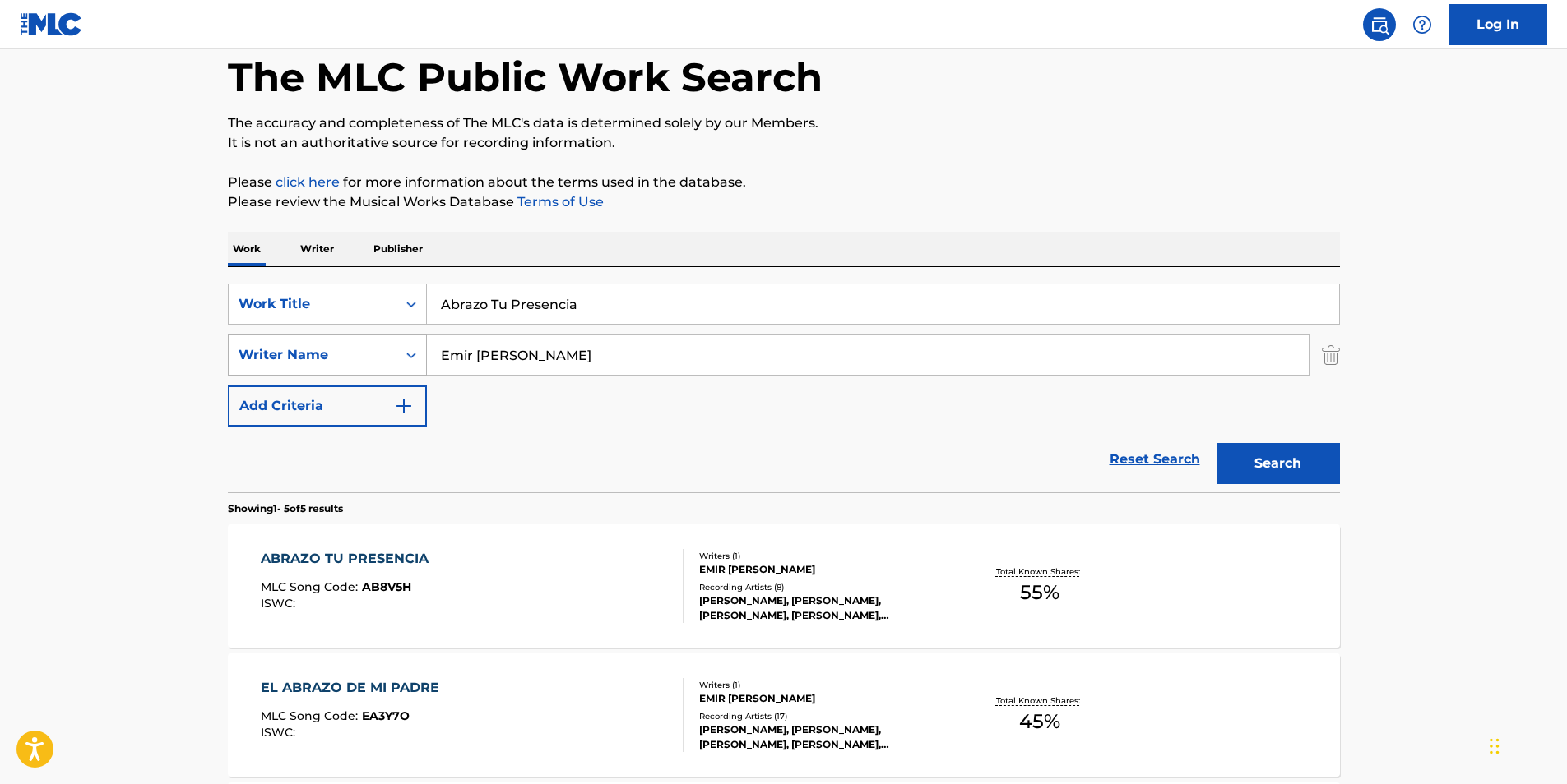
drag, startPoint x: 598, startPoint y: 348, endPoint x: 354, endPoint y: 357, distance: 244.2
click at [354, 350] on div "SearchWithCriteria81d436ea-9717-4304-9f3a-0acc2fe0215d Writer Name Emir [PERSON…" at bounding box center [784, 354] width 1112 height 41
paste input "[PERSON_NAME]"
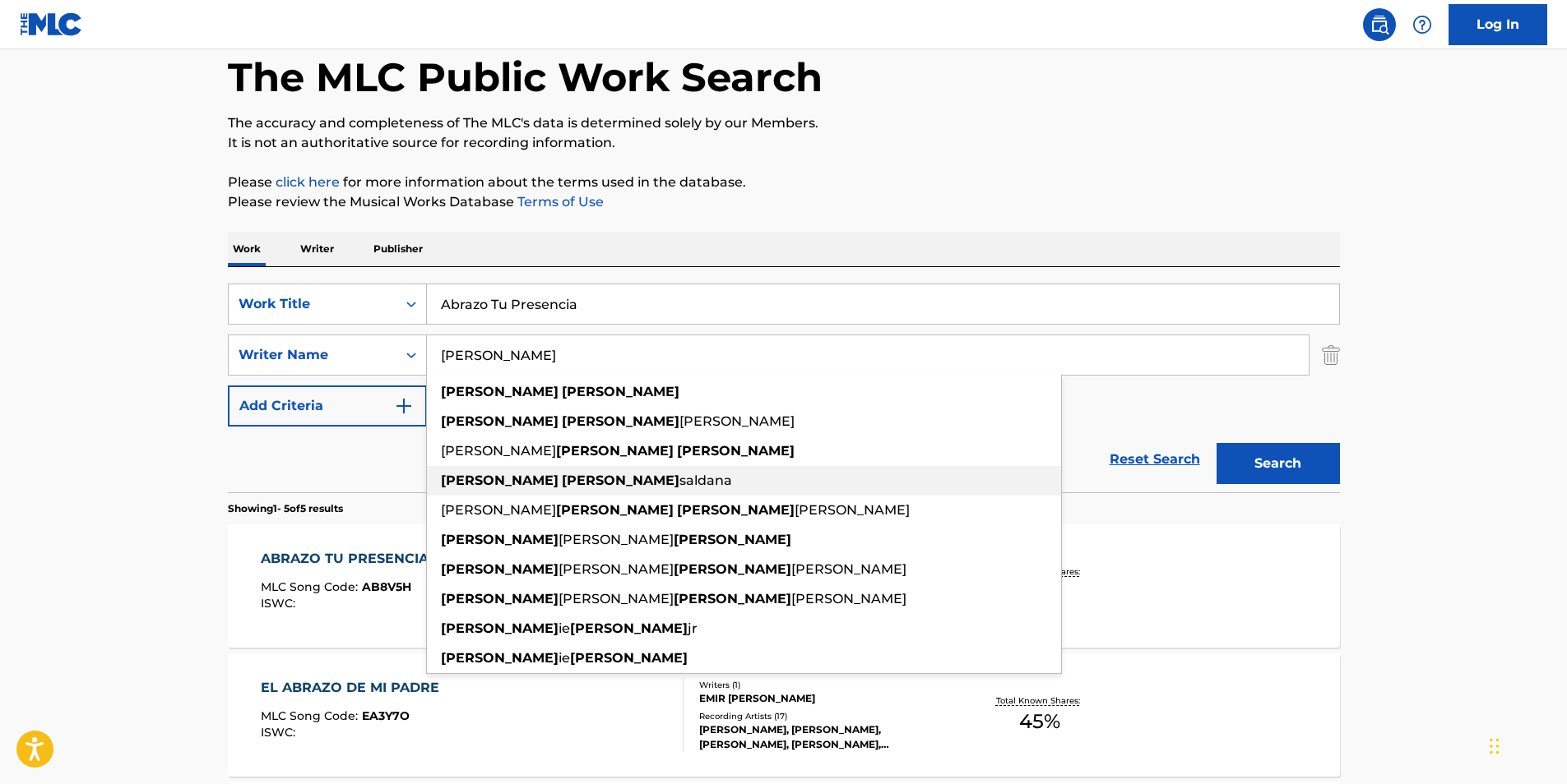
click at [773, 477] on div "[PERSON_NAME] [PERSON_NAME]" at bounding box center [744, 480] width 634 height 30
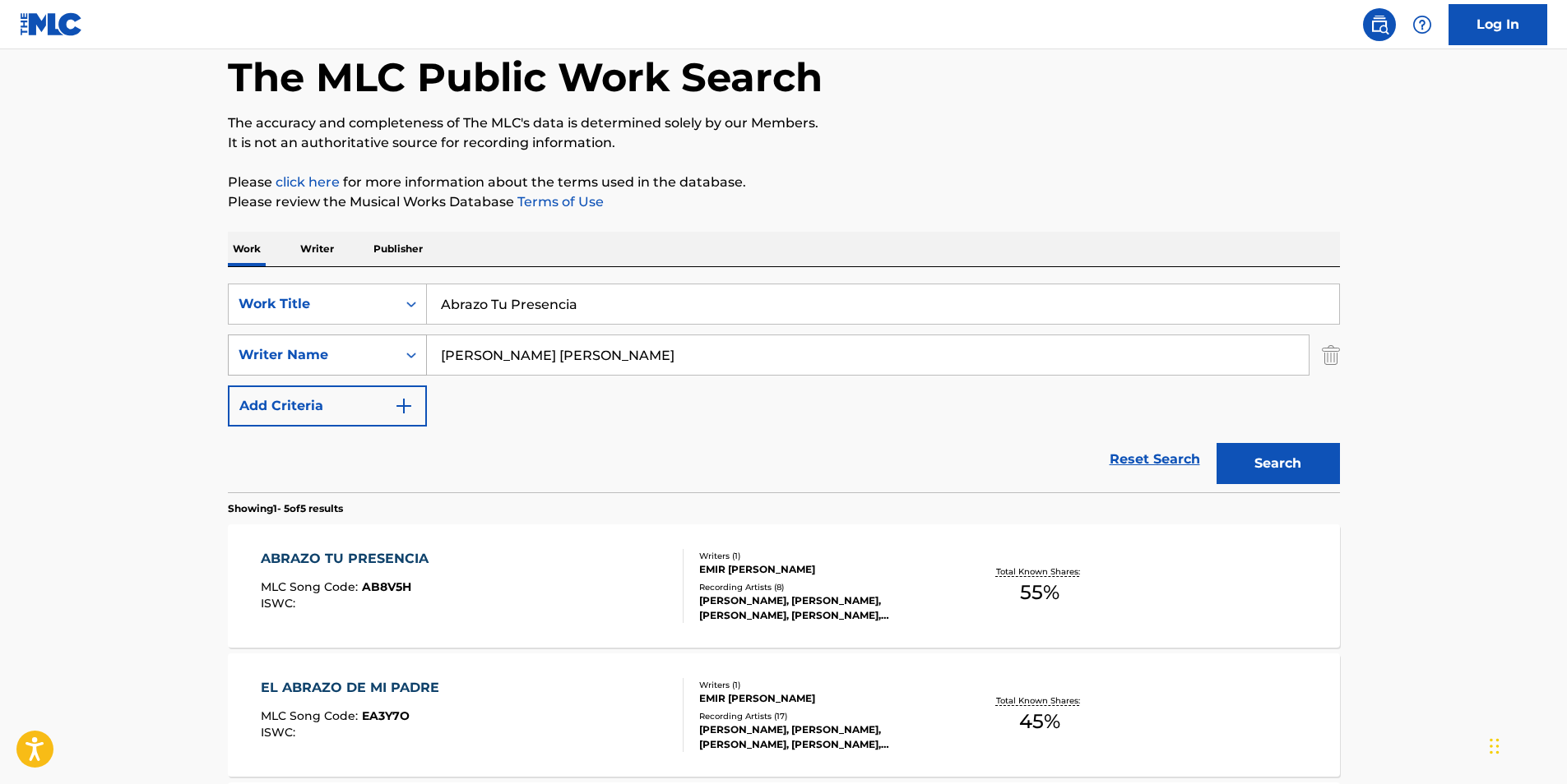
drag, startPoint x: 701, startPoint y: 352, endPoint x: 317, endPoint y: 361, distance: 384.1
click at [303, 358] on div "SearchWithCriteria81d436ea-9717-4304-9f3a-0acc2fe0215d Writer Name [PERSON_NAME…" at bounding box center [784, 354] width 1112 height 41
paste input "[PERSON_NAME]"
click at [1065, 192] on p "Please review the Musical Works Database Terms of Use" at bounding box center [784, 201] width 1112 height 20
click at [1252, 468] on button "Search" at bounding box center [1278, 463] width 123 height 41
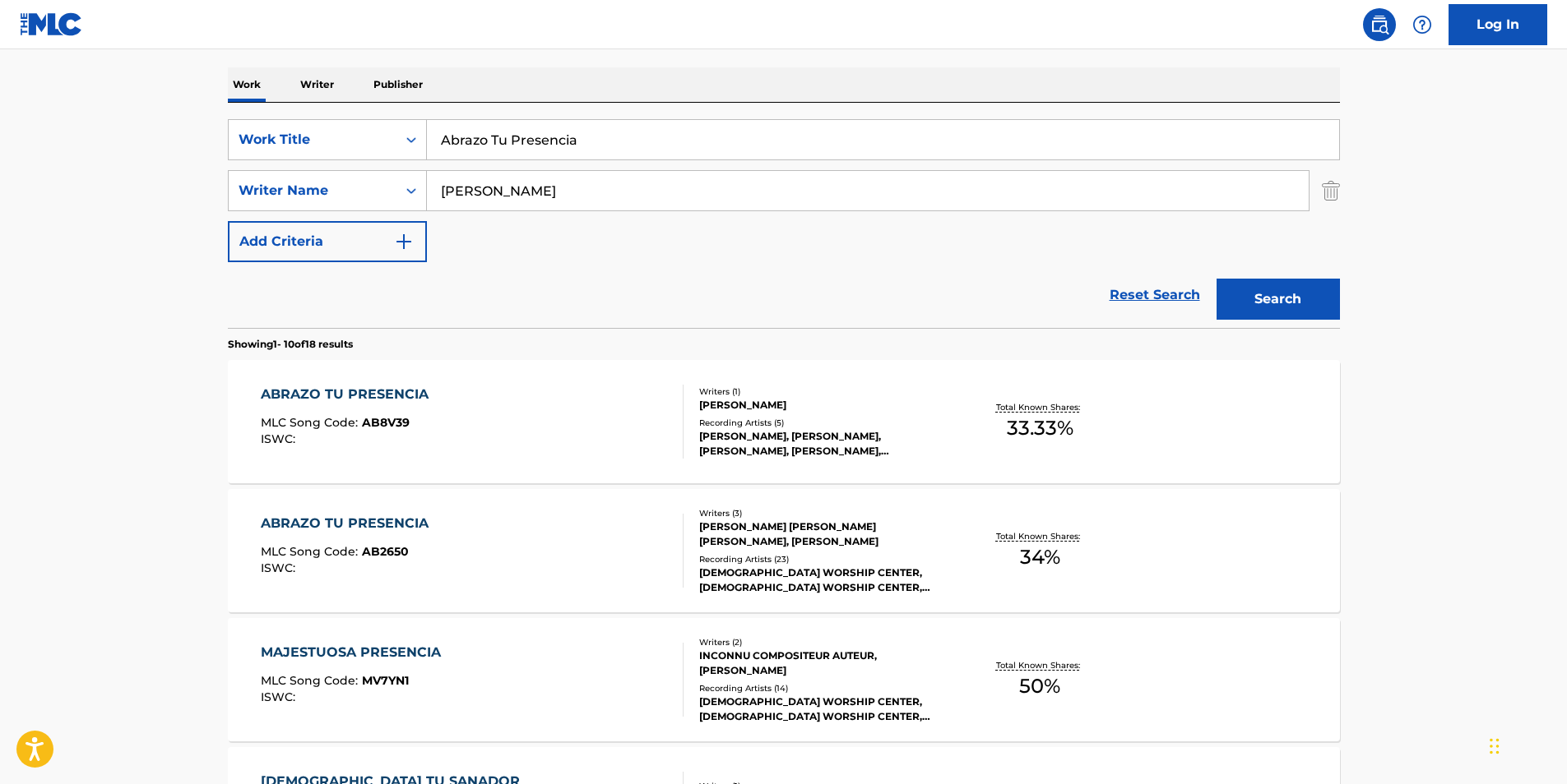
scroll to position [328, 0]
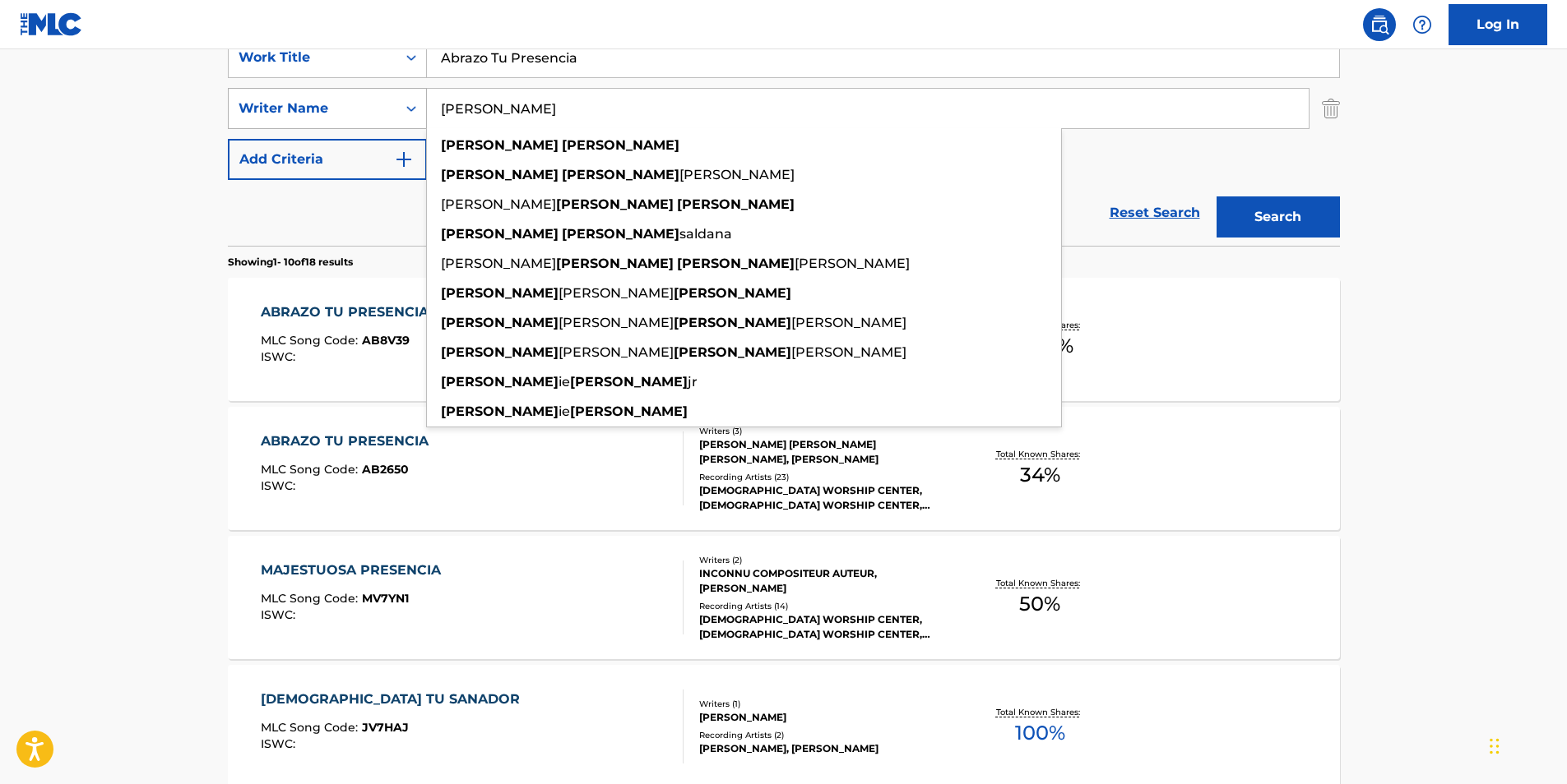
drag, startPoint x: 603, startPoint y: 106, endPoint x: 368, endPoint y: 114, distance: 235.1
click at [370, 110] on div "SearchWithCriteria81d436ea-9717-4304-9f3a-0acc2fe0215d Writer Name [PERSON_NAME…" at bounding box center [784, 108] width 1112 height 41
paste input "[PERSON_NAME]"
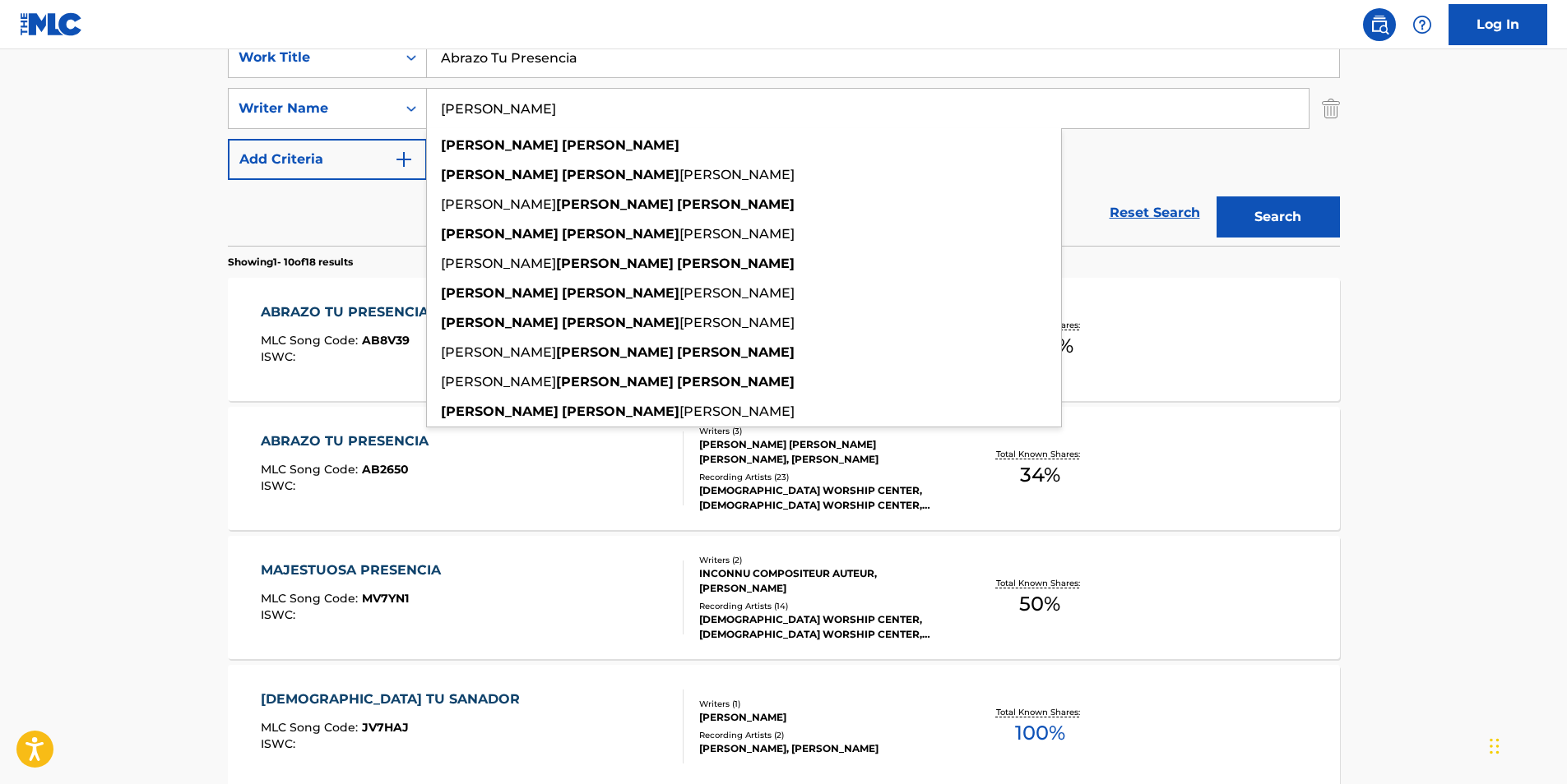
type input "[PERSON_NAME]"
click at [1371, 248] on main "The MLC Public Work Search The accuracy and completeness of The MLC's data is d…" at bounding box center [784, 688] width 1567 height 1936
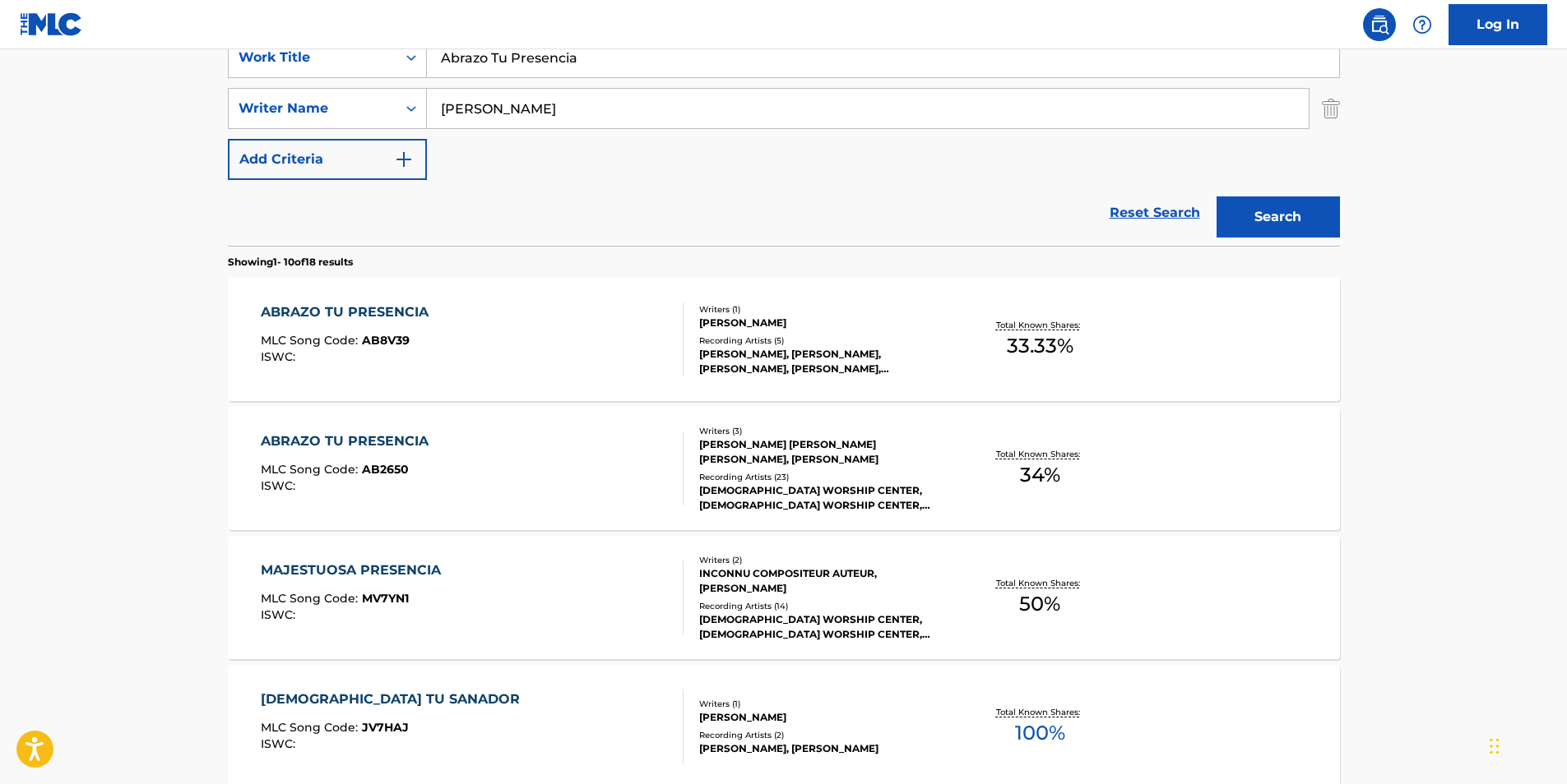
click at [1282, 218] on button "Search" at bounding box center [1278, 217] width 123 height 41
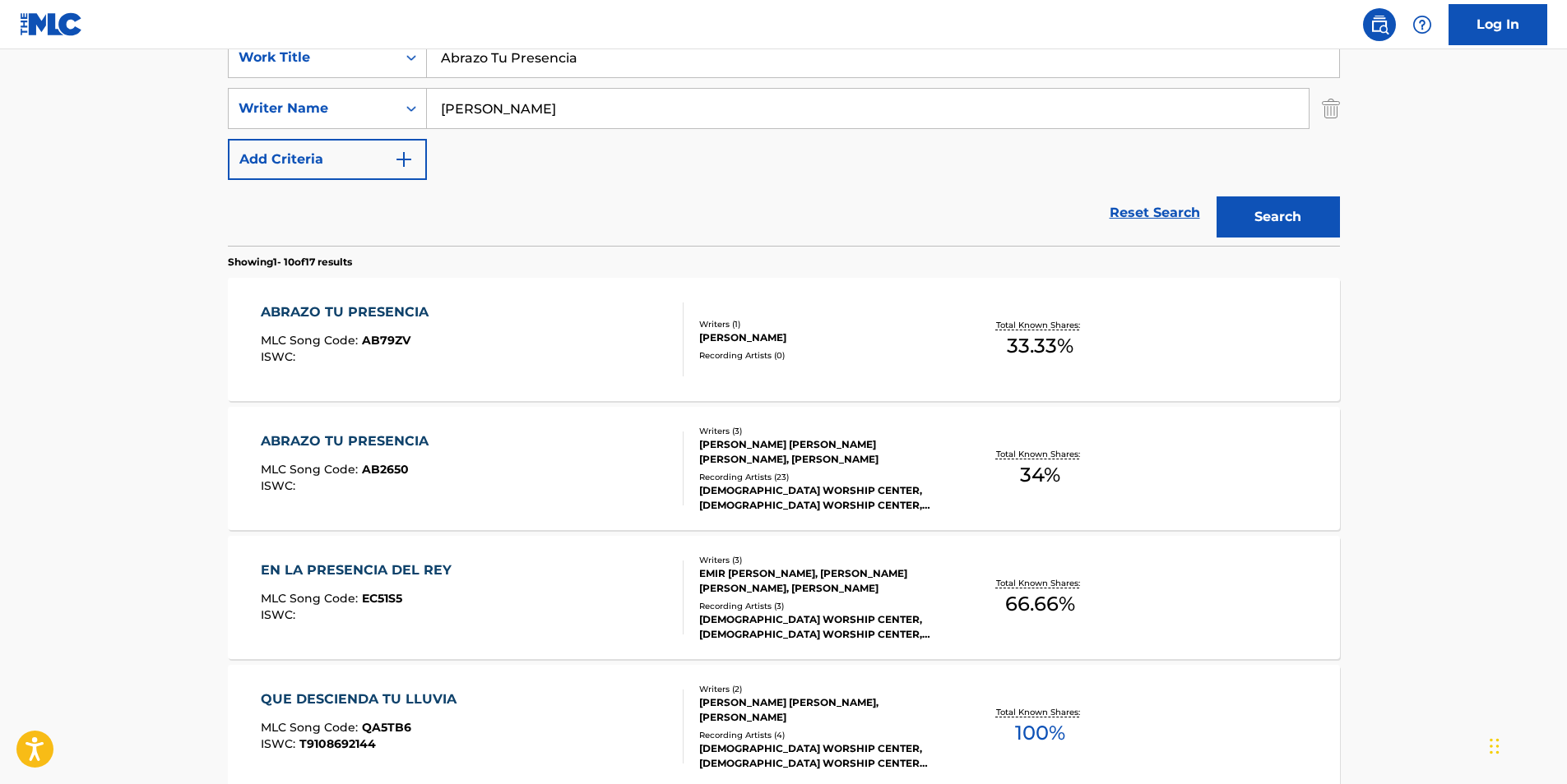
click at [382, 381] on div "ABRAZO TU PRESENCIA MLC Song Code : AB79ZV ISWC : Writers ( 1 ) [PERSON_NAME] R…" at bounding box center [784, 339] width 1112 height 123
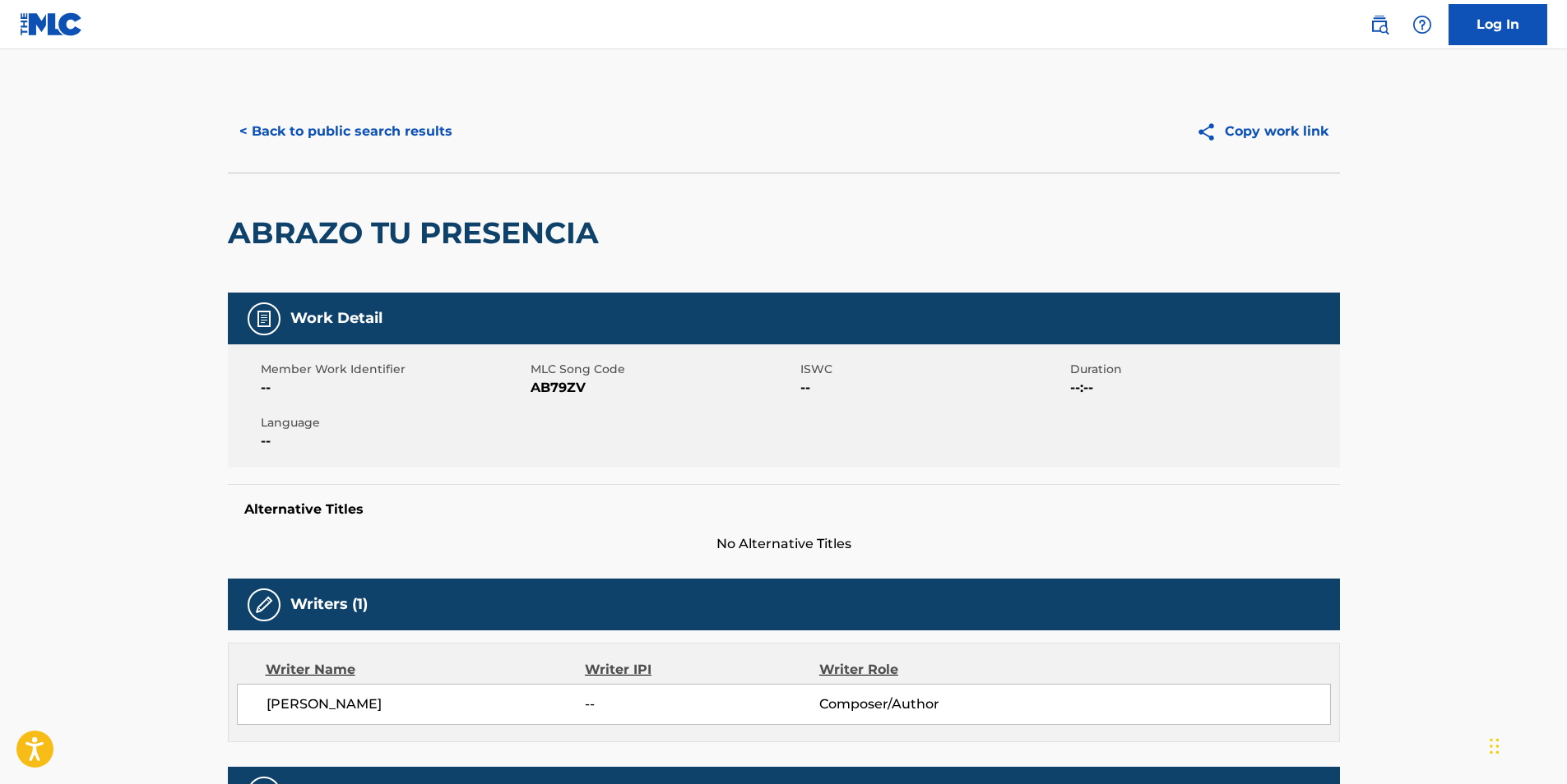
click at [564, 389] on span "AB79ZV" at bounding box center [663, 388] width 266 height 20
click at [346, 122] on button "< Back to public search results" at bounding box center [346, 131] width 236 height 41
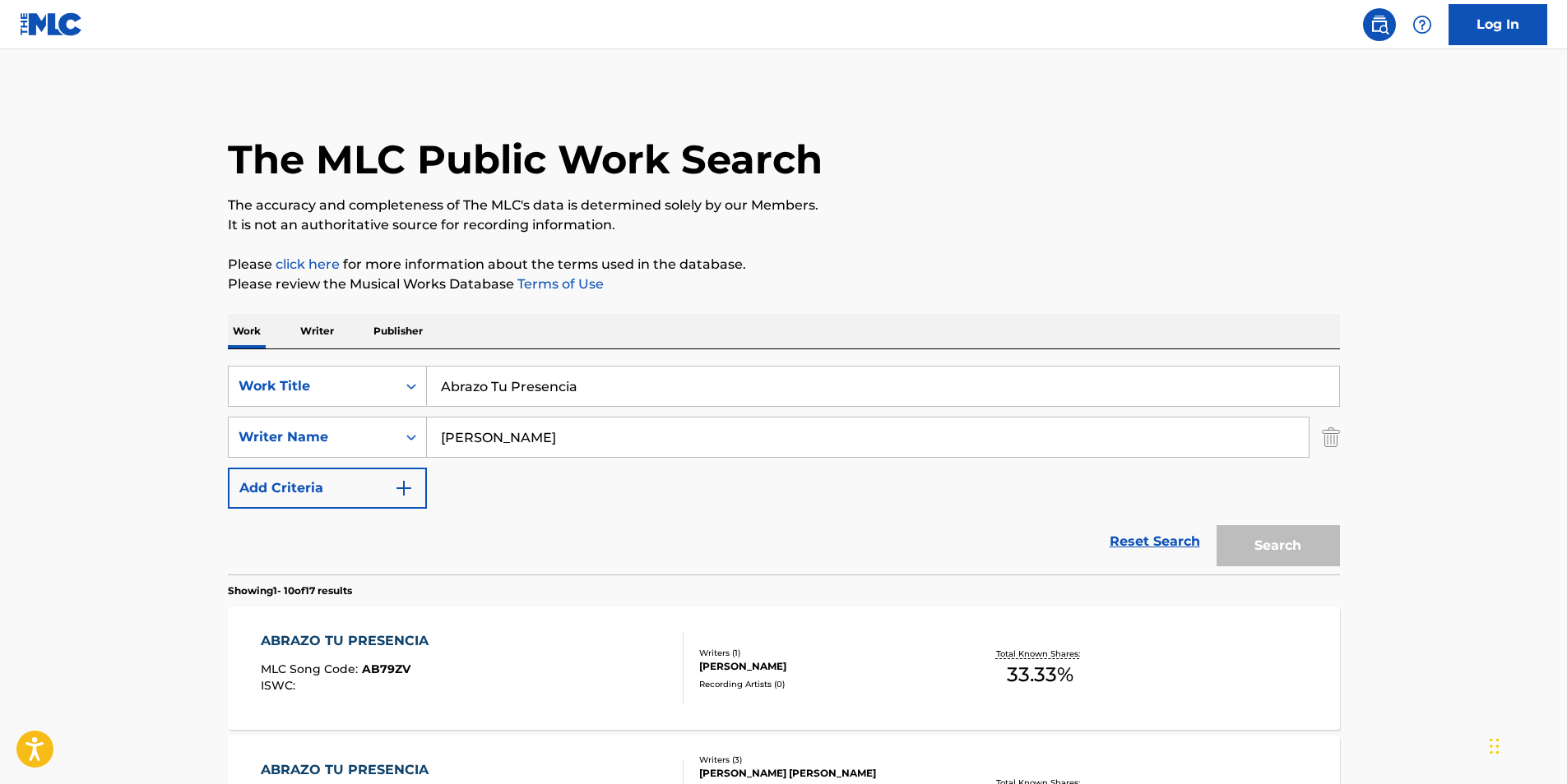
scroll to position [328, 0]
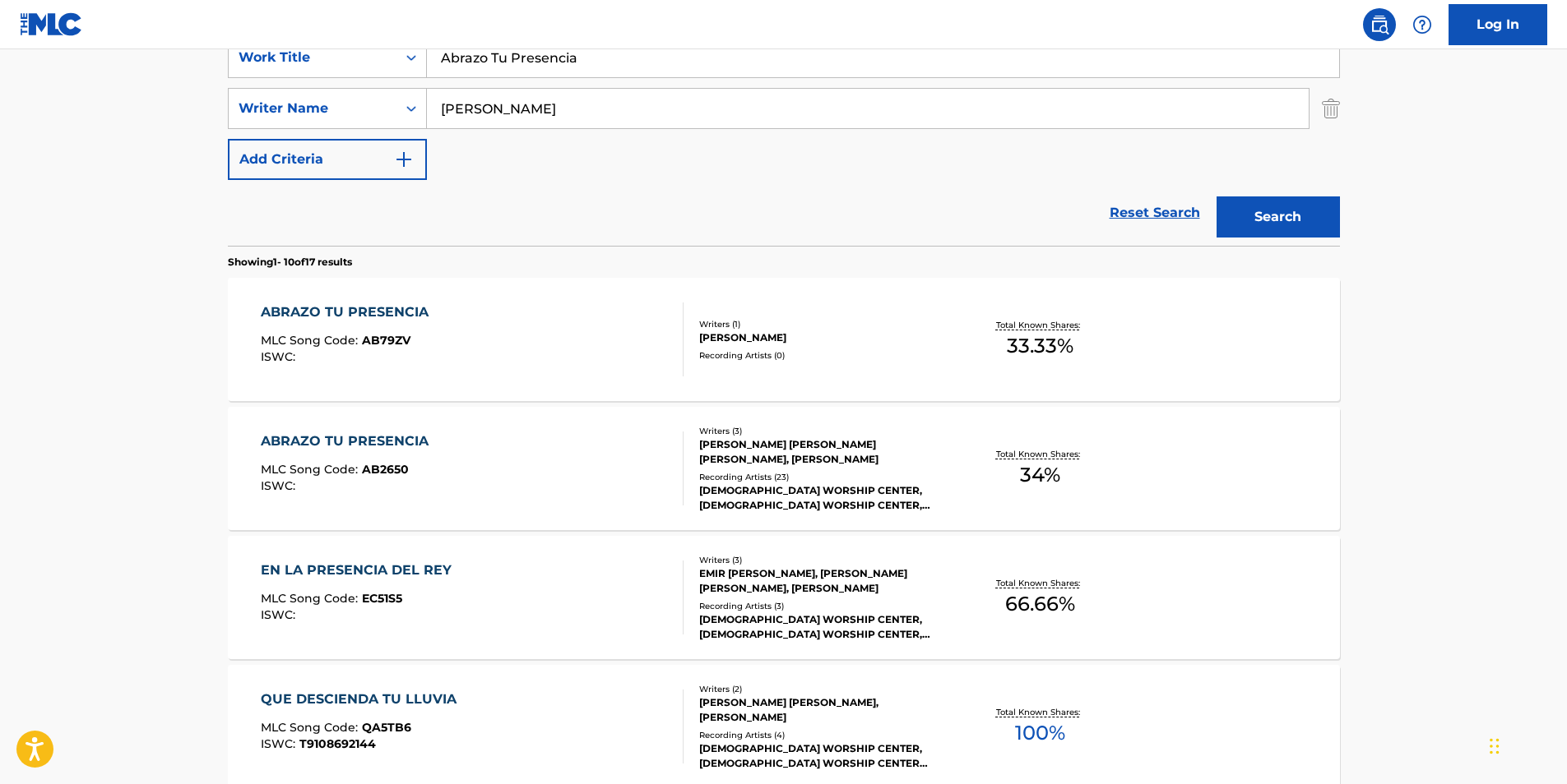
click at [327, 488] on div "ISWC :" at bounding box center [349, 486] width 176 height 12
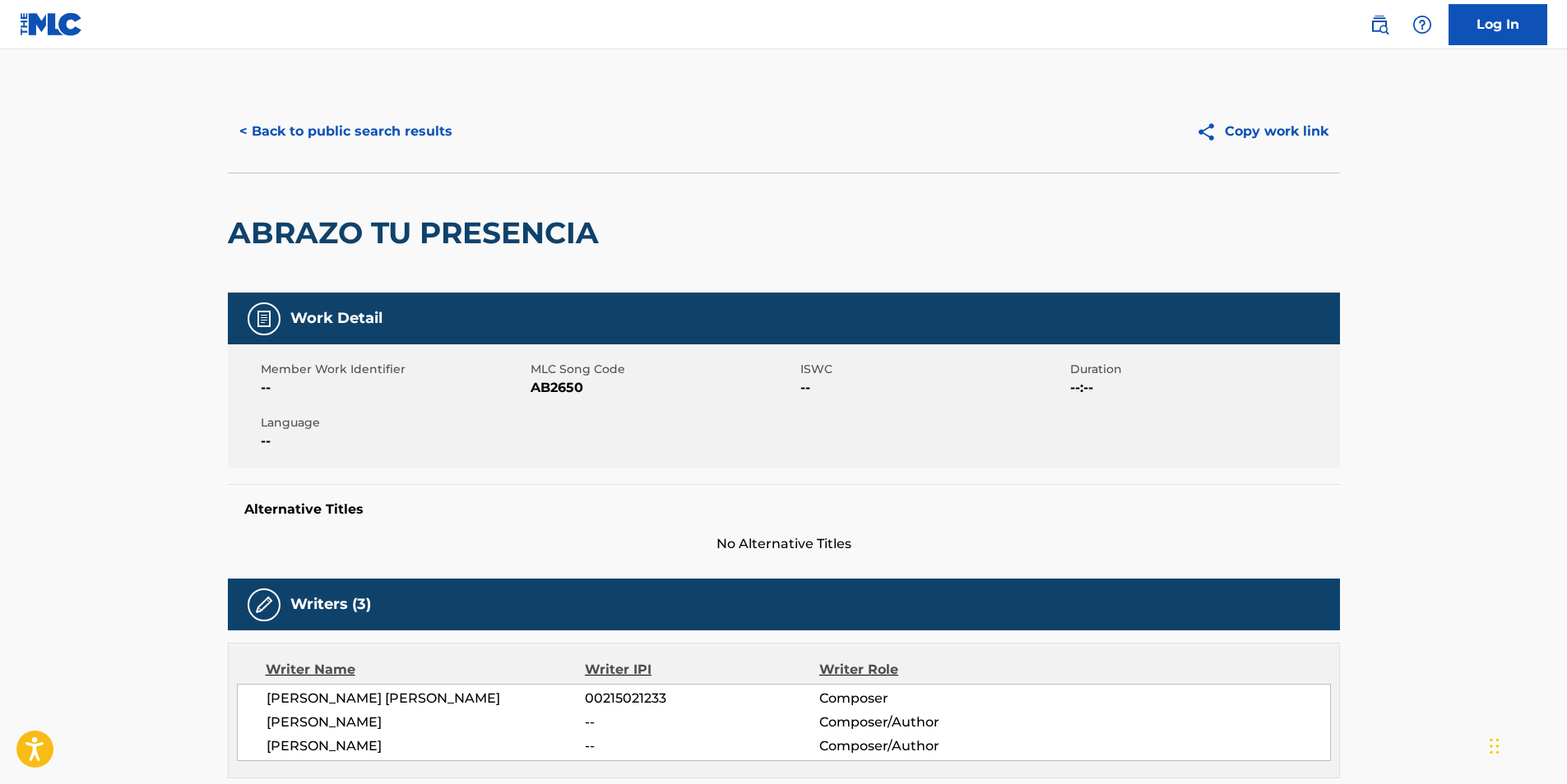
click at [568, 388] on span "AB2650" at bounding box center [663, 388] width 266 height 20
click at [326, 133] on button "< Back to public search results" at bounding box center [346, 131] width 236 height 41
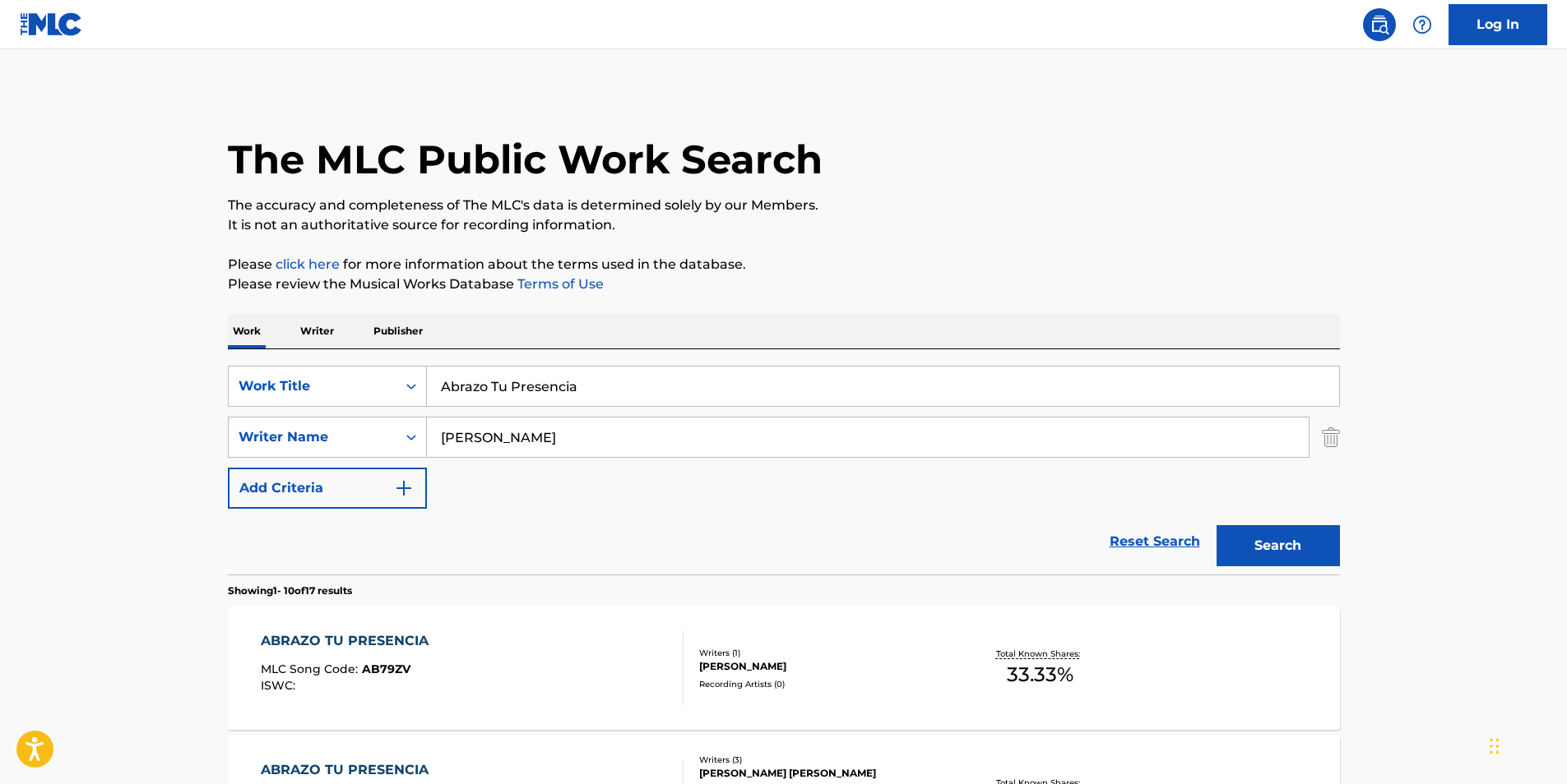
drag, startPoint x: 665, startPoint y: 386, endPoint x: 103, endPoint y: 393, distance: 562.0
paste input "Soy [PERSON_NAME]"
type input "Soy [PERSON_NAME]"
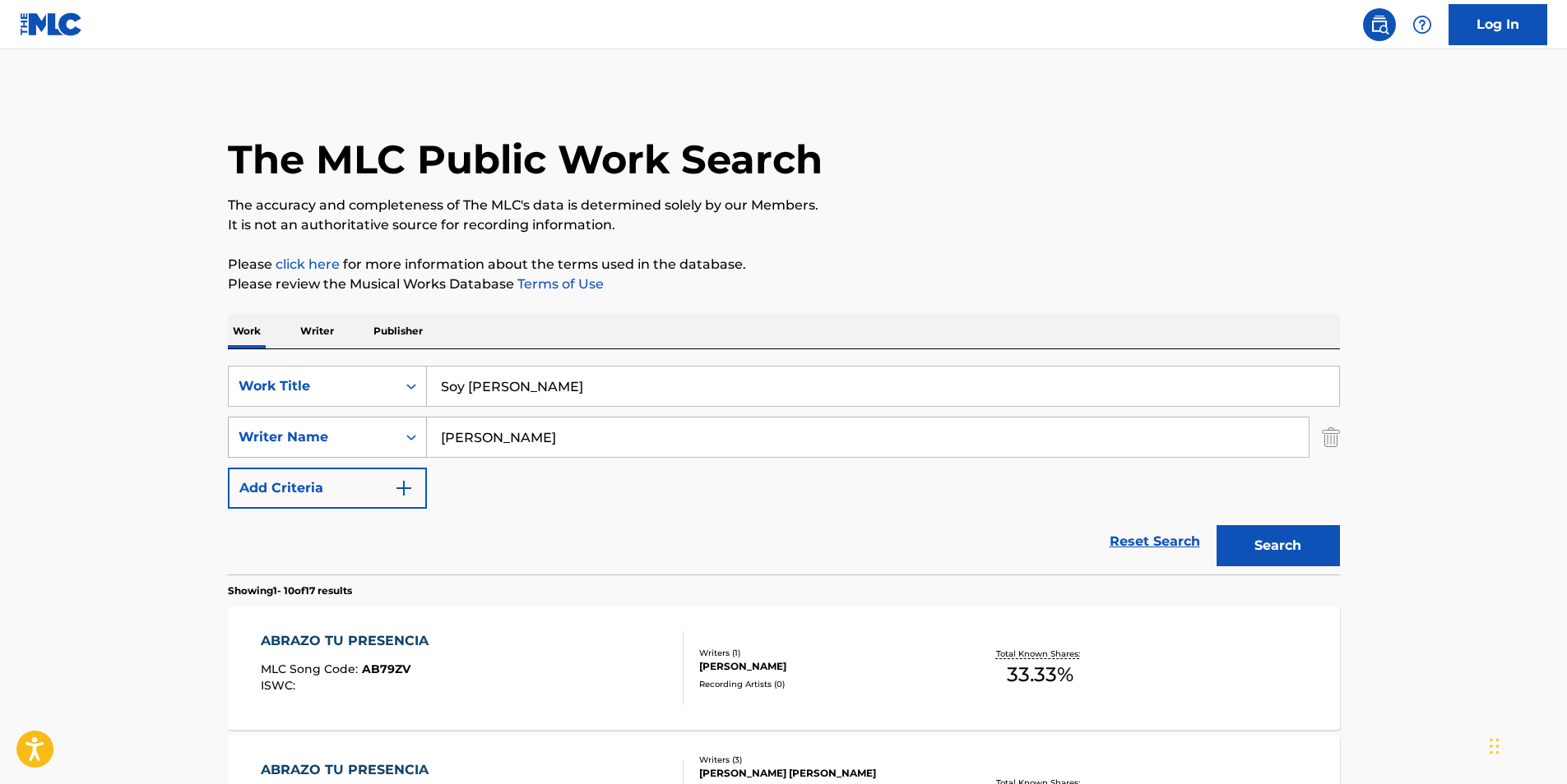
drag, startPoint x: 643, startPoint y: 429, endPoint x: 397, endPoint y: 429, distance: 246.0
click at [382, 443] on div "SearchWithCriteria81d436ea-9717-4304-9f3a-0acc2fe0215d Writer Name [PERSON_NAME]" at bounding box center [784, 437] width 1112 height 41
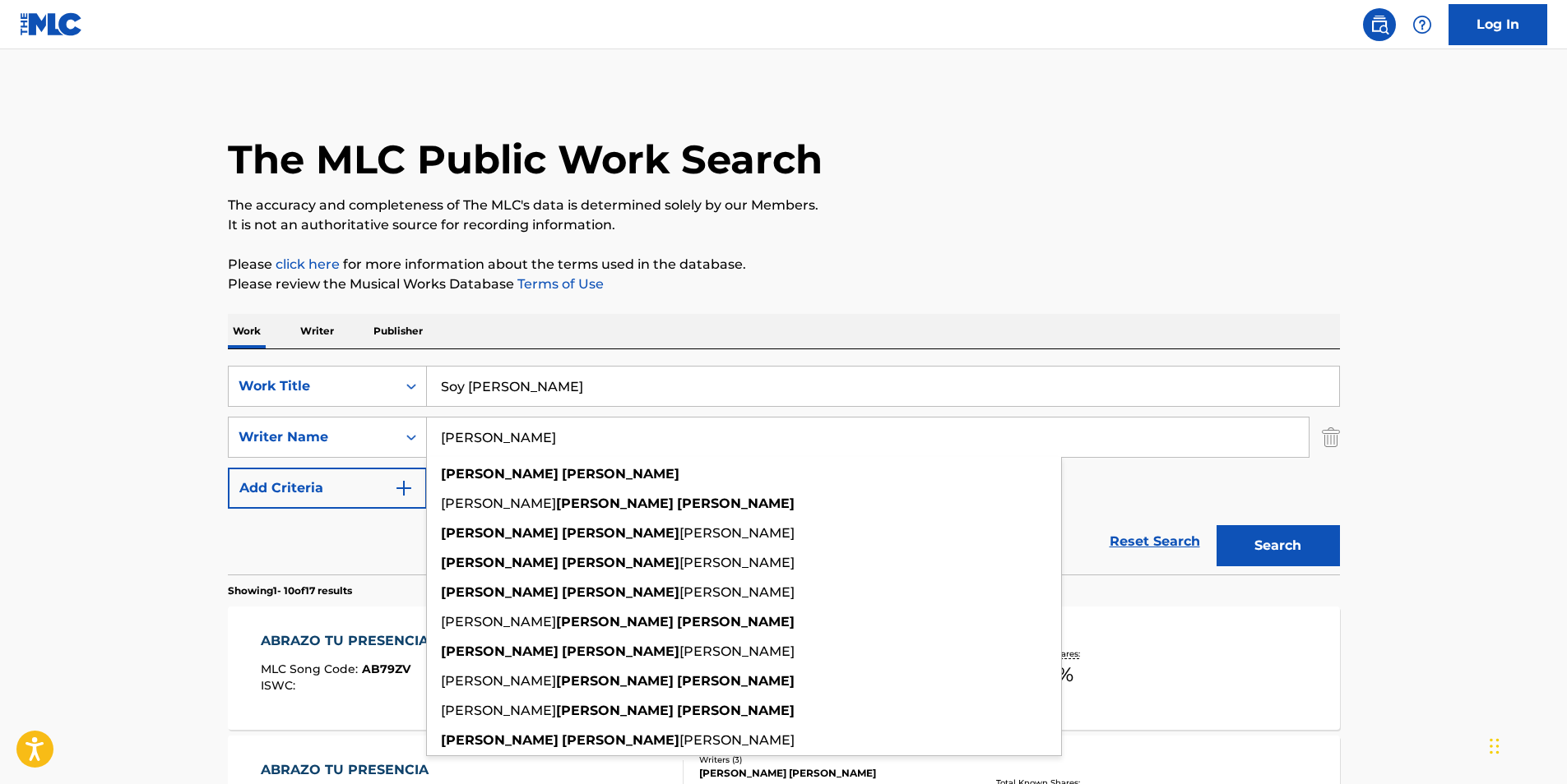
paste input "[PERSON_NAME]"
click at [979, 177] on div "The MLC Public Work Search" at bounding box center [784, 151] width 1112 height 120
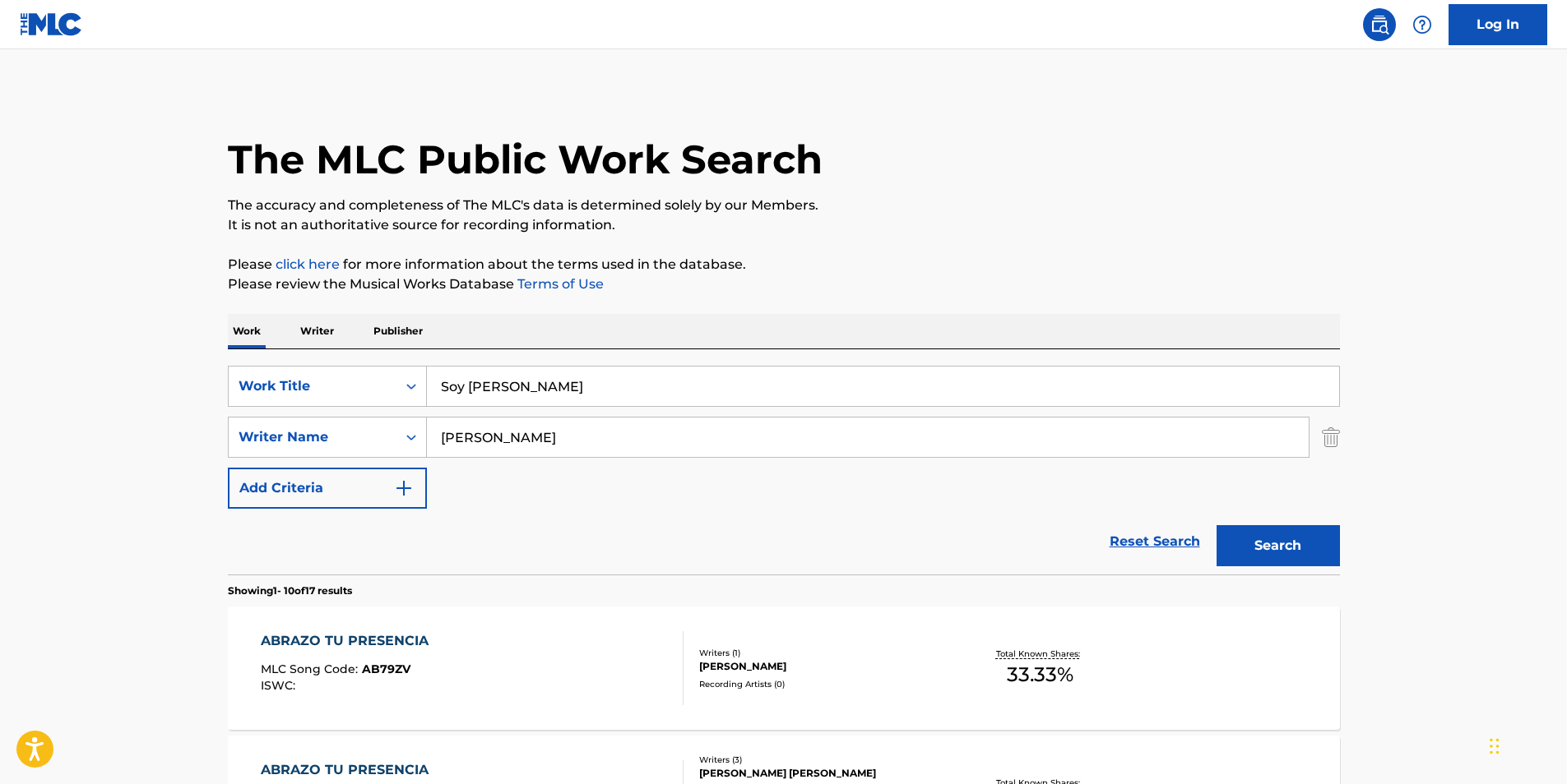
click at [1268, 556] on button "Search" at bounding box center [1278, 545] width 123 height 41
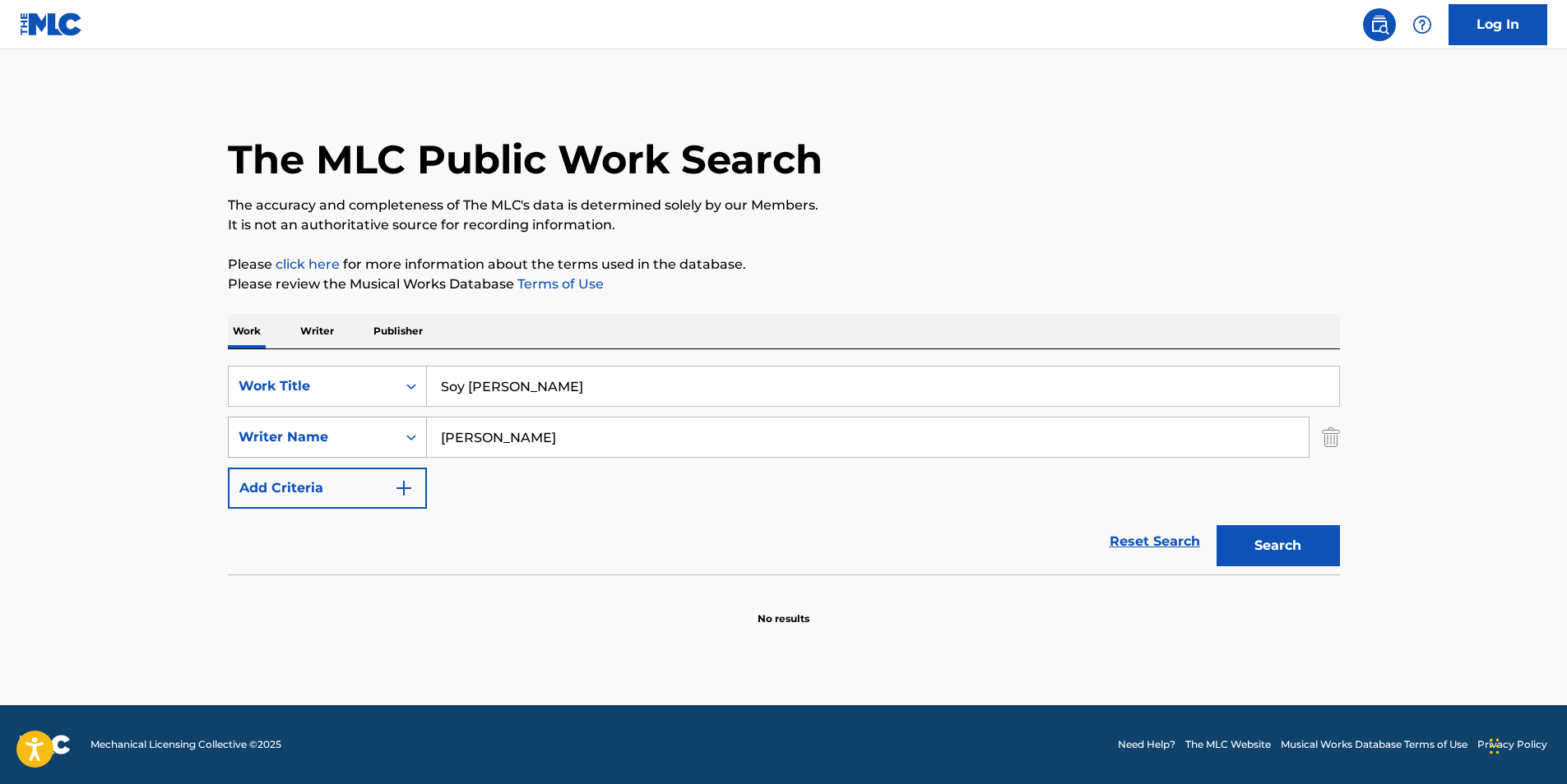
drag, startPoint x: 615, startPoint y: 434, endPoint x: 419, endPoint y: 447, distance: 196.4
click at [419, 447] on div "SearchWithCriteria81d436ea-9717-4304-9f3a-0acc2fe0215d Writer Name [PERSON_NAME]" at bounding box center [784, 437] width 1112 height 41
paste input "[PERSON_NAME] [PERSON_NAME]"
click at [1110, 181] on div "The MLC Public Work Search" at bounding box center [784, 151] width 1112 height 120
click at [1280, 540] on button "Search" at bounding box center [1278, 545] width 123 height 41
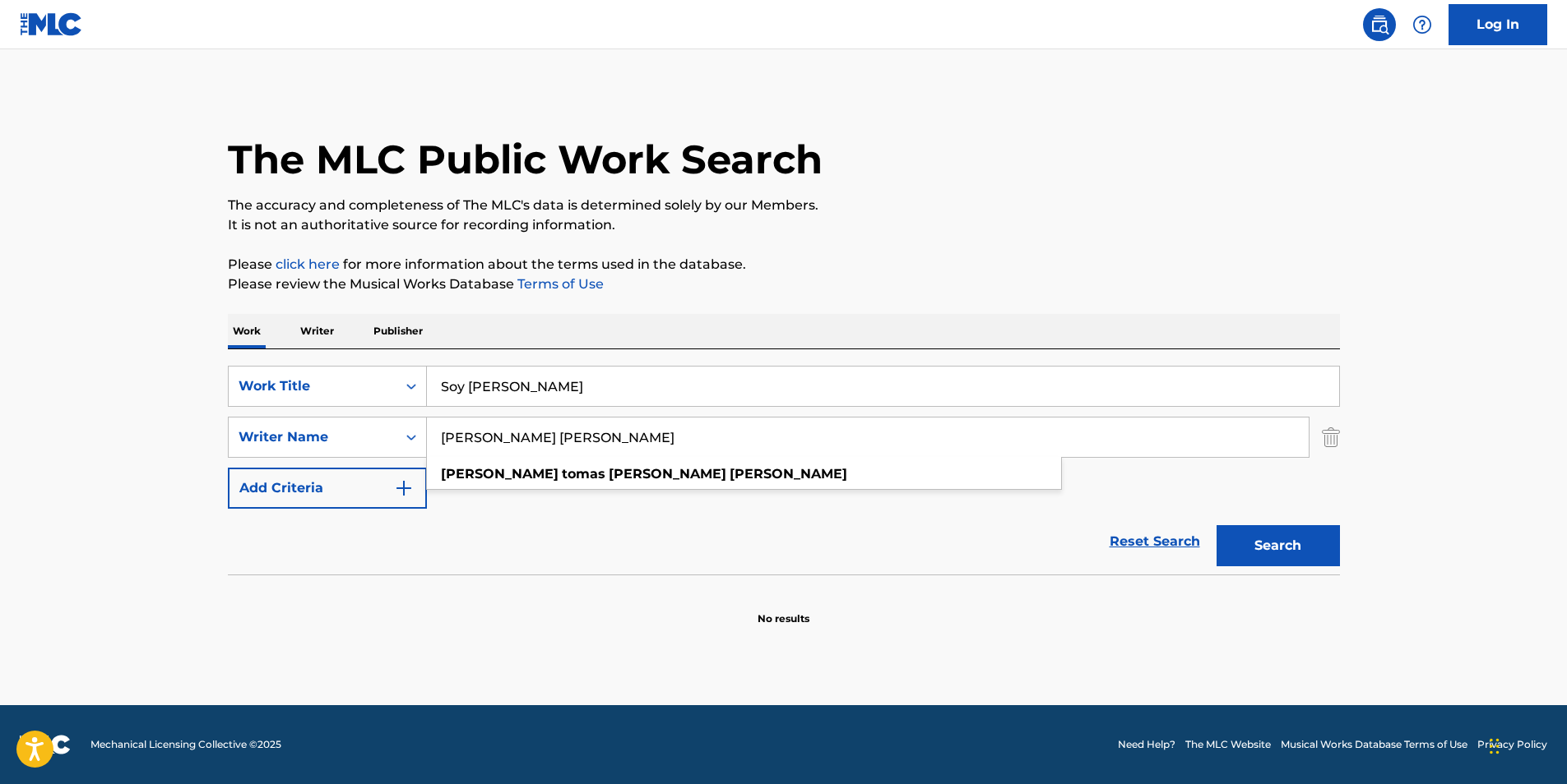
drag, startPoint x: 530, startPoint y: 432, endPoint x: 962, endPoint y: 489, distance: 435.7
click at [962, 457] on div "[PERSON_NAME] [PERSON_NAME] [PERSON_NAME]" at bounding box center [868, 436] width 882 height 39
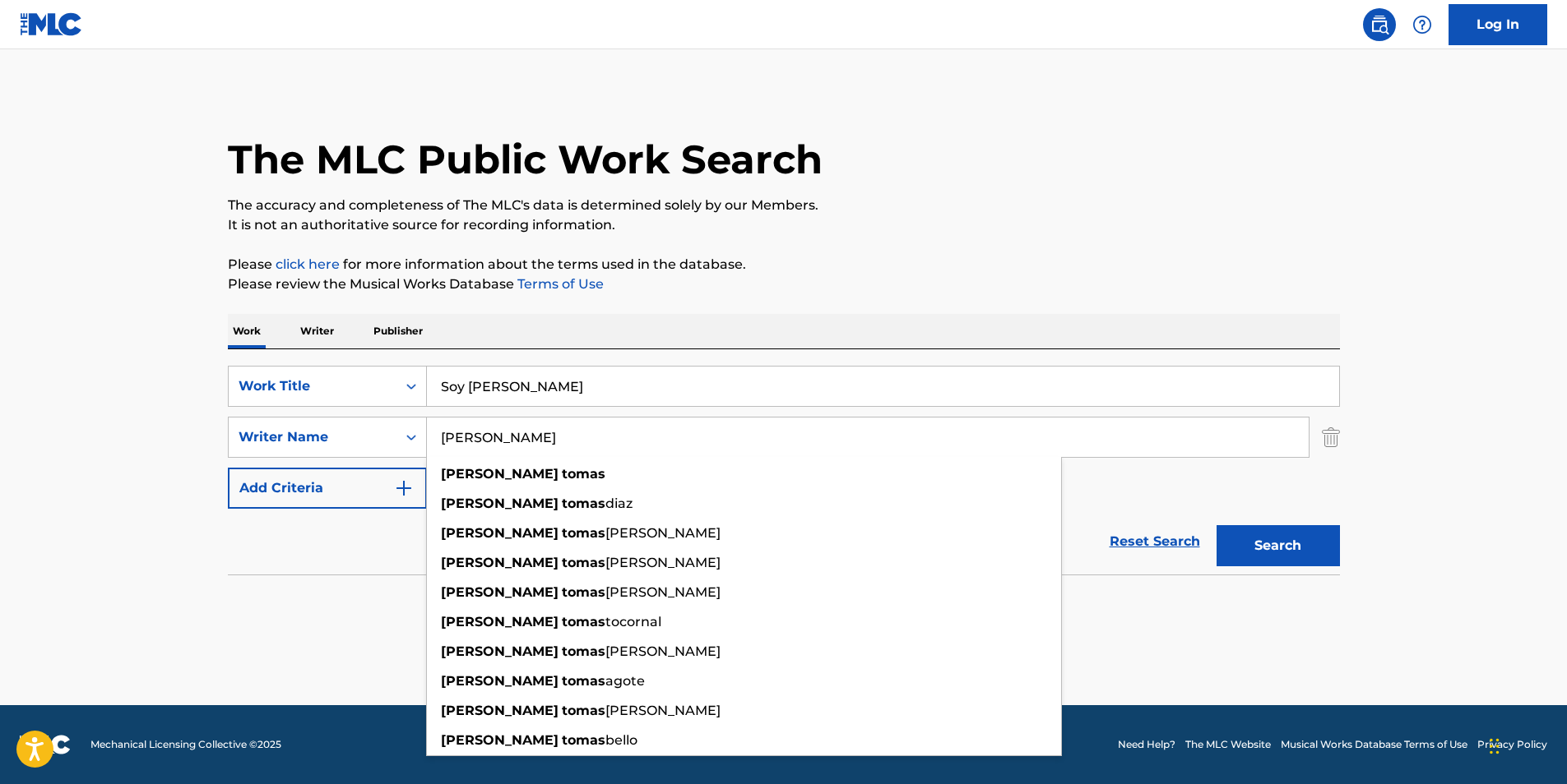
type input "[PERSON_NAME]"
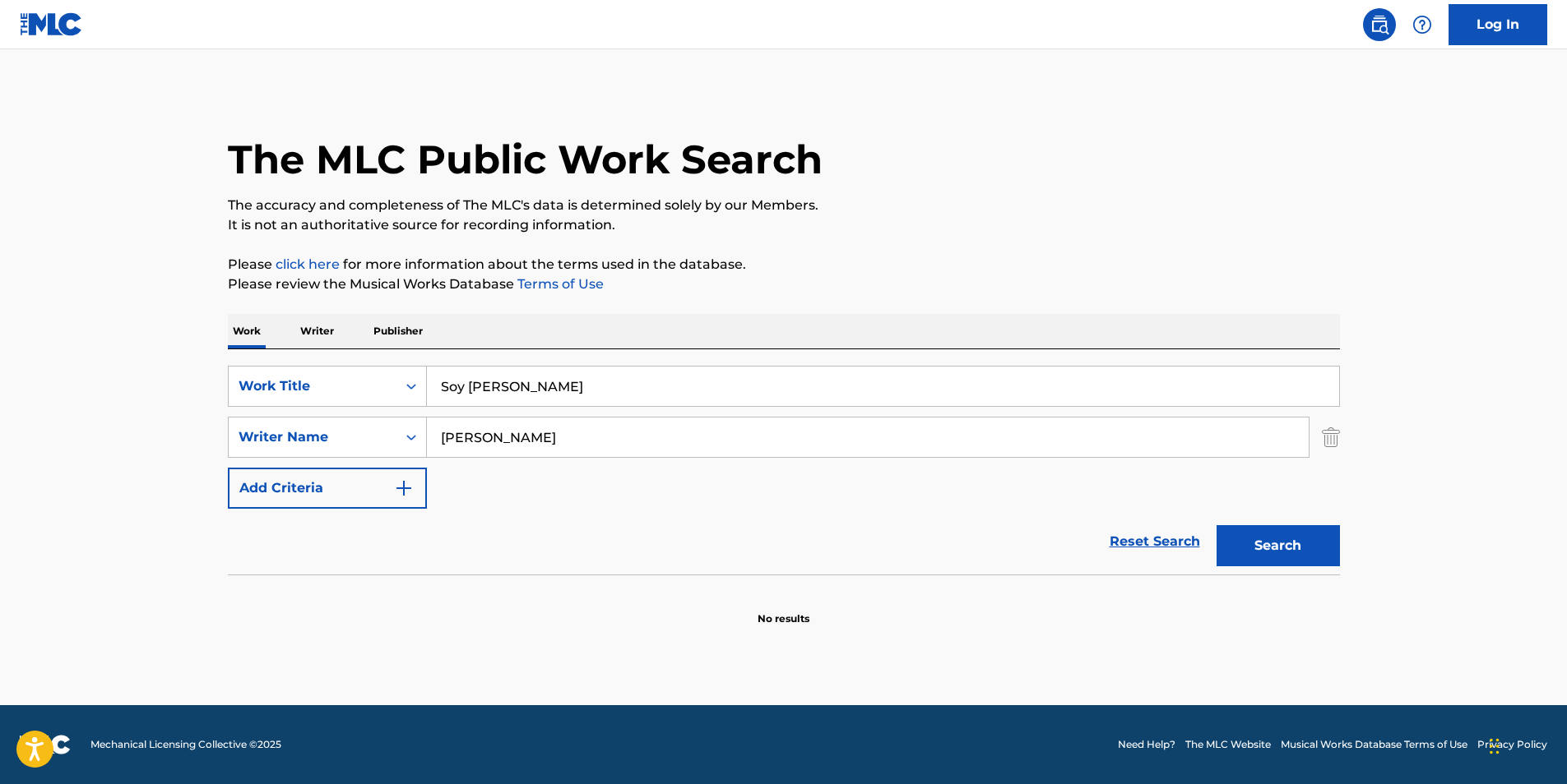
click at [1302, 521] on div "Search" at bounding box center [1275, 541] width 132 height 66
click at [1302, 542] on button "Search" at bounding box center [1278, 545] width 123 height 41
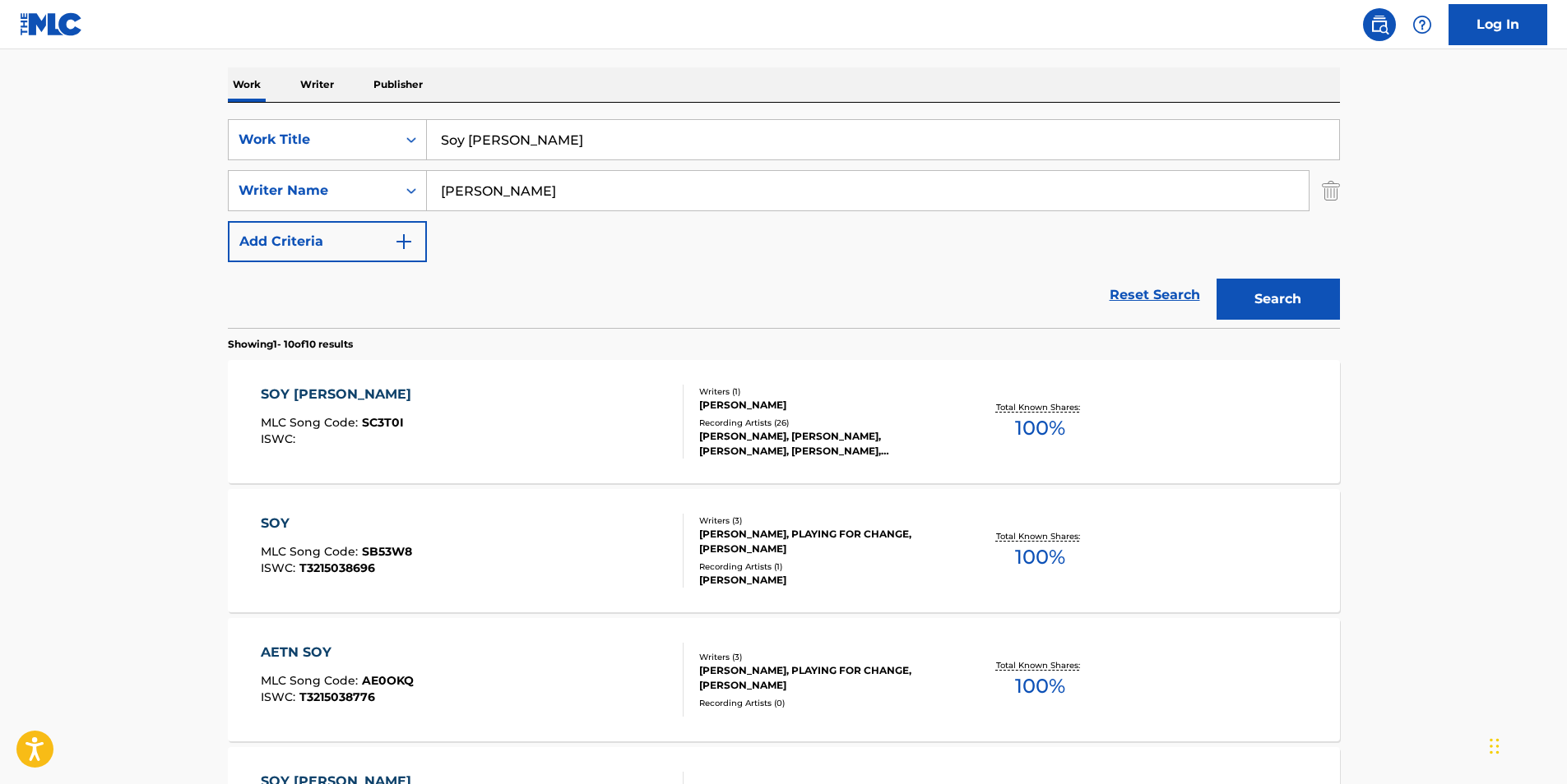
scroll to position [328, 0]
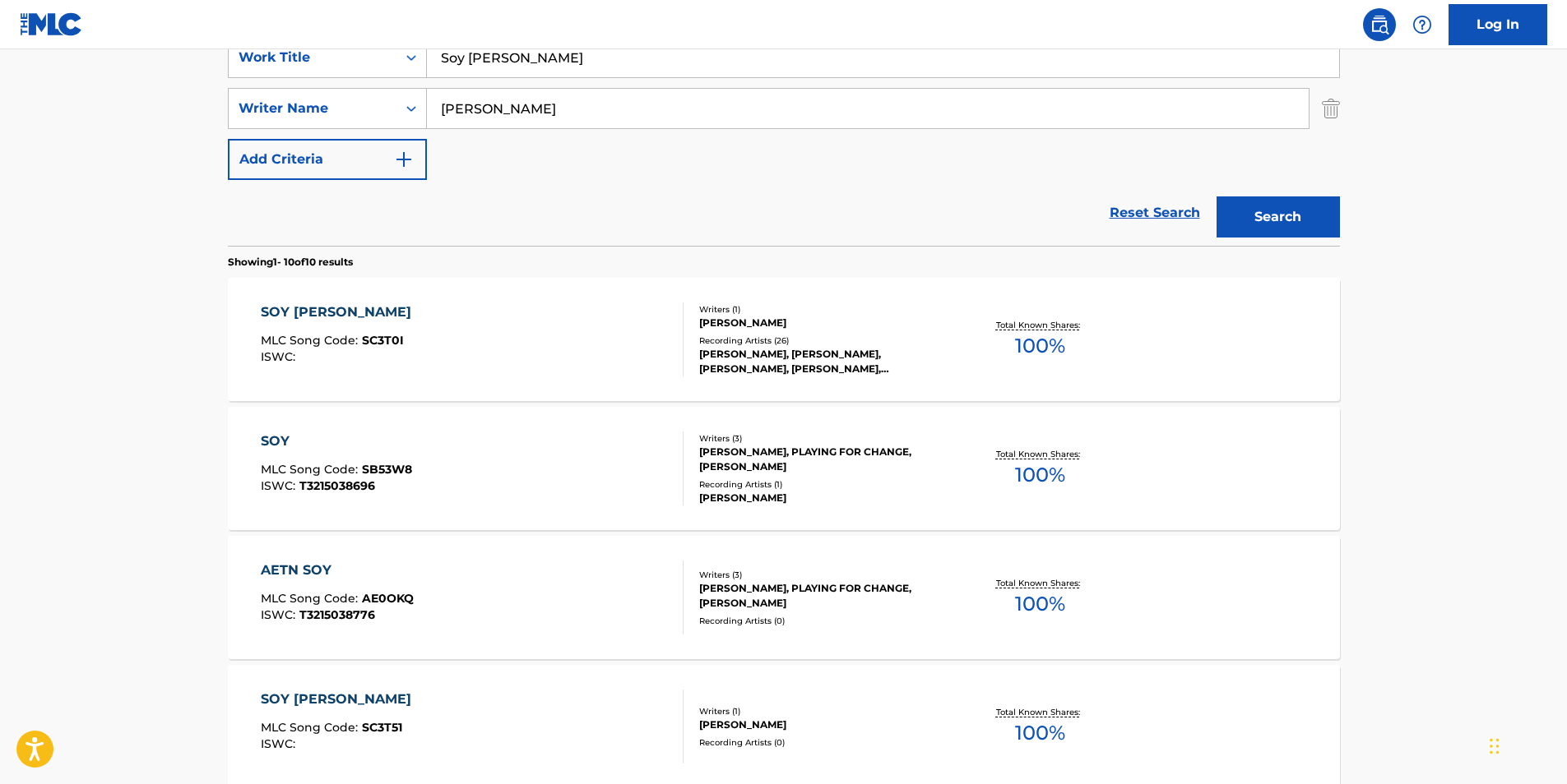
click at [555, 359] on div "SOY [PERSON_NAME] MLC Song Code : SC3T0I ISWC :" at bounding box center [472, 339] width 423 height 74
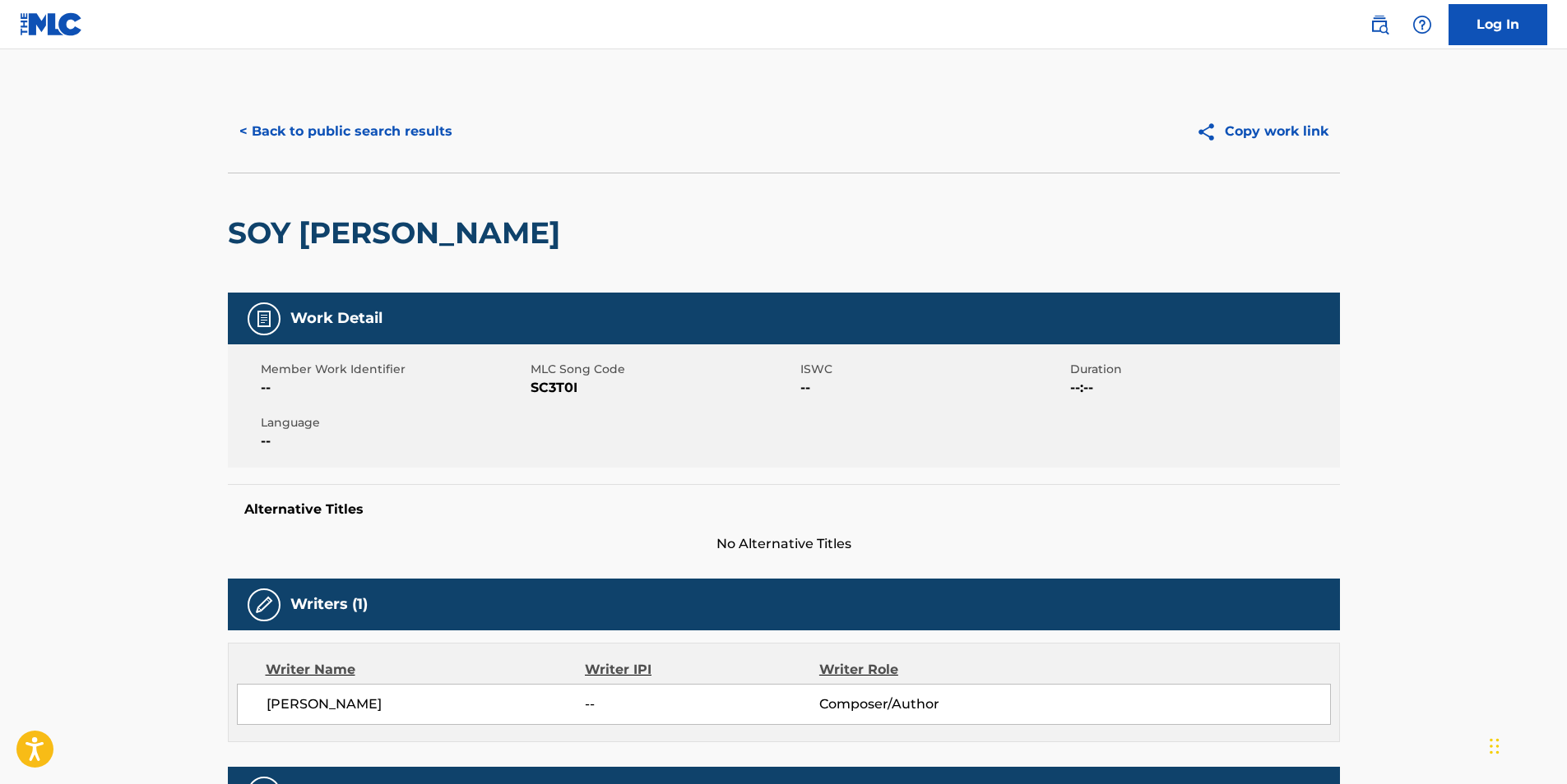
click at [322, 116] on button "< Back to public search results" at bounding box center [346, 131] width 236 height 41
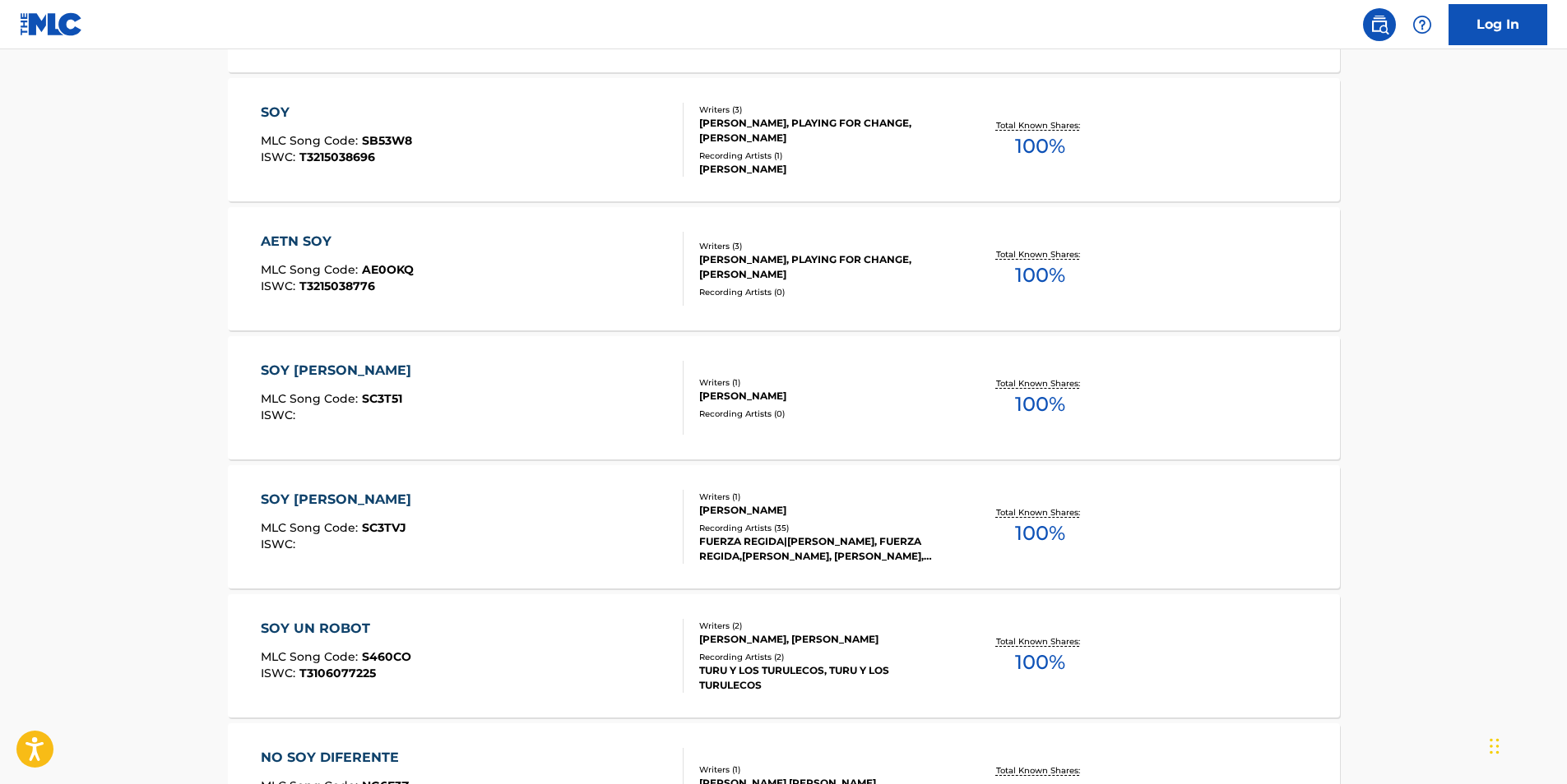
scroll to position [246, 0]
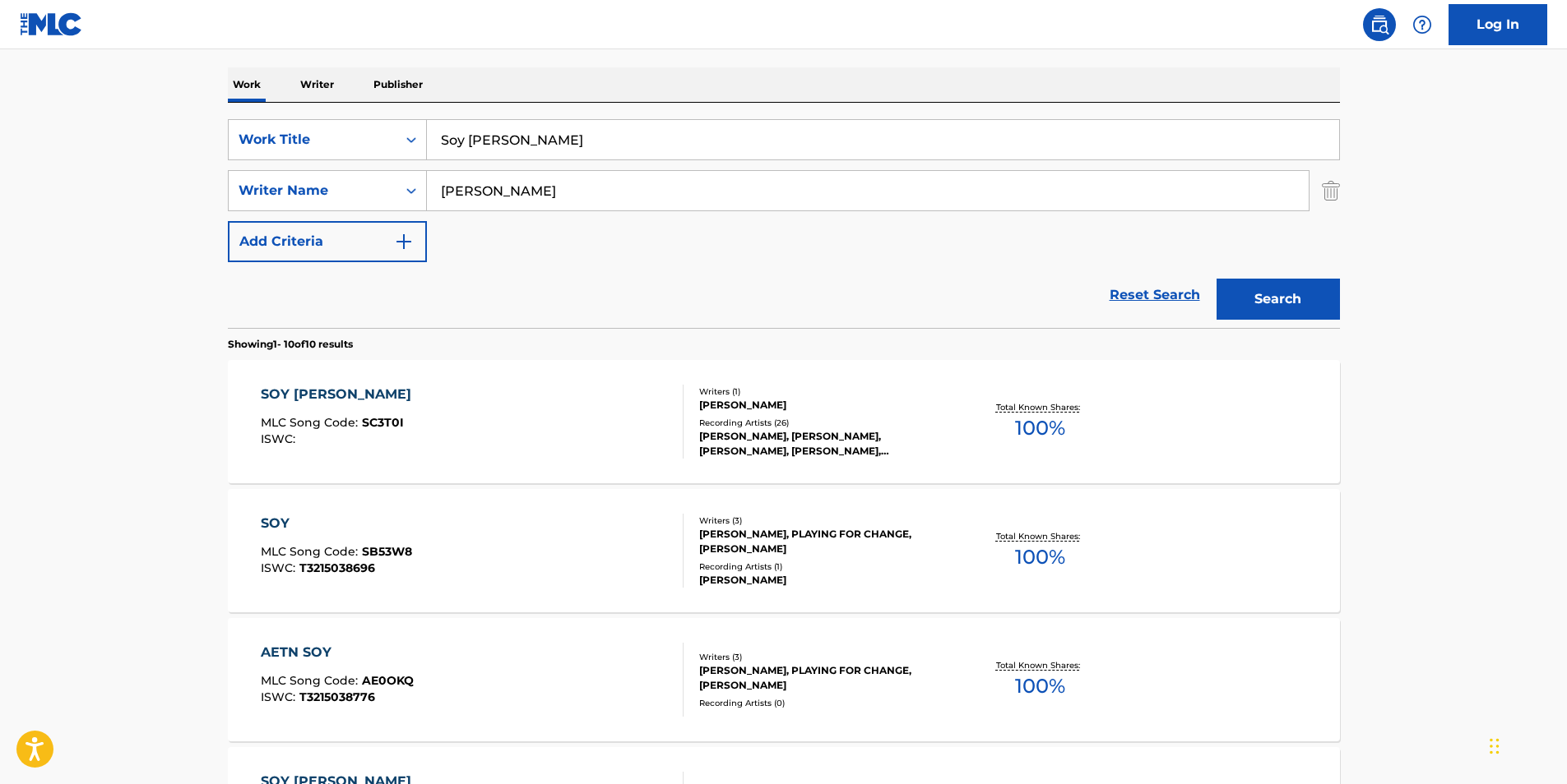
click at [394, 399] on div "SOY [PERSON_NAME]" at bounding box center [340, 394] width 159 height 20
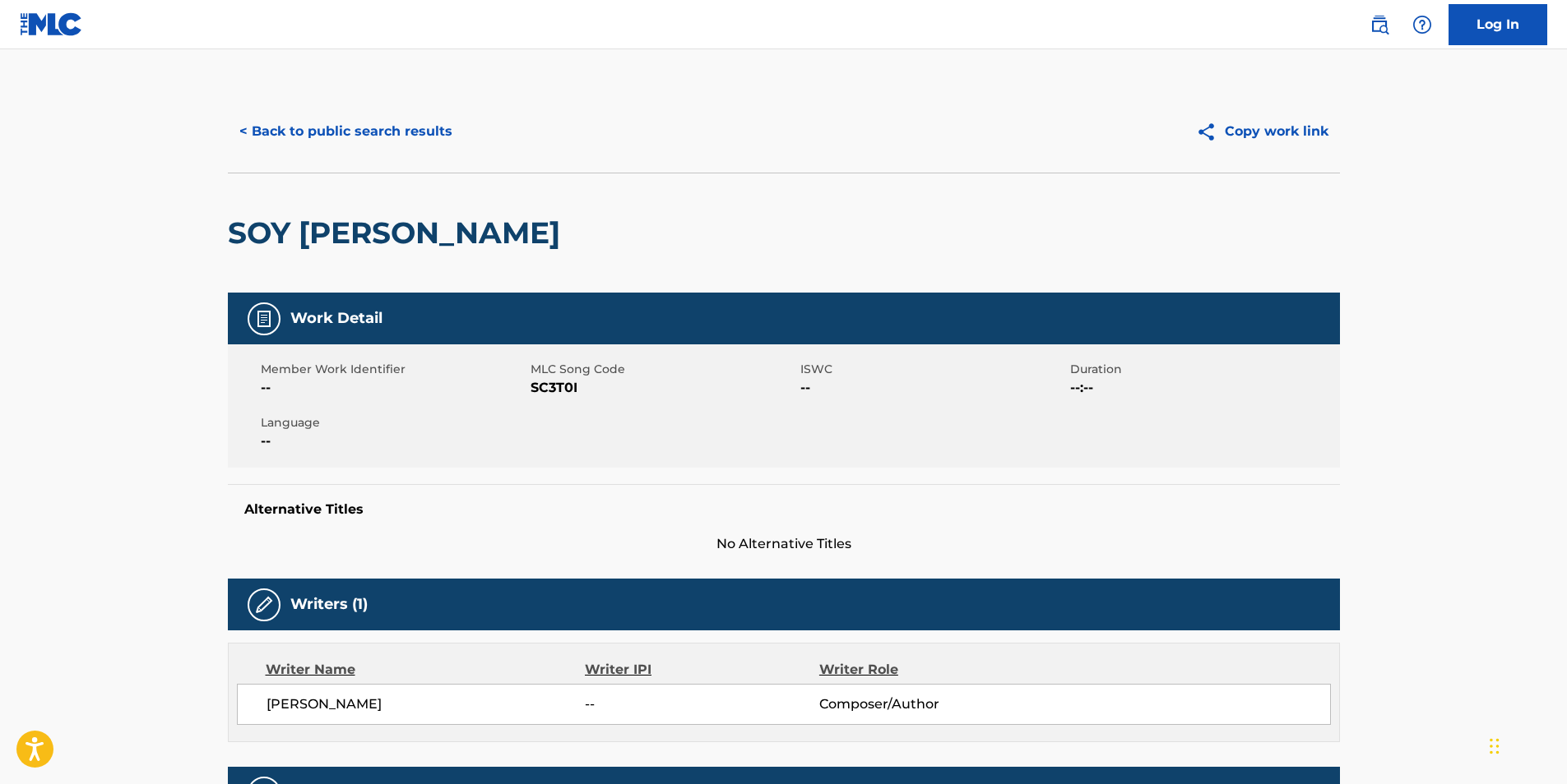
click at [565, 388] on span "SC3T0I" at bounding box center [663, 388] width 266 height 20
click at [279, 128] on button "< Back to public search results" at bounding box center [346, 131] width 236 height 41
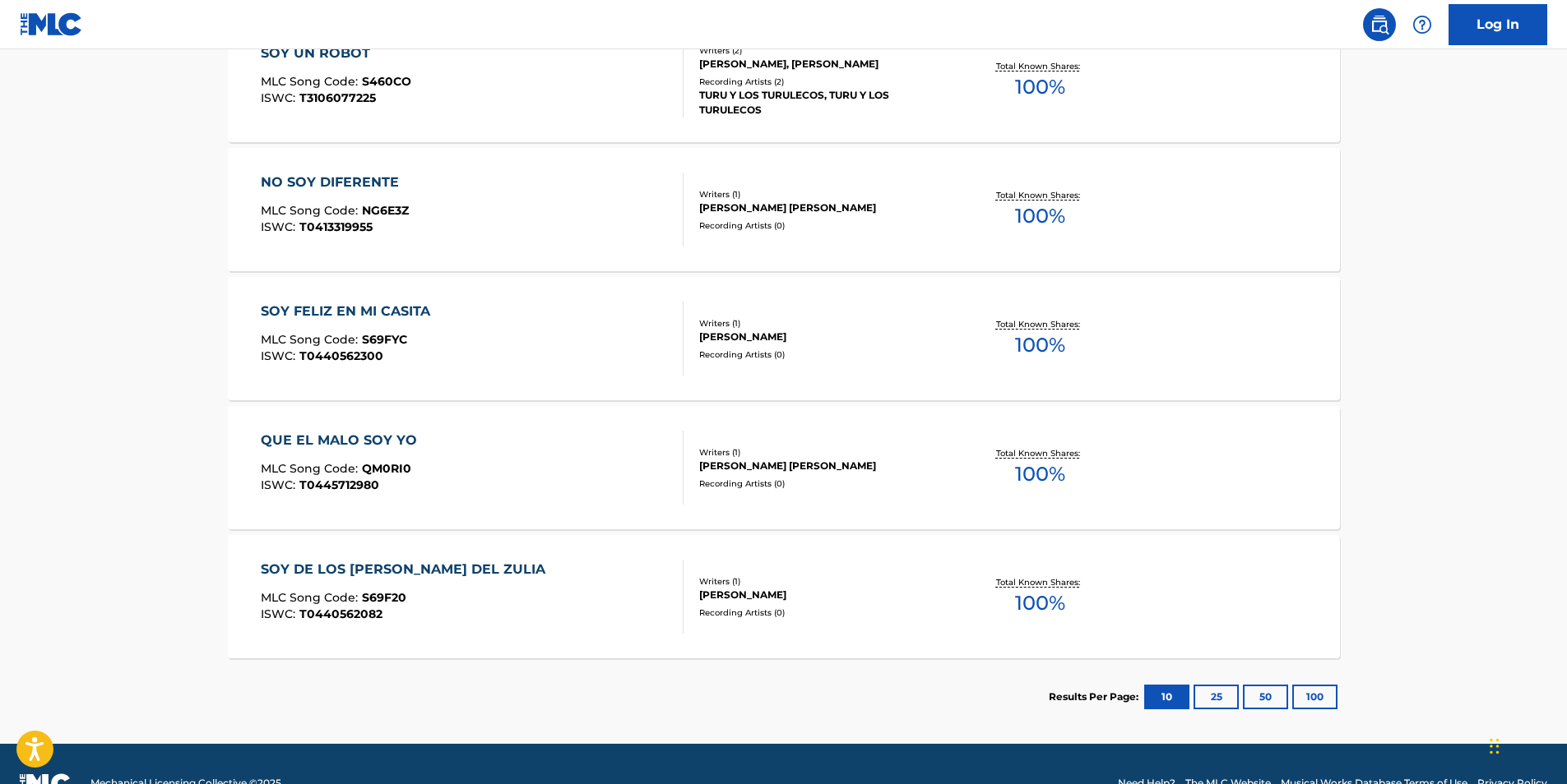
scroll to position [1272, 0]
